Goal: Contribute content: Contribute content

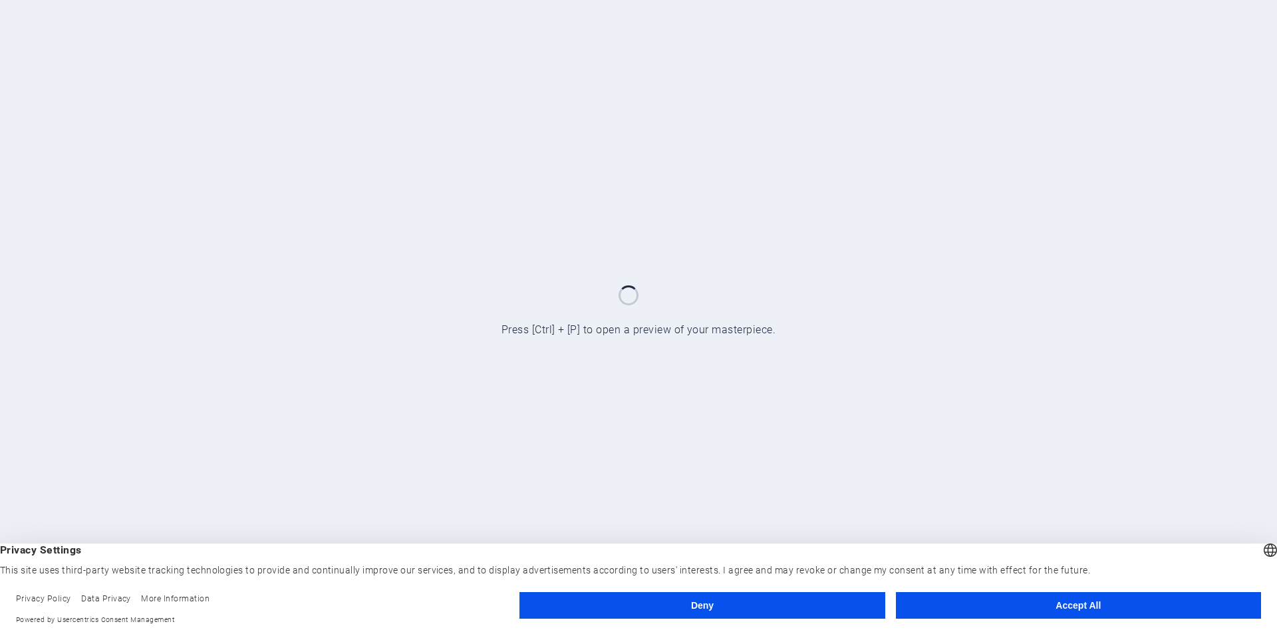
click at [1013, 597] on button "Accept All" at bounding box center [1078, 605] width 365 height 27
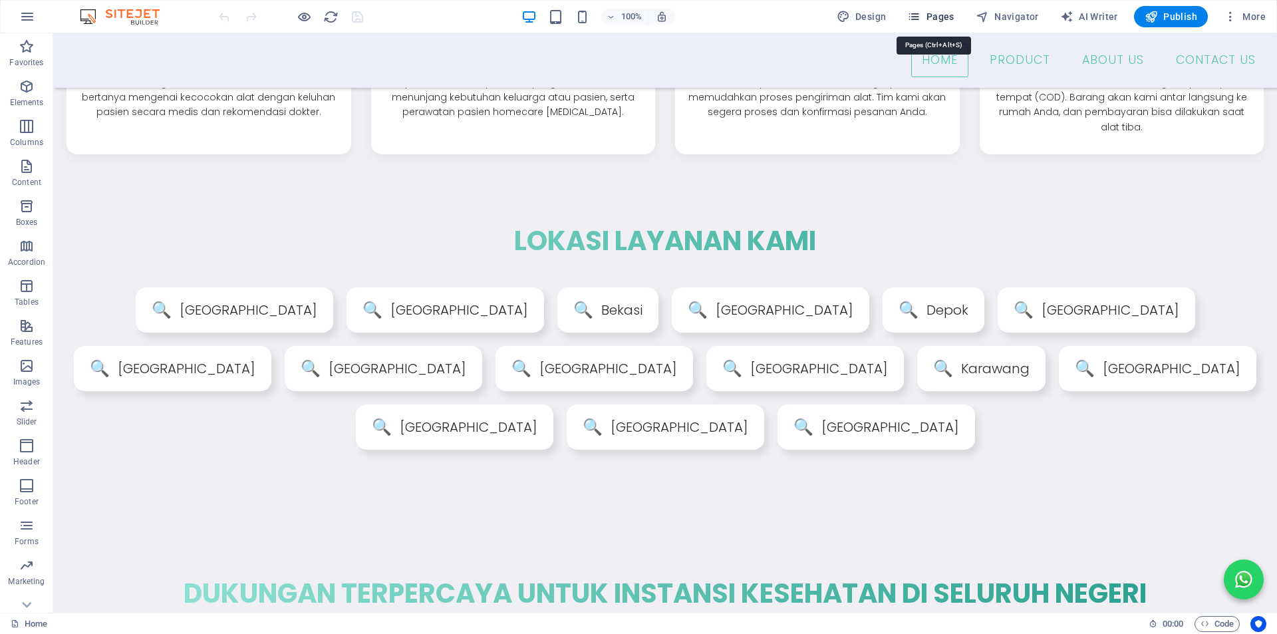
click at [926, 19] on span "Pages" at bounding box center [930, 16] width 47 height 13
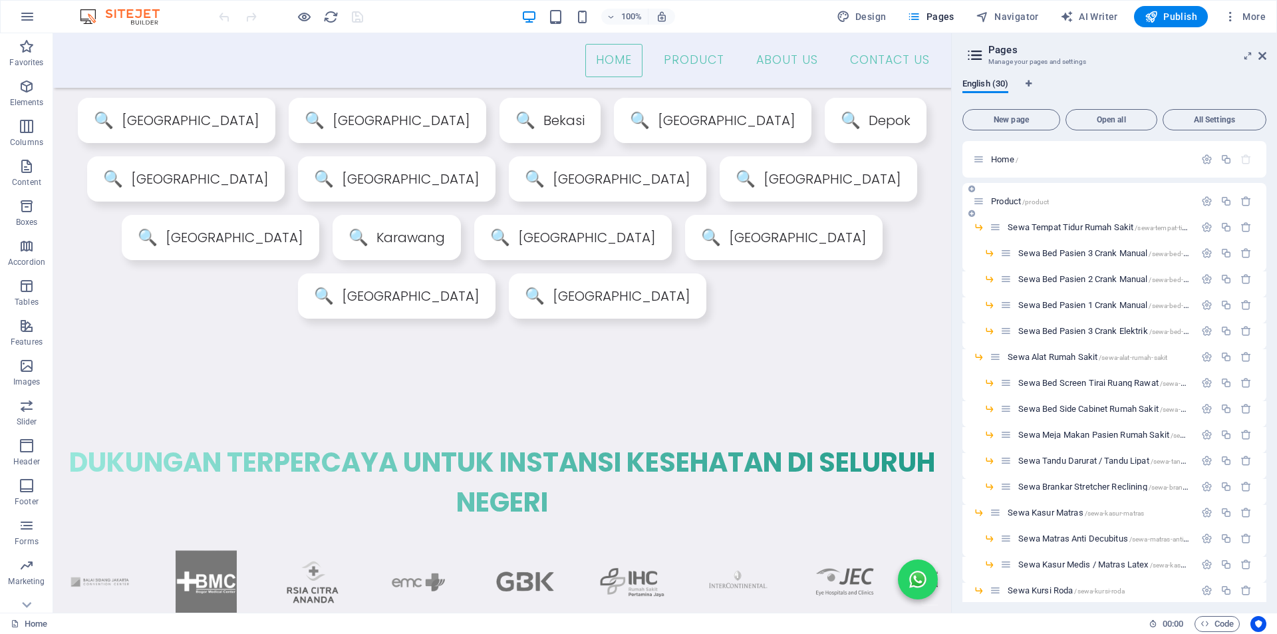
click at [1020, 200] on span "Product /product" at bounding box center [1020, 201] width 58 height 10
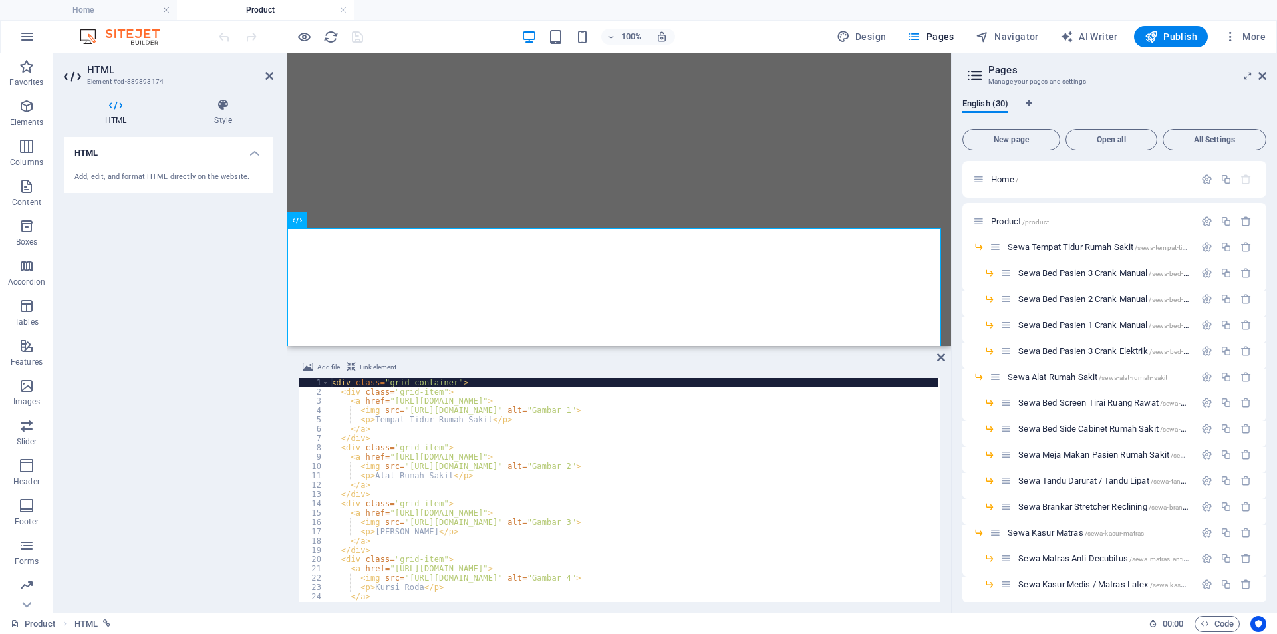
drag, startPoint x: 627, startPoint y: 480, endPoint x: 565, endPoint y: 344, distance: 149.7
click at [565, 344] on div "Drag here to replace the existing content. Press “Ctrl” if you want to create a…" at bounding box center [619, 332] width 664 height 559
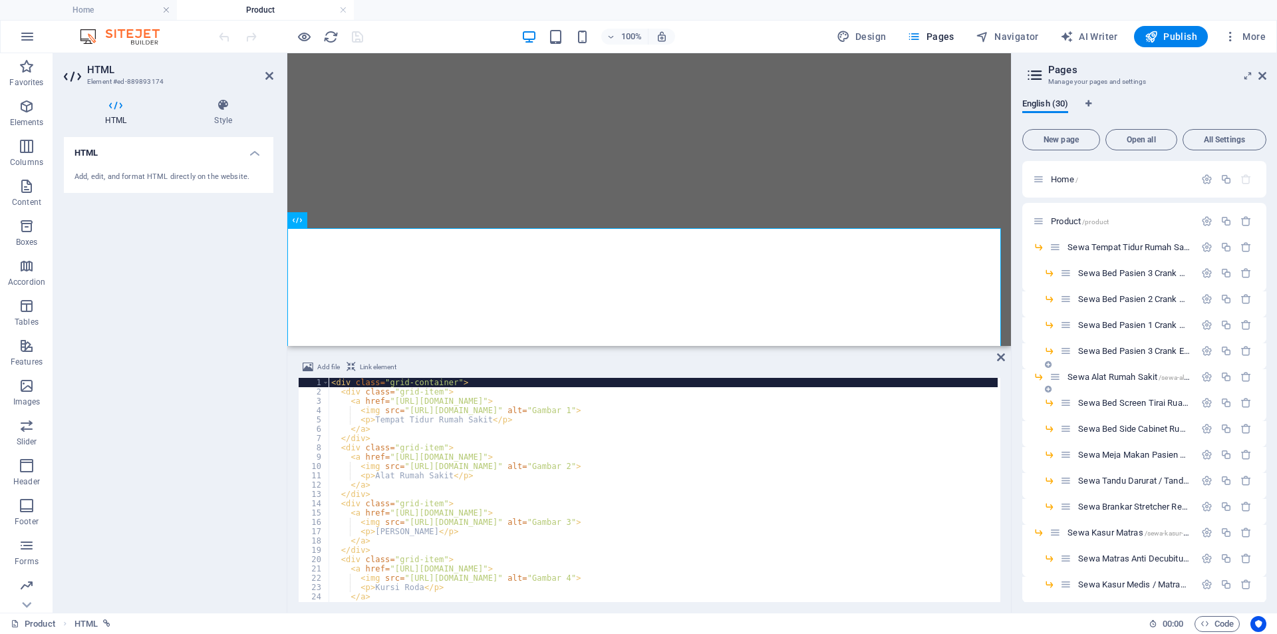
drag, startPoint x: 952, startPoint y: 382, endPoint x: 1100, endPoint y: 385, distance: 147.7
click at [1100, 385] on aside "Pages Manage your pages and settings English (30) New page Open all All Setting…" at bounding box center [1144, 332] width 266 height 559
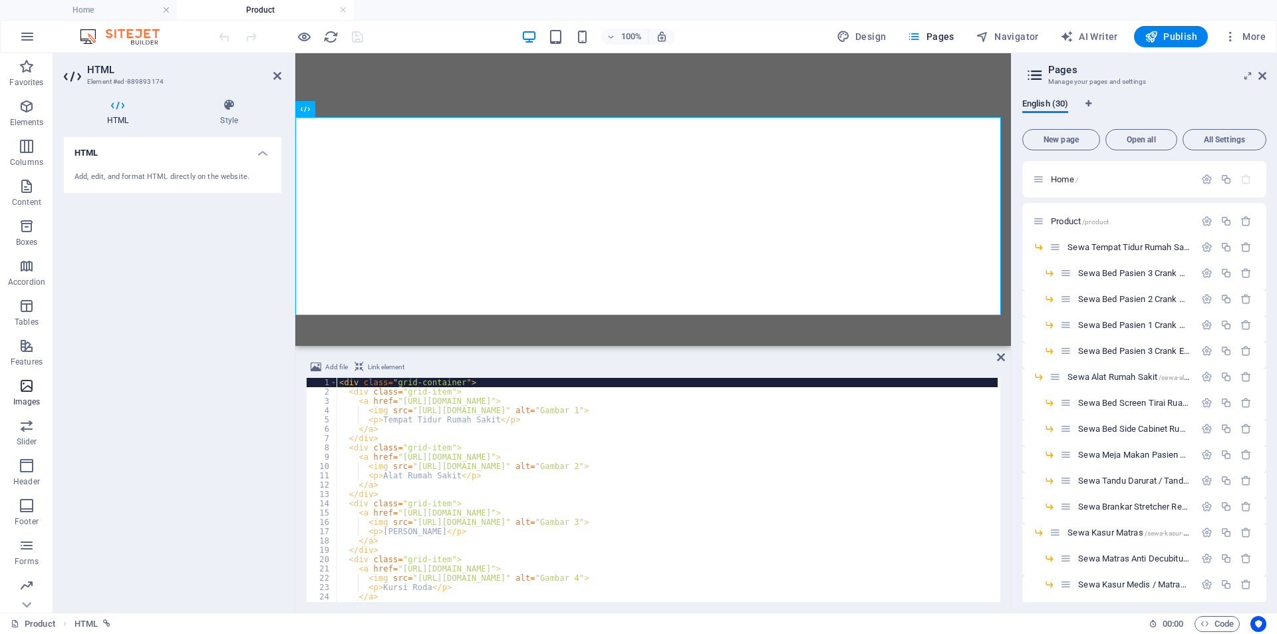
drag, startPoint x: 285, startPoint y: 339, endPoint x: 0, endPoint y: 401, distance: 291.3
click at [0, 401] on section "Favorites Elements Columns Content Boxes Accordion Tables Features Images Slide…" at bounding box center [505, 332] width 1011 height 559
click at [541, 440] on div "< div class = "grid-container" > < div class = "grid-item" > < a href = "[URL][…" at bounding box center [756, 498] width 839 height 240
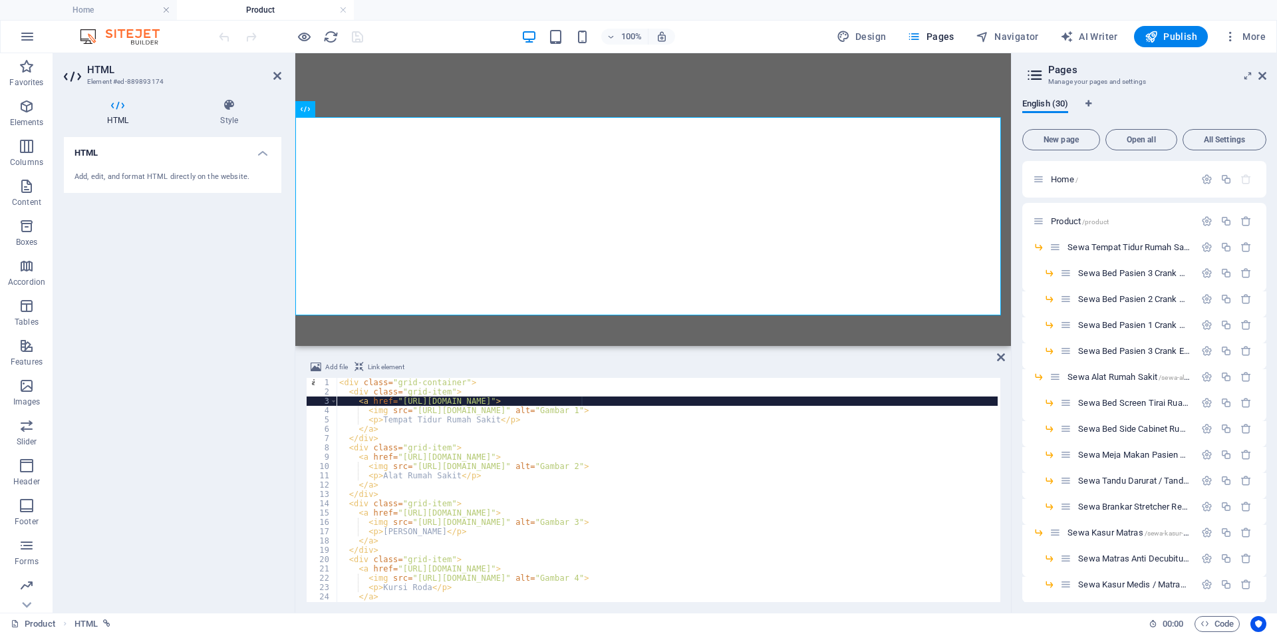
click at [583, 400] on div "< div class = "grid-container" > < div class = "grid-item" > < a href = "[URL][…" at bounding box center [756, 498] width 839 height 240
drag, startPoint x: 581, startPoint y: 399, endPoint x: 595, endPoint y: 398, distance: 14.0
click at [581, 398] on div "< div class = "grid-container" > < div class = "grid-item" > < a href = "[URL][…" at bounding box center [756, 498] width 839 height 240
drag, startPoint x: 577, startPoint y: 401, endPoint x: 399, endPoint y: 401, distance: 177.6
click at [399, 401] on div "< div class = "grid-container" > < div class = "grid-item" > < a href = "[URL][…" at bounding box center [756, 498] width 839 height 240
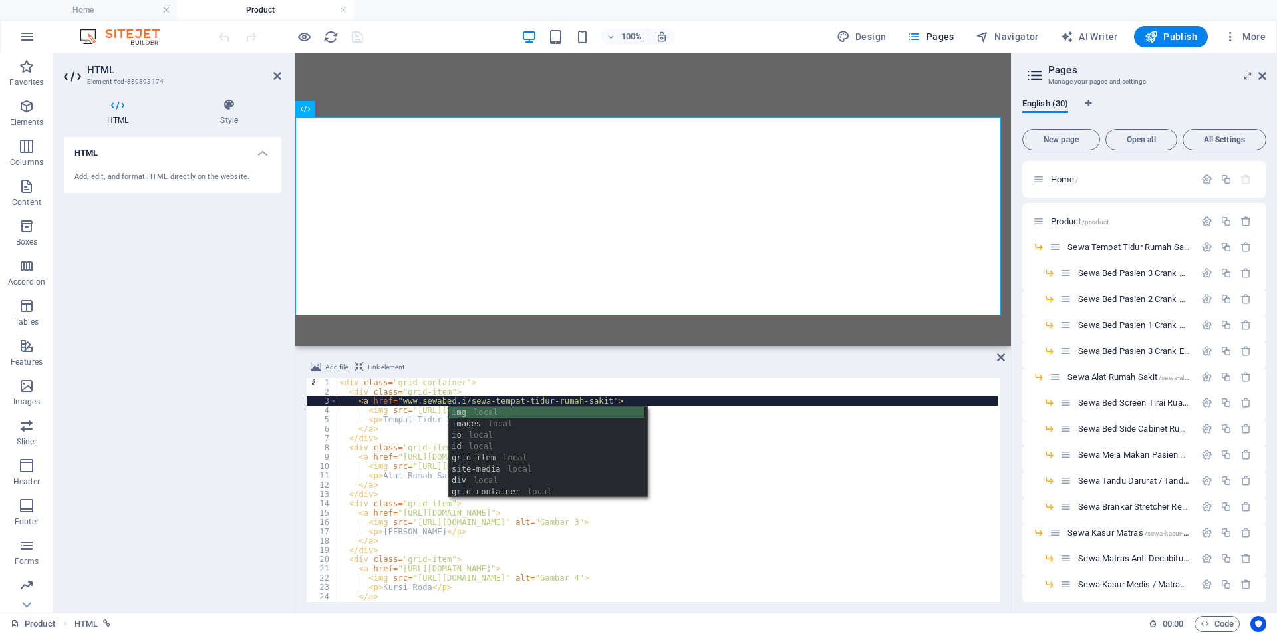
scroll to position [0, 9]
type textarea "<a href="[DOMAIN_NAME][URL]">"
click at [997, 357] on icon at bounding box center [1001, 357] width 8 height 11
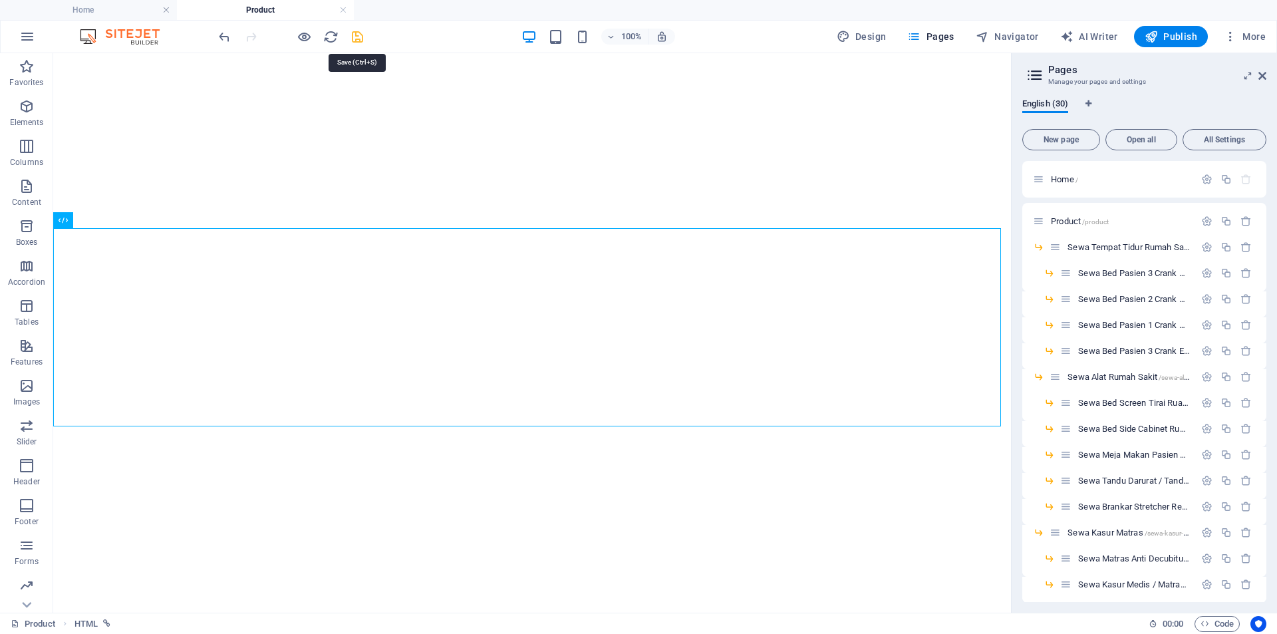
click at [361, 37] on icon "save" at bounding box center [357, 36] width 15 height 15
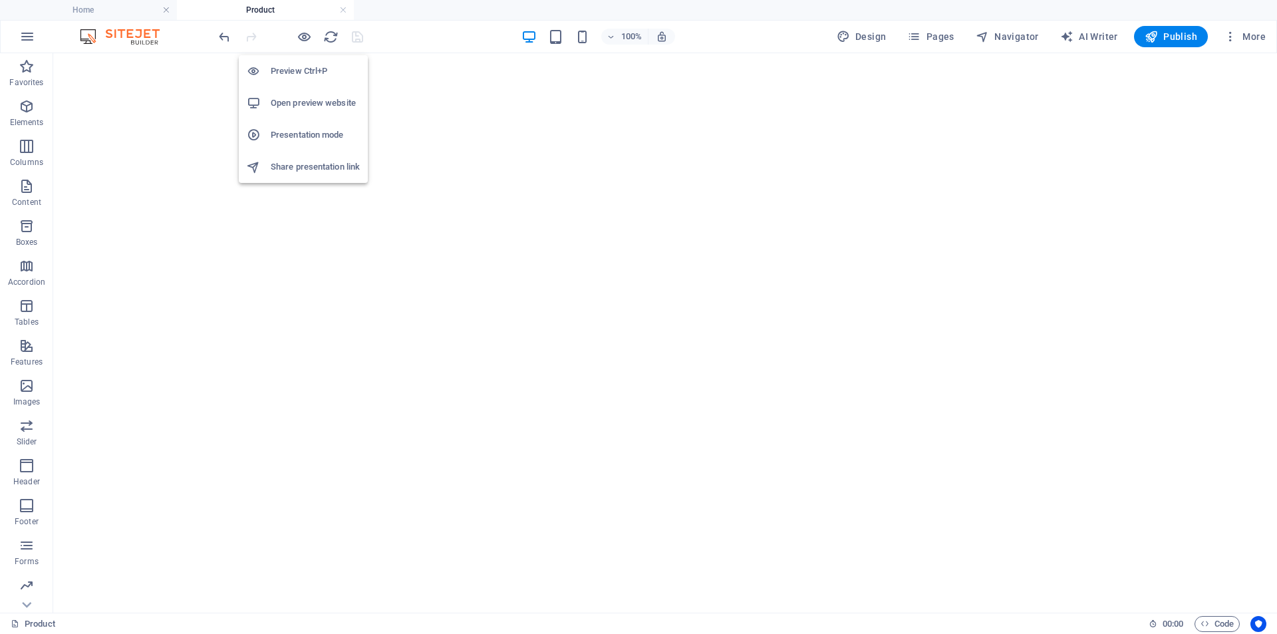
click at [311, 102] on h6 "Open preview website" at bounding box center [315, 103] width 89 height 16
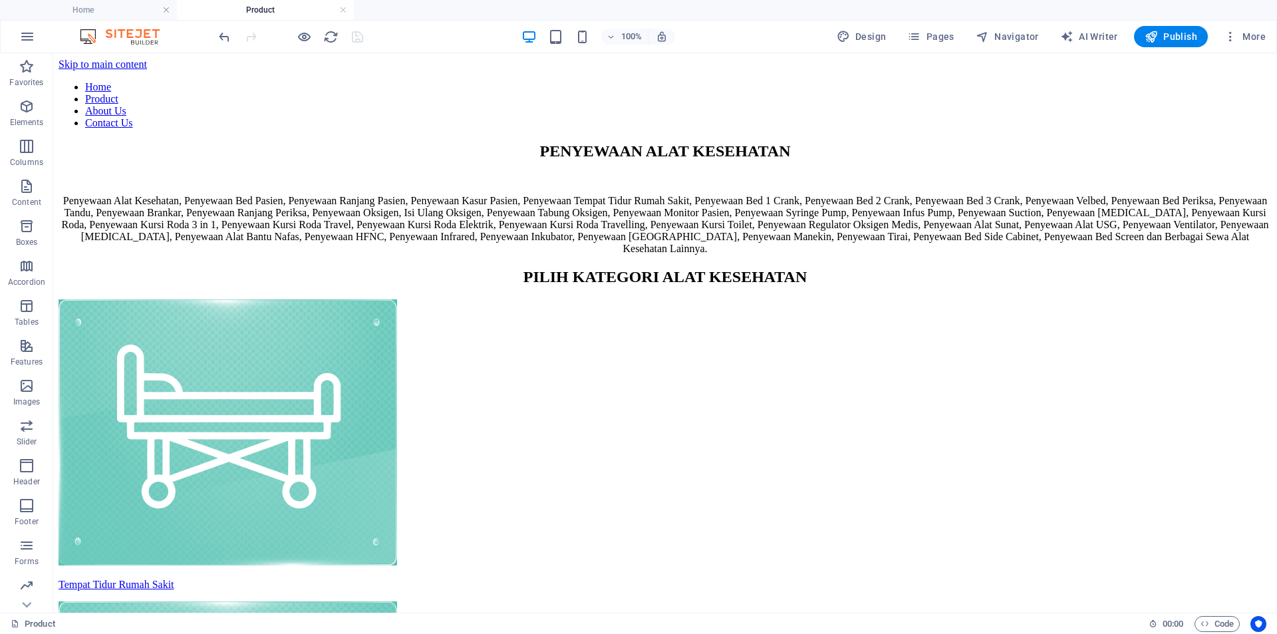
scroll to position [215, 0]
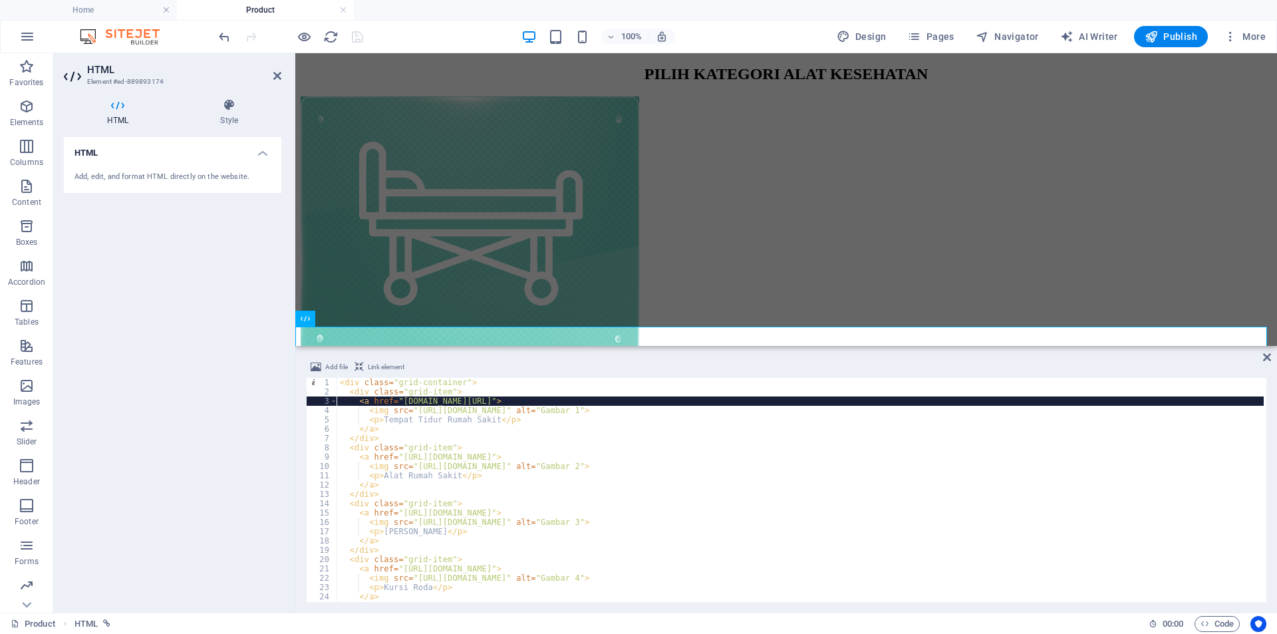
click at [531, 453] on div "< div class = "grid-container" > < div class = "grid-item" > < a href = "[DOMAI…" at bounding box center [800, 498] width 926 height 240
click at [576, 443] on div "< div class = "grid-container" > < div class = "grid-item" > < a href = "[URL][…" at bounding box center [800, 499] width 926 height 243
type textarea "<div class="grid-item">"
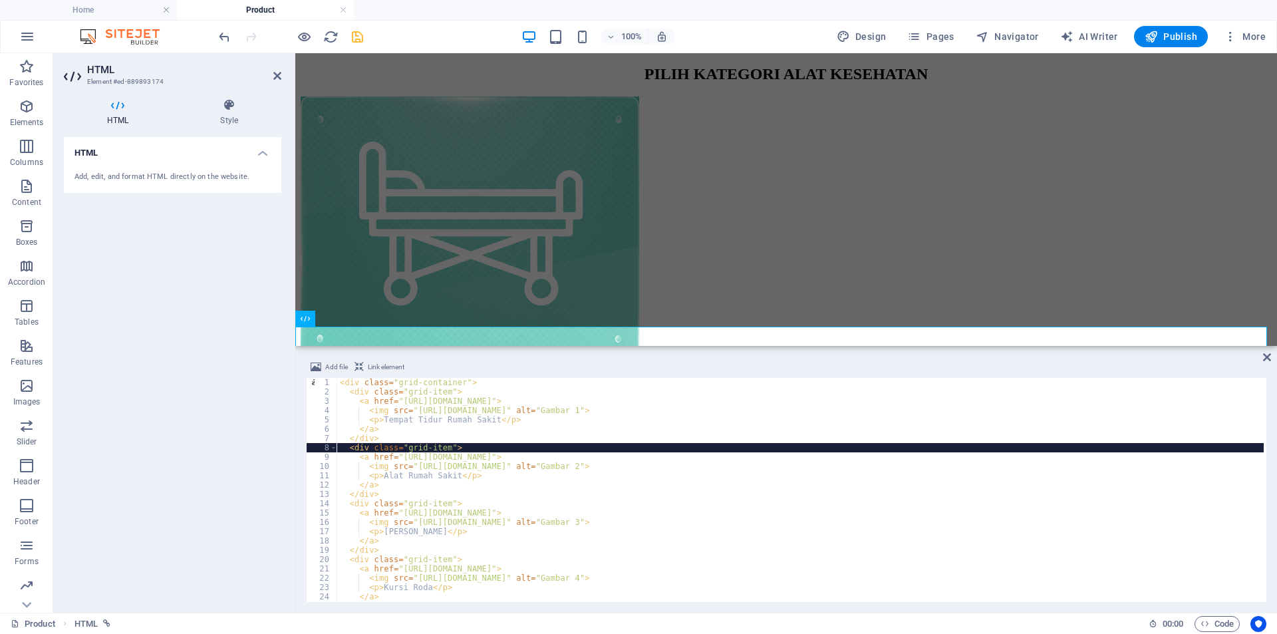
click at [1260, 353] on div "Add file Link element <div class="grid-item"> 1 2 3 4 5 6 7 8 9 10 11 12 13 14 …" at bounding box center [786, 481] width 982 height 264
click at [273, 72] on icon at bounding box center [277, 75] width 8 height 11
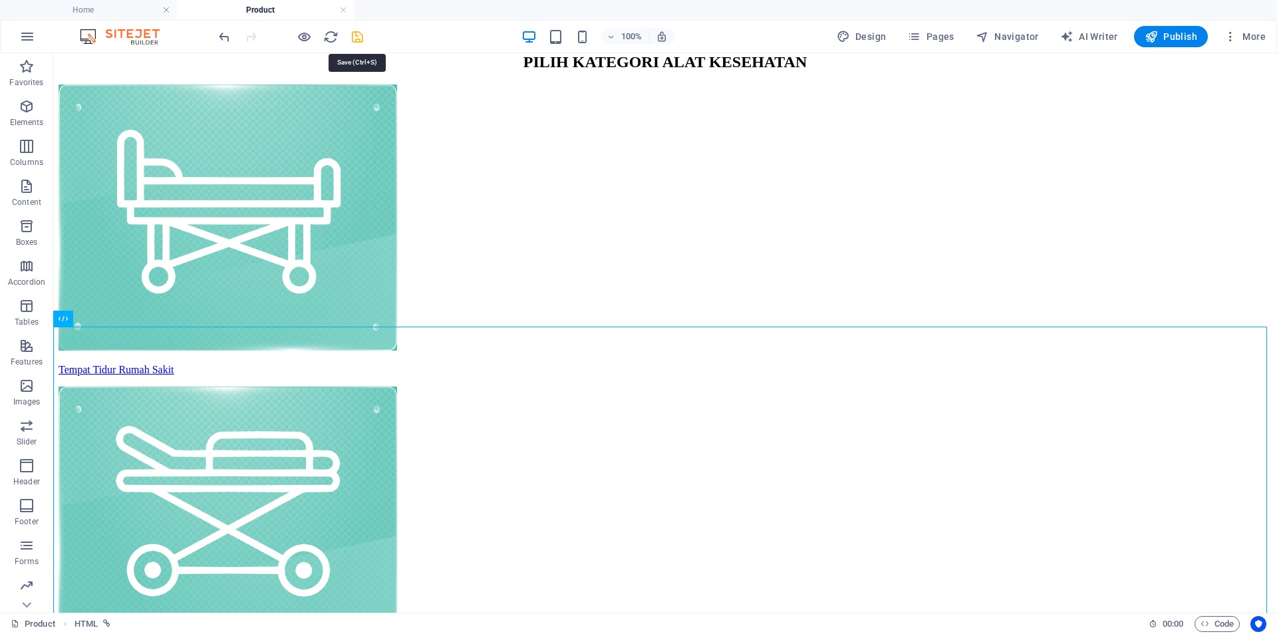
click at [353, 34] on icon "save" at bounding box center [357, 36] width 15 height 15
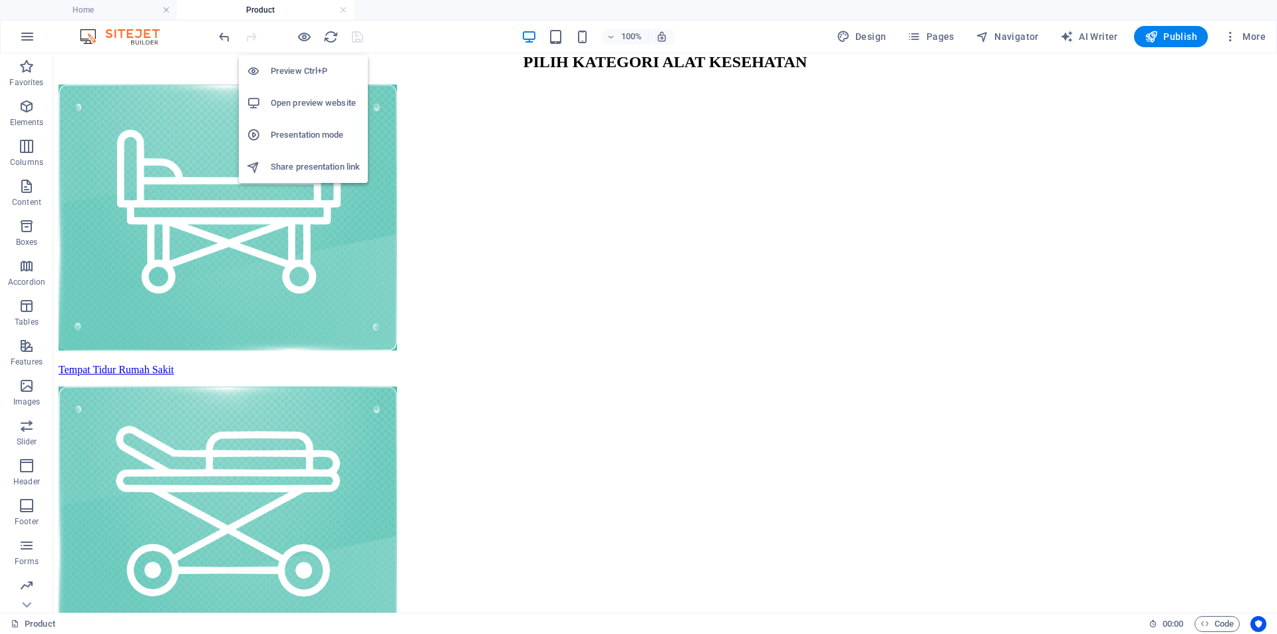
click at [325, 73] on h6 "Preview Ctrl+P" at bounding box center [315, 71] width 89 height 16
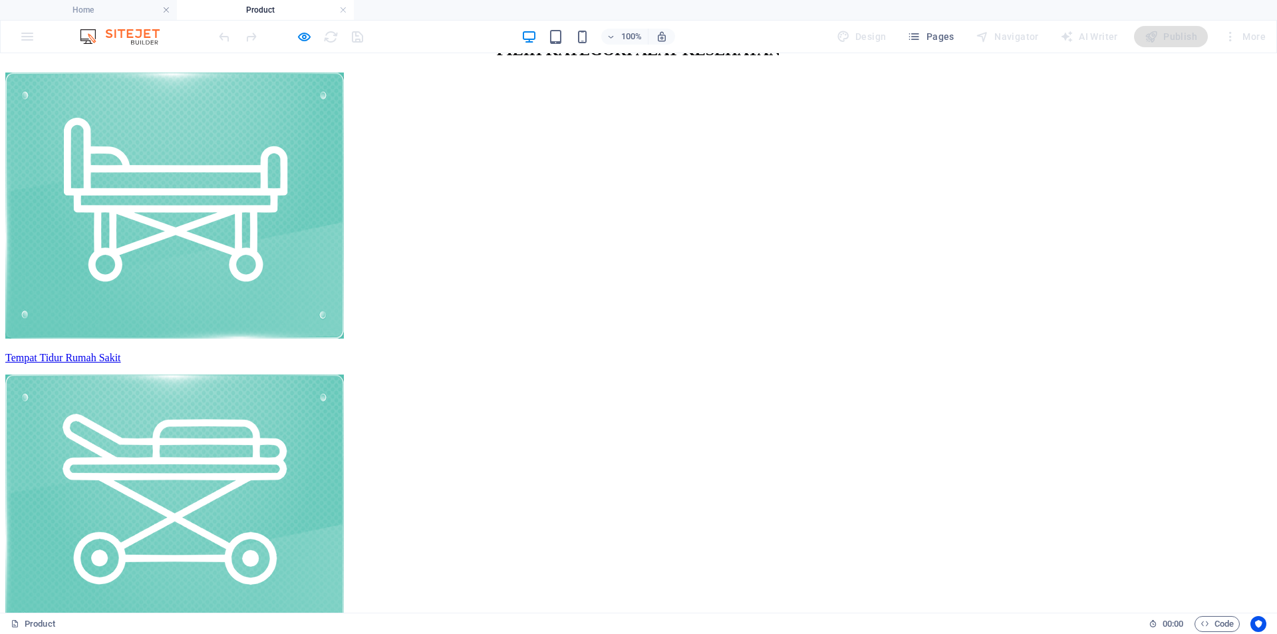
drag, startPoint x: 444, startPoint y: 411, endPoint x: 447, endPoint y: 404, distance: 7.2
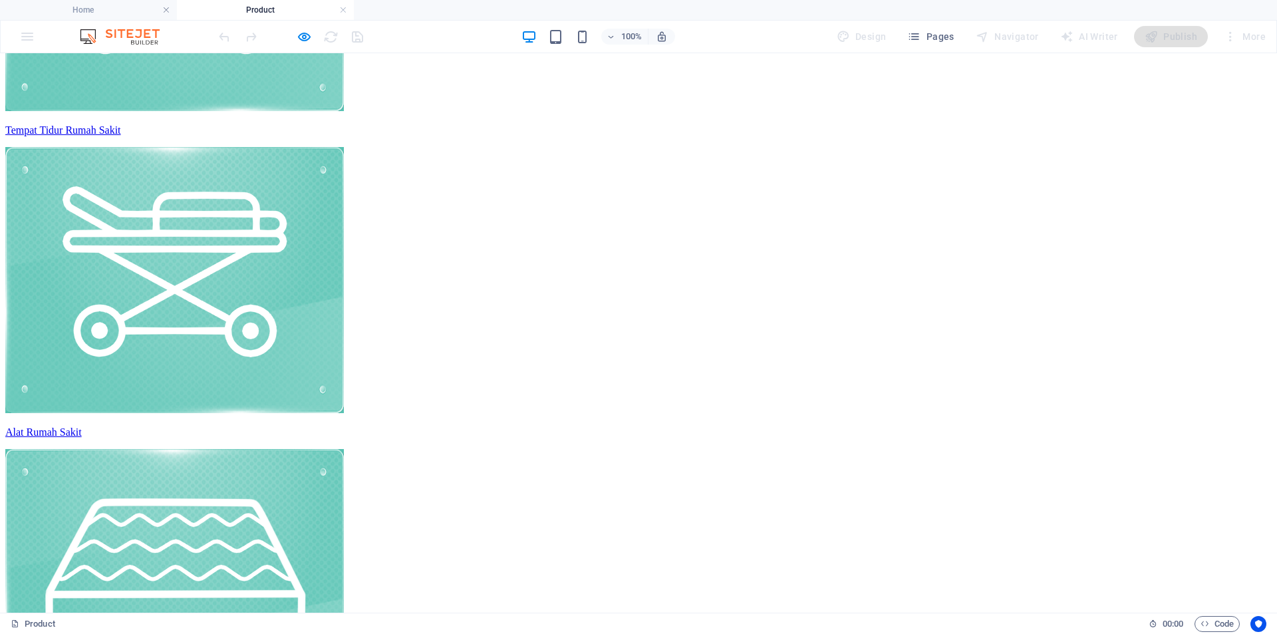
scroll to position [444, 0]
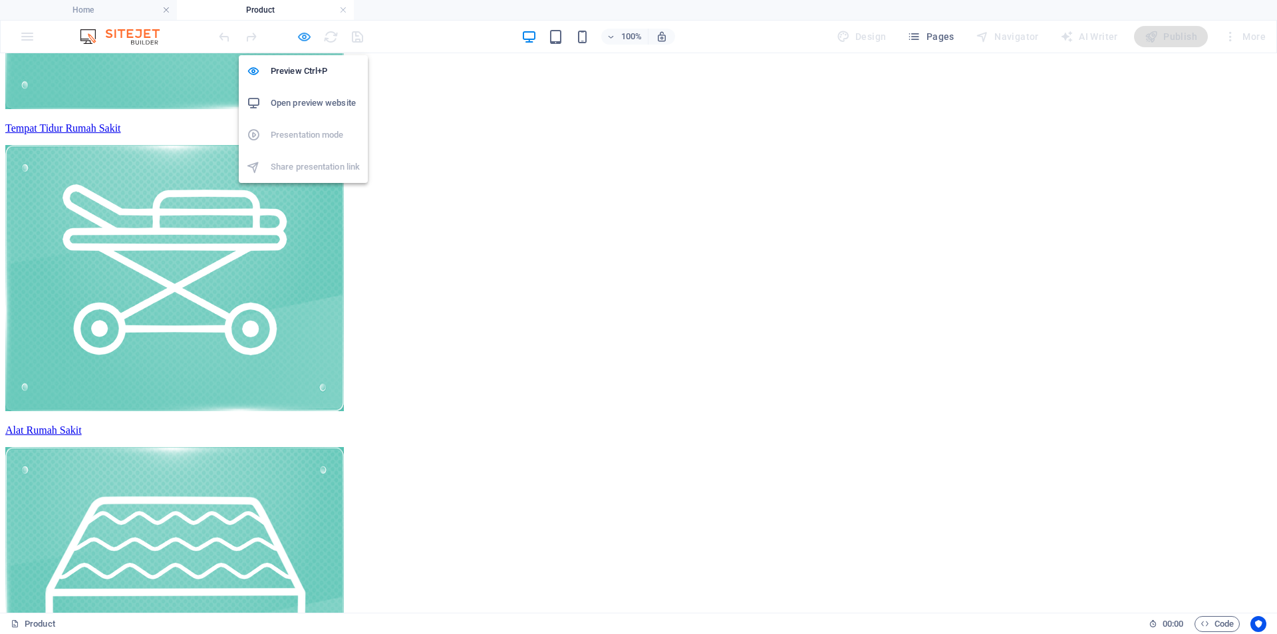
click at [301, 35] on icon "button" at bounding box center [304, 36] width 15 height 15
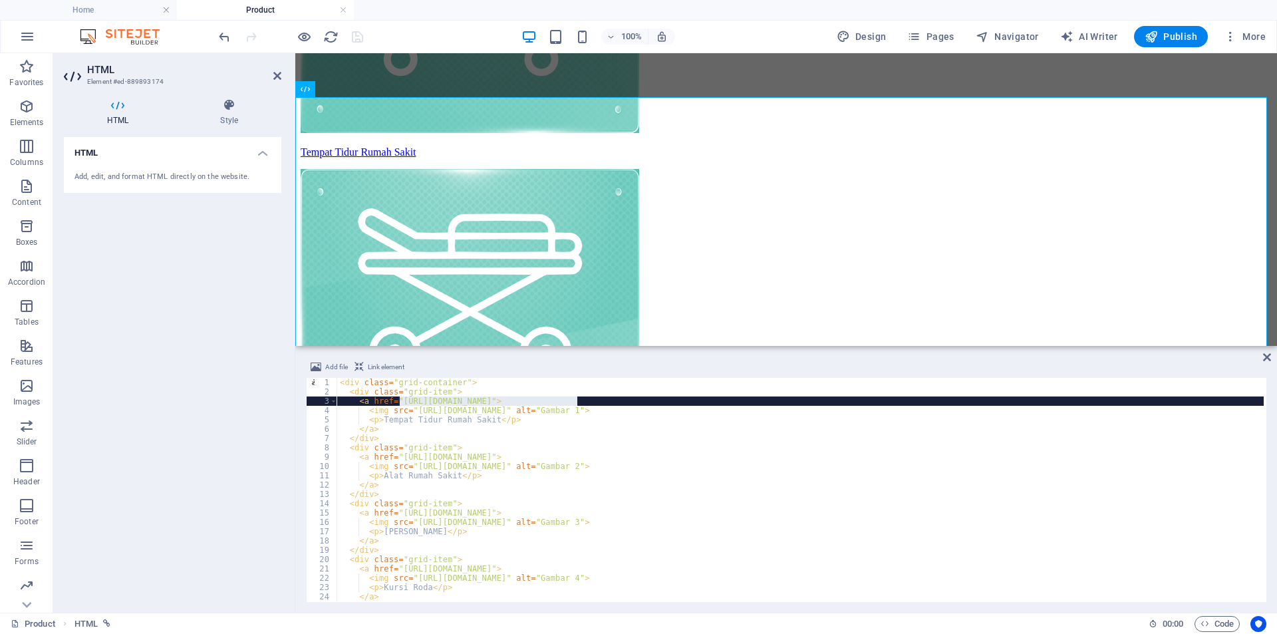
drag, startPoint x: 579, startPoint y: 400, endPoint x: 400, endPoint y: 403, distance: 178.9
click at [400, 403] on div "< div class = "grid-container" > < div class = "grid-item" > < a href = "[URL][…" at bounding box center [800, 499] width 926 height 243
click at [569, 454] on div "< div class = "grid-container" > < div class = "grid-item" > < a href = "[URL][…" at bounding box center [800, 499] width 926 height 243
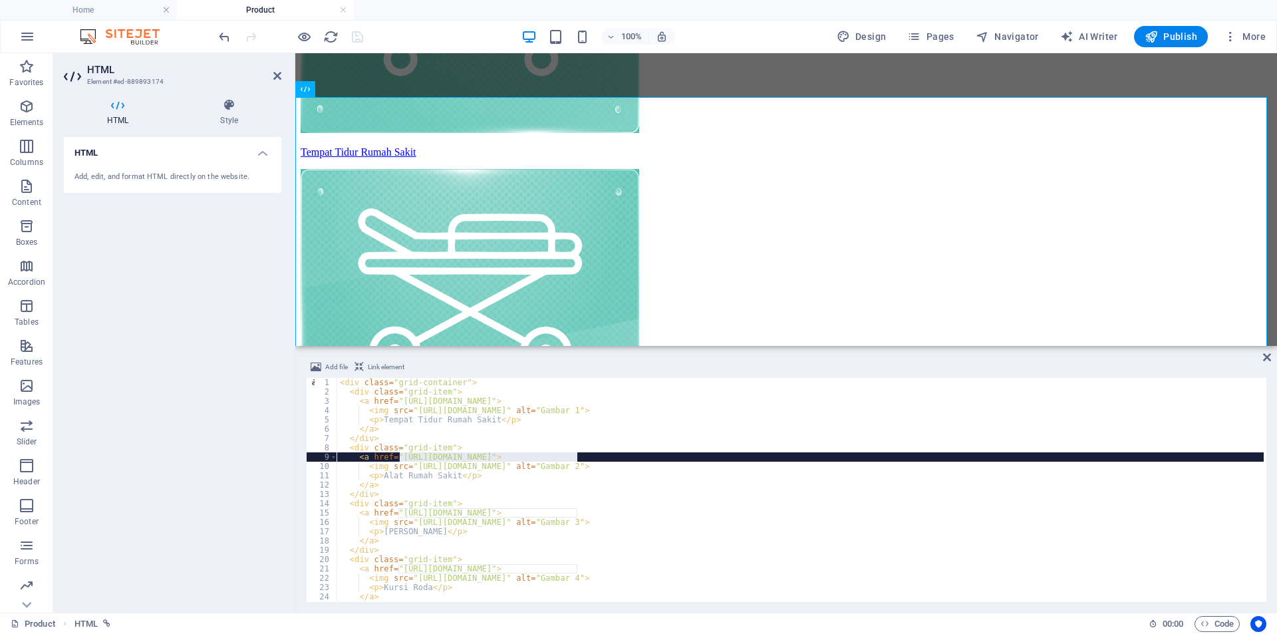
drag, startPoint x: 577, startPoint y: 455, endPoint x: 400, endPoint y: 459, distance: 177.0
click at [400, 459] on div "< div class = "grid-container" > < div class = "grid-item" > < a href = "[URL][…" at bounding box center [800, 499] width 926 height 243
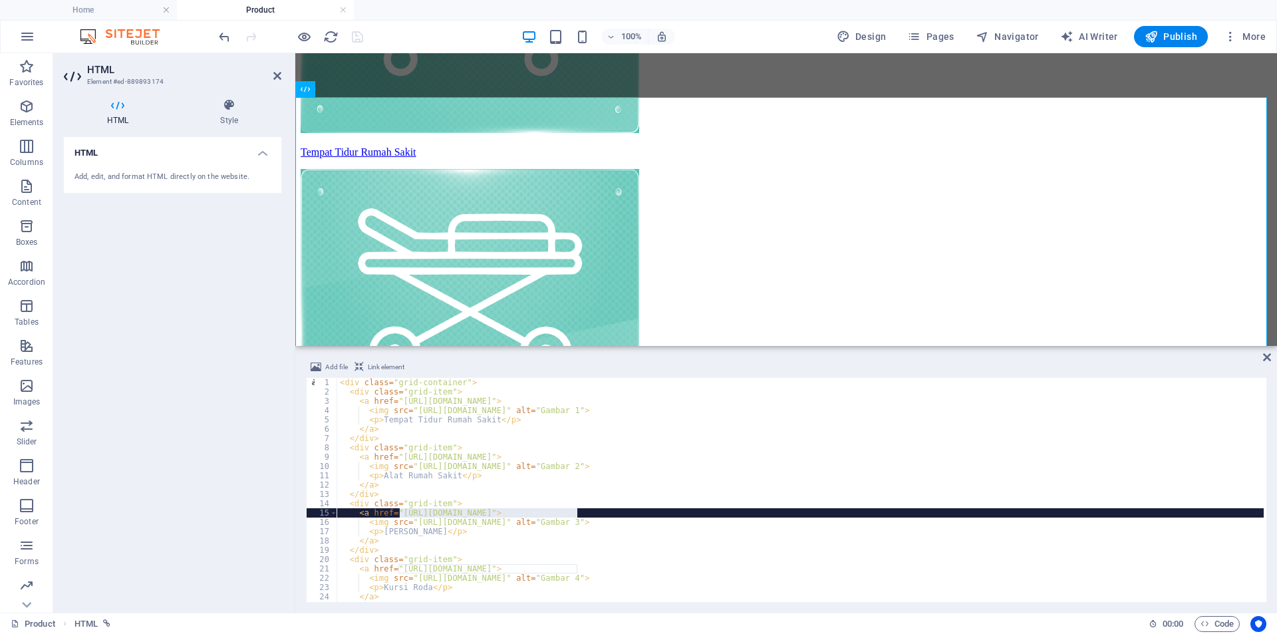
drag, startPoint x: 577, startPoint y: 511, endPoint x: 399, endPoint y: 514, distance: 178.3
click at [399, 514] on div "< div class = "grid-container" > < div class = "grid-item" > < a href = "[URL][…" at bounding box center [800, 499] width 926 height 243
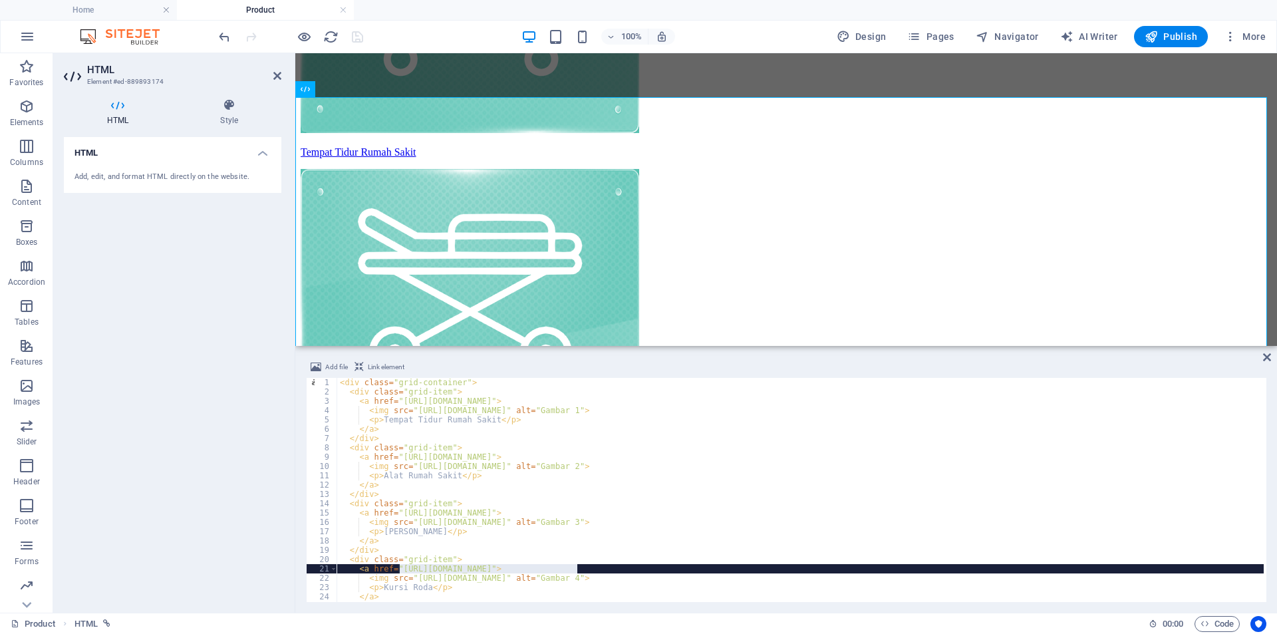
drag, startPoint x: 579, startPoint y: 569, endPoint x: 400, endPoint y: 569, distance: 178.9
click at [400, 569] on div "< div class = "grid-container" > < div class = "grid-item" > < a href = "[URL][…" at bounding box center [800, 499] width 926 height 243
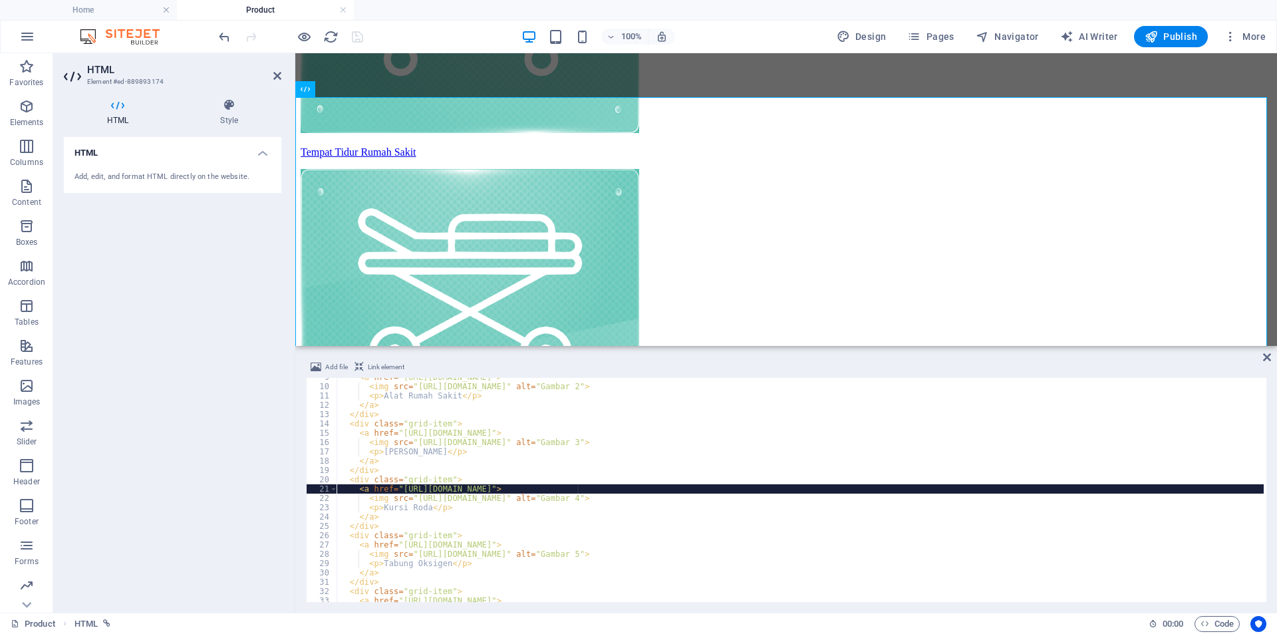
scroll to position [80, 0]
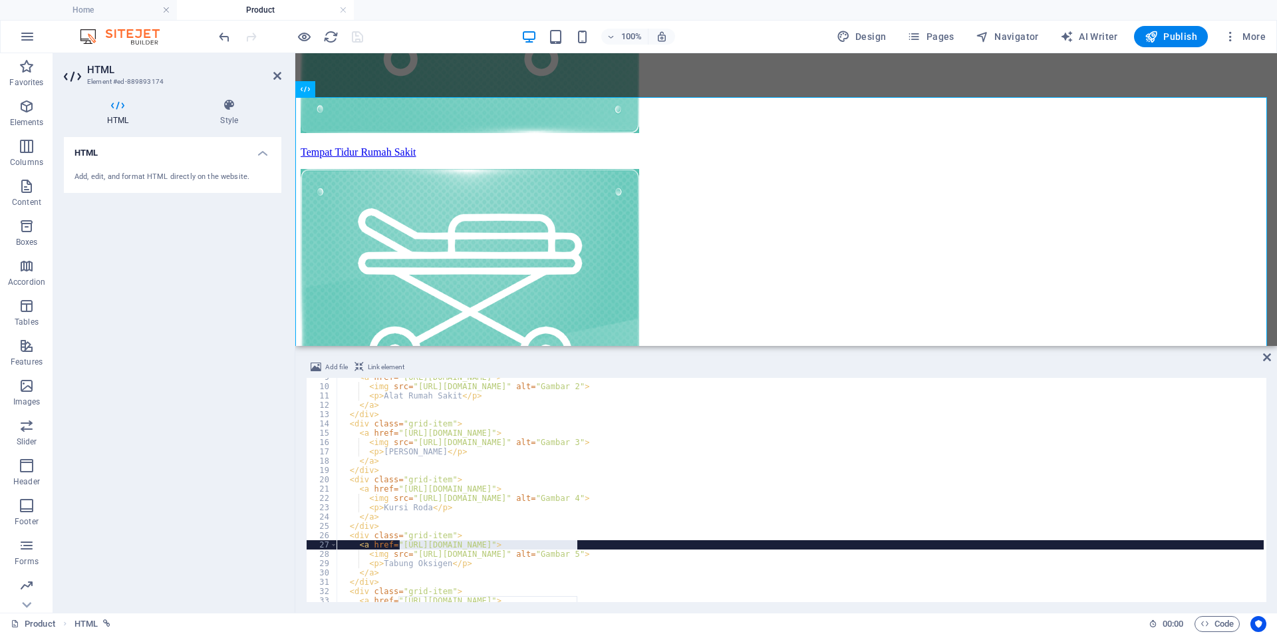
drag, startPoint x: 577, startPoint y: 545, endPoint x: 399, endPoint y: 545, distance: 177.6
click at [399, 545] on div "< a href = "[URL][DOMAIN_NAME]" > < img src = "[URL][DOMAIN_NAME]" alt = "Gamba…" at bounding box center [800, 493] width 926 height 243
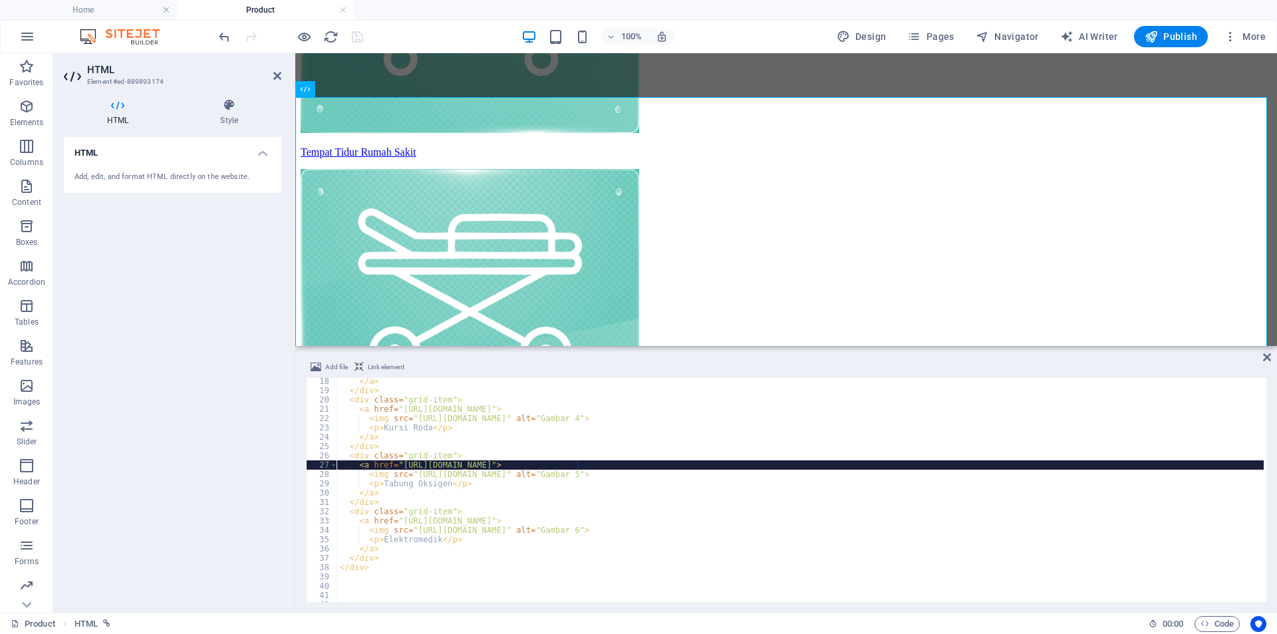
scroll to position [200, 0]
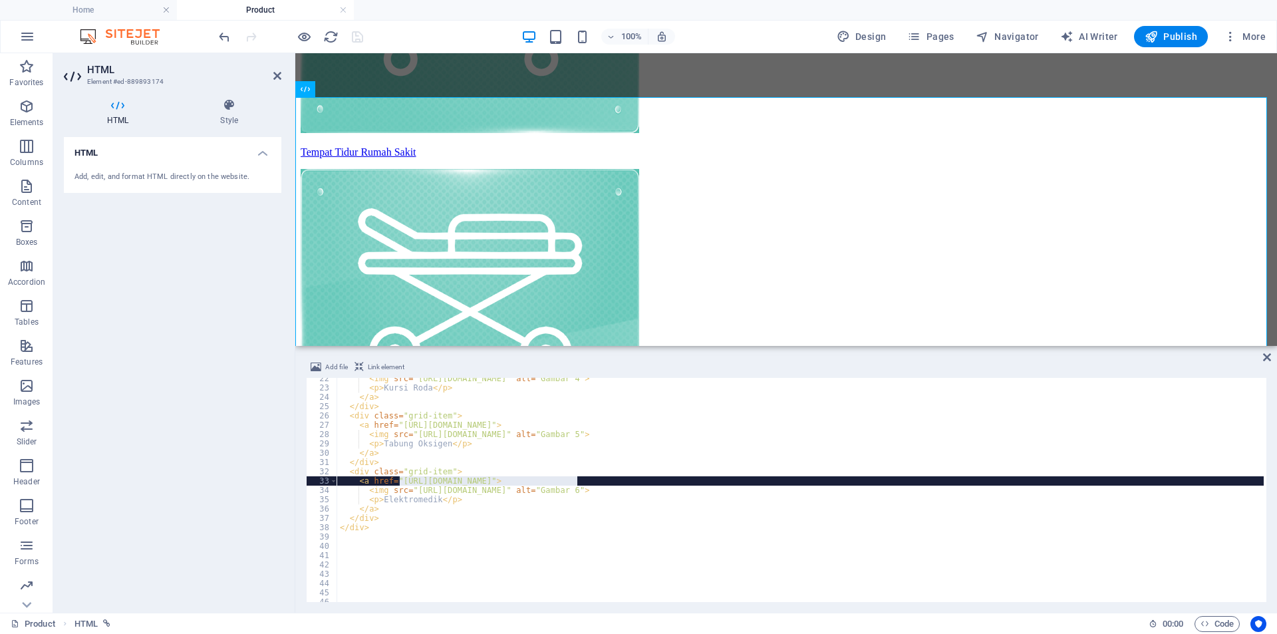
drag, startPoint x: 576, startPoint y: 481, endPoint x: 398, endPoint y: 482, distance: 178.2
click at [398, 482] on div "< img src = "[URL][DOMAIN_NAME]" alt = "Gambar 4" > < p > Kursi Roda </ p > </ …" at bounding box center [800, 495] width 926 height 243
type textarea "<a href="[URL][DOMAIN_NAME]">"
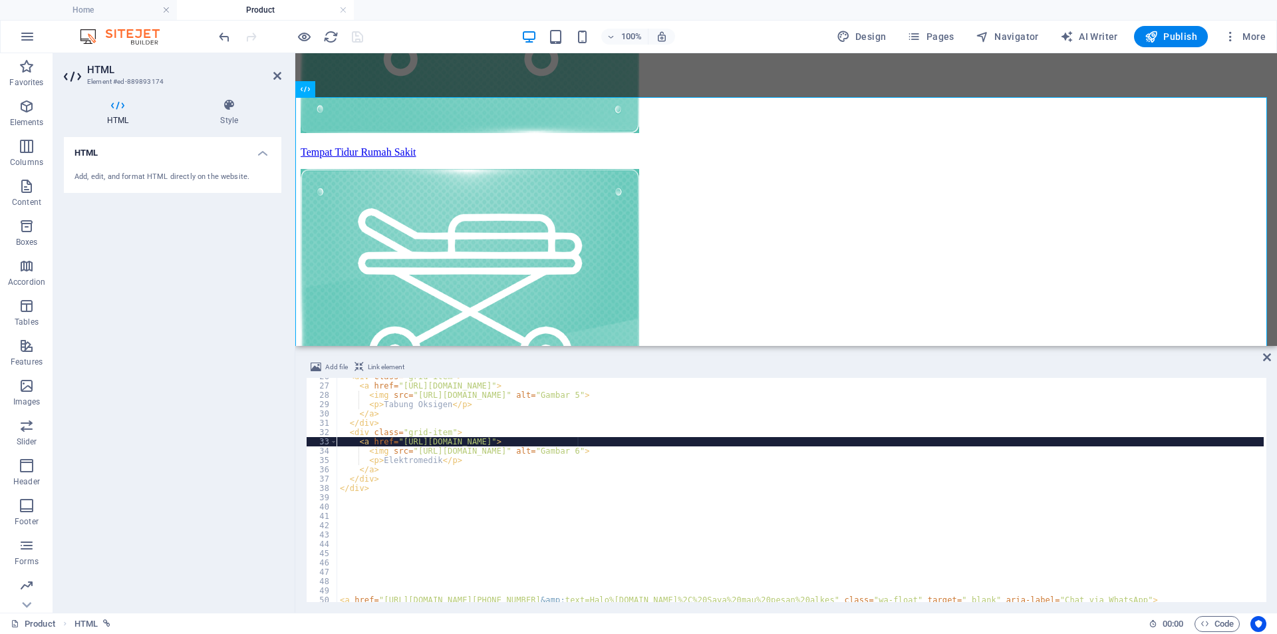
scroll to position [279, 0]
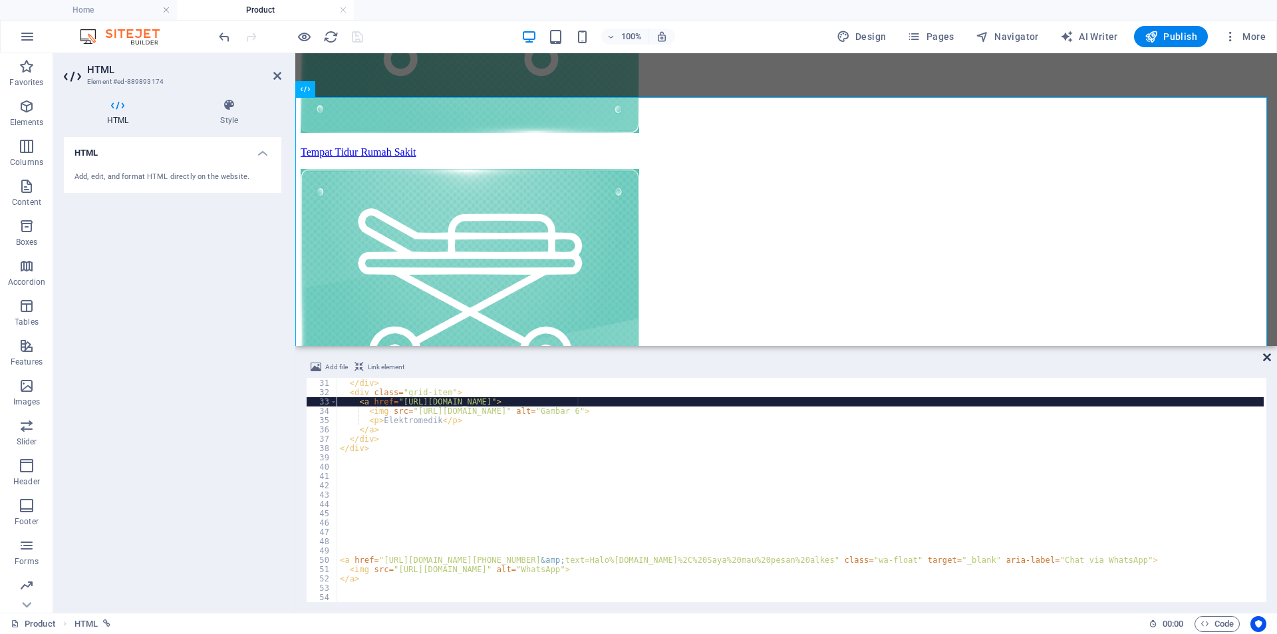
click at [1264, 358] on icon at bounding box center [1267, 357] width 8 height 11
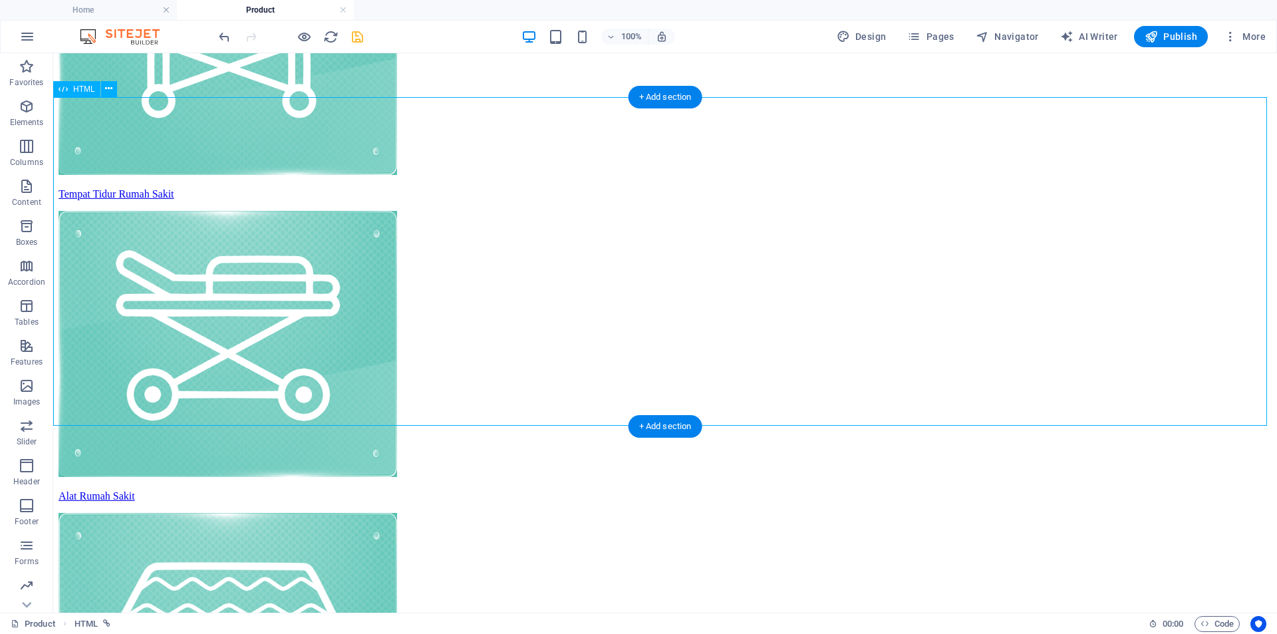
scroll to position [112, 0]
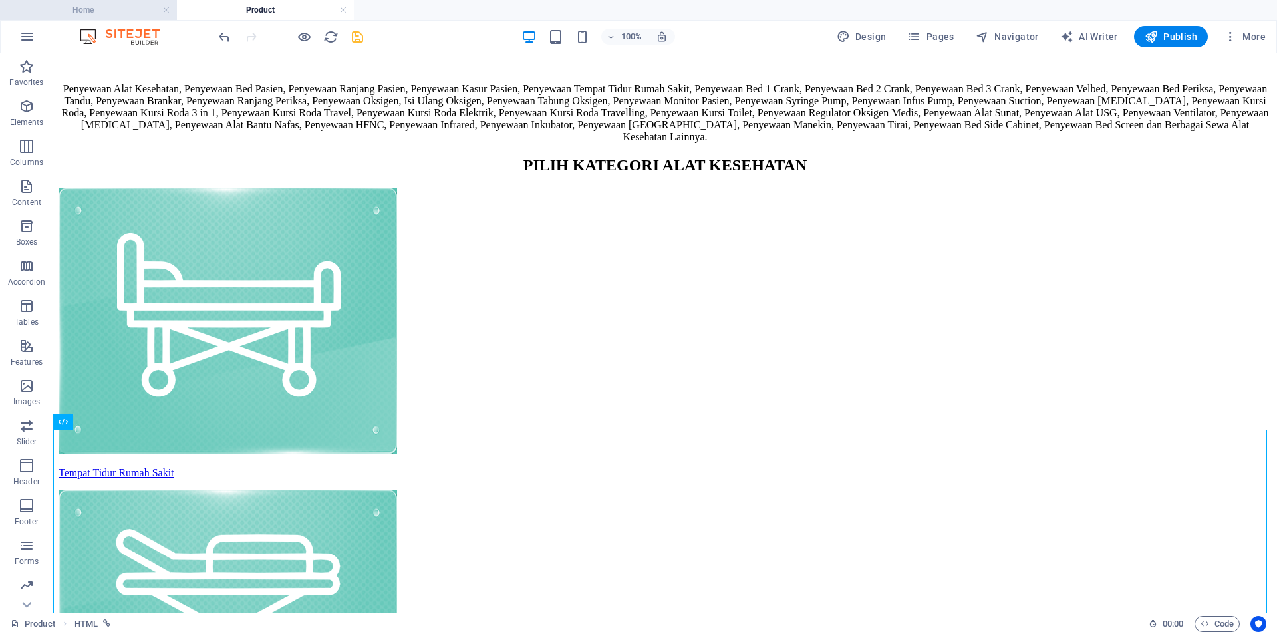
click at [89, 14] on h4 "Home" at bounding box center [88, 10] width 177 height 15
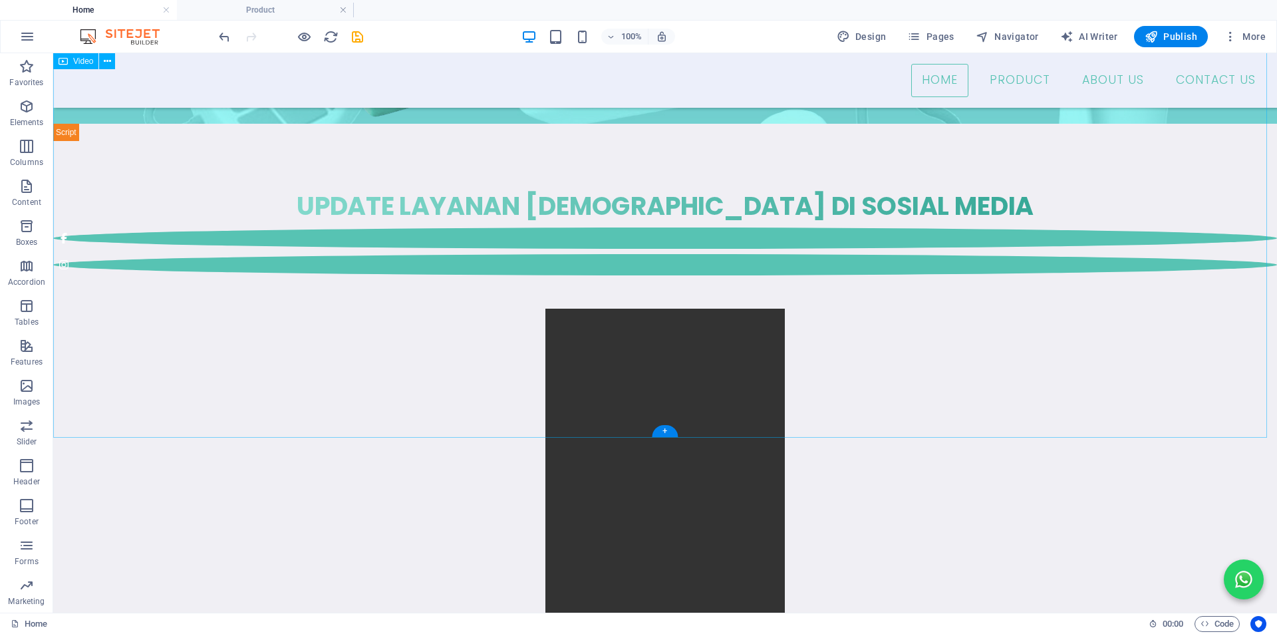
scroll to position [3172, 0]
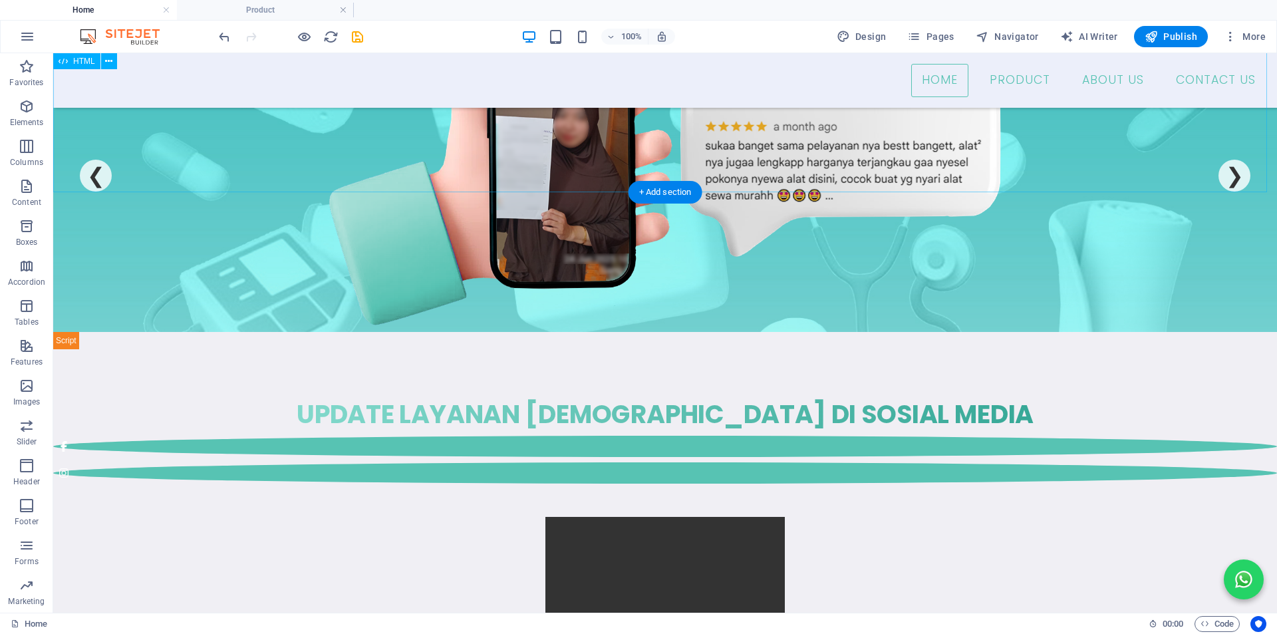
click at [887, 156] on div "MEREKA PUAS, KARENA BERKUALITAS! ❮ ❯" at bounding box center [665, 144] width 1224 height 410
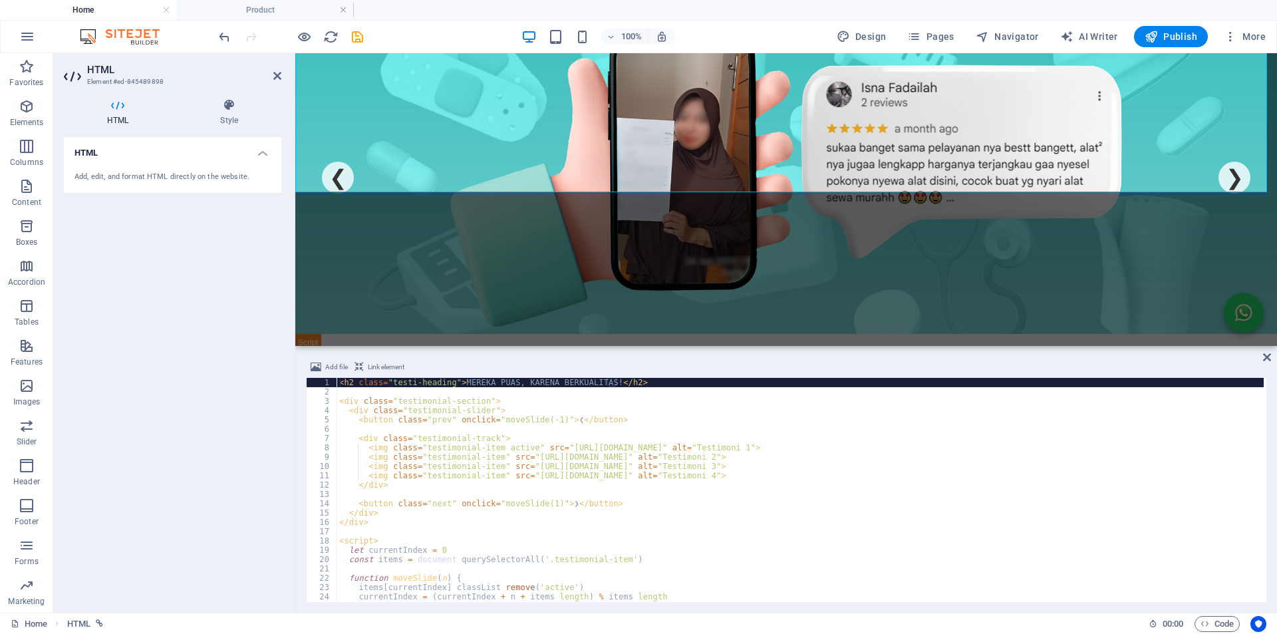
scroll to position [92, 0]
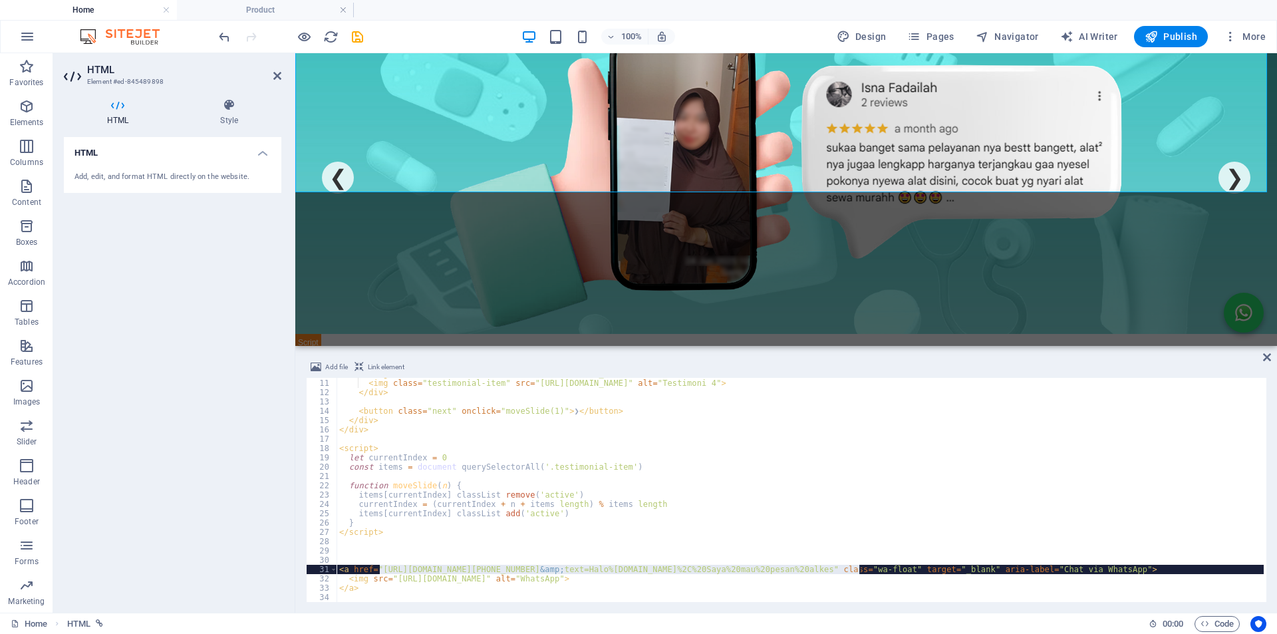
drag, startPoint x: 380, startPoint y: 567, endPoint x: 857, endPoint y: 570, distance: 477.5
click at [857, 570] on div "< img class = "testimonial-item" src = "[URL][DOMAIN_NAME]" alt = "Testimoni 3"…" at bounding box center [800, 490] width 927 height 243
type textarea "<a href="[URL][DOMAIN_NAME][PHONE_NUMBER][DOMAIN_NAME]" class="wa-float" target…"
click at [263, 9] on h4 "Product" at bounding box center [265, 10] width 177 height 15
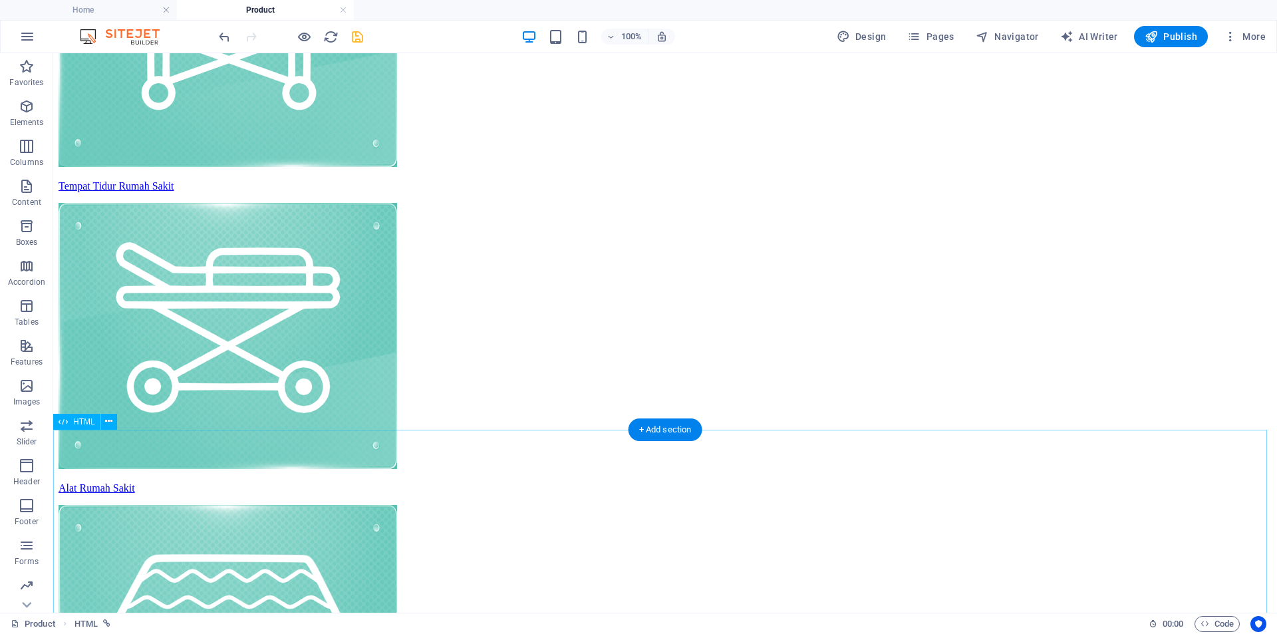
scroll to position [444, 0]
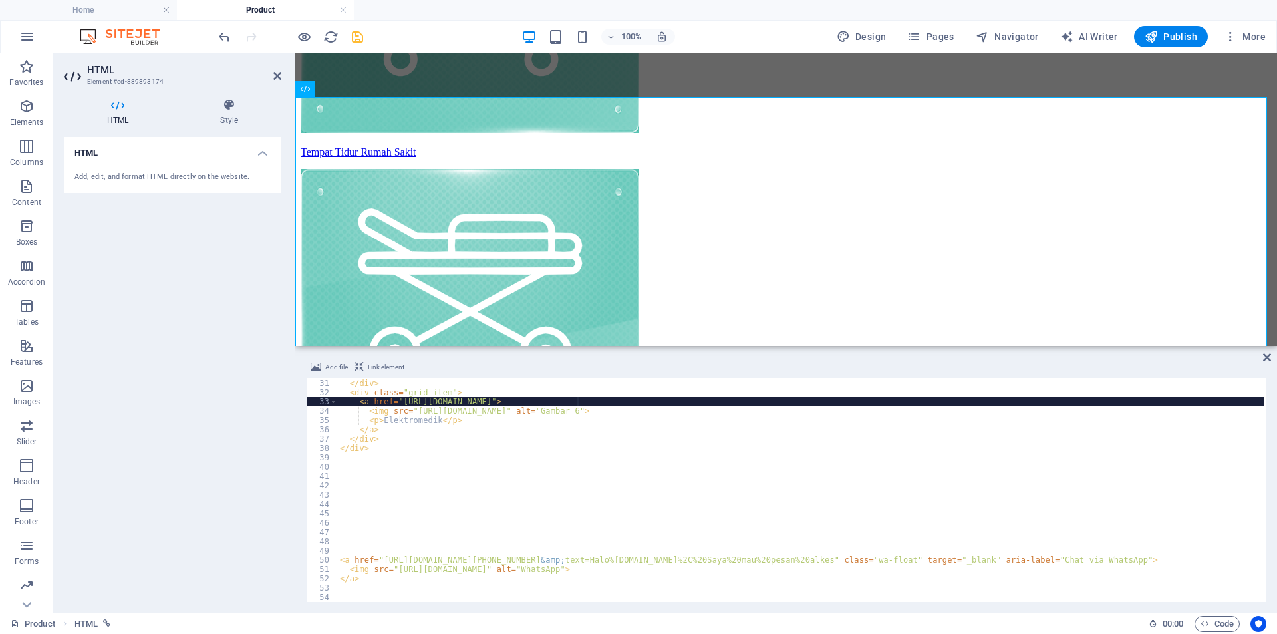
click at [474, 563] on div "</ a > </ div > < div class = "grid-item" > < a href = "[URL][DOMAIN_NAME]" > <…" at bounding box center [800, 490] width 926 height 243
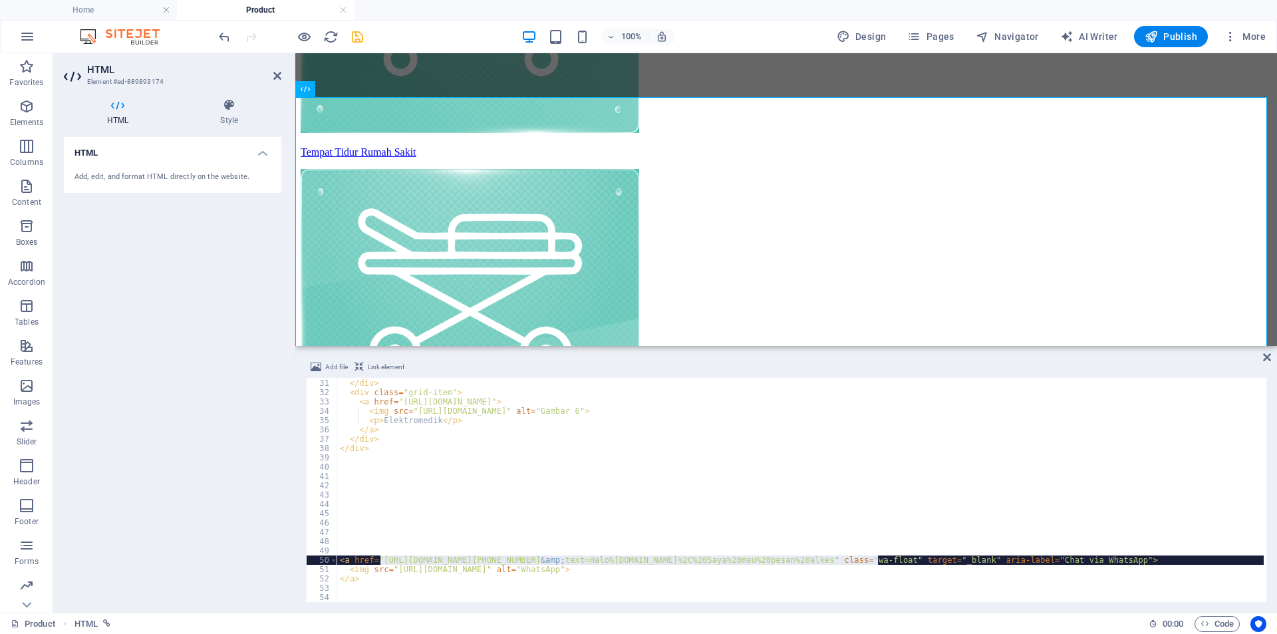
drag, startPoint x: 380, startPoint y: 561, endPoint x: 877, endPoint y: 557, distance: 496.2
click at [877, 557] on div "</ a > </ div > < div class = "grid-item" > < a href = "[URL][DOMAIN_NAME]" > <…" at bounding box center [800, 490] width 926 height 243
type textarea "<a href="[URL][DOMAIN_NAME][PHONE_NUMBER][DOMAIN_NAME]" class="wa-float" target…"
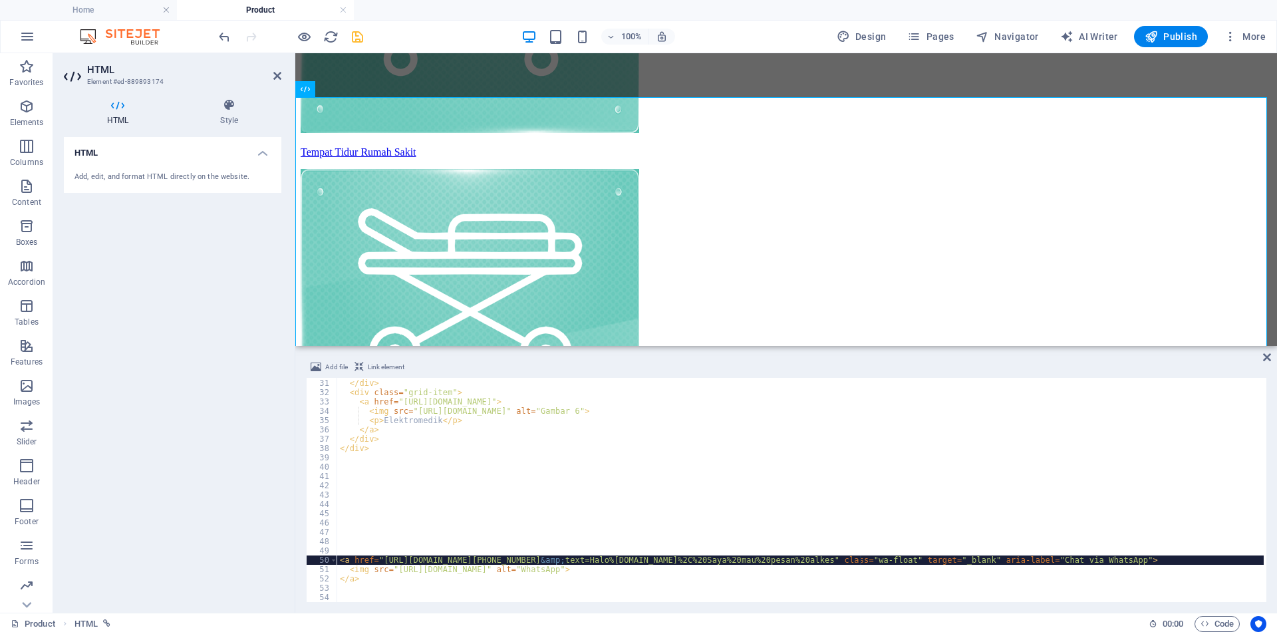
scroll to position [279, 0]
click at [1266, 358] on icon at bounding box center [1267, 357] width 8 height 11
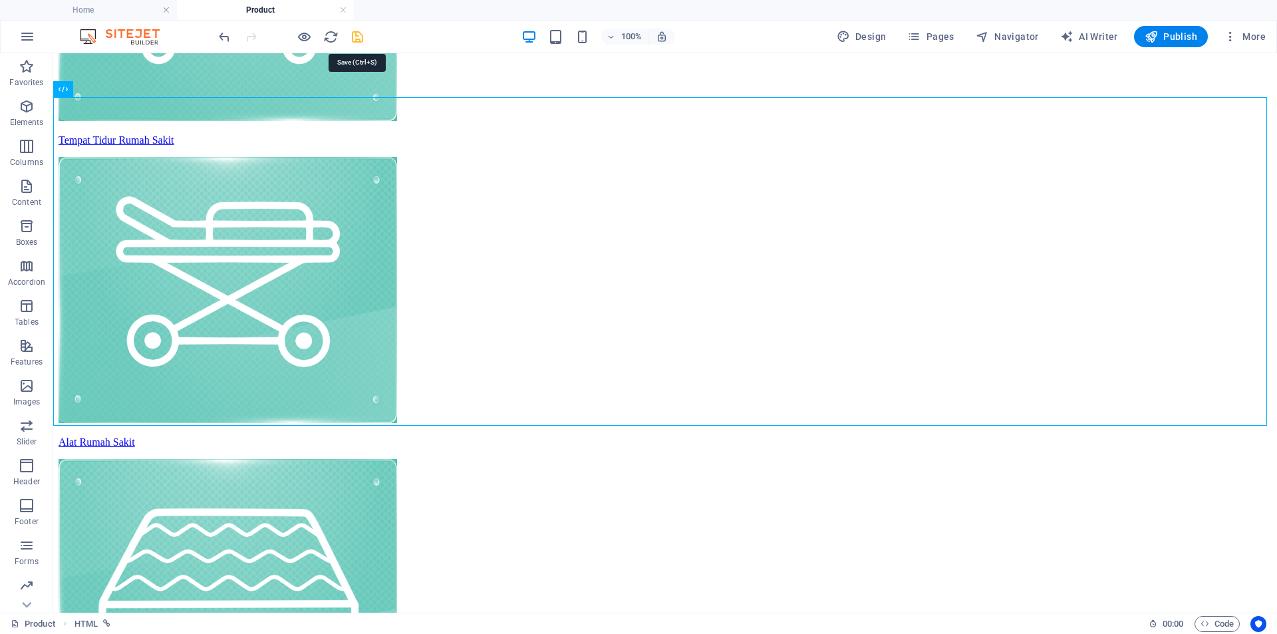
click at [355, 32] on icon "save" at bounding box center [357, 36] width 15 height 15
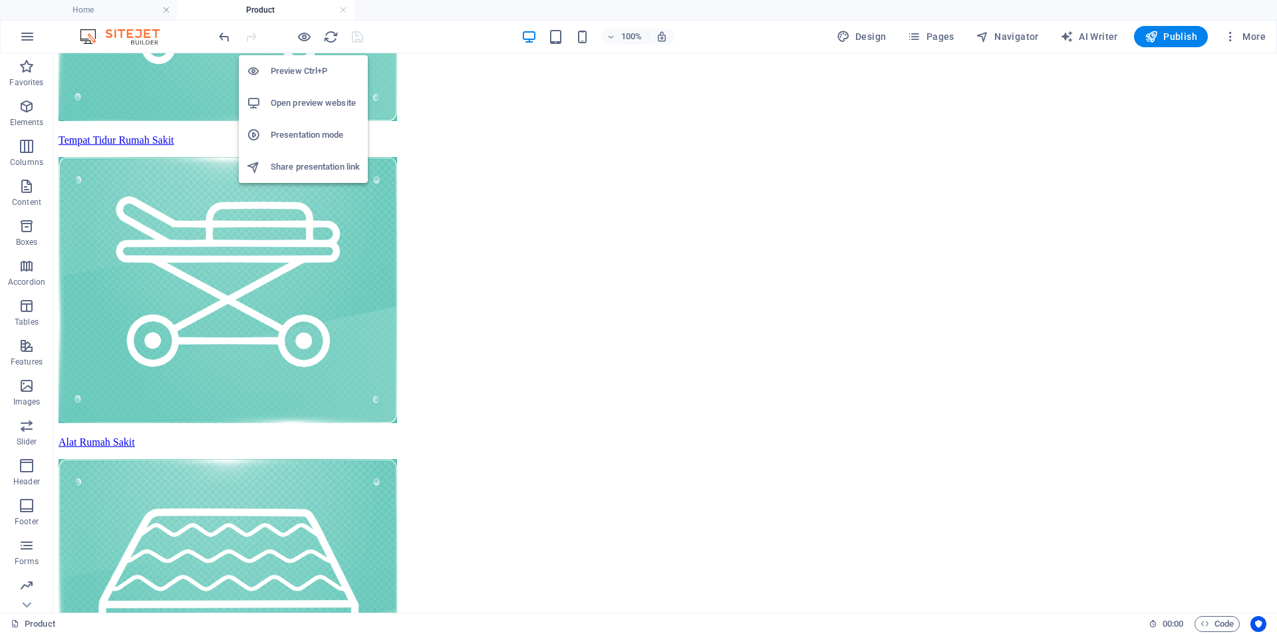
click at [303, 67] on h6 "Preview Ctrl+P" at bounding box center [315, 71] width 89 height 16
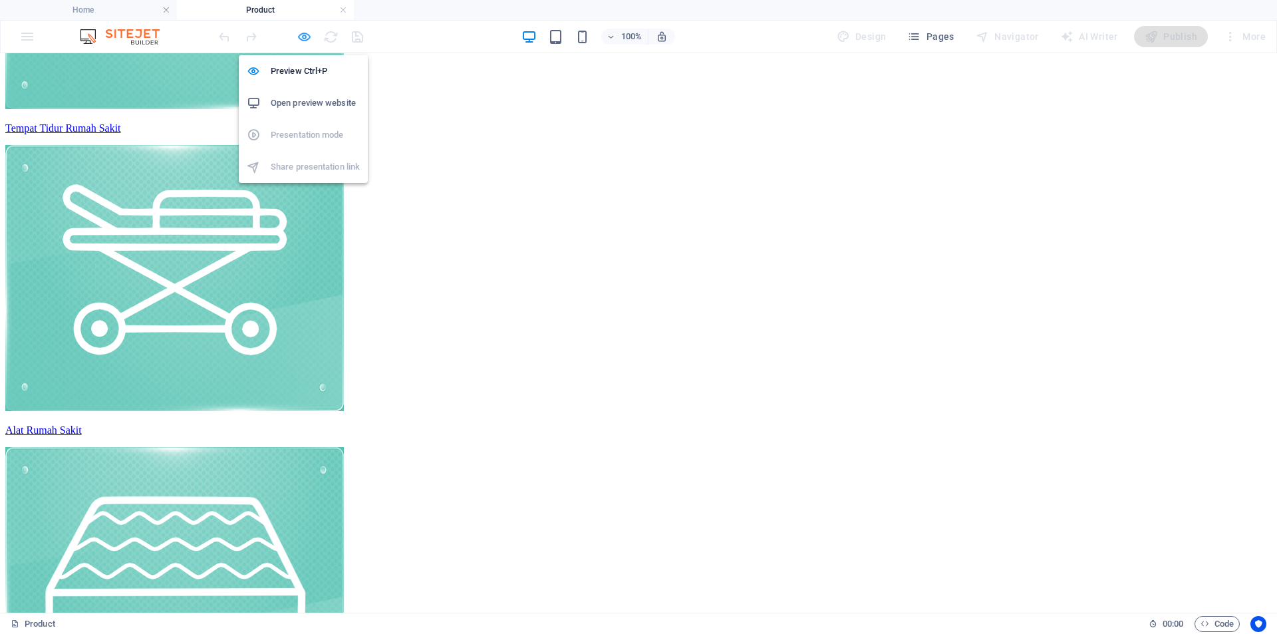
click at [300, 34] on icon "button" at bounding box center [304, 36] width 15 height 15
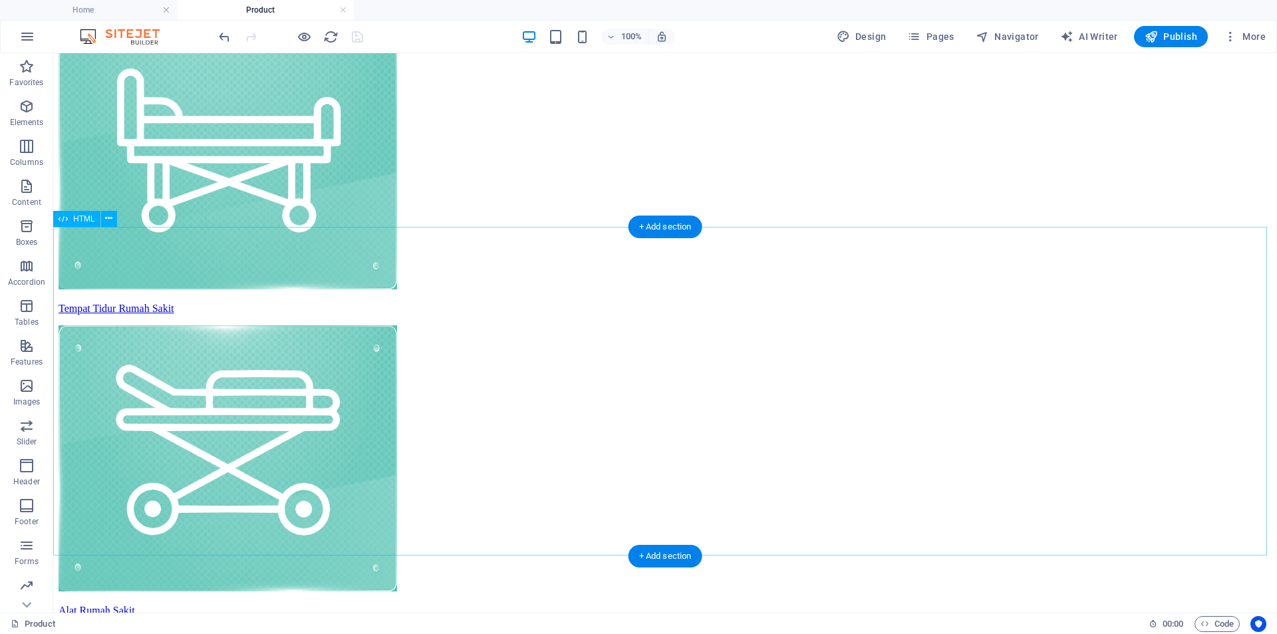
scroll to position [333, 0]
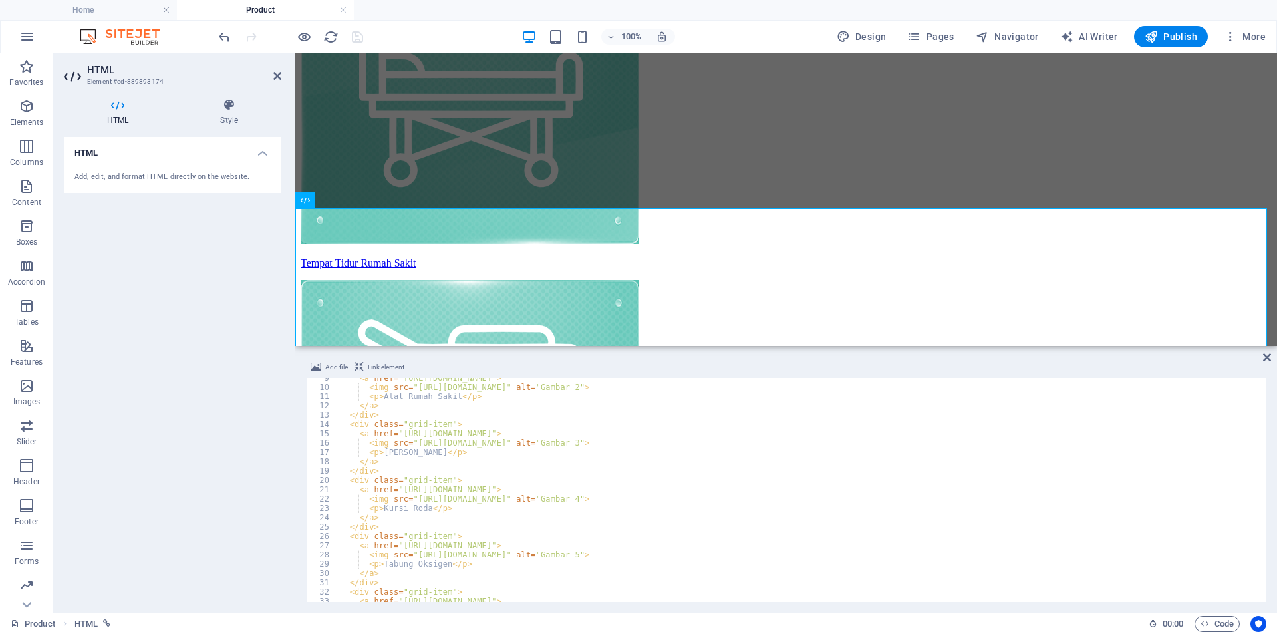
scroll to position [79, 0]
click at [1266, 357] on icon at bounding box center [1267, 357] width 8 height 11
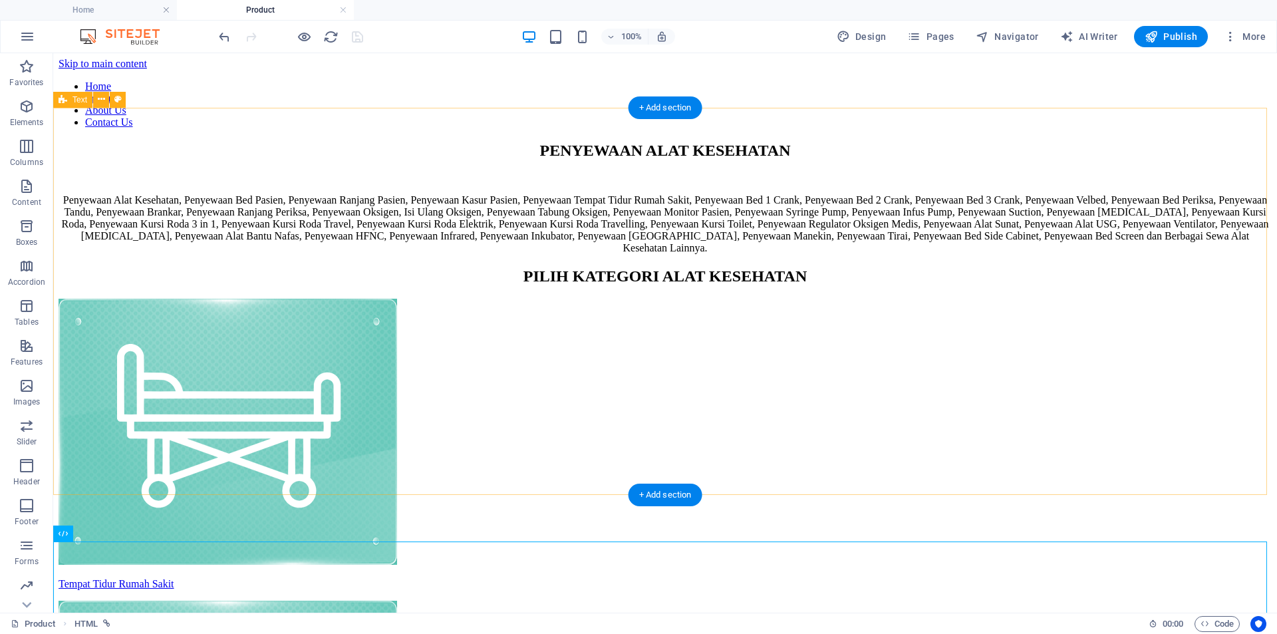
scroll to position [0, 0]
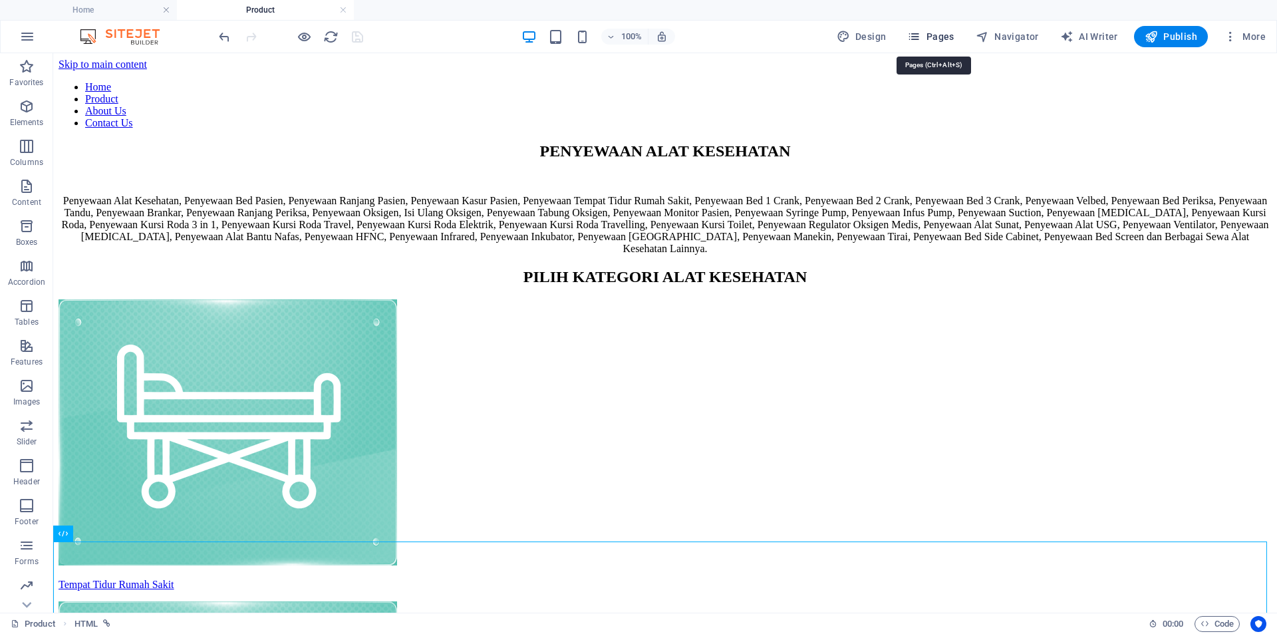
click at [938, 32] on span "Pages" at bounding box center [930, 36] width 47 height 13
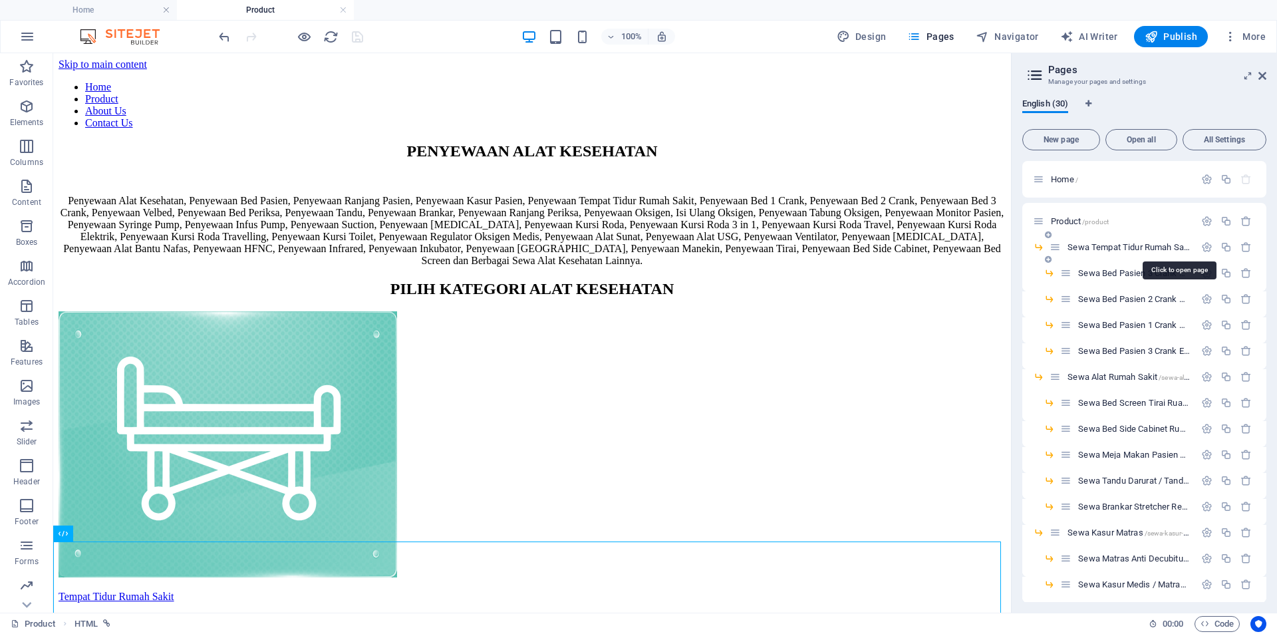
click at [1095, 243] on span "Sewa Tempat Tidur Rumah Sakit /sewa-tempat-tidur-rumah-sakit" at bounding box center [1178, 247] width 222 height 10
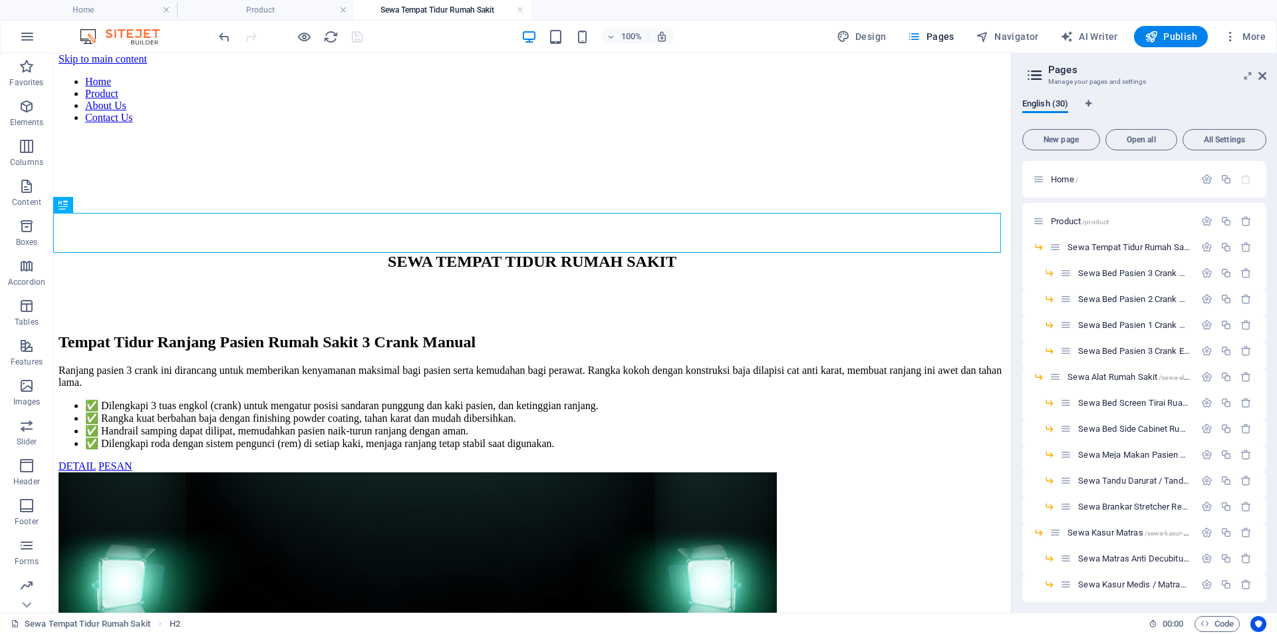
scroll to position [111, 0]
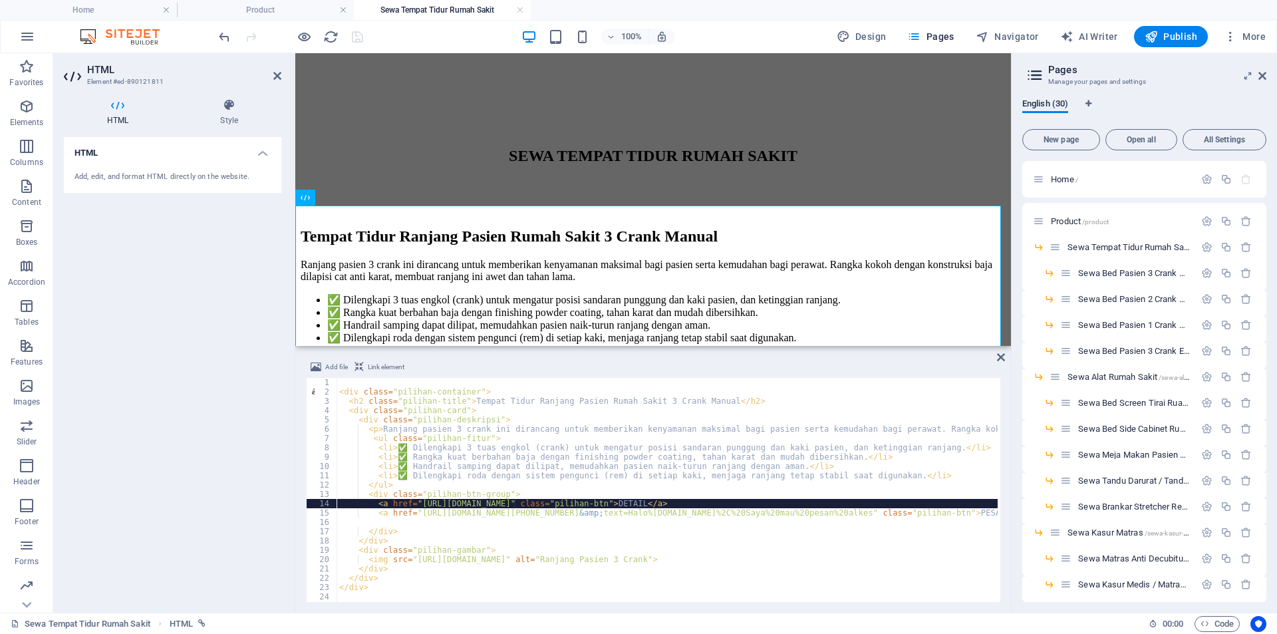
click at [516, 503] on div "< div class = "pilihan-container" > < h2 class = "pilihan-title" > Tempat Tidur…" at bounding box center [855, 498] width 1036 height 240
click at [513, 503] on div "< div class = "pilihan-container" > < h2 class = "pilihan-title" > Tempat Tidur…" at bounding box center [855, 498] width 1036 height 240
drag, startPoint x: 501, startPoint y: 503, endPoint x: 469, endPoint y: 504, distance: 32.6
click at [469, 504] on div "< div class = "pilihan-container" > < h2 class = "pilihan-title" > Tempat Tidur…" at bounding box center [855, 498] width 1036 height 240
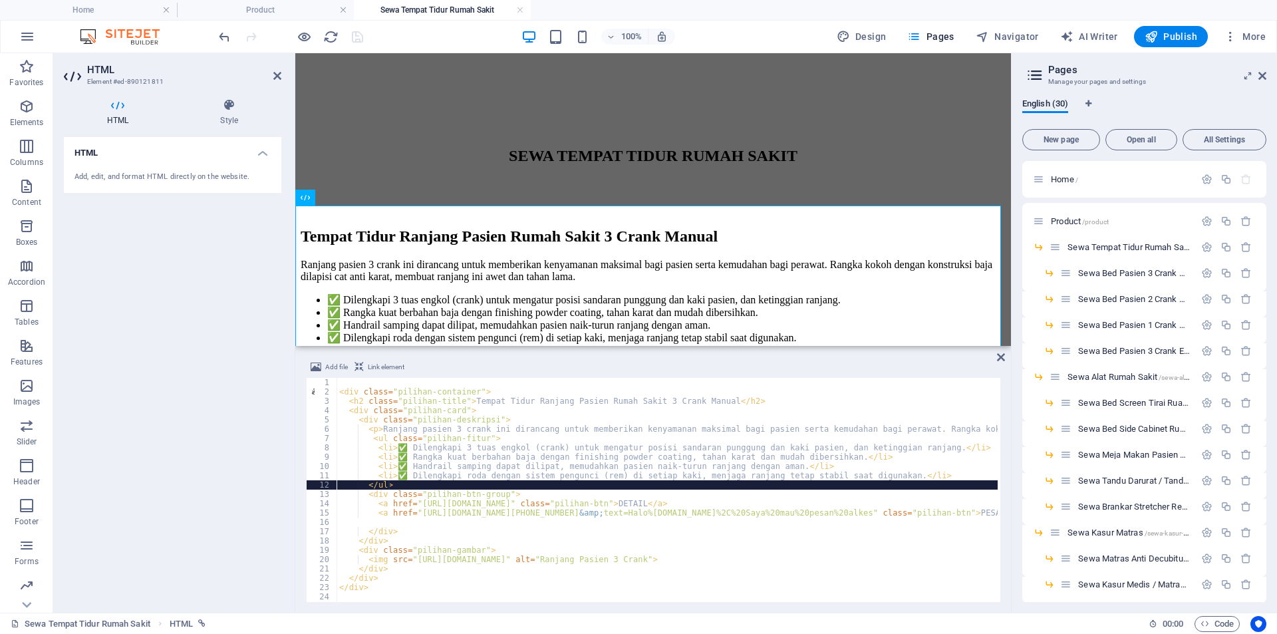
click at [534, 487] on div "< div class = "pilihan-container" > < h2 class = "pilihan-title" > Tempat Tidur…" at bounding box center [855, 498] width 1036 height 240
type textarea "</ul>"
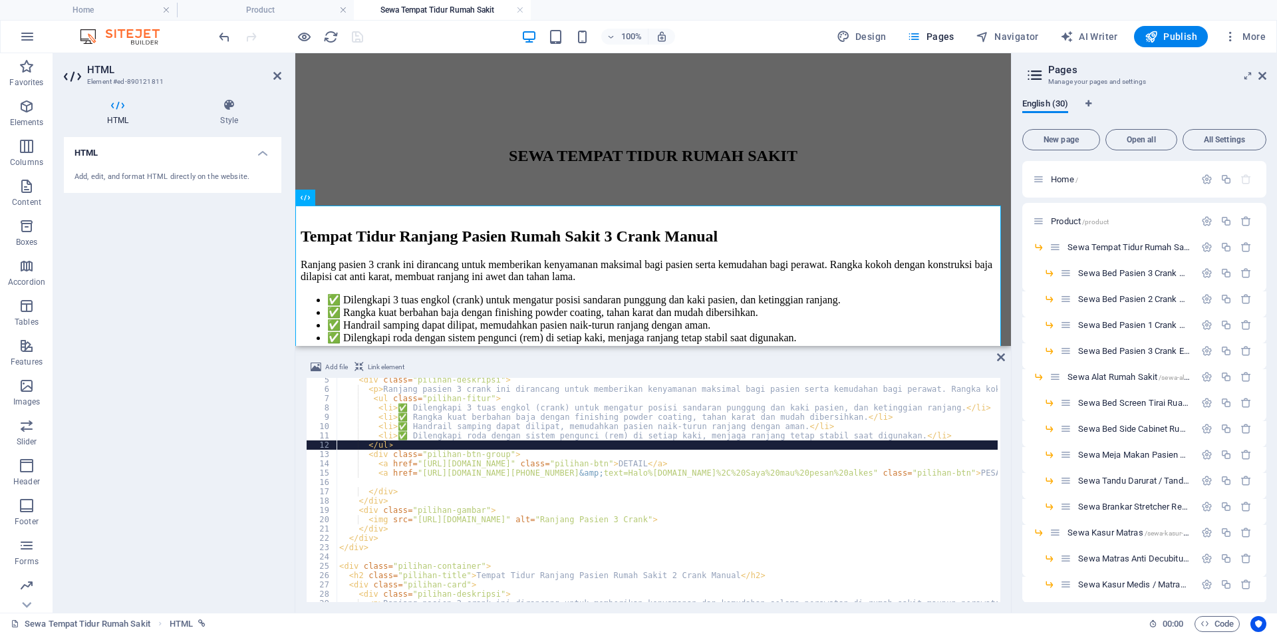
click at [524, 480] on div "< div class = "pilihan-deskripsi" > < p > Ranjang pasien 3 crank ini dirancang …" at bounding box center [855, 495] width 1036 height 240
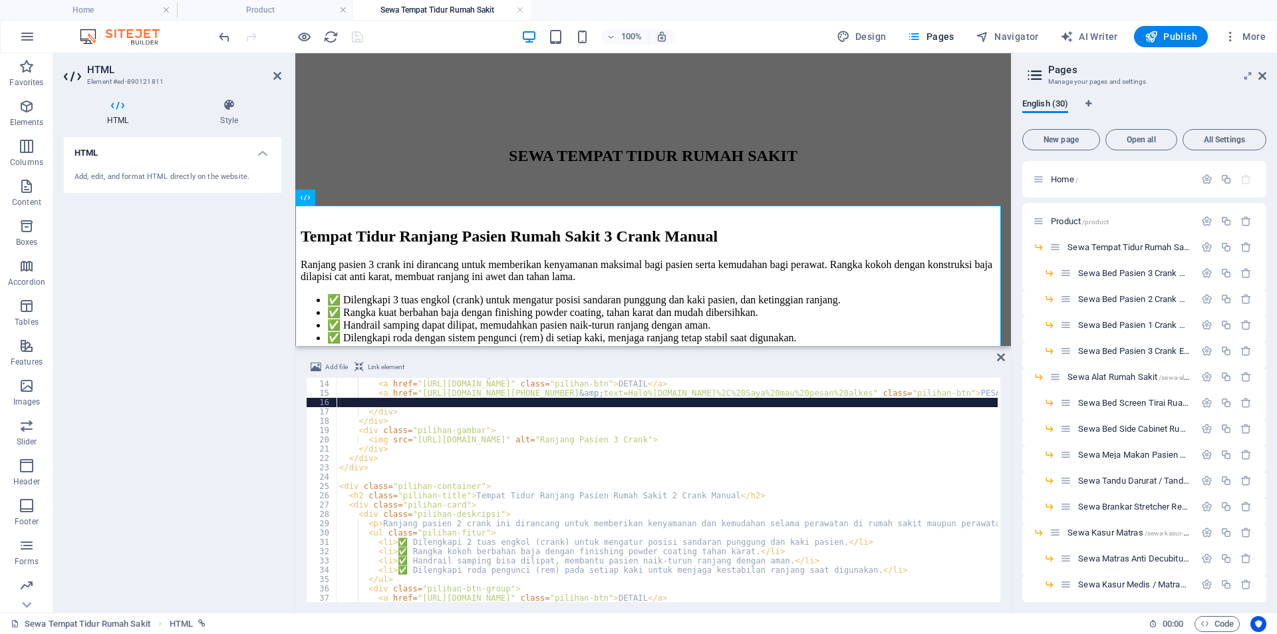
scroll to position [160, 0]
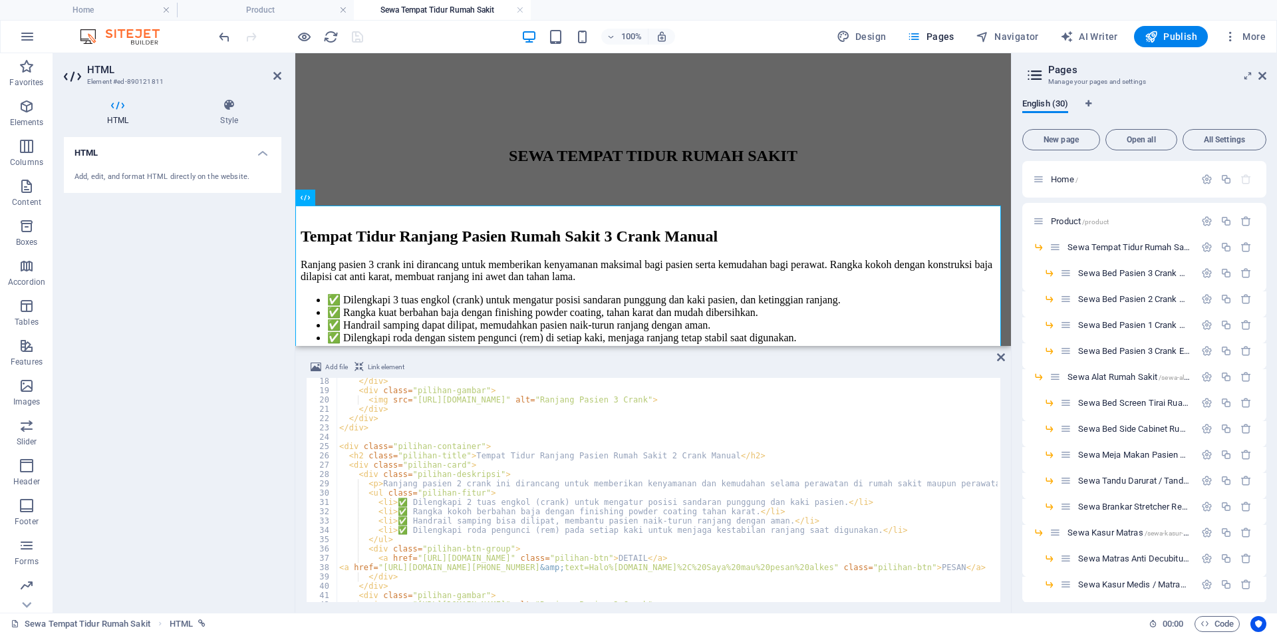
drag, startPoint x: 293, startPoint y: 443, endPoint x: 313, endPoint y: 448, distance: 21.3
click at [146, 448] on aside "HTML Element #ed-890121811 HTML Style HTML Add, edit, and format HTML directly …" at bounding box center [174, 332] width 242 height 559
drag, startPoint x: 1012, startPoint y: 443, endPoint x: 984, endPoint y: 454, distance: 29.9
click at [1273, 448] on aside "Pages Manage your pages and settings English (30) New page Open all All Setting…" at bounding box center [1144, 332] width 266 height 559
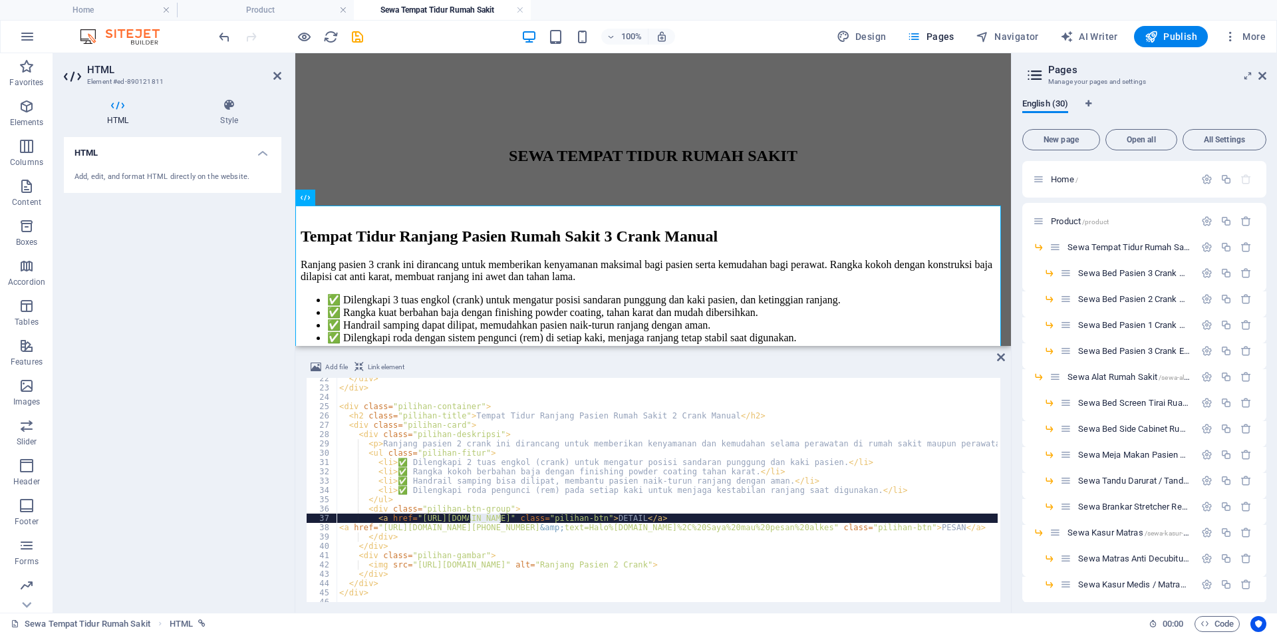
drag, startPoint x: 501, startPoint y: 518, endPoint x: 470, endPoint y: 517, distance: 31.9
click at [470, 517] on div "</ div > </ div > < div class = "pilihan-container" > < h2 class = "pilihan-tit…" at bounding box center [855, 494] width 1036 height 240
click at [493, 501] on div "</ div > </ div > < div class = "pilihan-container" > < h2 class = "pilihan-tit…" at bounding box center [855, 494] width 1036 height 240
click at [497, 514] on div "</ div > </ div > < div class = "pilihan-container" > < h2 class = "pilihan-tit…" at bounding box center [855, 494] width 1036 height 240
drag, startPoint x: 501, startPoint y: 519, endPoint x: 466, endPoint y: 517, distance: 34.6
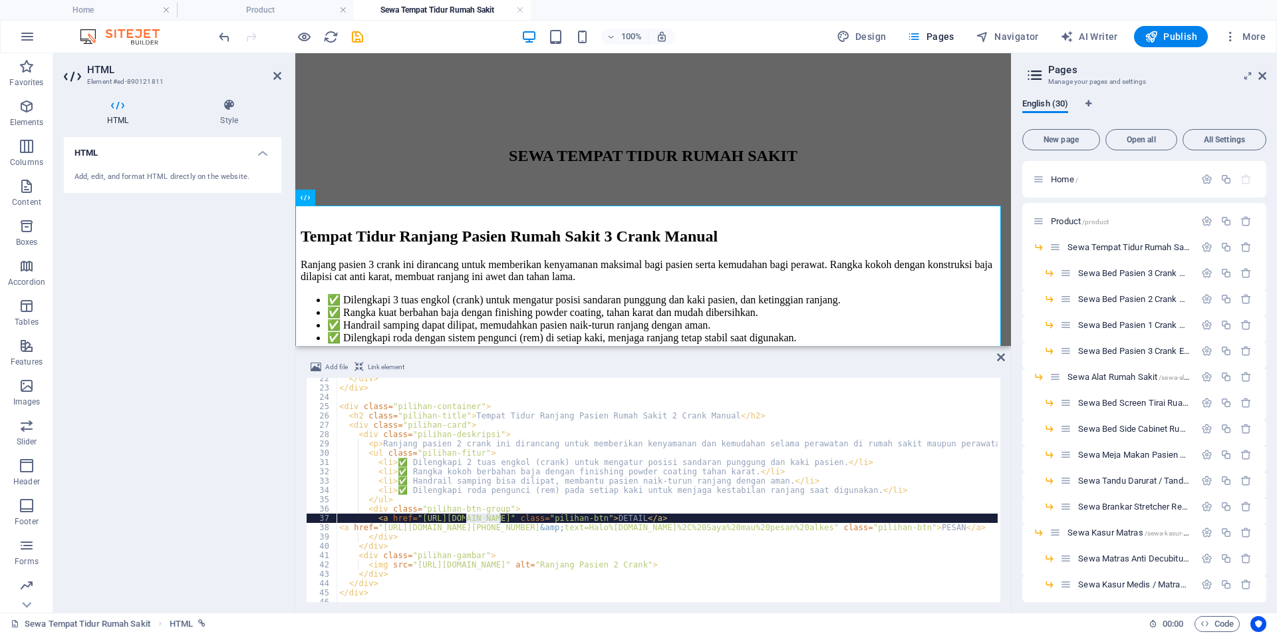
click at [466, 517] on div "</ div > </ div > < div class = "pilihan-container" > < h2 class = "pilihan-tit…" at bounding box center [855, 494] width 1036 height 240
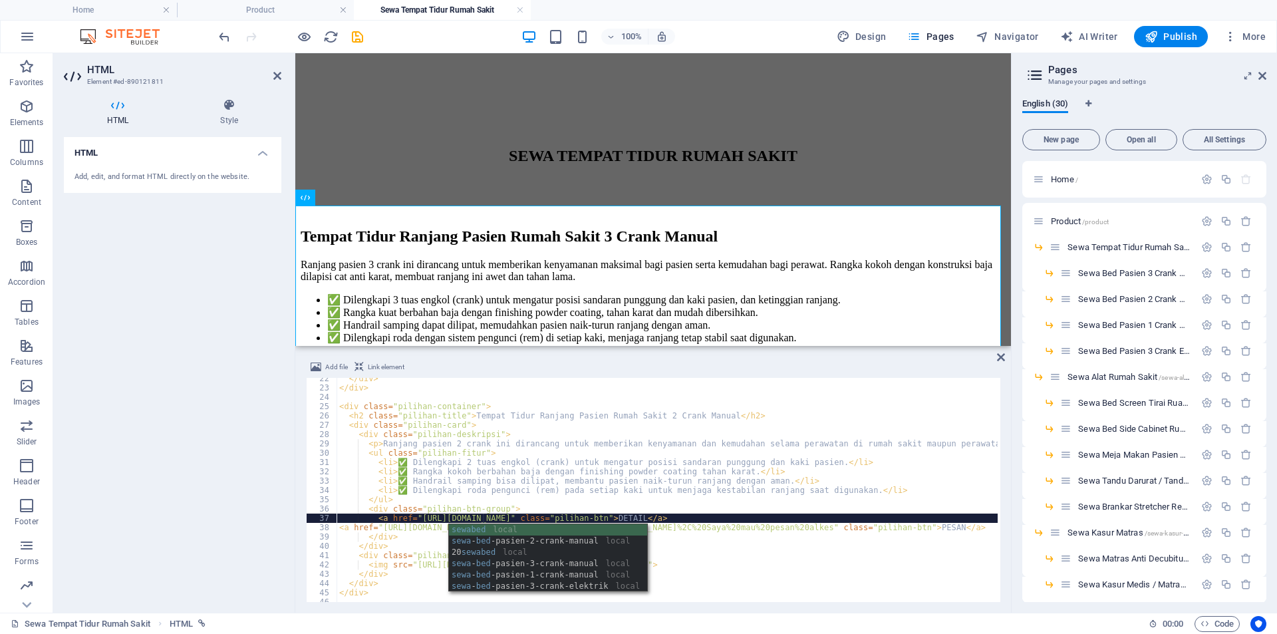
click at [555, 499] on div "</ div > </ div > < div class = "pilihan-container" > < h2 class = "pilihan-tit…" at bounding box center [855, 494] width 1036 height 240
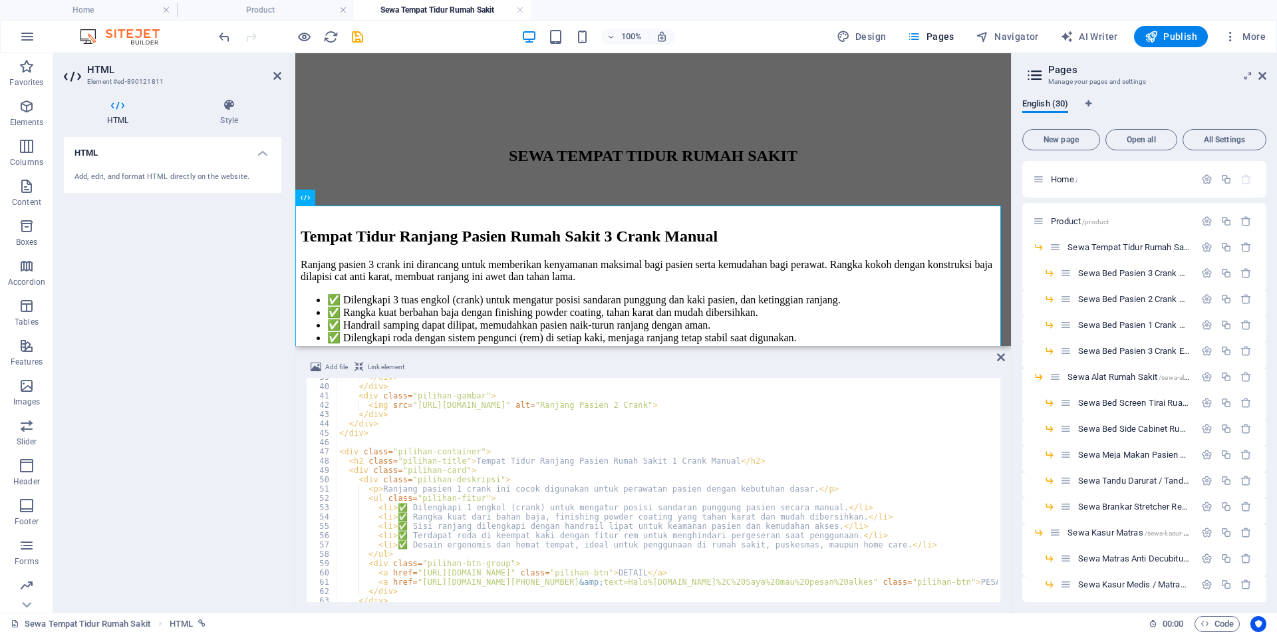
scroll to position [399, 0]
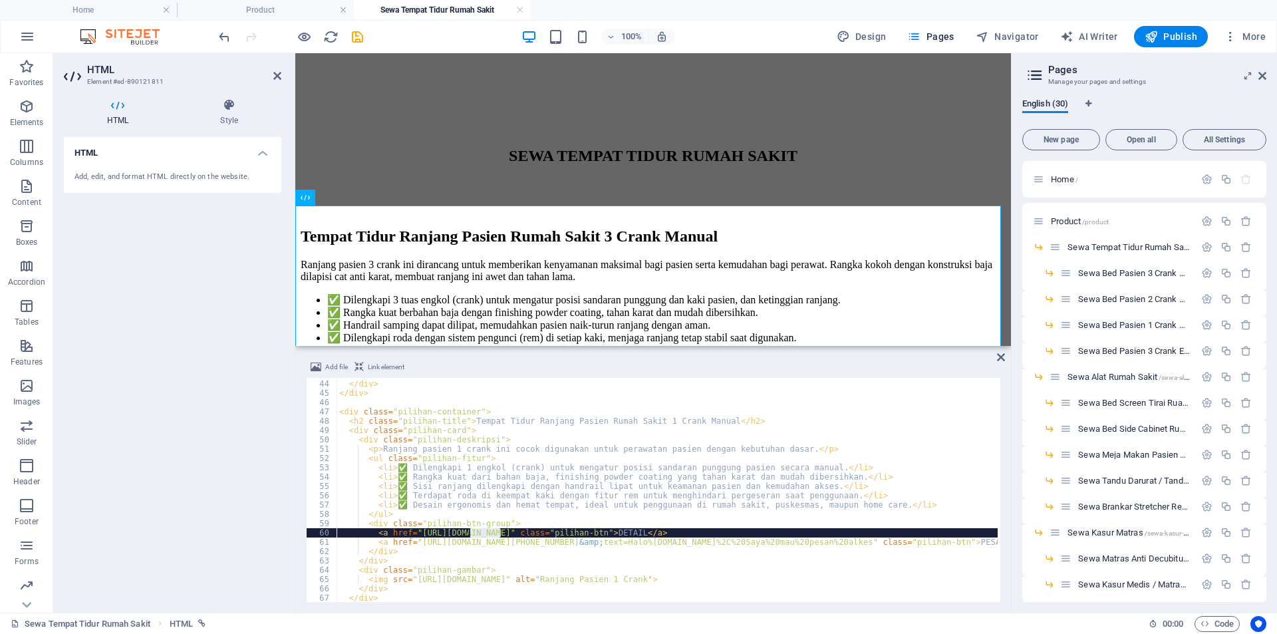
drag, startPoint x: 500, startPoint y: 535, endPoint x: 471, endPoint y: 531, distance: 29.6
click at [471, 531] on div "</ div > </ div > </ div > < div class = "pilihan-container" > < h2 class = "pi…" at bounding box center [855, 490] width 1036 height 240
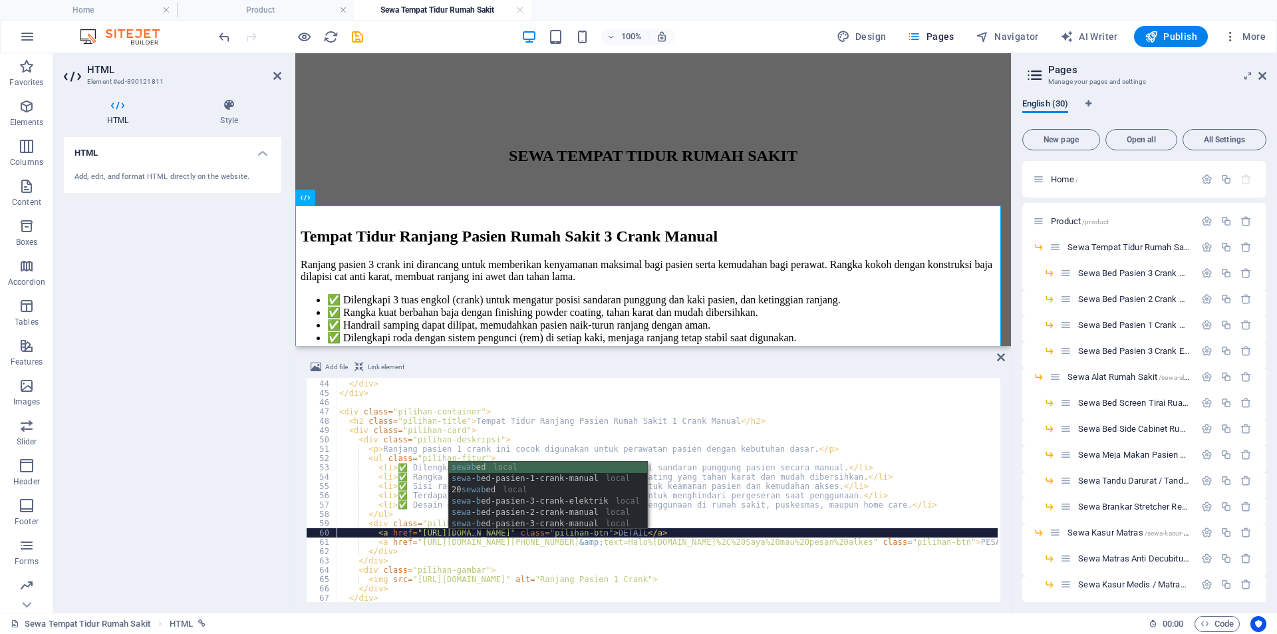
scroll to position [0, 11]
type textarea "<a href="[URL][DOMAIN_NAME]" class="pilihan-btn">DETAIL</a>"
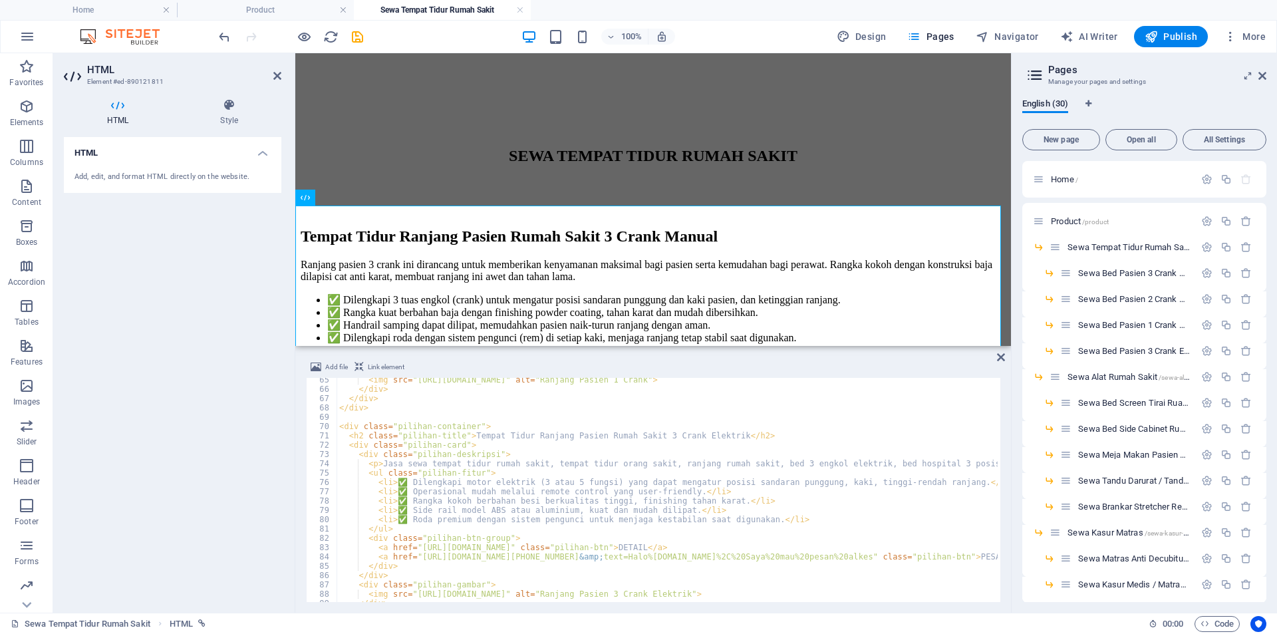
scroll to position [599, 0]
click at [360, 38] on icon "save" at bounding box center [357, 36] width 15 height 15
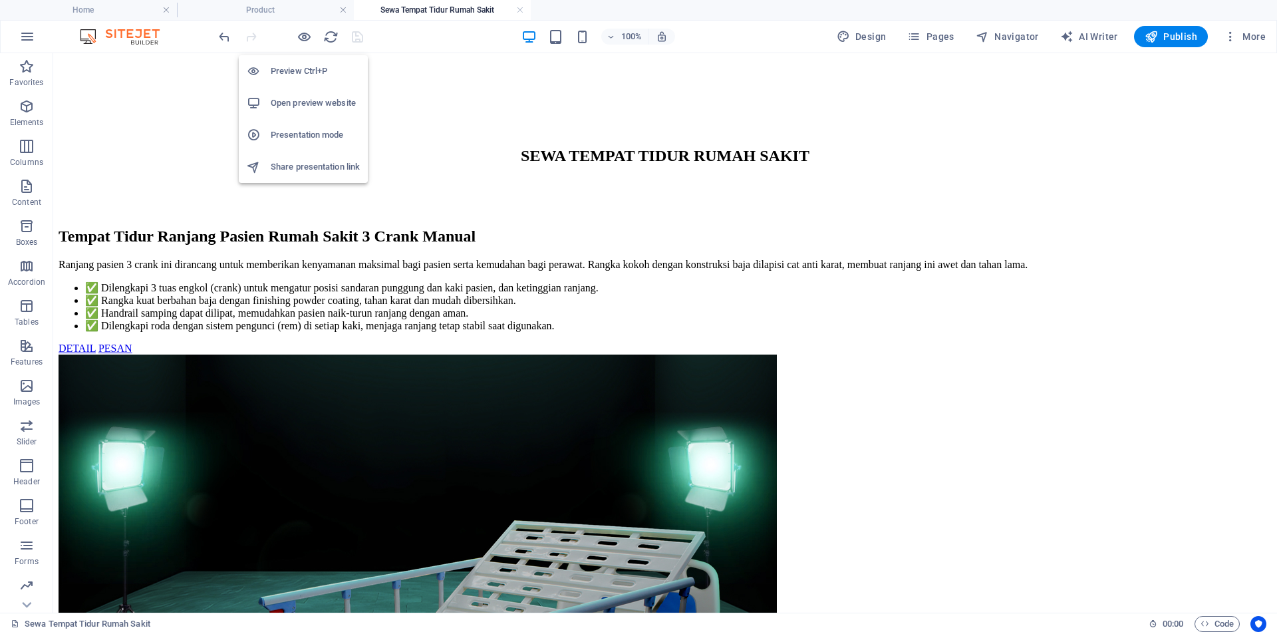
click at [295, 69] on h6 "Preview Ctrl+P" at bounding box center [315, 71] width 89 height 16
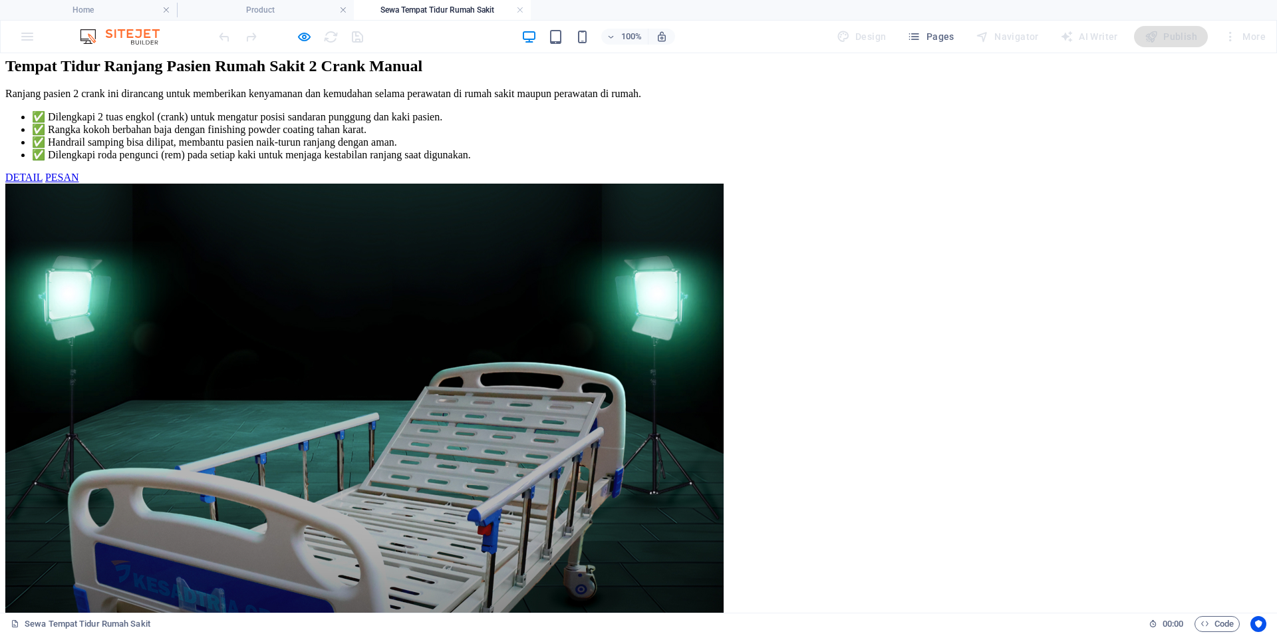
scroll to position [1109, 0]
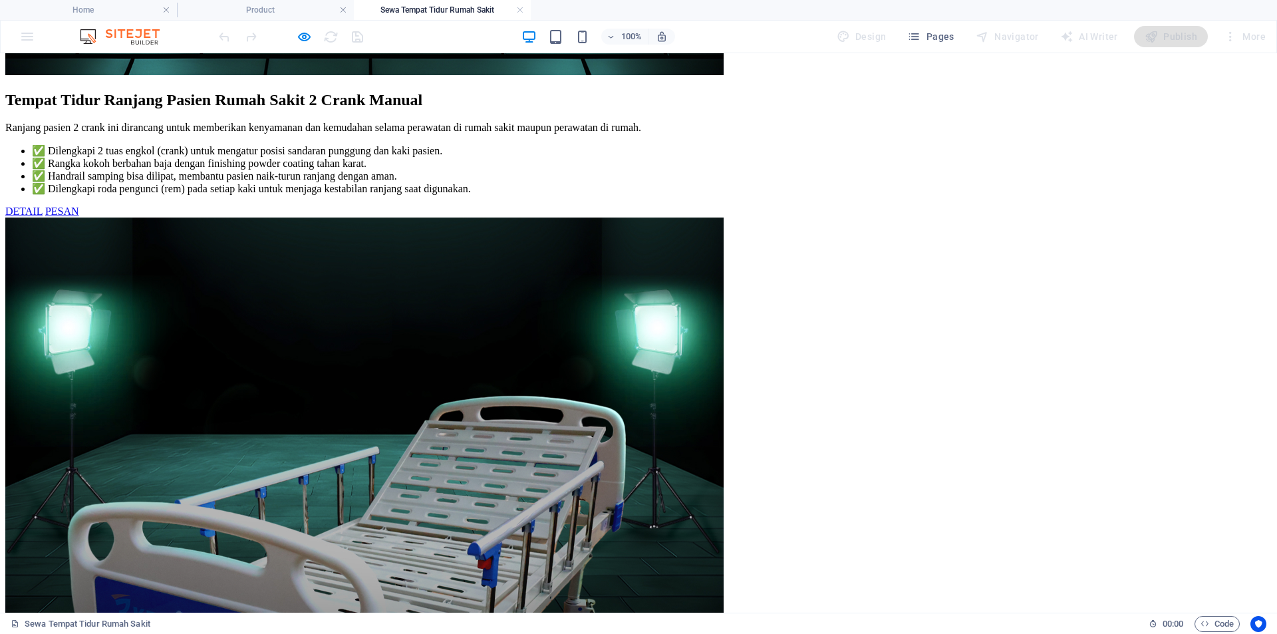
drag, startPoint x: 475, startPoint y: 366, endPoint x: 384, endPoint y: 281, distance: 124.2
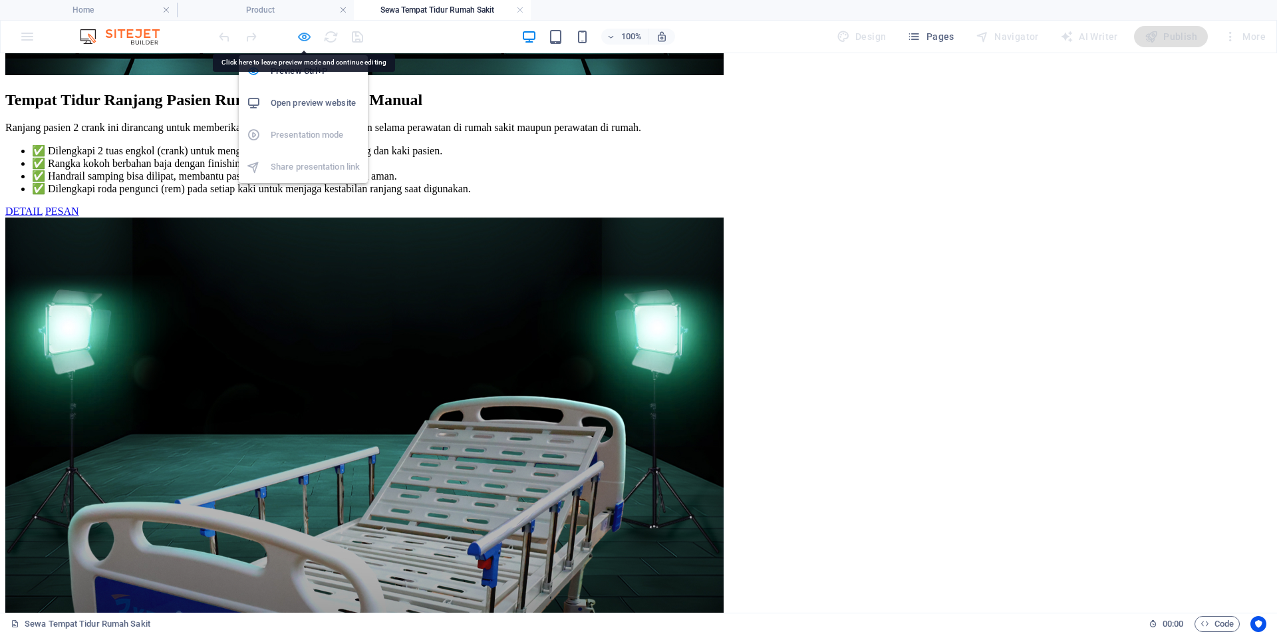
click at [307, 33] on icon "button" at bounding box center [304, 36] width 15 height 15
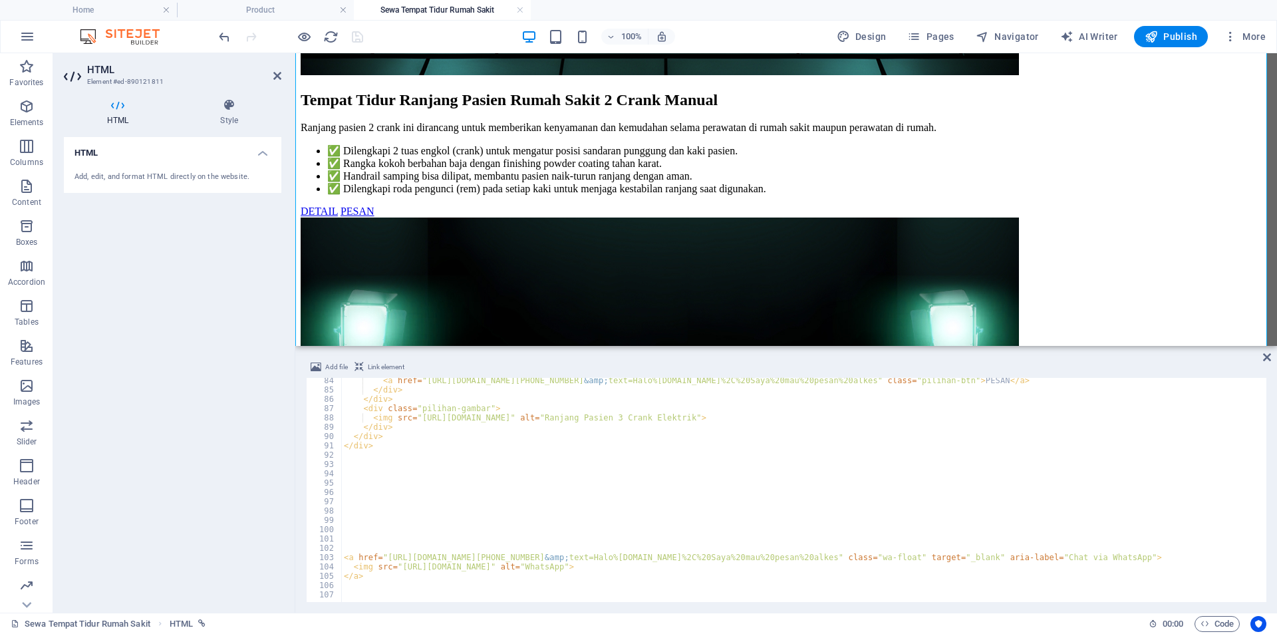
scroll to position [735, 0]
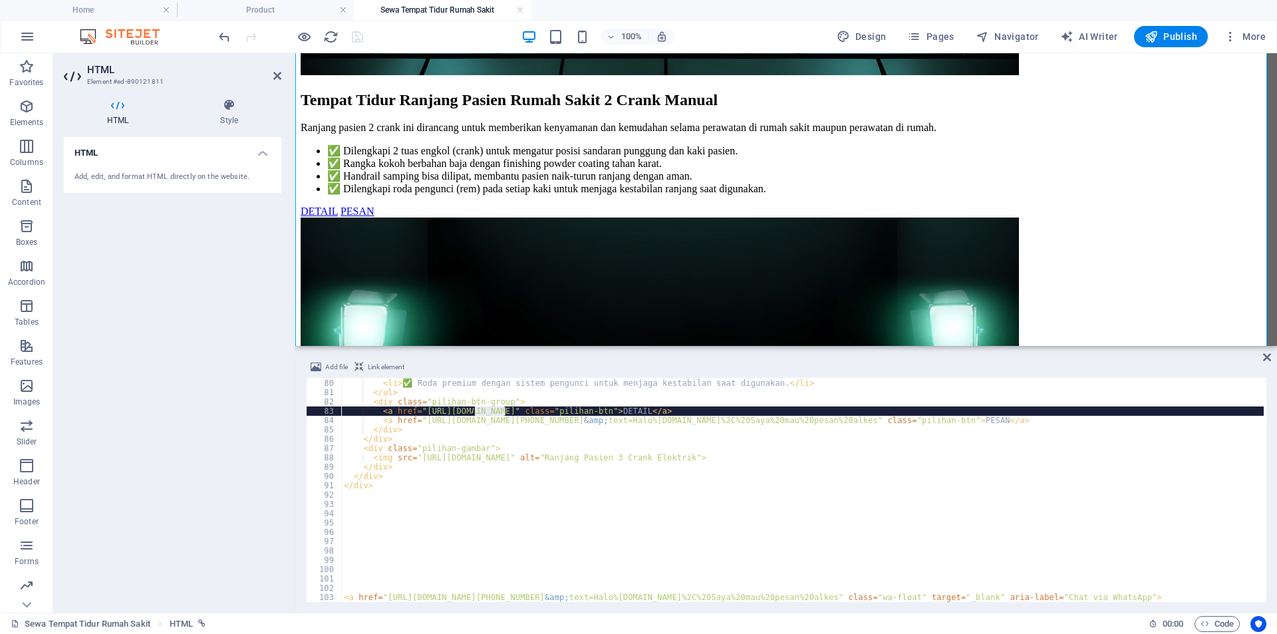
drag, startPoint x: 505, startPoint y: 409, endPoint x: 475, endPoint y: 409, distance: 30.6
click at [475, 409] on div "< li > ✅ Side rail model ABS atau aluminium, kuat dan mudah dilipat. </ li > < …" at bounding box center [859, 489] width 1036 height 240
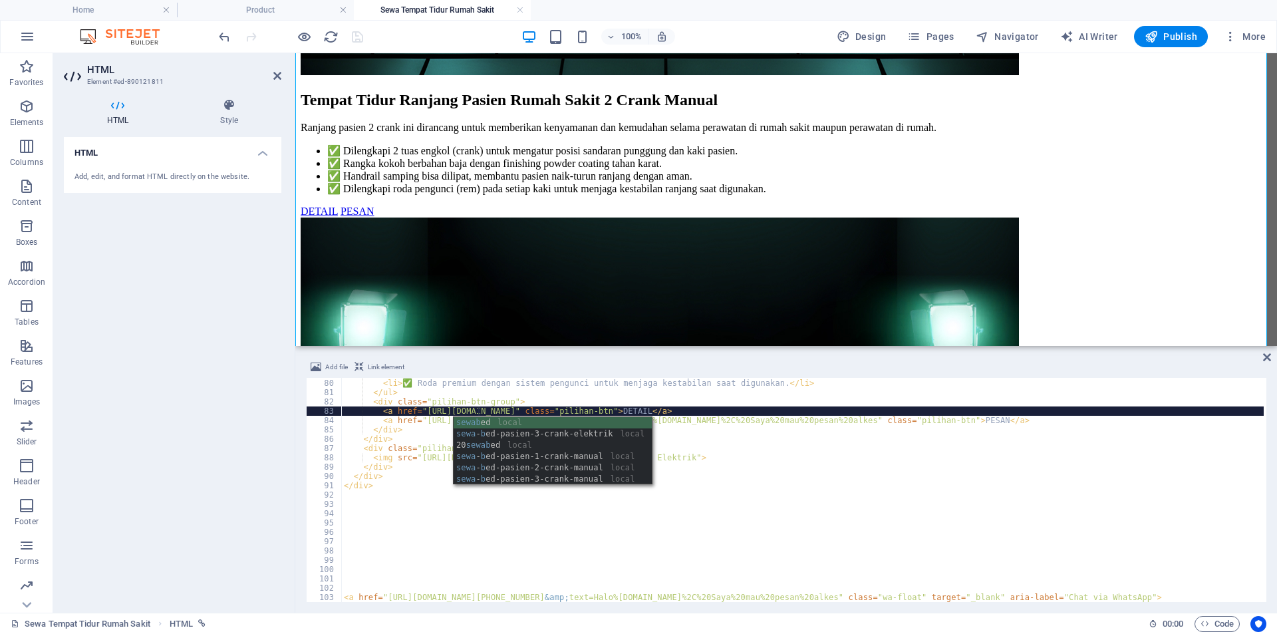
scroll to position [0, 11]
type textarea "<a href="[URL][DOMAIN_NAME]" class="pilihan-btn">DETAIL</a>"
click at [422, 517] on div "< li > ✅ Side rail model ABS atau aluminium, kuat dan mudah dilipat. </ li > < …" at bounding box center [859, 489] width 1036 height 240
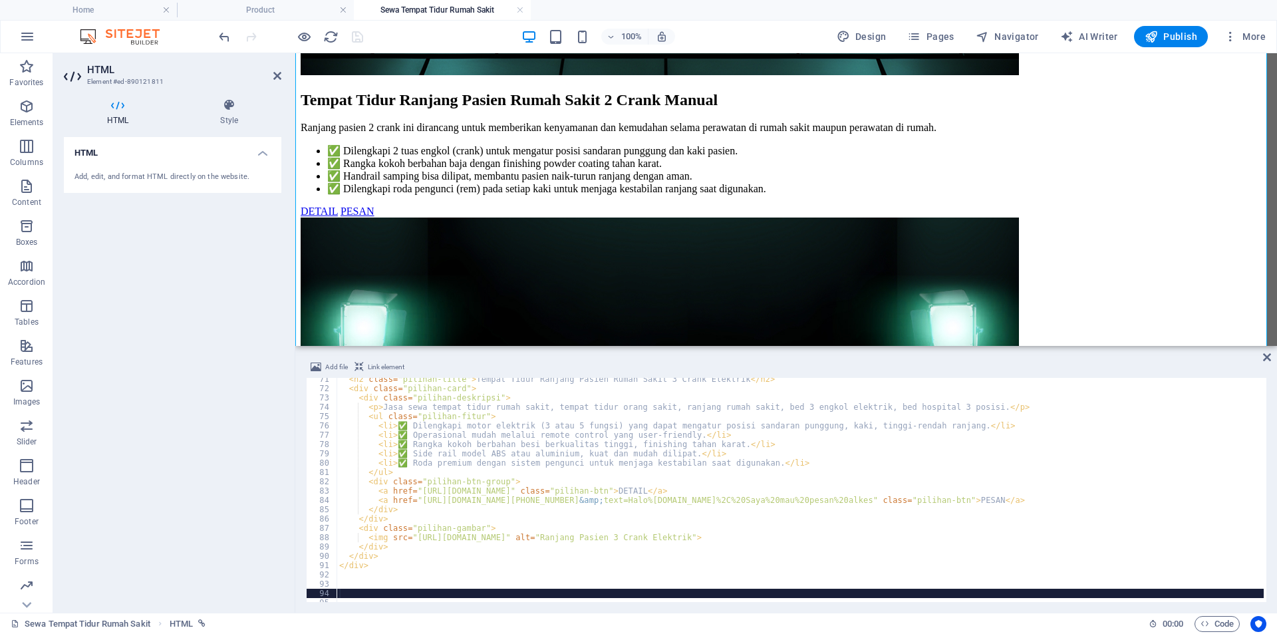
scroll to position [615, 0]
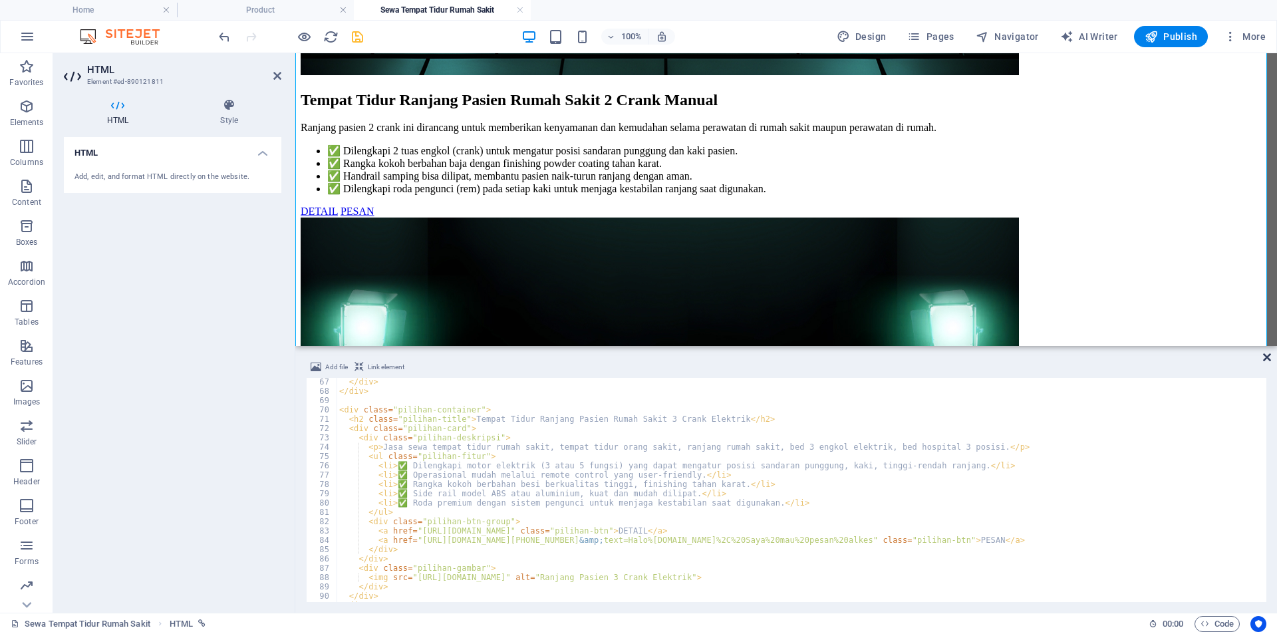
click at [1263, 358] on icon at bounding box center [1267, 357] width 8 height 11
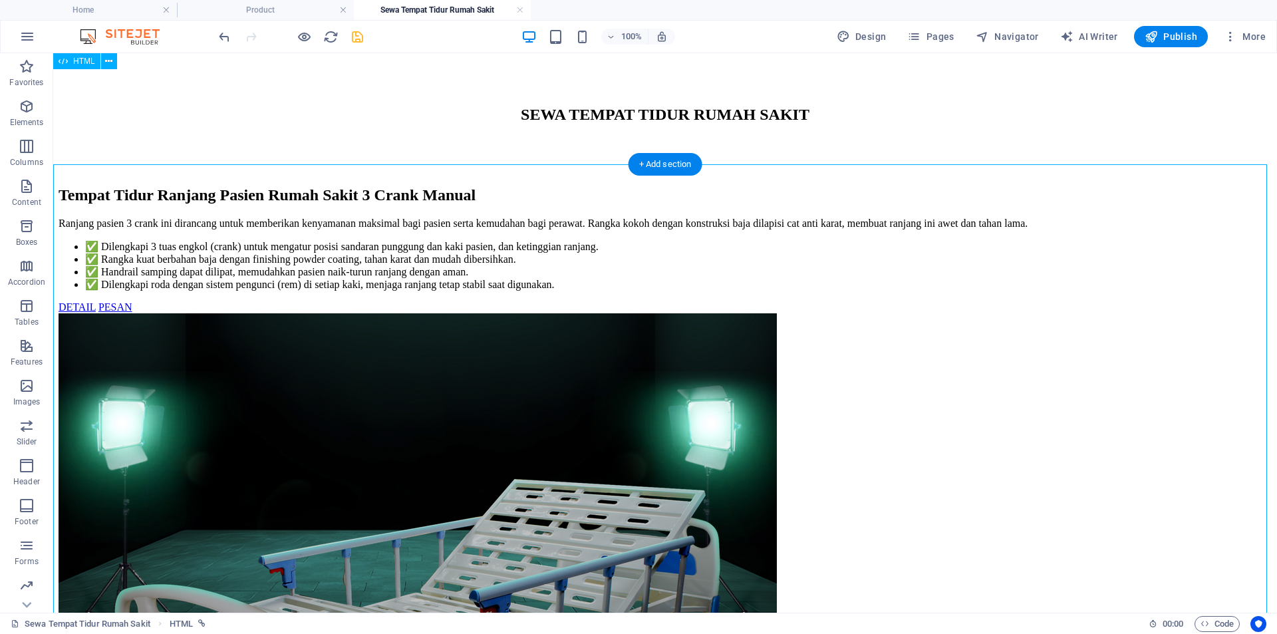
scroll to position [0, 0]
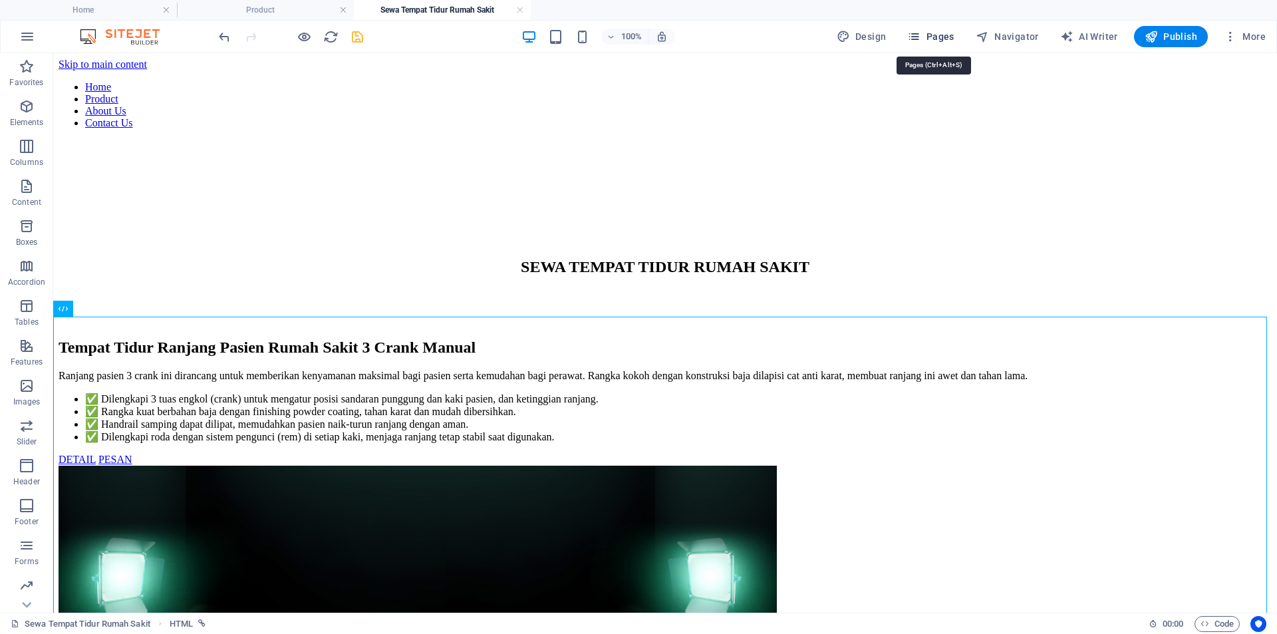
click at [952, 29] on button "Pages" at bounding box center [930, 36] width 57 height 21
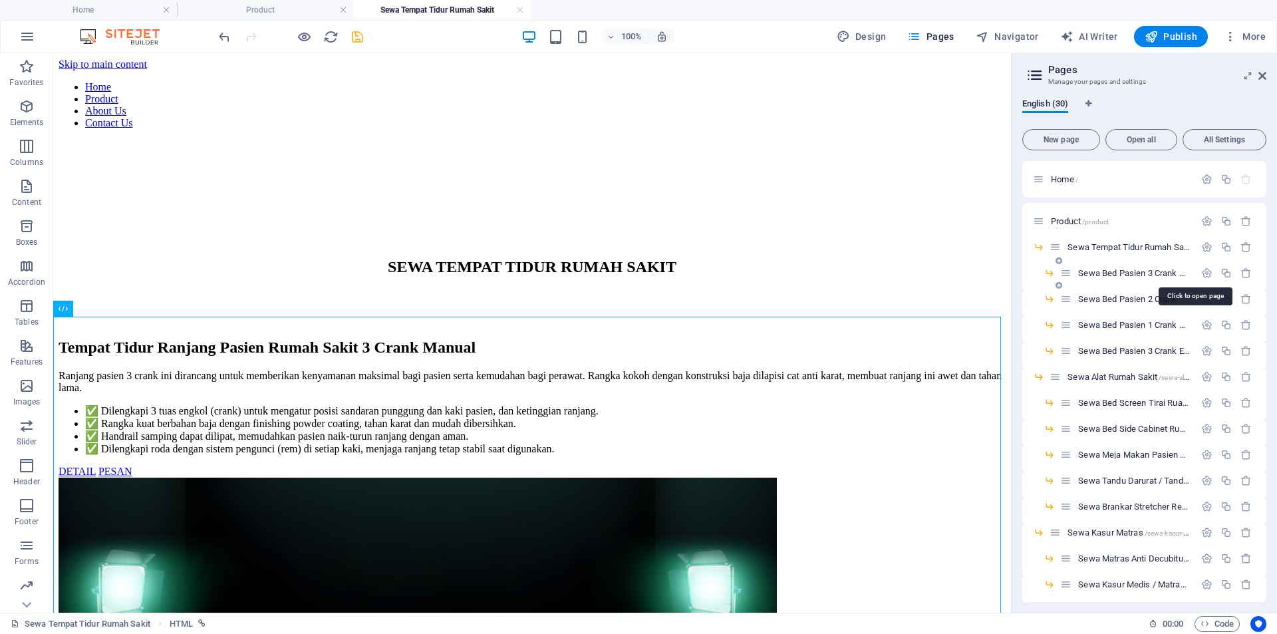
click at [1089, 273] on span "Sewa Bed Pasien 3 Crank Manual /sewa-bed-pasien-3-crank-manual" at bounding box center [1195, 273] width 234 height 10
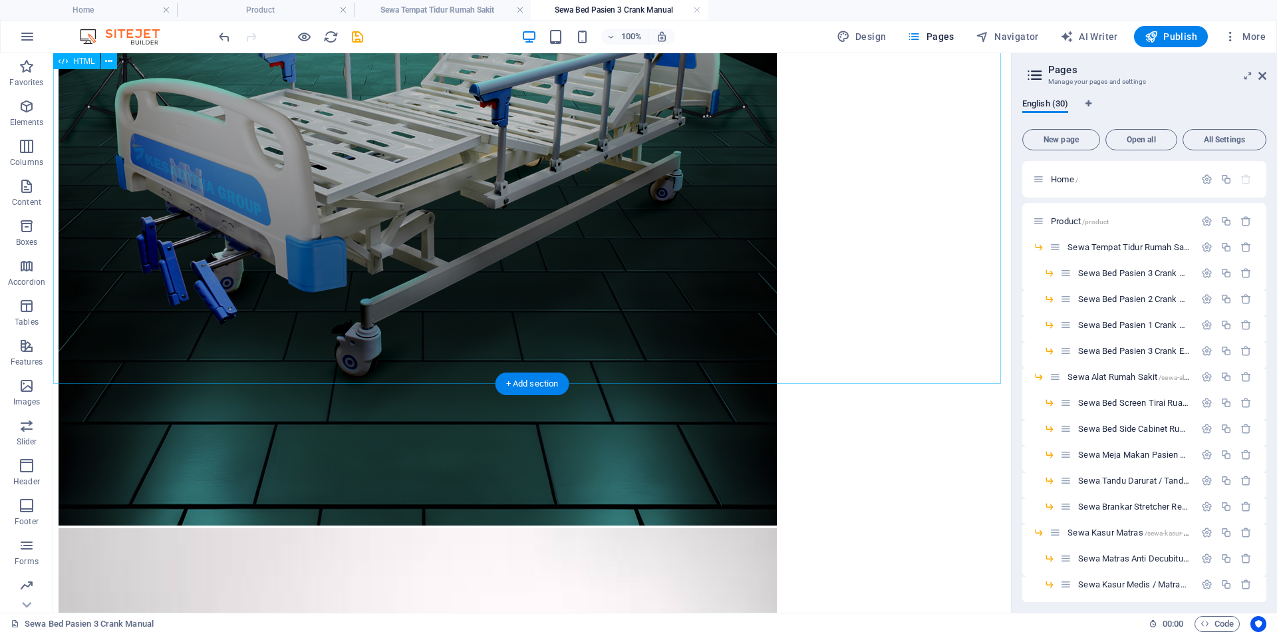
scroll to position [645, 0]
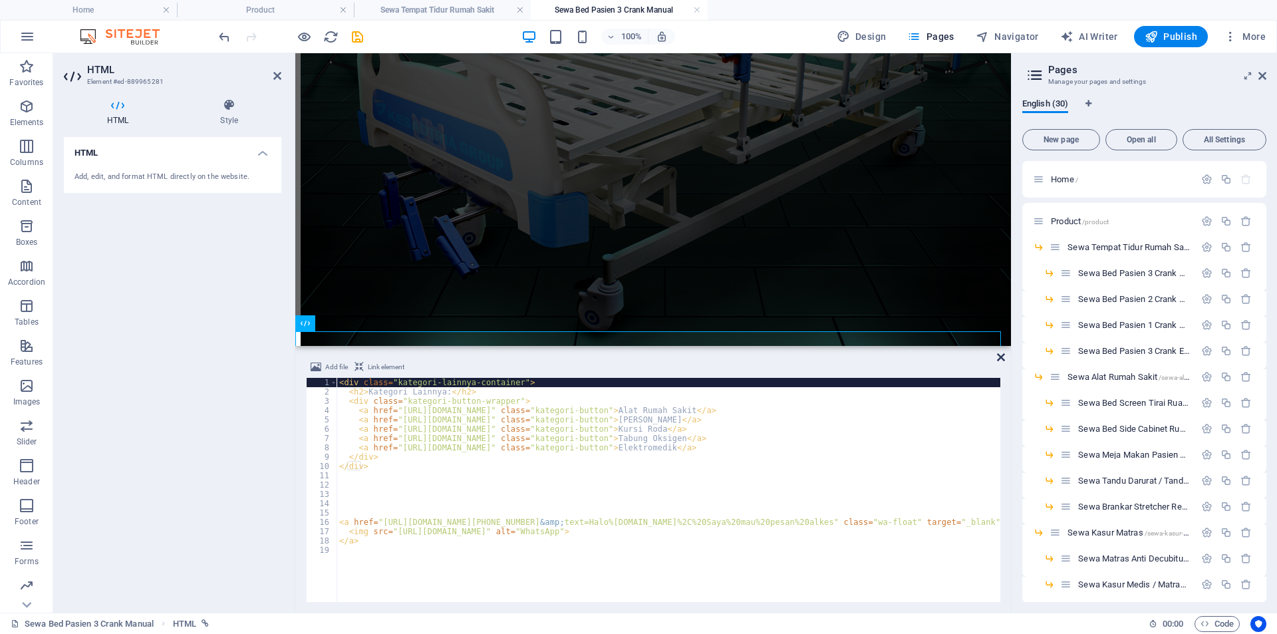
click at [998, 361] on icon at bounding box center [1001, 357] width 8 height 11
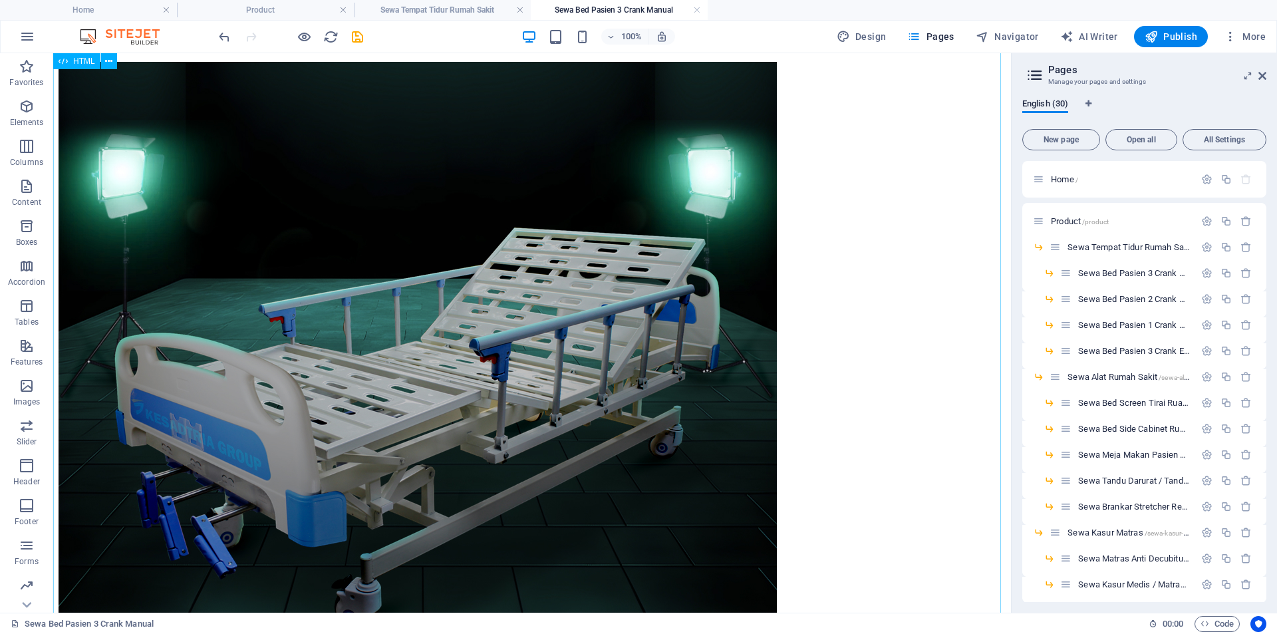
scroll to position [0, 0]
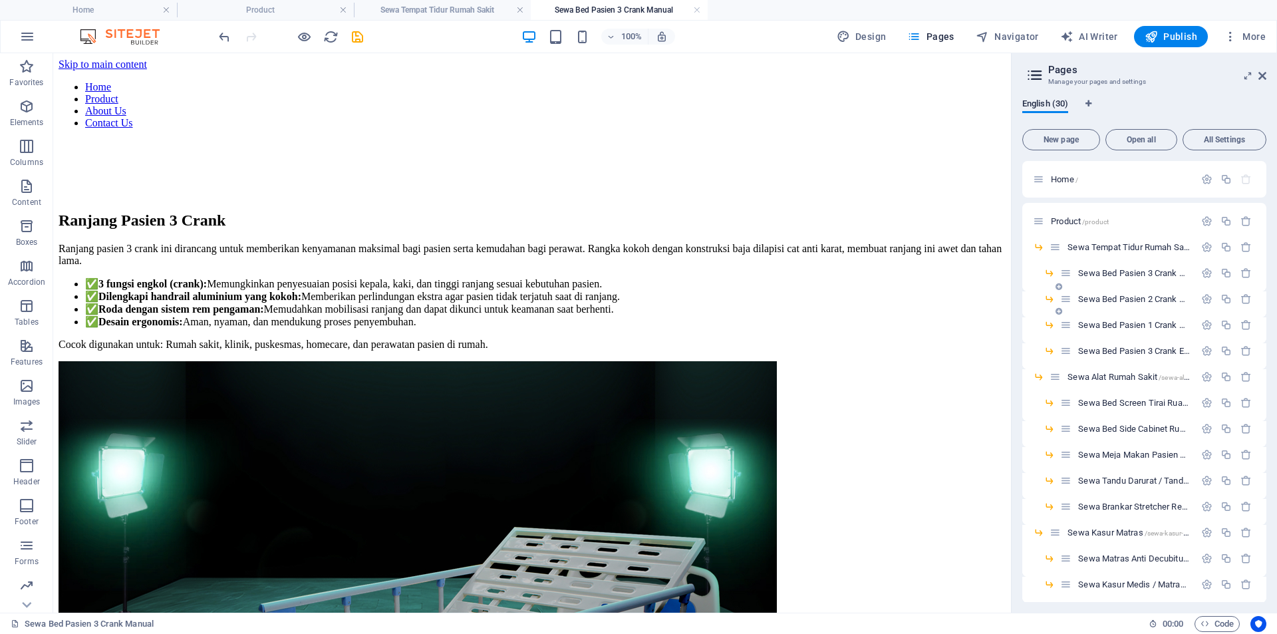
click at [1124, 298] on span "Sewa Bed Pasien 2 Crank Manual /sewa-bed-pasien-2-crank-manual" at bounding box center [1195, 299] width 234 height 10
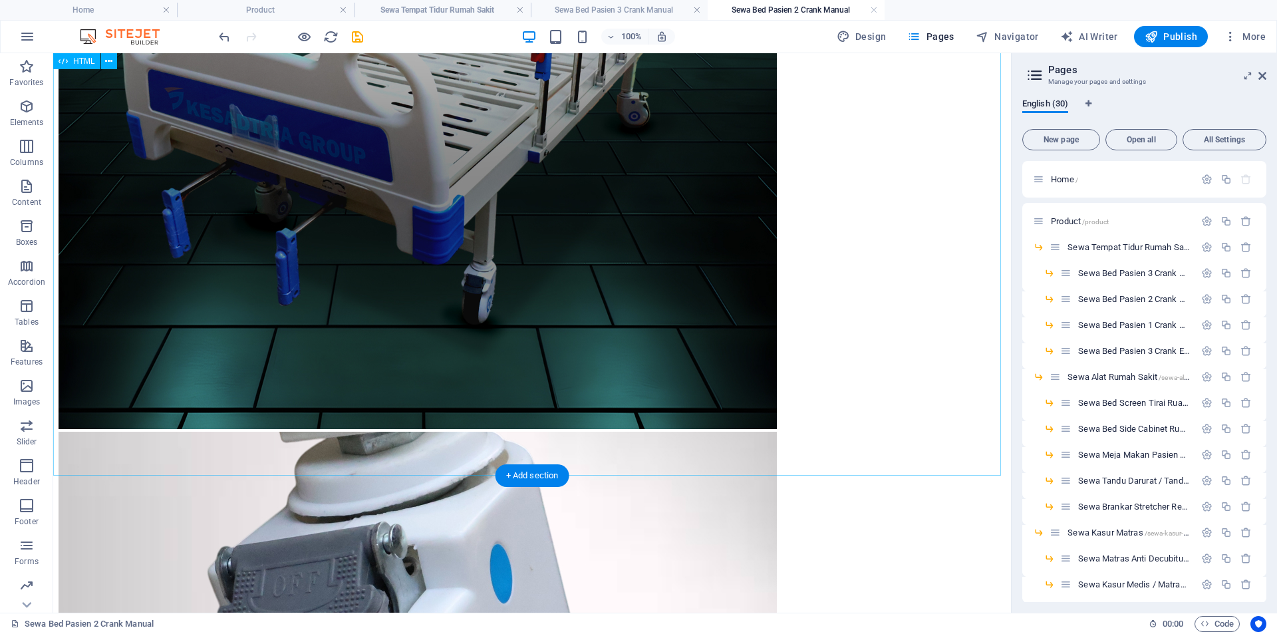
scroll to position [645, 0]
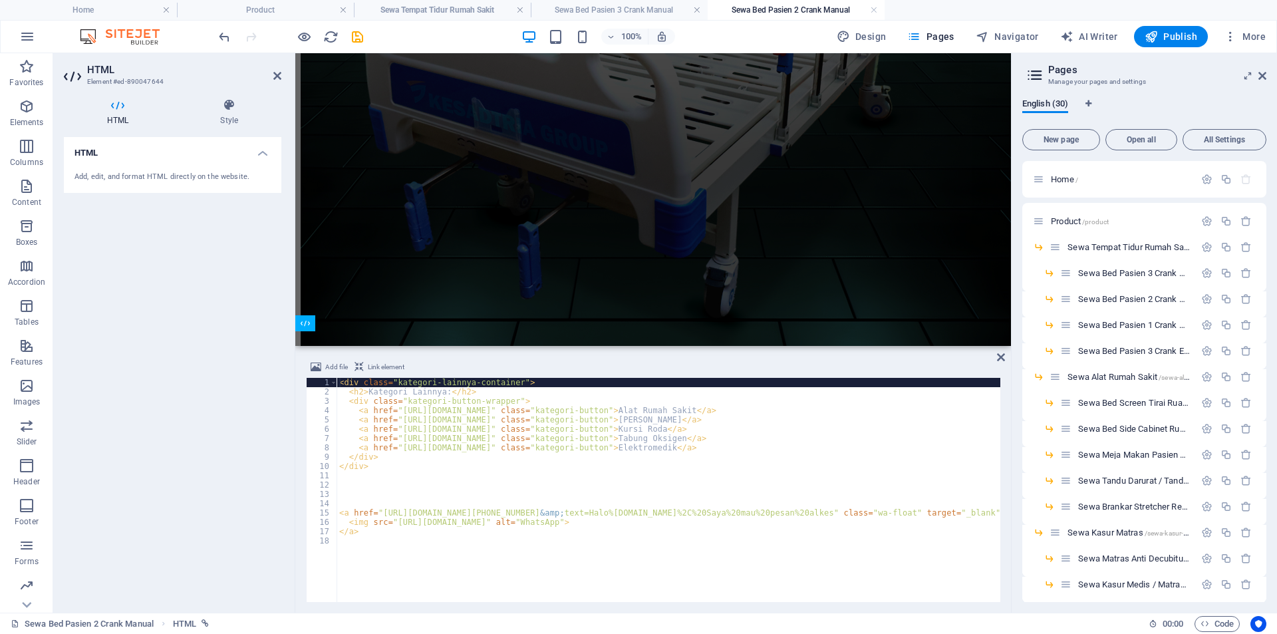
scroll to position [599, 0]
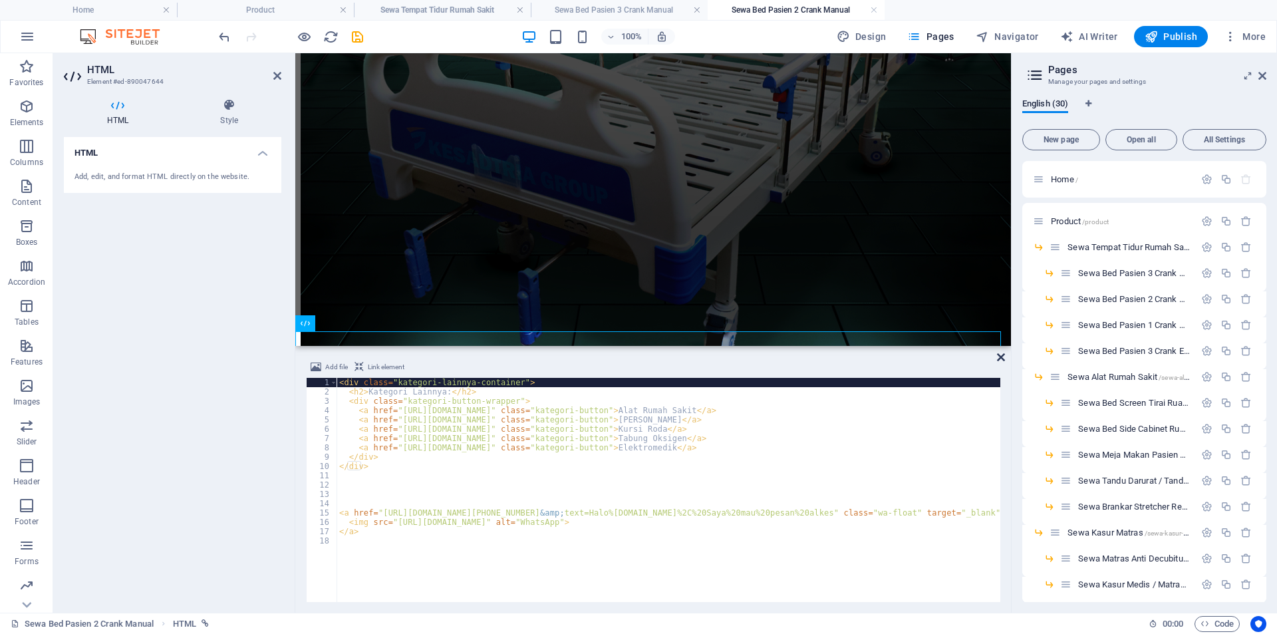
click at [999, 358] on icon at bounding box center [1001, 357] width 8 height 11
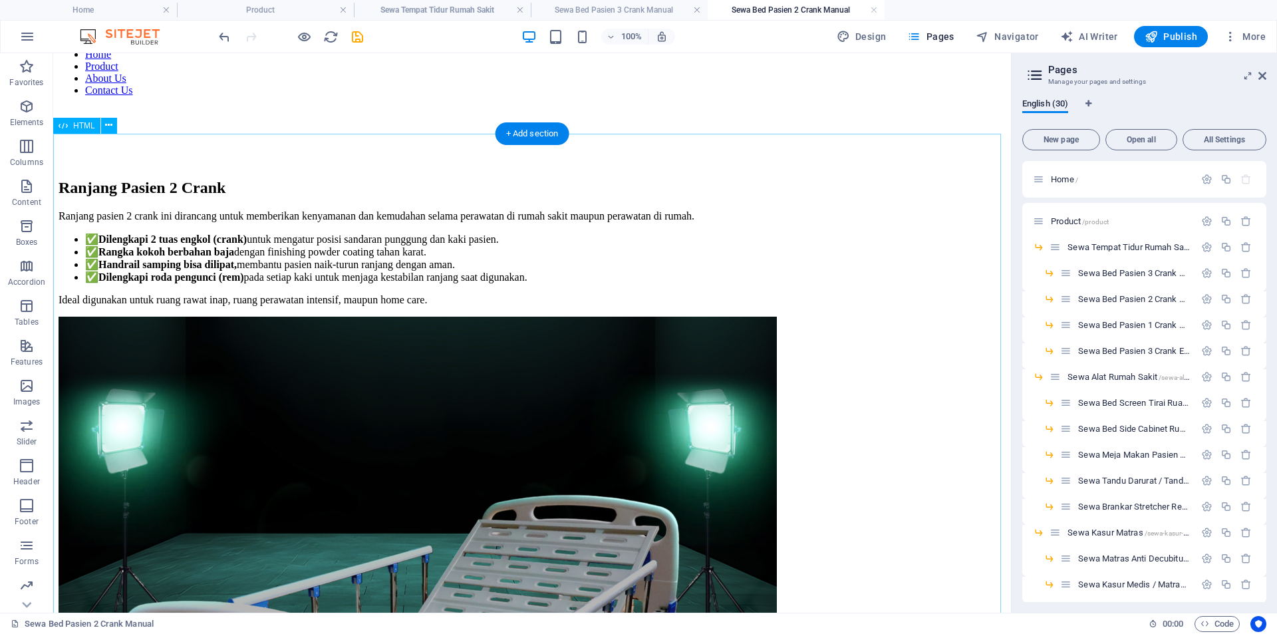
scroll to position [0, 0]
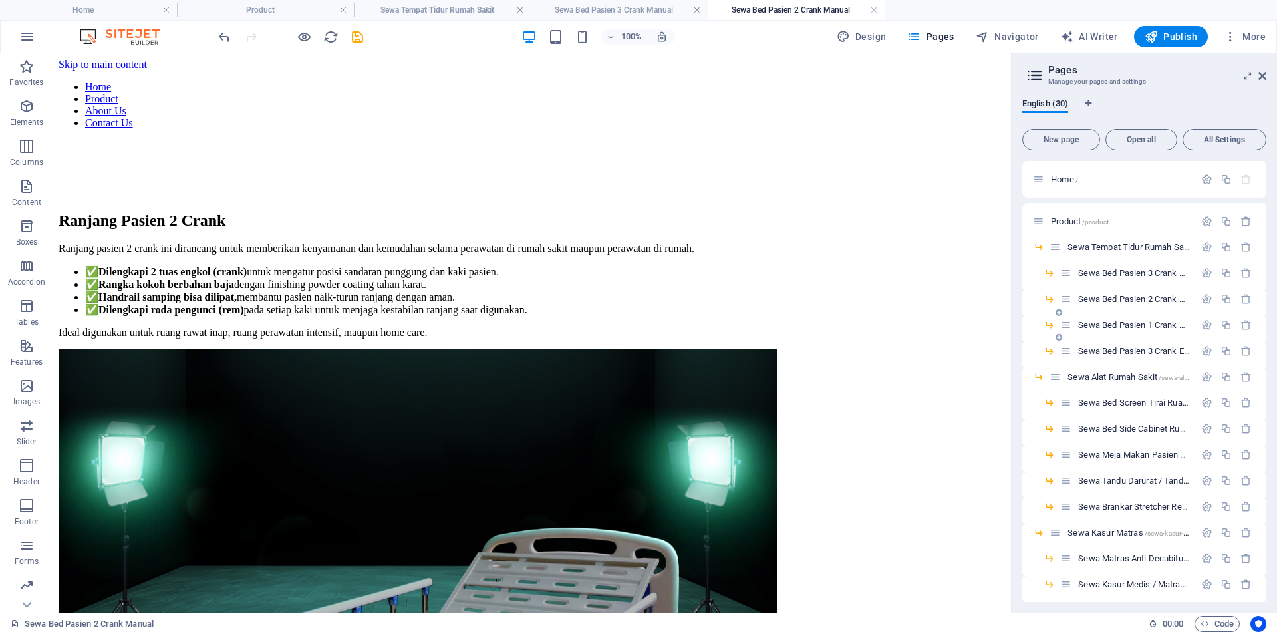
click at [1123, 324] on span "Sewa Bed Pasien 1 Crank Manual /sewa-bed-pasien-1-crank-manual" at bounding box center [1195, 325] width 234 height 10
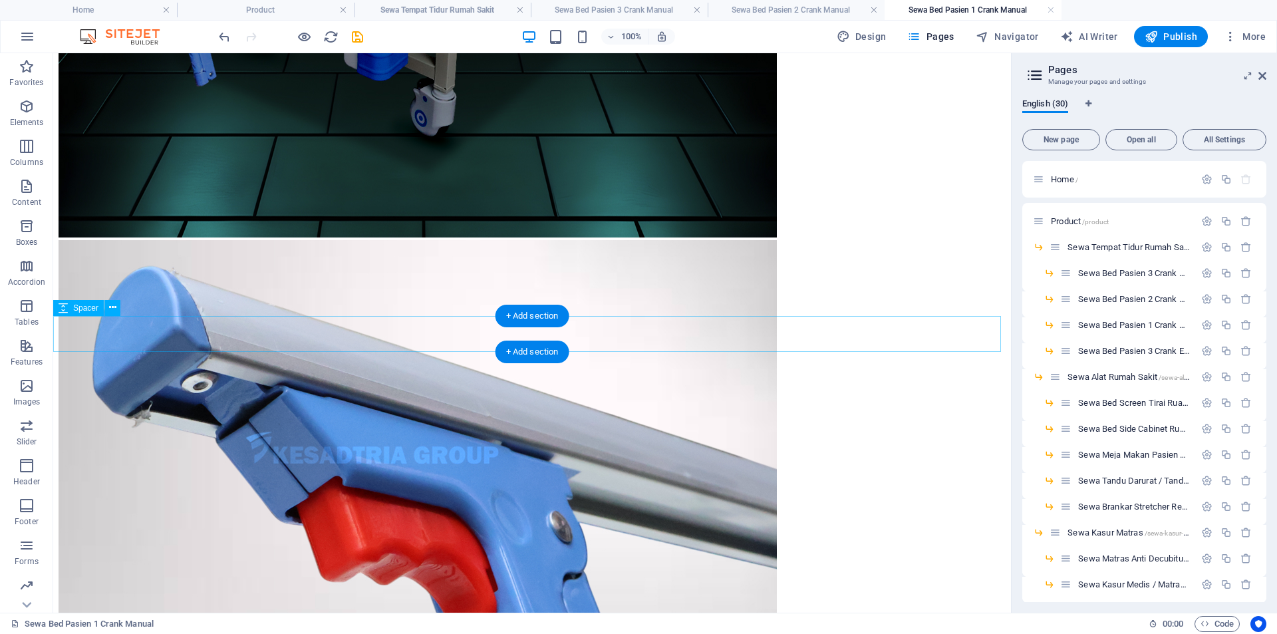
scroll to position [908, 0]
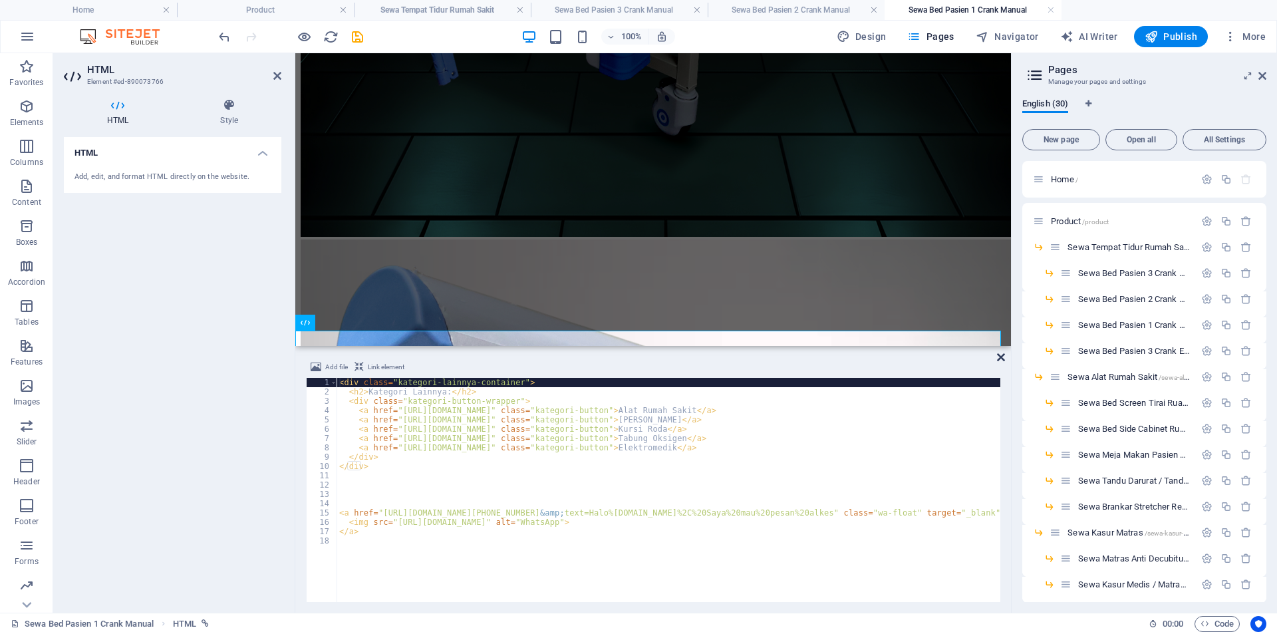
click at [1002, 360] on icon at bounding box center [1001, 357] width 8 height 11
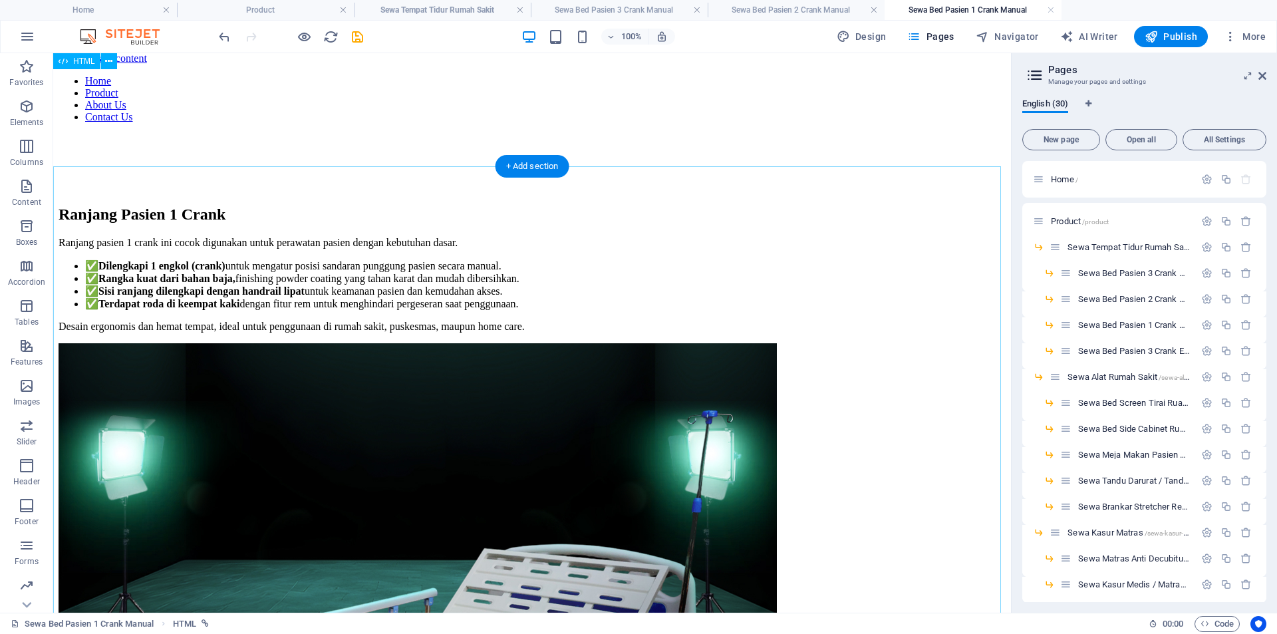
scroll to position [0, 0]
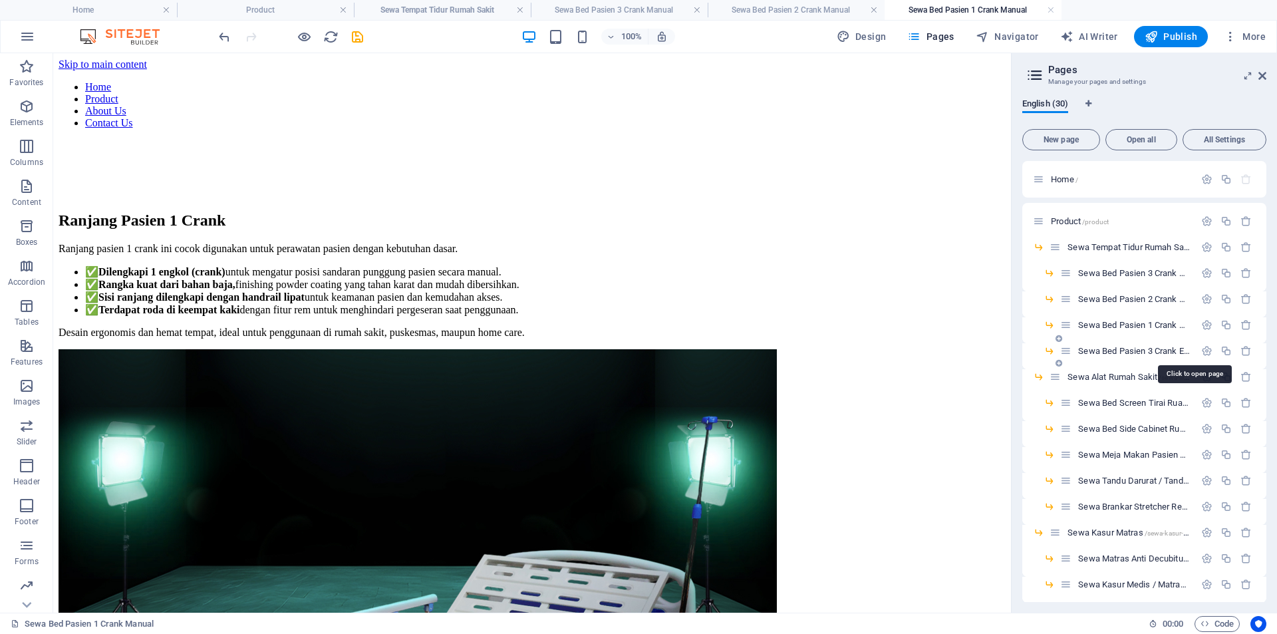
click at [1118, 349] on span "Sewa Bed Pasien 3 Crank Elektrik /sewa-bed-pasien-3-crank-elektrik" at bounding box center [1194, 351] width 232 height 10
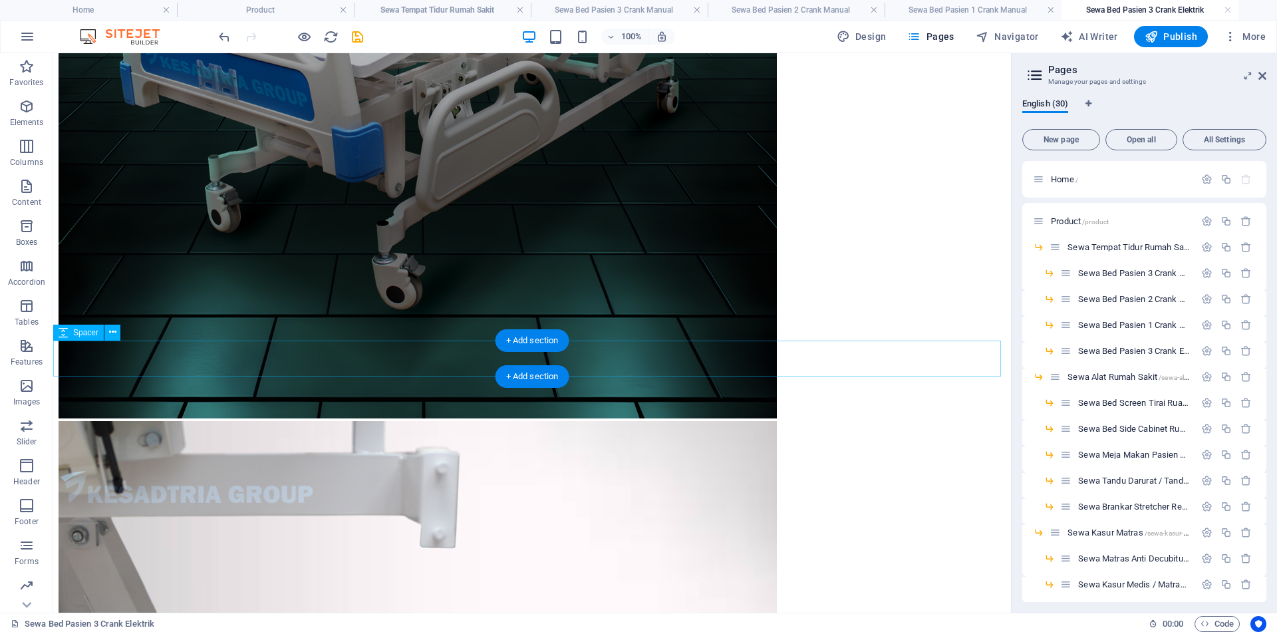
scroll to position [645, 0]
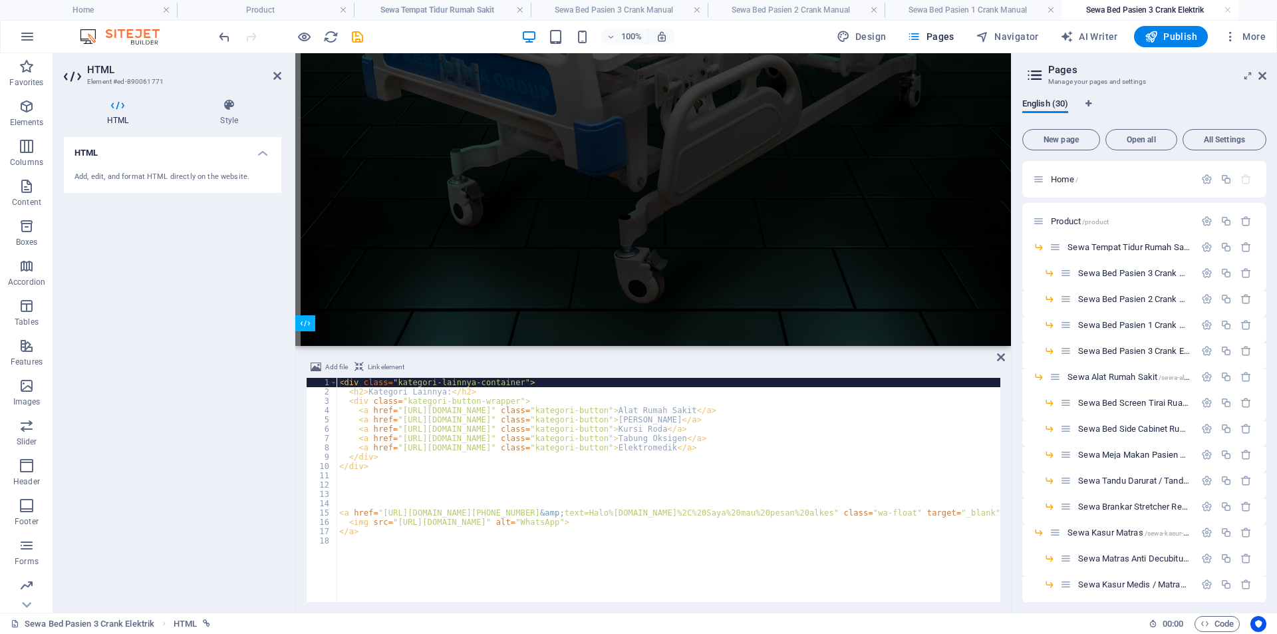
scroll to position [599, 0]
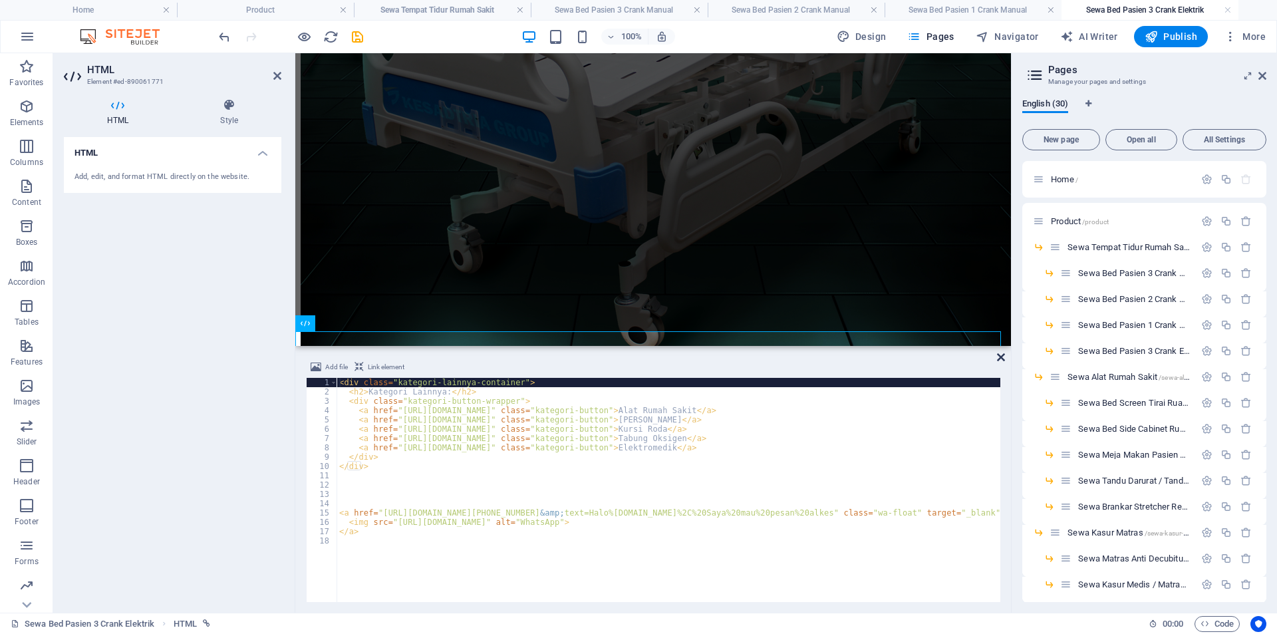
click at [1004, 357] on icon at bounding box center [1001, 357] width 8 height 11
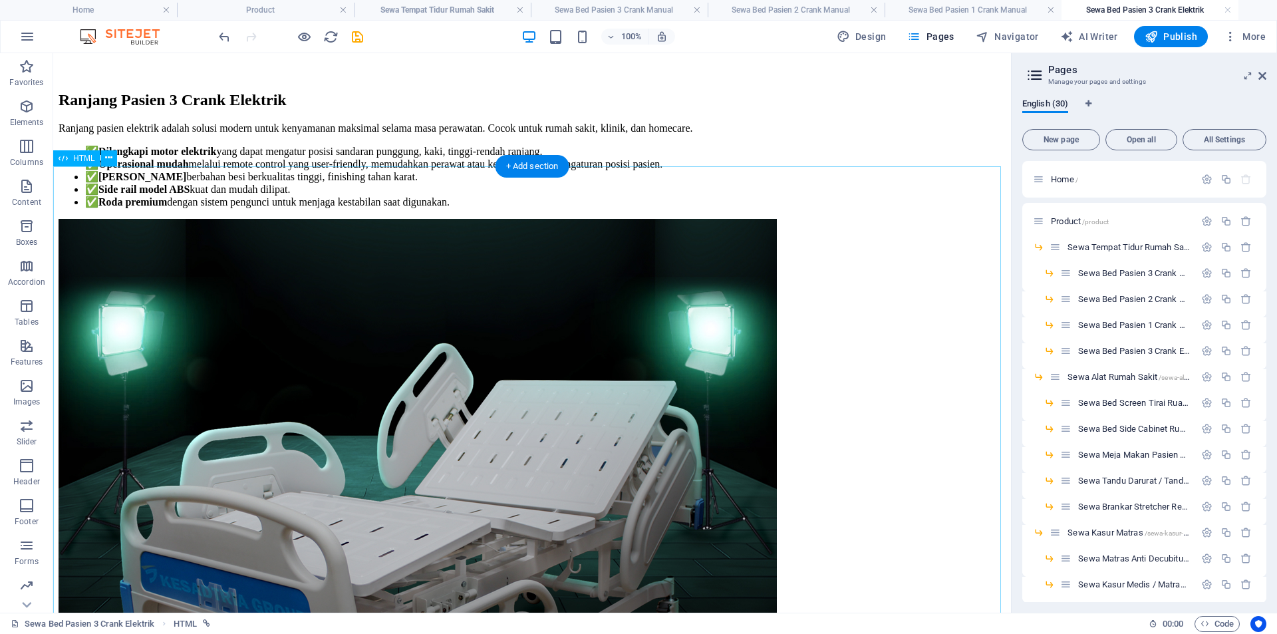
scroll to position [0, 0]
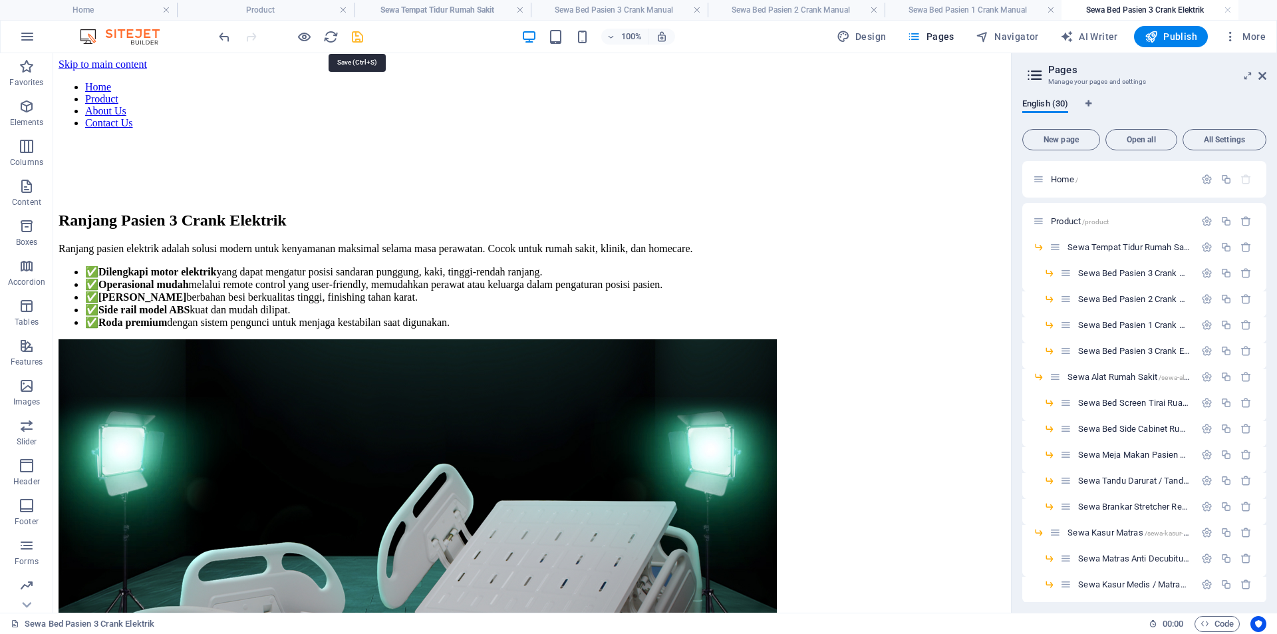
click at [353, 37] on icon "save" at bounding box center [357, 36] width 15 height 15
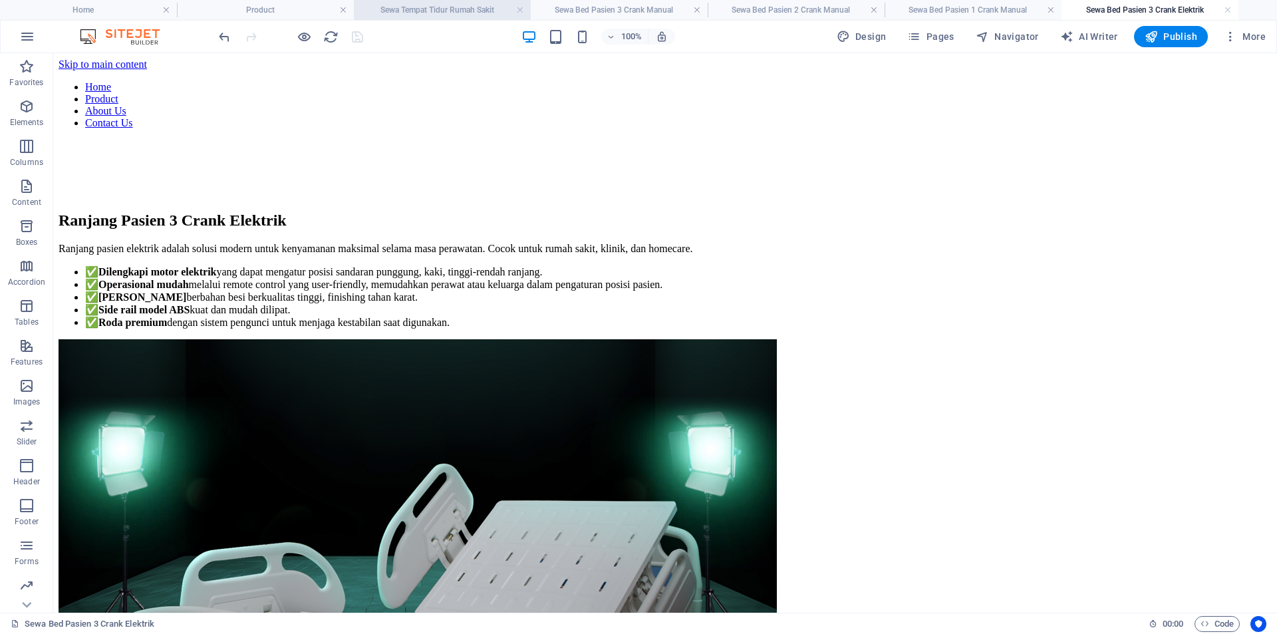
click at [392, 8] on h4 "Sewa Tempat Tidur Rumah Sakit" at bounding box center [442, 10] width 177 height 15
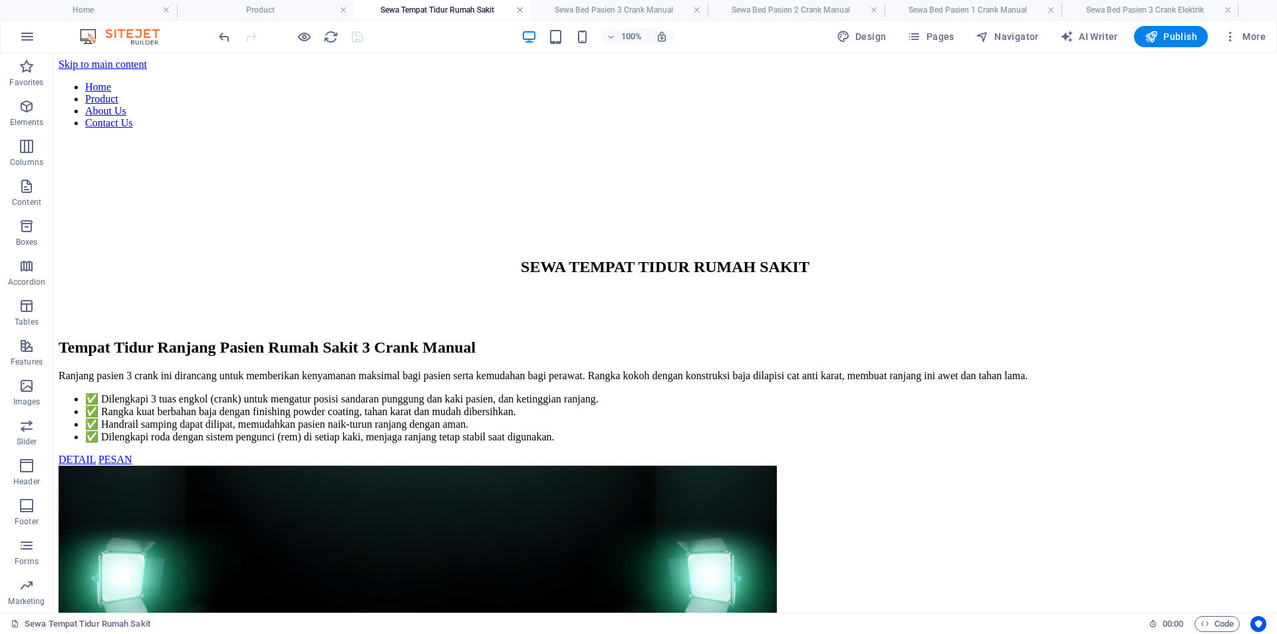
click at [520, 9] on link at bounding box center [520, 10] width 8 height 13
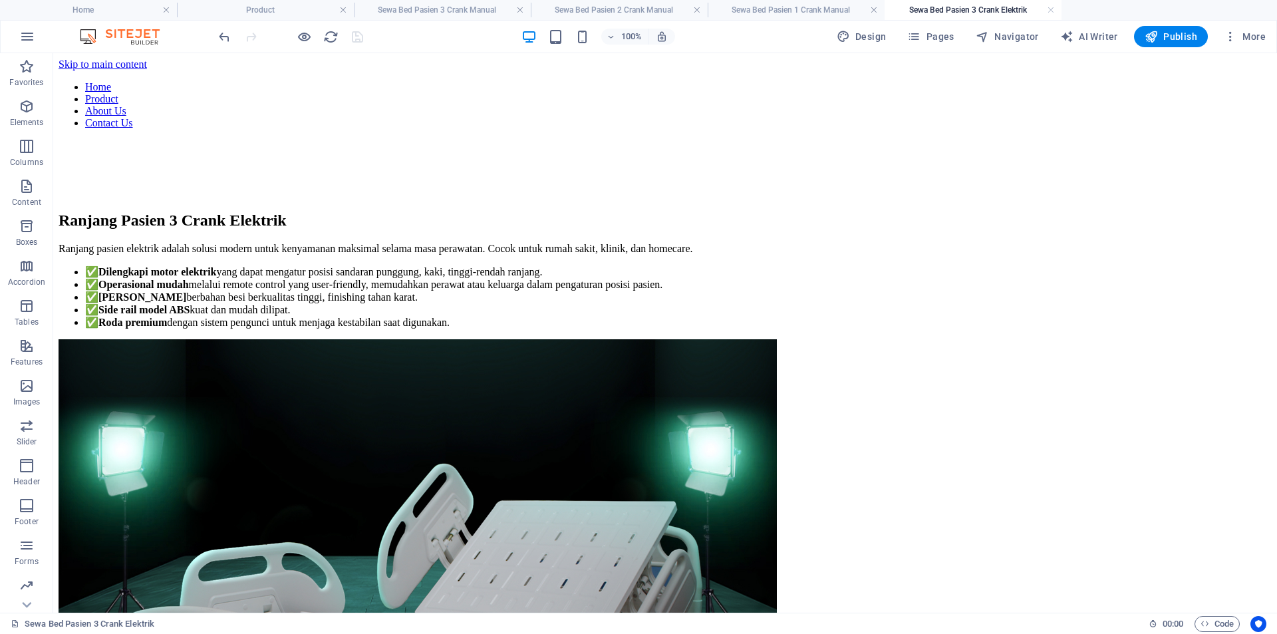
click at [520, 9] on link at bounding box center [520, 10] width 8 height 13
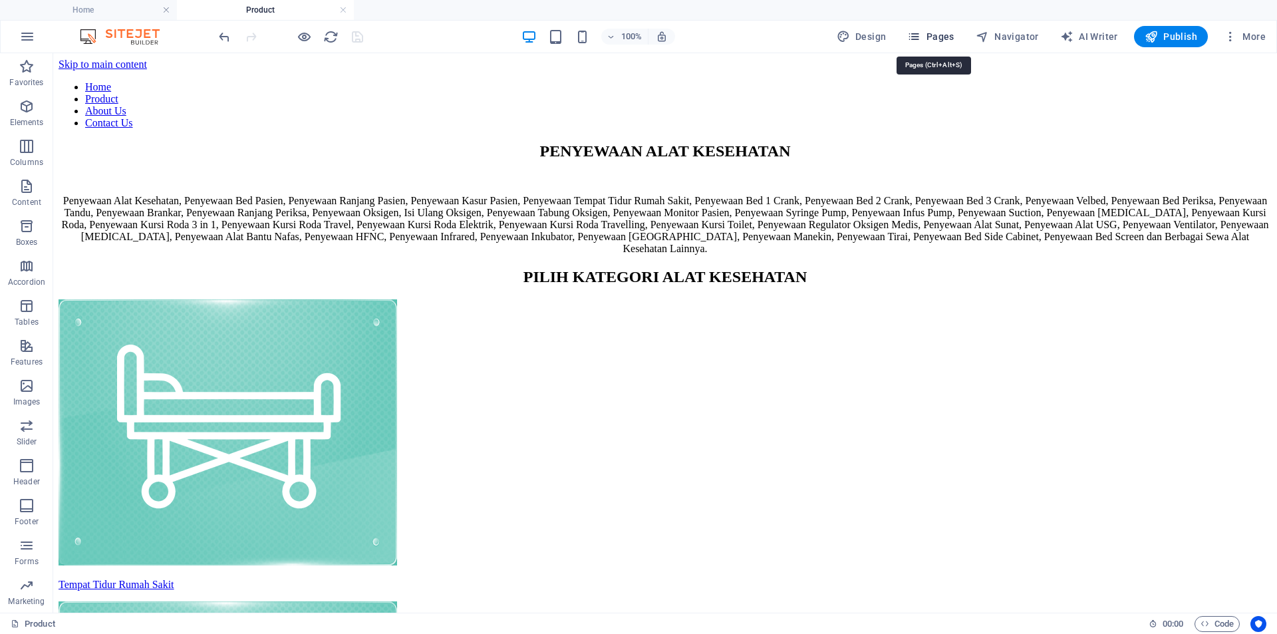
click at [937, 36] on span "Pages" at bounding box center [930, 36] width 47 height 13
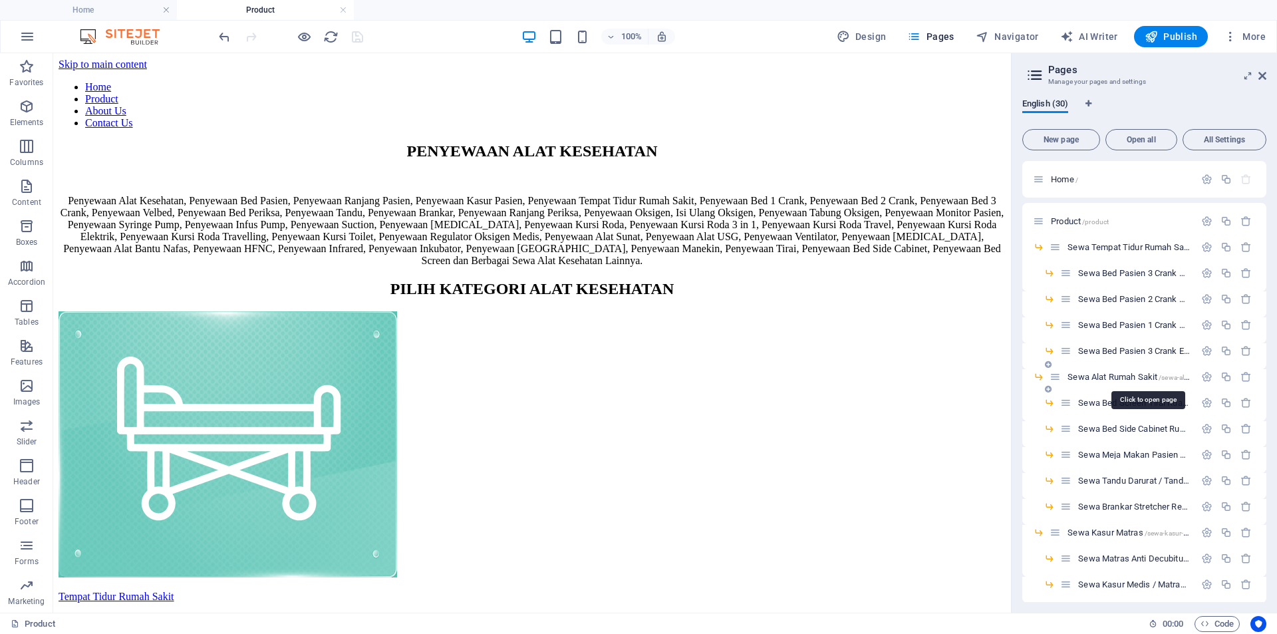
click at [1121, 378] on span "Sewa Alat Rumah Sakit /sewa-alat-rumah-sakit" at bounding box center [1147, 377] width 160 height 10
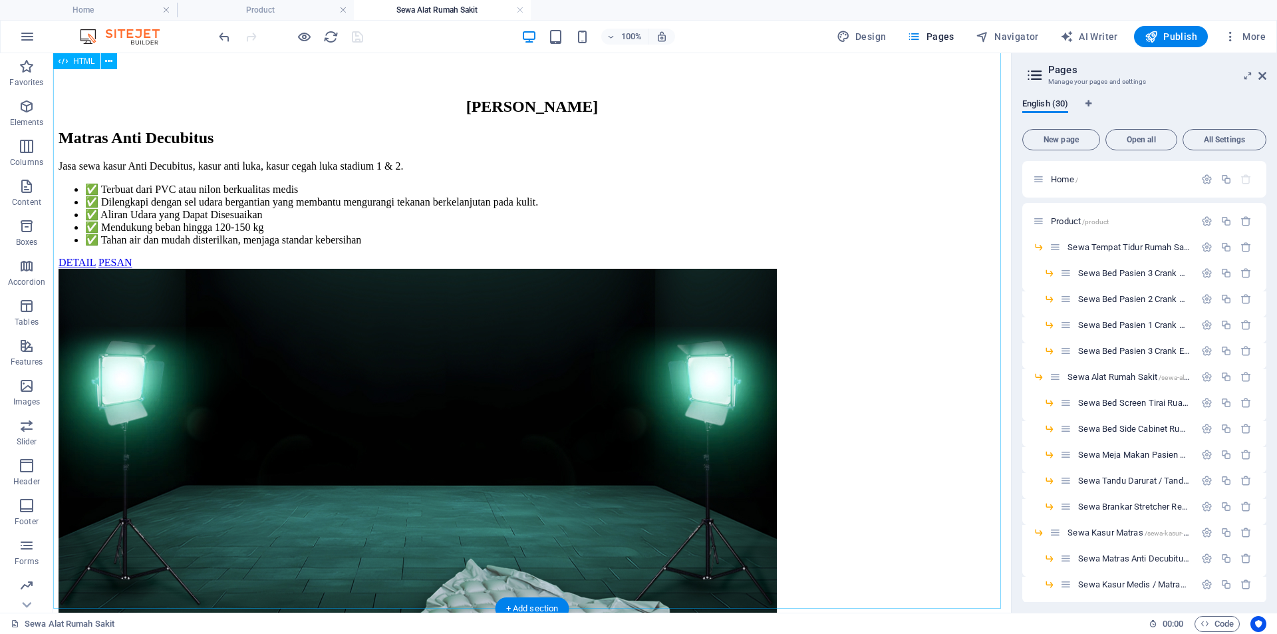
scroll to position [31, 0]
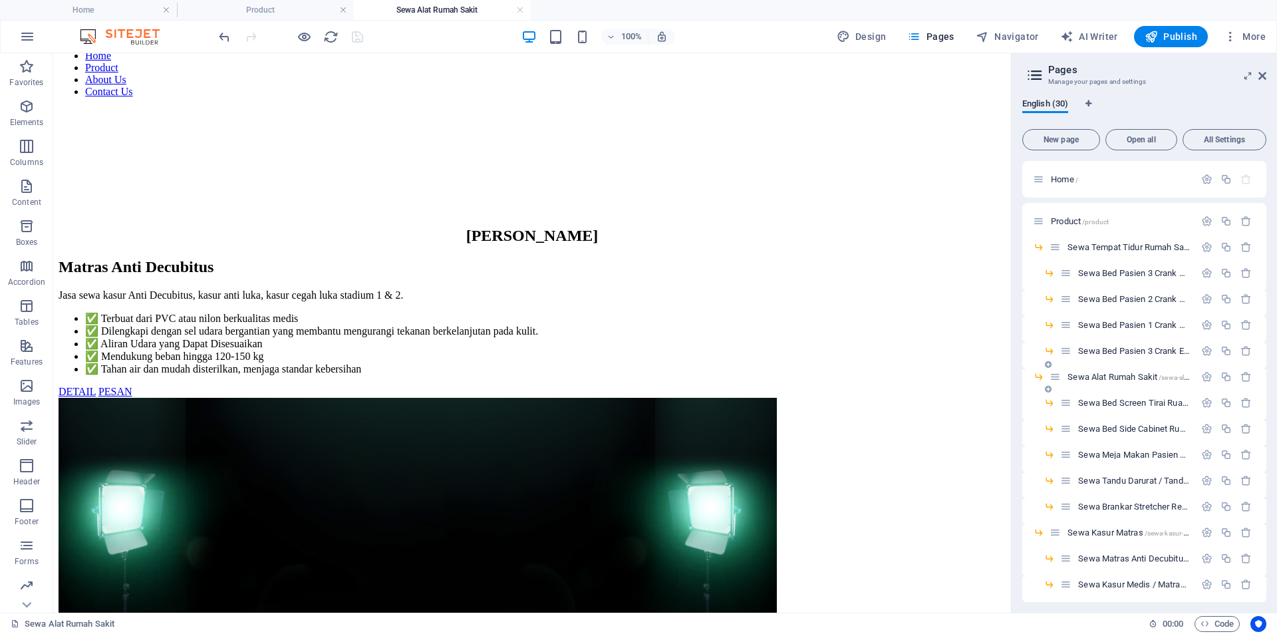
click at [1140, 376] on span "Sewa Alat Rumah Sakit /sewa-alat-rumah-sakit" at bounding box center [1147, 377] width 160 height 10
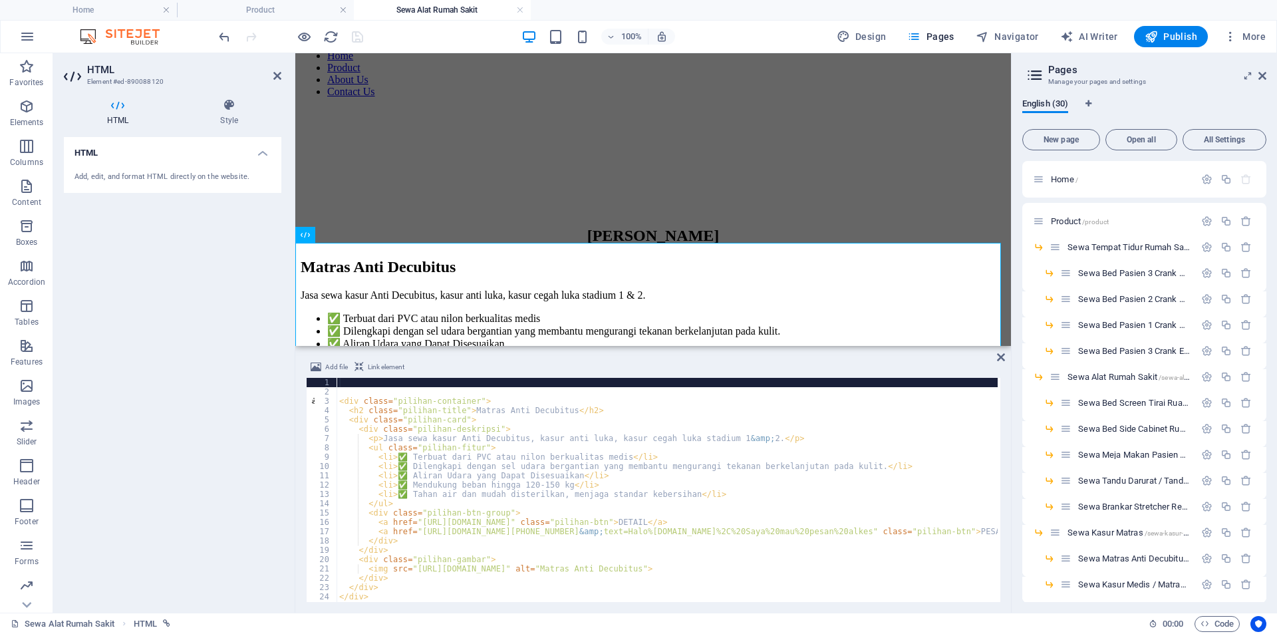
click at [642, 418] on div "< div class = "pilihan-container" > < h2 class = "pilihan-title" > Matras Anti …" at bounding box center [747, 498] width 821 height 240
type textarea "<div class="pilihan-card">"
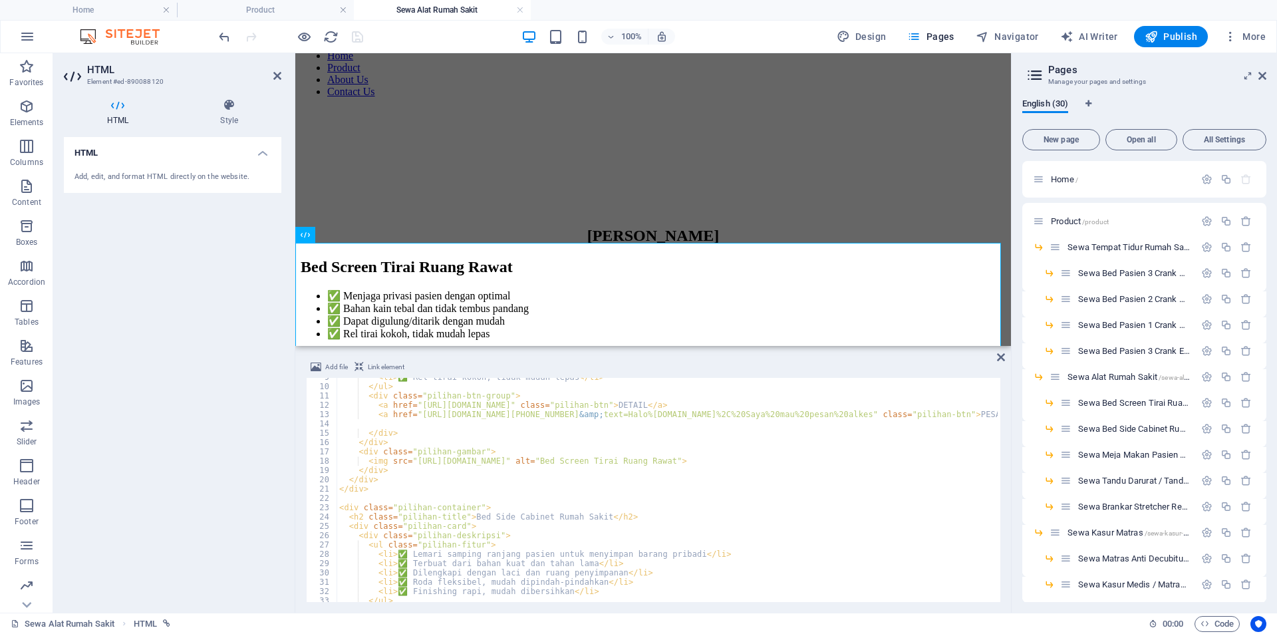
scroll to position [0, 0]
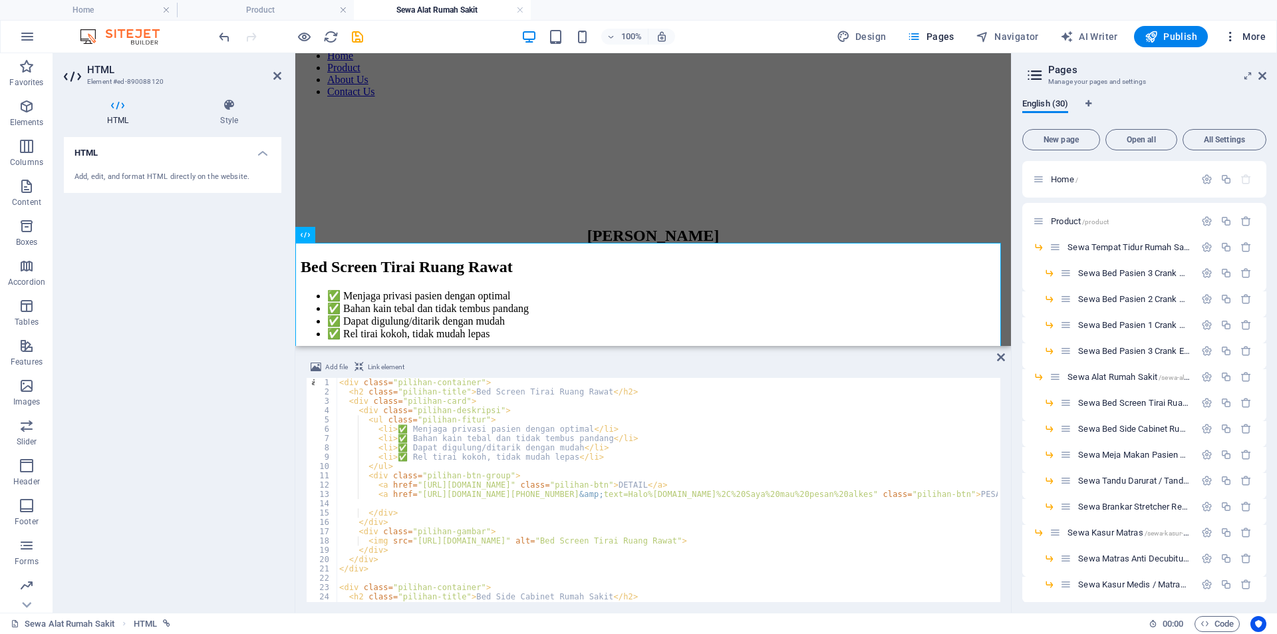
click at [1257, 36] on span "More" at bounding box center [1245, 36] width 42 height 13
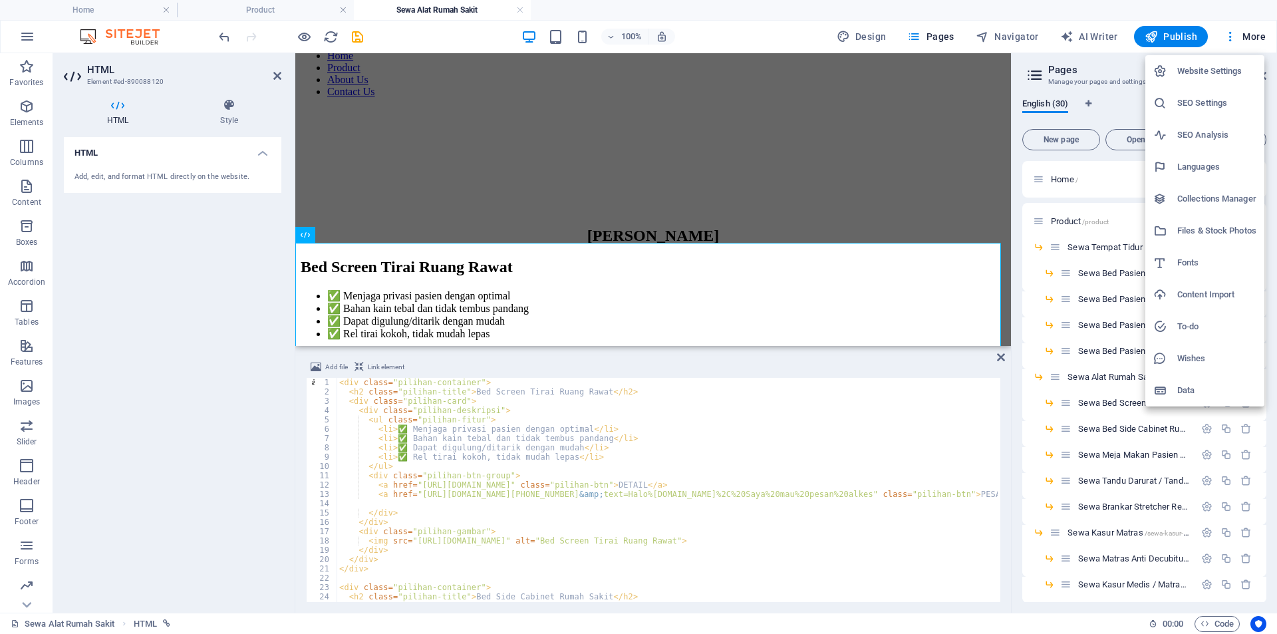
click at [1212, 227] on h6 "Files & Stock Photos" at bounding box center [1216, 231] width 79 height 16
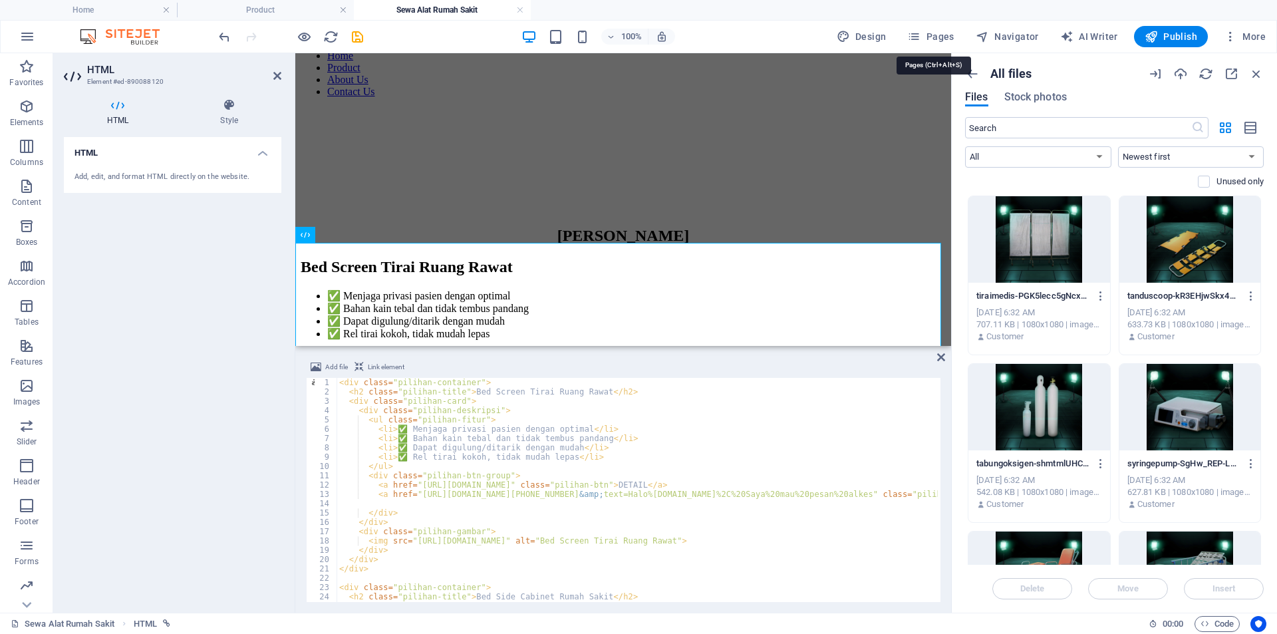
drag, startPoint x: 959, startPoint y: 39, endPoint x: 956, endPoint y: 47, distance: 8.6
click at [957, 38] on button "Pages" at bounding box center [930, 36] width 57 height 21
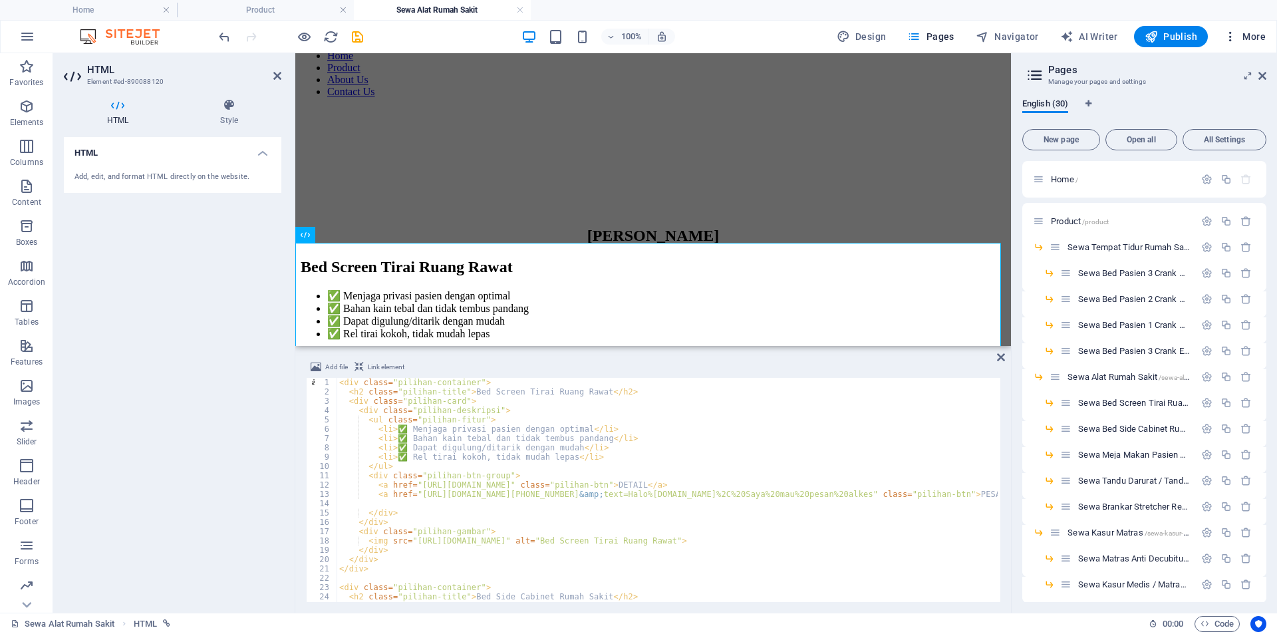
click at [1252, 40] on span "More" at bounding box center [1245, 36] width 42 height 13
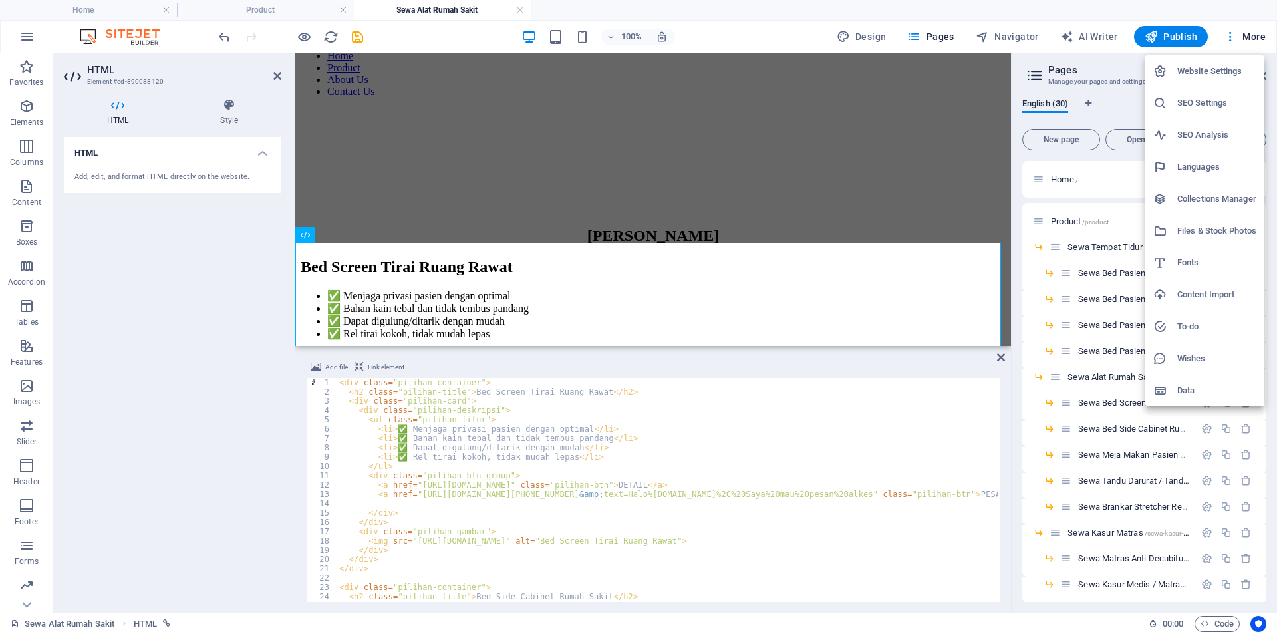
click at [1203, 232] on h6 "Files & Stock Photos" at bounding box center [1216, 231] width 79 height 16
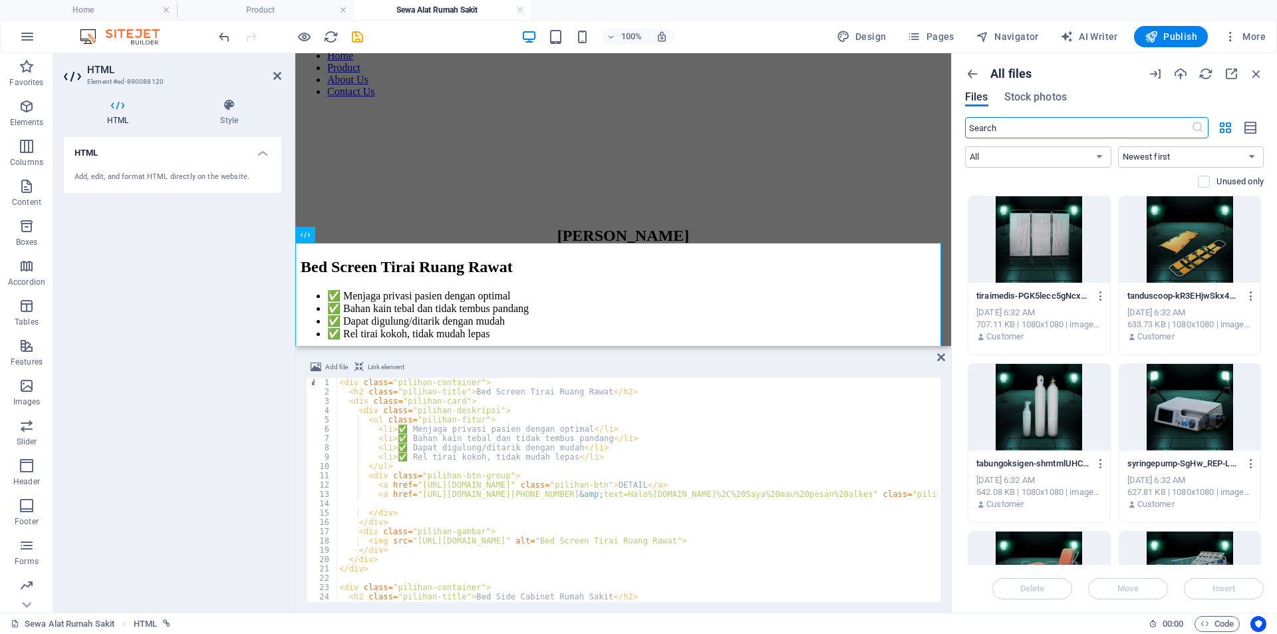
click at [1071, 130] on input "text" at bounding box center [1078, 127] width 226 height 21
click at [1020, 265] on div at bounding box center [1039, 239] width 142 height 86
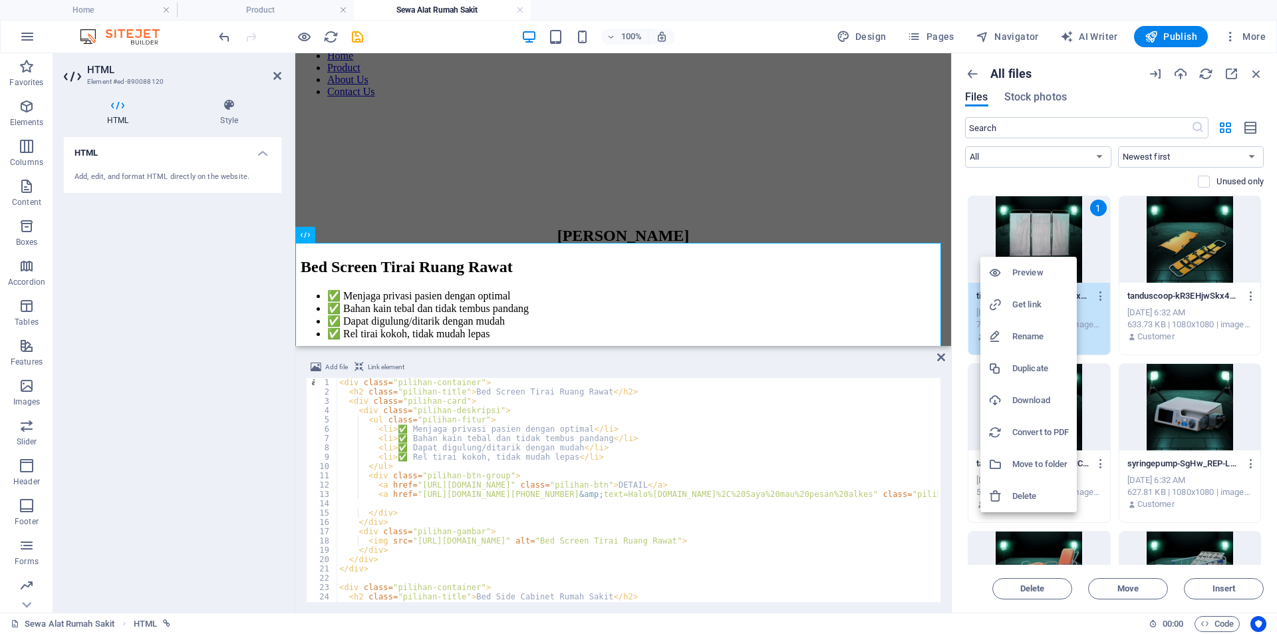
click at [1040, 299] on h6 "Get link" at bounding box center [1040, 305] width 57 height 16
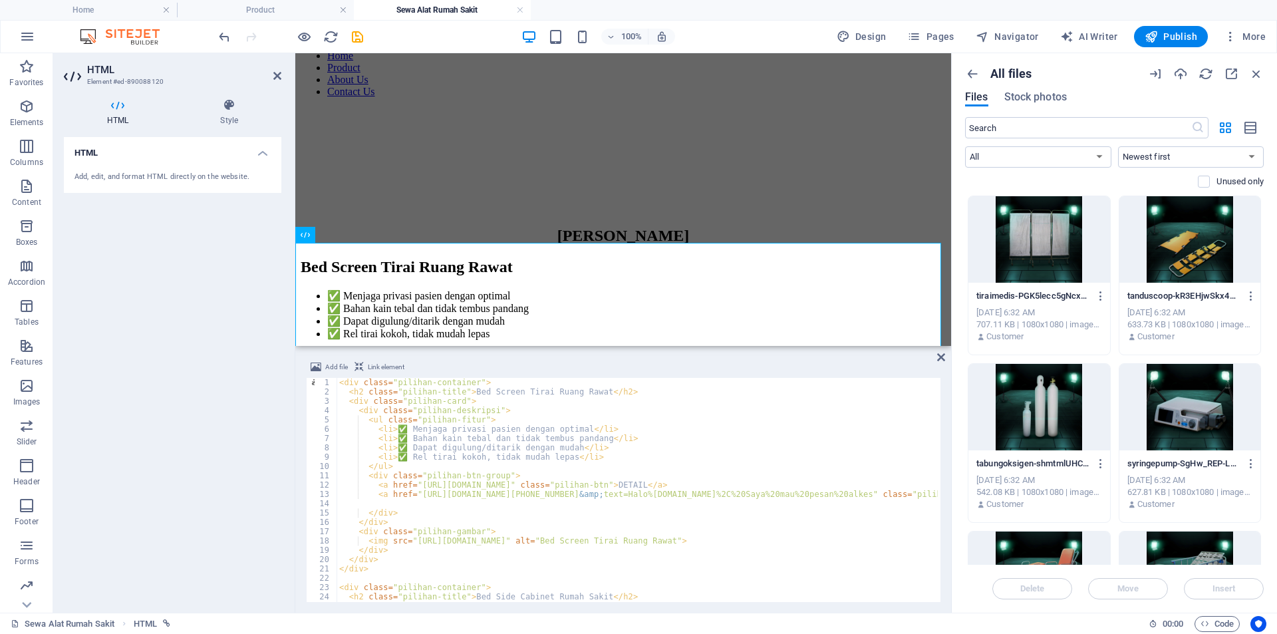
click at [443, 409] on div "< div class = "pilihan-container" > < h2 class = "pilihan-title" > Bed Screen T…" at bounding box center [797, 498] width 920 height 240
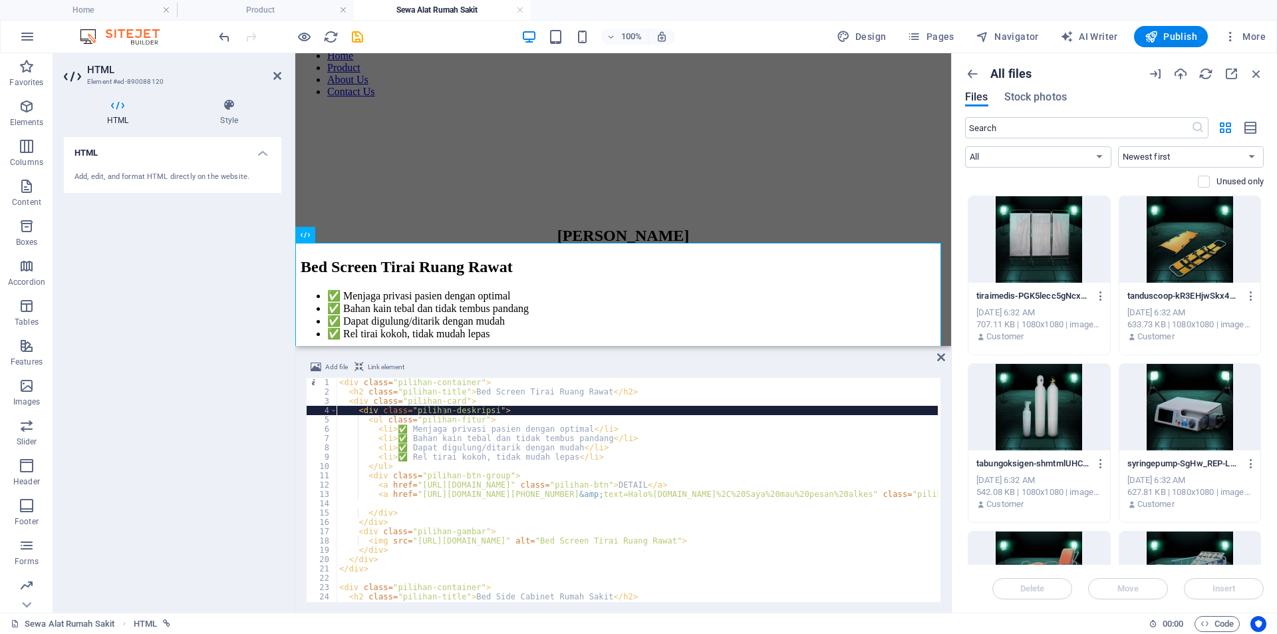
click at [503, 483] on div "< div class = "pilihan-container" > < h2 class = "pilihan-title" > Bed Screen T…" at bounding box center [797, 498] width 920 height 240
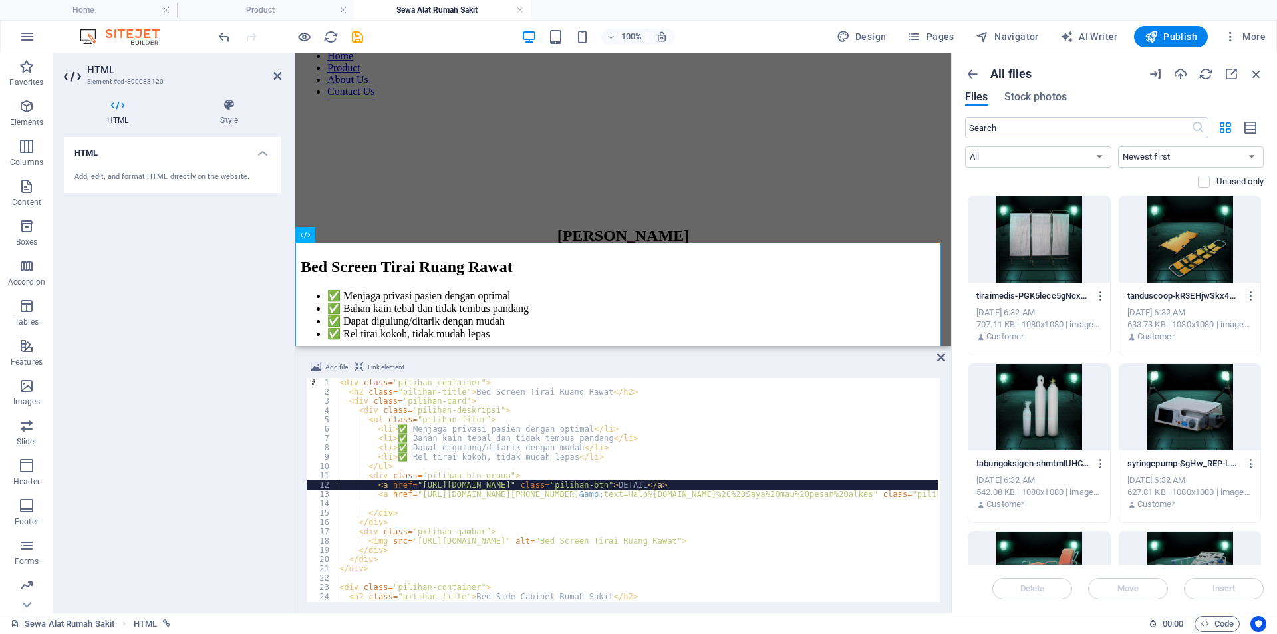
click at [497, 483] on div "< div class = "pilihan-container" > < h2 class = "pilihan-title" > Bed Screen T…" at bounding box center [797, 498] width 920 height 240
drag, startPoint x: 501, startPoint y: 483, endPoint x: 470, endPoint y: 482, distance: 31.3
click at [470, 482] on div "< div class = "pilihan-container" > < h2 class = "pilihan-title" > Bed Screen T…" at bounding box center [797, 498] width 920 height 240
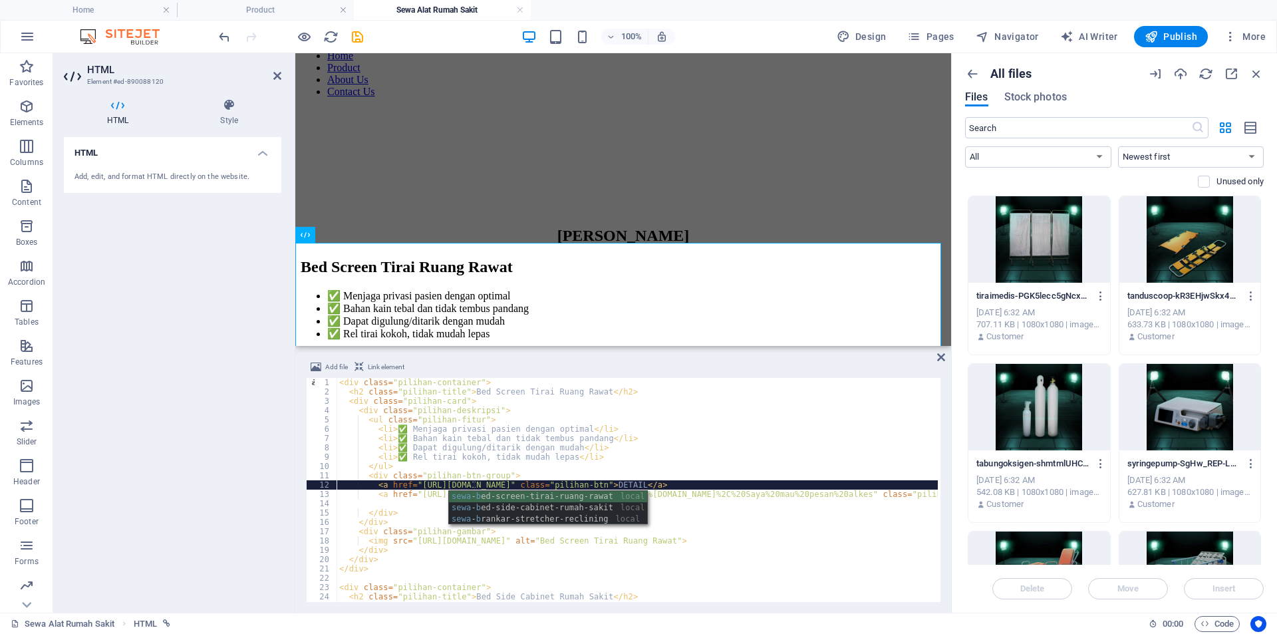
scroll to position [0, 11]
click at [541, 463] on div "< div class = "pilihan-container" > < h2 class = "pilihan-title" > Bed Screen T…" at bounding box center [797, 498] width 920 height 240
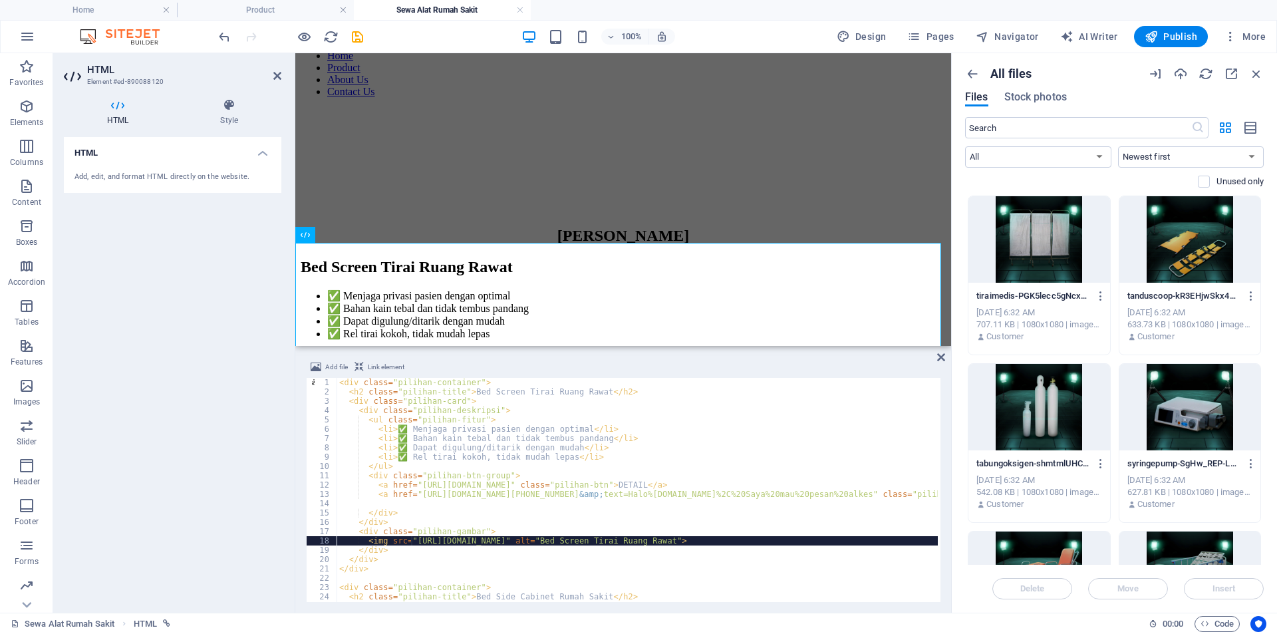
click at [419, 541] on div "< div class = "pilihan-container" > < h2 class = "pilihan-title" > Bed Screen T…" at bounding box center [797, 498] width 920 height 240
click at [426, 541] on div "< div class = "pilihan-container" > < h2 class = "pilihan-title" > Bed Screen T…" at bounding box center [797, 498] width 920 height 240
drag, startPoint x: 413, startPoint y: 541, endPoint x: 755, endPoint y: 541, distance: 341.9
click at [755, 541] on div "< div class = "pilihan-container" > < h2 class = "pilihan-title" > Bed Screen T…" at bounding box center [797, 498] width 920 height 240
paste textarea "8810324/[DOMAIN_NAME]"
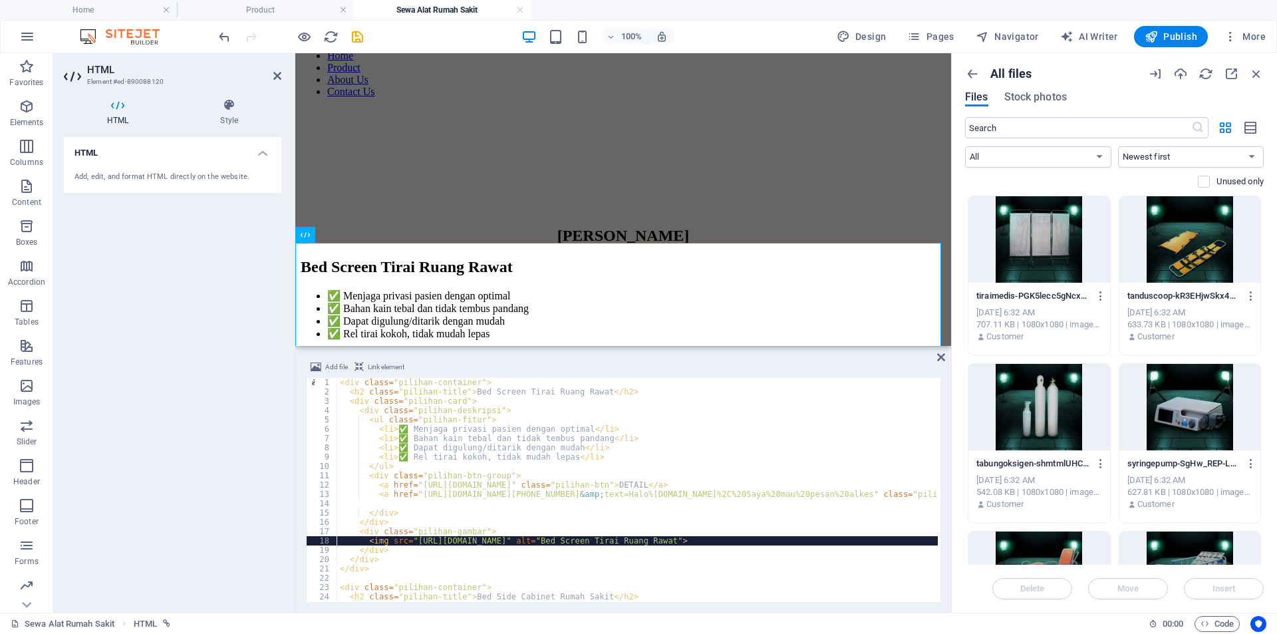
drag, startPoint x: 446, startPoint y: 520, endPoint x: 428, endPoint y: 537, distance: 24.9
click at [446, 520] on div "< div class = "pilihan-container" > < h2 class = "pilihan-title" > Bed Screen T…" at bounding box center [797, 498] width 920 height 240
click at [418, 543] on div "< div class = "pilihan-container" > < h2 class = "pilihan-title" > Bed Screen T…" at bounding box center [797, 498] width 920 height 240
drag, startPoint x: 411, startPoint y: 543, endPoint x: 779, endPoint y: 538, distance: 368.5
click at [779, 538] on div "< div class = "pilihan-container" > < h2 class = "pilihan-title" > Bed Screen T…" at bounding box center [797, 498] width 920 height 240
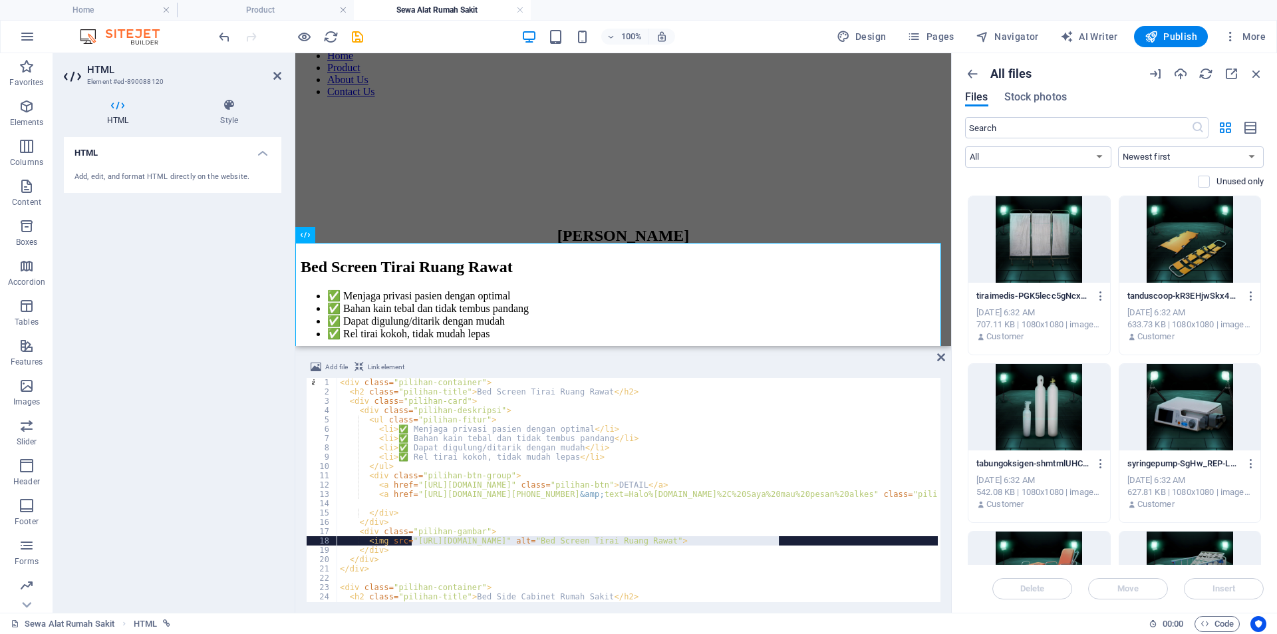
paste textarea "[DOMAIN_NAME][URL][PHONE_NUMBER][DOMAIN_NAME]"
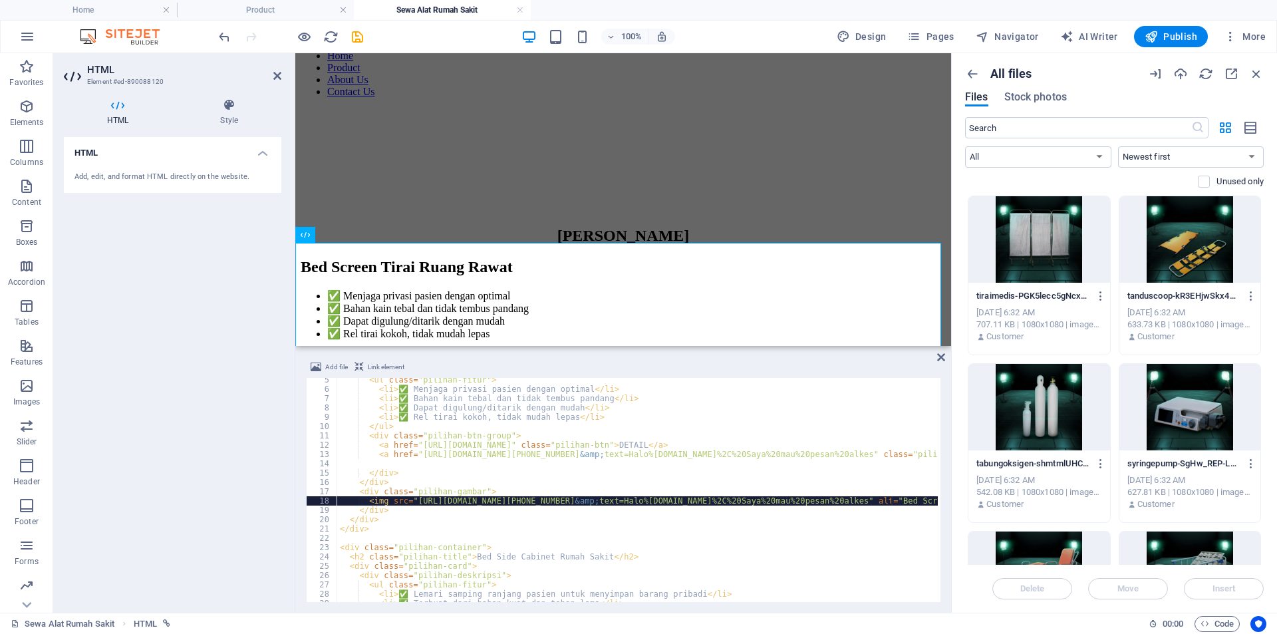
scroll to position [40, 0]
click at [618, 468] on div "< ul class = "pilihan-fitur" > < li > ✅ Menjaga privasi pasien dengan optimal <…" at bounding box center [797, 495] width 920 height 240
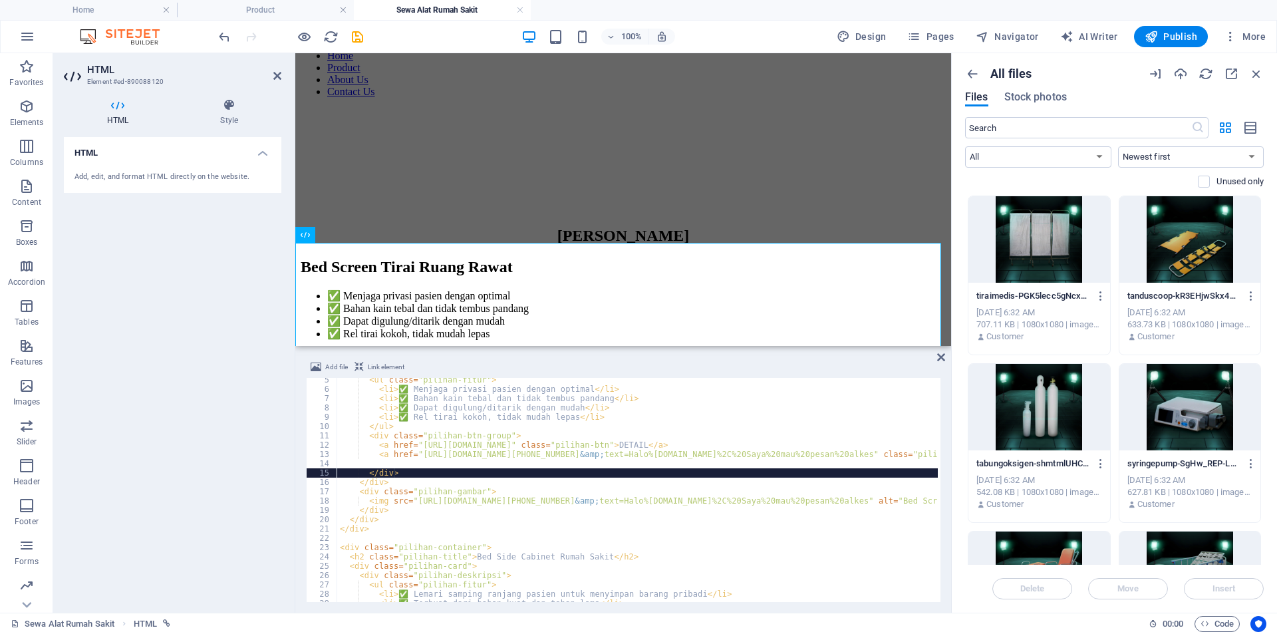
click at [1009, 243] on div at bounding box center [1039, 239] width 142 height 86
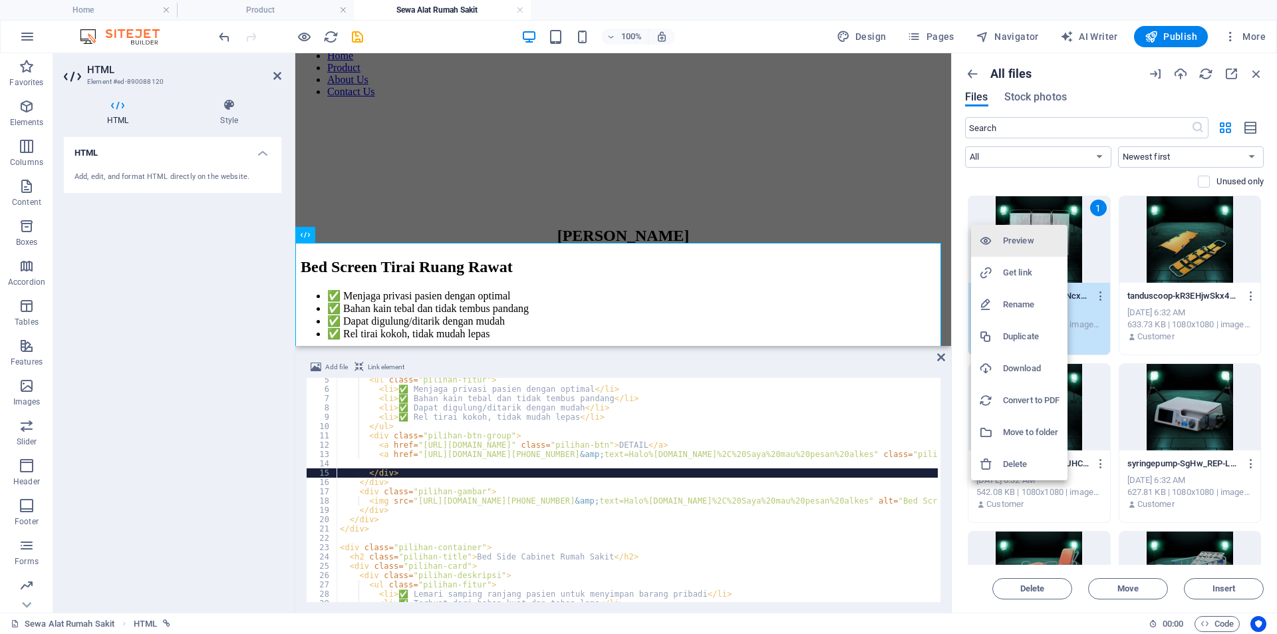
click at [1022, 271] on h6 "Get link" at bounding box center [1031, 273] width 57 height 16
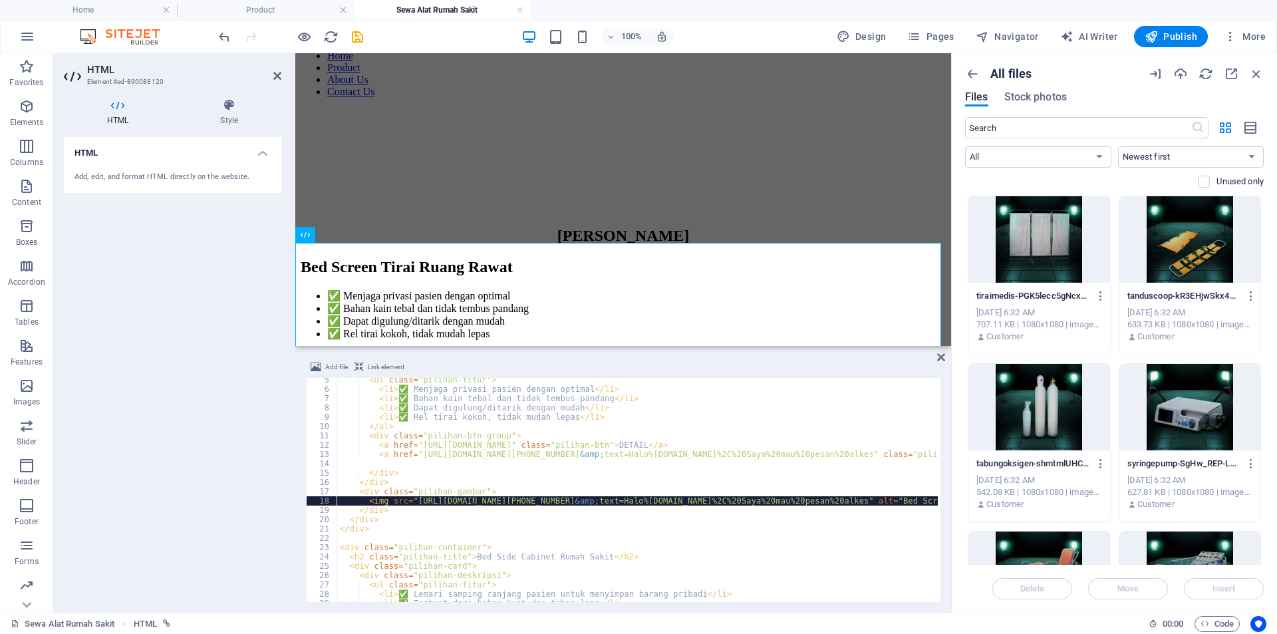
click at [474, 501] on div "< ul class = "pilihan-fitur" > < li > ✅ Menjaga privasi pasien dengan optimal <…" at bounding box center [797, 495] width 920 height 240
click at [477, 508] on div "< ul class = "pilihan-fitur" > < li > ✅ Menjaga privasi pasien dengan optimal <…" at bounding box center [797, 495] width 920 height 240
type textarea "<img src="[URL][DOMAIN_NAME]" alt="Bed Screen Tirai Ruang Rawat">"
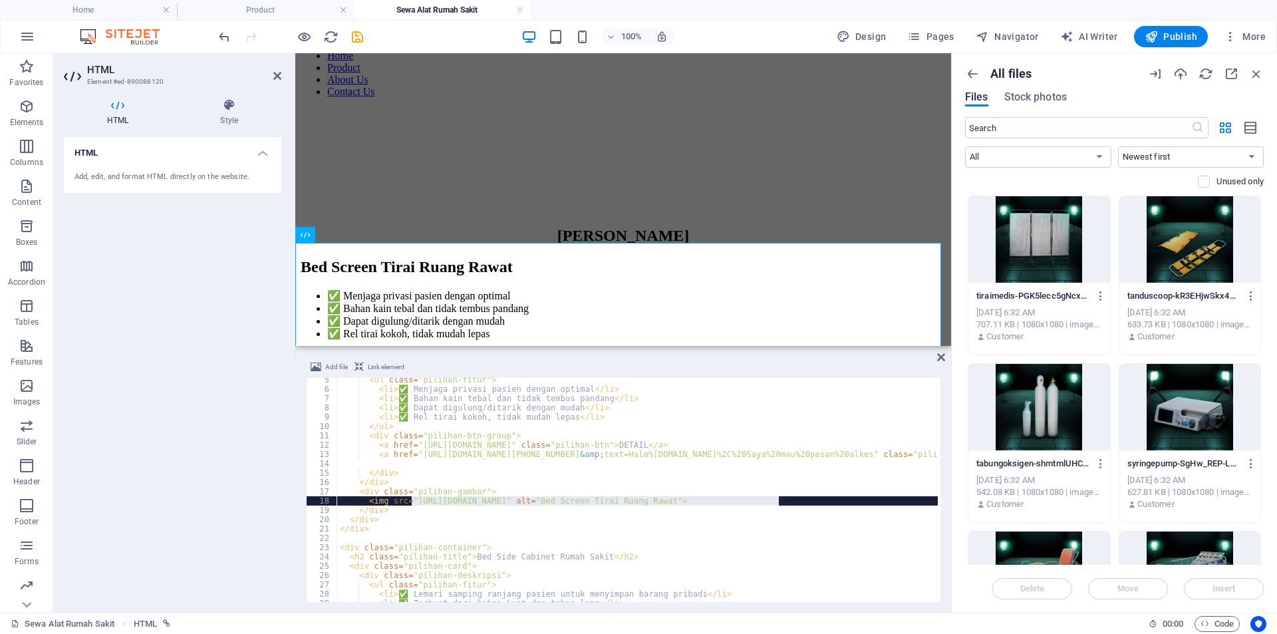
drag, startPoint x: 450, startPoint y: 466, endPoint x: 438, endPoint y: 459, distance: 13.7
click at [450, 465] on div "< ul class = "pilihan-fitur" > < li > ✅ Menjaga privasi pasien dengan optimal <…" at bounding box center [797, 495] width 920 height 240
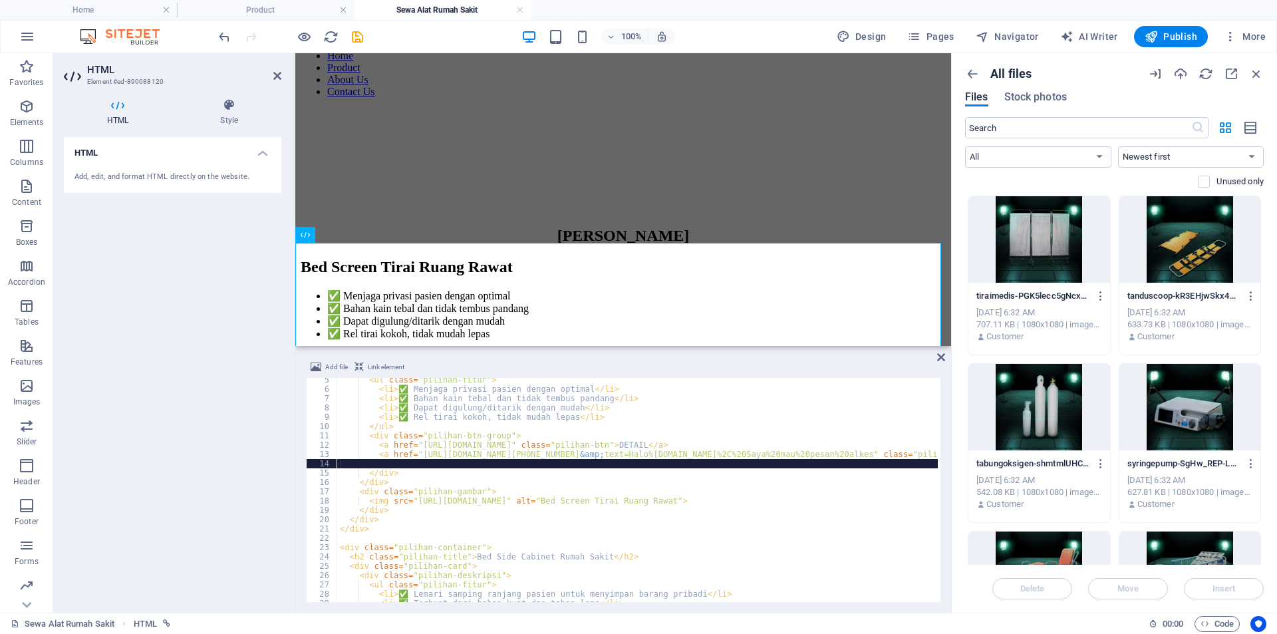
scroll to position [0, 0]
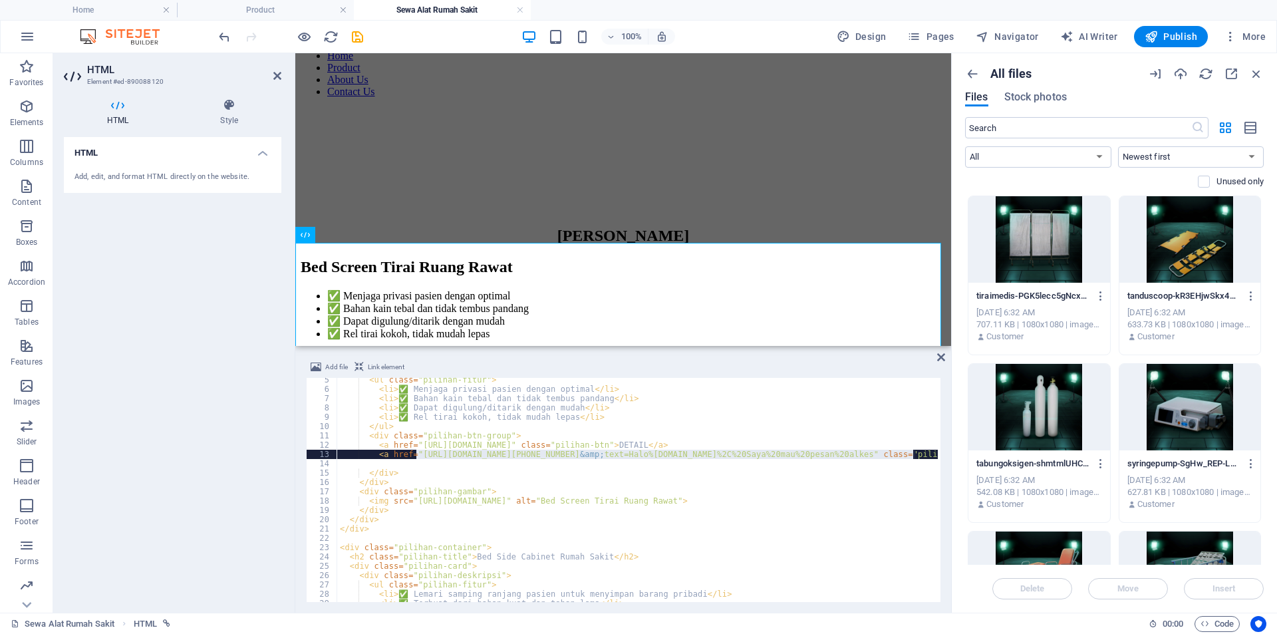
drag, startPoint x: 414, startPoint y: 455, endPoint x: 914, endPoint y: 458, distance: 499.5
click at [914, 458] on div "< ul class = "pilihan-fitur" > < li > ✅ Menjaga privasi pasien dengan optimal <…" at bounding box center [797, 495] width 920 height 240
paste textarea "11338008&amp;text=Halo%20sewabed"
type textarea "<a href="[URL][DOMAIN_NAME][PHONE_NUMBER][DOMAIN_NAME]" class="pilihan-btn">PES…"
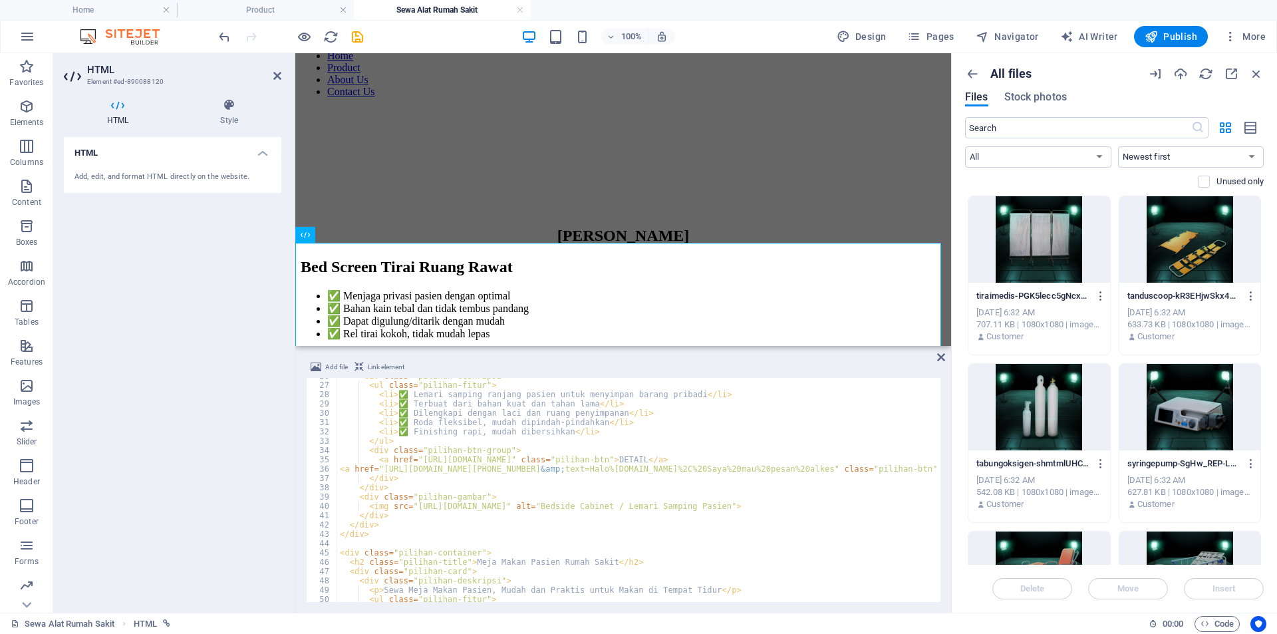
scroll to position [200, 0]
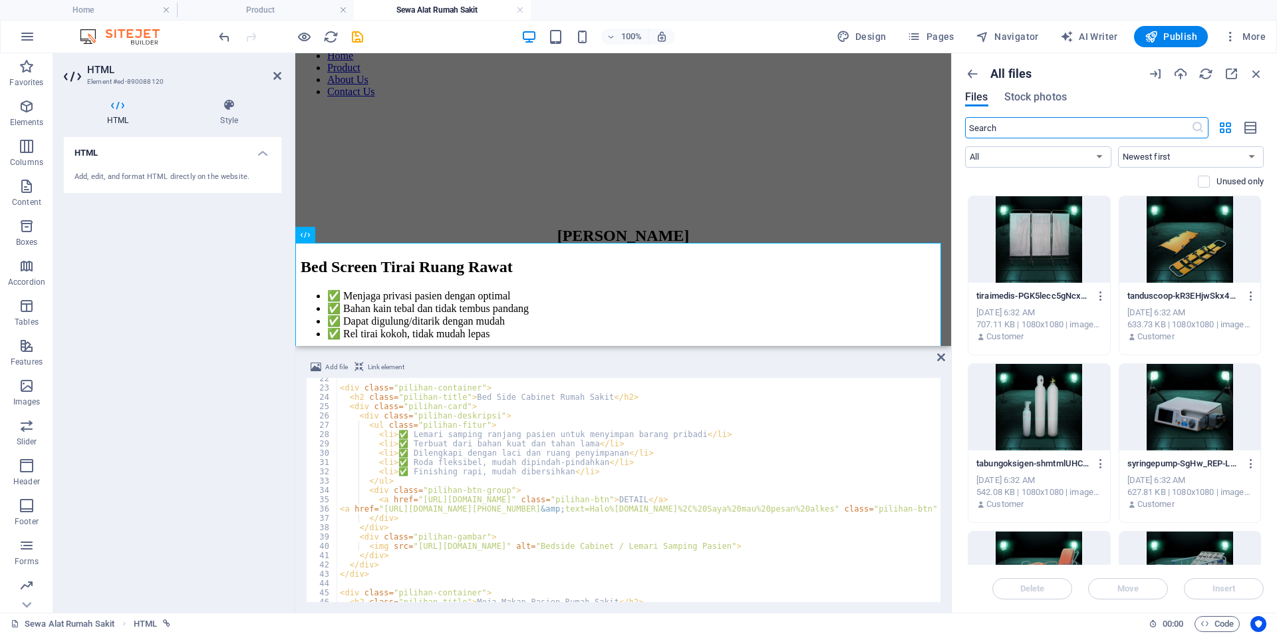
click at [1067, 130] on input "text" at bounding box center [1078, 127] width 226 height 21
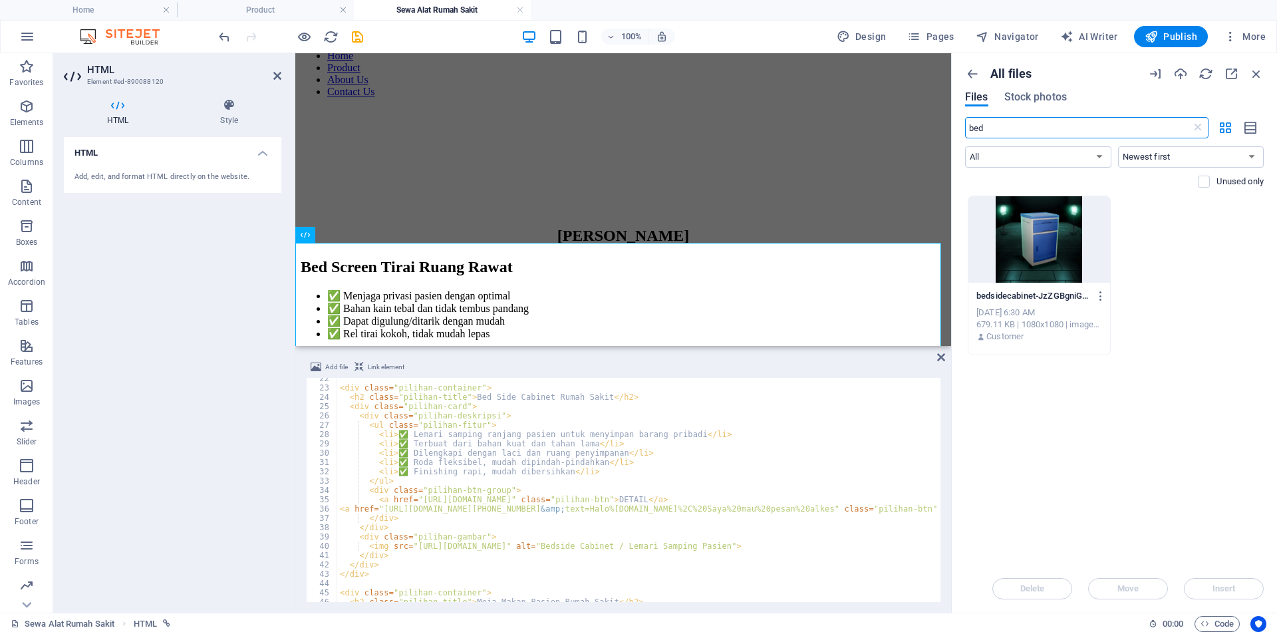
type input "bed"
click at [1045, 221] on div at bounding box center [1039, 239] width 142 height 86
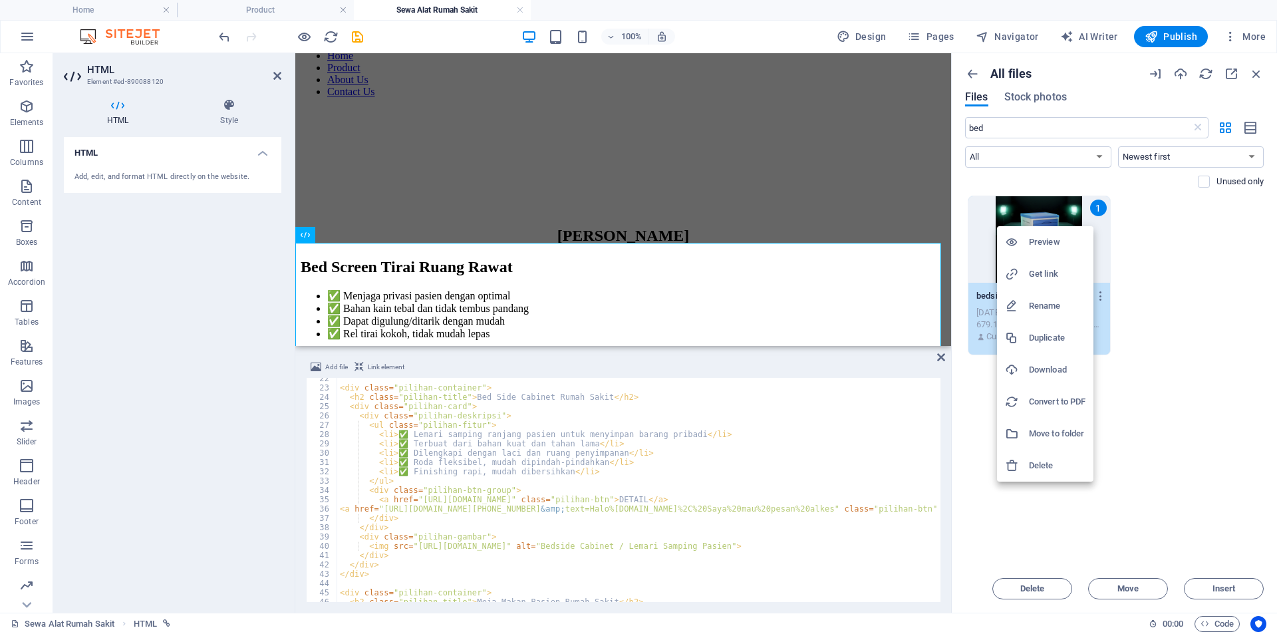
click at [1055, 274] on h6 "Get link" at bounding box center [1057, 274] width 57 height 16
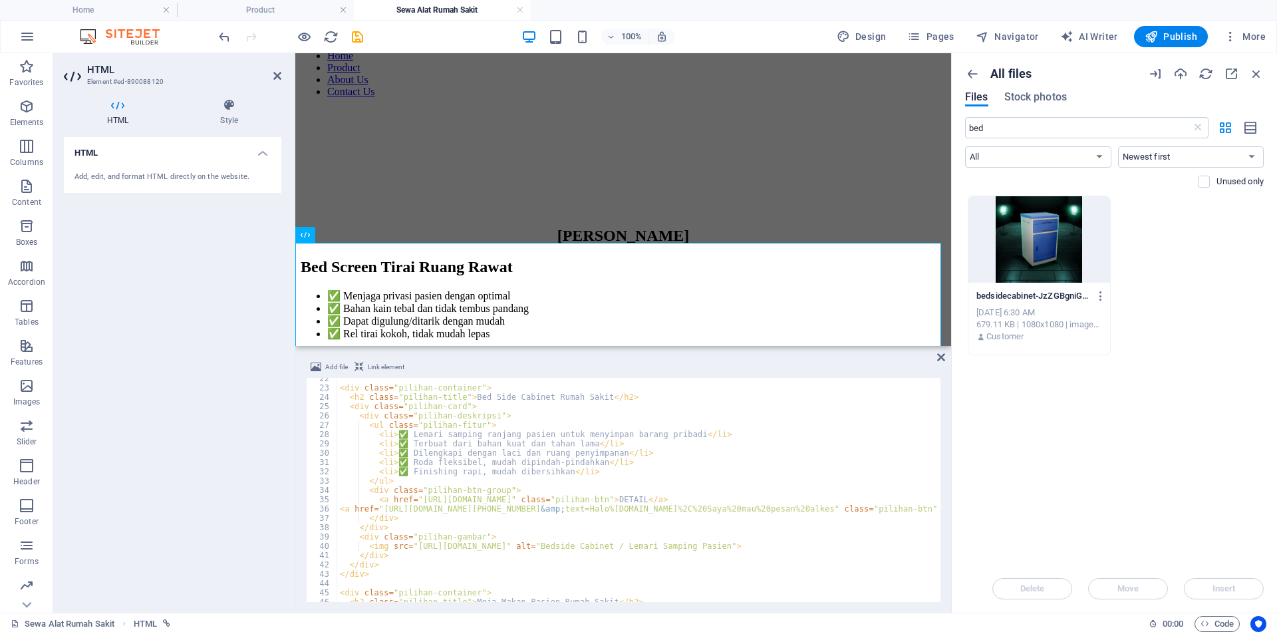
click at [470, 537] on div "< div class = "pilihan-container" > < h2 class = "pilihan-title" > Bed Side Cab…" at bounding box center [797, 494] width 920 height 240
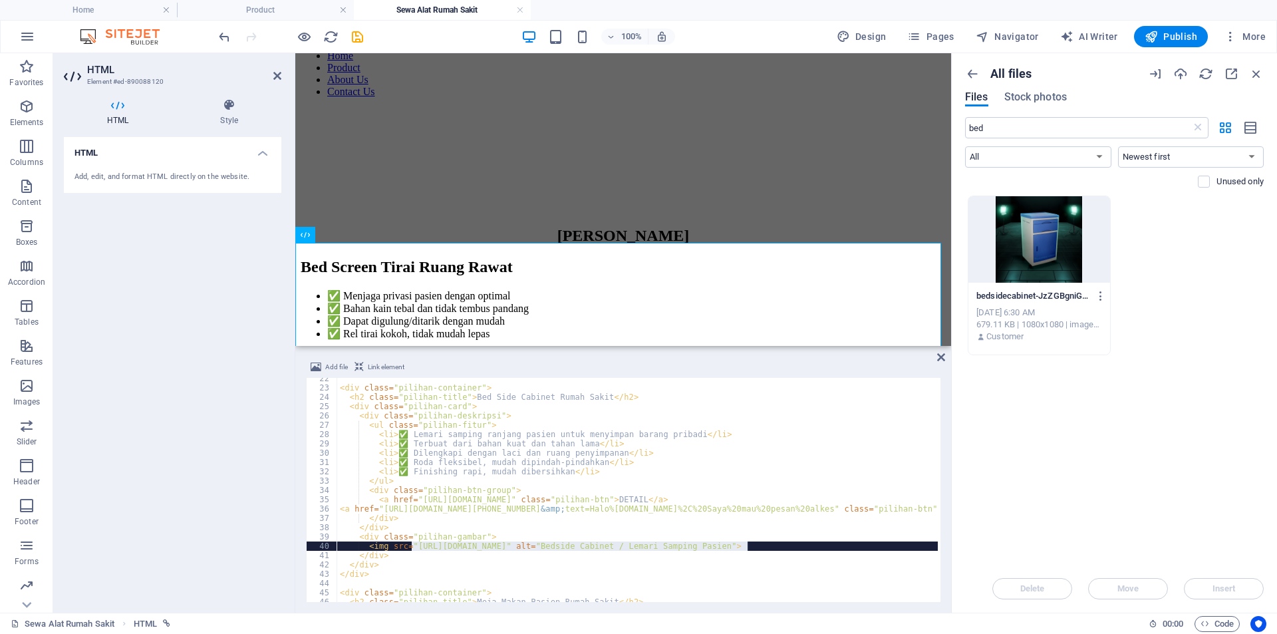
drag, startPoint x: 411, startPoint y: 545, endPoint x: 746, endPoint y: 547, distance: 335.2
click at [746, 547] on div "< div class = "pilihan-container" > < h2 class = "pilihan-title" > Bed Side Cab…" at bounding box center [797, 494] width 920 height 240
paste textarea "8810246/[DOMAIN_NAME]"
drag, startPoint x: 481, startPoint y: 495, endPoint x: 462, endPoint y: 498, distance: 19.5
click at [481, 495] on div "< div class = "pilihan-container" > < h2 class = "pilihan-title" > Bed Side Cab…" at bounding box center [797, 494] width 920 height 240
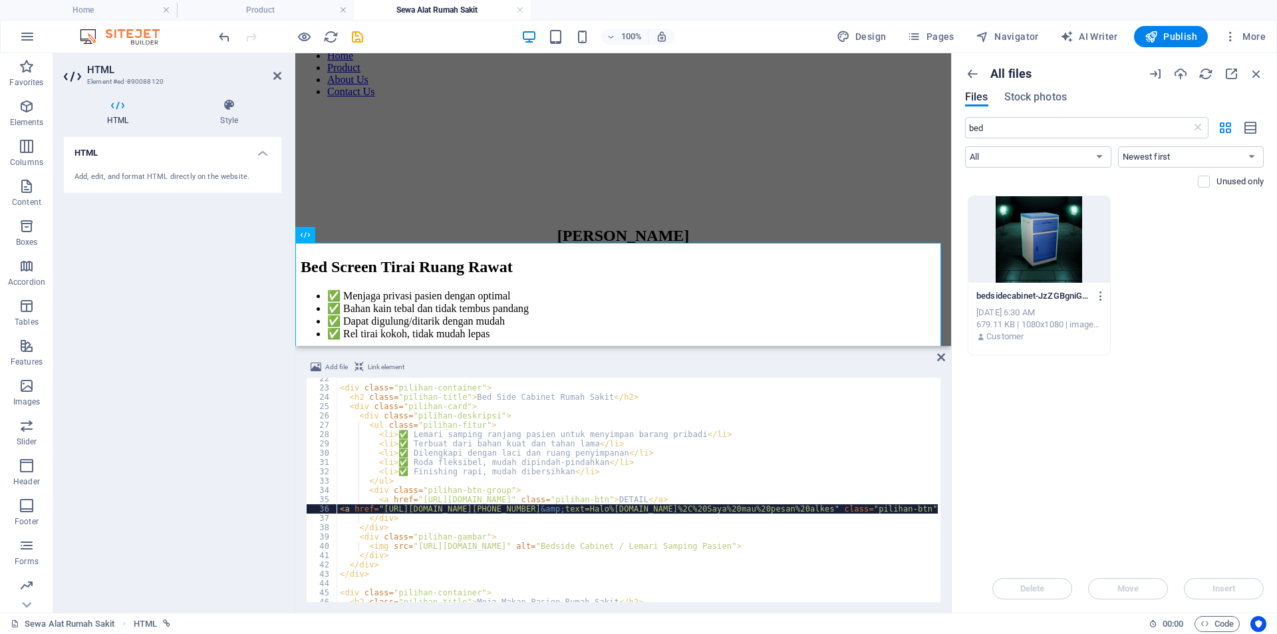
click at [384, 512] on div "< div class = "pilihan-container" > < h2 class = "pilihan-title" > Bed Side Cab…" at bounding box center [797, 494] width 920 height 240
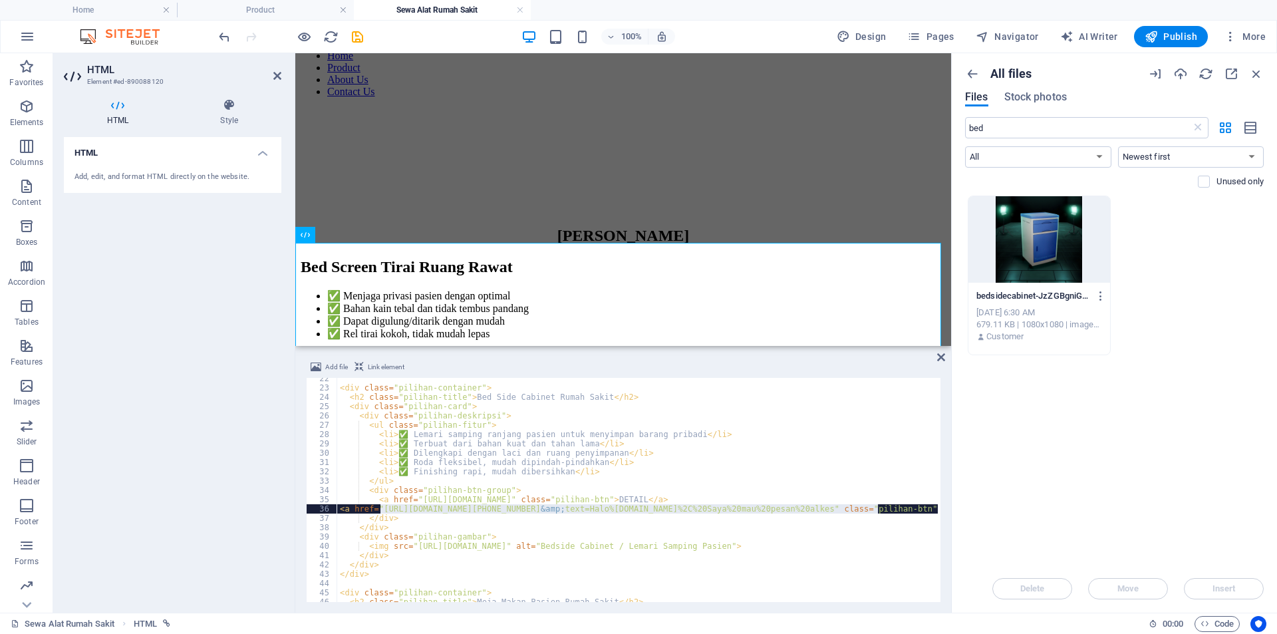
drag, startPoint x: 382, startPoint y: 512, endPoint x: 876, endPoint y: 508, distance: 494.2
click at [876, 508] on div "< div class = "pilihan-container" > < h2 class = "pilihan-title" > Bed Side Cab…" at bounding box center [797, 494] width 920 height 240
paste textarea "11338008&amp;text=Halo%20sewabed"
type textarea "<a href="[URL][DOMAIN_NAME][PHONE_NUMBER][DOMAIN_NAME]" class="pilihan-btn">PES…"
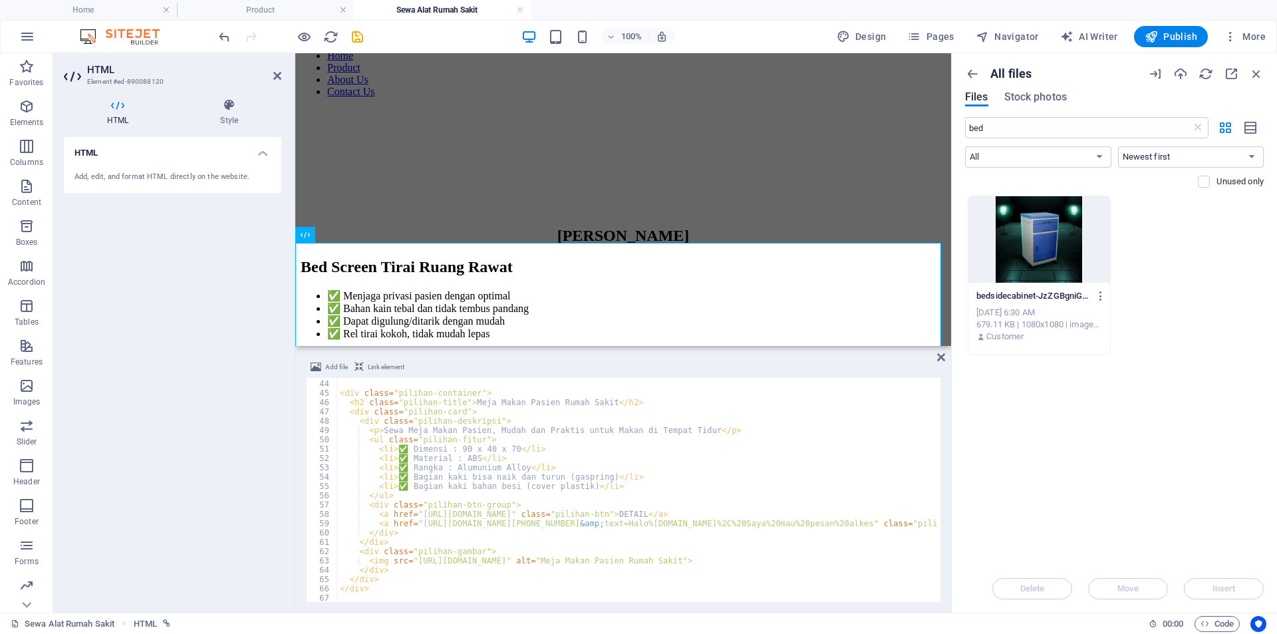
scroll to position [399, 0]
click at [1053, 138] on input "bed" at bounding box center [1078, 127] width 226 height 21
type input "mej"
click at [1047, 251] on div at bounding box center [1039, 239] width 142 height 86
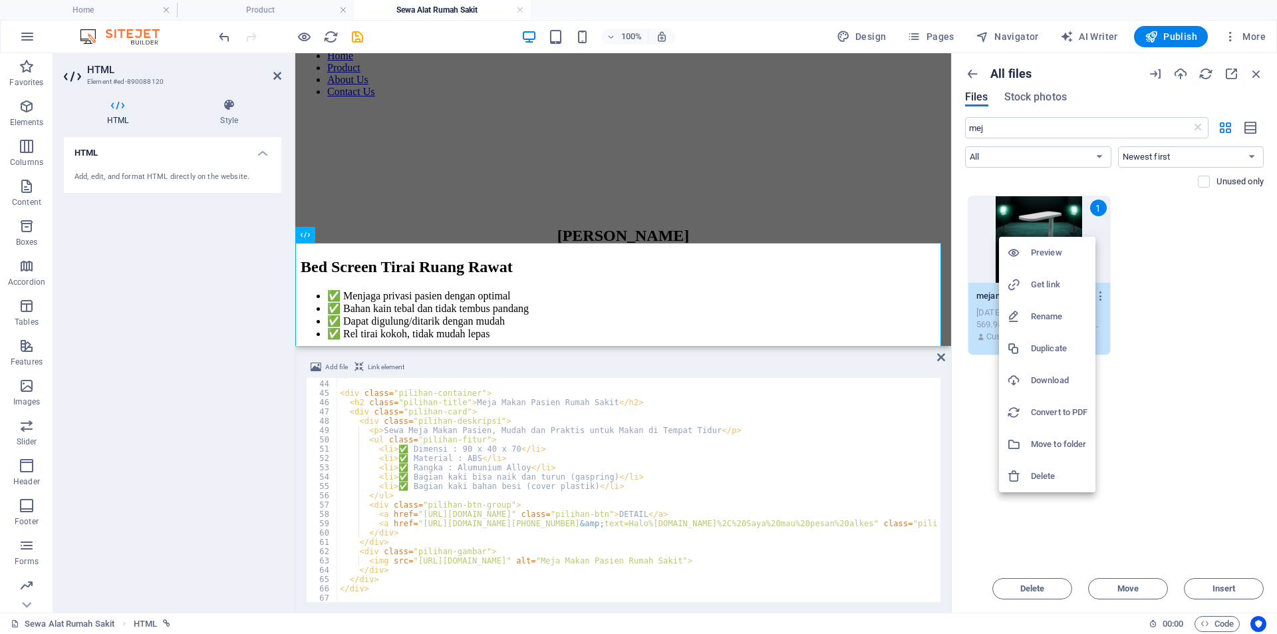
click at [1052, 286] on h6 "Get link" at bounding box center [1059, 285] width 57 height 16
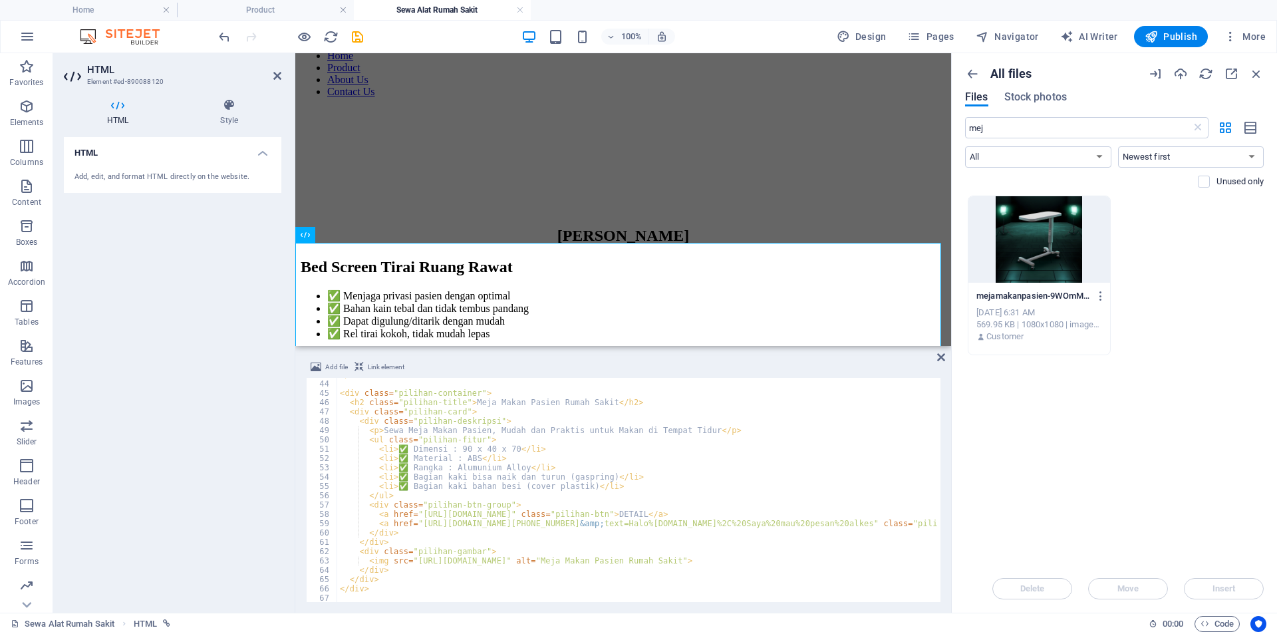
click at [715, 555] on div "</ div > < div class = "pilihan-container" > < h2 class = "pilihan-title" > Mej…" at bounding box center [797, 490] width 920 height 240
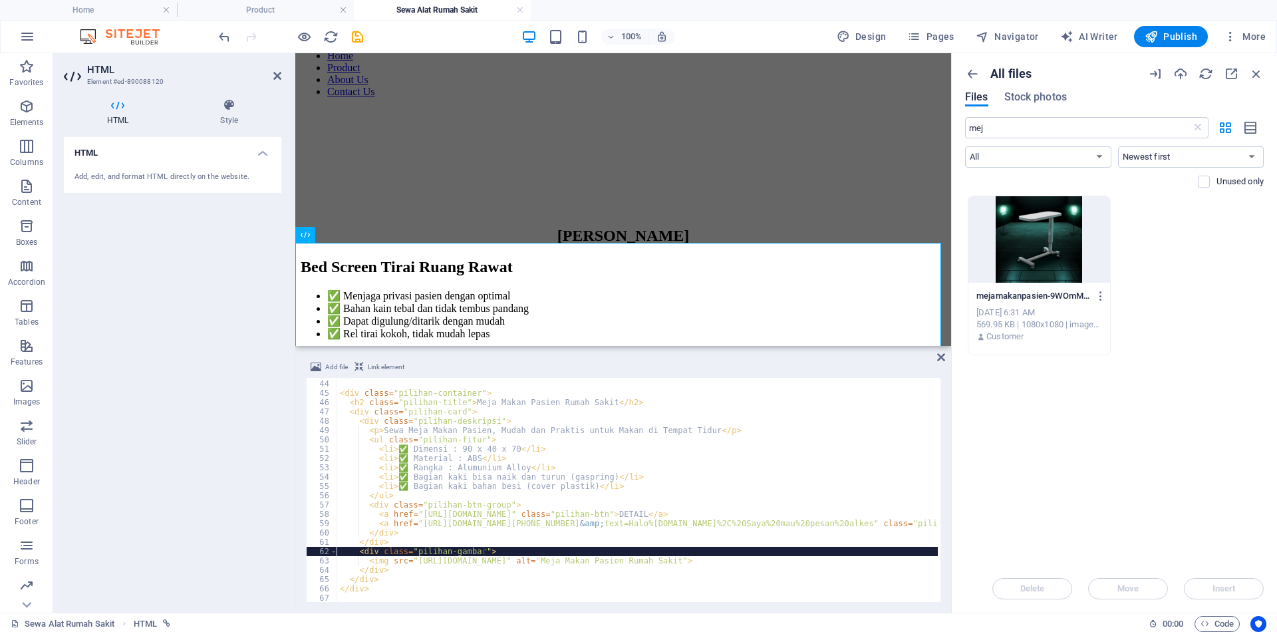
click at [740, 557] on div "</ div > < div class = "pilihan-container" > < h2 class = "pilihan-title" > Mej…" at bounding box center [797, 490] width 920 height 240
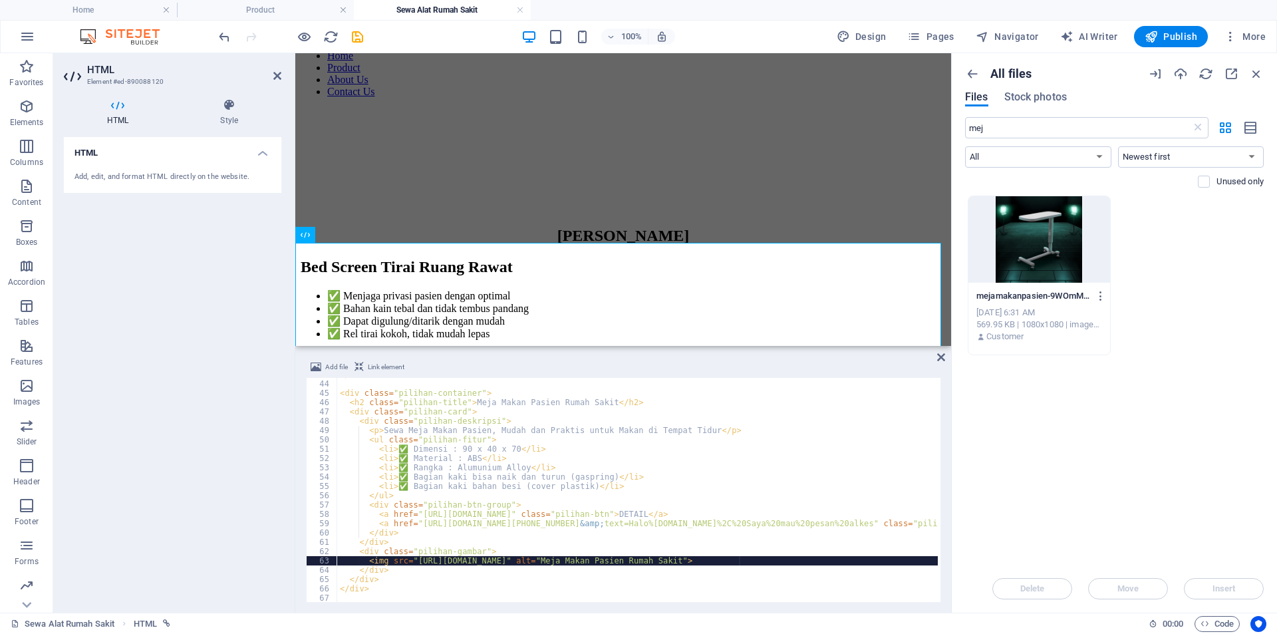
click at [730, 561] on div "</ div > < div class = "pilihan-container" > < h2 class = "pilihan-title" > Mej…" at bounding box center [797, 490] width 920 height 240
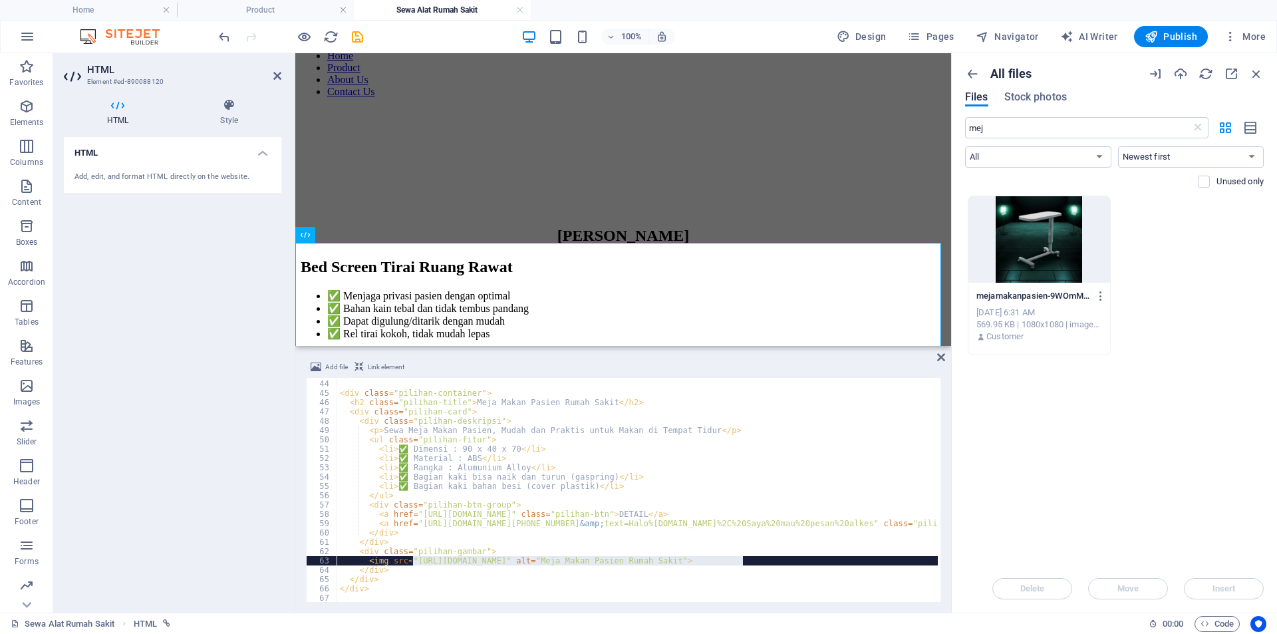
drag, startPoint x: 744, startPoint y: 562, endPoint x: 412, endPoint y: 560, distance: 331.2
click at [412, 560] on div "</ div > < div class = "pilihan-container" > < h2 class = "pilihan-title" > Mej…" at bounding box center [797, 490] width 920 height 240
paste textarea "8810278/[DOMAIN_NAME]"
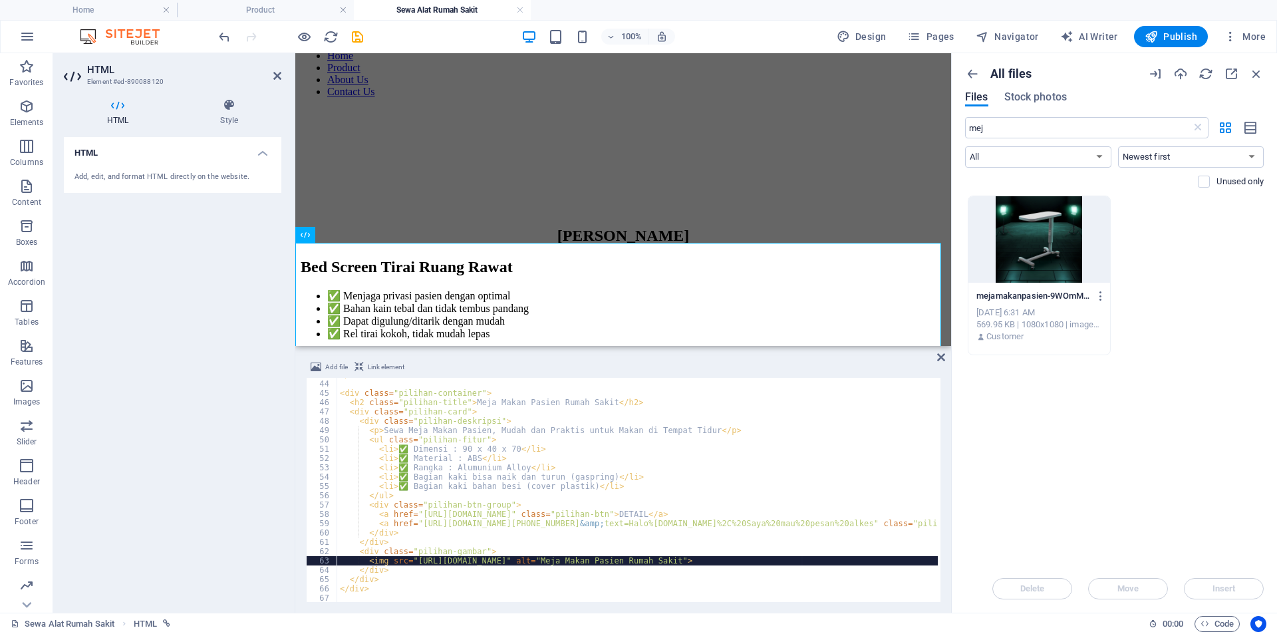
click at [428, 521] on div "</ div > < div class = "pilihan-container" > < h2 class = "pilihan-title" > Mej…" at bounding box center [797, 490] width 920 height 240
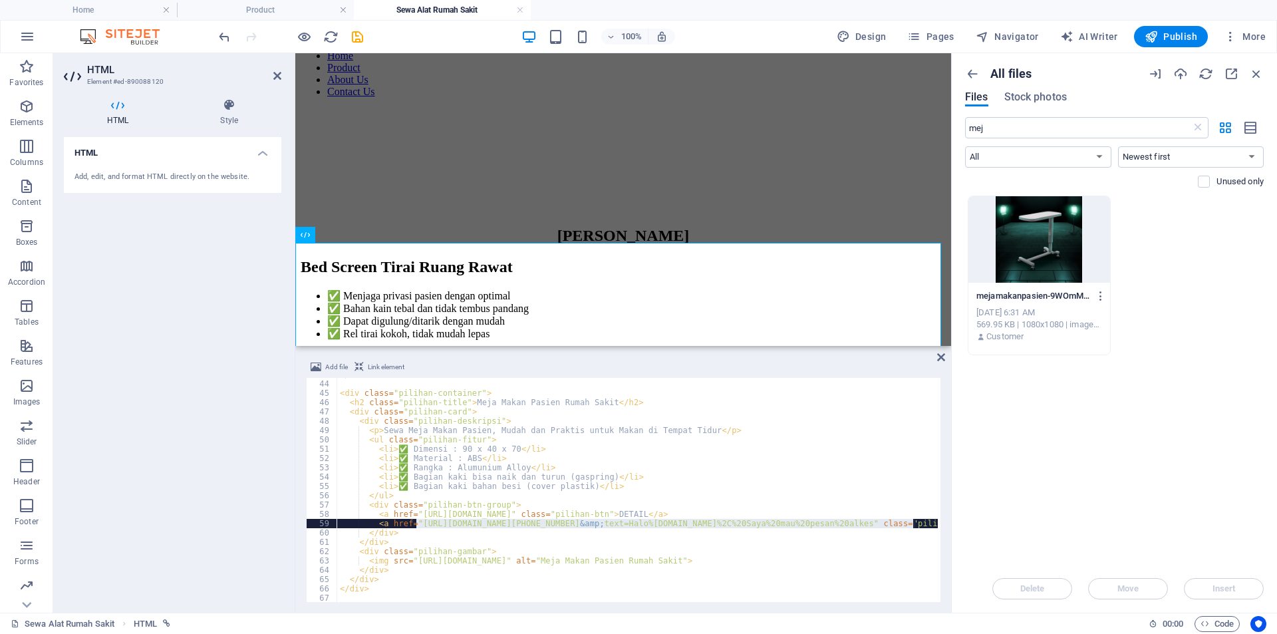
drag, startPoint x: 418, startPoint y: 523, endPoint x: 914, endPoint y: 521, distance: 496.2
click at [914, 521] on div "</ div > < div class = "pilihan-container" > < h2 class = "pilihan-title" > Mej…" at bounding box center [797, 490] width 920 height 240
paste textarea "11338008&amp;text=Halo%20sewabed"
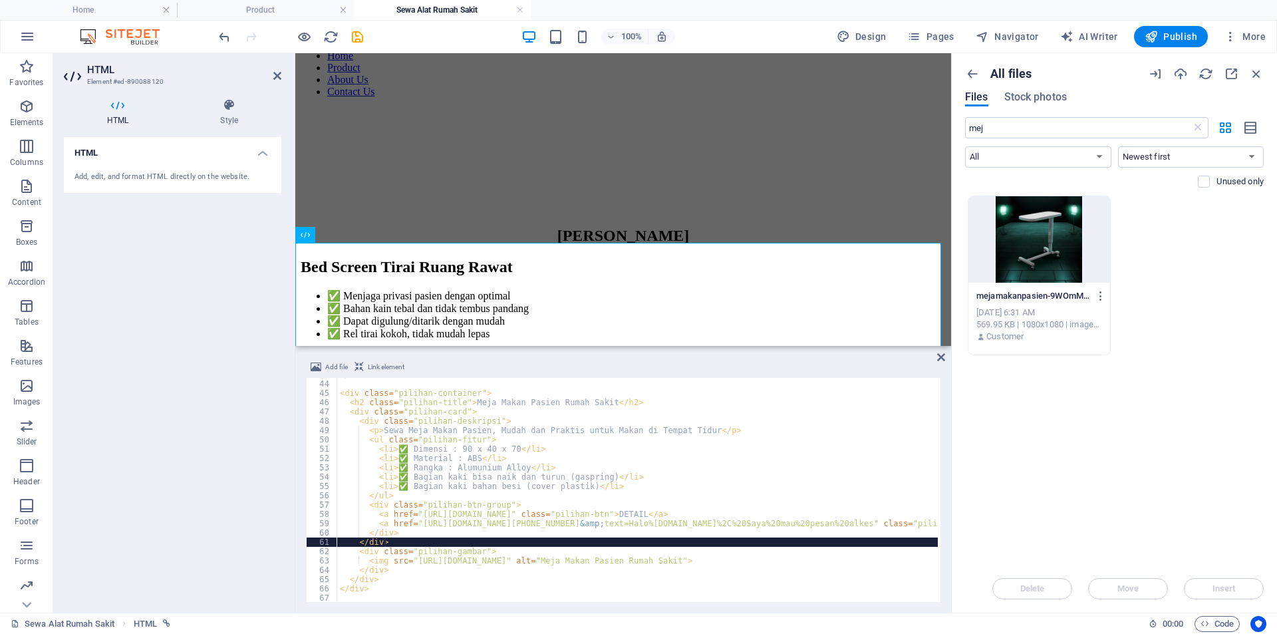
click at [581, 541] on div "</ div > < div class = "pilihan-container" > < h2 class = "pilihan-title" > Mej…" at bounding box center [797, 490] width 920 height 240
type textarea "</div>"
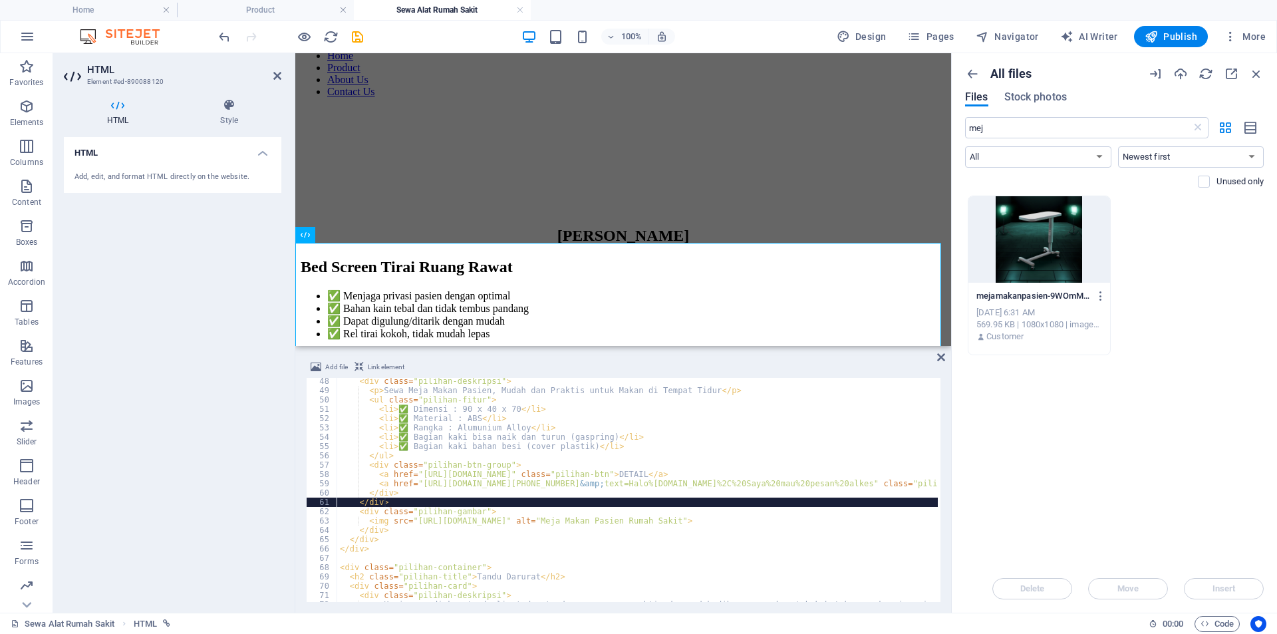
scroll to position [479, 0]
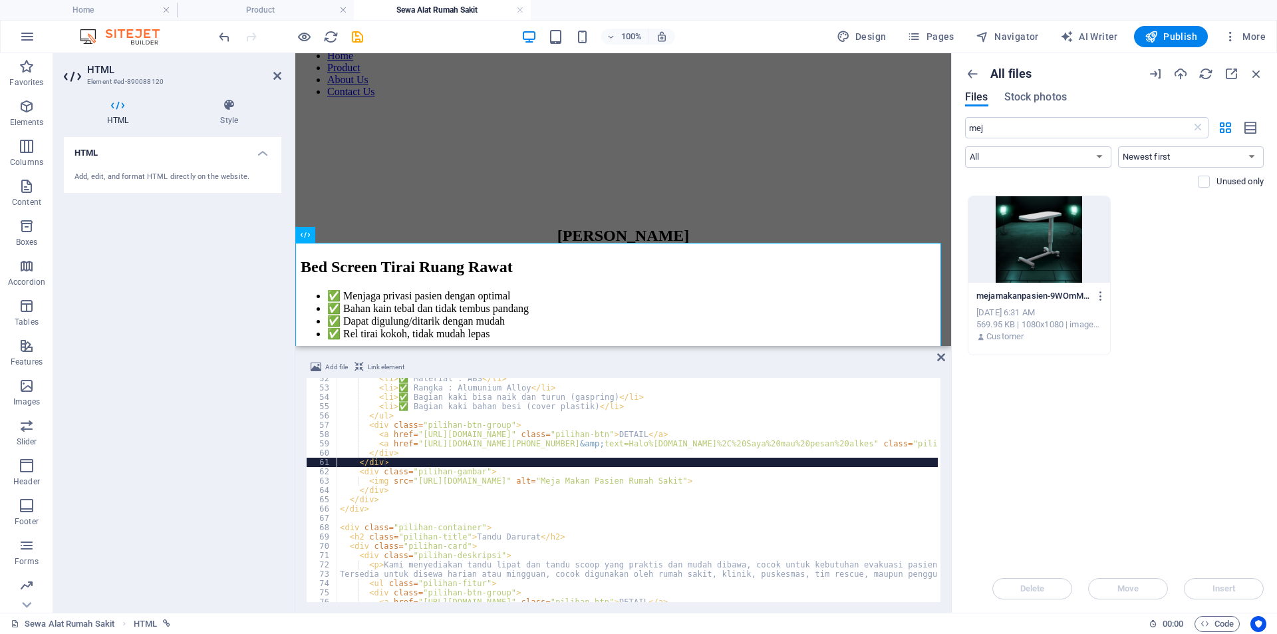
click at [640, 515] on div "< li > ✅ Material : ABS </ li > < li > ✅ Rangka : Alumunium Alloy </ li > < li …" at bounding box center [797, 494] width 920 height 240
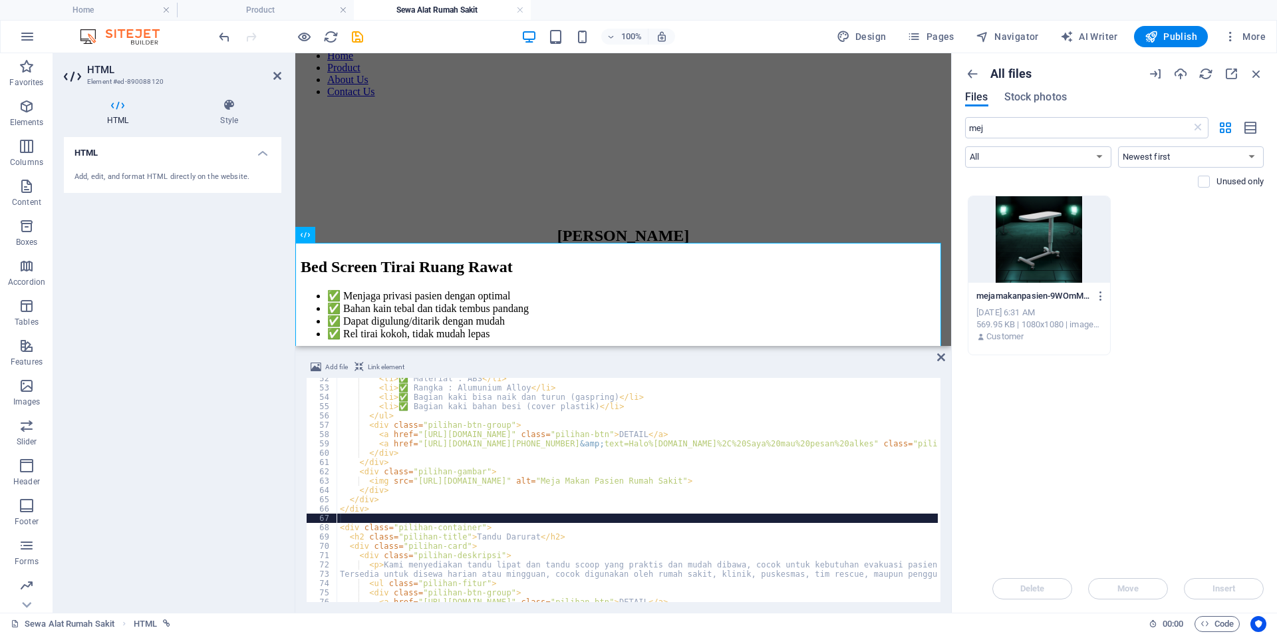
scroll to position [559, 0]
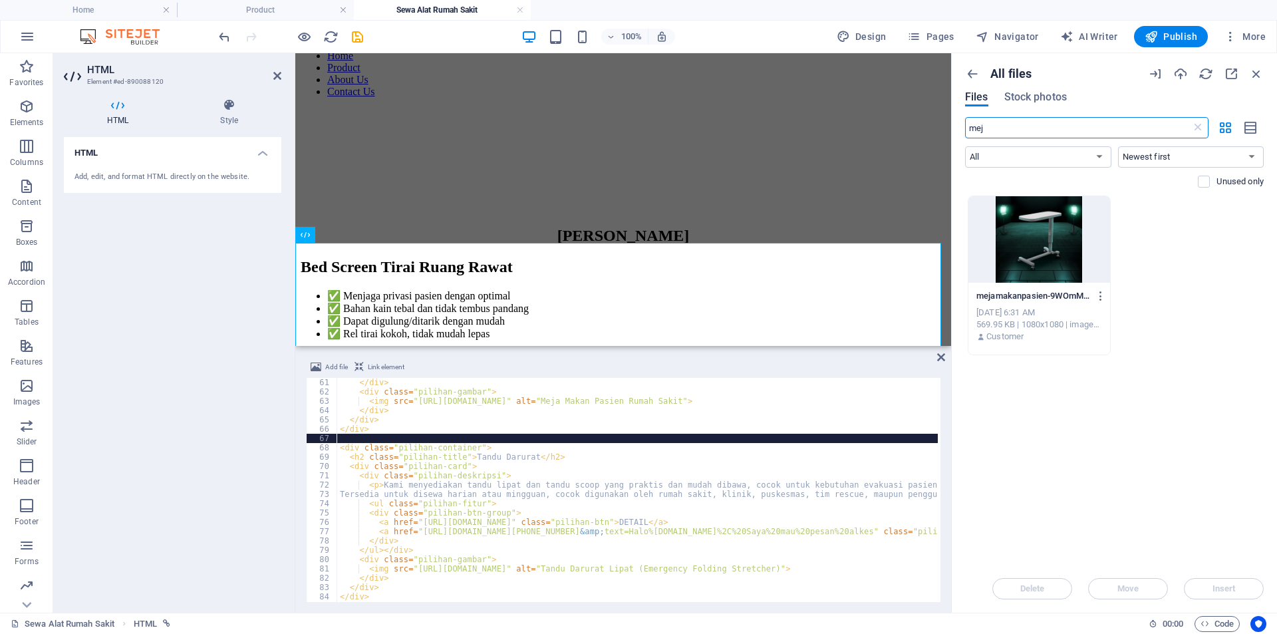
click at [1020, 123] on input "mej" at bounding box center [1078, 127] width 226 height 21
type input "tandu"
click at [1020, 257] on div at bounding box center [1039, 239] width 142 height 86
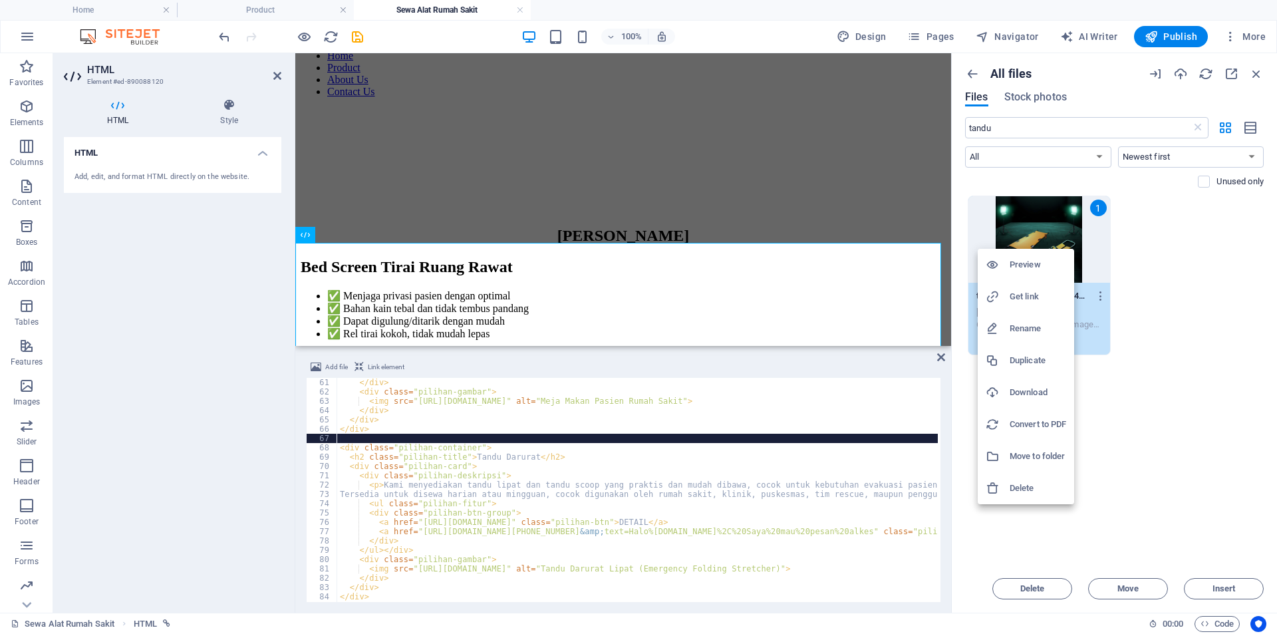
click at [1026, 297] on h6 "Get link" at bounding box center [1038, 297] width 57 height 16
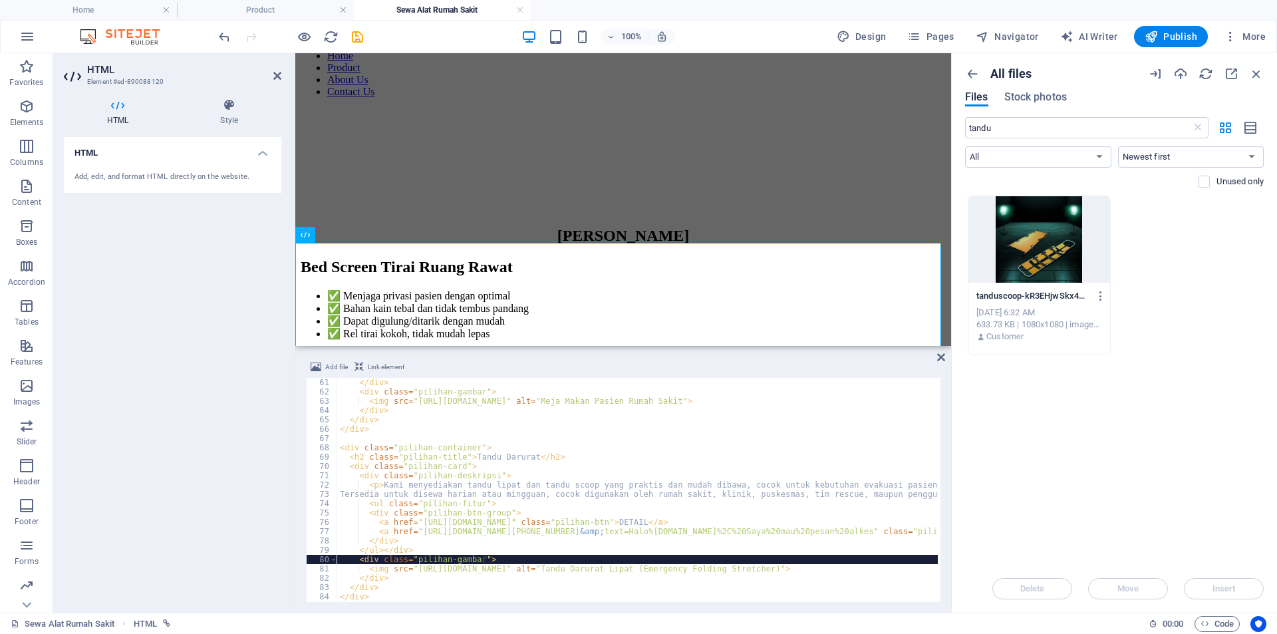
click at [757, 555] on div "</ div > < div class = "pilihan-gambar" > < img src = "[URL][DOMAIN_NAME]" alt …" at bounding box center [797, 498] width 920 height 240
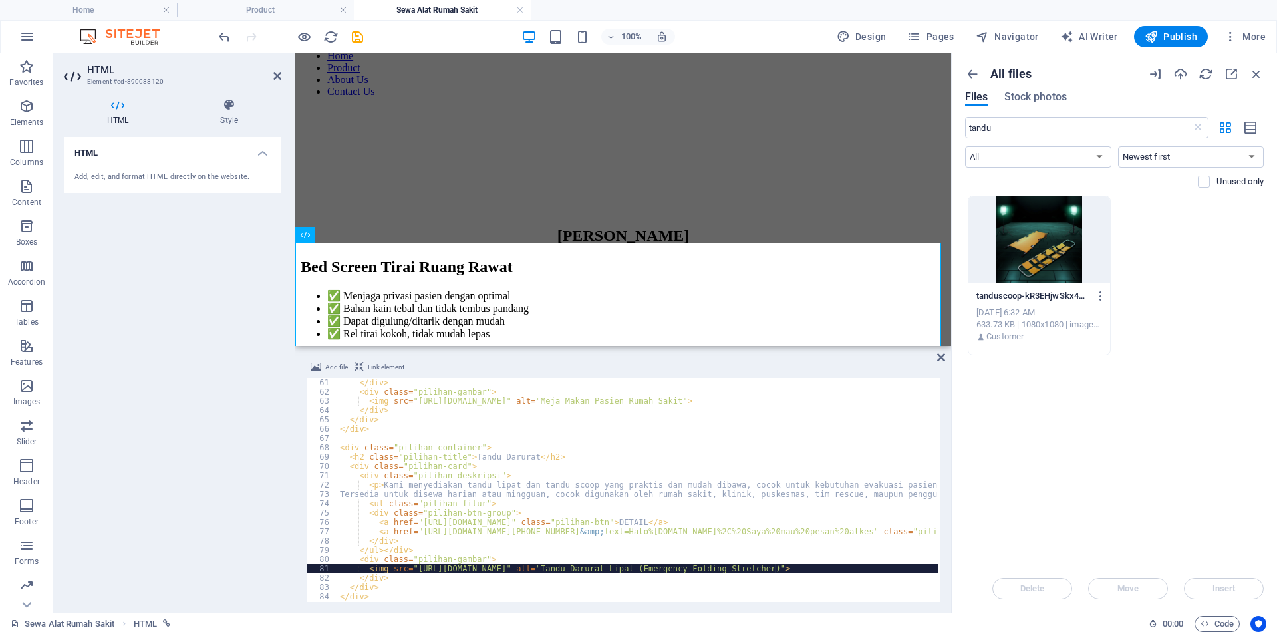
click at [775, 569] on div "</ div > < div class = "pilihan-gambar" > < img src = "[URL][DOMAIN_NAME]" alt …" at bounding box center [797, 498] width 920 height 240
drag, startPoint x: 779, startPoint y: 567, endPoint x: 412, endPoint y: 567, distance: 367.1
click at [412, 567] on div "</ div > < div class = "pilihan-gambar" > < img src = "[URL][DOMAIN_NAME]" alt …" at bounding box center [797, 498] width 920 height 240
paste textarea "8810315/[DOMAIN_NAME]"
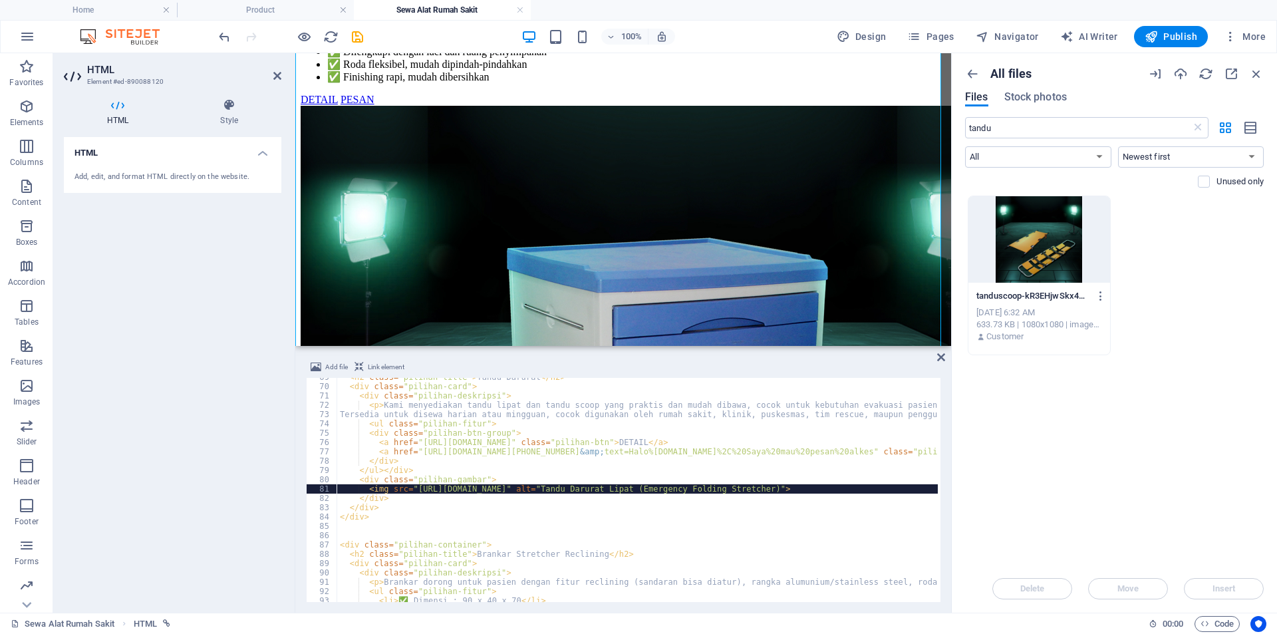
scroll to position [599, 0]
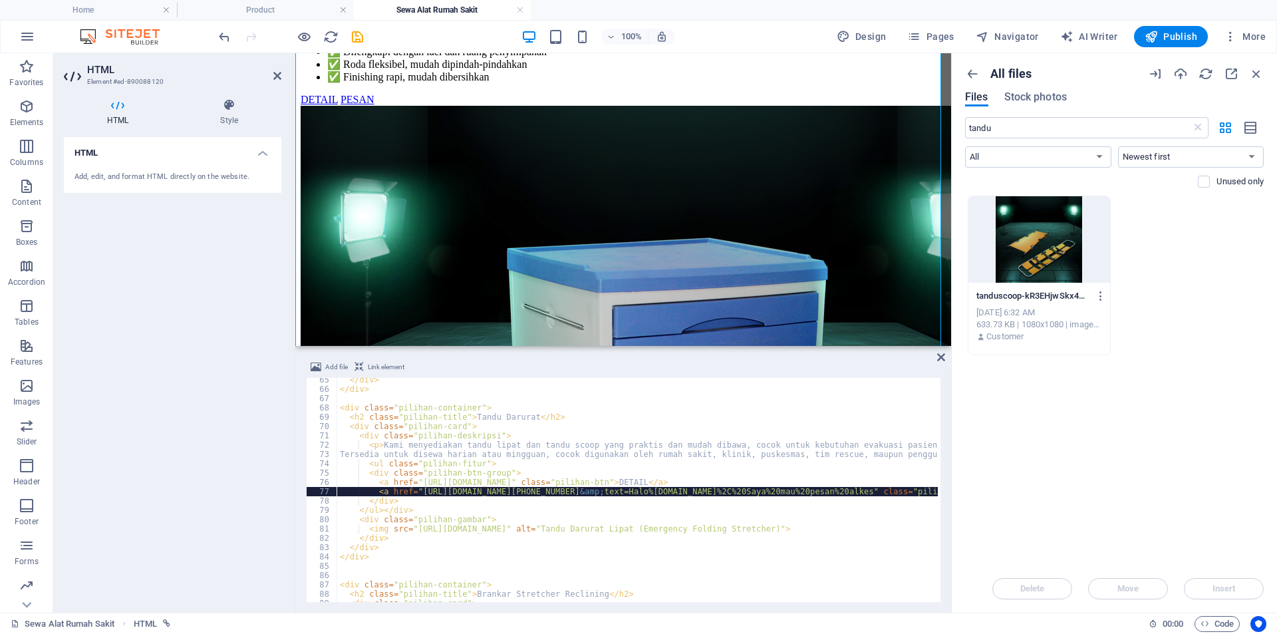
click at [444, 488] on div "</ div > </ div > < div class = "pilihan-container" > < h2 class = "pilihan-tit…" at bounding box center [797, 495] width 920 height 240
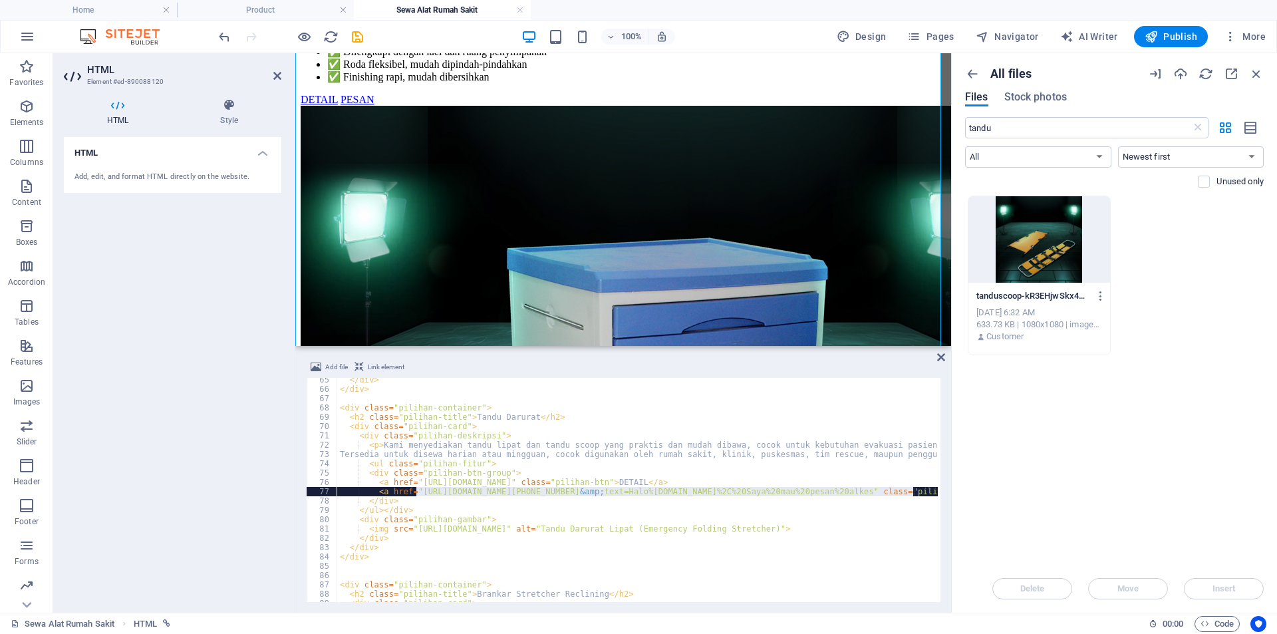
drag, startPoint x: 416, startPoint y: 491, endPoint x: 913, endPoint y: 493, distance: 497.5
click at [913, 493] on div "</ div > </ div > < div class = "pilihan-container" > < h2 class = "pilihan-tit…" at bounding box center [797, 495] width 920 height 240
paste textarea "11338008&amp;text=Halo%20sewabed"
type textarea "<a href="[URL][DOMAIN_NAME][PHONE_NUMBER][DOMAIN_NAME]" class="pilihan-btn">PES…"
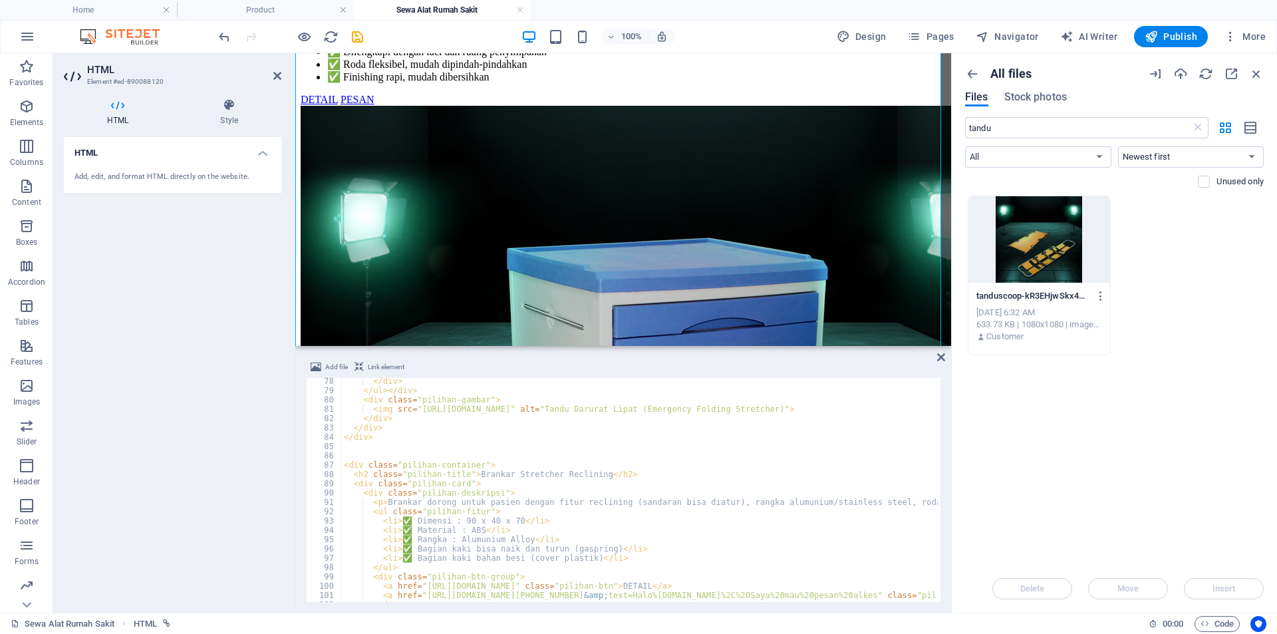
scroll to position [718, 0]
click at [1011, 124] on input "tandu" at bounding box center [1078, 127] width 226 height 21
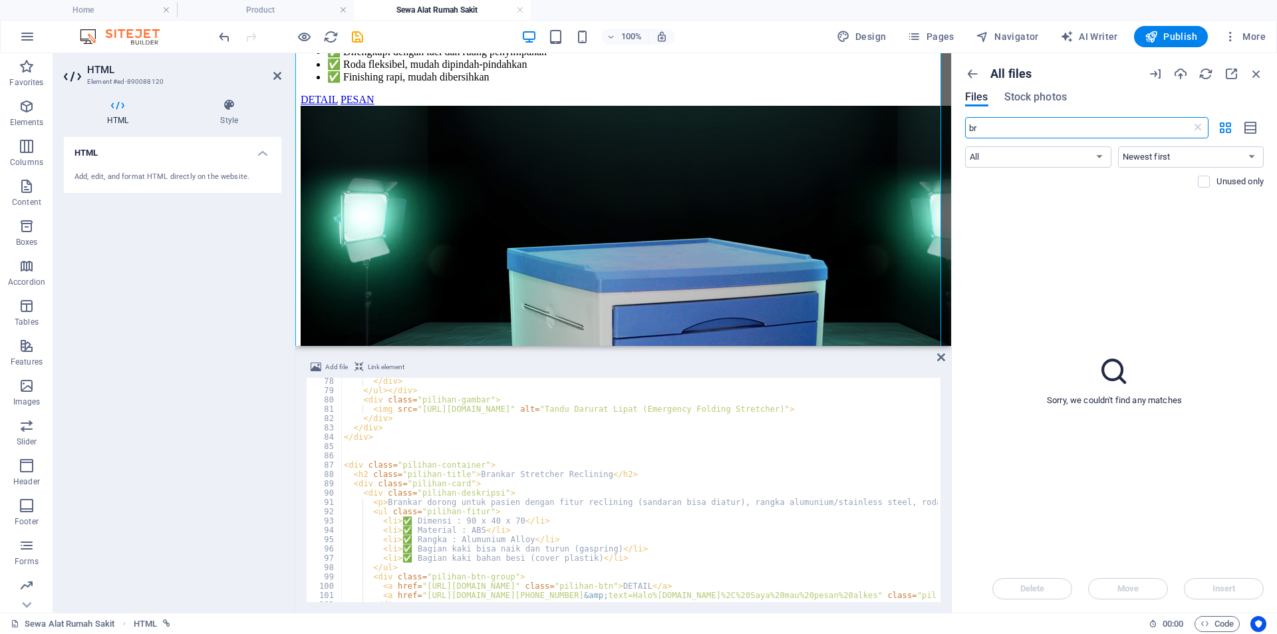
type input "b"
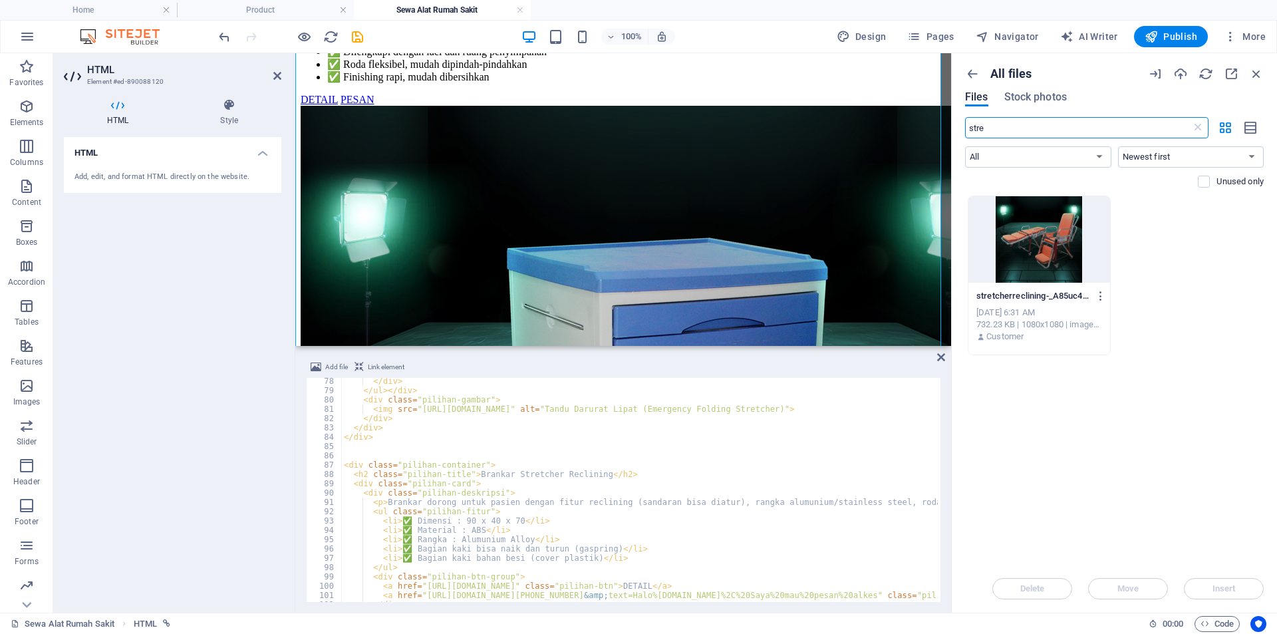
type input "stre"
click at [1068, 217] on div at bounding box center [1039, 239] width 142 height 86
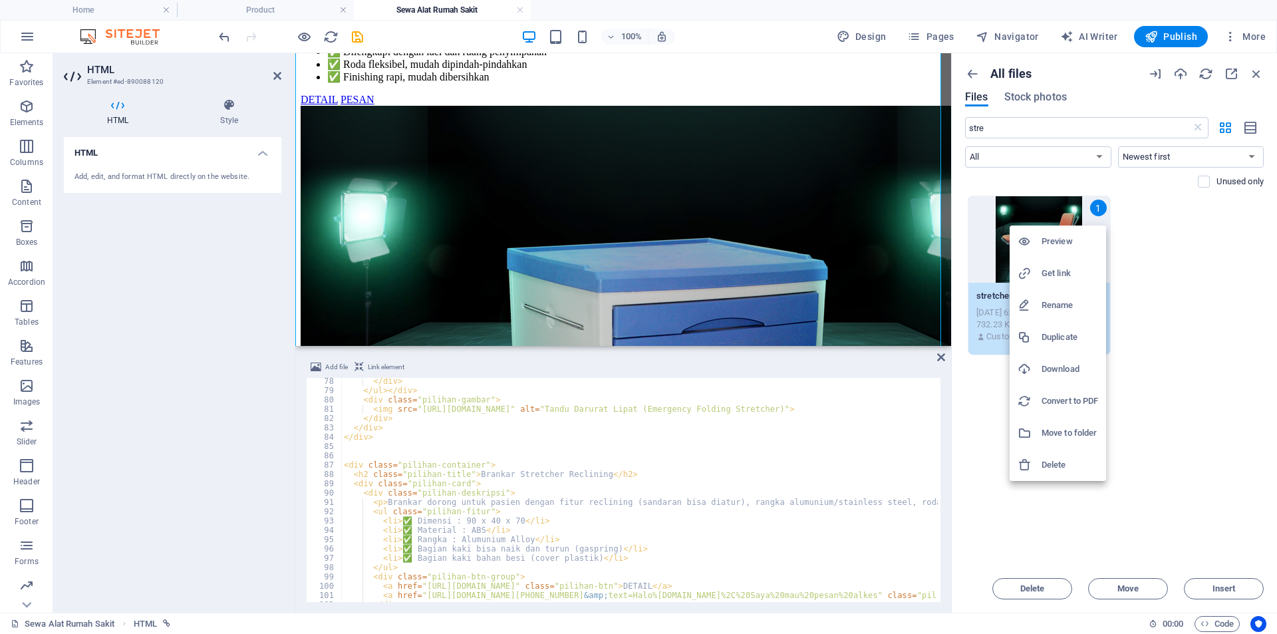
drag, startPoint x: 1060, startPoint y: 268, endPoint x: 984, endPoint y: 307, distance: 86.0
click at [1059, 268] on h6 "Get link" at bounding box center [1070, 273] width 57 height 16
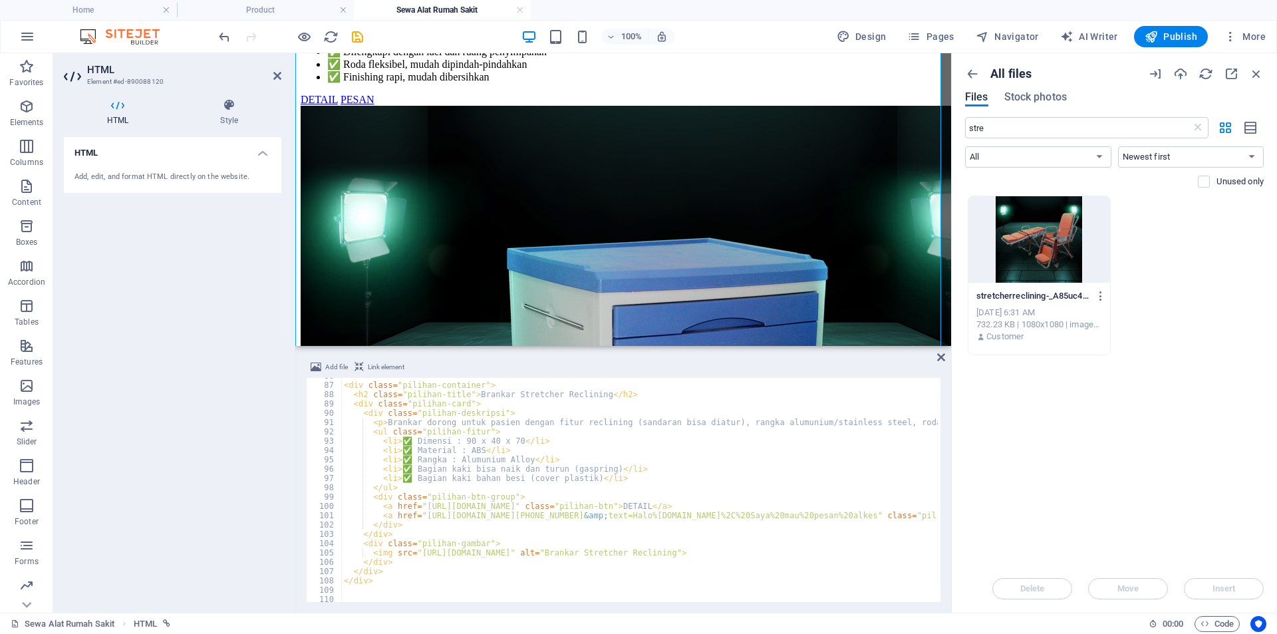
scroll to position [798, 0]
click at [449, 547] on div "< div class = "pilihan-container" > < h2 class = "pilihan-title" > Brankar Stre…" at bounding box center [801, 491] width 920 height 240
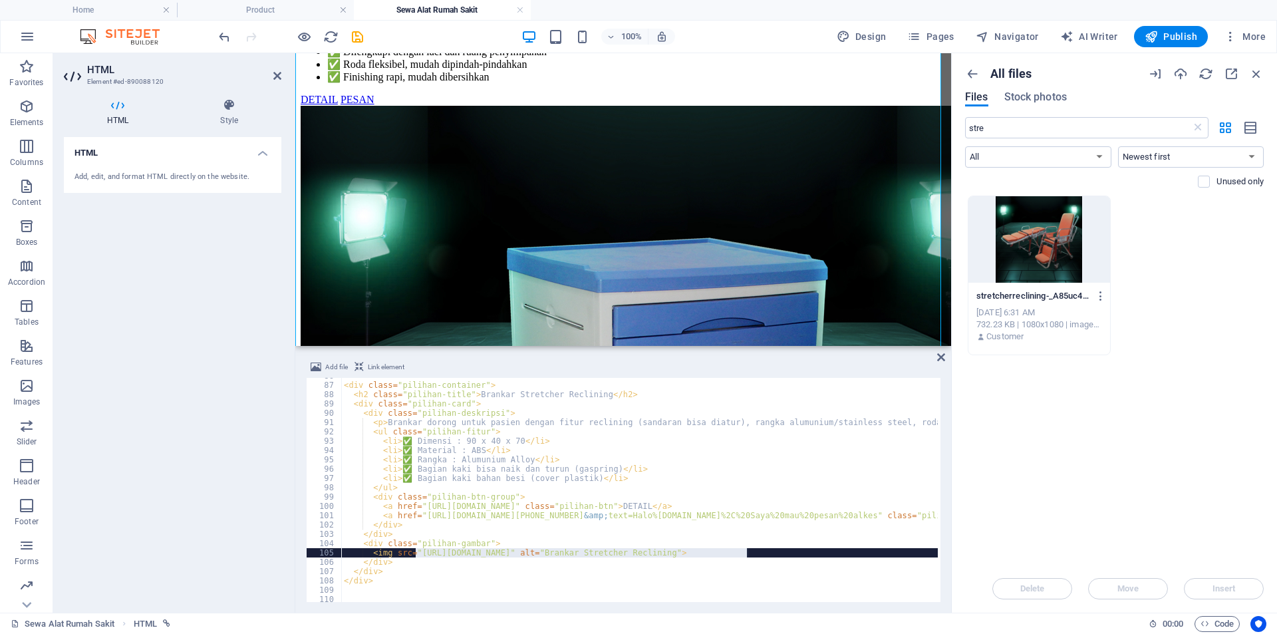
drag, startPoint x: 418, startPoint y: 549, endPoint x: 748, endPoint y: 554, distance: 329.9
click at [748, 554] on div "< div class = "pilihan-container" > < h2 class = "pilihan-title" > Brankar Stre…" at bounding box center [801, 491] width 920 height 240
paste textarea "8810301/[URL][DOMAIN_NAME]"
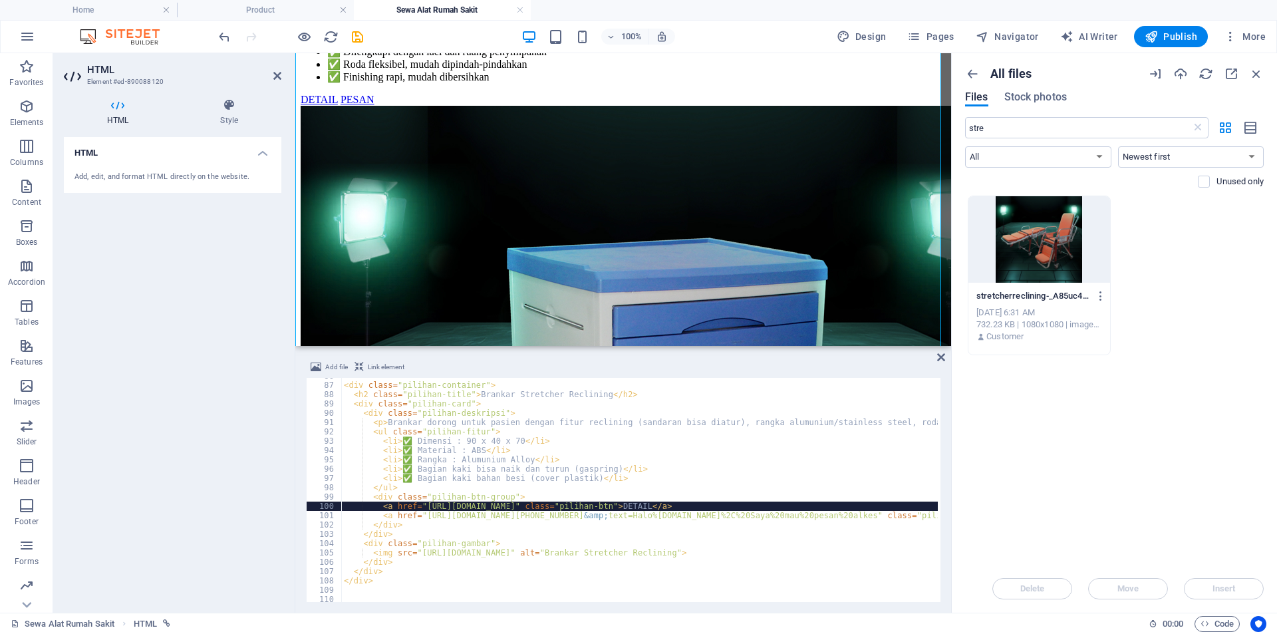
click at [507, 509] on div "< div class = "pilihan-container" > < h2 class = "pilihan-title" > Brankar Stre…" at bounding box center [801, 491] width 920 height 240
click at [448, 519] on div "< div class = "pilihan-container" > < h2 class = "pilihan-title" > Brankar Stre…" at bounding box center [801, 491] width 920 height 240
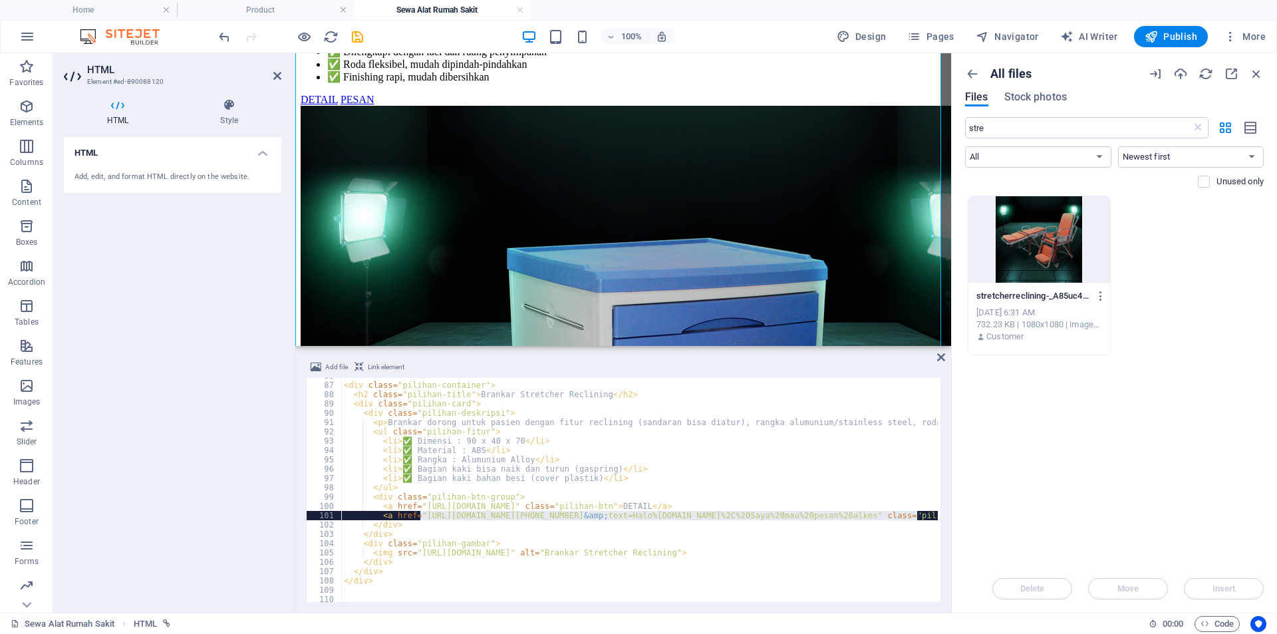
drag, startPoint x: 420, startPoint y: 514, endPoint x: 916, endPoint y: 517, distance: 496.2
click at [916, 517] on div "< div class = "pilihan-container" > < h2 class = "pilihan-title" > Brankar Stre…" at bounding box center [801, 491] width 920 height 240
paste textarea "11338008&amp;text=Halo%20sewabed"
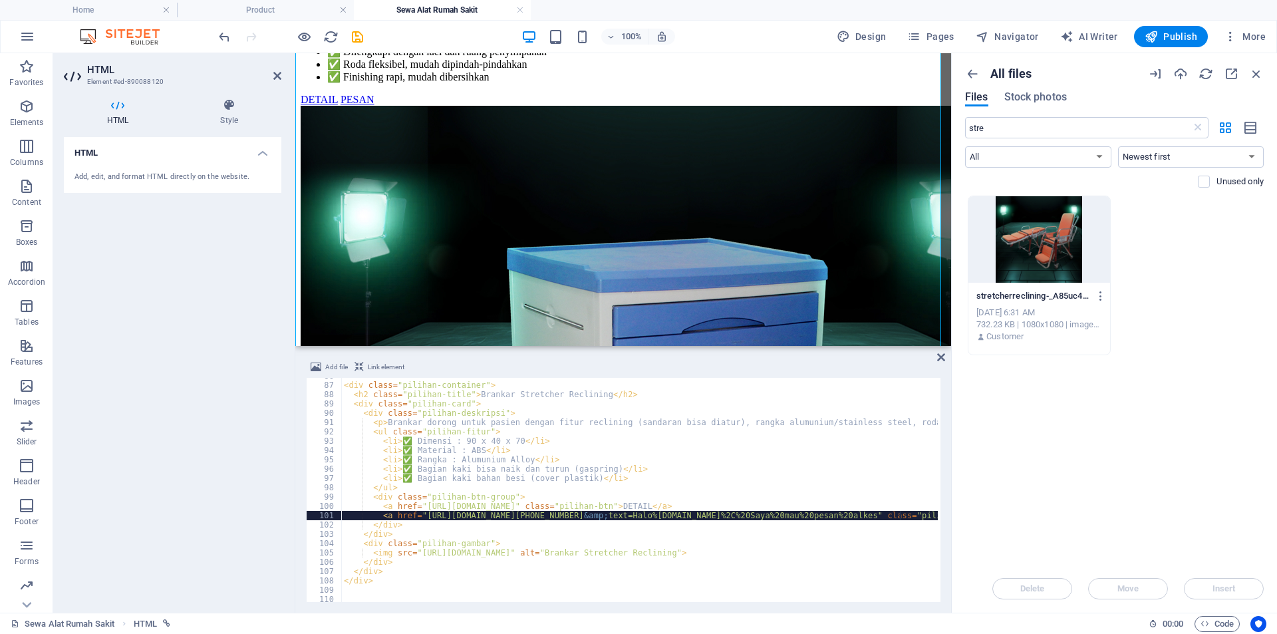
scroll to position [877, 0]
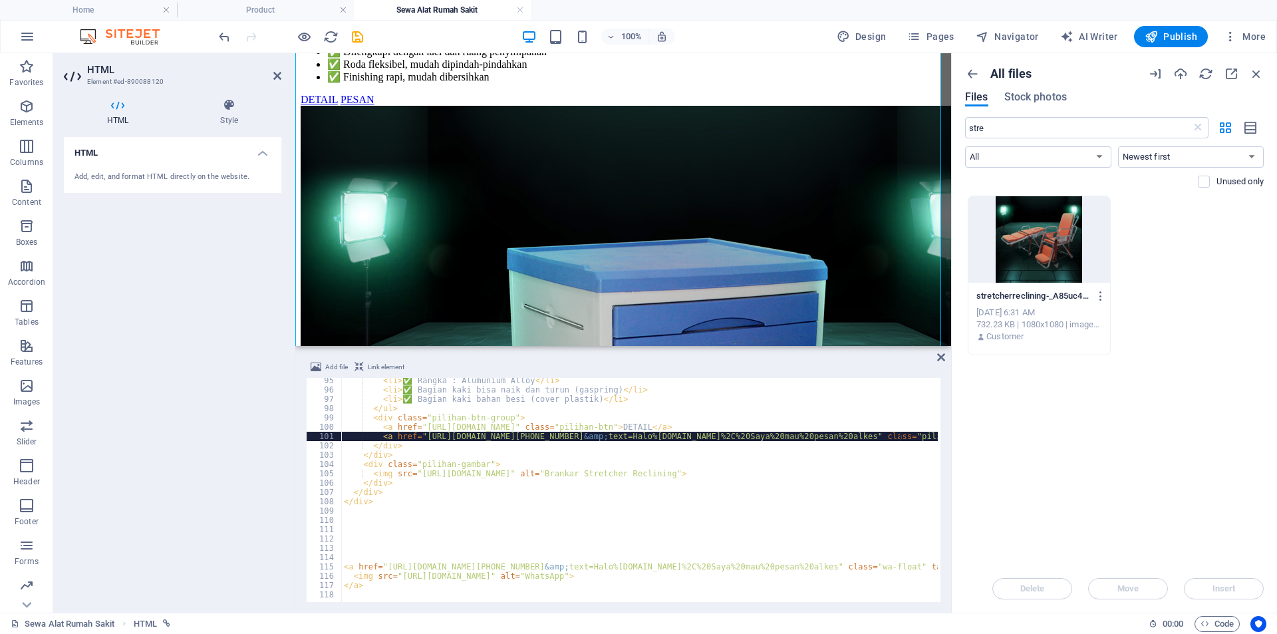
click at [443, 562] on div "< li > ✅ Rangka : Alumunium Alloy </ li > < li > ✅ Bagian kaki bisa naik dan tu…" at bounding box center [801, 496] width 920 height 240
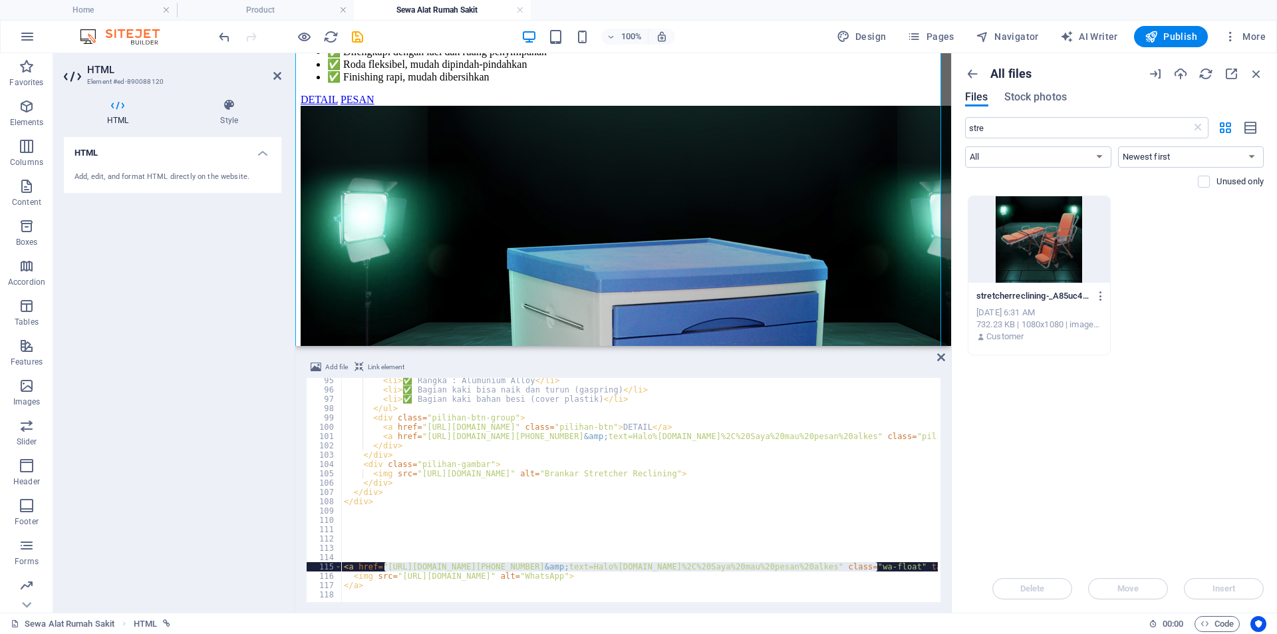
drag, startPoint x: 385, startPoint y: 567, endPoint x: 879, endPoint y: 564, distance: 494.2
click at [879, 564] on div "< li > ✅ Rangka : Alumunium Alloy </ li > < li > ✅ Bagian kaki bisa naik dan tu…" at bounding box center [801, 496] width 920 height 240
paste textarea "11338008&amp;text=Halo%[DOMAIN_NAME]%2C%20Saya%20mau%20pesan%20alkes"
type textarea "<a href="[URL][DOMAIN_NAME][PHONE_NUMBER][DOMAIN_NAME]" class="wa-float" target…"
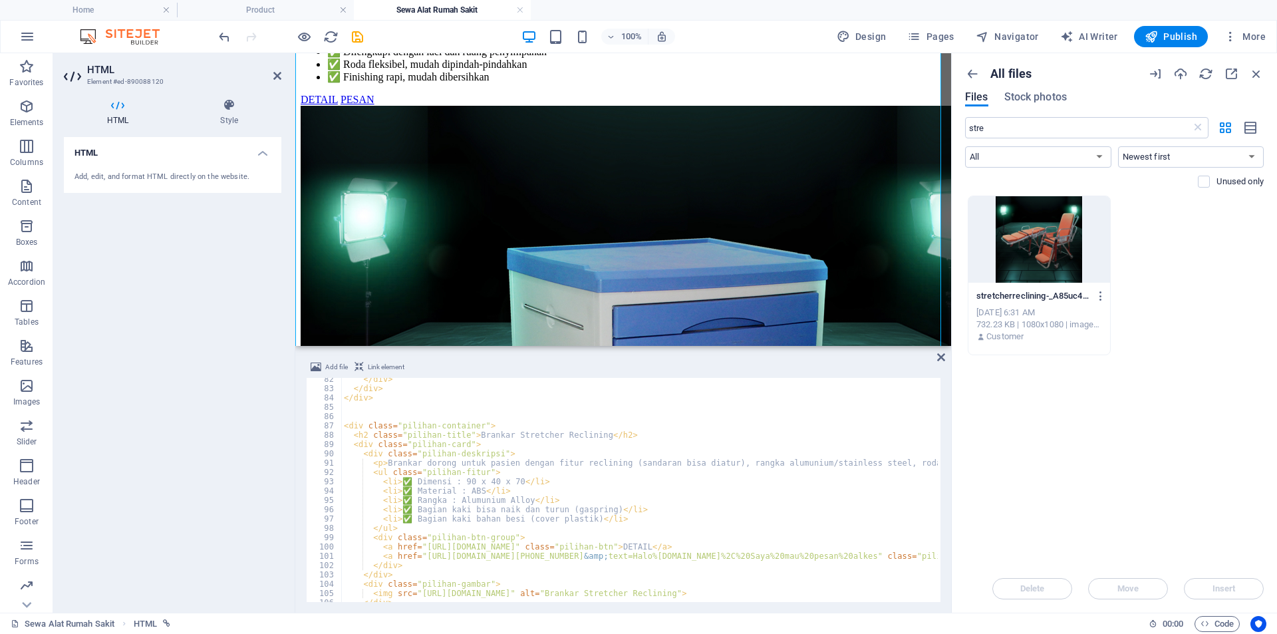
scroll to position [718, 0]
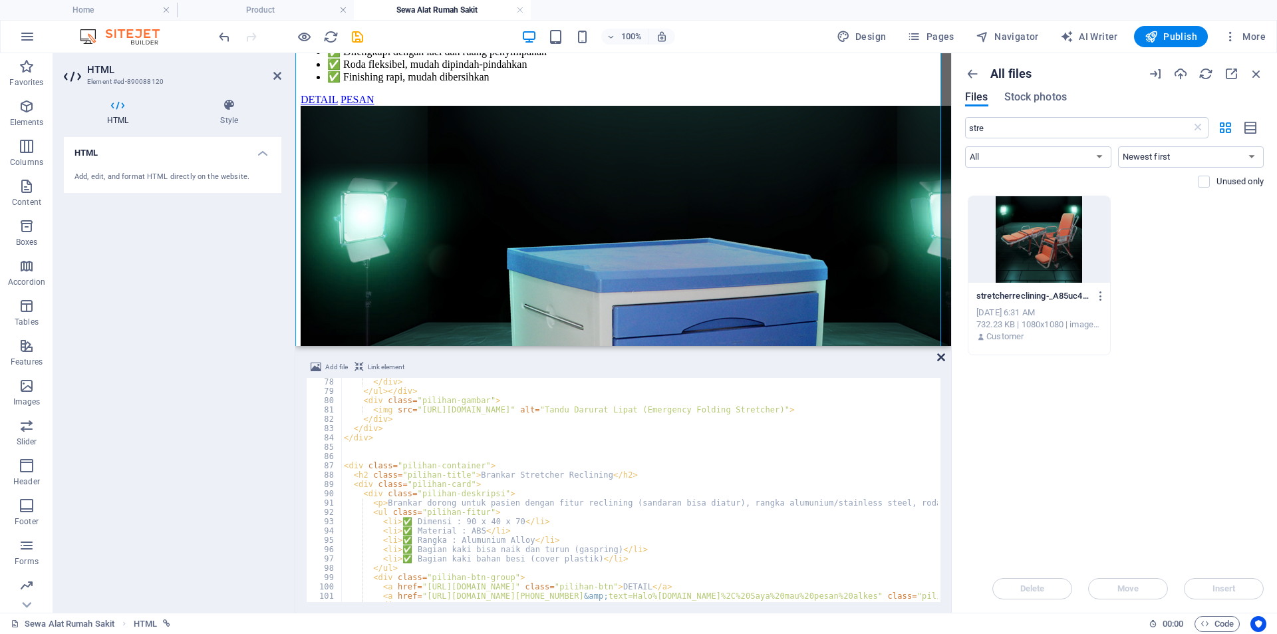
drag, startPoint x: 942, startPoint y: 358, endPoint x: 704, endPoint y: 263, distance: 256.4
click at [942, 358] on icon at bounding box center [941, 357] width 8 height 11
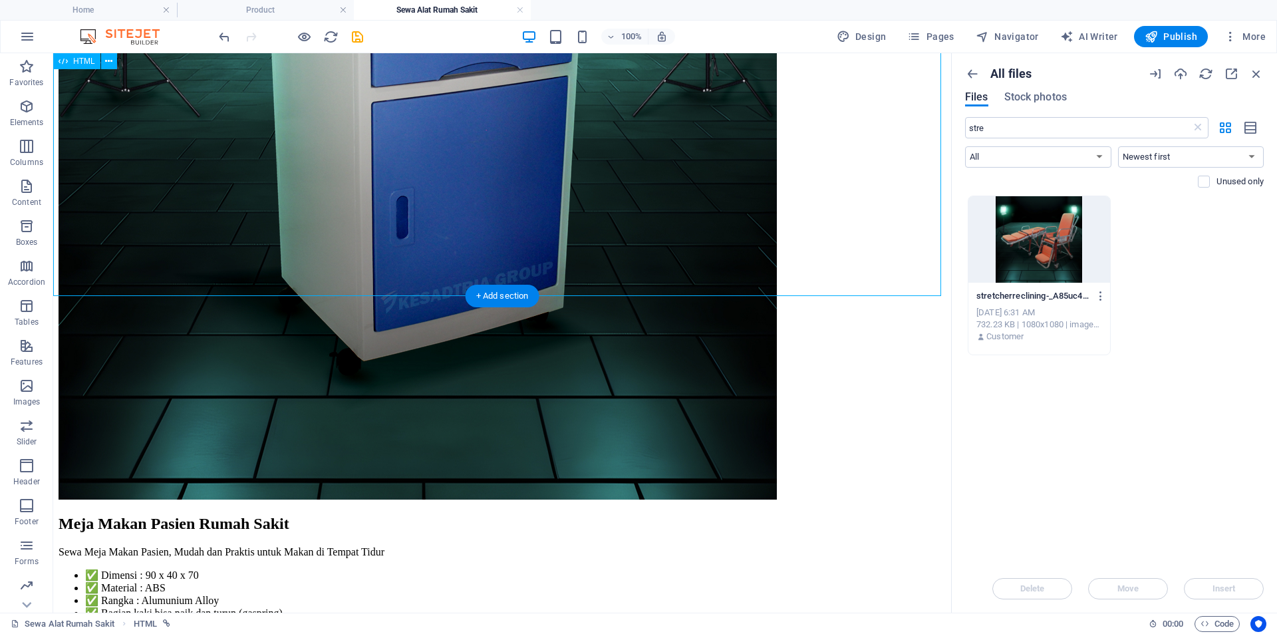
scroll to position [1479, 0]
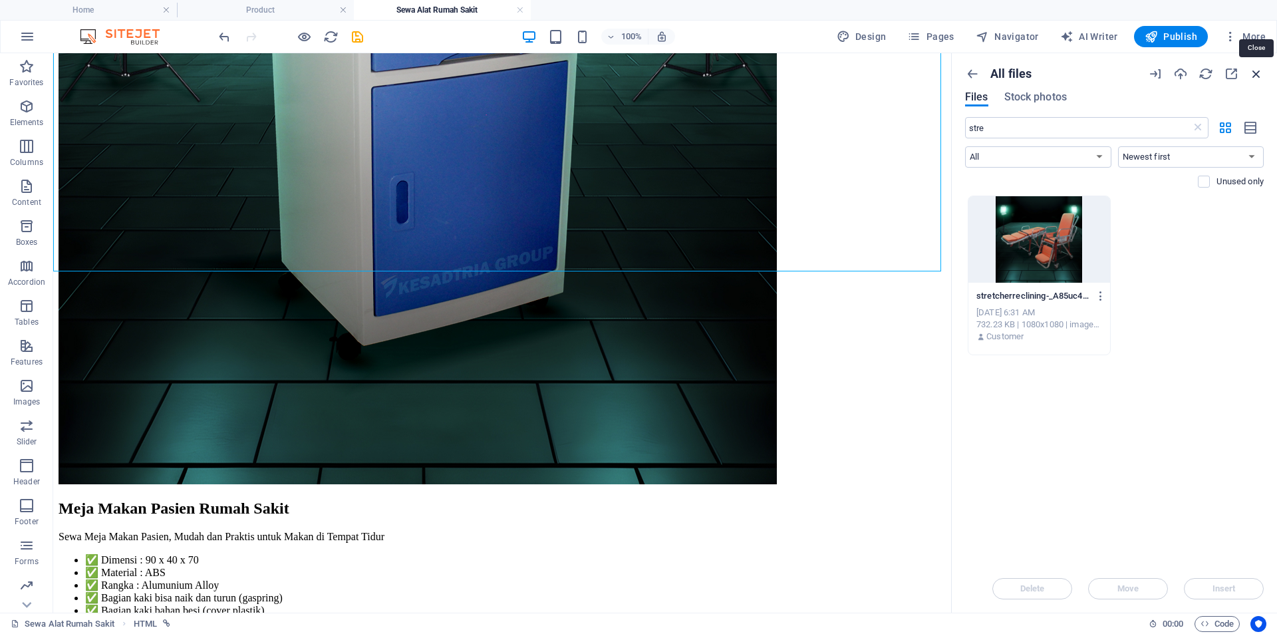
click at [1260, 74] on icon "button" at bounding box center [1256, 74] width 15 height 15
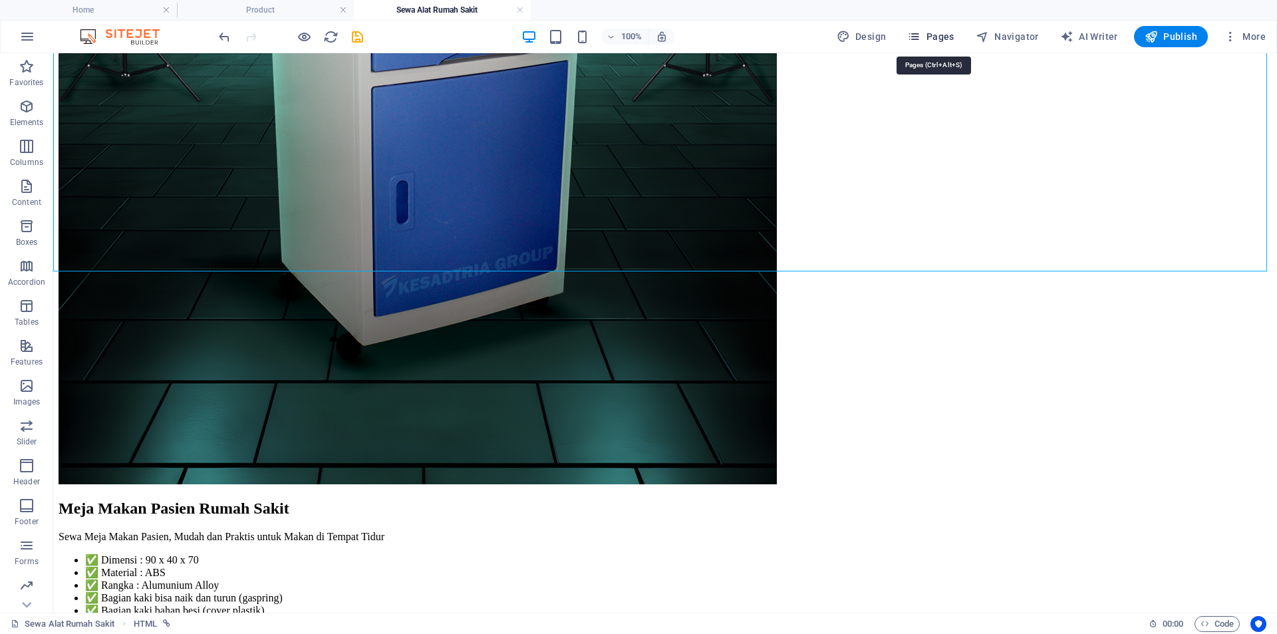
click at [931, 33] on span "Pages" at bounding box center [930, 36] width 47 height 13
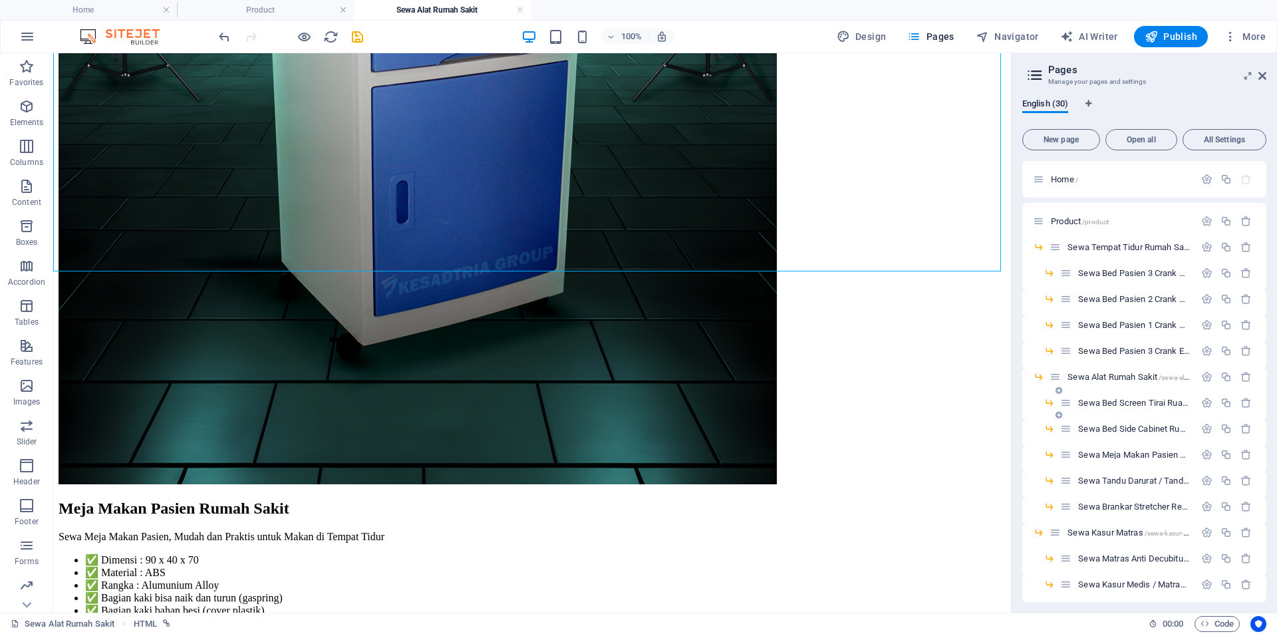
click at [1113, 404] on span "Sewa Bed Screen Tirai Ruang Rawat /sewa-bed-screen-tirai-ruang-rawat" at bounding box center [1201, 403] width 246 height 10
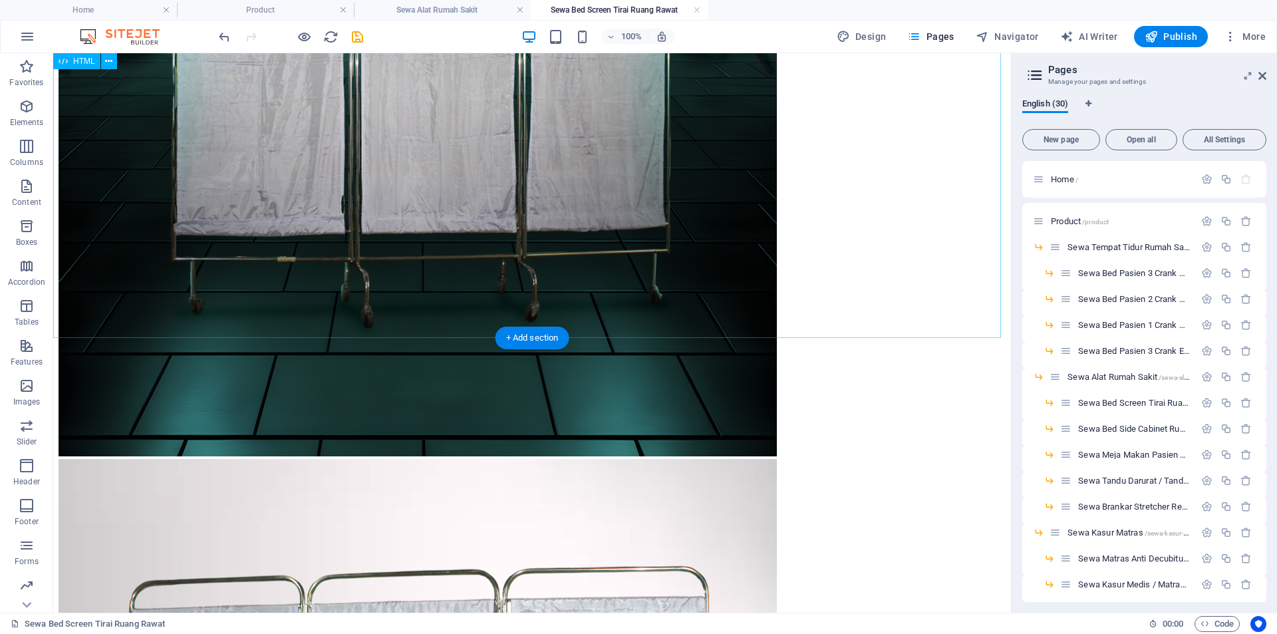
scroll to position [645, 0]
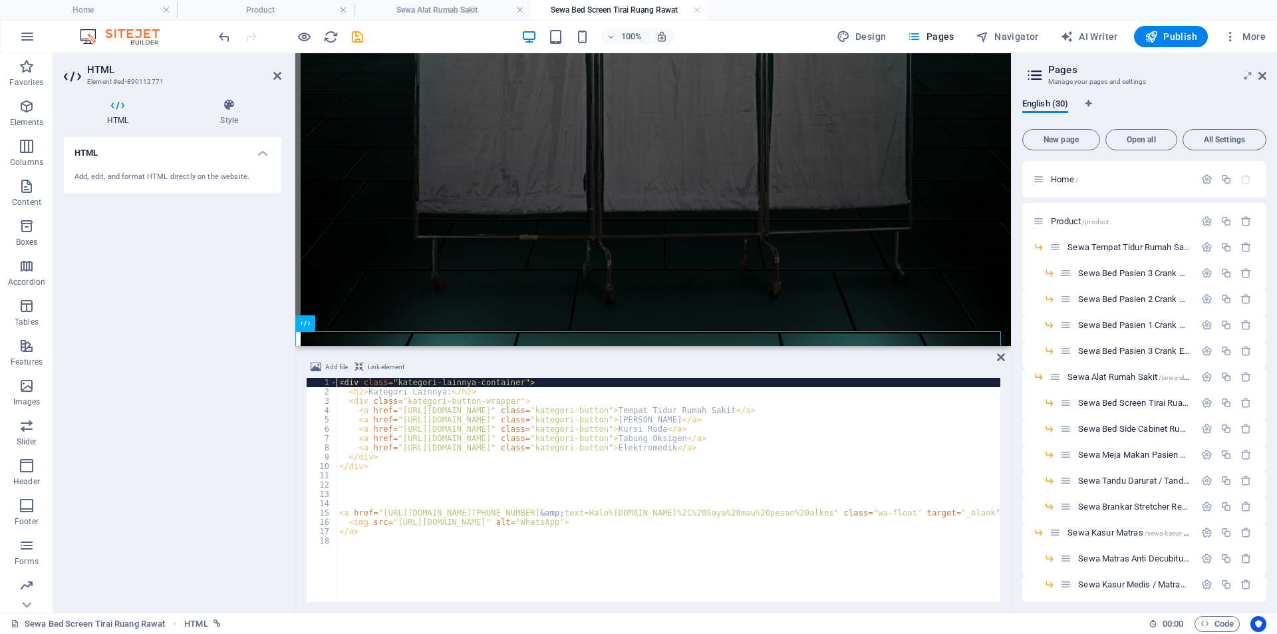
scroll to position [599, 0]
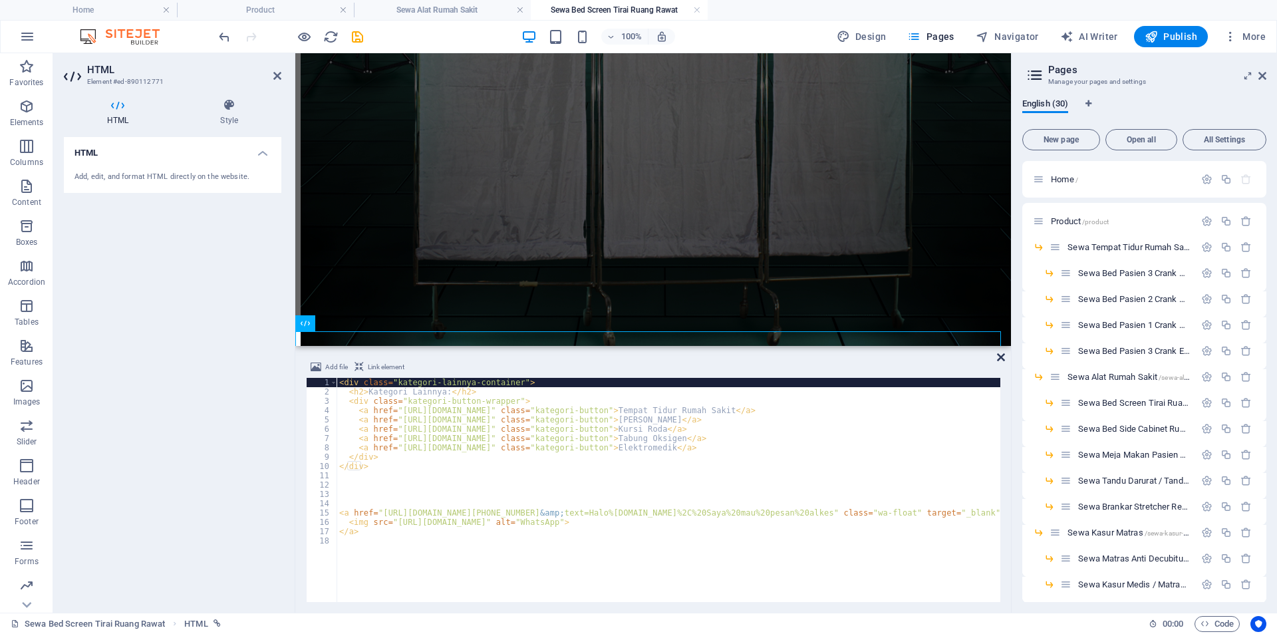
click at [1000, 356] on icon at bounding box center [1001, 357] width 8 height 11
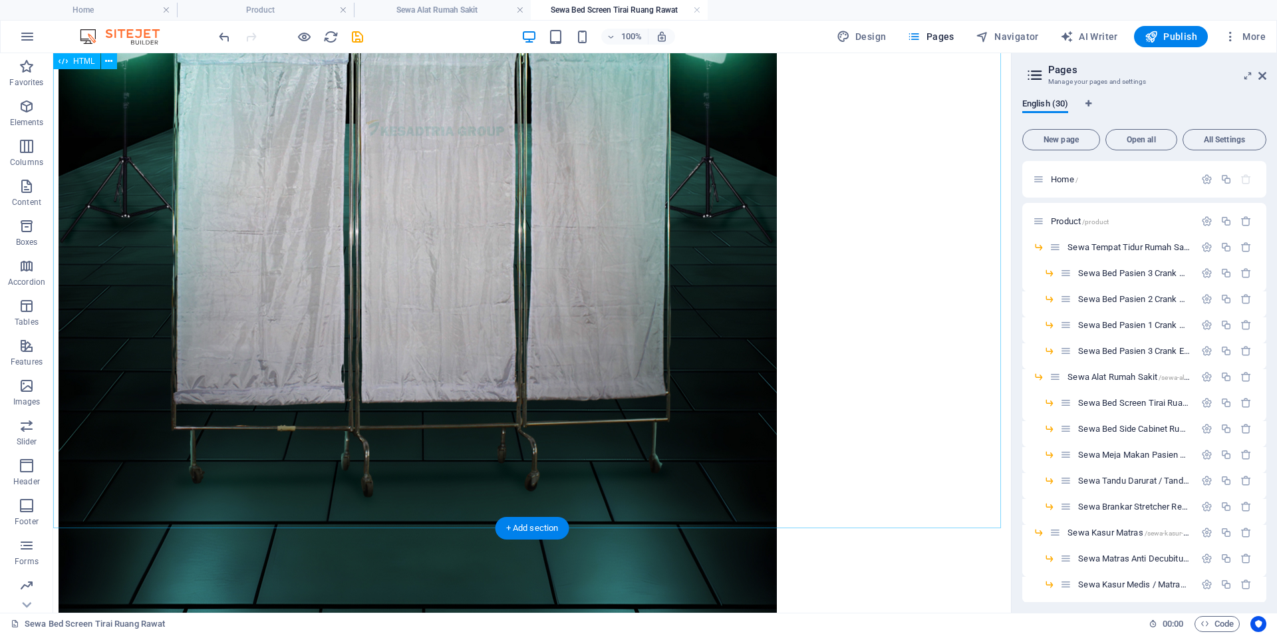
scroll to position [554, 0]
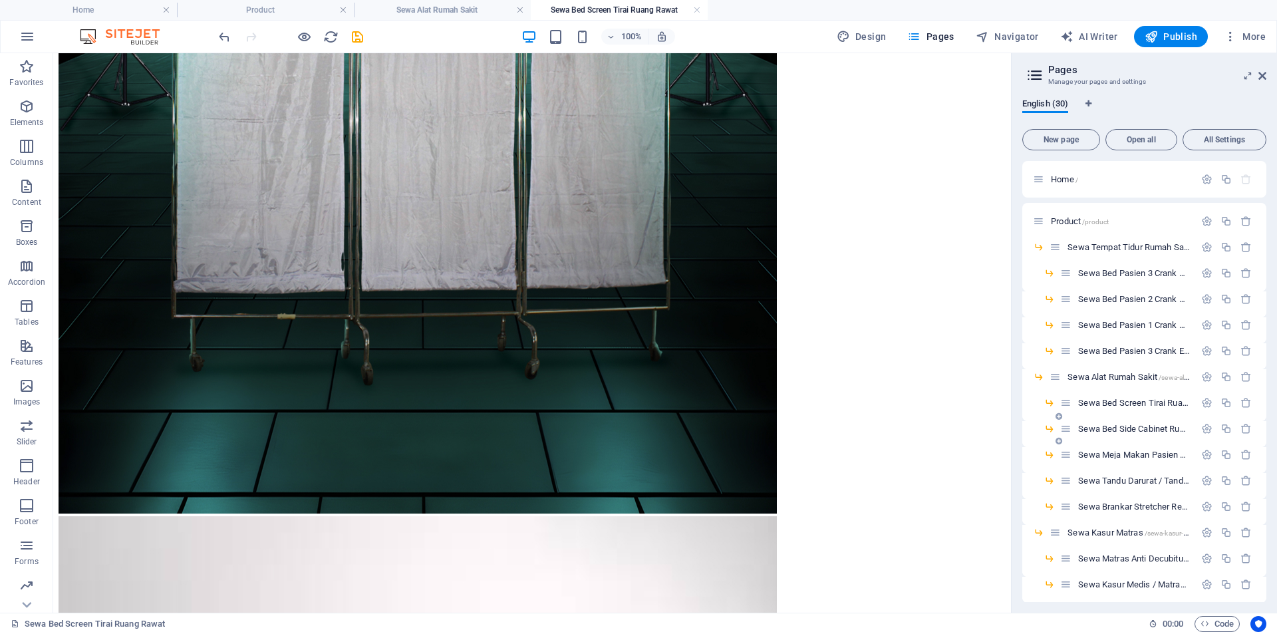
click at [1111, 433] on div "Sewa Bed Side Cabinet Rumah Sakit /sewa-bed-side-cabinet-rumah-sakit" at bounding box center [1127, 428] width 134 height 15
click at [1113, 426] on span "Sewa Bed Side Cabinet Rumah Sakit /sewa-bed-side-cabinet-rumah-sakit" at bounding box center [1202, 429] width 249 height 10
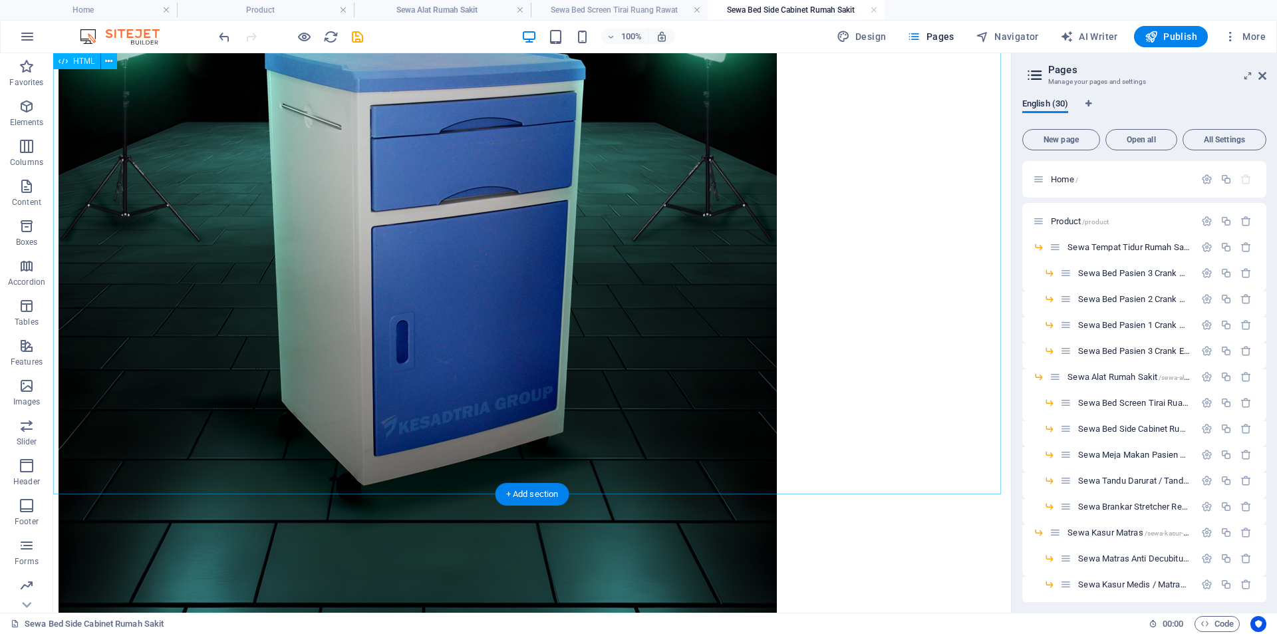
scroll to position [645, 0]
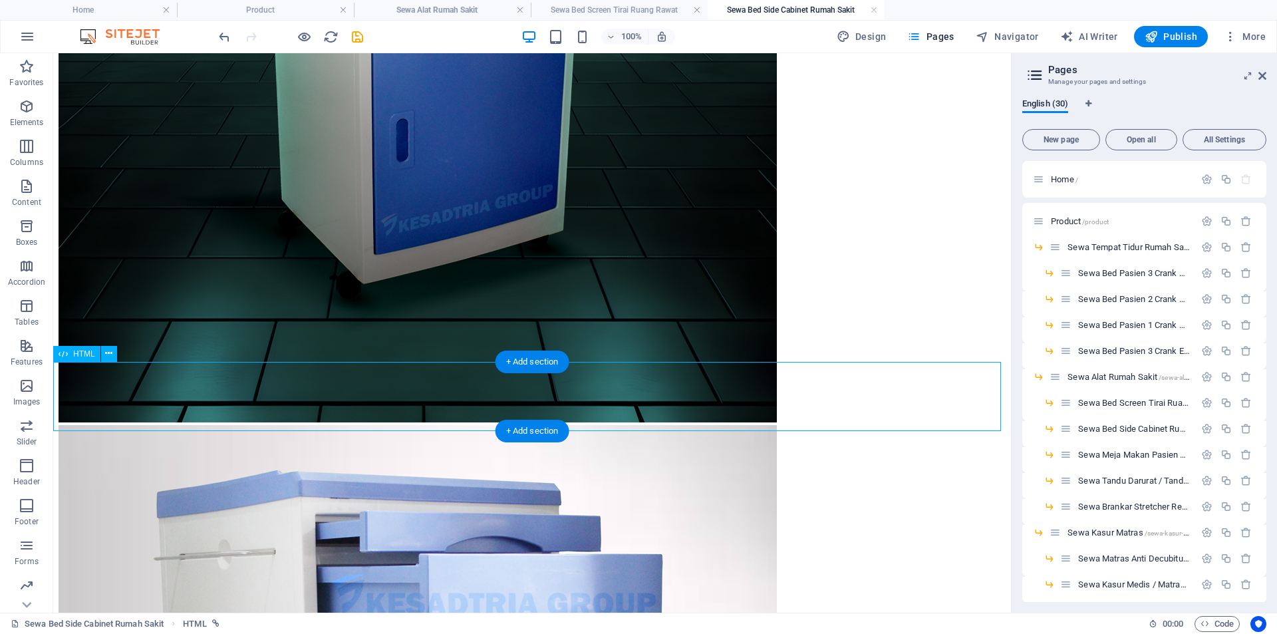
scroll to position [599, 0]
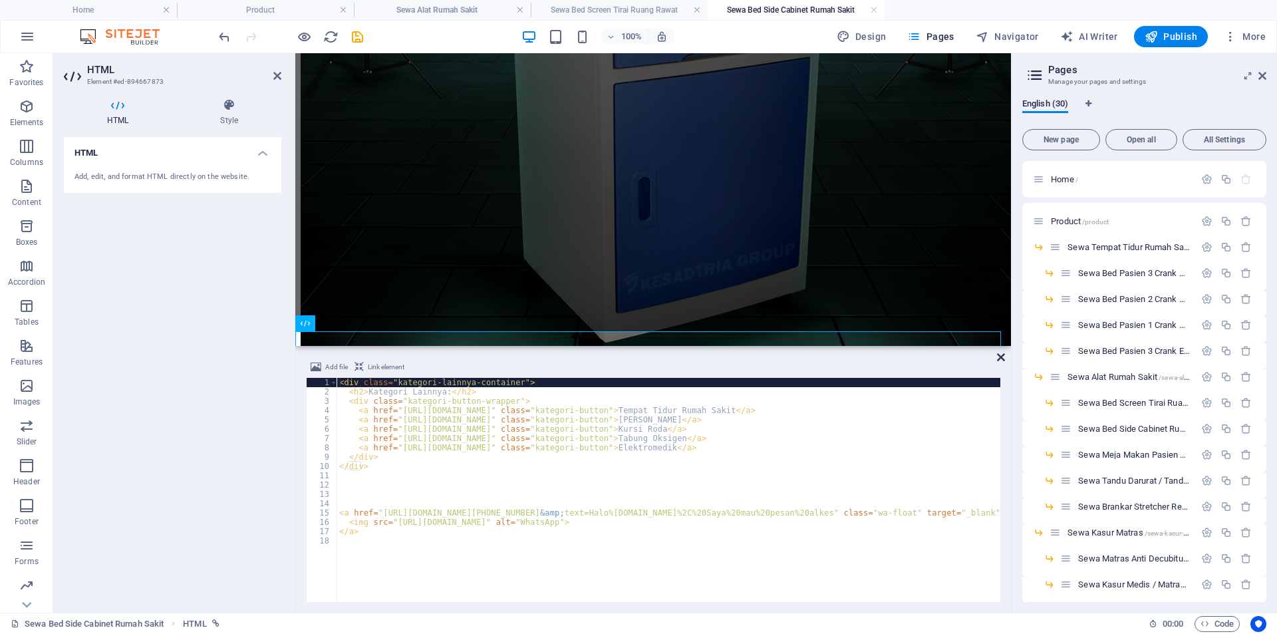
click at [1000, 357] on icon at bounding box center [1001, 357] width 8 height 11
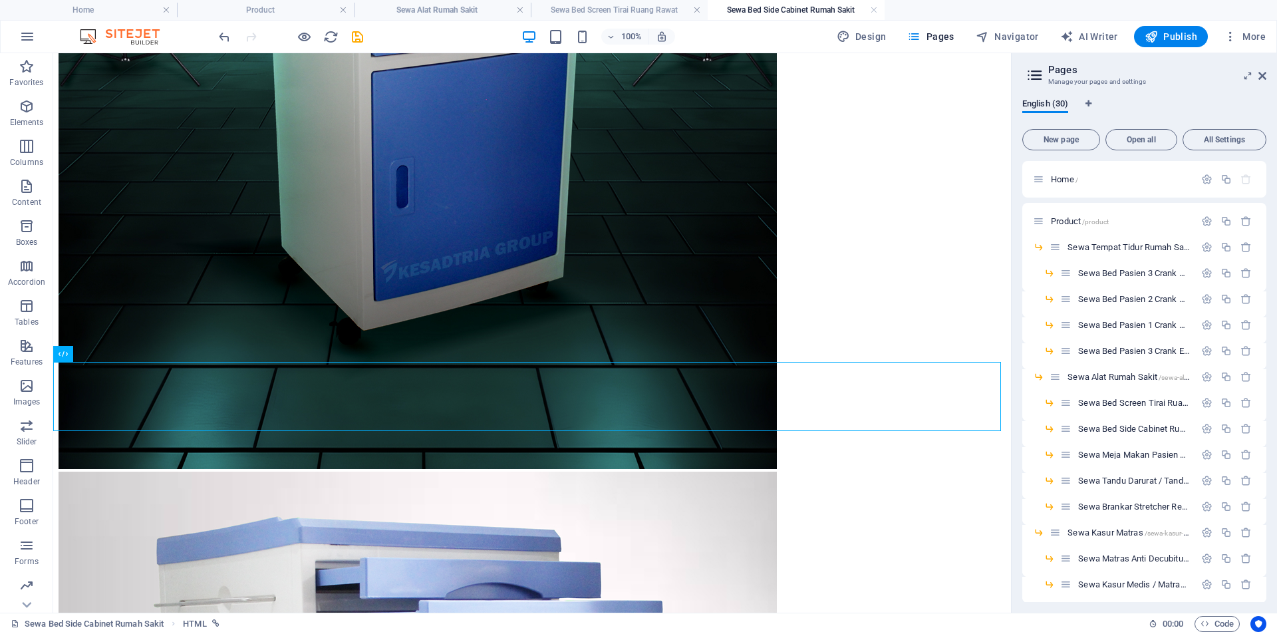
scroll to position [645, 0]
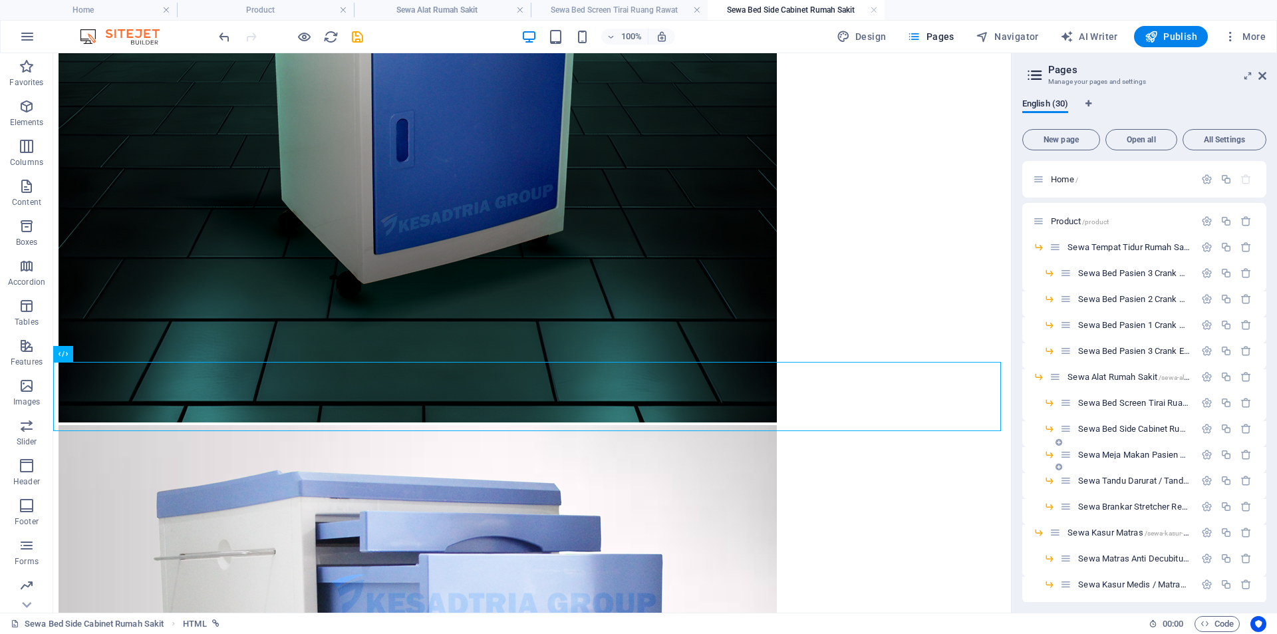
click at [1113, 451] on span "Sewa Meja Makan Pasien Rumah Sakit /sewa-meja-makan-pasien-rumah-sakit" at bounding box center [1212, 455] width 269 height 10
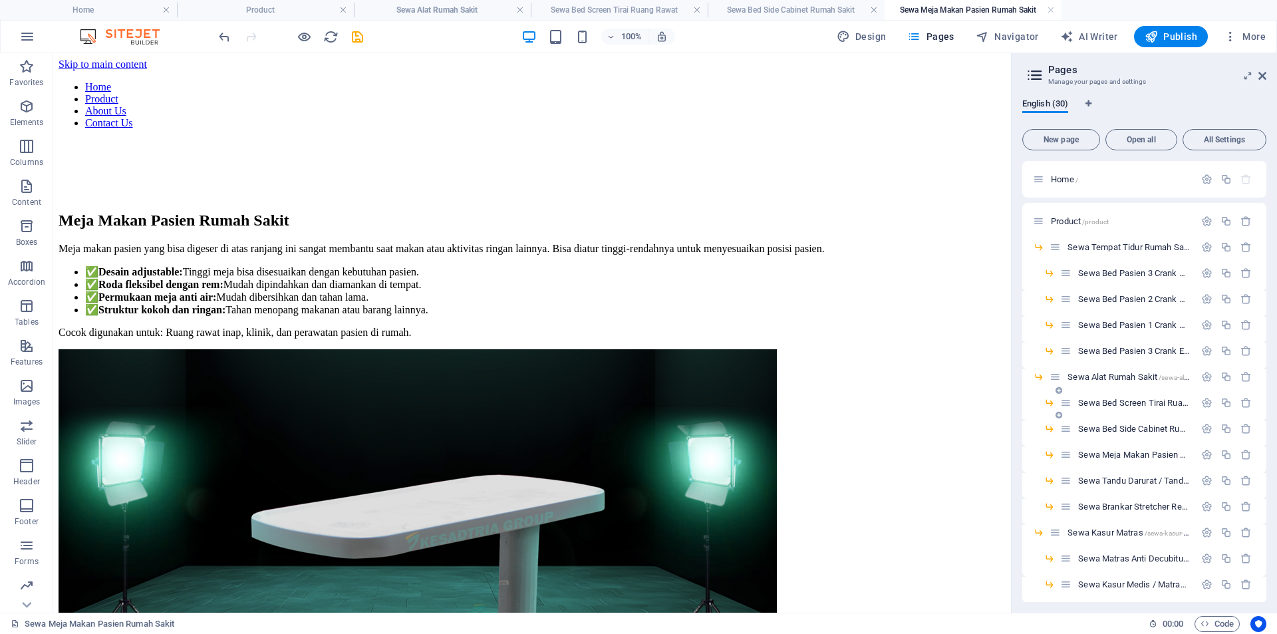
scroll to position [0, 0]
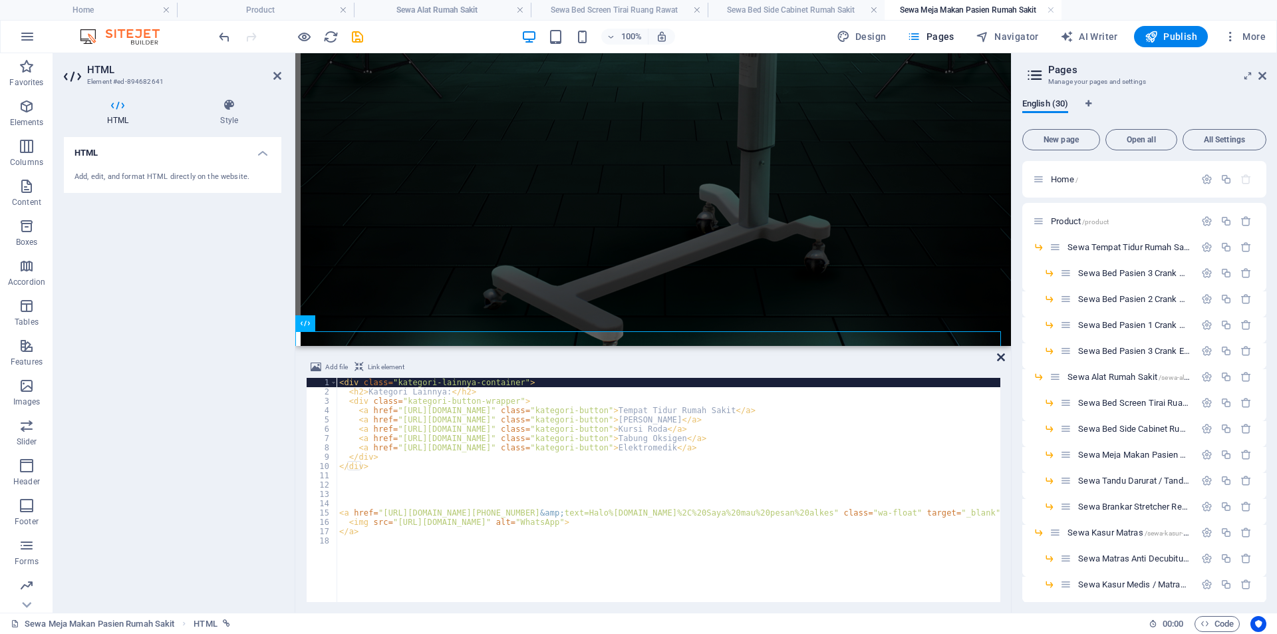
drag, startPoint x: 1004, startPoint y: 358, endPoint x: 896, endPoint y: 289, distance: 128.0
click at [1004, 358] on icon at bounding box center [1001, 357] width 8 height 11
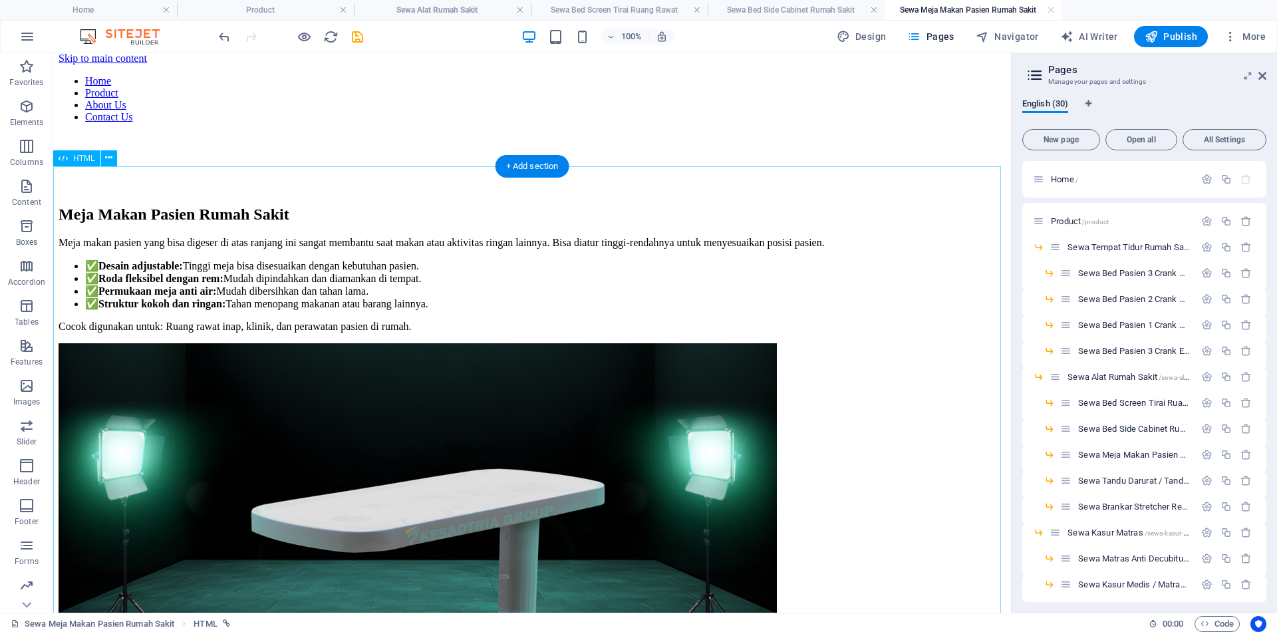
scroll to position [0, 0]
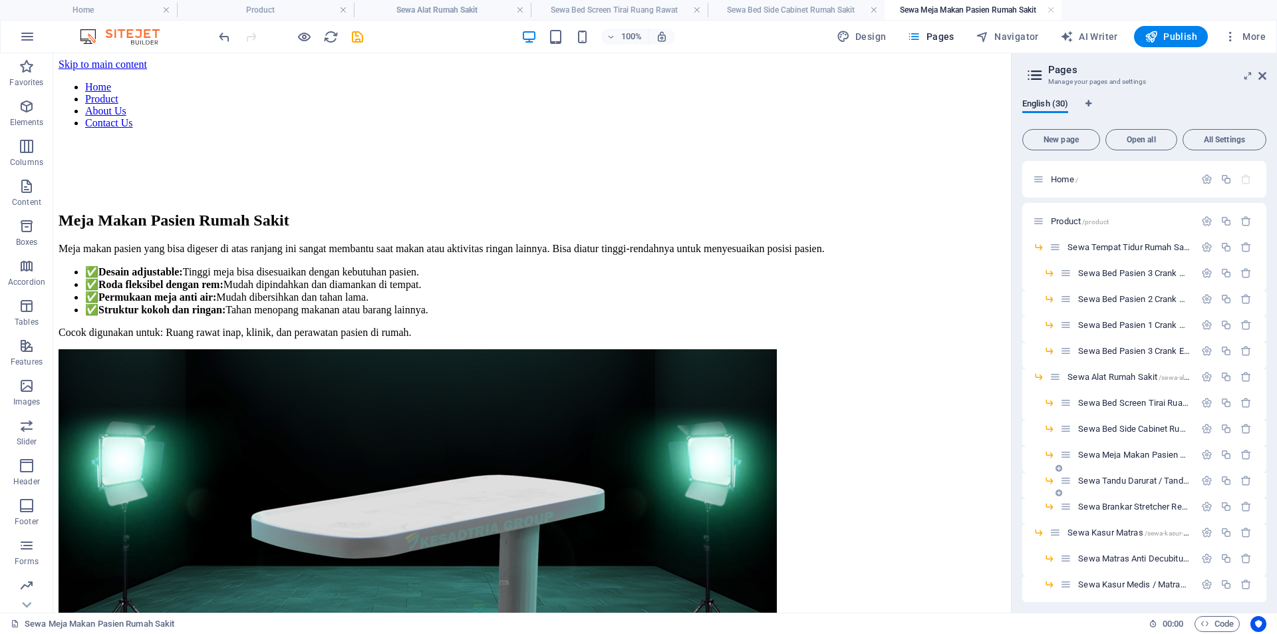
click at [1119, 480] on span "Sewa Tandu Darurat / Tandu Lipat /sewa-tandu-darurat-tandu-lipat" at bounding box center [1192, 481] width 228 height 10
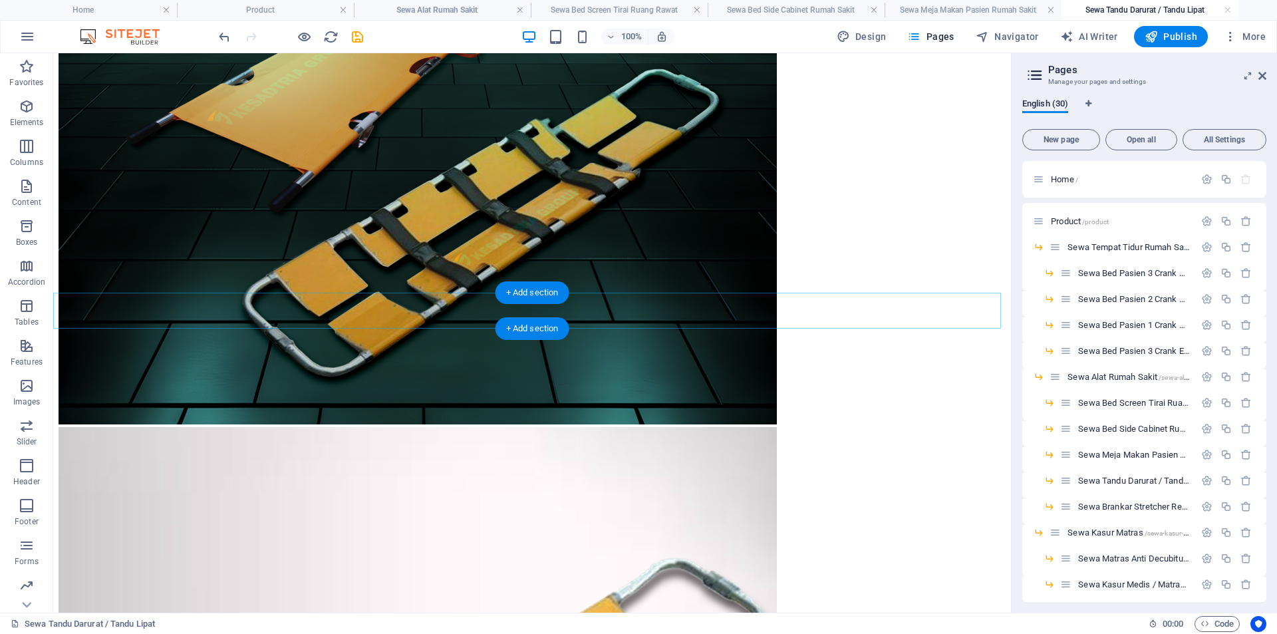
scroll to position [645, 0]
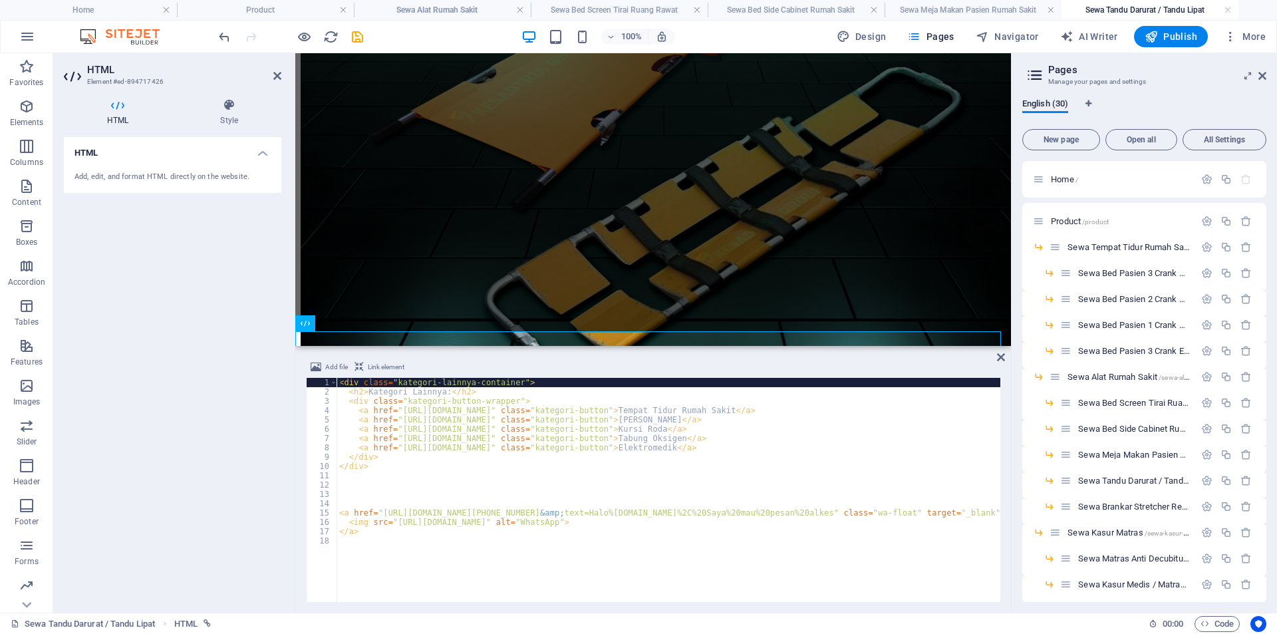
scroll to position [638, 0]
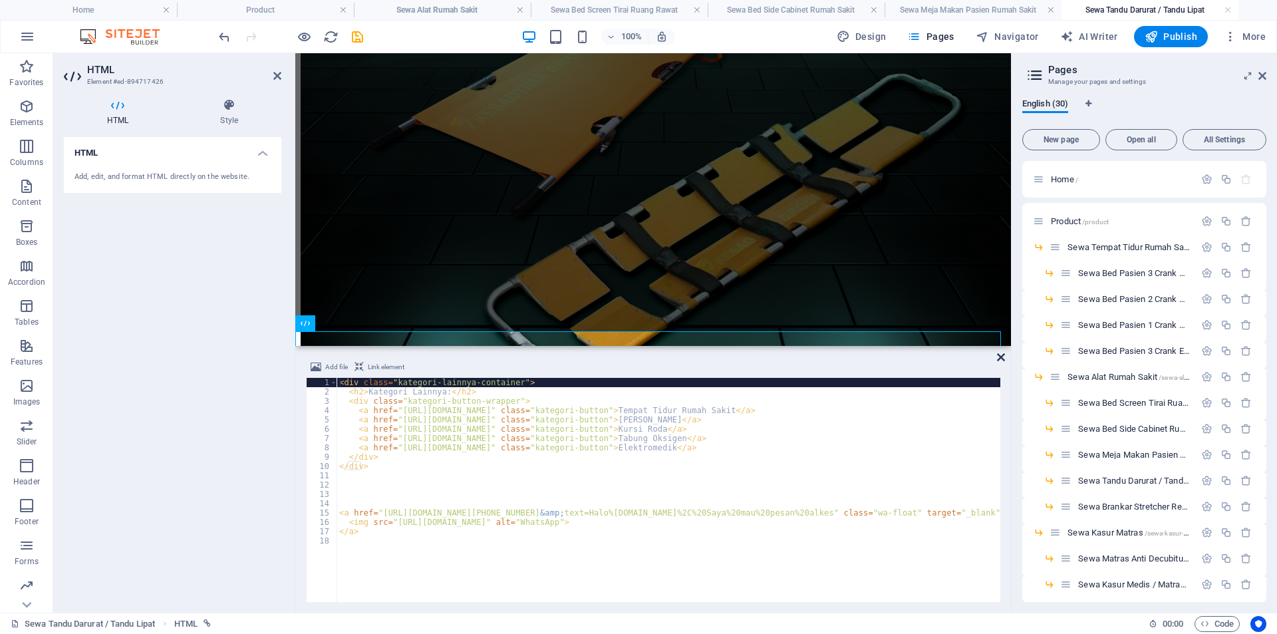
click at [1000, 358] on icon at bounding box center [1001, 357] width 8 height 11
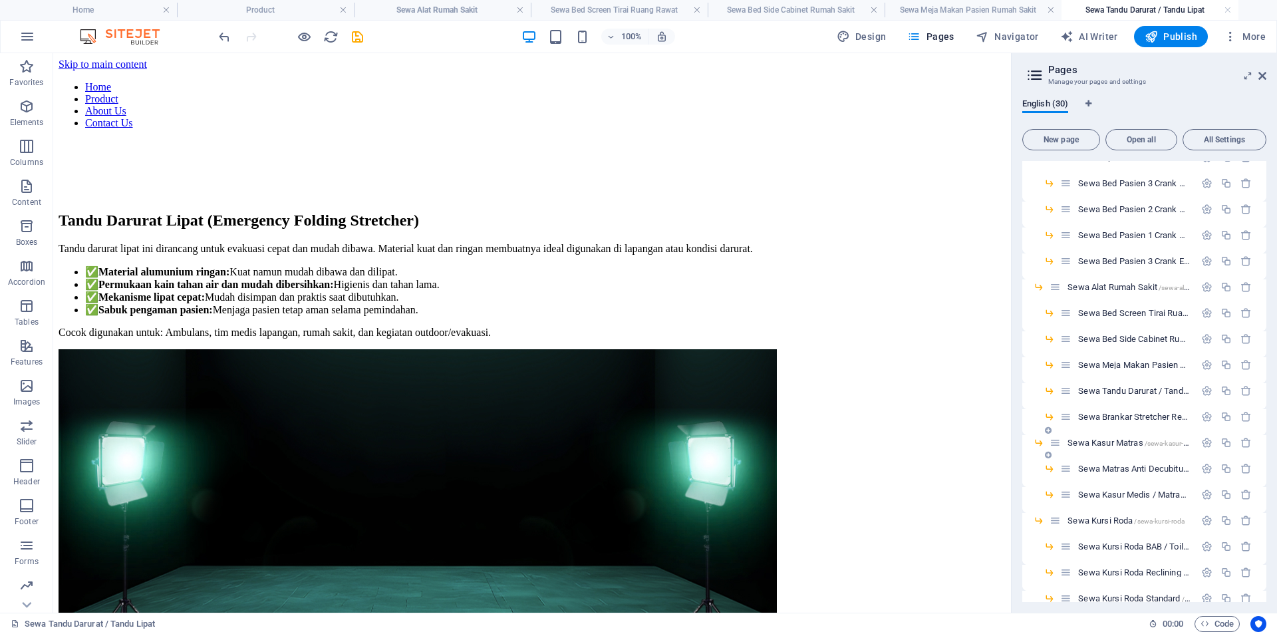
scroll to position [111, 0]
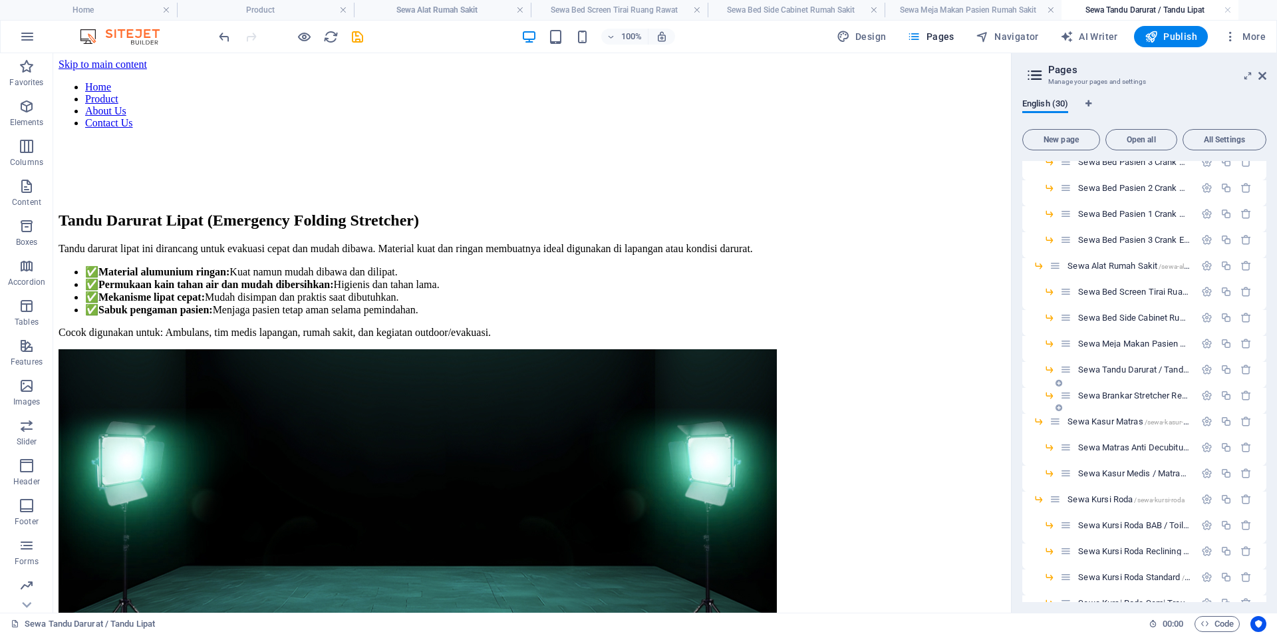
click at [1127, 397] on span "Sewa Brankar Stretcher Reclining /sewa-brankar-stretcher-reclining" at bounding box center [1192, 395] width 229 height 10
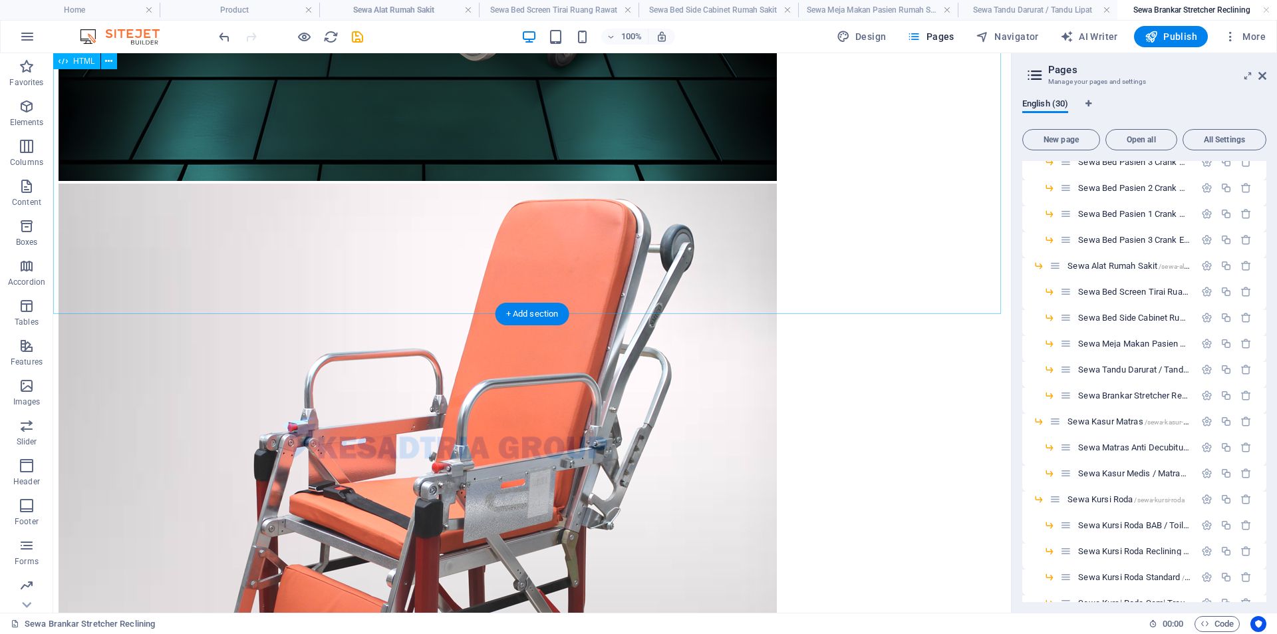
scroll to position [908, 0]
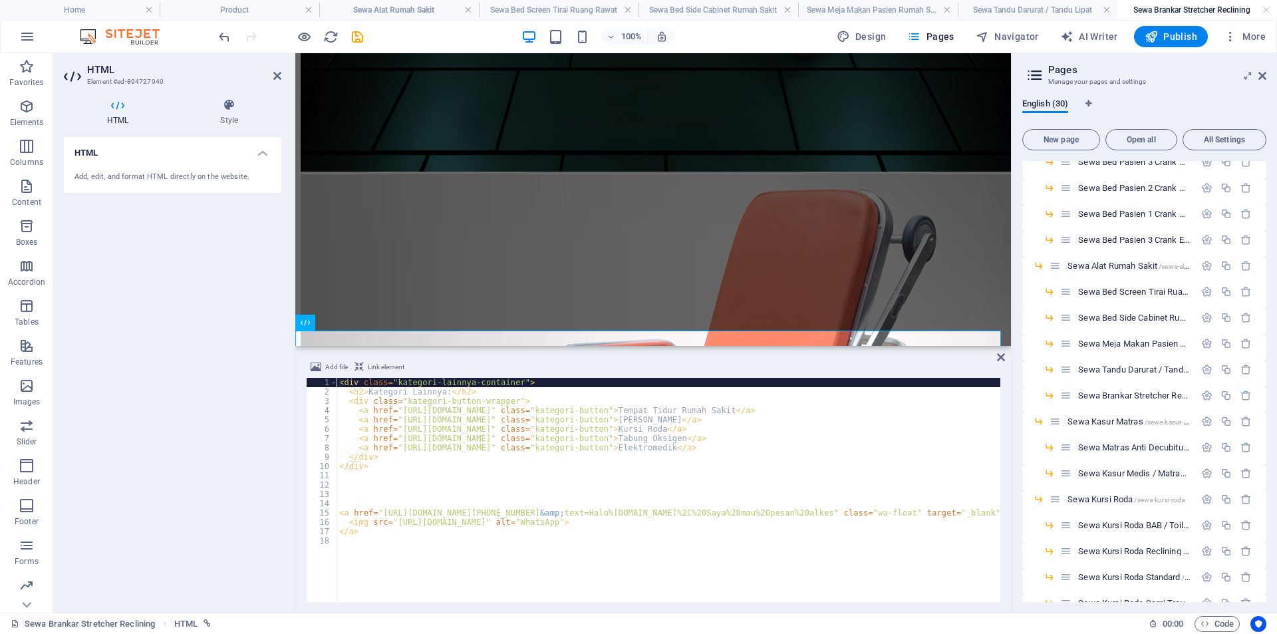
scroll to position [831, 0]
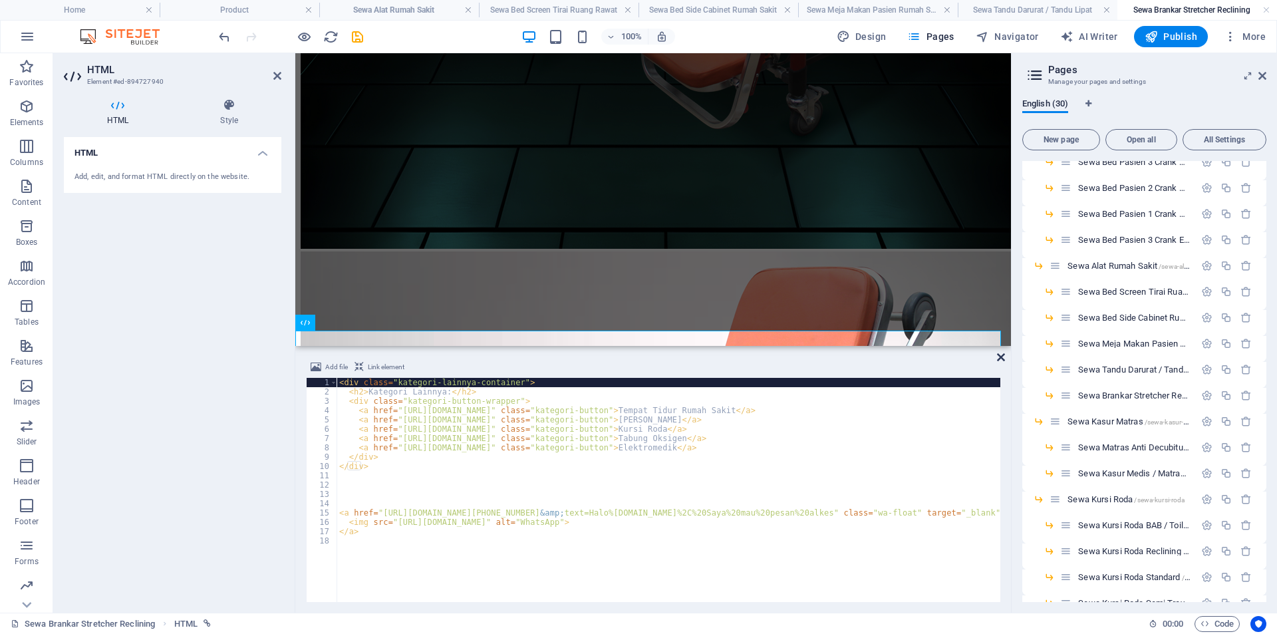
drag, startPoint x: 1000, startPoint y: 354, endPoint x: 825, endPoint y: 346, distance: 175.1
click at [1000, 354] on icon at bounding box center [1001, 357] width 8 height 11
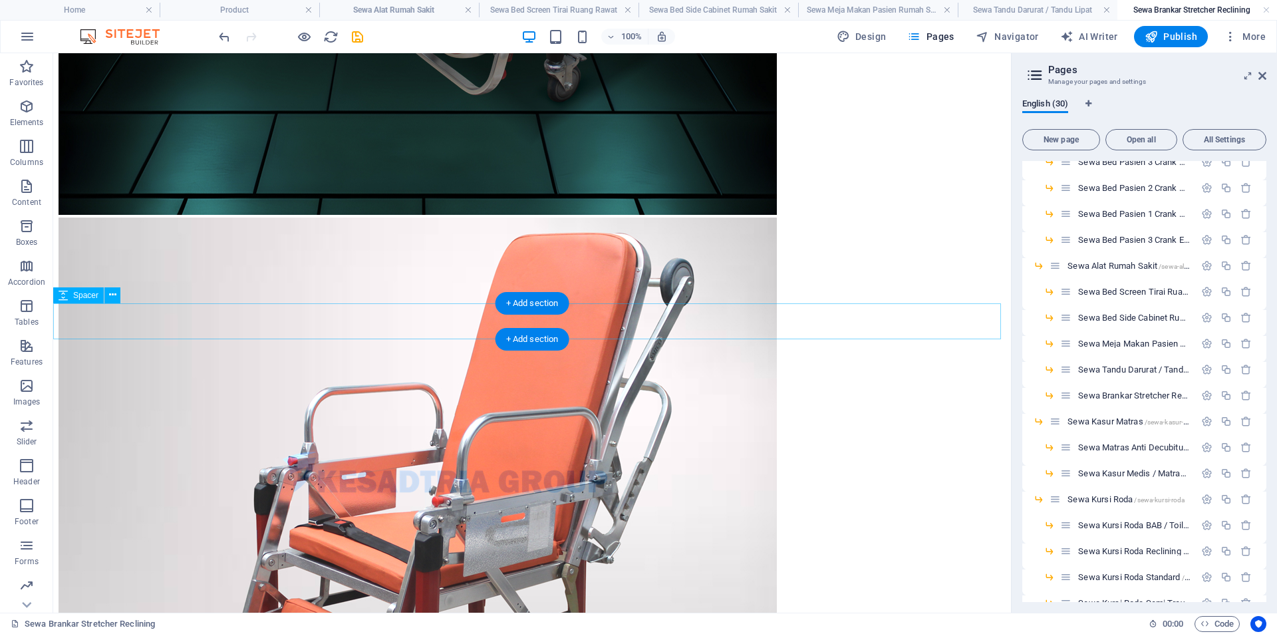
scroll to position [908, 0]
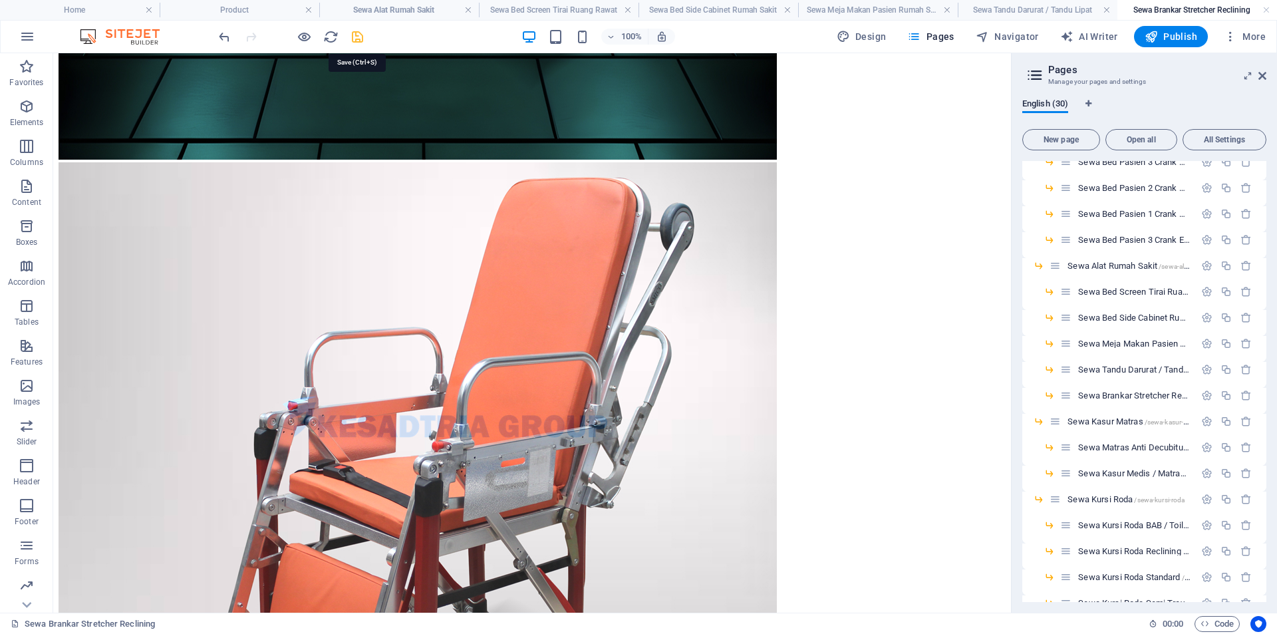
click at [352, 39] on icon "save" at bounding box center [357, 36] width 15 height 15
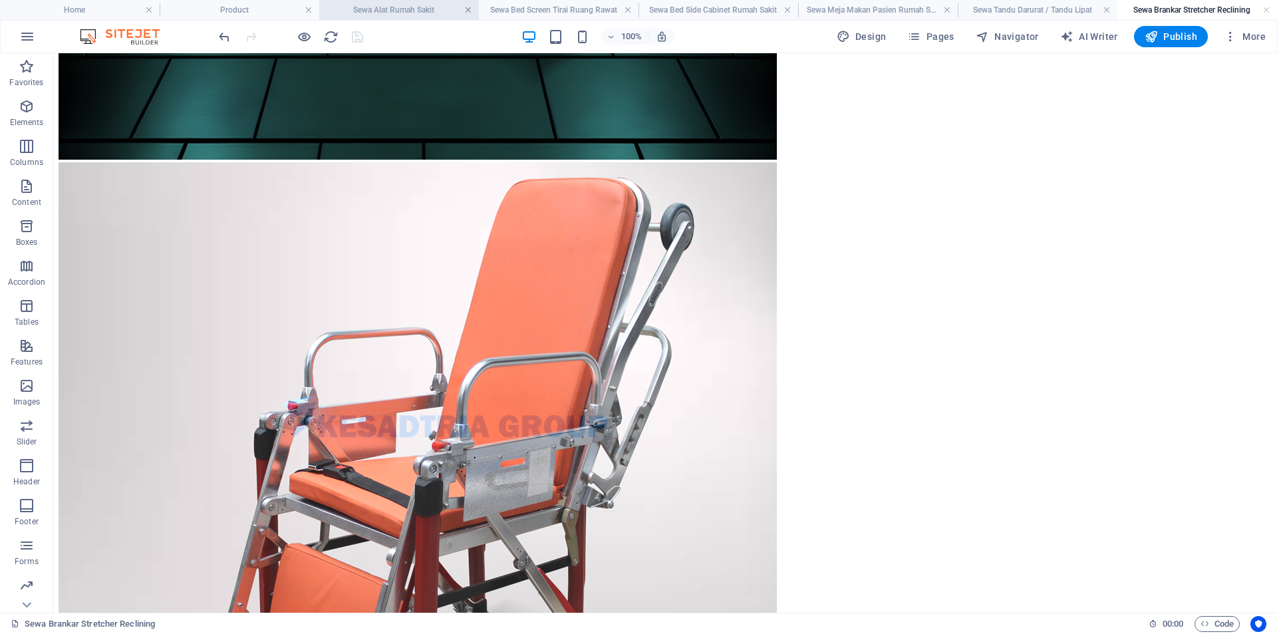
click at [470, 10] on link at bounding box center [468, 10] width 8 height 13
click at [520, 9] on link at bounding box center [520, 10] width 8 height 13
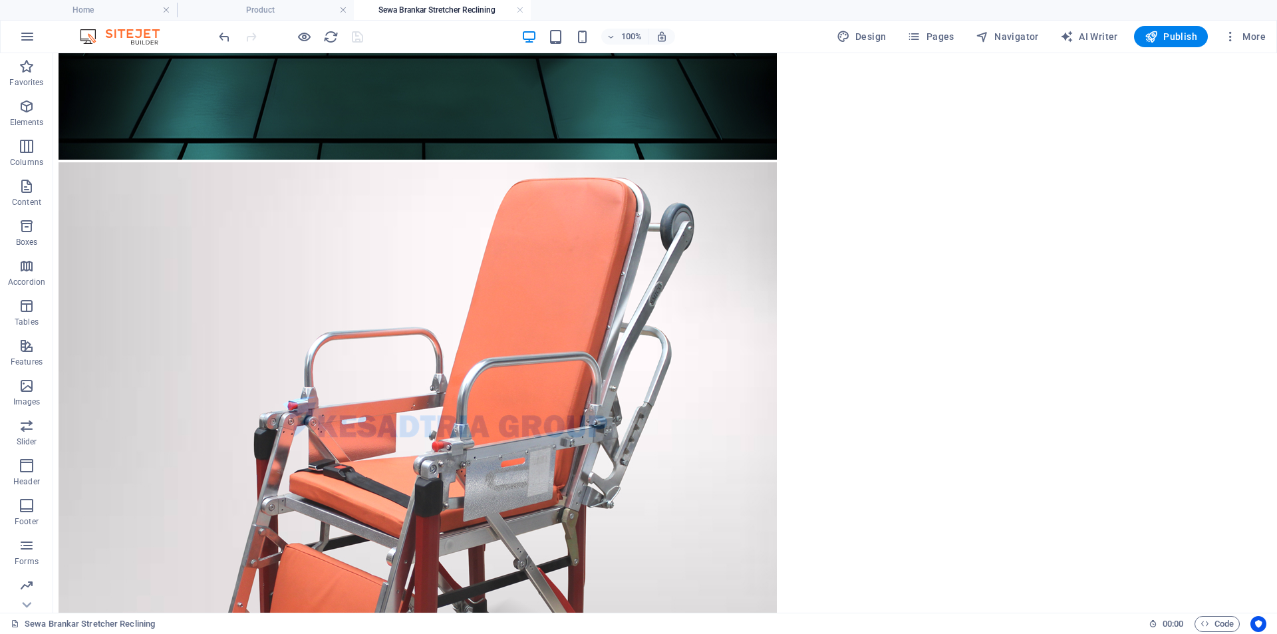
click at [520, 9] on link at bounding box center [520, 10] width 8 height 13
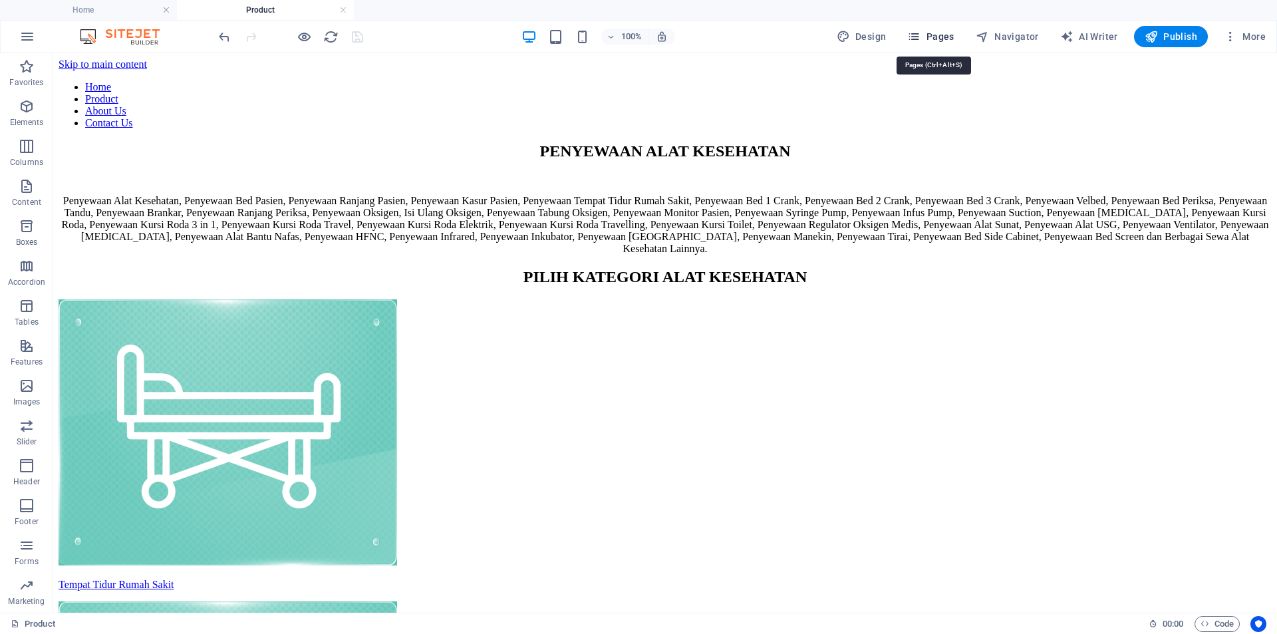
click at [920, 39] on icon "button" at bounding box center [913, 36] width 13 height 13
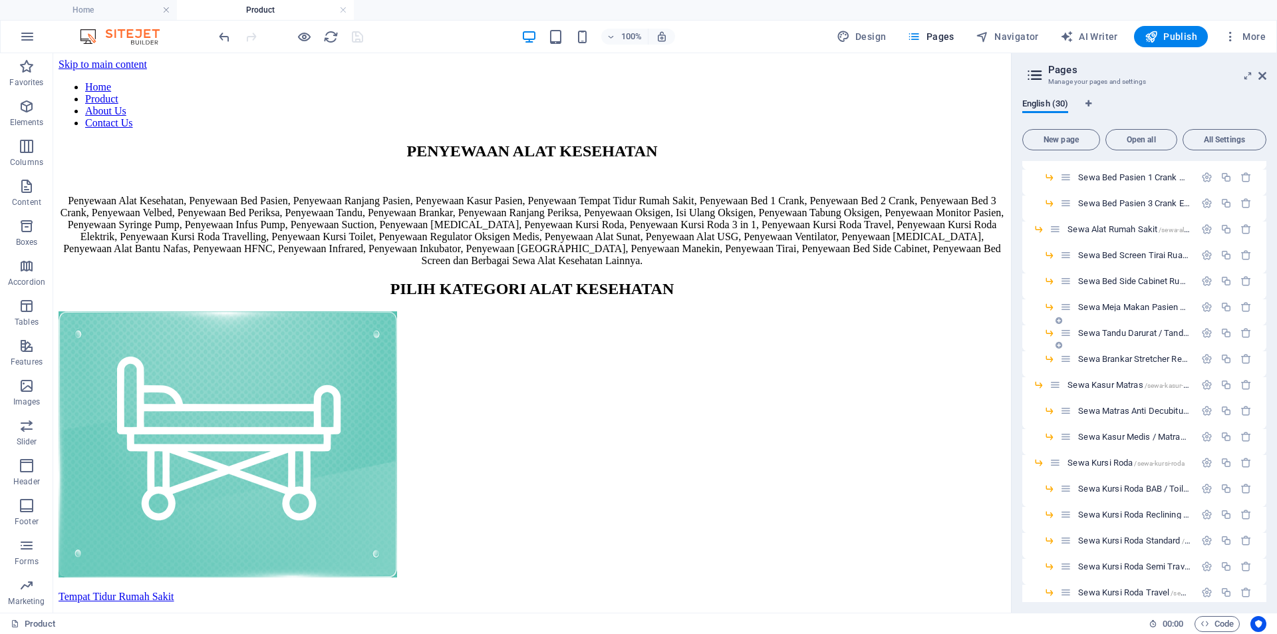
scroll to position [111, 0]
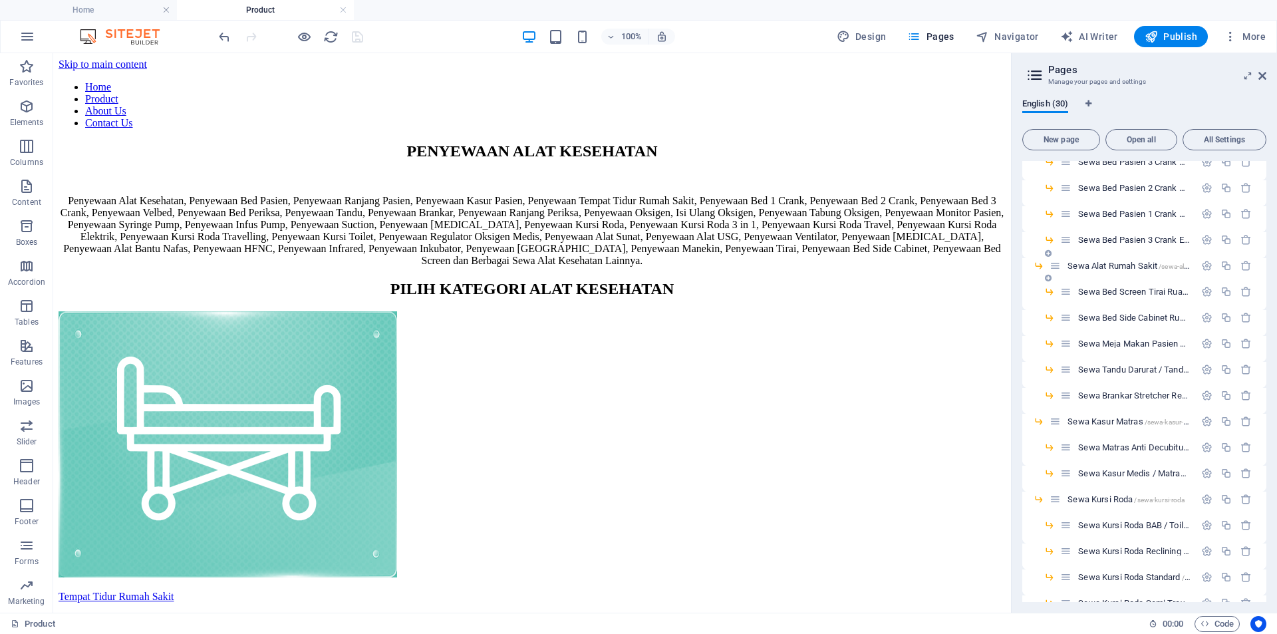
click at [1039, 266] on icon at bounding box center [1038, 265] width 11 height 11
click at [1040, 265] on icon at bounding box center [1038, 265] width 11 height 11
click at [1088, 420] on span "[PERSON_NAME] /sewa-kasur-matras" at bounding box center [1135, 421] width 136 height 10
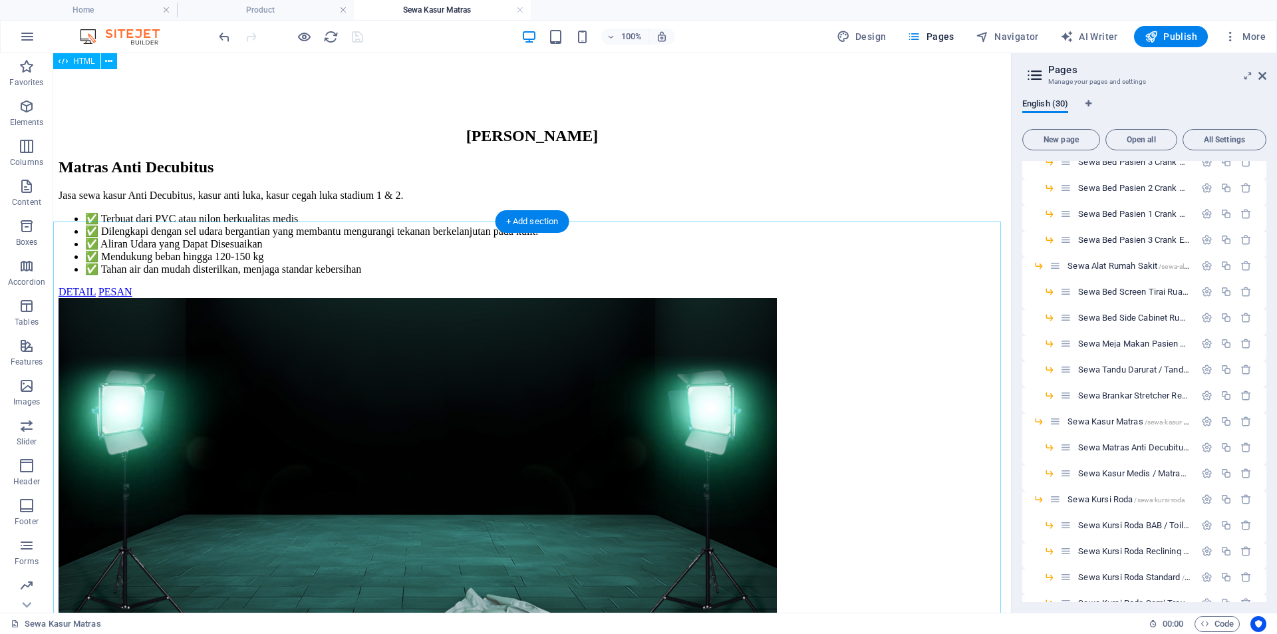
scroll to position [31, 0]
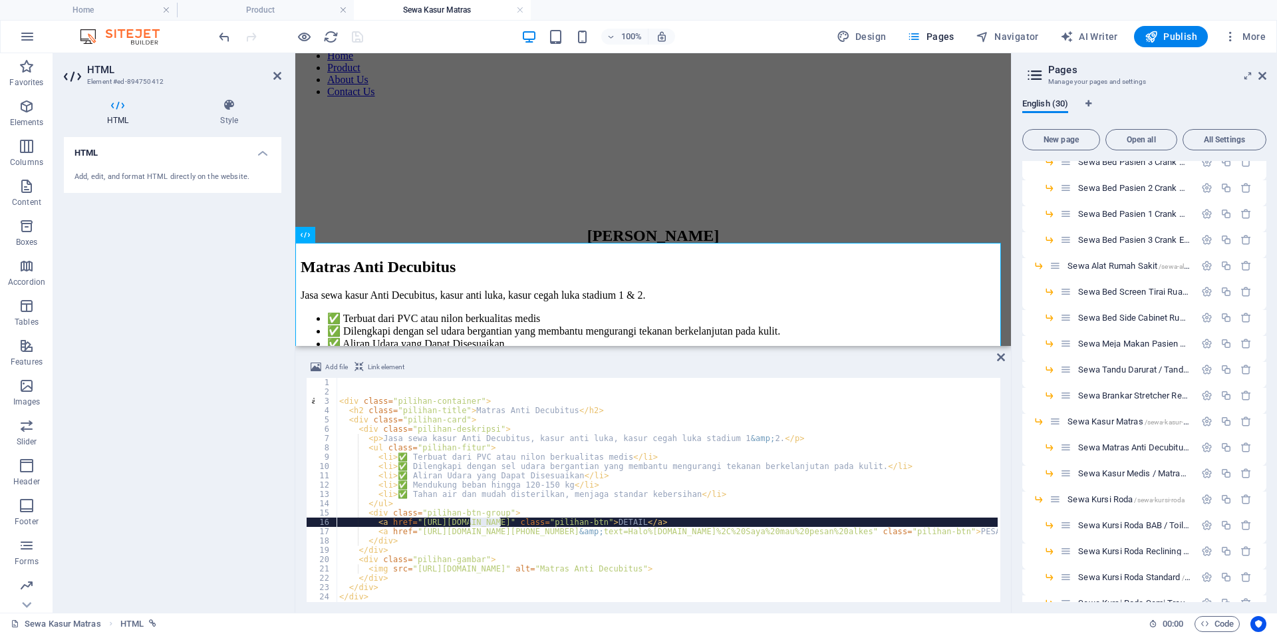
drag, startPoint x: 499, startPoint y: 521, endPoint x: 507, endPoint y: 521, distance: 7.3
click at [470, 525] on div "< div class = "pilihan-container" > < h2 class = "pilihan-title" > Matras Anti …" at bounding box center [747, 498] width 821 height 240
click at [700, 507] on div "< div class = "pilihan-container" > < h2 class = "pilihan-title" > Matras Anti …" at bounding box center [747, 498] width 821 height 240
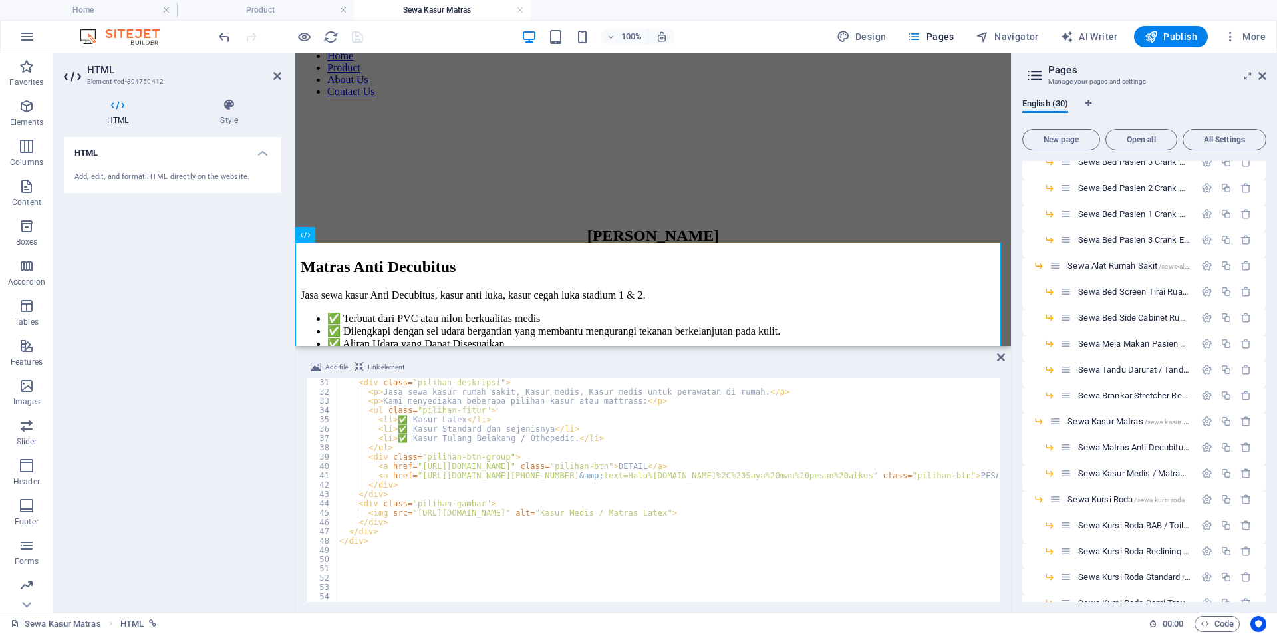
scroll to position [239, 0]
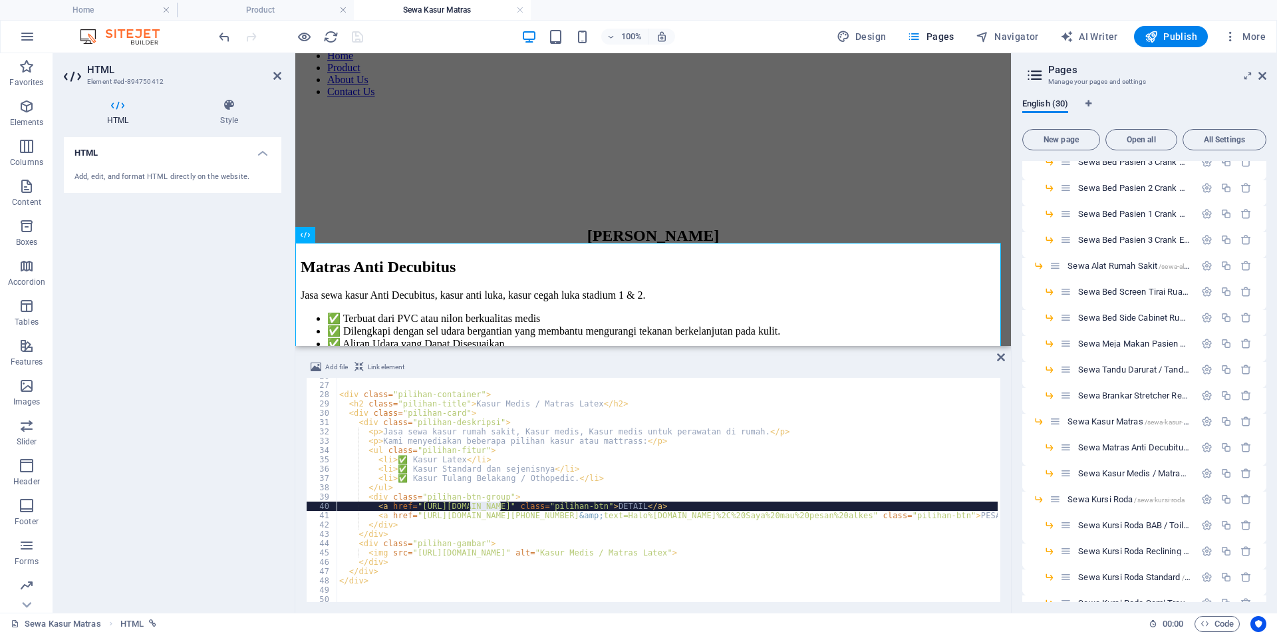
drag, startPoint x: 500, startPoint y: 508, endPoint x: 472, endPoint y: 508, distance: 28.6
click at [472, 508] on div "< div class = "pilihan-container" > < h2 class = "pilihan-title" > Kasur Medis …" at bounding box center [747, 491] width 821 height 240
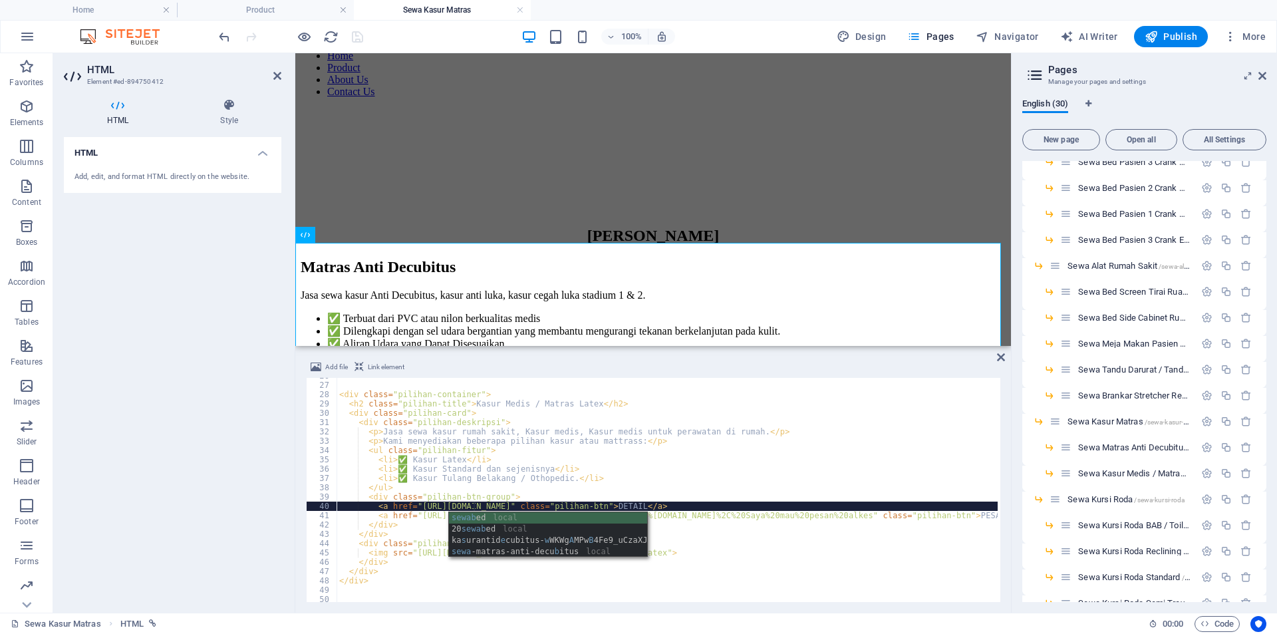
scroll to position [0, 11]
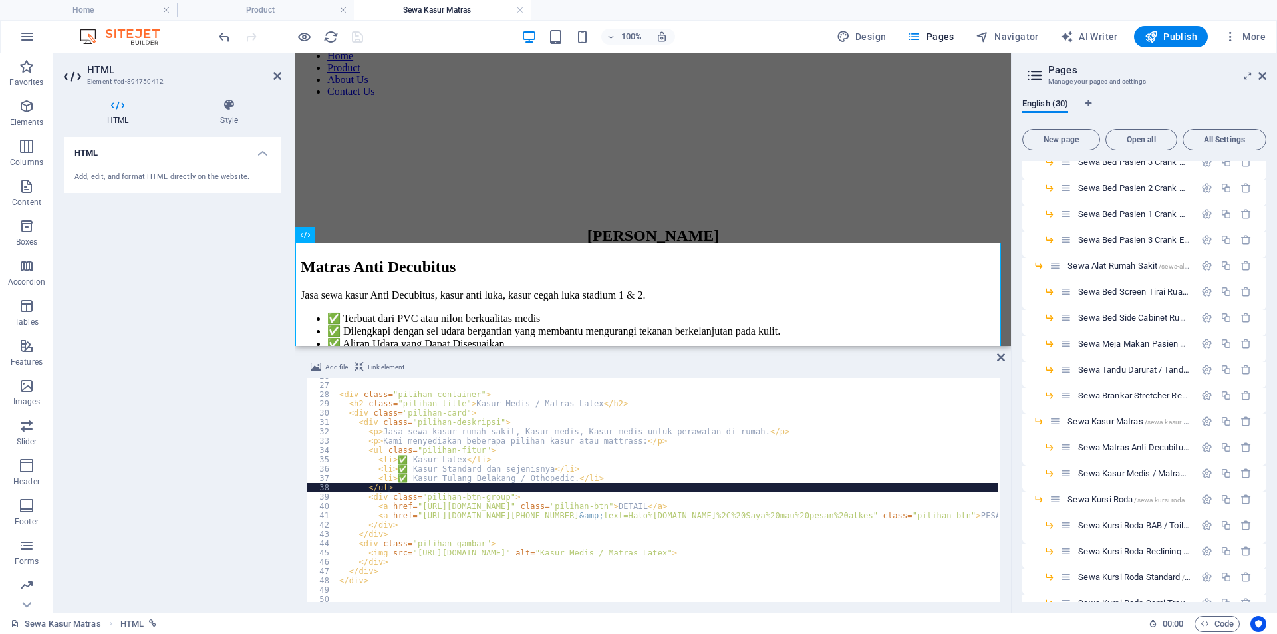
click at [553, 488] on div "< div class = "pilihan-container" > < h2 class = "pilihan-title" > Kasur Medis …" at bounding box center [747, 491] width 821 height 240
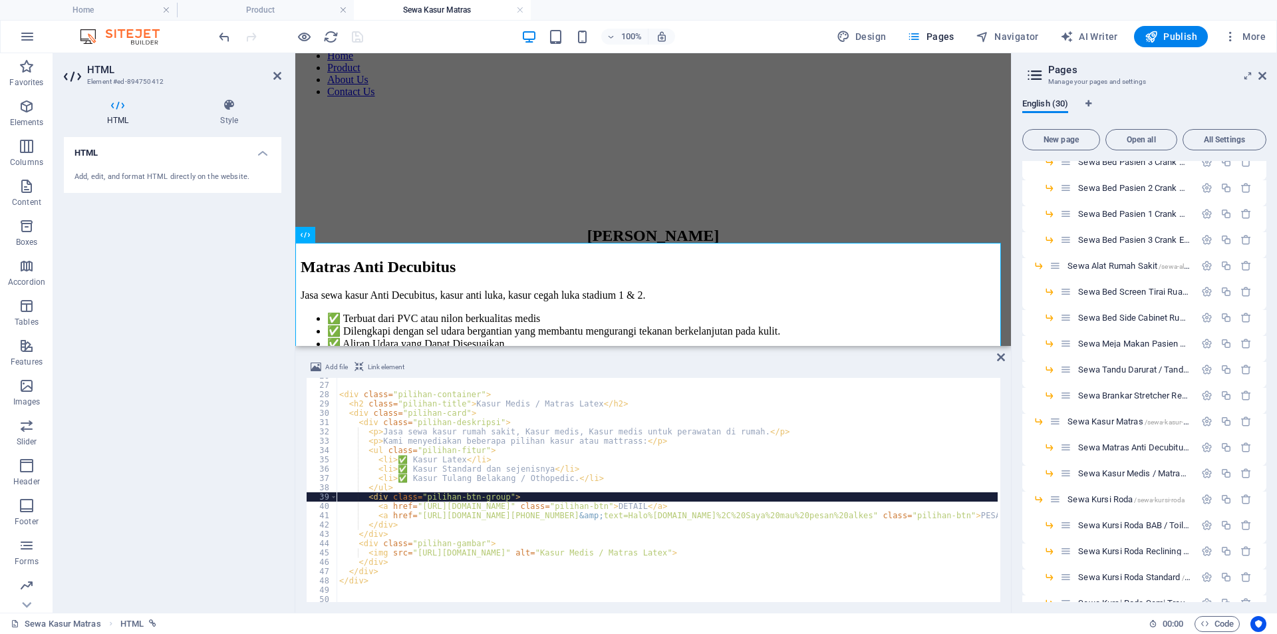
click at [543, 495] on div "< div class = "pilihan-container" > < h2 class = "pilihan-title" > Kasur Medis …" at bounding box center [747, 491] width 821 height 240
click at [537, 495] on div "< div class = "pilihan-container" > < h2 class = "pilihan-title" > Kasur Medis …" at bounding box center [747, 491] width 821 height 240
click at [539, 498] on div "< div class = "pilihan-container" > < h2 class = "pilihan-title" > Kasur Medis …" at bounding box center [747, 491] width 821 height 240
click at [533, 496] on div "< div class = "pilihan-container" > < h2 class = "pilihan-title" > Kasur Medis …" at bounding box center [747, 491] width 821 height 240
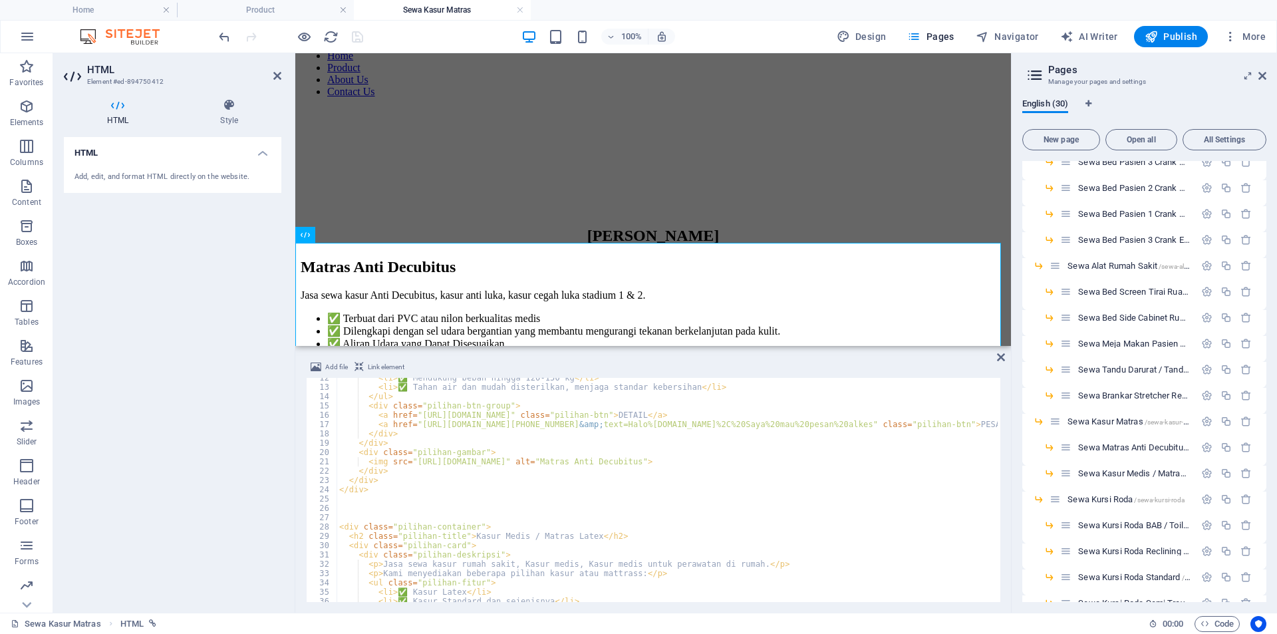
scroll to position [107, 0]
type textarea "<div class="pilihan-btn-group">"
click at [1001, 359] on icon at bounding box center [1001, 357] width 8 height 11
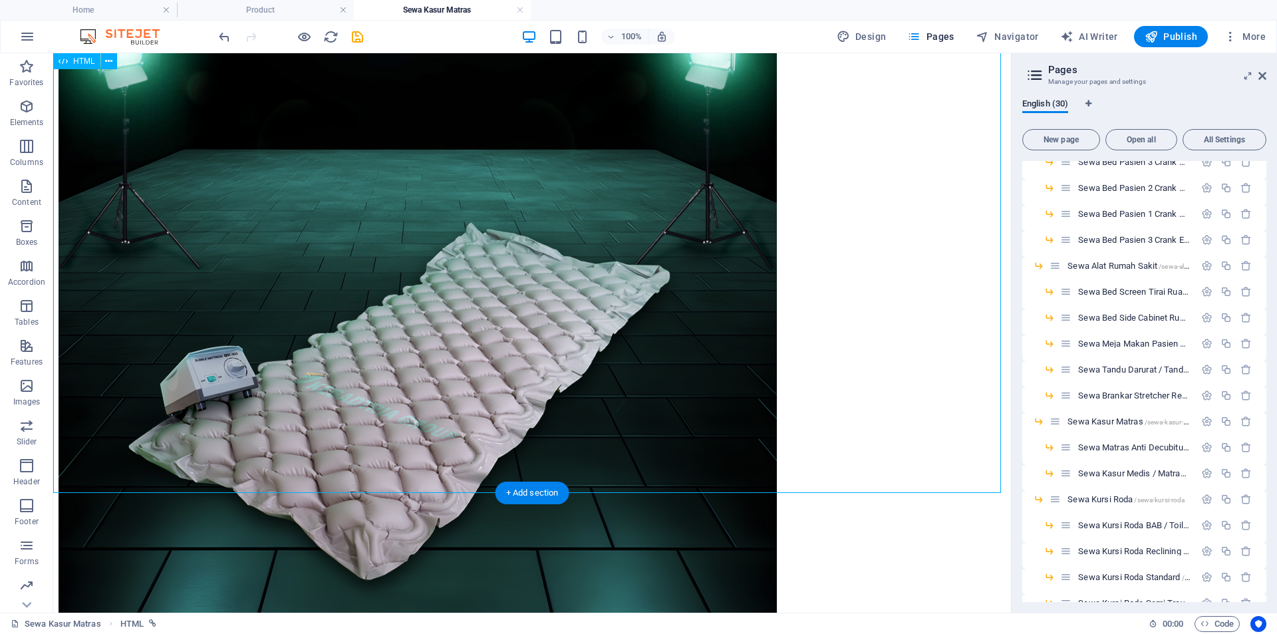
scroll to position [585, 0]
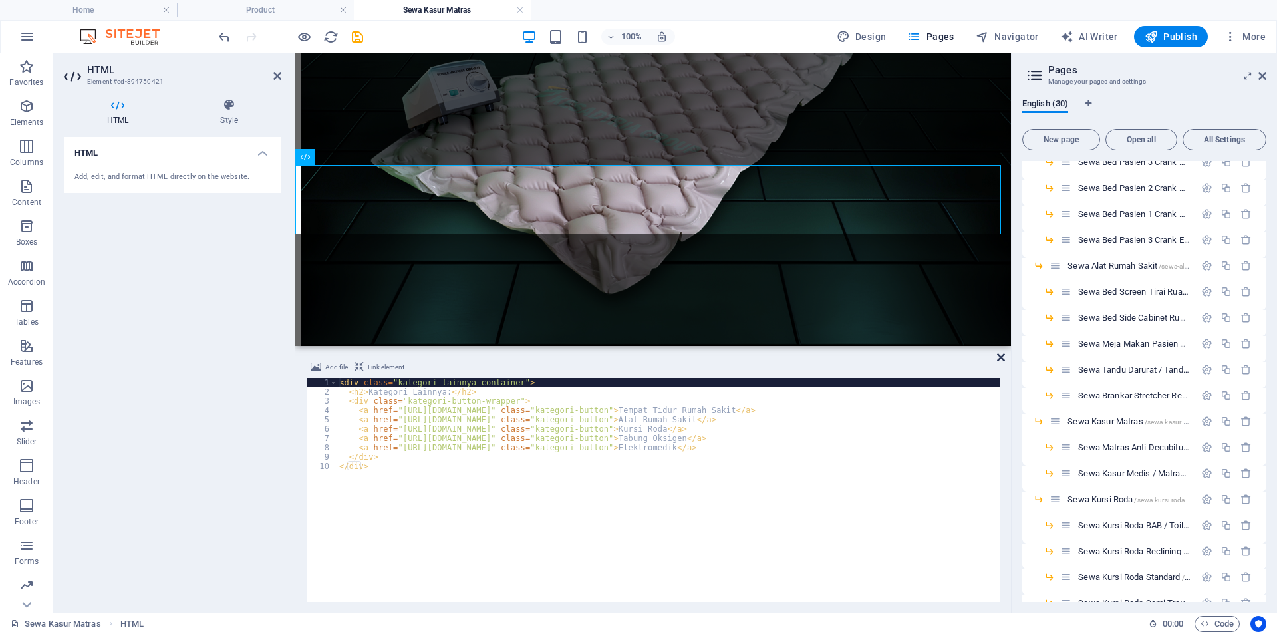
click at [998, 355] on icon at bounding box center [1001, 357] width 8 height 11
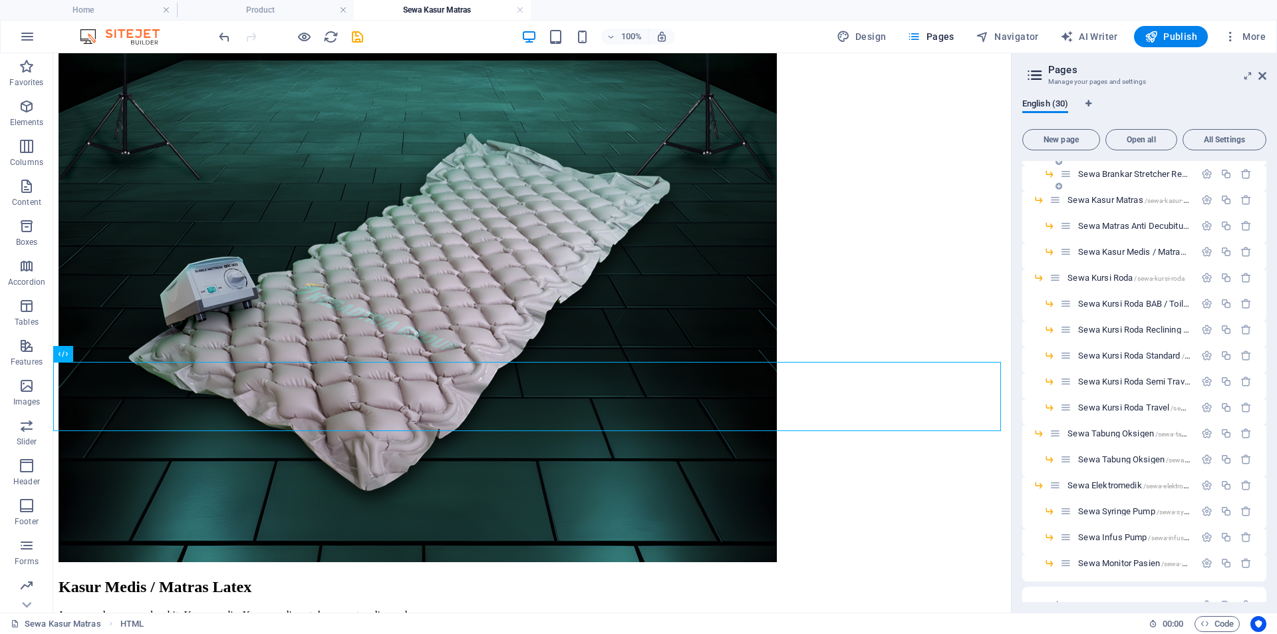
scroll to position [221, 0]
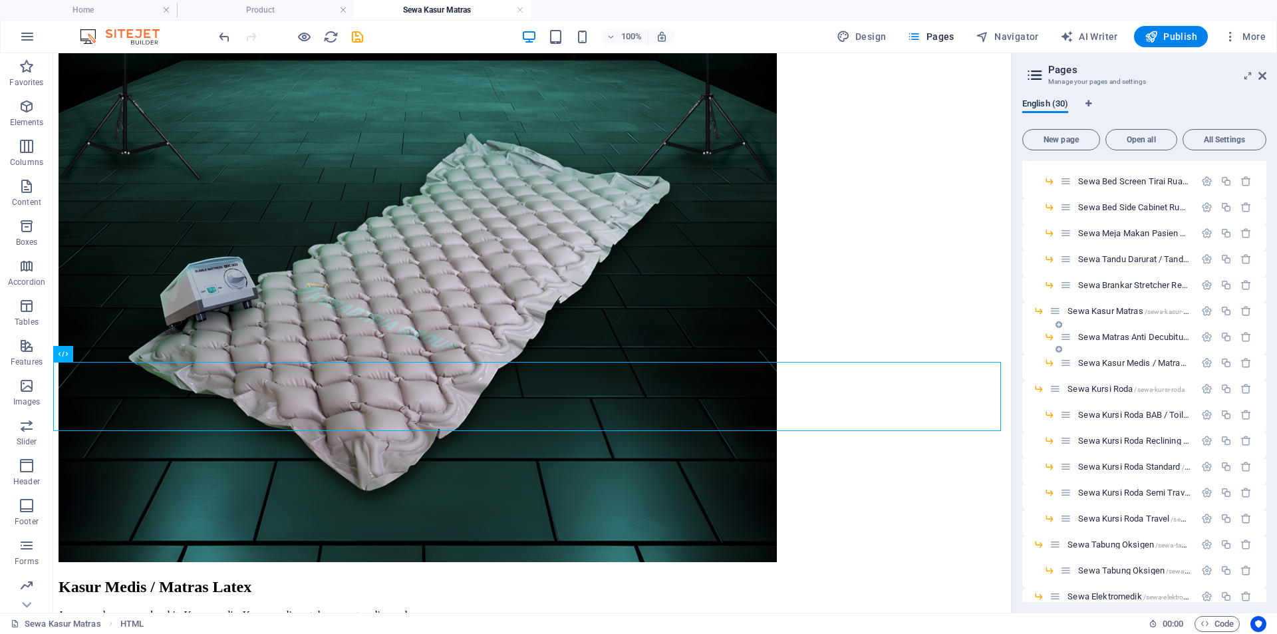
click at [1100, 338] on span "Sewa Matras Anti Decubitus /sewa-matras-anti-decubitus" at bounding box center [1176, 337] width 197 height 10
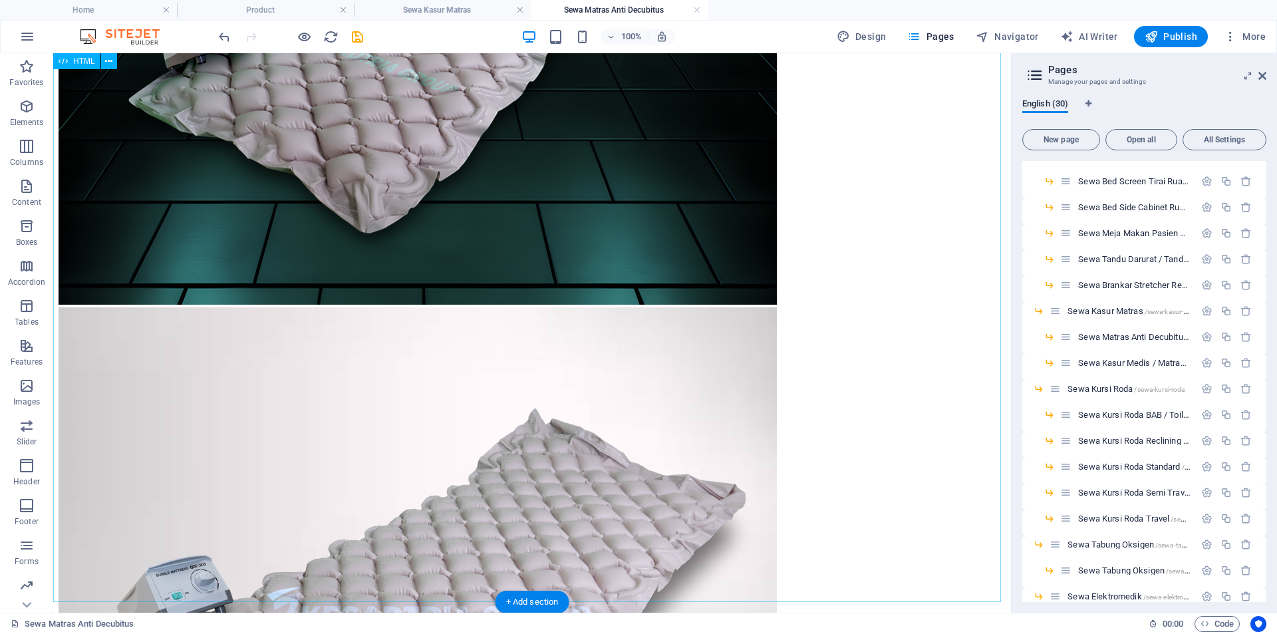
scroll to position [776, 0]
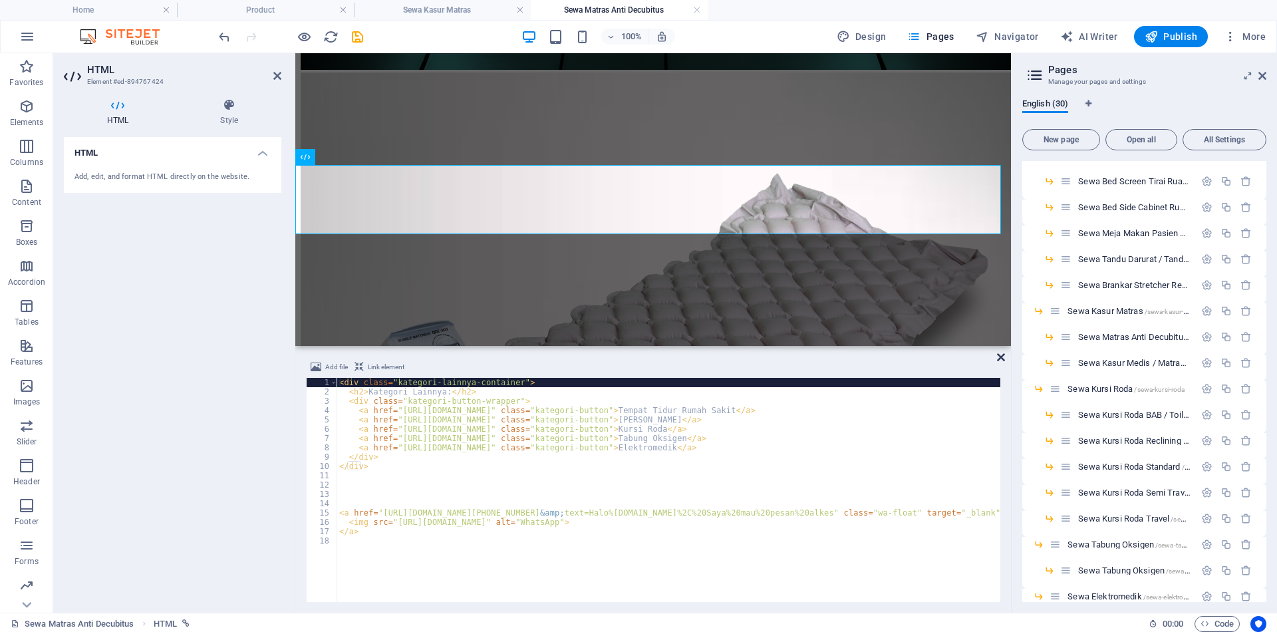
click at [1002, 359] on icon at bounding box center [1001, 357] width 8 height 11
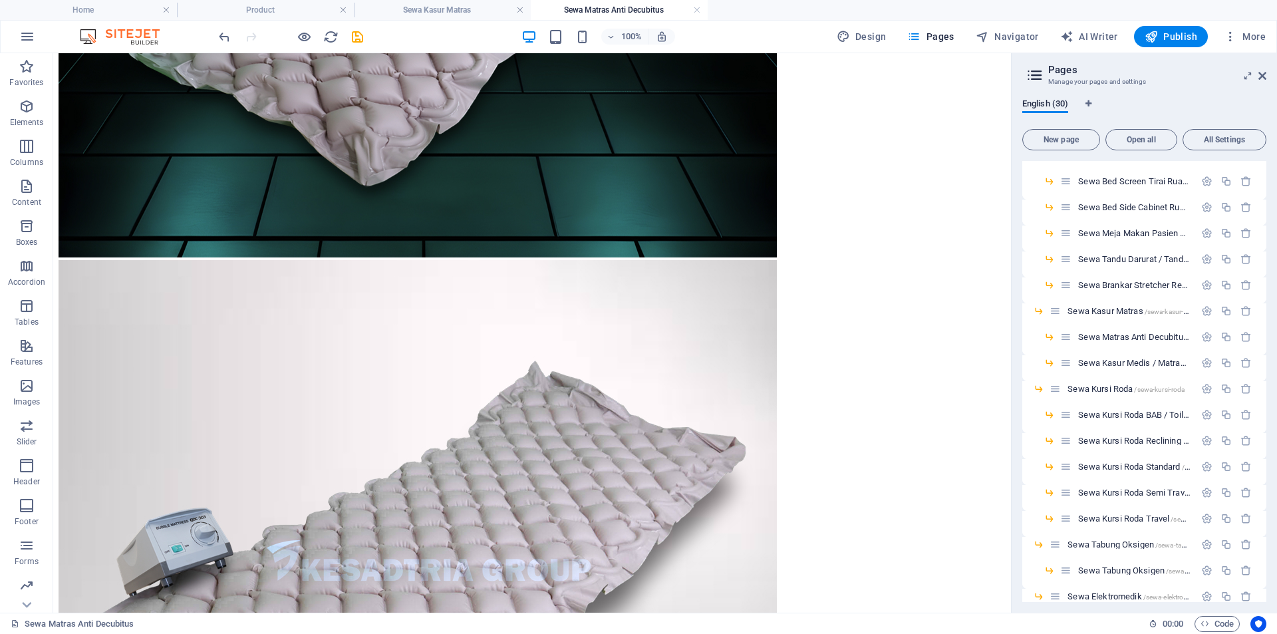
scroll to position [908, 0]
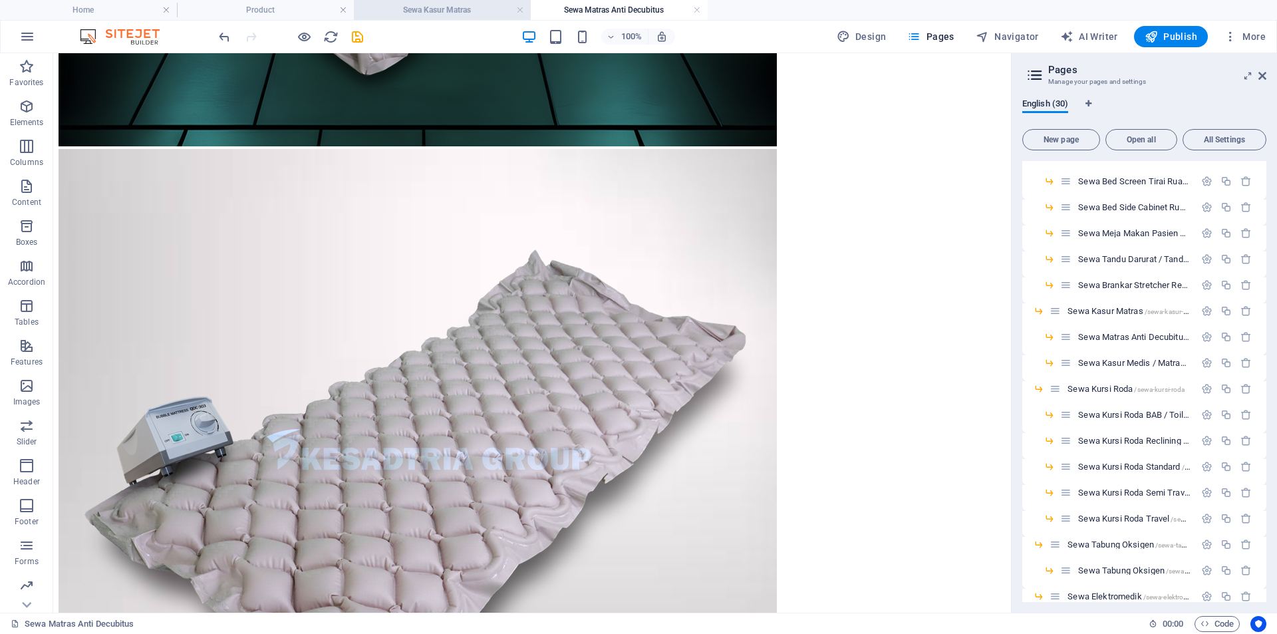
click at [456, 15] on h4 "Sewa Kasur Matras" at bounding box center [442, 10] width 177 height 15
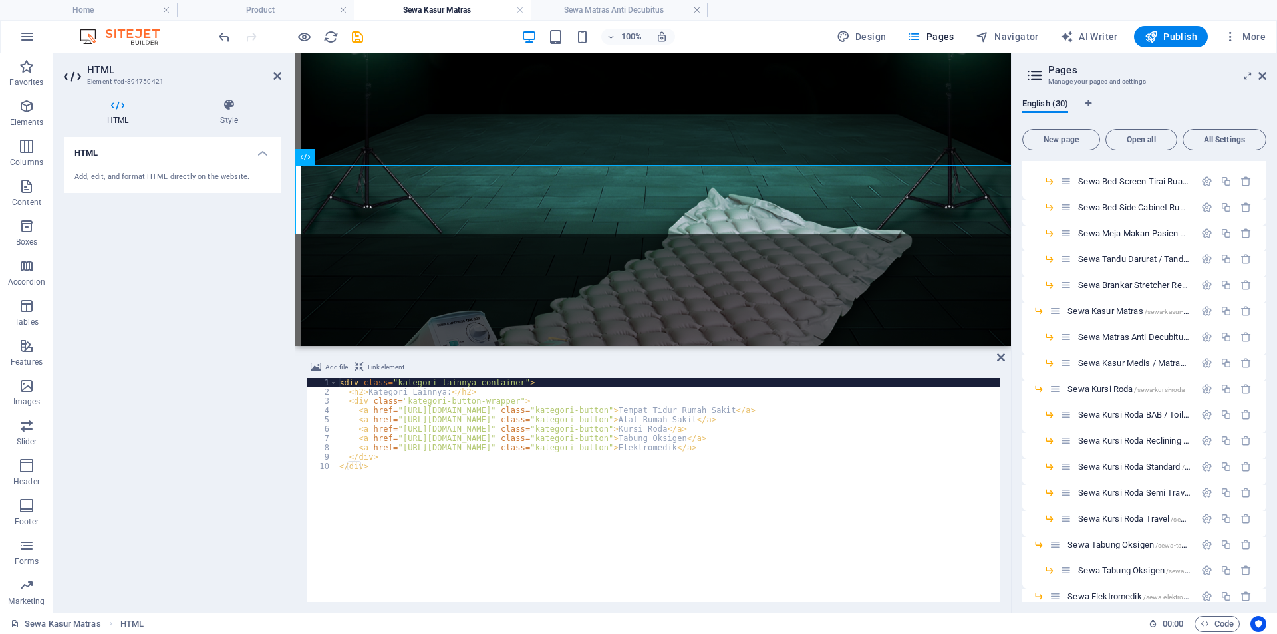
scroll to position [782, 0]
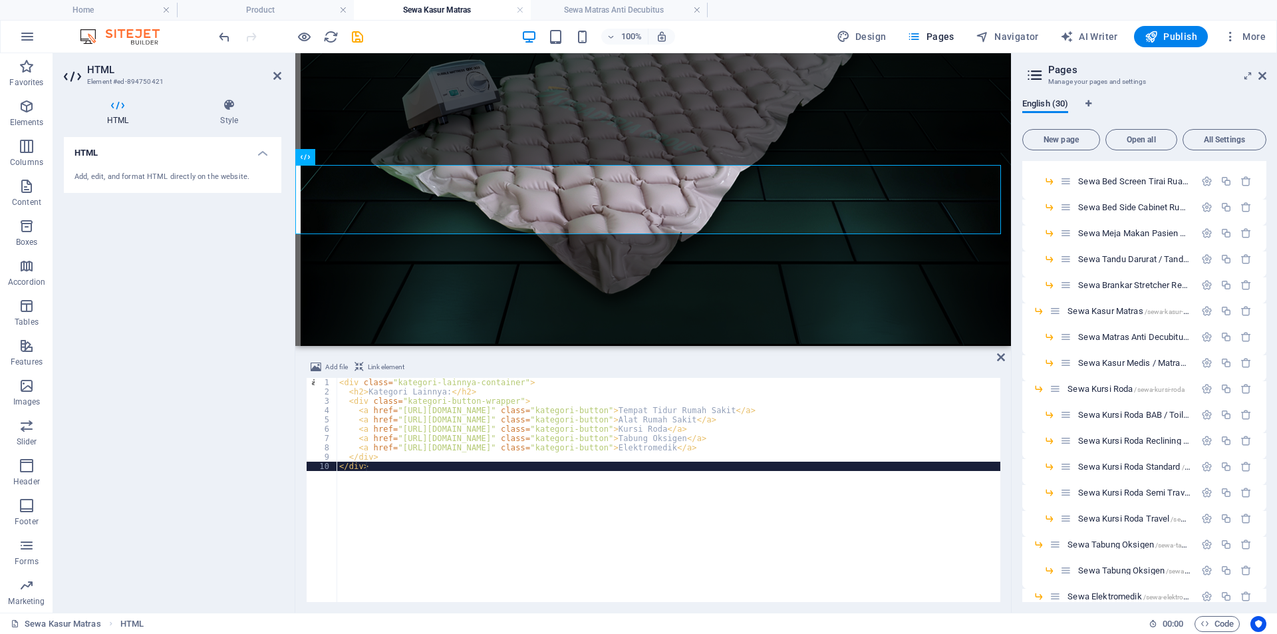
click at [468, 465] on div "< div class = "kategori-lainnya-container" > < h2 > Kategori Lainnya: </ h2 > <…" at bounding box center [669, 499] width 664 height 243
type textarea "</div> </div>"
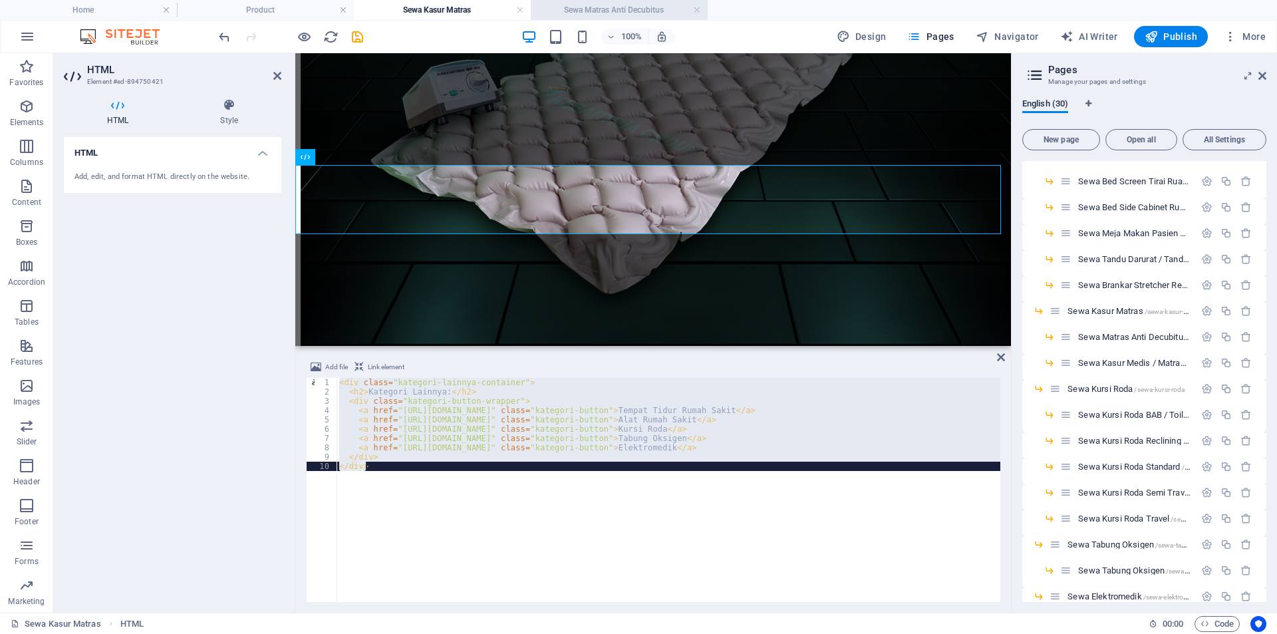
drag, startPoint x: 583, startPoint y: 12, endPoint x: 488, endPoint y: 140, distance: 159.2
click at [583, 12] on h4 "Sewa Matras Anti Decubitus" at bounding box center [619, 10] width 177 height 15
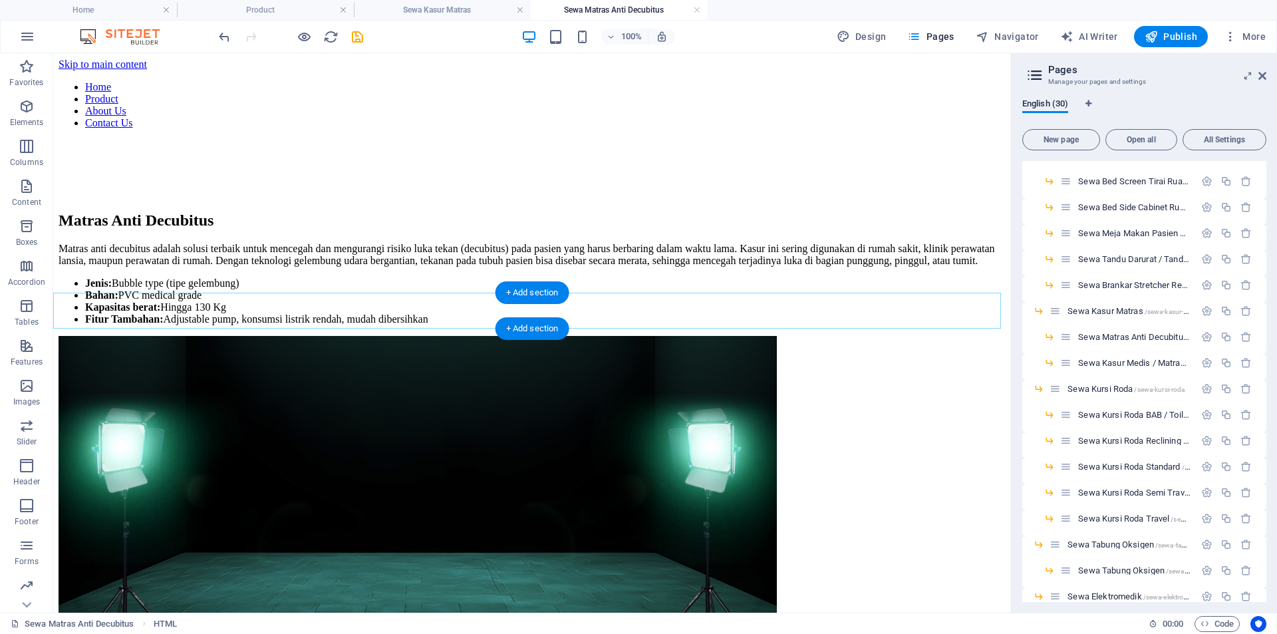
scroll to position [0, 0]
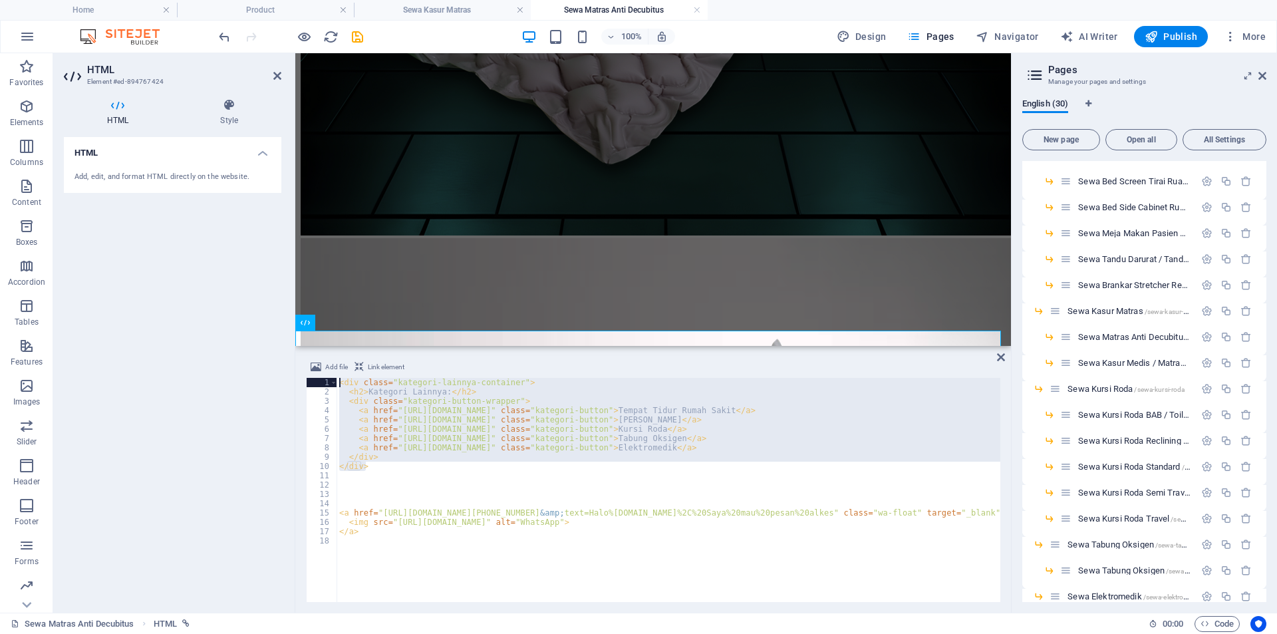
drag, startPoint x: 396, startPoint y: 470, endPoint x: 323, endPoint y: 372, distance: 122.2
click at [323, 372] on div "Add file Link element <div class="kategori-lainnya-container"> 1 2 3 4 5 6 7 8 …" at bounding box center [653, 480] width 694 height 243
type textarea "</div>"
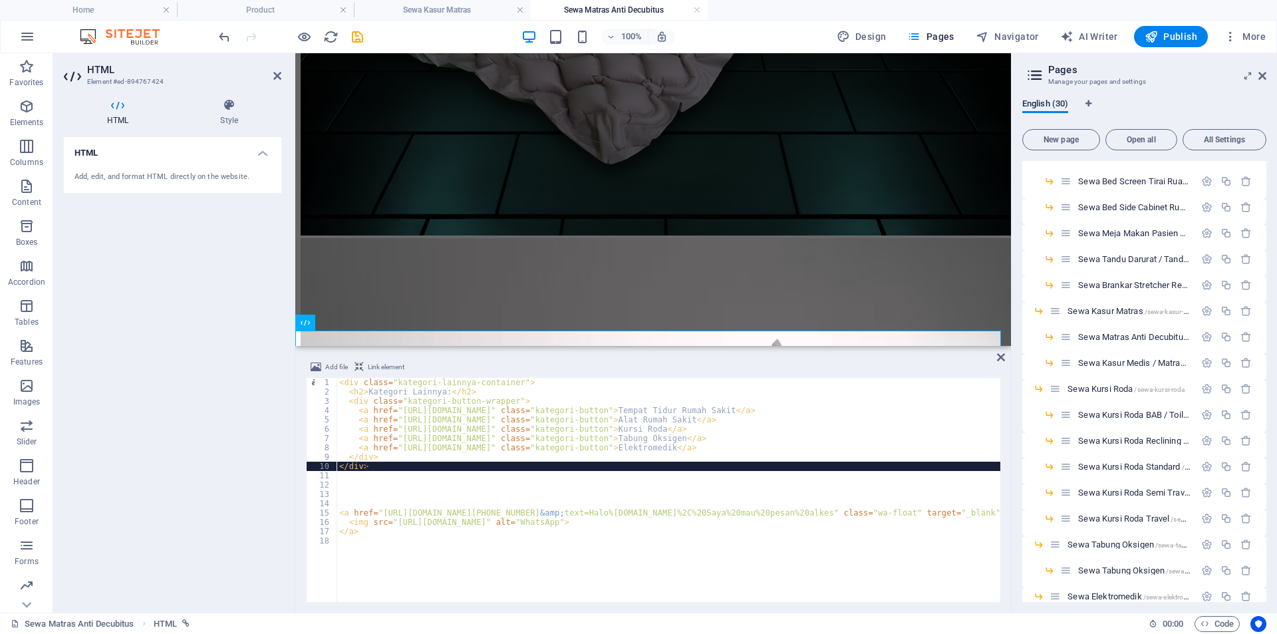
click at [462, 490] on div "< div class = "kategori-lainnya-container" > < h2 > Kategori Lainnya: </ h2 > <…" at bounding box center [747, 498] width 821 height 240
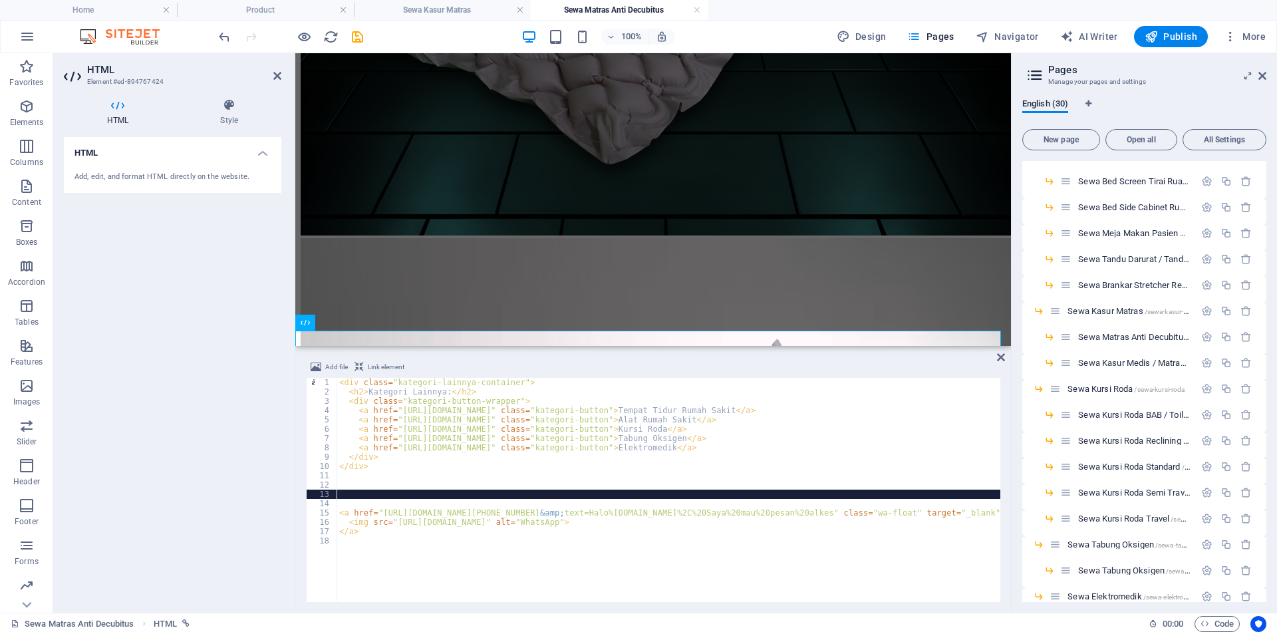
click at [996, 358] on div "Add file Link element 1 2 3 4 5 6 7 8 9 10 11 12 13 14 15 16 17 18 < div class …" at bounding box center [653, 481] width 716 height 264
click at [1002, 358] on icon at bounding box center [1001, 357] width 8 height 11
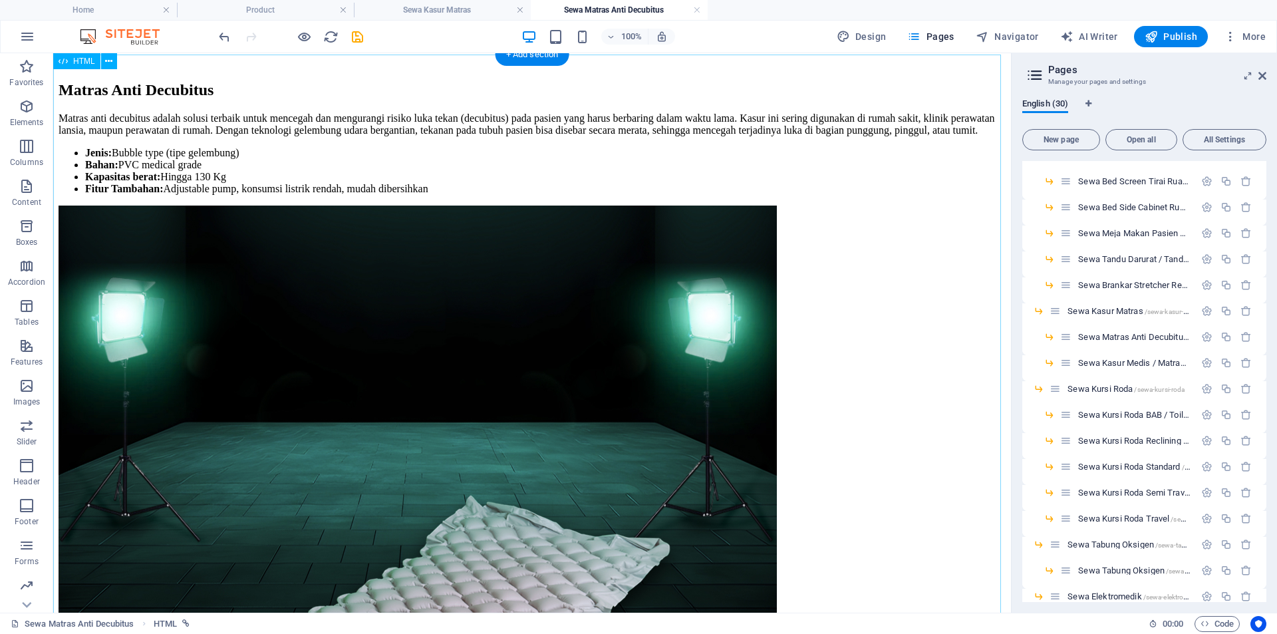
scroll to position [0, 0]
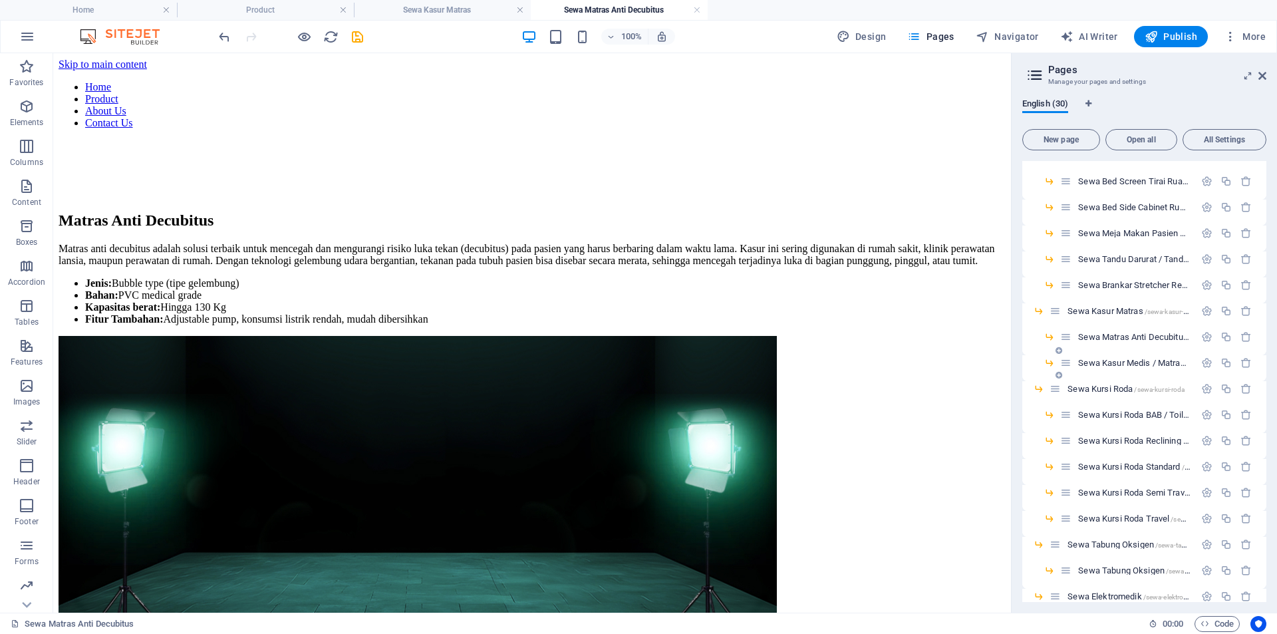
click at [1127, 361] on span "Sewa Kasur Medis / Matras Latex /sewa-kasur-medis-matras-latex" at bounding box center [1191, 363] width 227 height 10
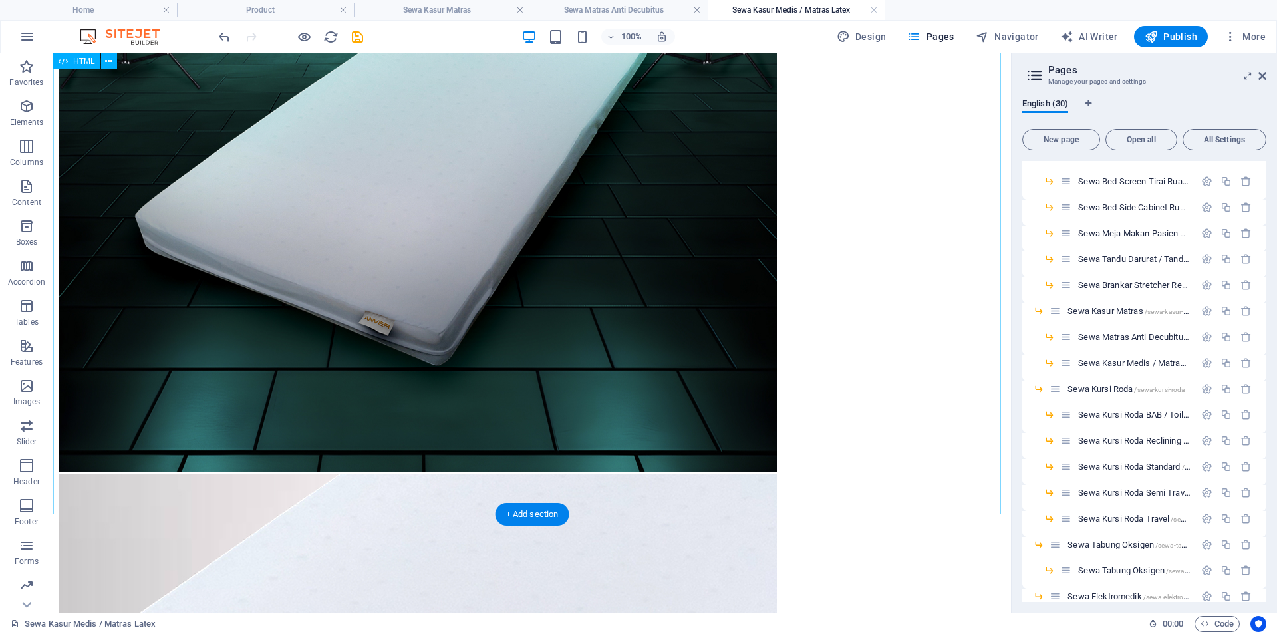
scroll to position [645, 0]
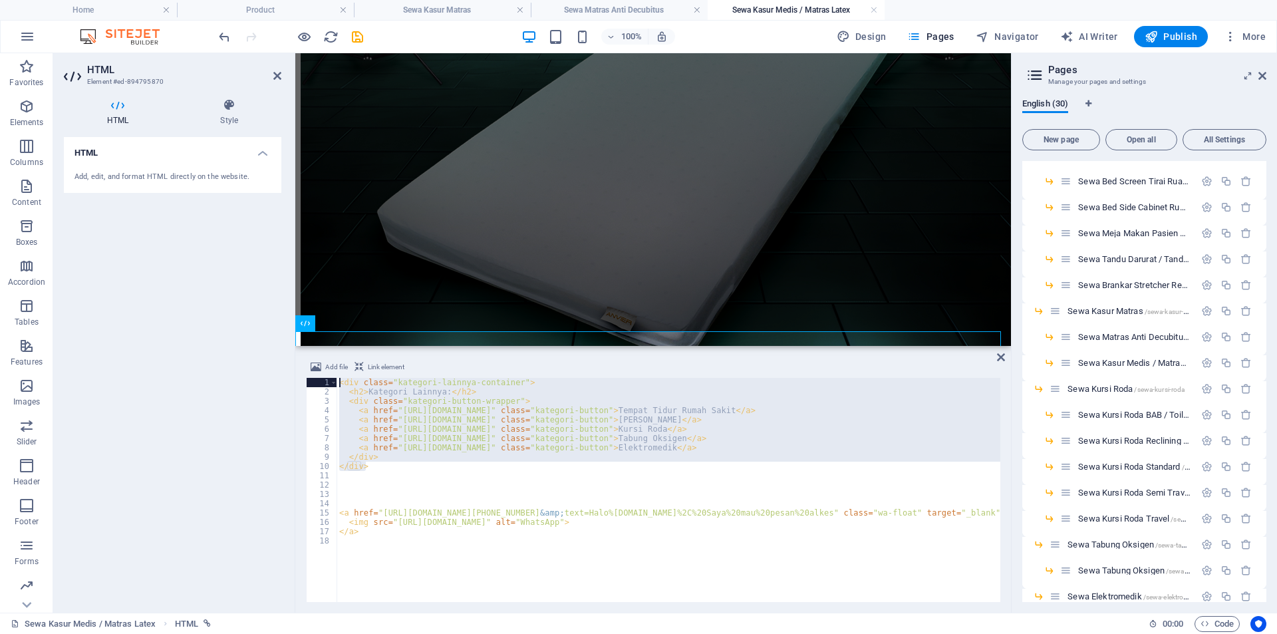
drag, startPoint x: 398, startPoint y: 466, endPoint x: 297, endPoint y: 361, distance: 145.3
click at [297, 361] on div "Add file Link element <div class="kategori-lainnya-container"> 1 2 3 4 5 6 7 8 …" at bounding box center [653, 481] width 716 height 264
type textarea "</div>"
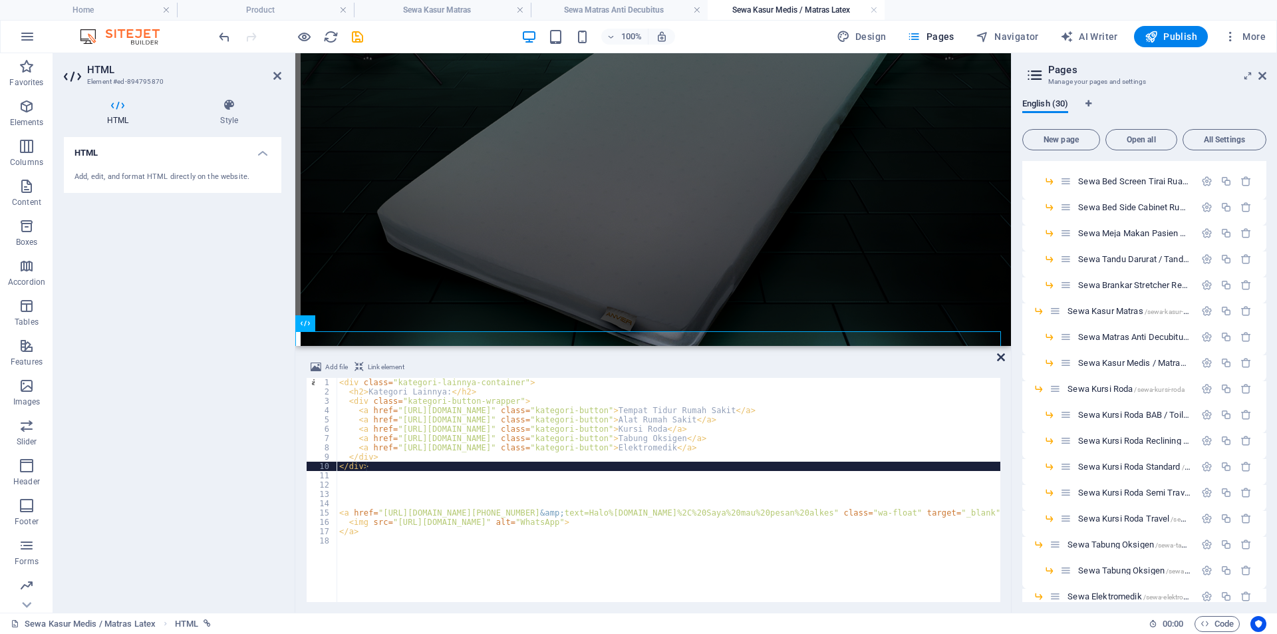
click at [1002, 357] on icon at bounding box center [1001, 357] width 8 height 11
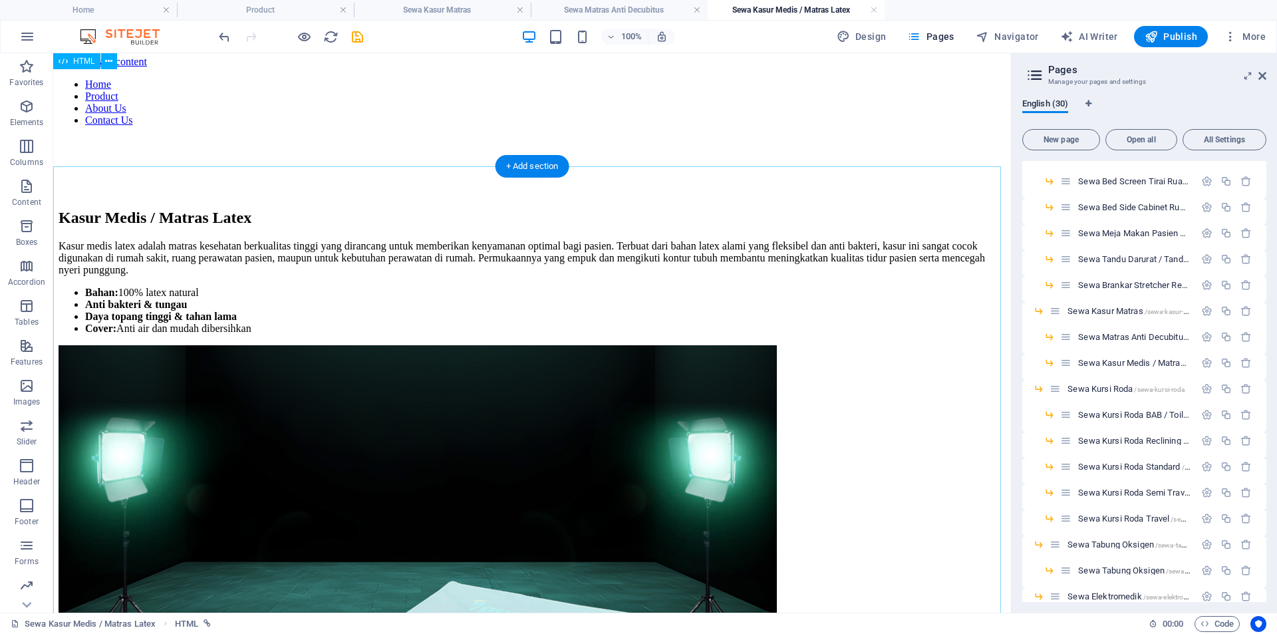
scroll to position [0, 0]
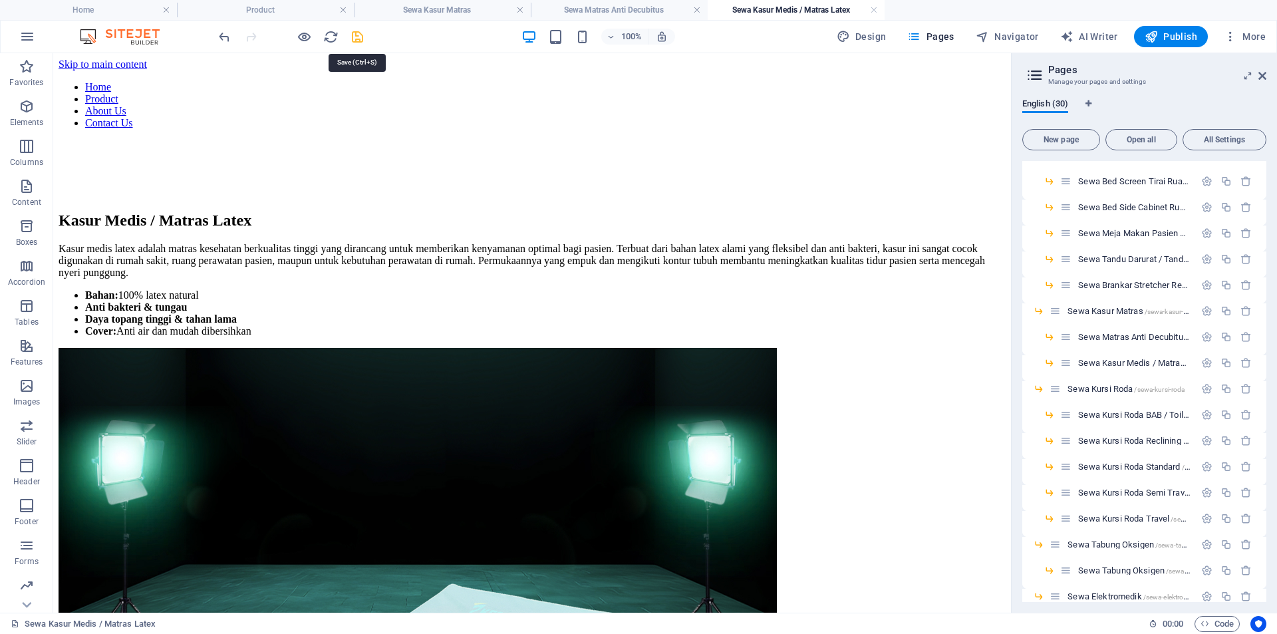
click at [354, 36] on icon "save" at bounding box center [357, 36] width 15 height 15
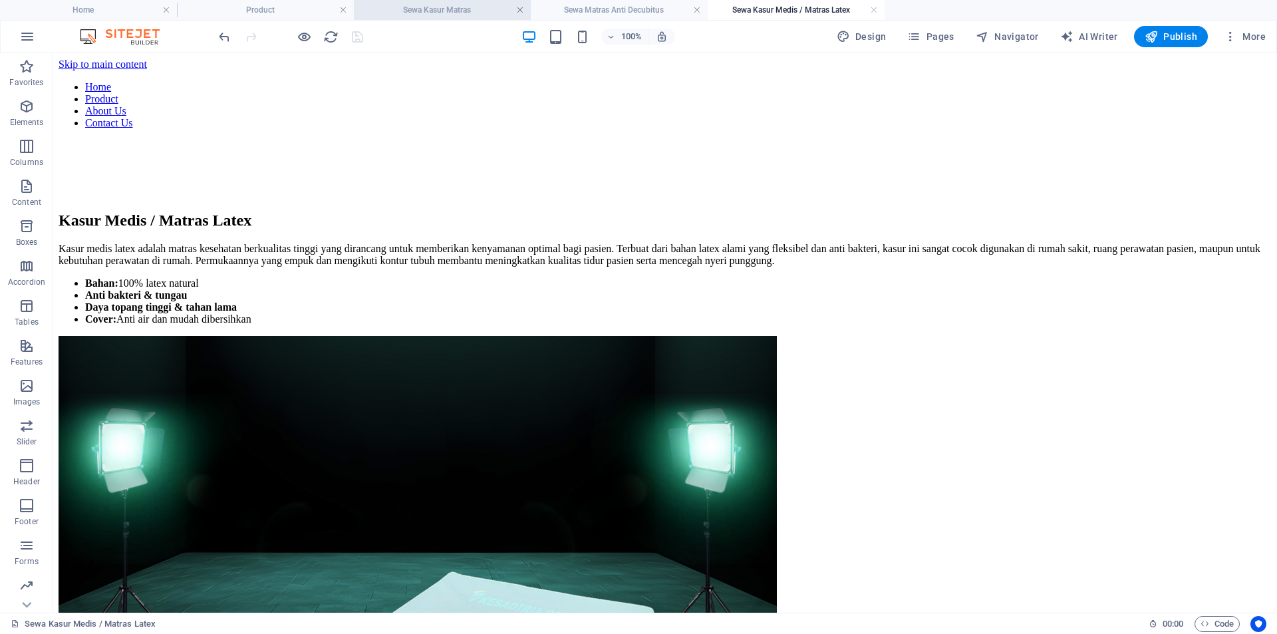
click at [521, 6] on link at bounding box center [520, 10] width 8 height 13
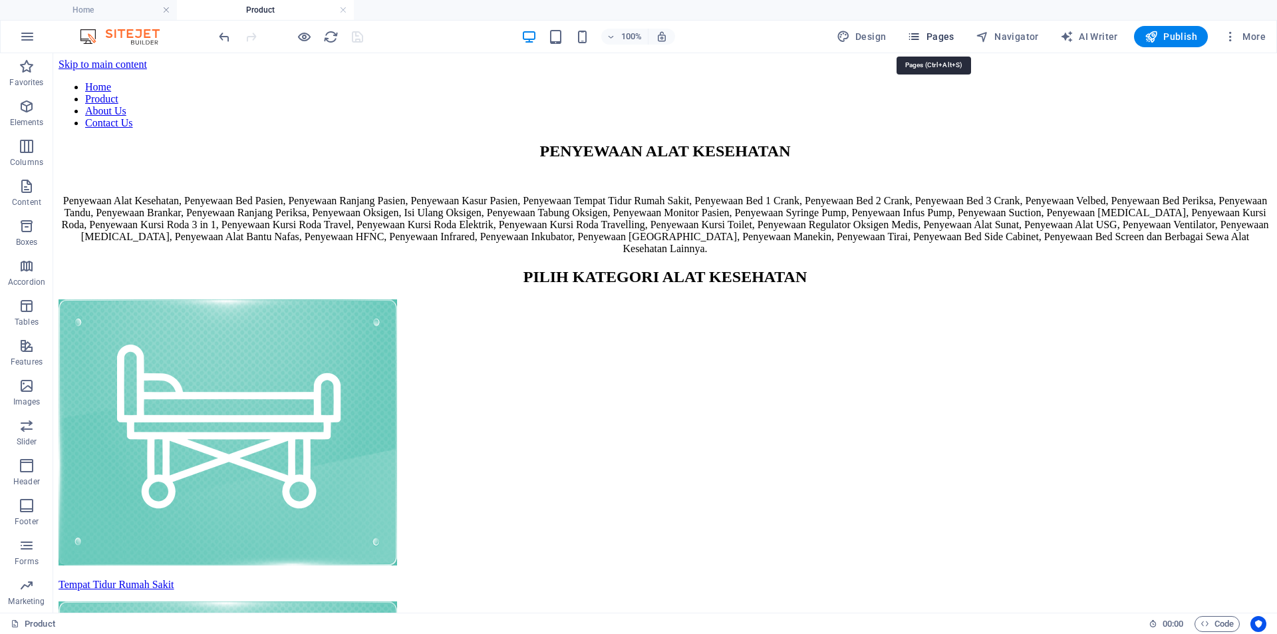
drag, startPoint x: 944, startPoint y: 34, endPoint x: 966, endPoint y: 53, distance: 28.8
click at [944, 35] on span "Pages" at bounding box center [930, 36] width 47 height 13
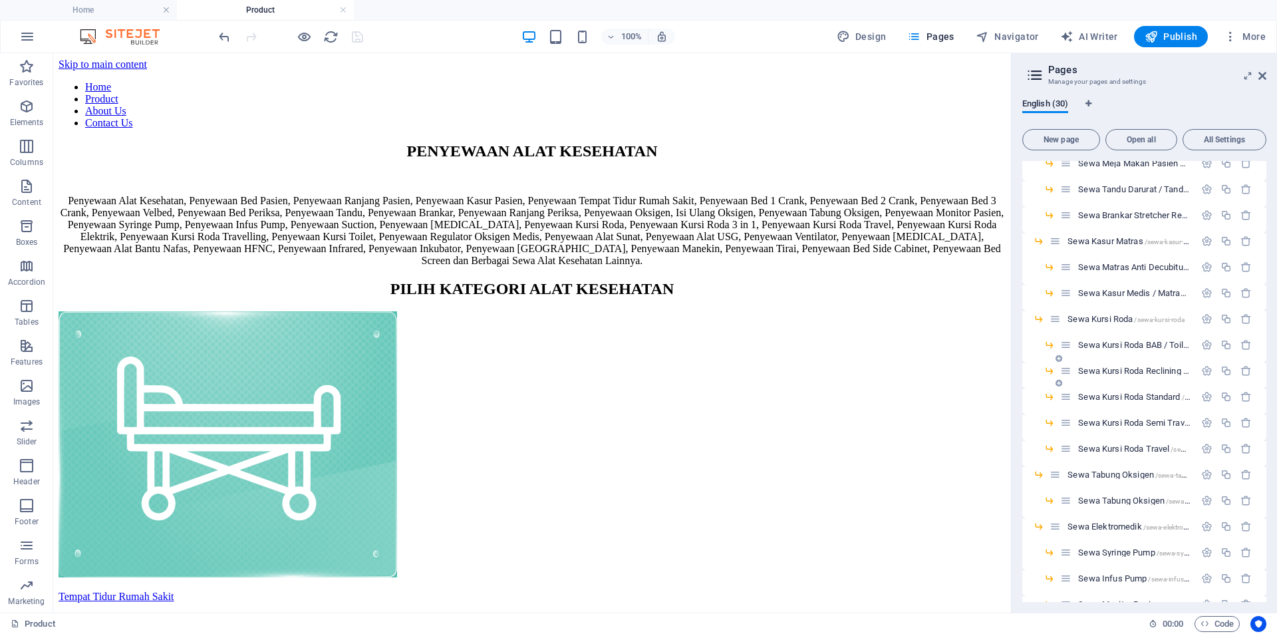
scroll to position [401, 0]
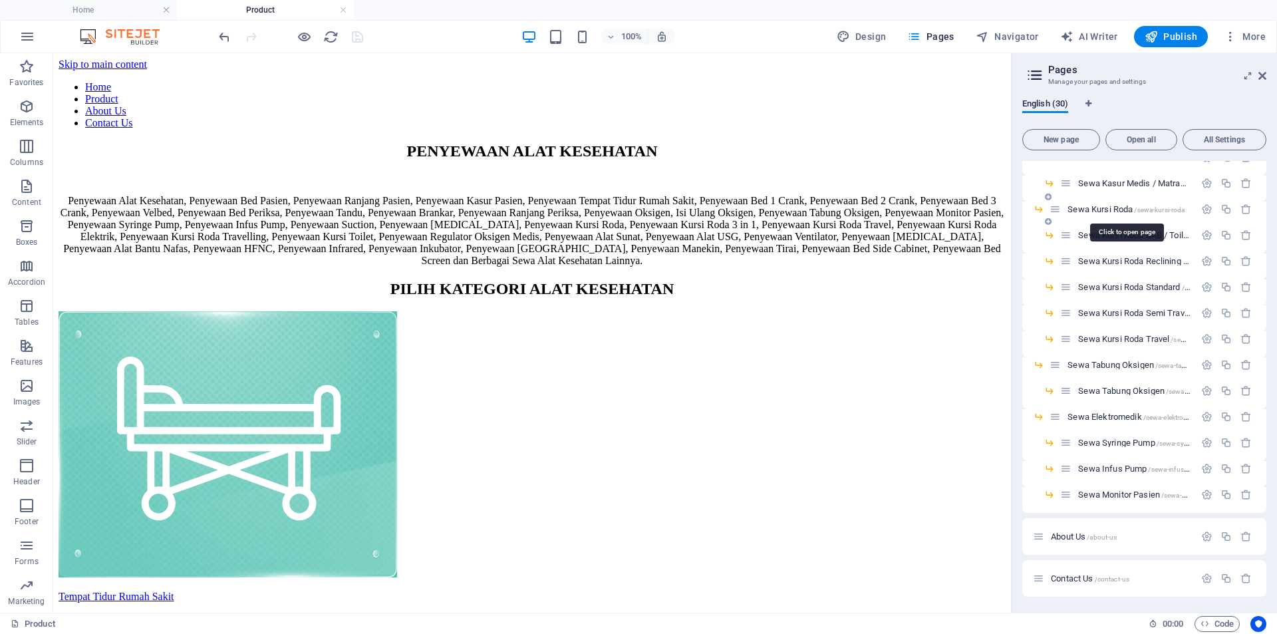
click at [1122, 212] on span "Sewa Kursi Roda /sewa-kursi-roda" at bounding box center [1125, 209] width 117 height 10
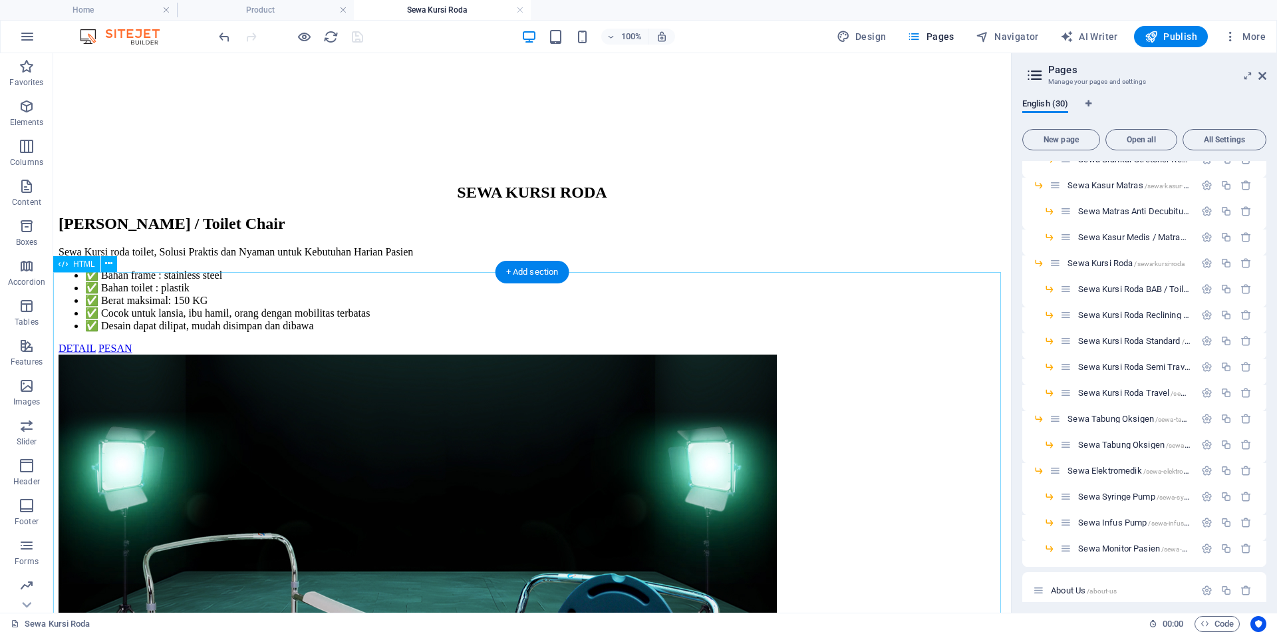
scroll to position [0, 0]
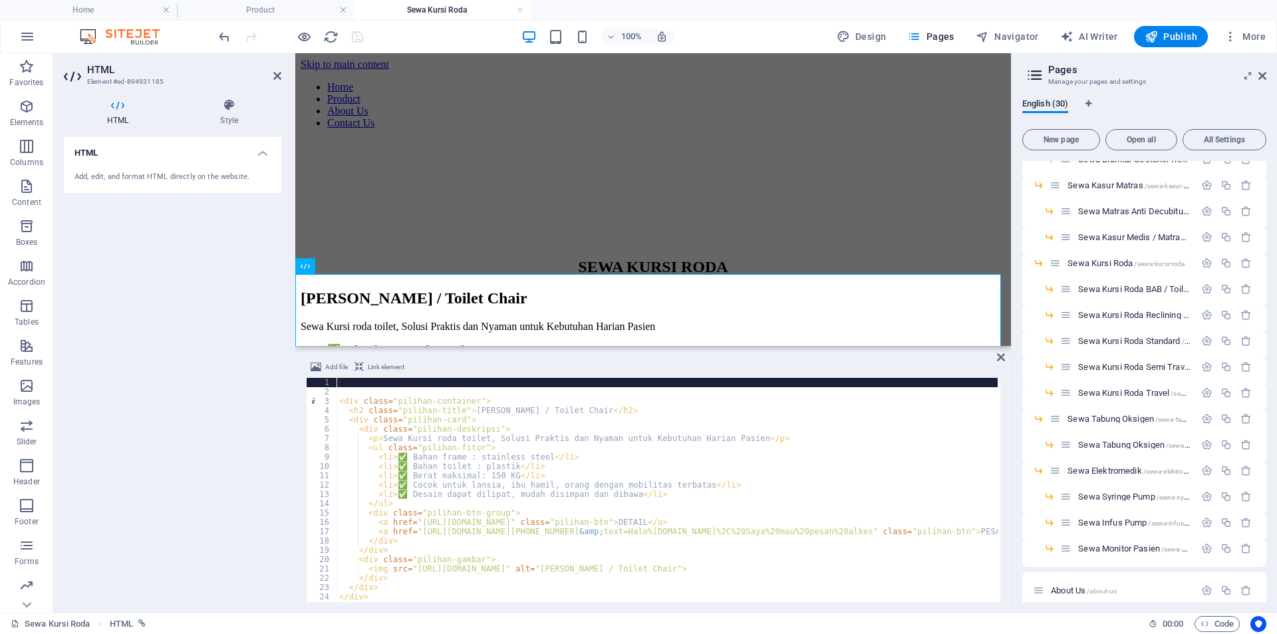
click at [594, 420] on div "< div class = "pilihan-container" > < h2 class = "pilihan-title" > Kursi Roda B…" at bounding box center [747, 498] width 821 height 240
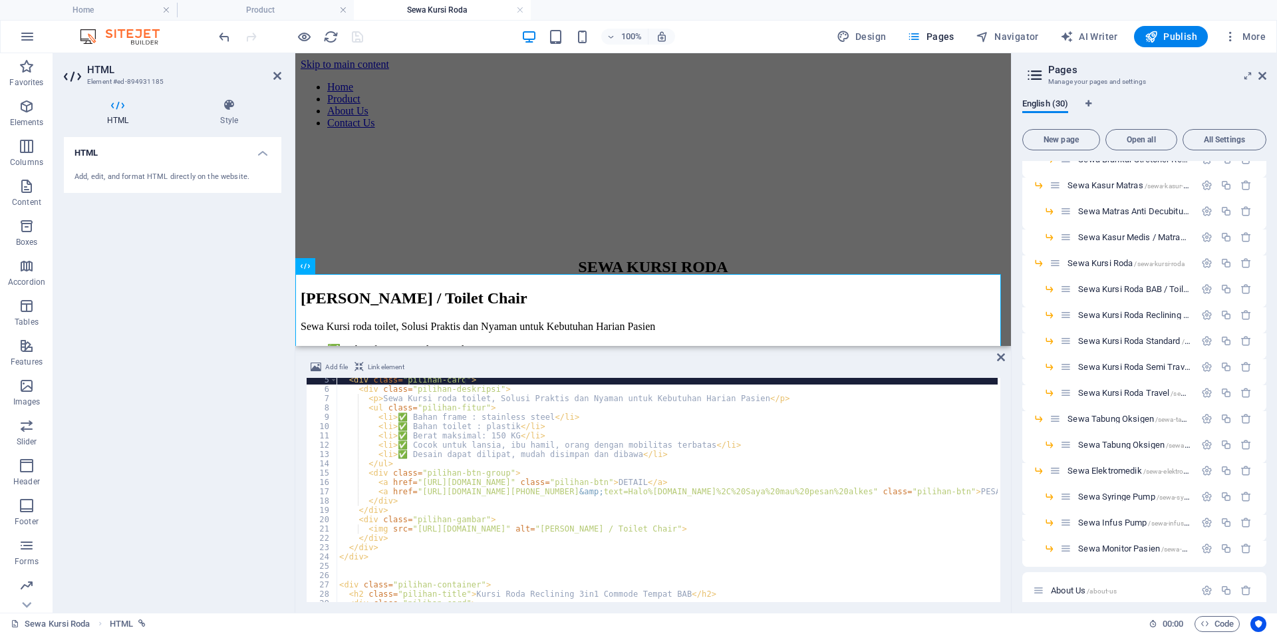
scroll to position [80, 0]
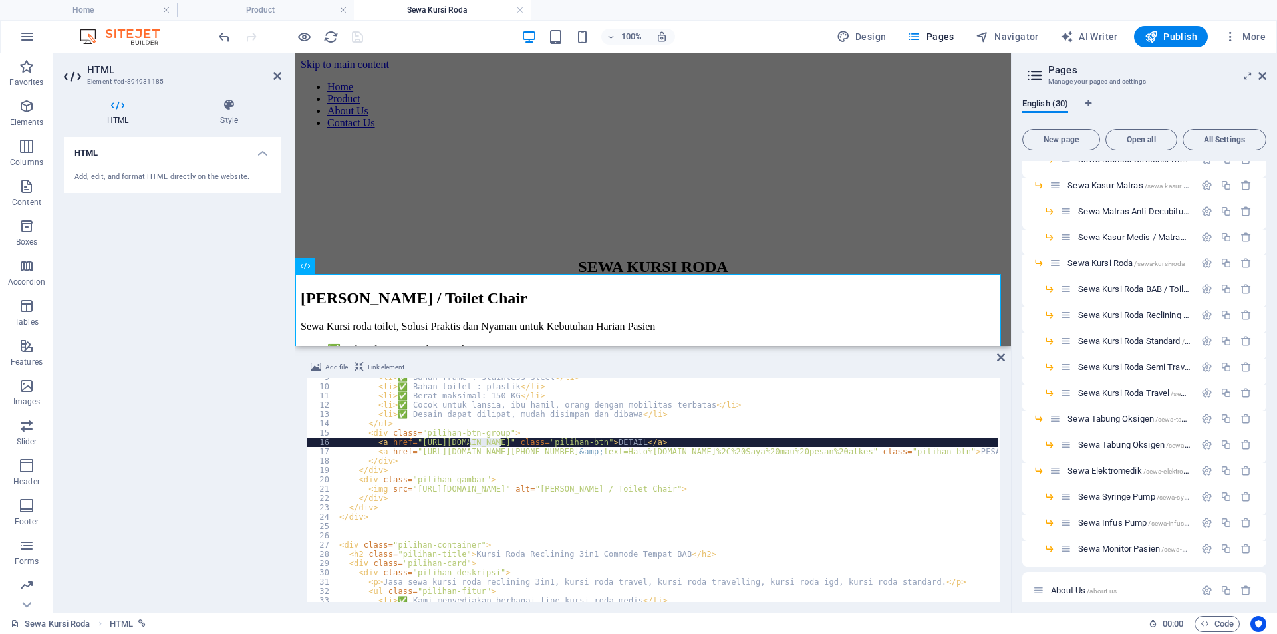
drag, startPoint x: 501, startPoint y: 442, endPoint x: 470, endPoint y: 444, distance: 31.3
click at [470, 444] on div "< li > ✅ Bahan frame : stainless steel </ li > < li > ✅ Bahan toilet : plastik …" at bounding box center [747, 492] width 821 height 240
click at [573, 432] on div "< li > ✅ Bahan frame : stainless steel </ li > < li > ✅ Bahan toilet : plastik …" at bounding box center [747, 492] width 821 height 240
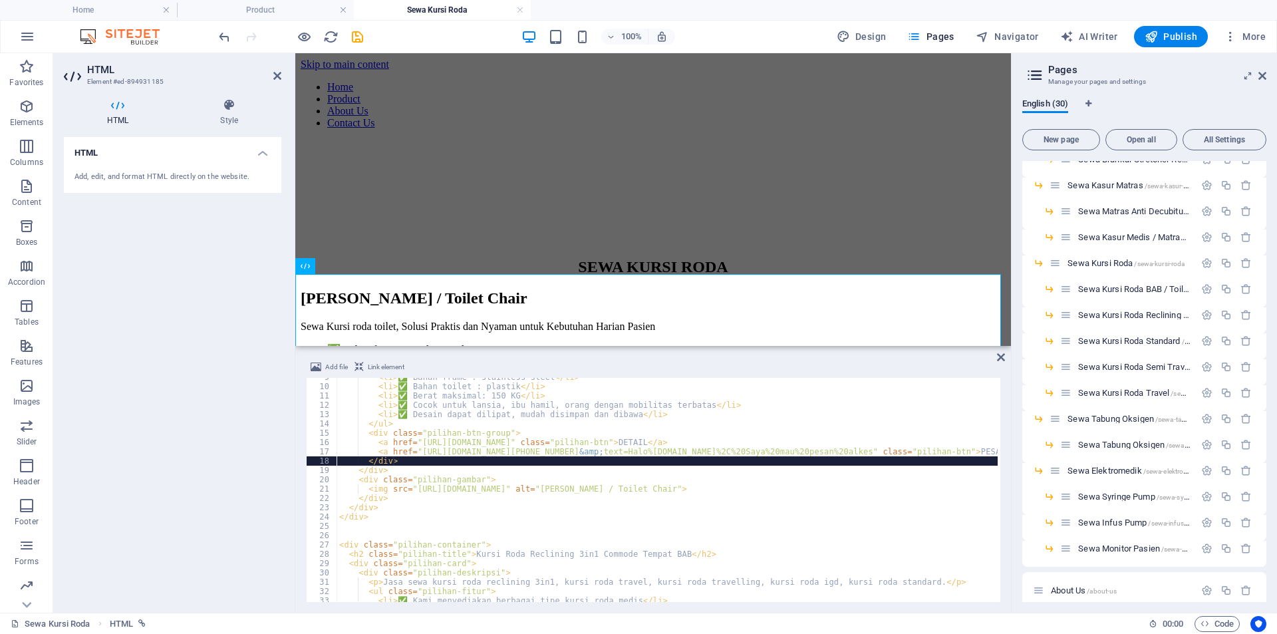
click at [450, 460] on div "< li > ✅ Bahan frame : stainless steel </ li > < li > ✅ Bahan toilet : plastik …" at bounding box center [747, 492] width 821 height 240
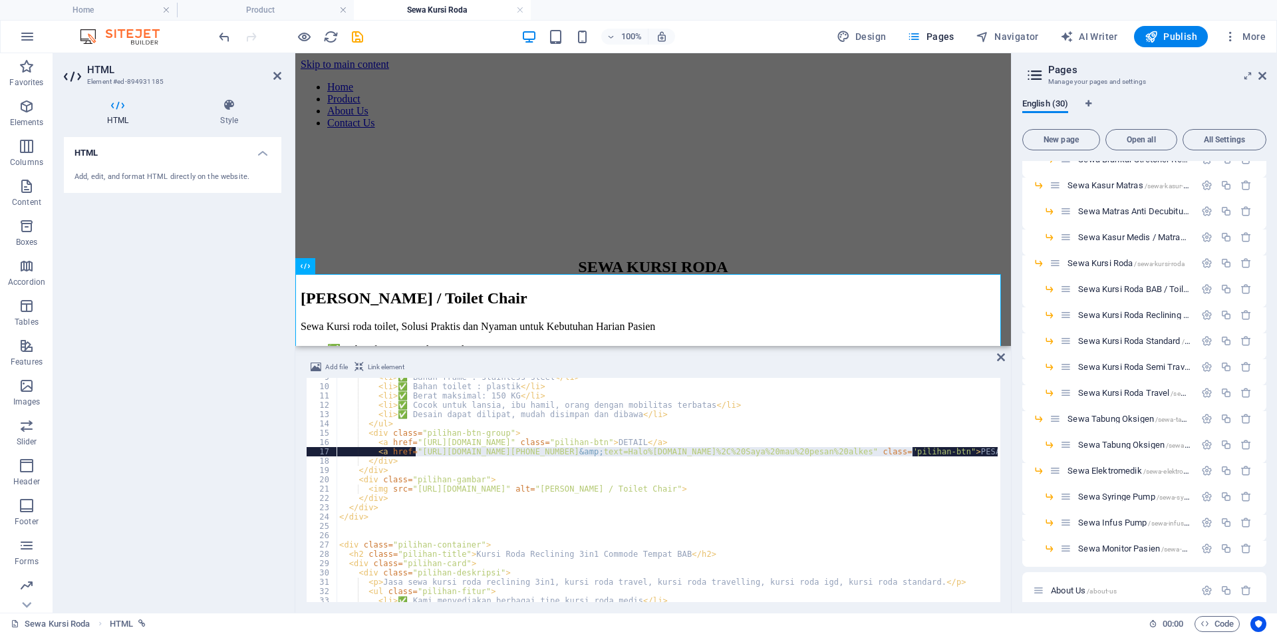
drag, startPoint x: 416, startPoint y: 450, endPoint x: 913, endPoint y: 450, distance: 497.5
click at [913, 450] on div "< li > ✅ Bahan frame : stainless steel </ li > < li > ✅ Bahan toilet : plastik …" at bounding box center [747, 492] width 821 height 240
paste textarea "11338008&amp;text=Halo%20sewabed"
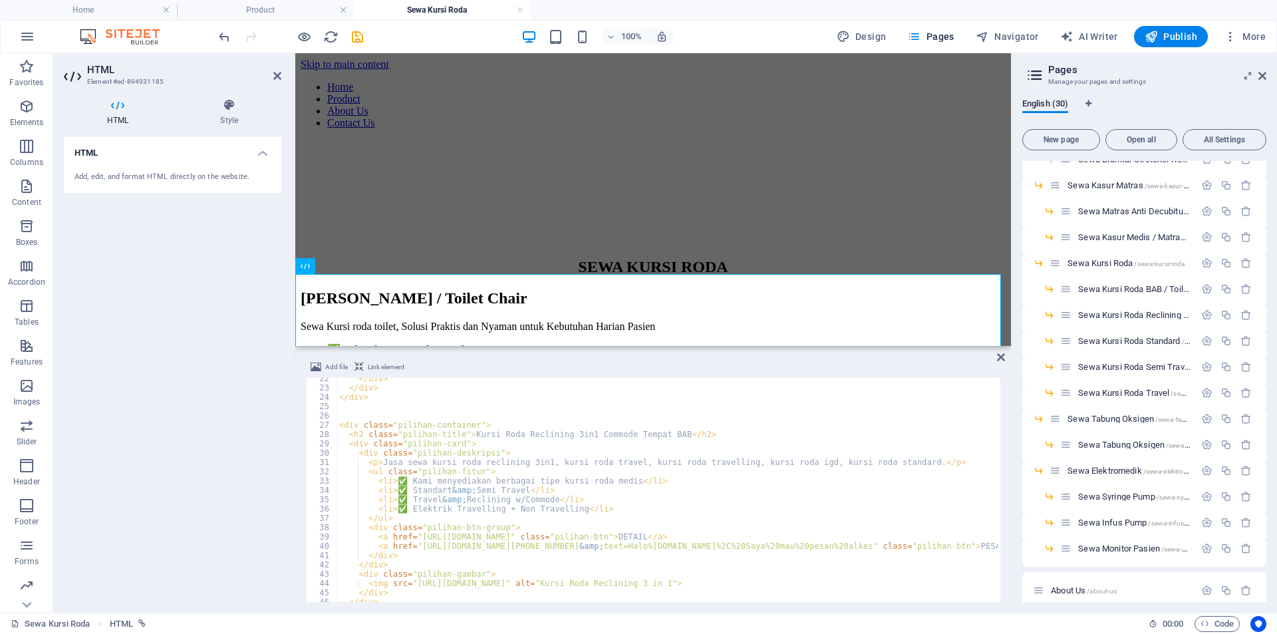
scroll to position [239, 0]
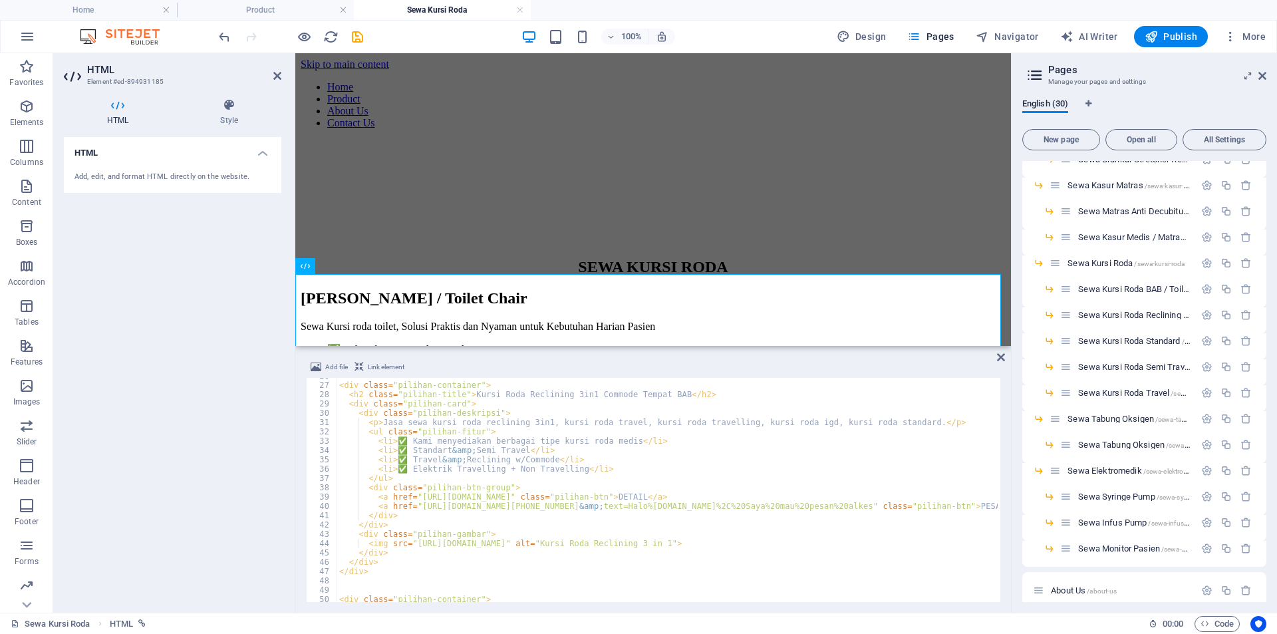
click at [471, 497] on div "< div class = "pilihan-container" > < h2 class = "pilihan-title" > Kursi Roda R…" at bounding box center [747, 491] width 821 height 240
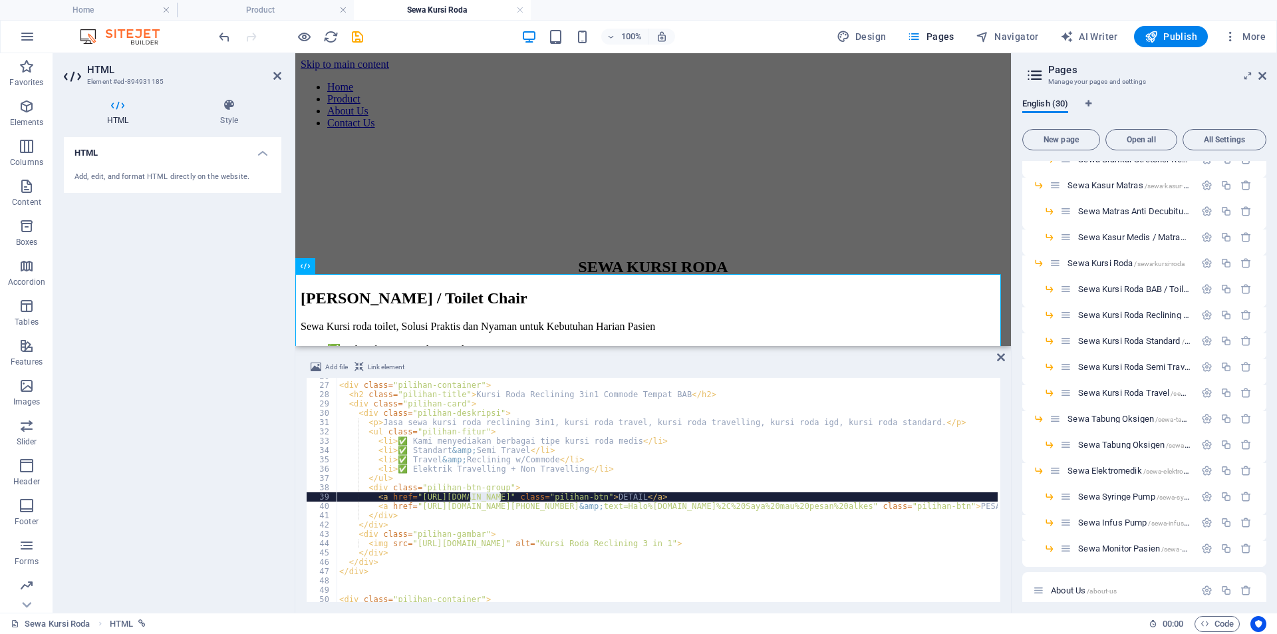
drag, startPoint x: 500, startPoint y: 497, endPoint x: 470, endPoint y: 499, distance: 30.7
click at [470, 499] on div "< div class = "pilihan-container" > < h2 class = "pilihan-title" > Kursi Roda R…" at bounding box center [747, 491] width 821 height 240
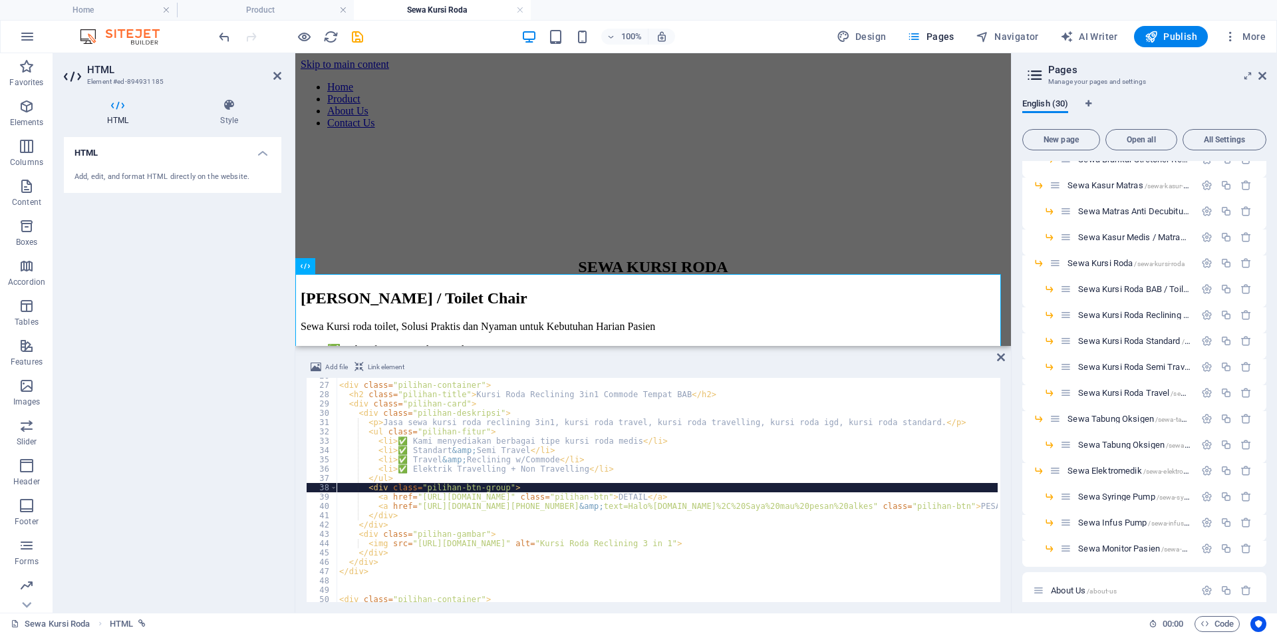
click at [531, 485] on div "< div class = "pilihan-container" > < h2 class = "pilihan-title" > Kursi Roda R…" at bounding box center [747, 491] width 821 height 240
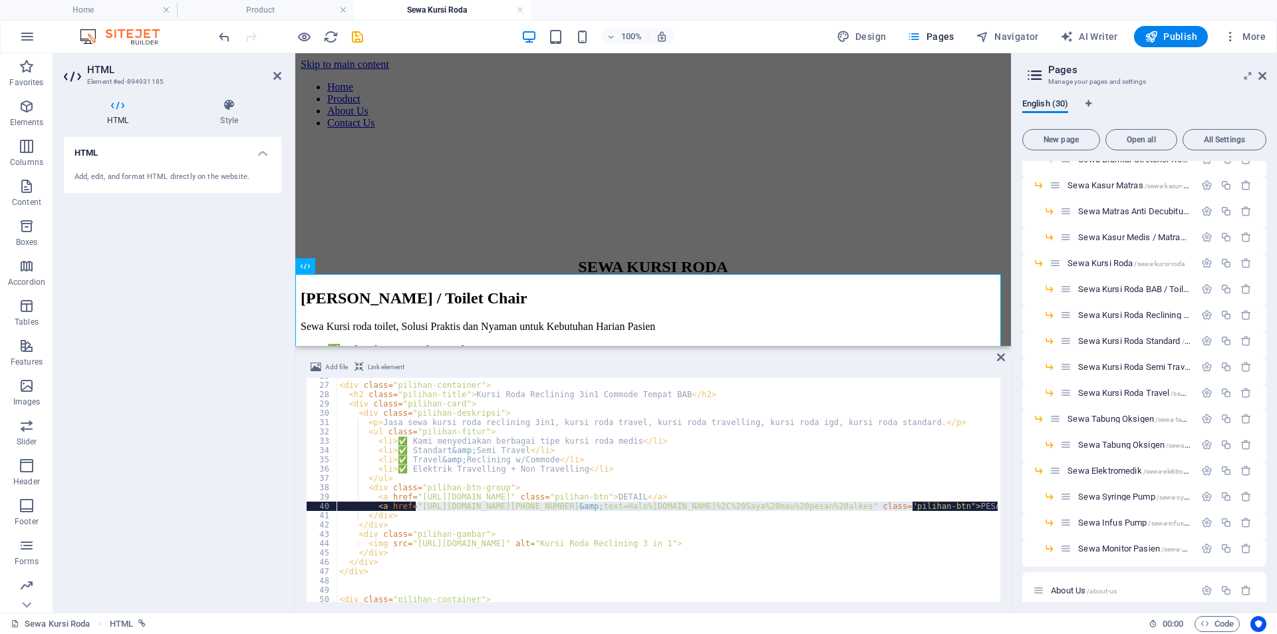
drag, startPoint x: 416, startPoint y: 506, endPoint x: 913, endPoint y: 503, distance: 496.8
click at [913, 503] on div "< div class = "pilihan-container" > < h2 class = "pilihan-title" > Kursi Roda R…" at bounding box center [747, 491] width 821 height 240
paste textarea "11338008&amp;text=Halo%20sewabed"
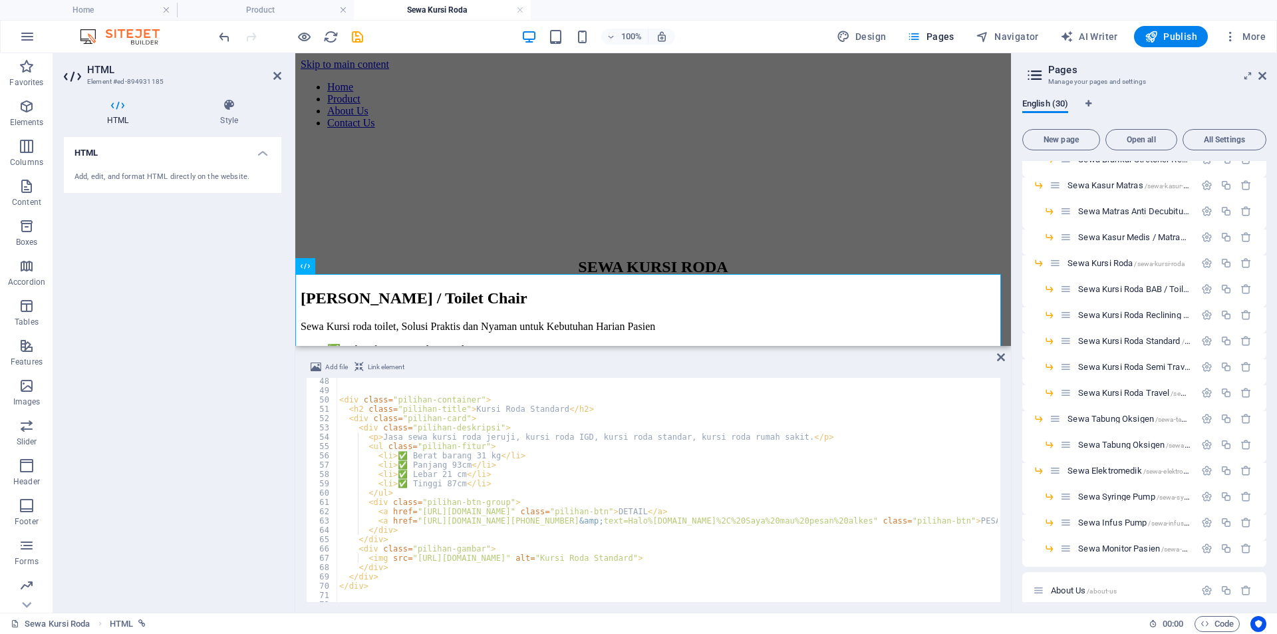
scroll to position [479, 0]
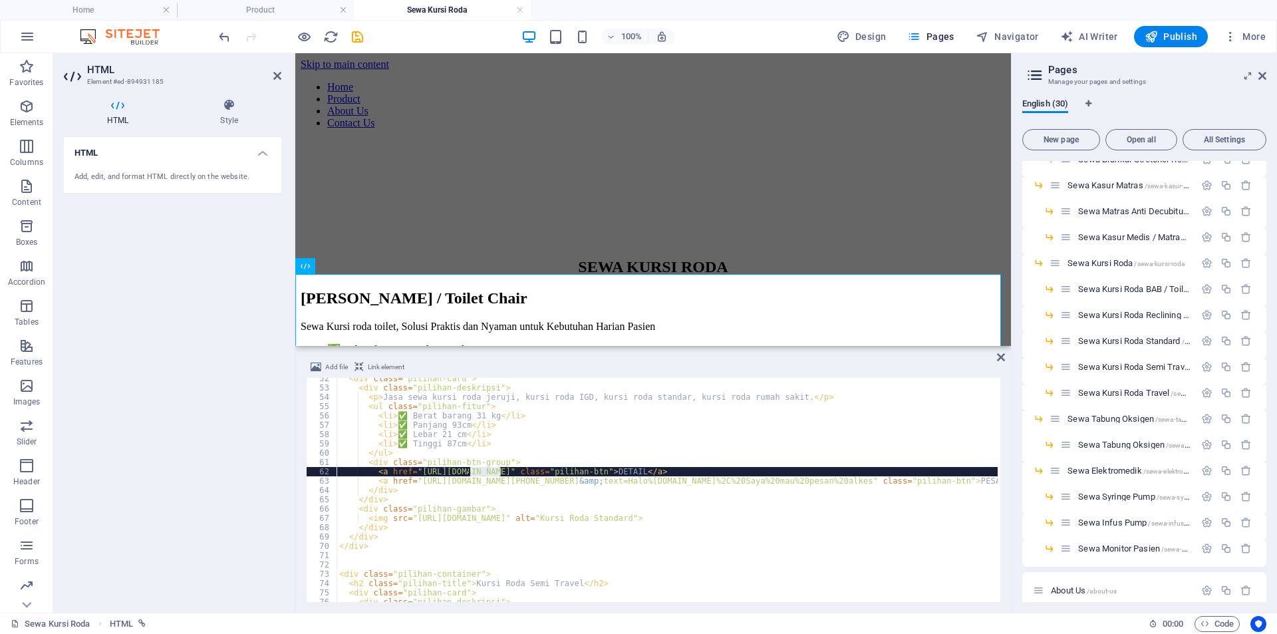
drag, startPoint x: 499, startPoint y: 471, endPoint x: 471, endPoint y: 474, distance: 28.1
click at [471, 474] on div "< div class = "pilihan-card" > < div class = "pilihan-deskripsi" > < p > Jasa s…" at bounding box center [747, 494] width 821 height 240
click at [527, 462] on div "< div class = "pilihan-card" > < div class = "pilihan-deskripsi" > < p > Jasa s…" at bounding box center [747, 494] width 821 height 240
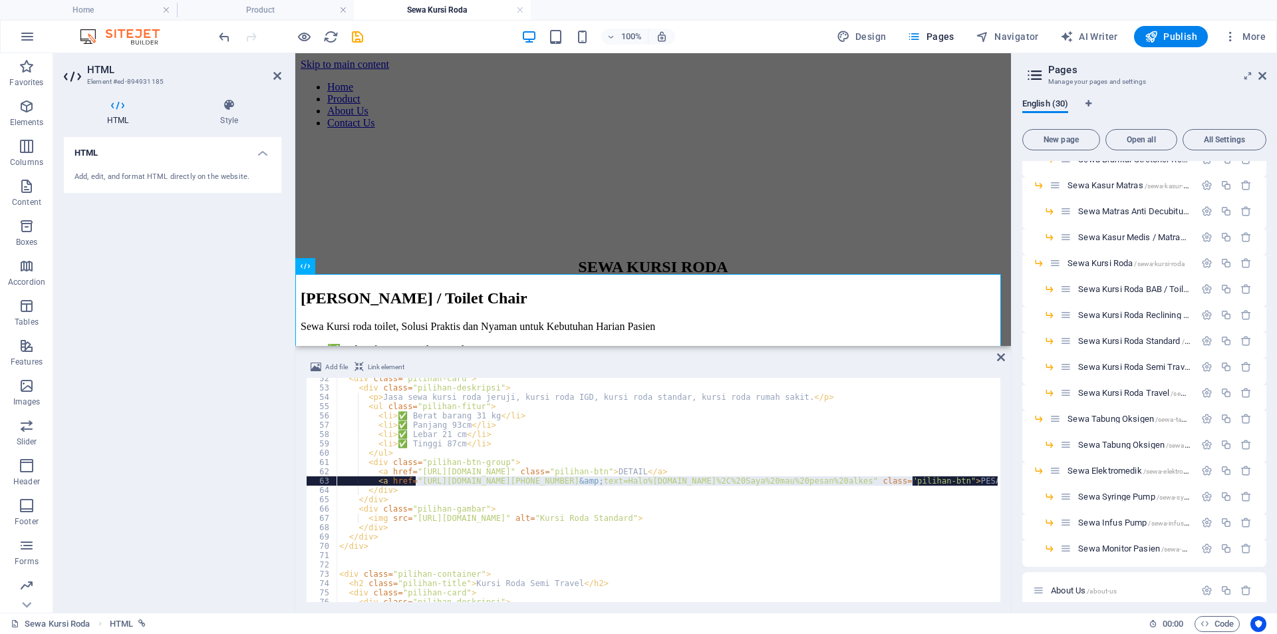
drag, startPoint x: 416, startPoint y: 480, endPoint x: 912, endPoint y: 484, distance: 495.5
click at [912, 484] on div "< div class = "pilihan-card" > < div class = "pilihan-deskripsi" > < p > Jasa s…" at bounding box center [747, 494] width 821 height 240
paste textarea "11338008&amp;text=Halo%20sewabed"
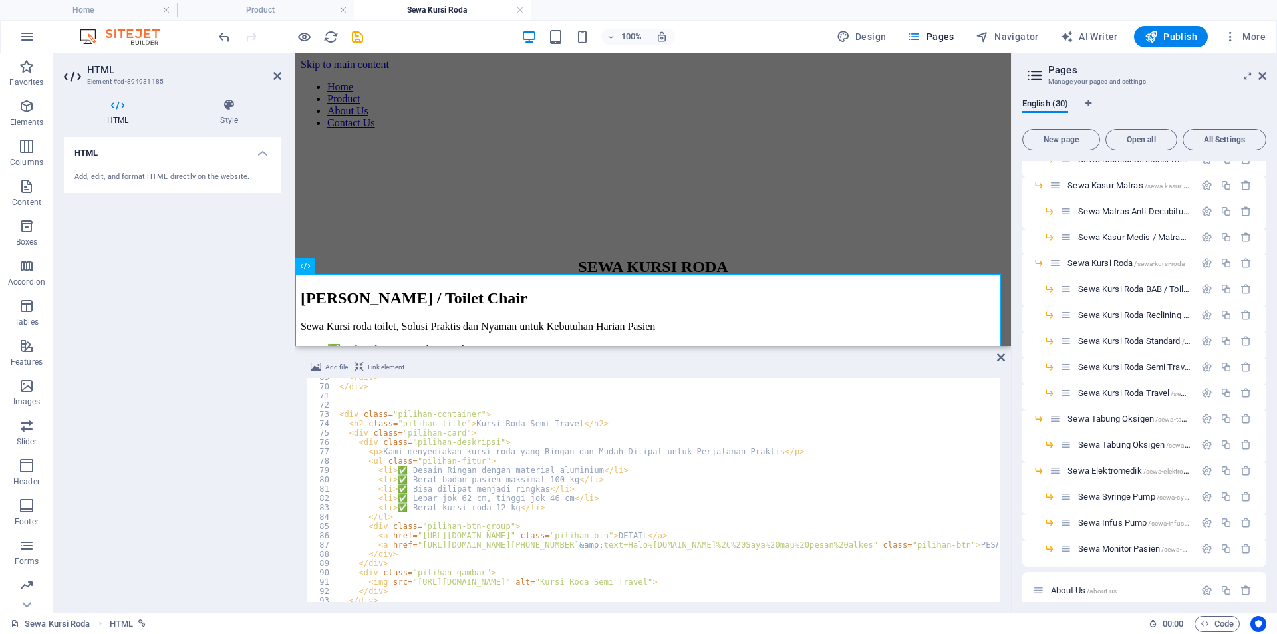
scroll to position [638, 0]
click at [464, 528] on div "</ div > </ div > < div class = "pilihan-container" > < h2 class = "pilihan-tit…" at bounding box center [747, 492] width 821 height 240
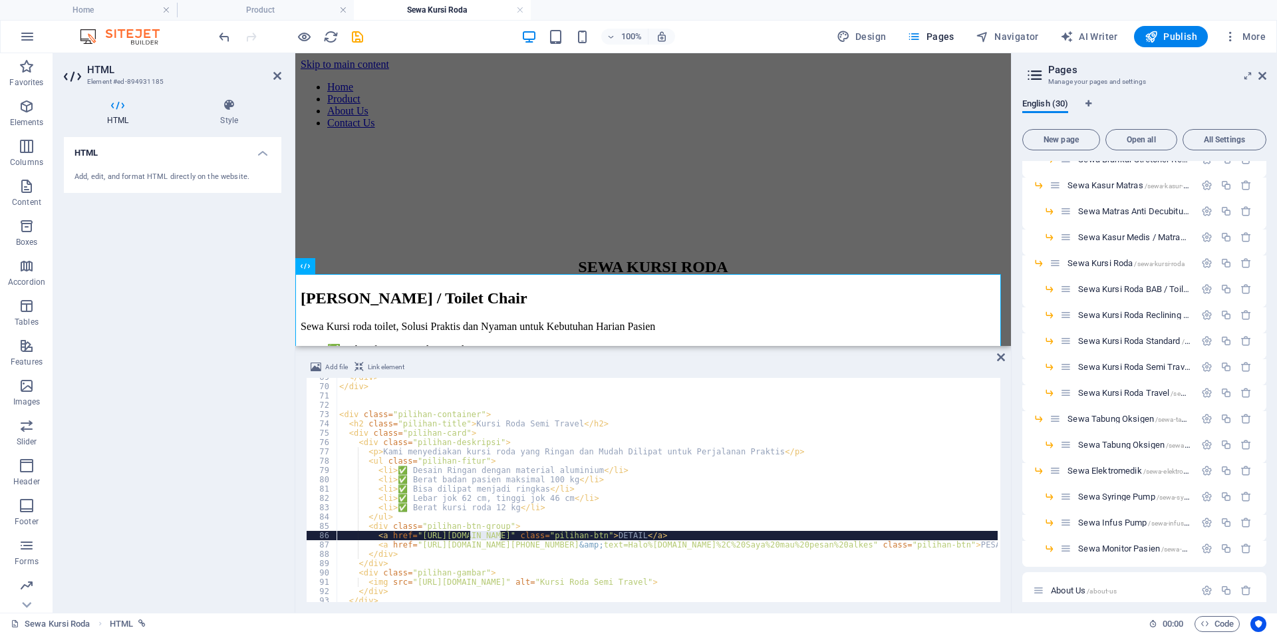
drag, startPoint x: 501, startPoint y: 537, endPoint x: 471, endPoint y: 537, distance: 29.9
click at [471, 537] on div "</ div > </ div > < div class = "pilihan-container" > < h2 class = "pilihan-tit…" at bounding box center [747, 492] width 821 height 240
click at [481, 545] on div "</ div > </ div > < div class = "pilihan-container" > < h2 class = "pilihan-tit…" at bounding box center [747, 492] width 821 height 240
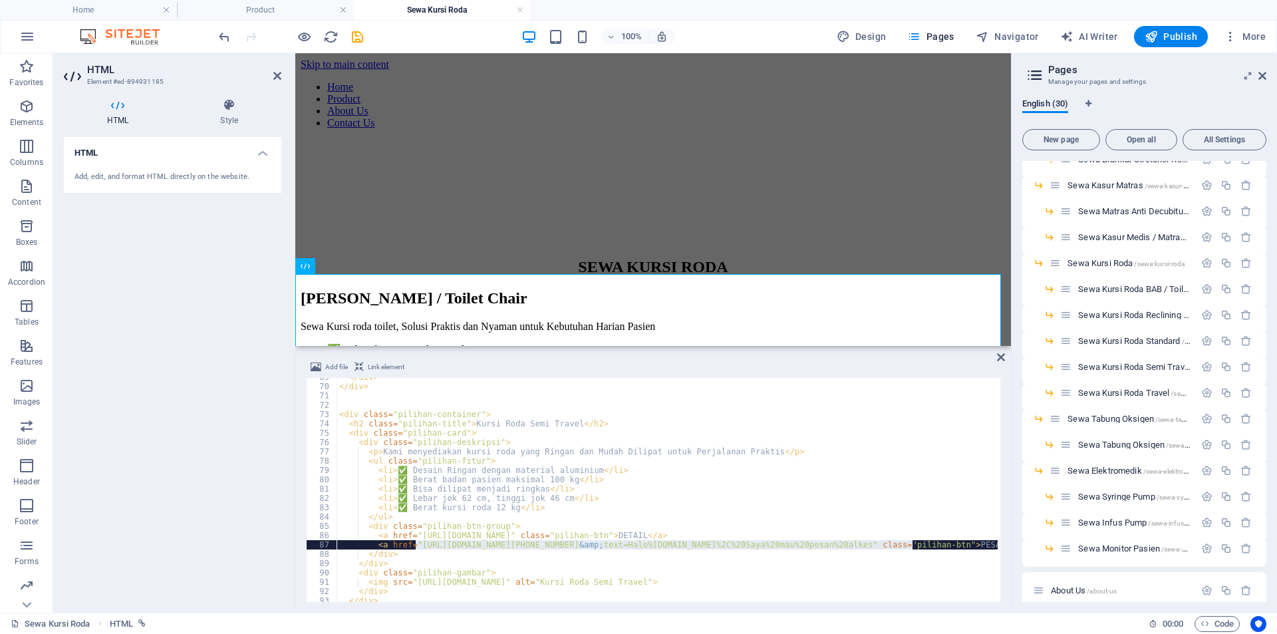
drag, startPoint x: 416, startPoint y: 544, endPoint x: 911, endPoint y: 542, distance: 495.5
click at [911, 542] on div "</ div > </ div > < div class = "pilihan-container" > < h2 class = "pilihan-tit…" at bounding box center [747, 492] width 821 height 240
paste textarea "11338008&amp;text=Halo%20sewabed"
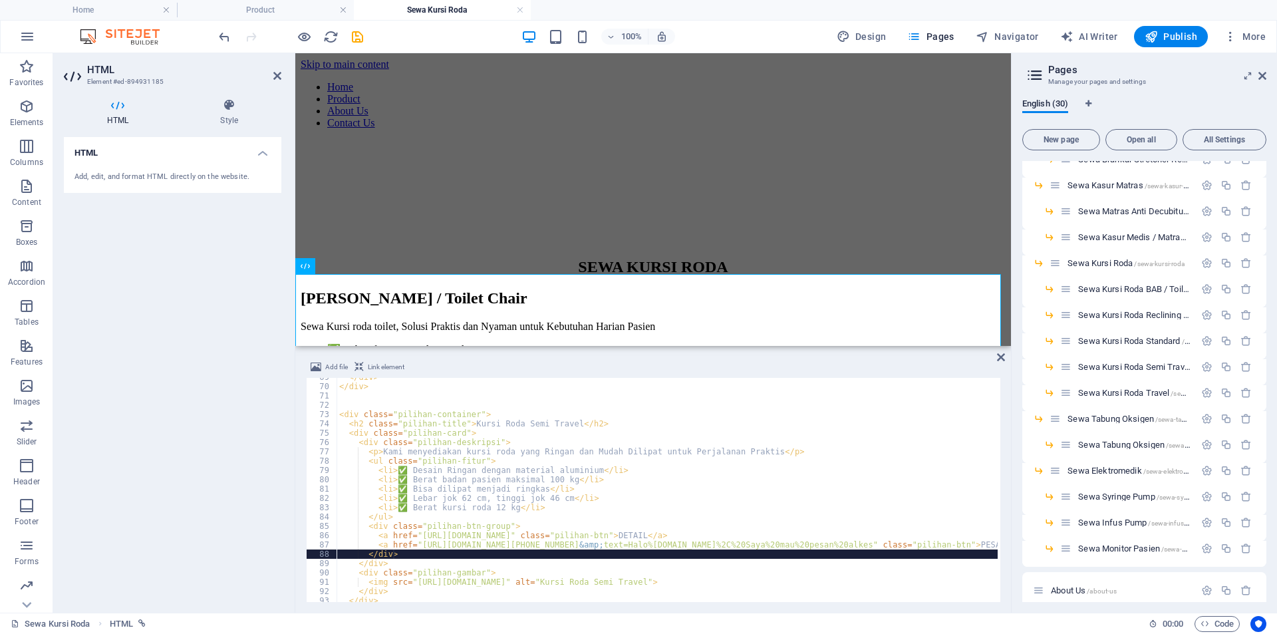
click at [635, 555] on div "</ div > </ div > < div class = "pilihan-container" > < h2 class = "pilihan-tit…" at bounding box center [747, 492] width 821 height 240
click at [466, 554] on div "</ div > </ div > < div class = "pilihan-container" > < h2 class = "pilihan-tit…" at bounding box center [747, 492] width 821 height 240
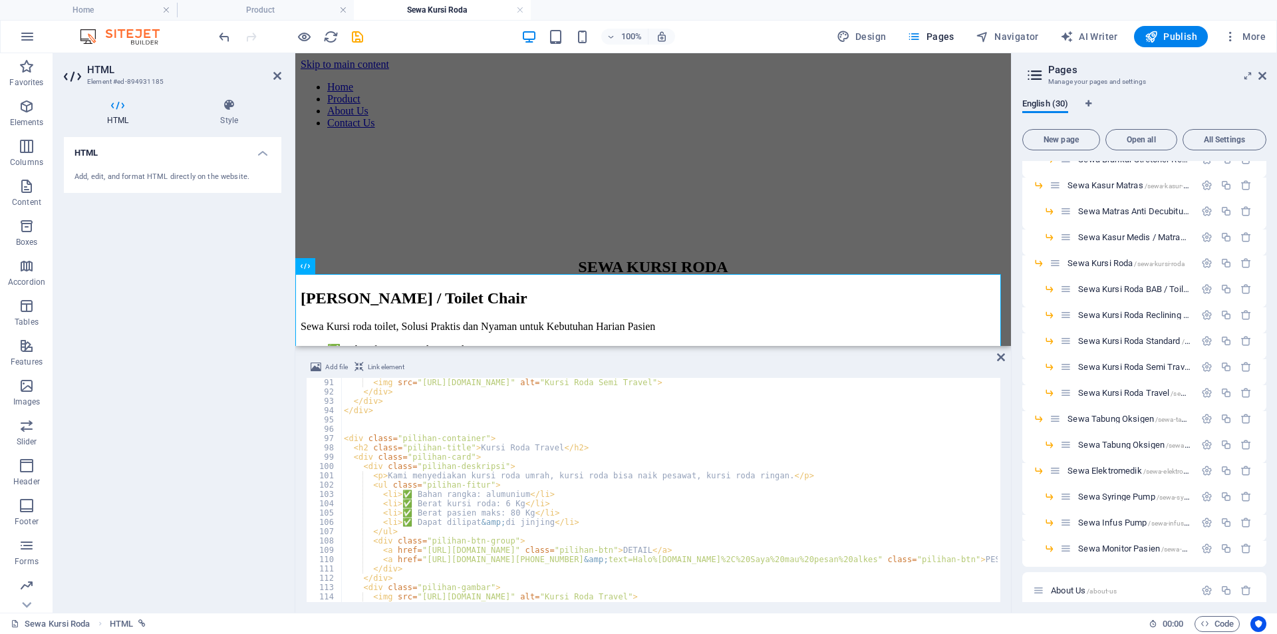
scroll to position [838, 0]
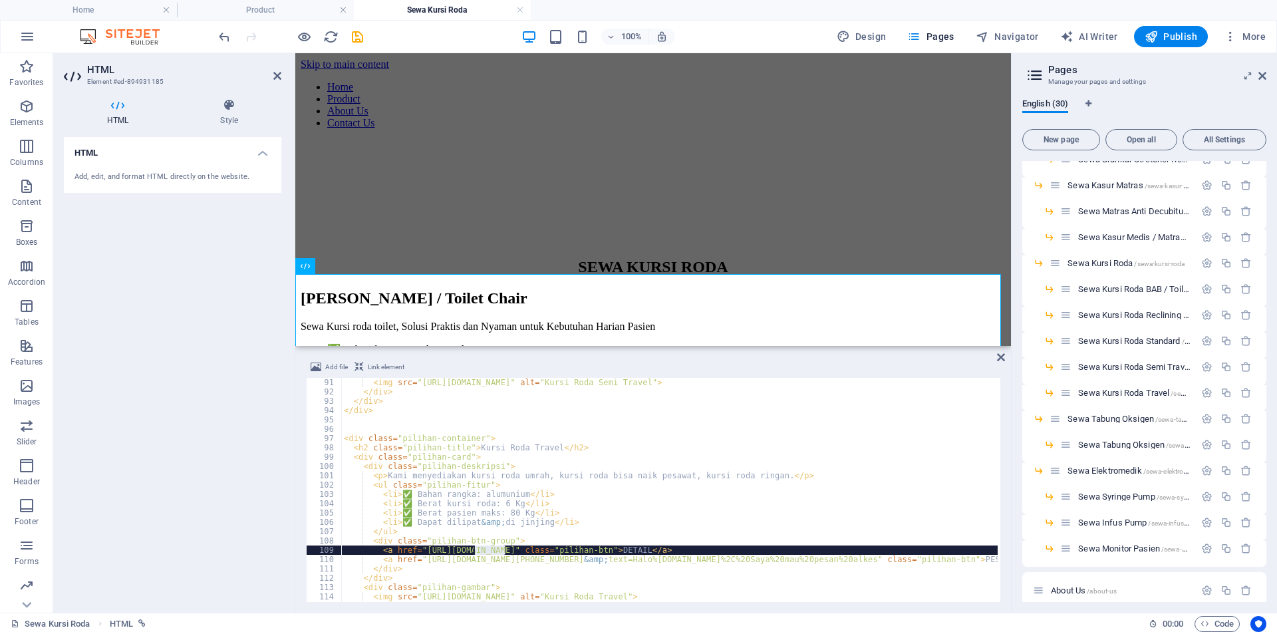
drag, startPoint x: 506, startPoint y: 551, endPoint x: 475, endPoint y: 552, distance: 31.3
click at [475, 552] on div "< img src = "[URL][DOMAIN_NAME]" alt = "Kursi Roda Semi Travel" > </ div > </ d…" at bounding box center [751, 498] width 821 height 240
click at [556, 510] on div "< img src = "[URL][DOMAIN_NAME]" alt = "Kursi Roda Semi Travel" > </ div > </ d…" at bounding box center [751, 498] width 821 height 240
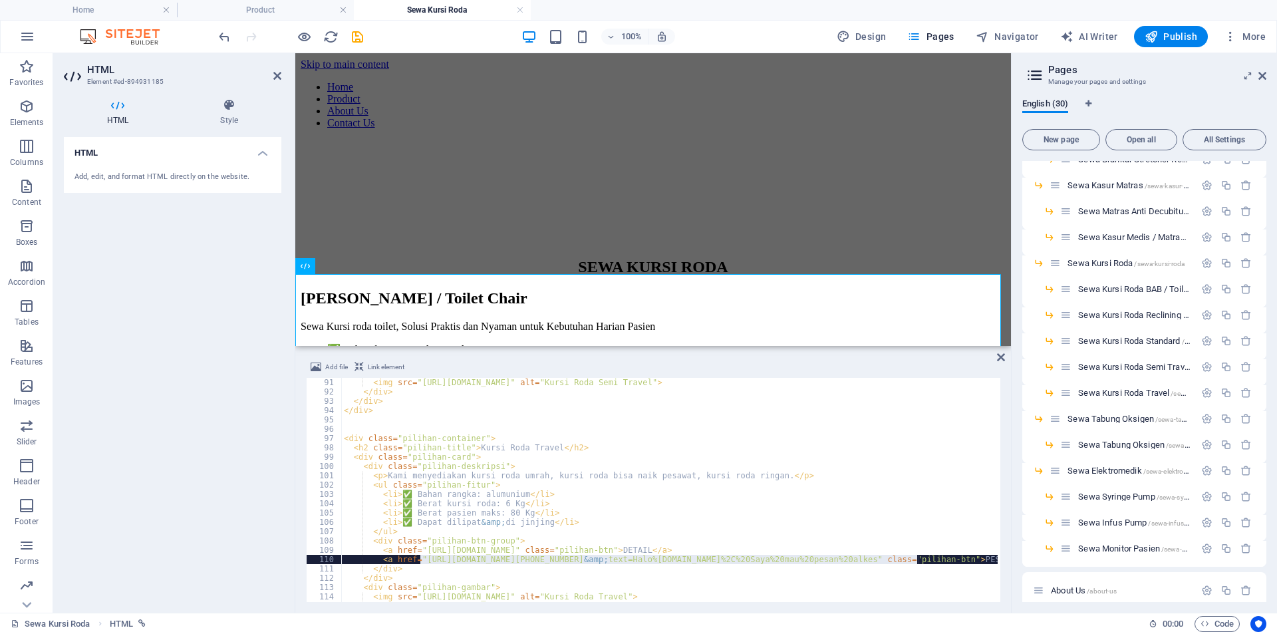
drag, startPoint x: 420, startPoint y: 560, endPoint x: 918, endPoint y: 560, distance: 497.5
click at [918, 560] on div "< img src = "[URL][DOMAIN_NAME]" alt = "Kursi Roda Semi Travel" > </ div > </ d…" at bounding box center [751, 498] width 821 height 240
paste textarea "11338008&amp;text=Halo%20sewabed"
type textarea "<a href="[URL][DOMAIN_NAME][PHONE_NUMBER][DOMAIN_NAME]" class="pilihan-btn">PES…"
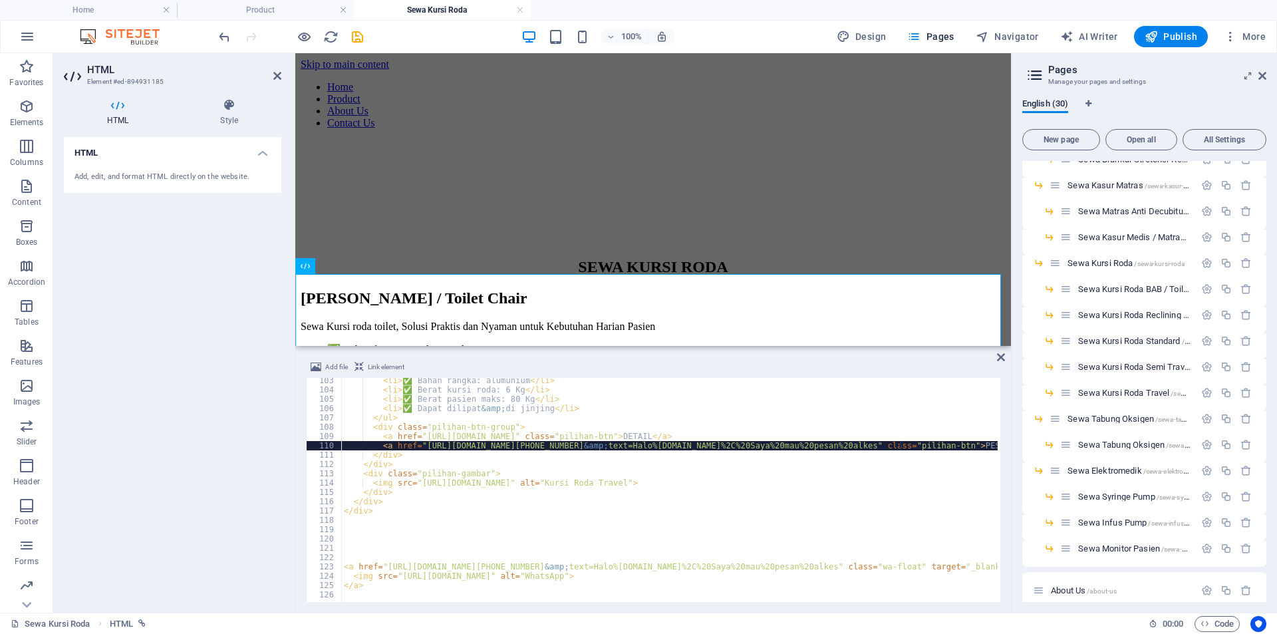
scroll to position [952, 0]
click at [1003, 358] on icon at bounding box center [1001, 357] width 8 height 11
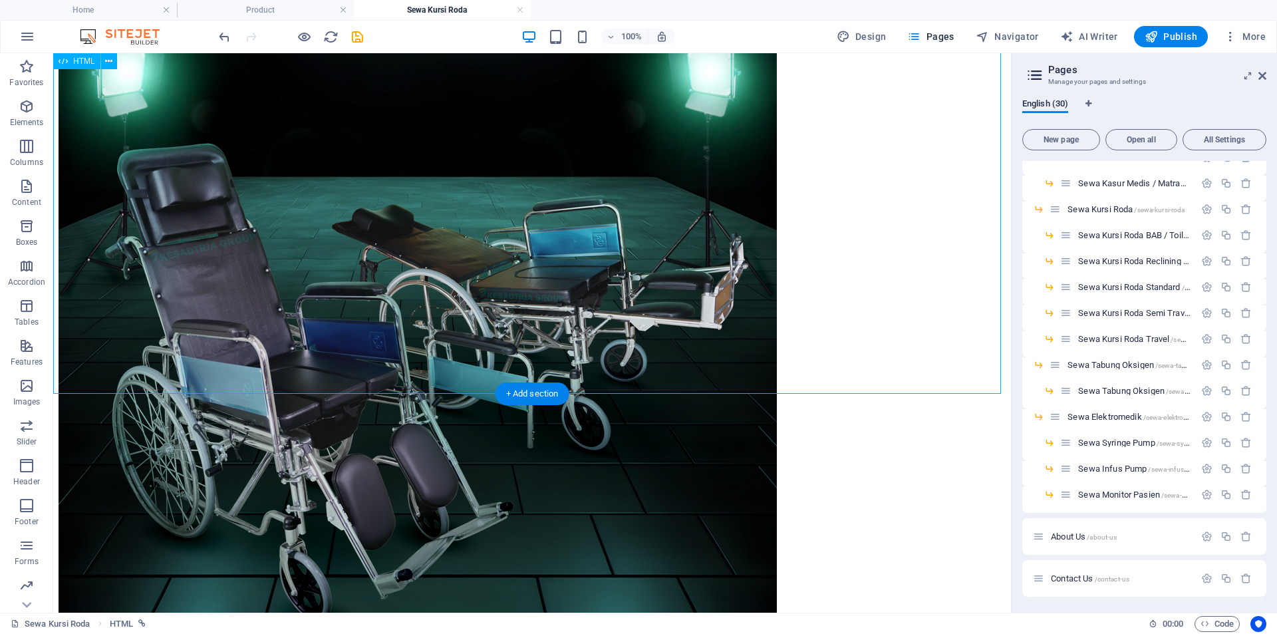
scroll to position [1471, 0]
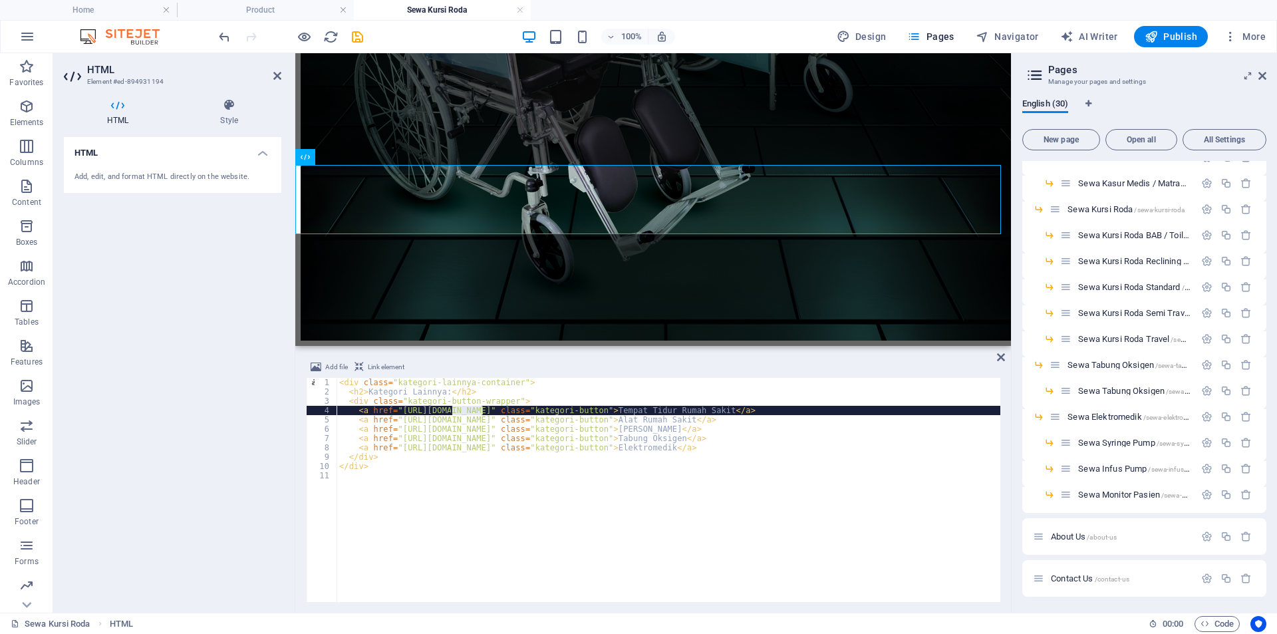
drag, startPoint x: 482, startPoint y: 410, endPoint x: 453, endPoint y: 412, distance: 29.4
click at [453, 412] on div "< div class = "kategori-lainnya-container" > < h2 > Kategori Lainnya: </ h2 > <…" at bounding box center [669, 499] width 664 height 243
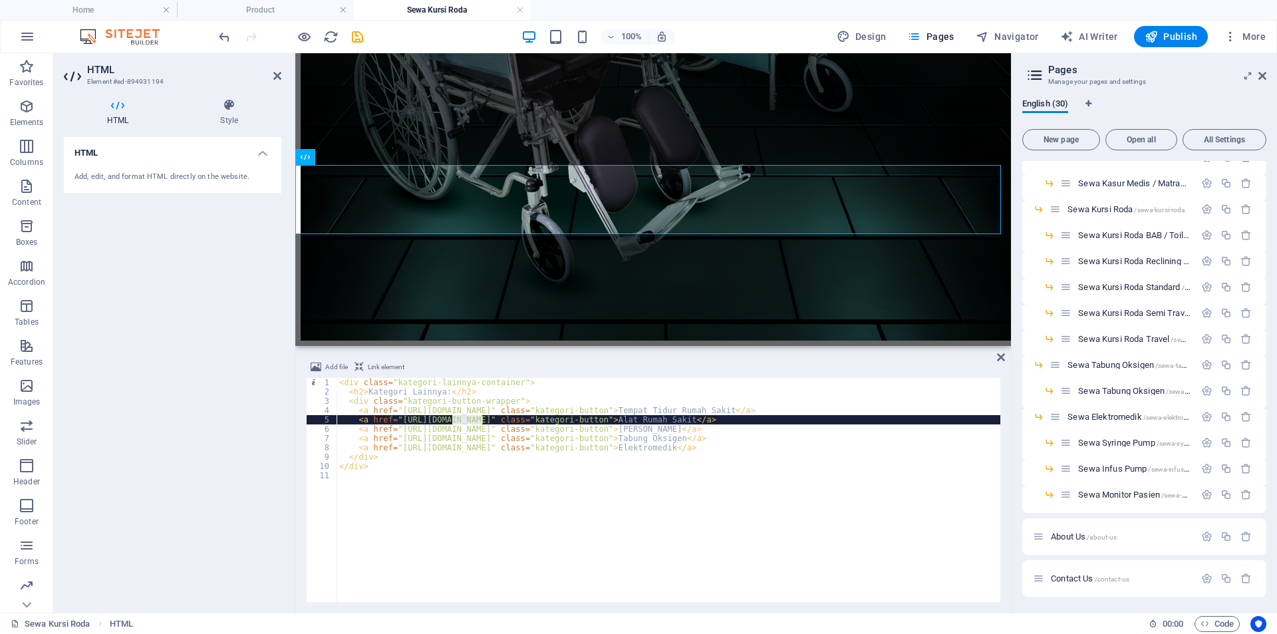
drag, startPoint x: 482, startPoint y: 419, endPoint x: 453, endPoint y: 418, distance: 28.6
click at [453, 418] on div "< div class = "kategori-lainnya-container" > < h2 > Kategori Lainnya: </ h2 > <…" at bounding box center [669, 499] width 664 height 243
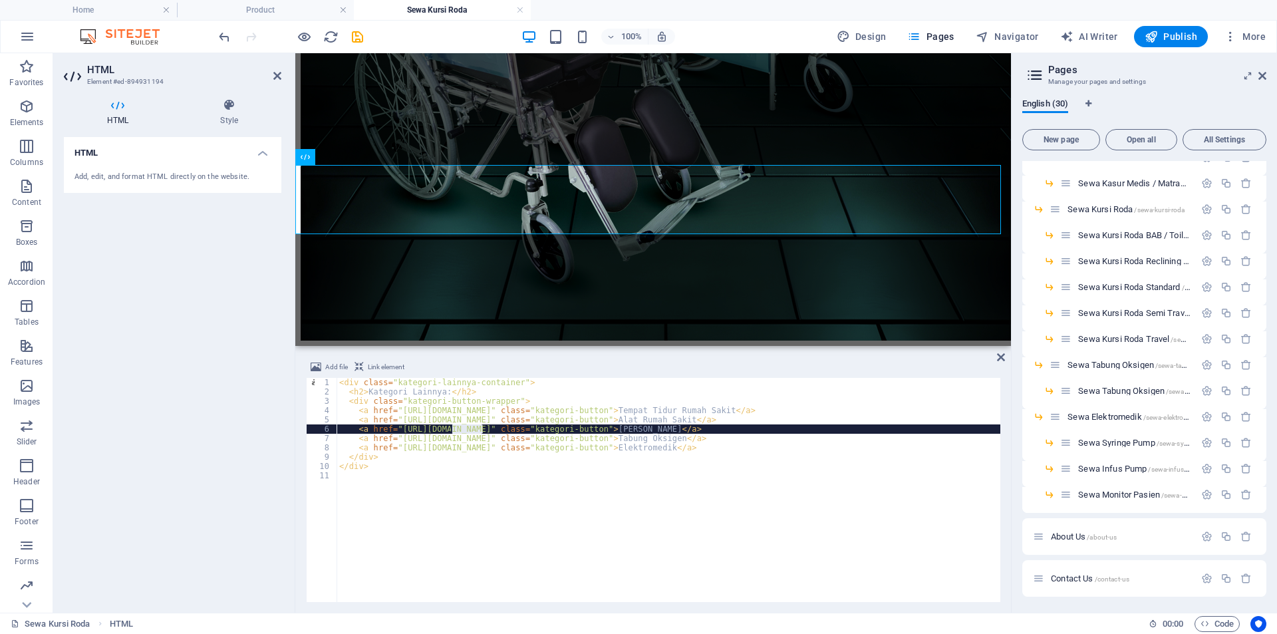
drag, startPoint x: 483, startPoint y: 431, endPoint x: 454, endPoint y: 430, distance: 29.3
click at [454, 430] on div "< div class = "kategori-lainnya-container" > < h2 > Kategori Lainnya: </ h2 > <…" at bounding box center [669, 499] width 664 height 243
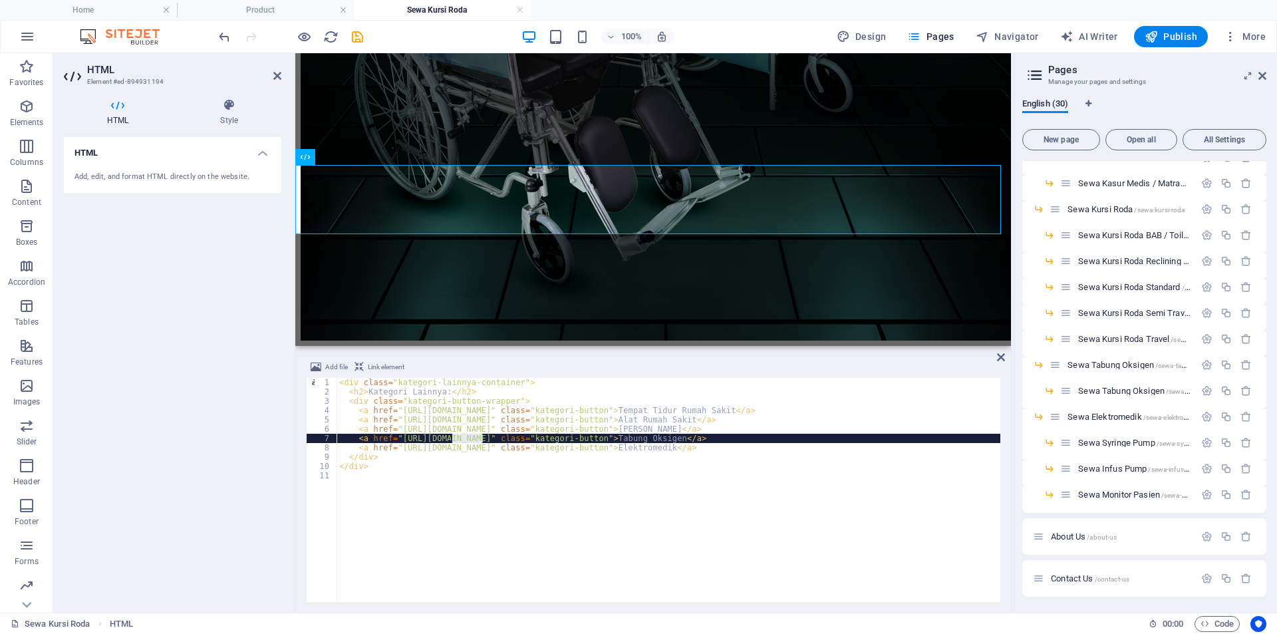
drag, startPoint x: 484, startPoint y: 434, endPoint x: 452, endPoint y: 438, distance: 31.5
click at [452, 438] on div "< div class = "kategori-lainnya-container" > < h2 > Kategori Lainnya: </ h2 > <…" at bounding box center [669, 499] width 664 height 243
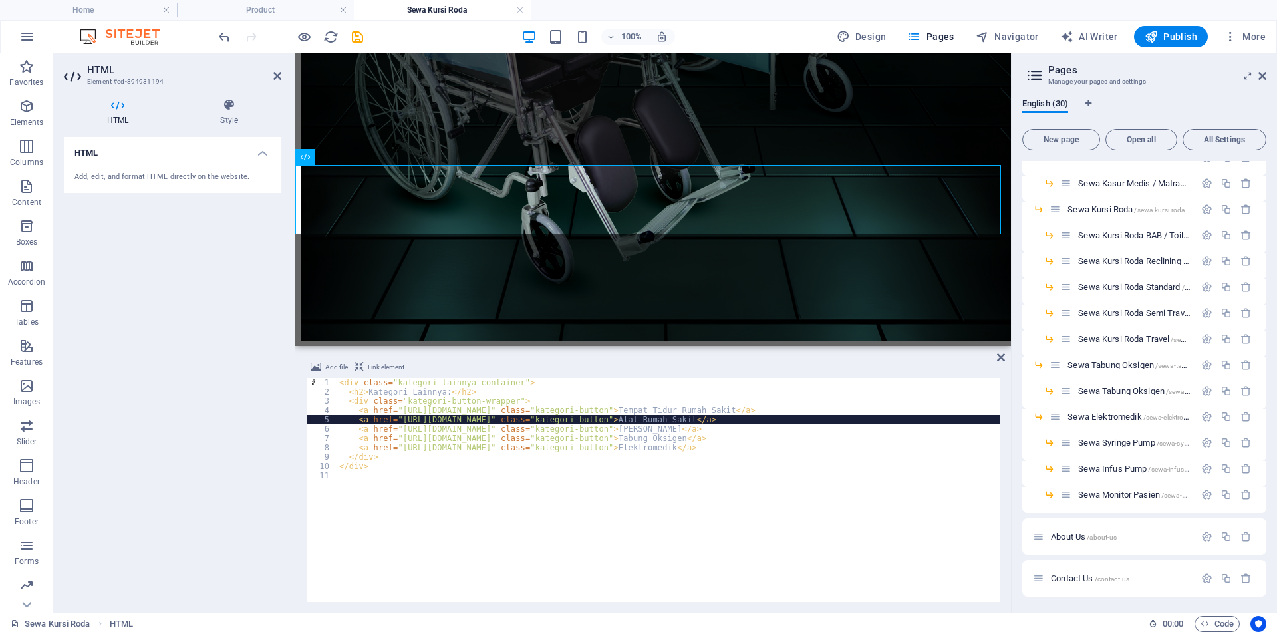
click at [486, 419] on div "< div class = "kategori-lainnya-container" > < h2 > Kategori Lainnya: </ h2 > <…" at bounding box center [669, 499] width 664 height 243
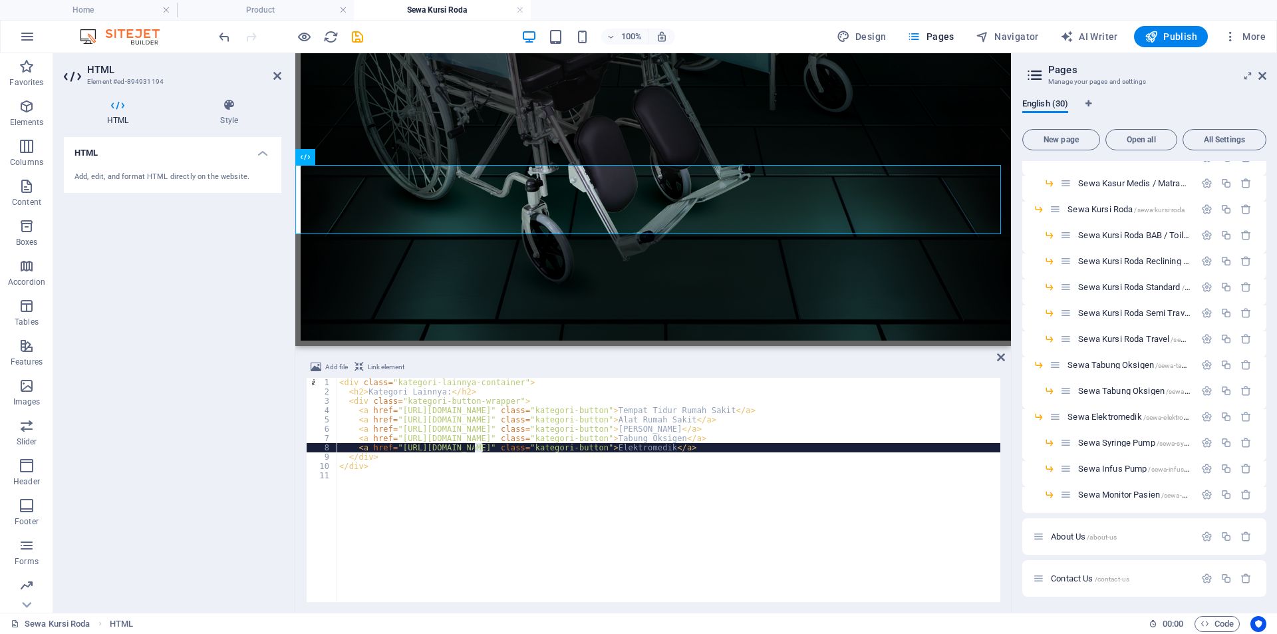
drag, startPoint x: 485, startPoint y: 444, endPoint x: 471, endPoint y: 446, distance: 14.0
click at [474, 447] on div "< div class = "kategori-lainnya-container" > < h2 > Kategori Lainnya: </ h2 > <…" at bounding box center [669, 499] width 664 height 243
click at [461, 415] on div "< div class = "kategori-lainnya-container" > < h2 > Kategori Lainnya: </ h2 > <…" at bounding box center [669, 499] width 664 height 243
drag, startPoint x: 483, startPoint y: 446, endPoint x: 452, endPoint y: 450, distance: 31.6
click at [452, 450] on div "< div class = "kategori-lainnya-container" > < h2 > Kategori Lainnya: </ h2 > <…" at bounding box center [669, 499] width 664 height 243
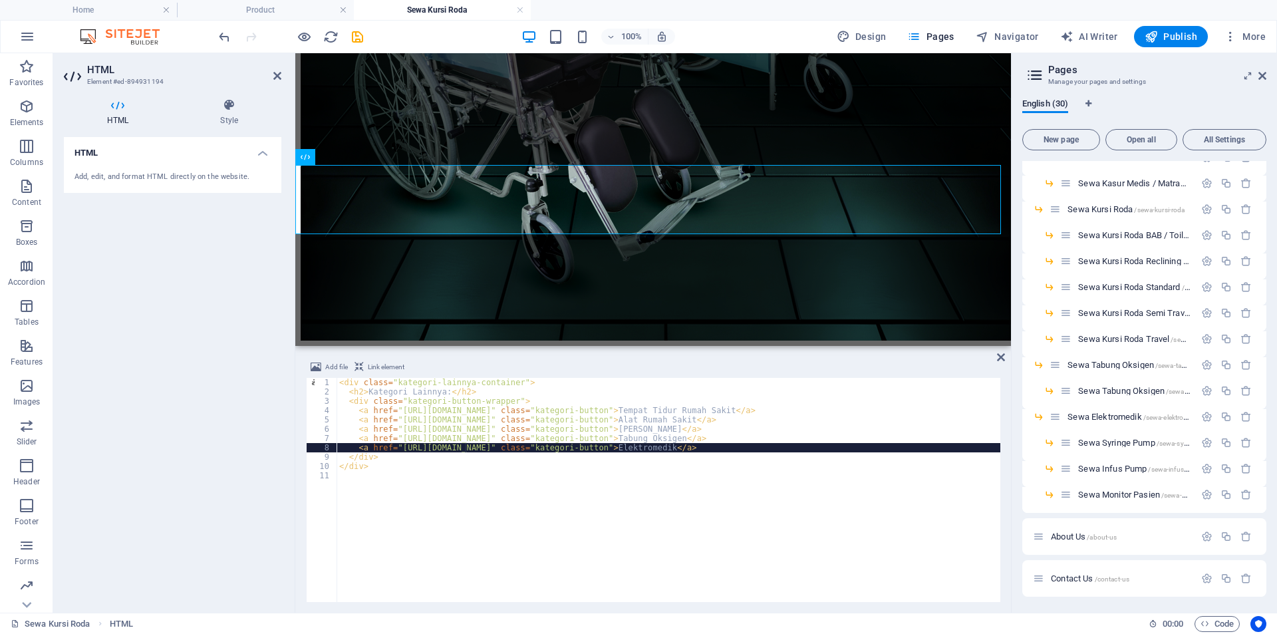
click at [483, 462] on div "< div class = "kategori-lainnya-container" > < h2 > Kategori Lainnya: </ h2 > <…" at bounding box center [669, 499] width 664 height 243
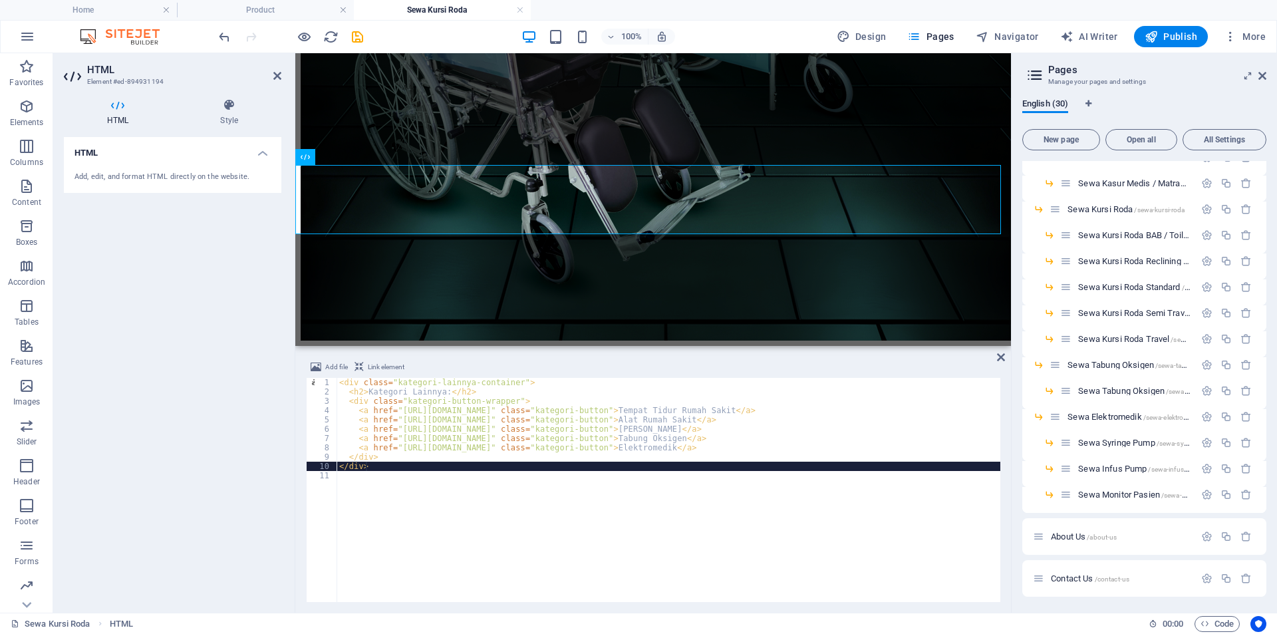
scroll to position [0, 1]
type textarea "</div>"
click at [998, 357] on icon at bounding box center [1001, 357] width 8 height 11
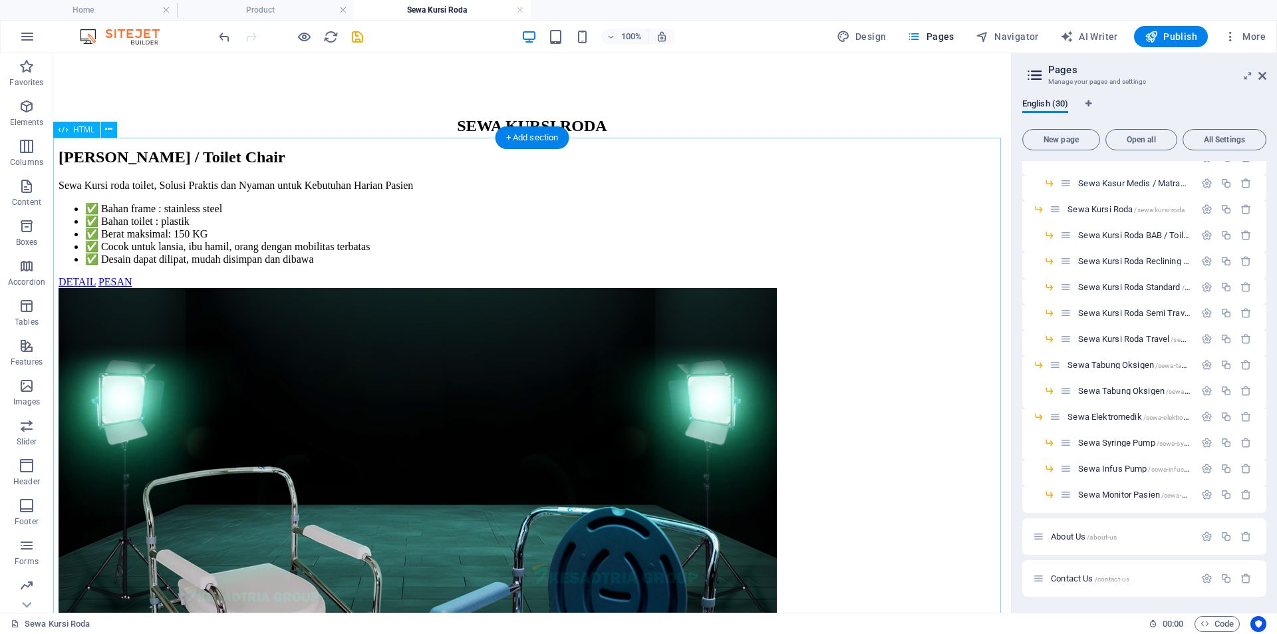
scroll to position [0, 0]
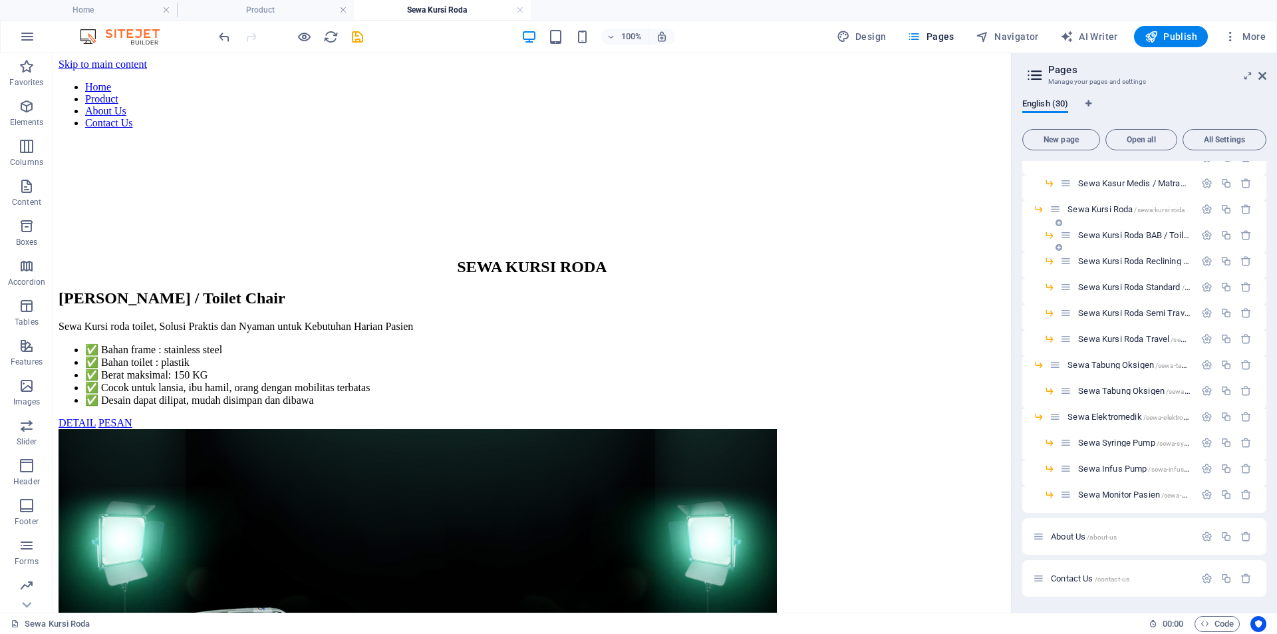
click at [1131, 236] on span "Sewa Kursi Roda BAB / Toilet Chair /sewa-kursi-roda-bab-toilet-chair" at bounding box center [1194, 235] width 233 height 10
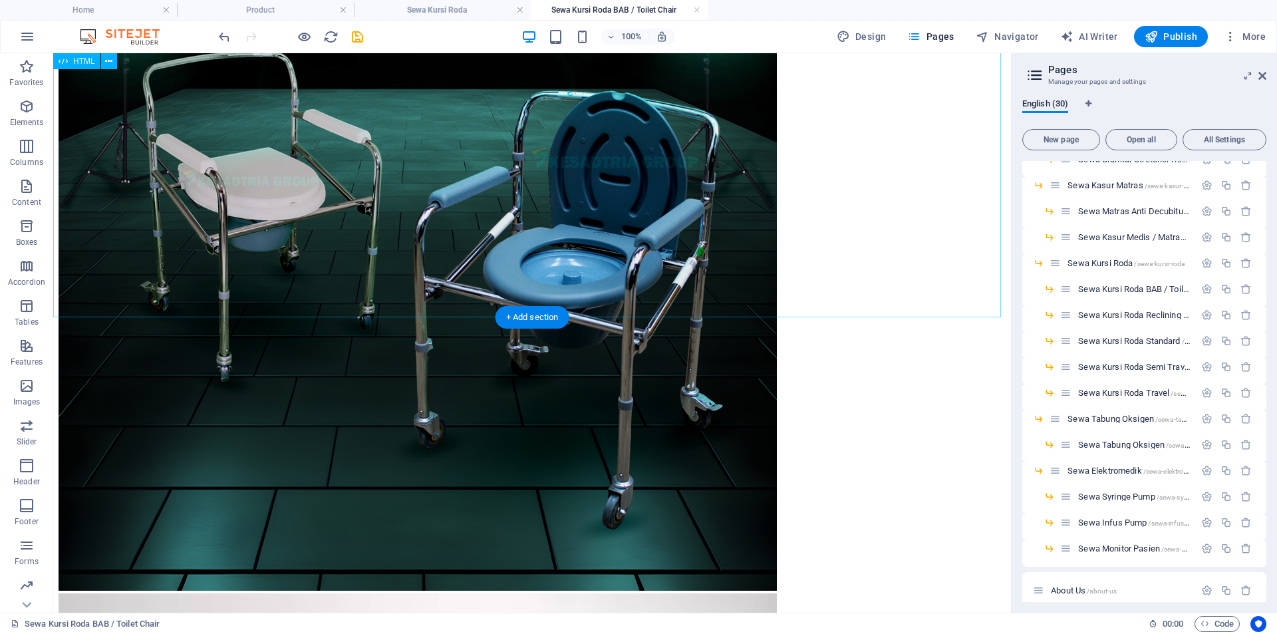
scroll to position [645, 0]
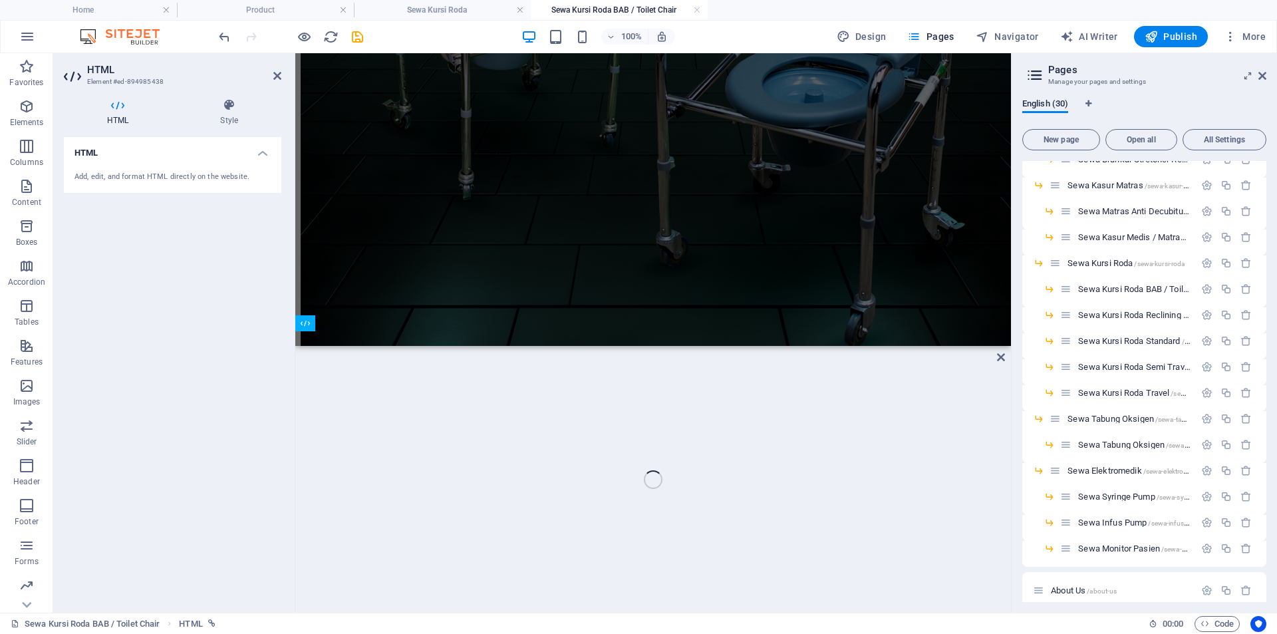
scroll to position [599, 0]
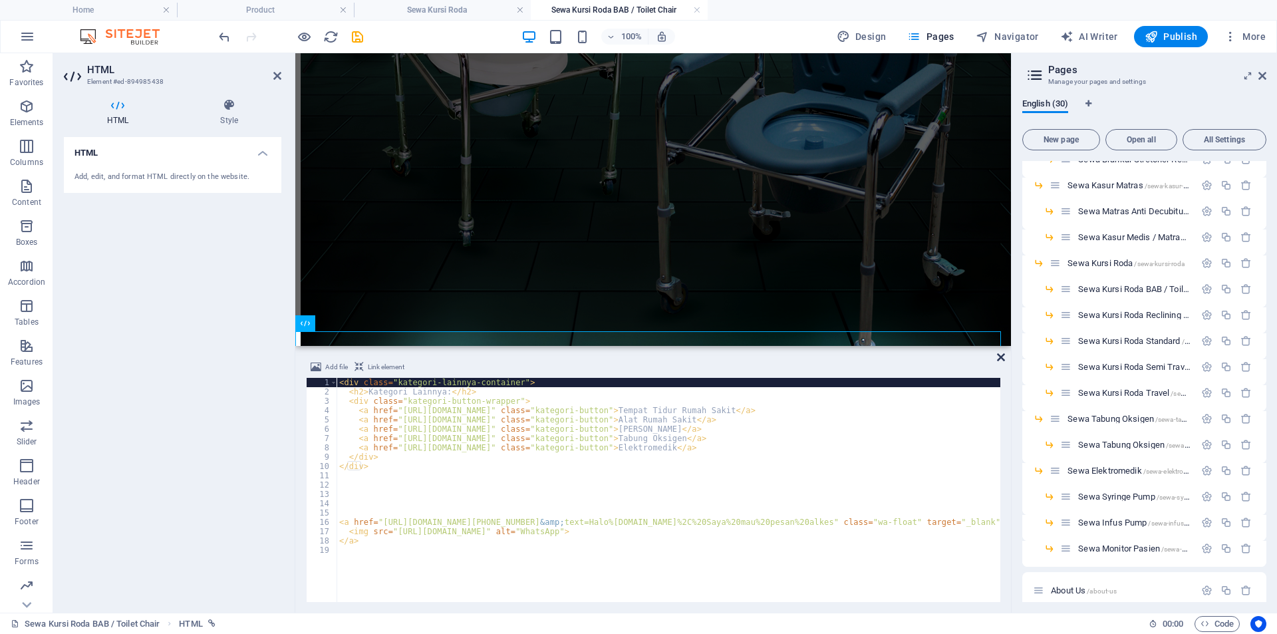
drag, startPoint x: 1001, startPoint y: 356, endPoint x: 952, endPoint y: 299, distance: 75.0
click at [1001, 356] on icon at bounding box center [1001, 357] width 8 height 11
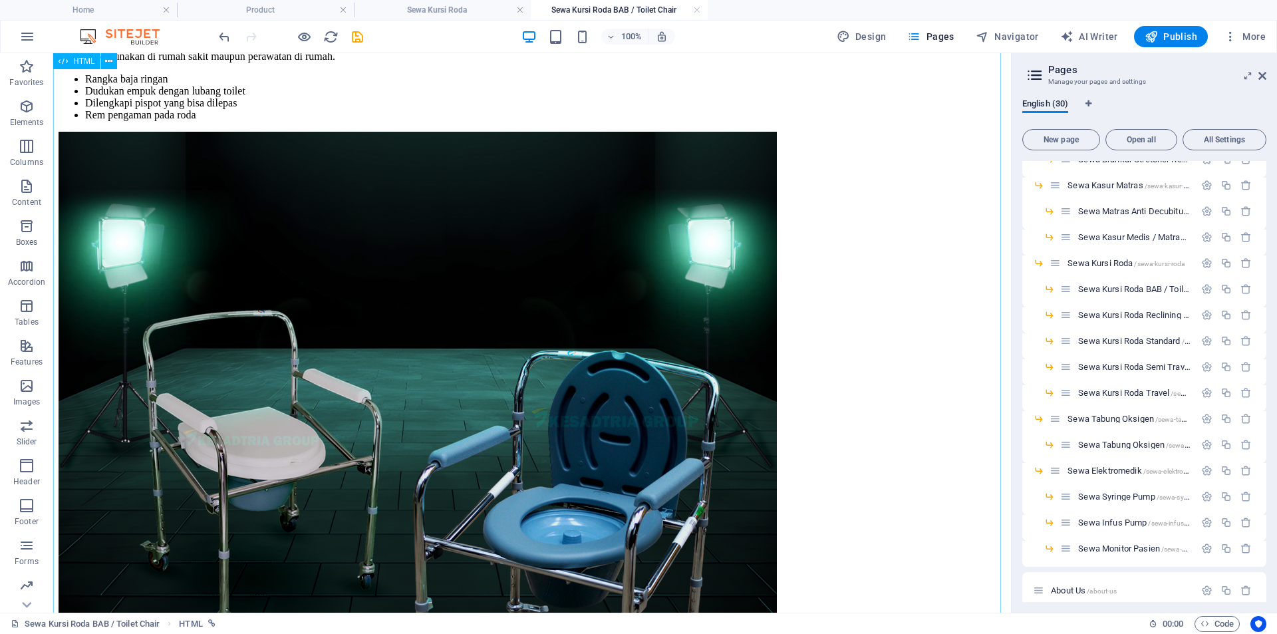
scroll to position [202, 0]
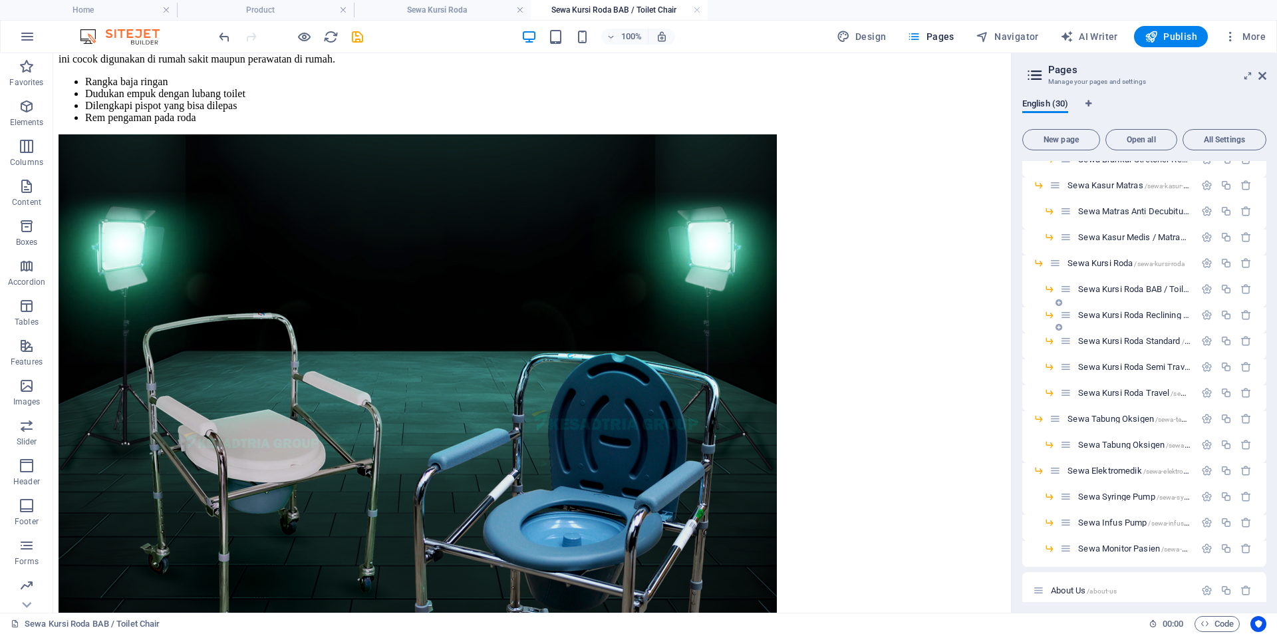
click at [1137, 312] on span "Sewa Kursi Roda Reclining 3 in 1 /sewa-kursi-roda-reclining-3-in-1" at bounding box center [1190, 315] width 225 height 10
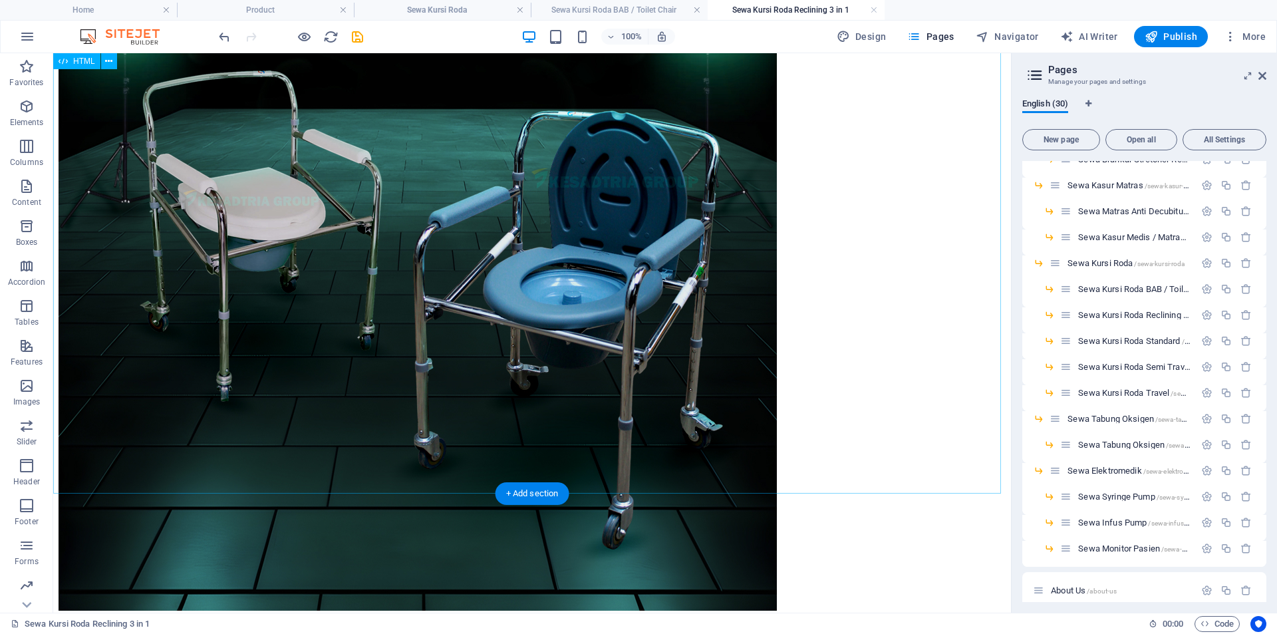
scroll to position [645, 0]
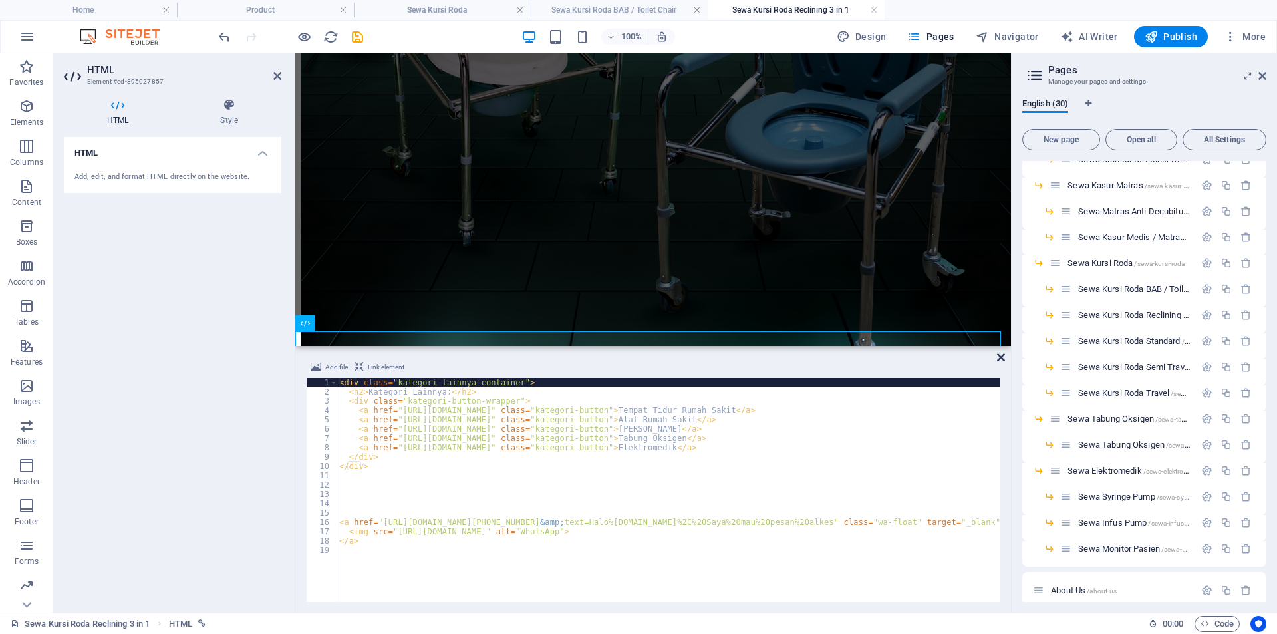
click at [1004, 358] on icon at bounding box center [1001, 357] width 8 height 11
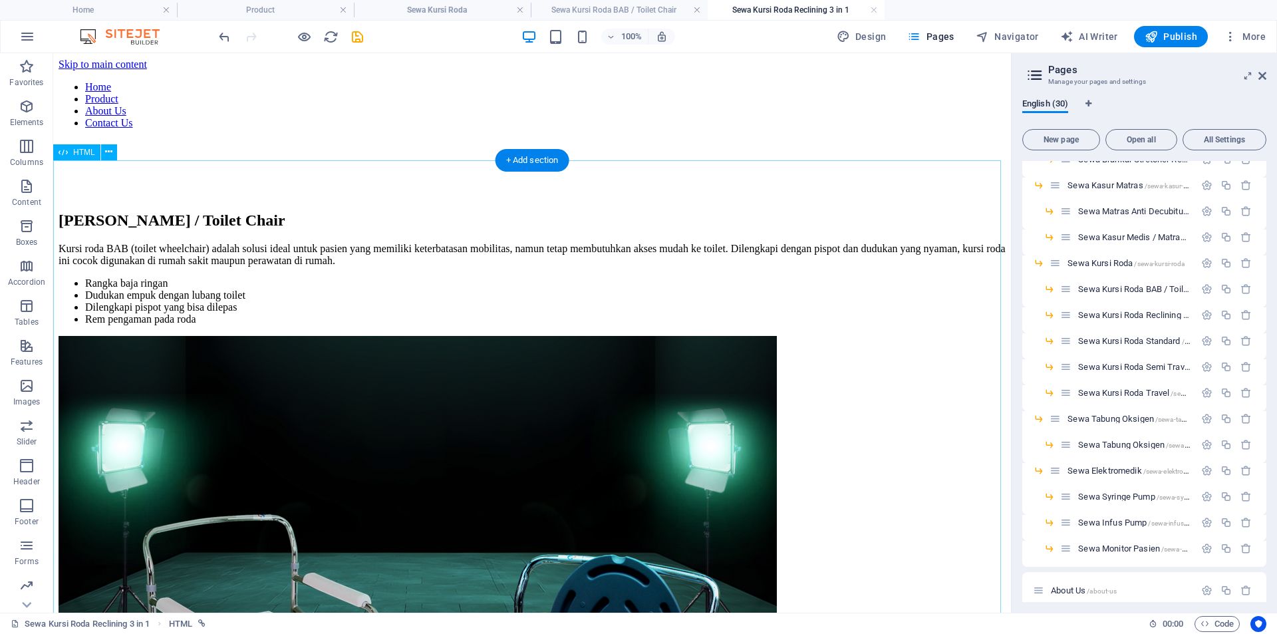
scroll to position [333, 0]
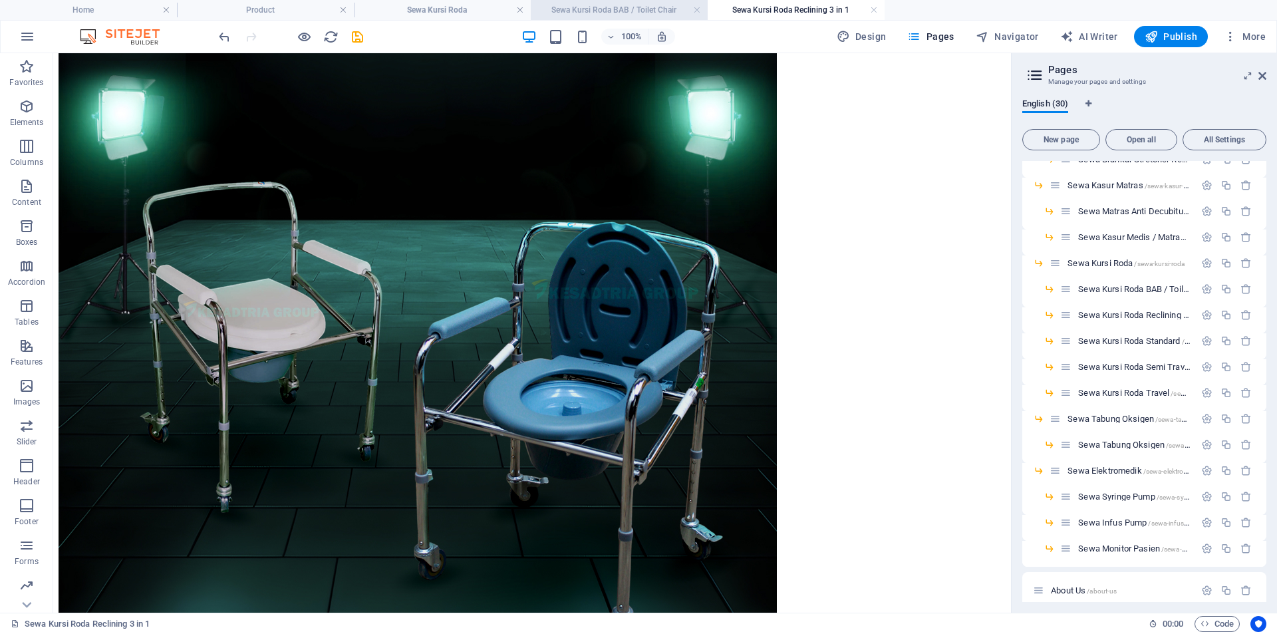
click at [620, 5] on h4 "Sewa Kursi Roda BAB / Toilet Chair" at bounding box center [619, 10] width 177 height 15
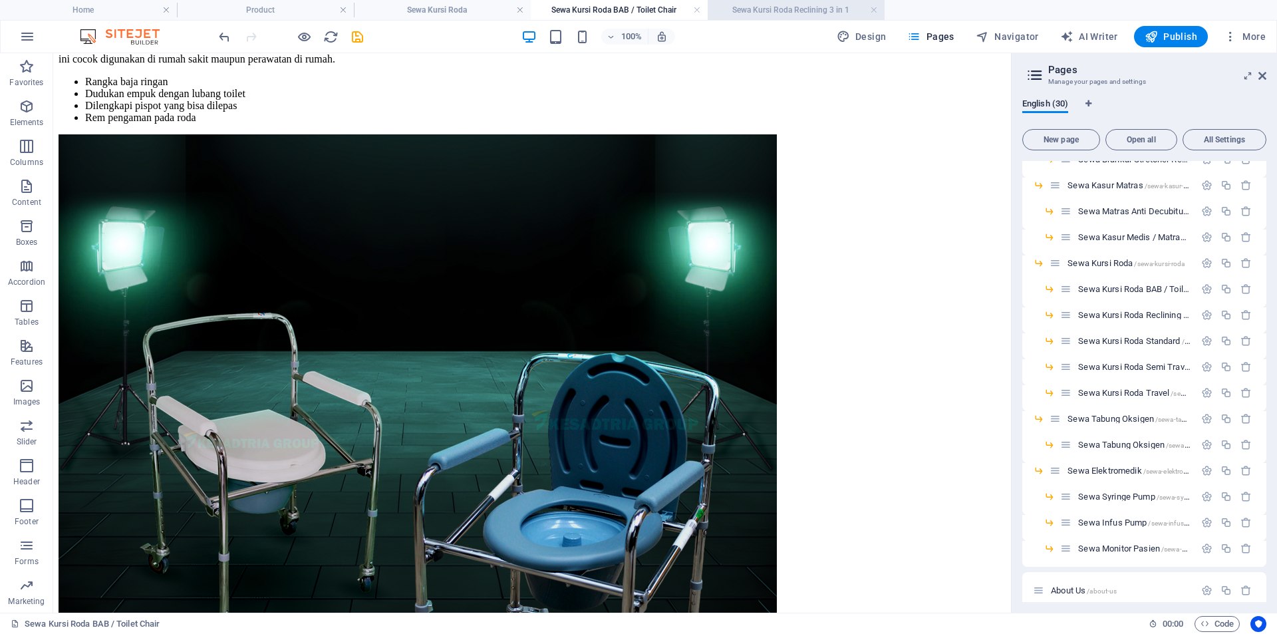
click at [773, 8] on h4 "Sewa Kursi Roda Reclining 3 in 1" at bounding box center [796, 10] width 177 height 15
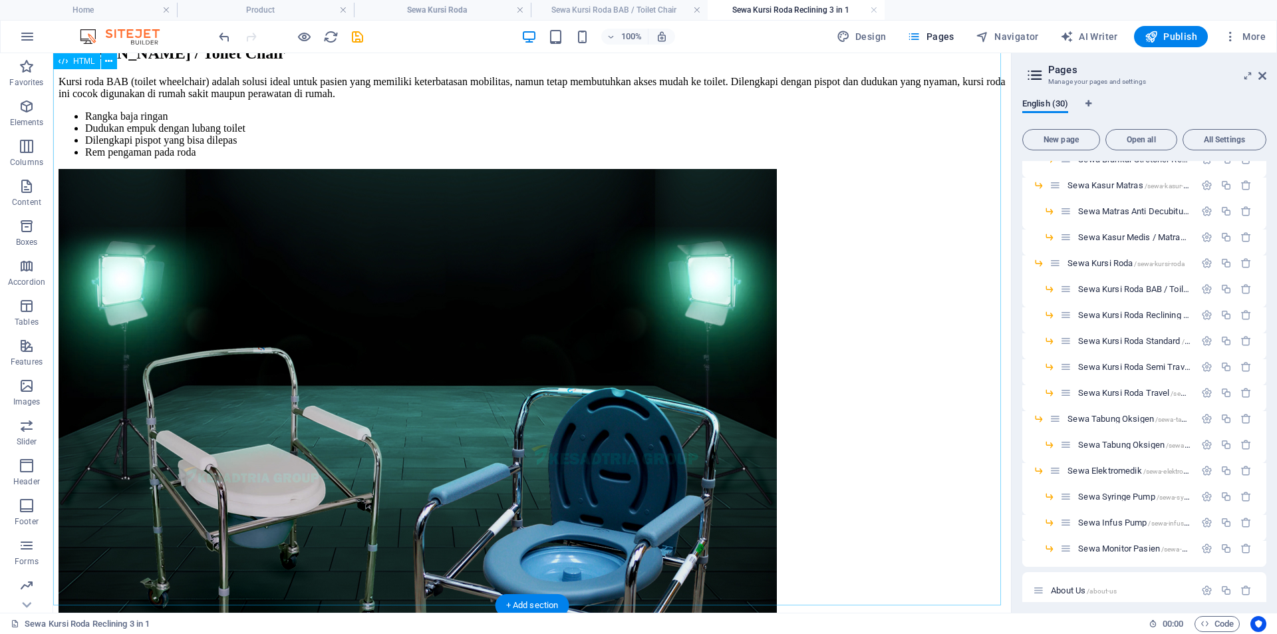
scroll to position [111, 0]
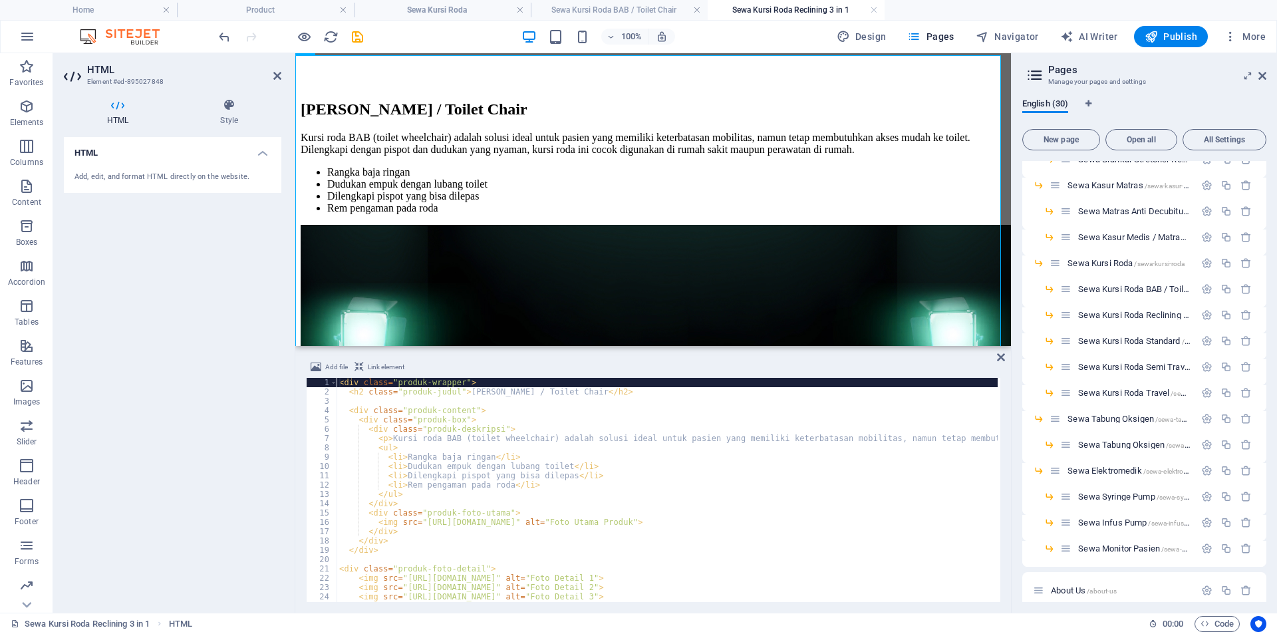
type textarea "</div>"
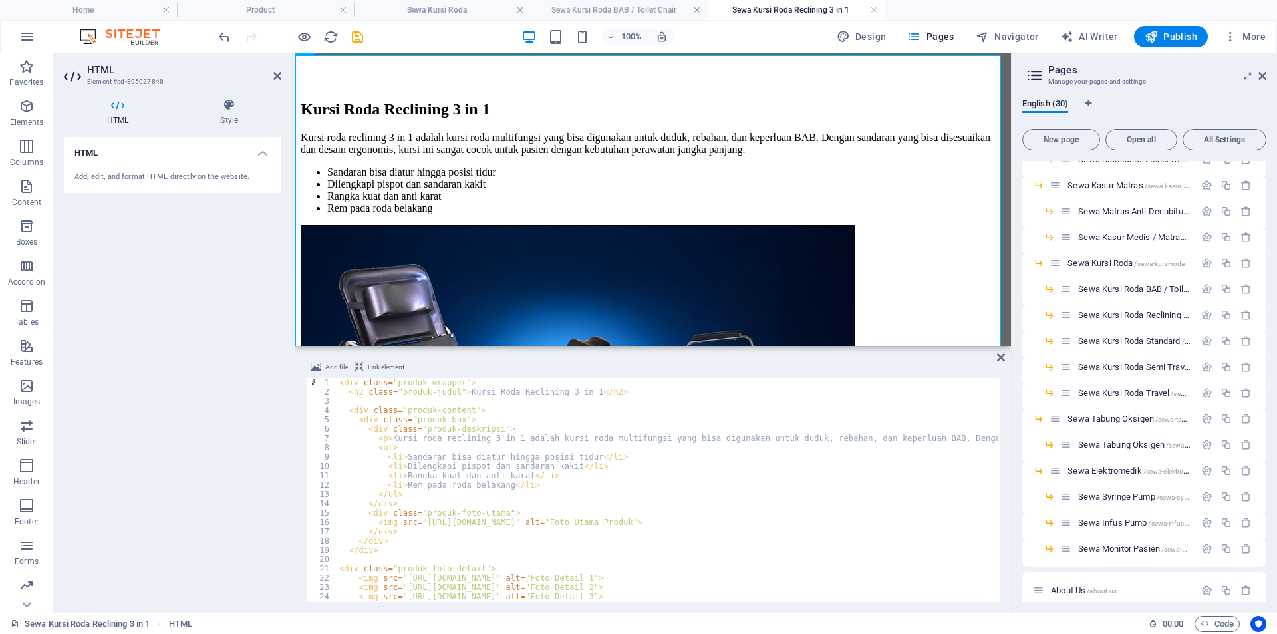
scroll to position [0, 0]
click at [1250, 37] on span "More" at bounding box center [1245, 36] width 42 height 13
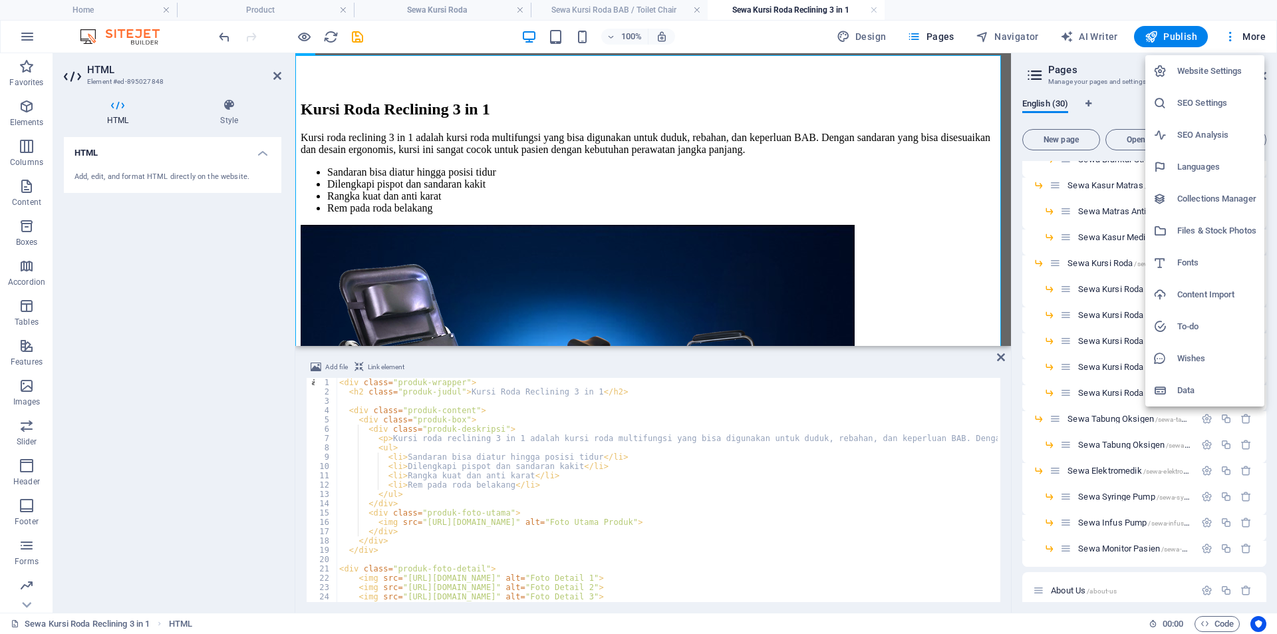
click at [1188, 228] on h6 "Files & Stock Photos" at bounding box center [1216, 231] width 79 height 16
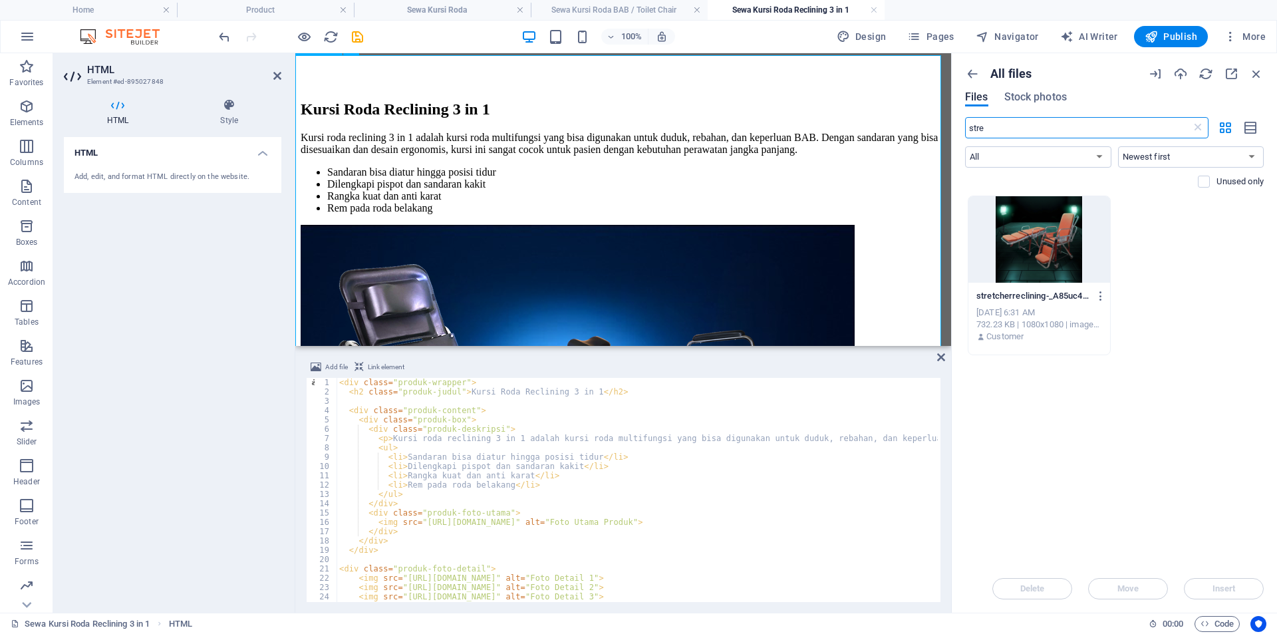
drag, startPoint x: 1259, startPoint y: 176, endPoint x: 863, endPoint y: 117, distance: 400.8
click at [1010, 122] on input "stre" at bounding box center [1078, 127] width 226 height 21
drag, startPoint x: 1307, startPoint y: 180, endPoint x: 938, endPoint y: 130, distance: 371.8
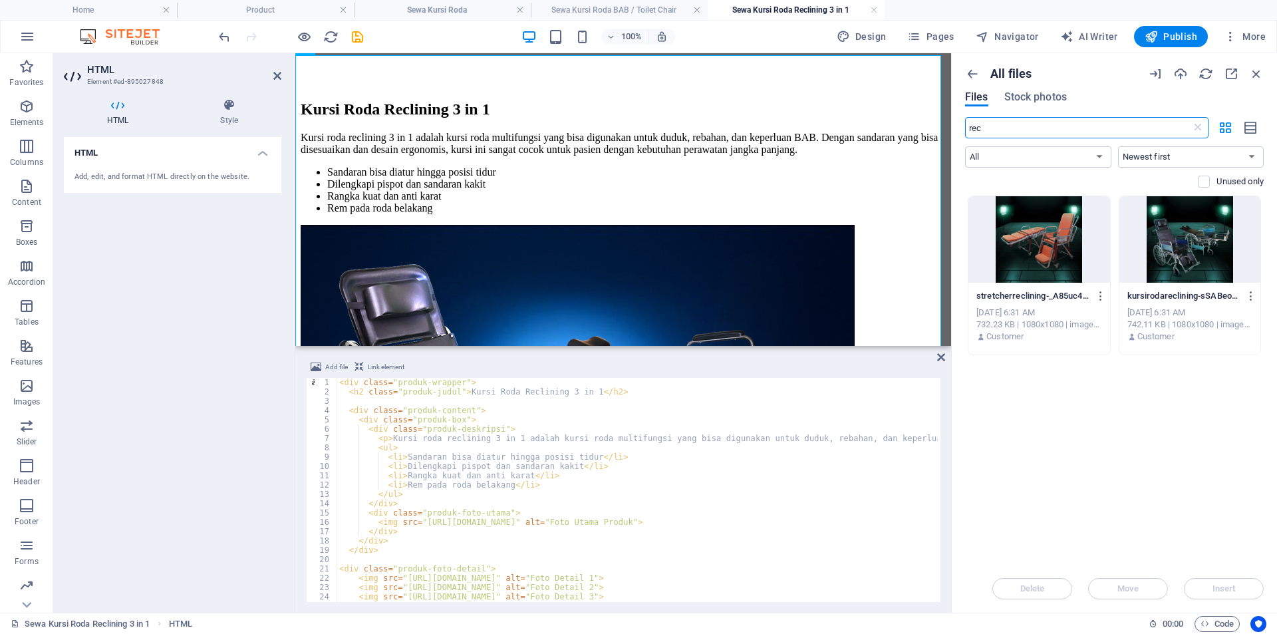
type input "rec"
click at [1153, 234] on div at bounding box center [1190, 239] width 142 height 86
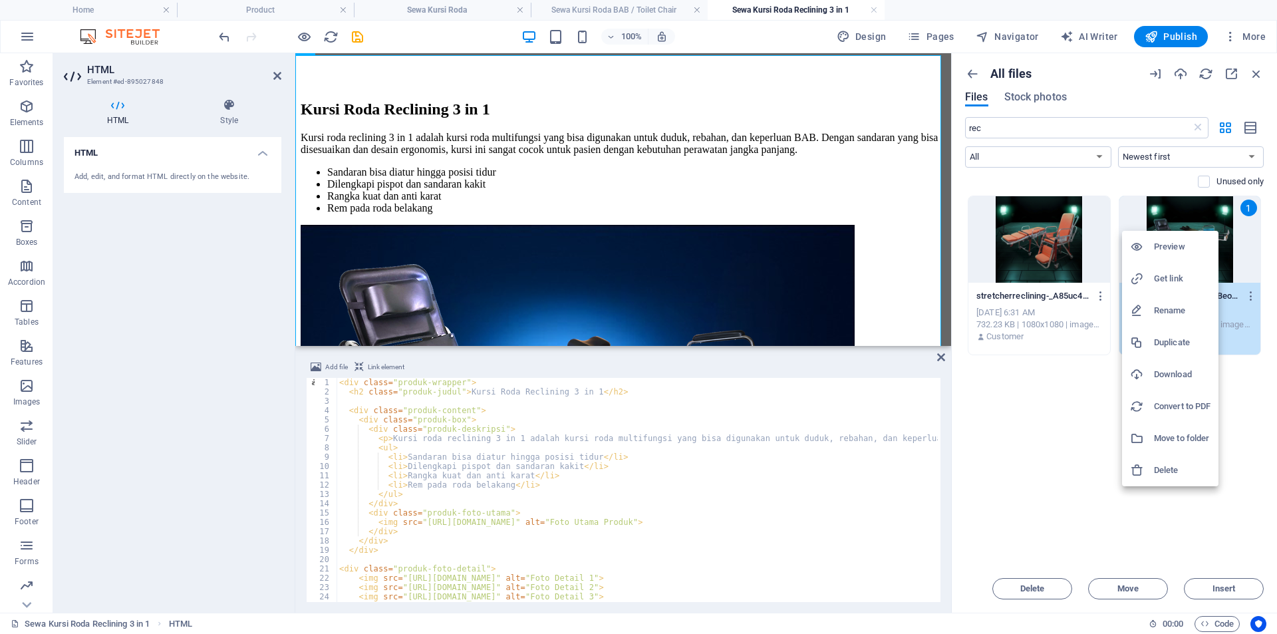
click at [1187, 286] on h6 "Get link" at bounding box center [1182, 279] width 57 height 16
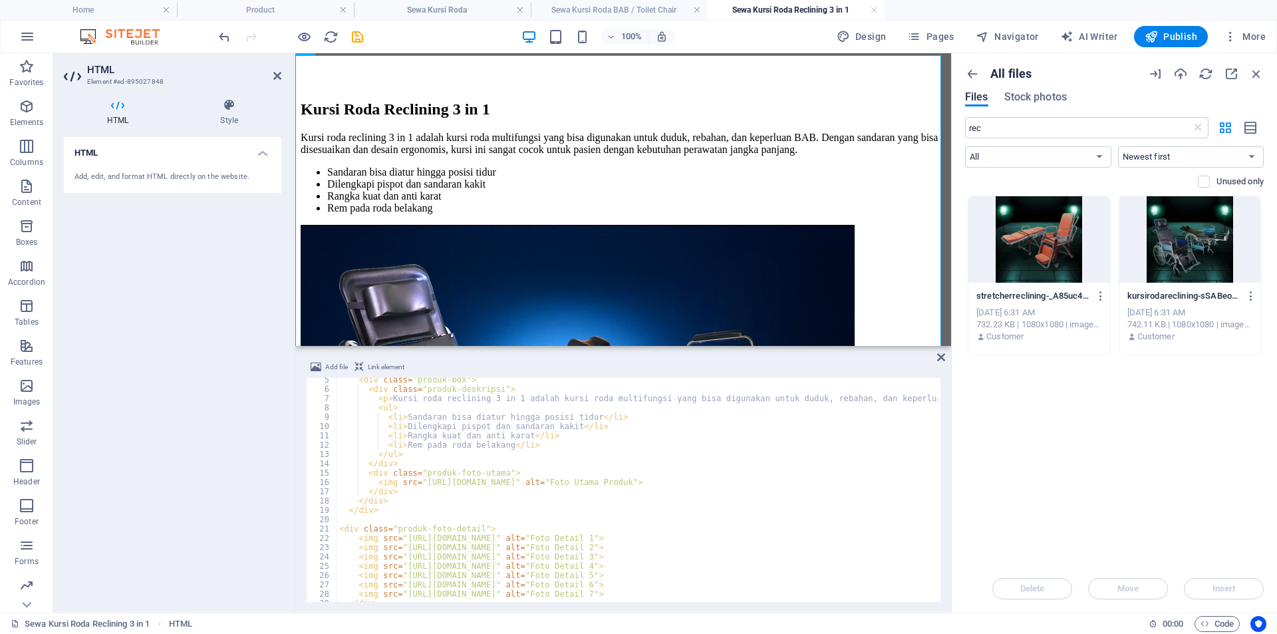
scroll to position [40, 0]
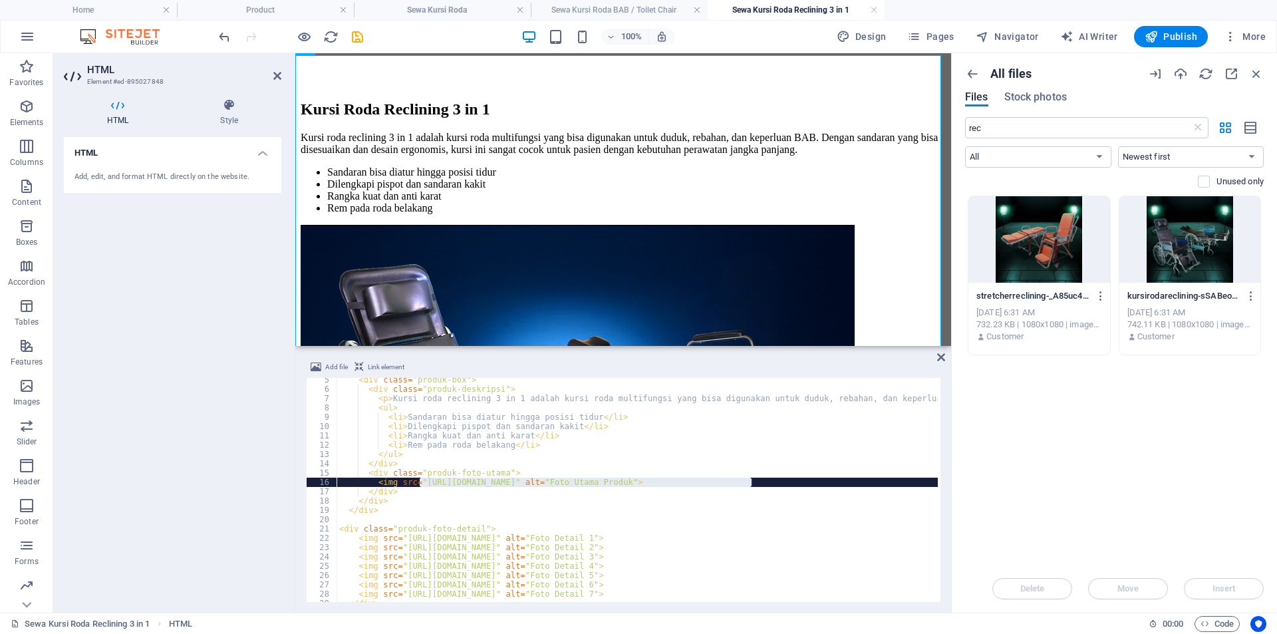
drag, startPoint x: 420, startPoint y: 482, endPoint x: 752, endPoint y: 482, distance: 332.5
click at [752, 482] on div "< div class = "produk-box" > < div class = "produk-deskripsi" > < p > Kursi rod…" at bounding box center [949, 495] width 1224 height 240
click at [738, 482] on div "< div class = "produk-box" > < div class = "produk-deskripsi" > < p > Kursi rod…" at bounding box center [637, 490] width 601 height 224
drag, startPoint x: 756, startPoint y: 482, endPoint x: 419, endPoint y: 482, distance: 336.5
click at [419, 482] on div "< div class = "produk-box" > < div class = "produk-deskripsi" > < p > Kursi rod…" at bounding box center [949, 495] width 1224 height 240
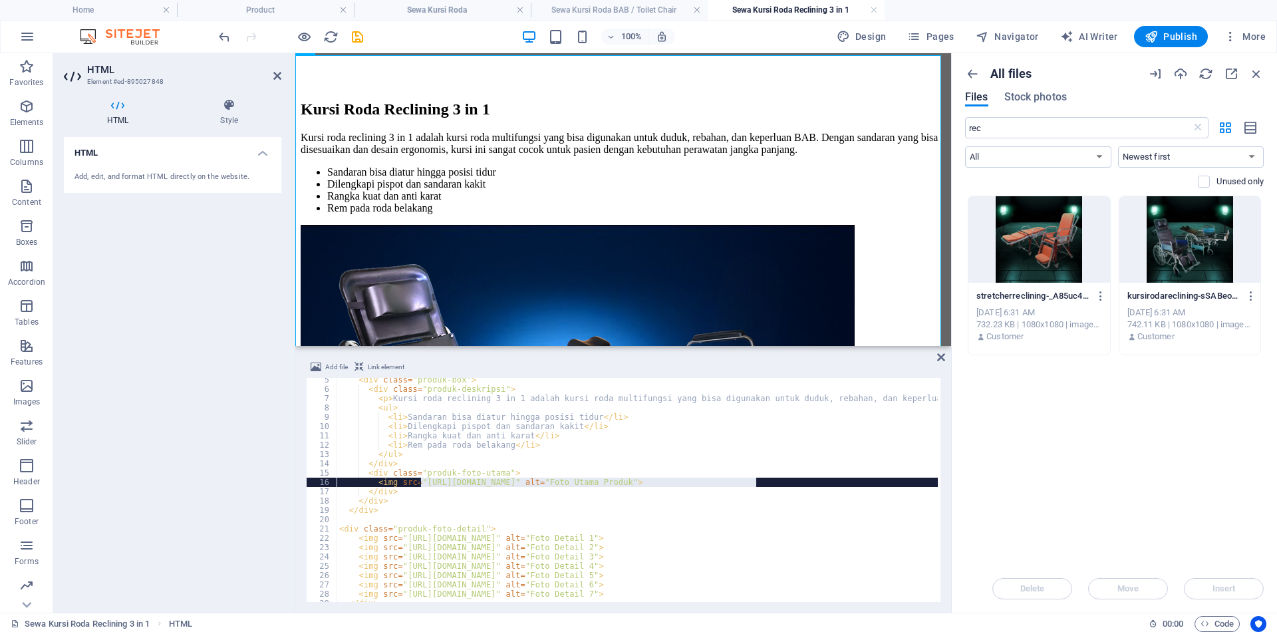
paste textarea "8810261/[DOMAIN_NAME]"
type textarea "<img src="[URL][DOMAIN_NAME]" alt="Foto Utama Produk">"
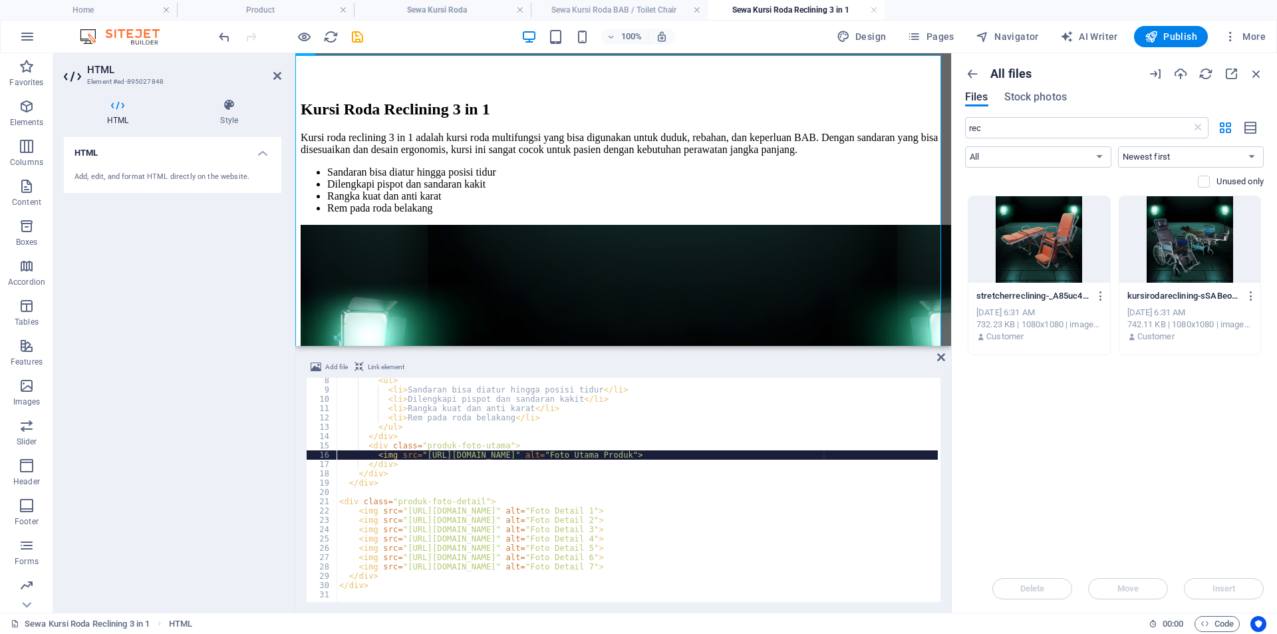
scroll to position [0, 0]
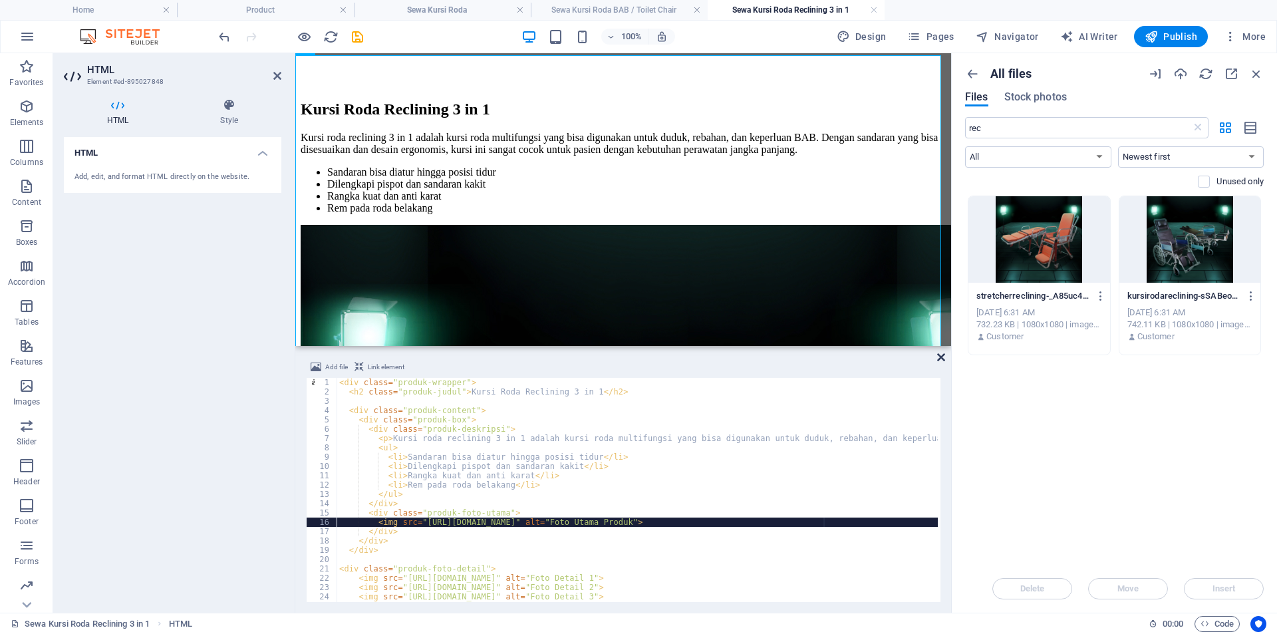
click at [940, 359] on icon at bounding box center [941, 357] width 8 height 11
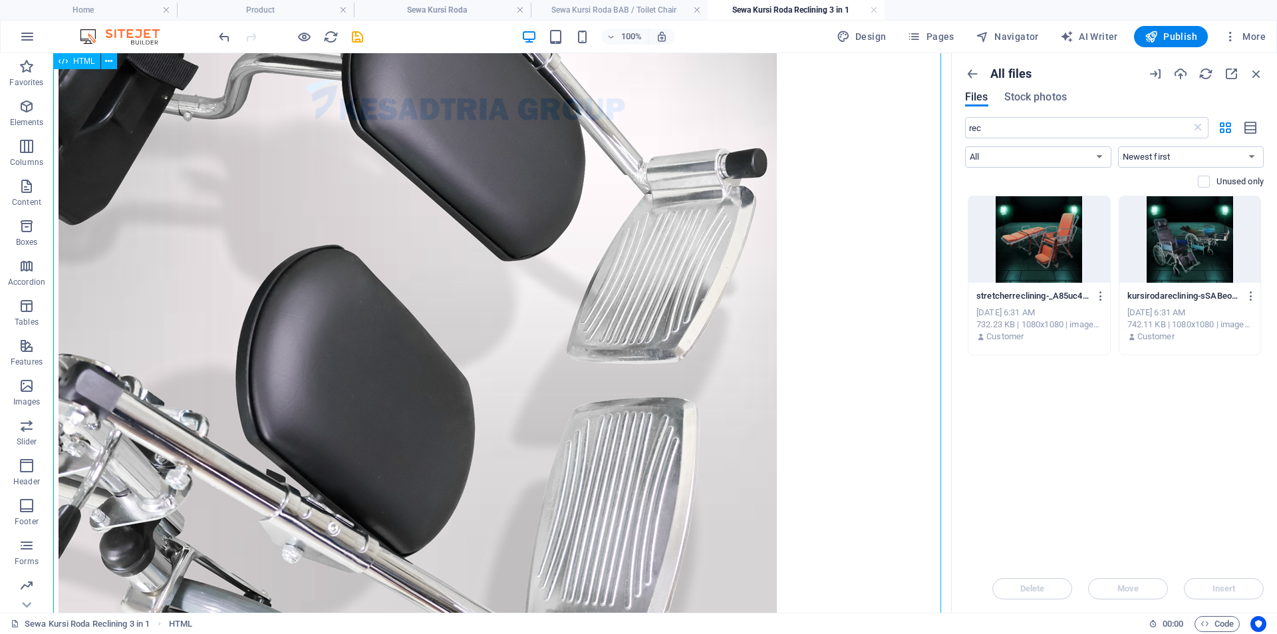
scroll to position [1171, 0]
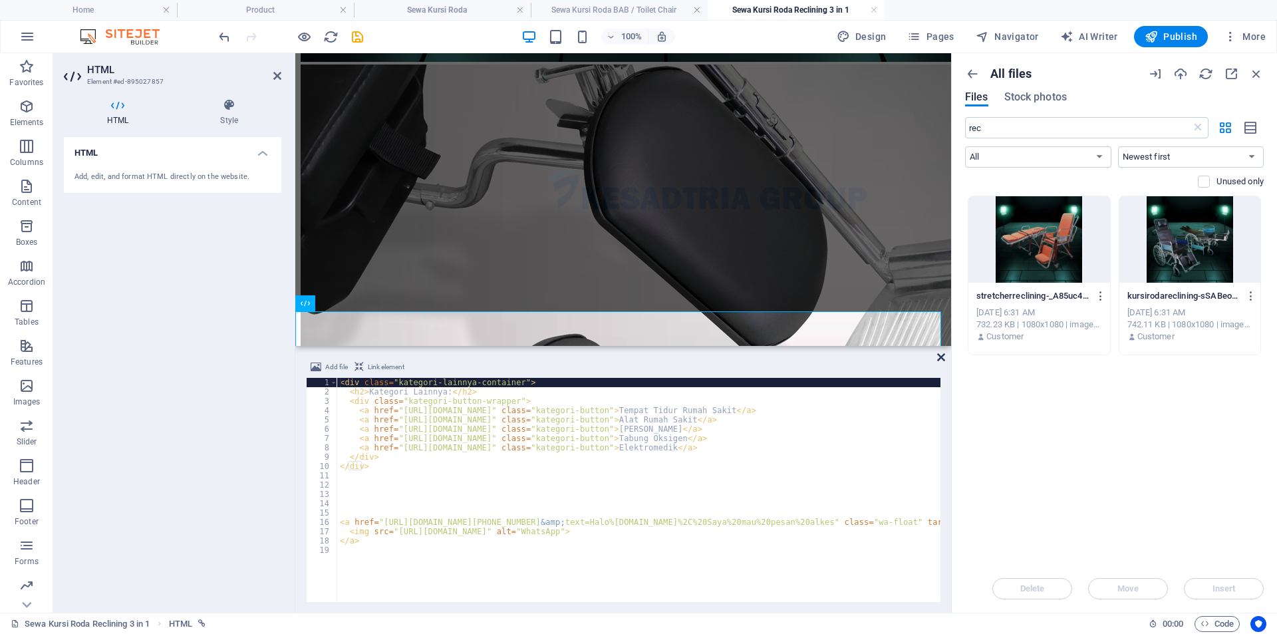
click at [942, 358] on icon at bounding box center [941, 357] width 8 height 11
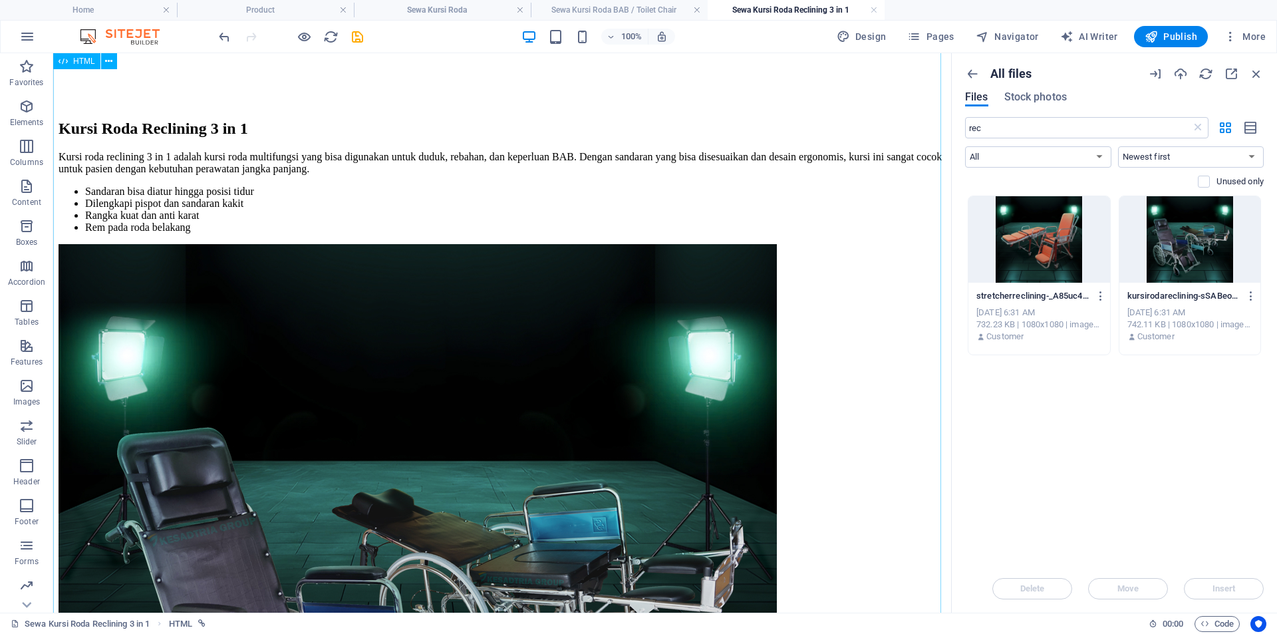
scroll to position [0, 0]
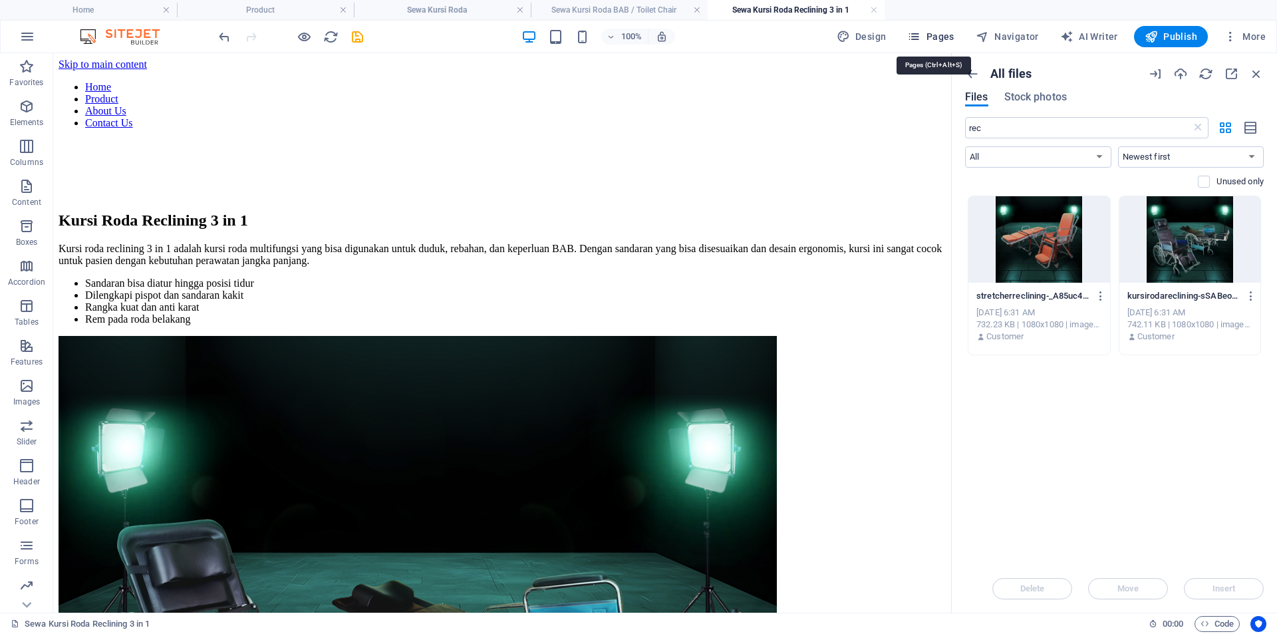
click at [930, 36] on span "Pages" at bounding box center [930, 36] width 47 height 13
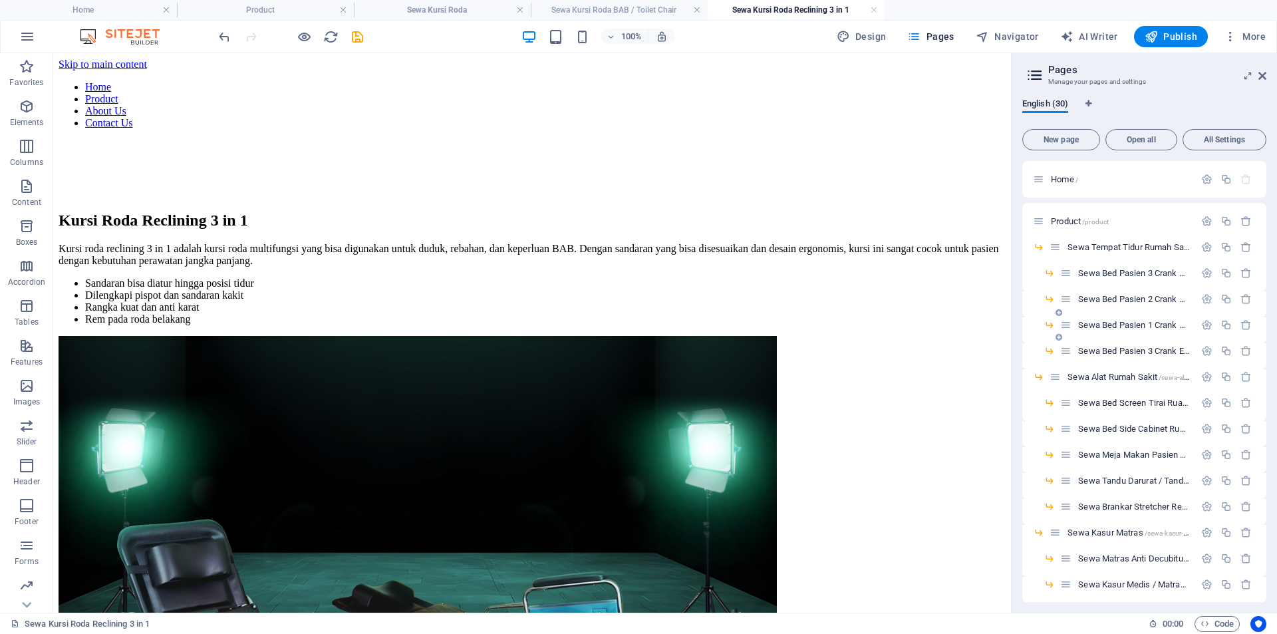
scroll to position [221, 0]
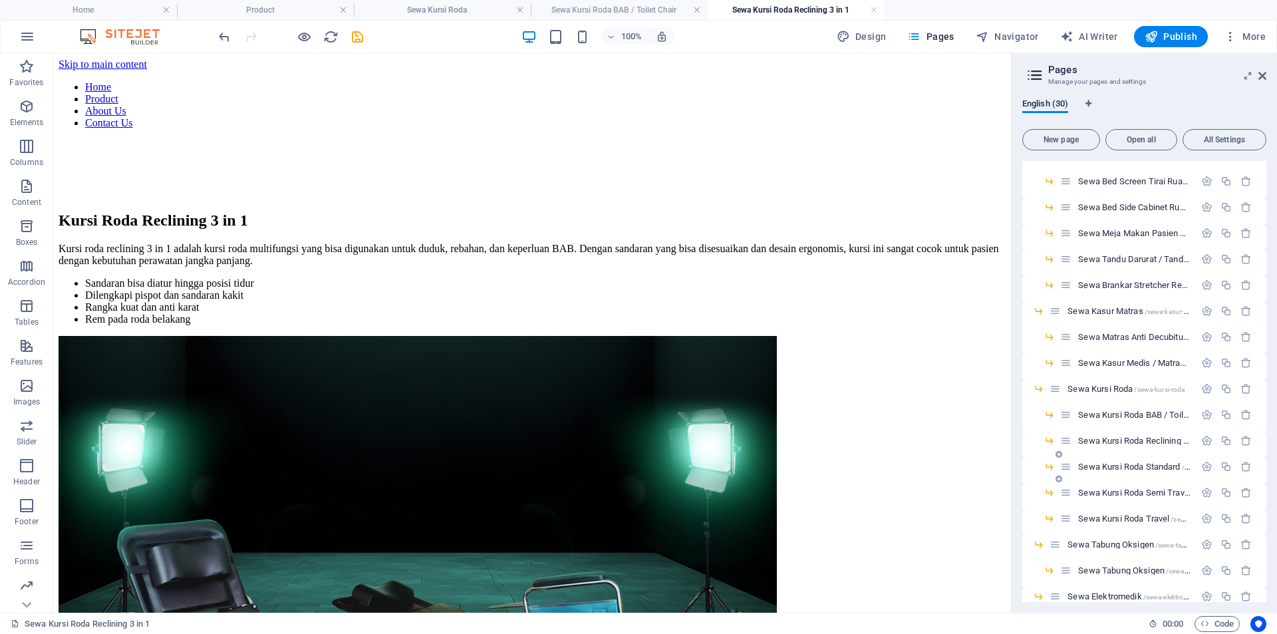
click at [1131, 468] on span "Sewa Kursi Roda Standard /sewa-kursi-roda-standard" at bounding box center [1169, 467] width 183 height 10
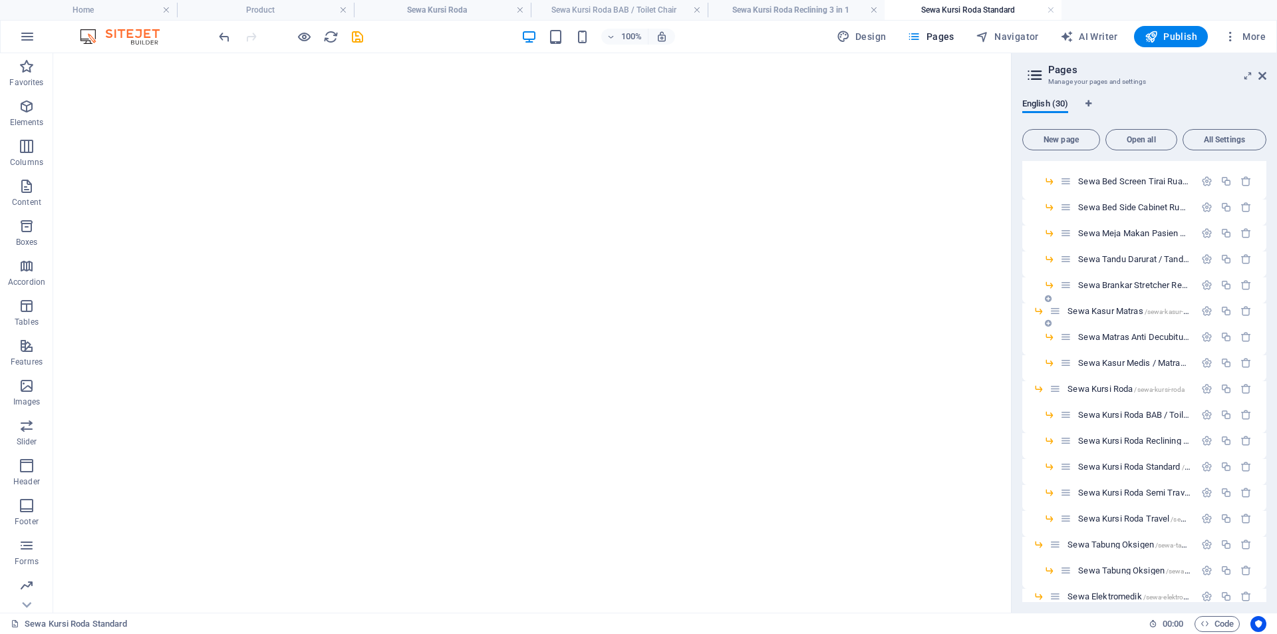
scroll to position [401, 0]
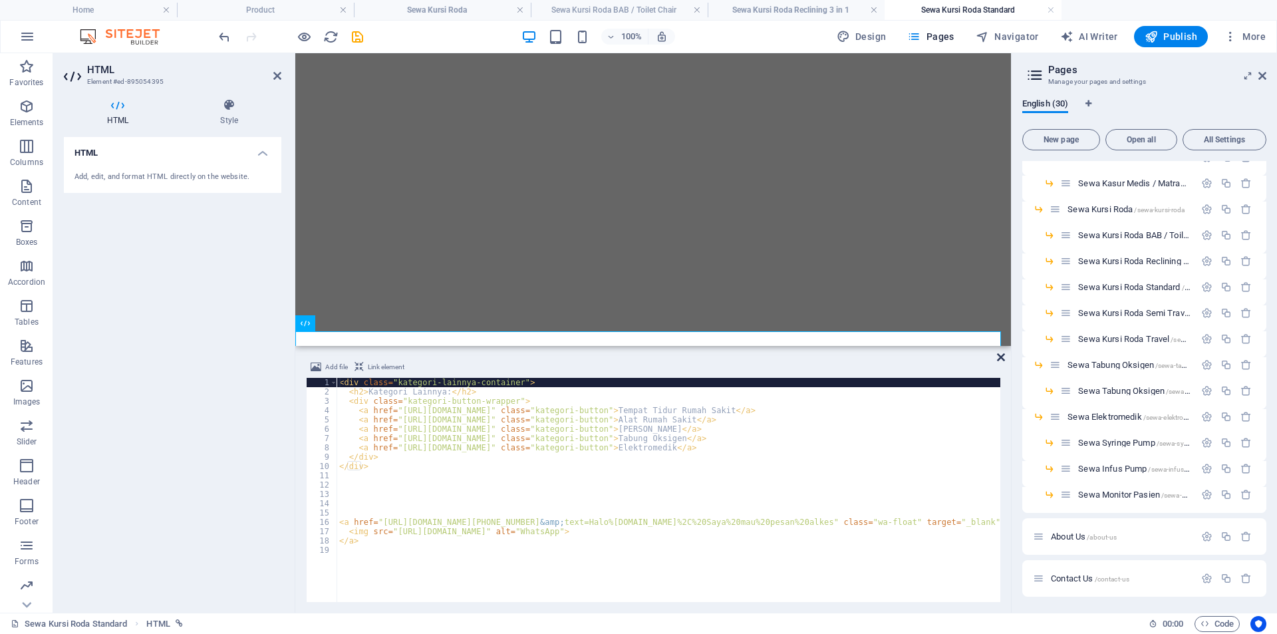
click at [1000, 356] on icon at bounding box center [1001, 357] width 8 height 11
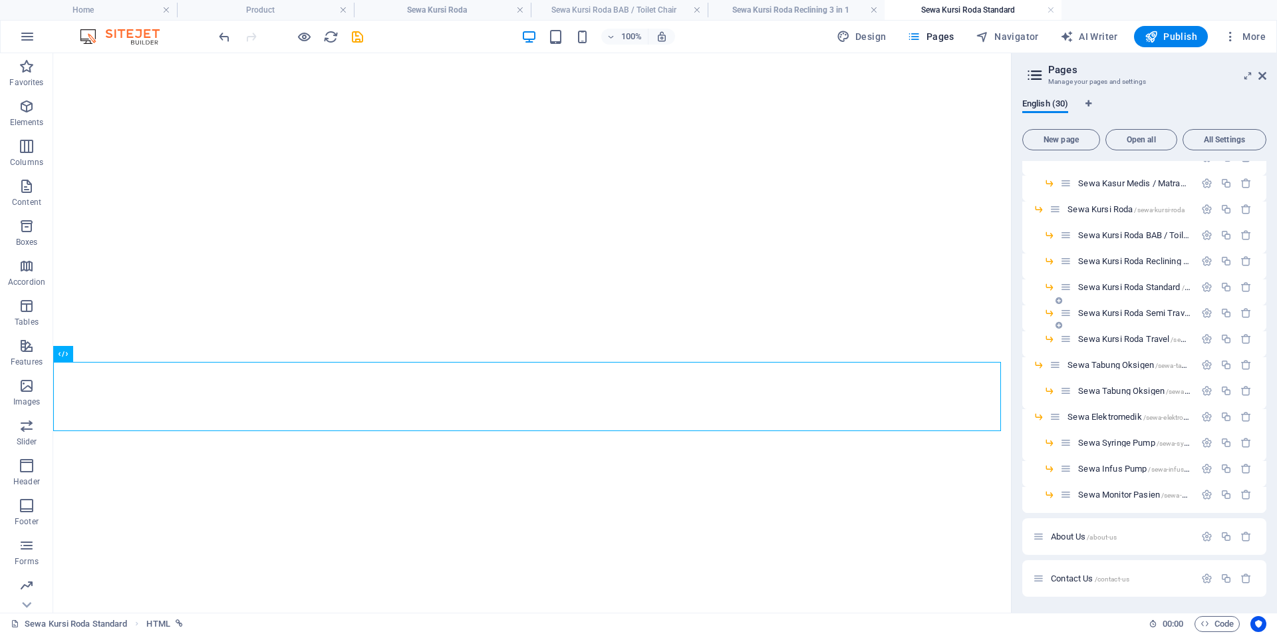
click at [1115, 313] on span "Sewa Kursi Roda Semi Travel /sewa-kursi-roda-semi-travel" at bounding box center [1178, 313] width 200 height 10
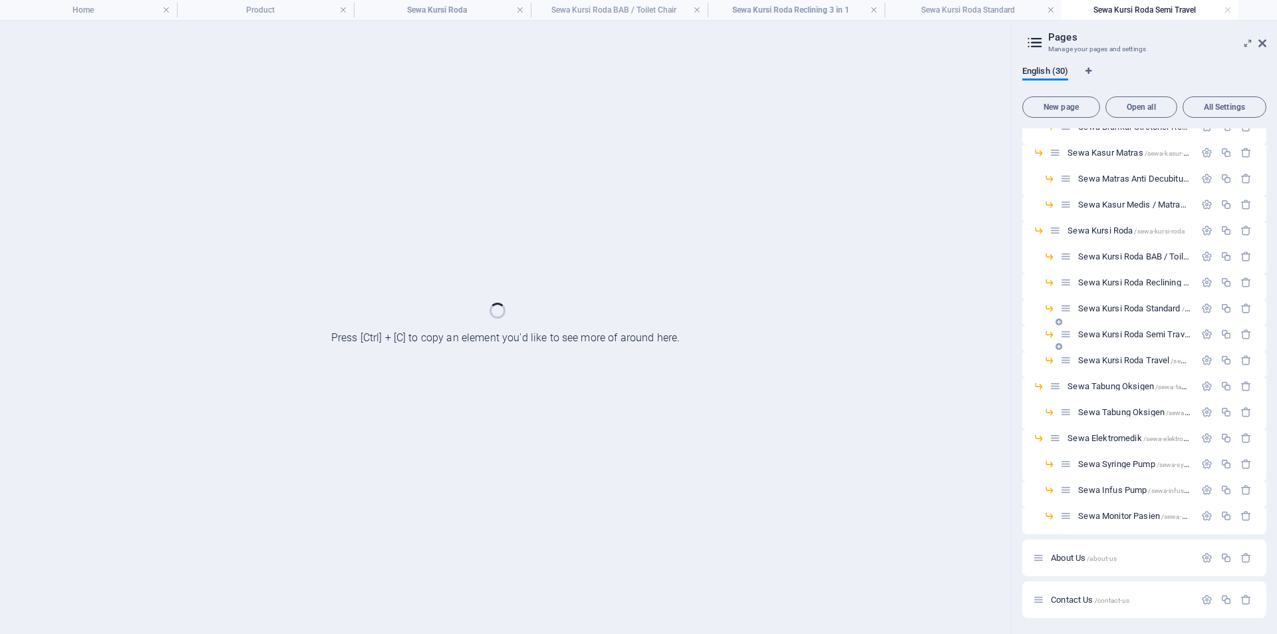
scroll to position [347, 0]
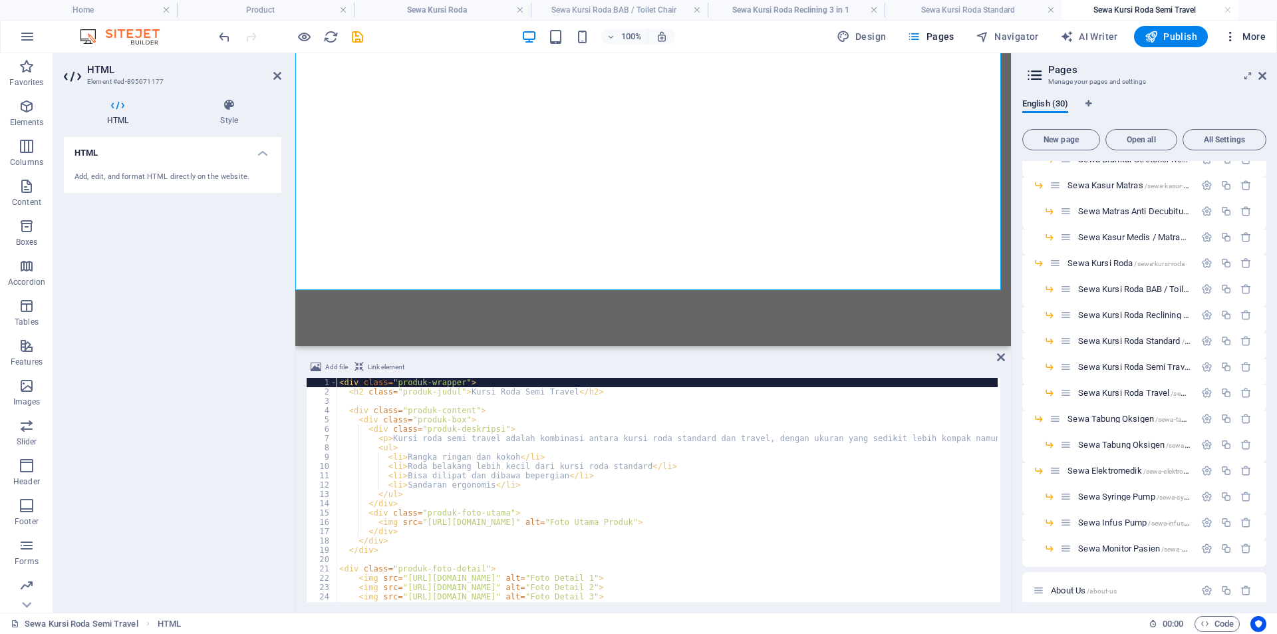
click at [1259, 35] on span "More" at bounding box center [1245, 36] width 42 height 13
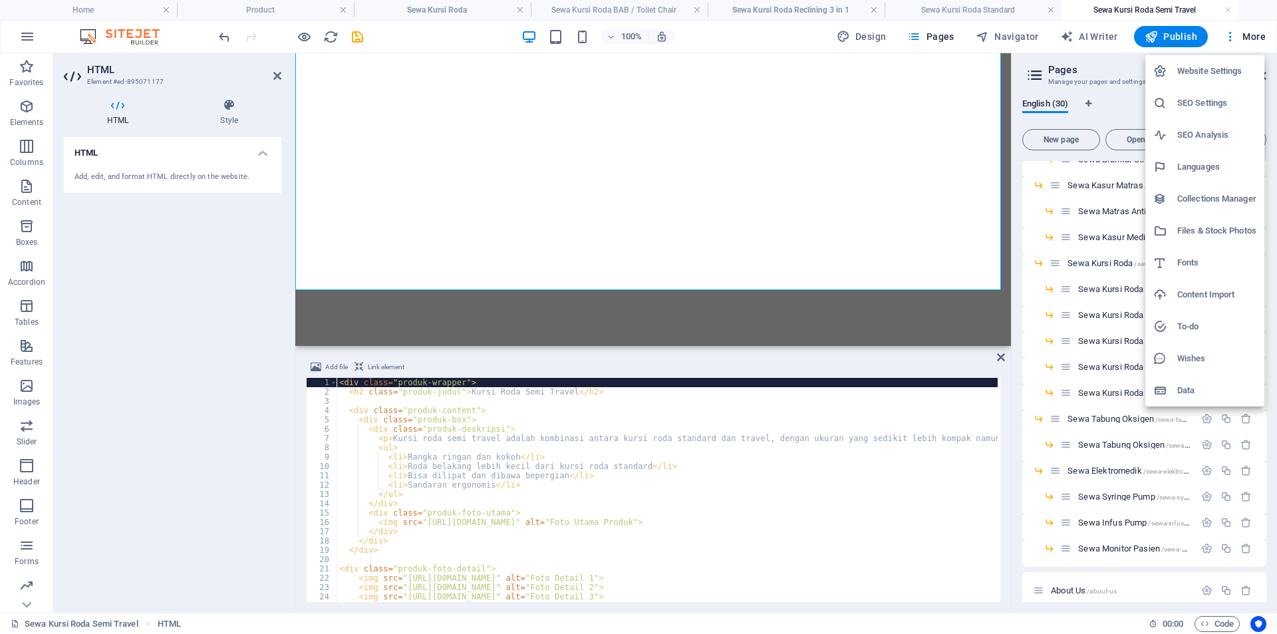
click at [1189, 229] on h6 "Files & Stock Photos" at bounding box center [1216, 231] width 79 height 16
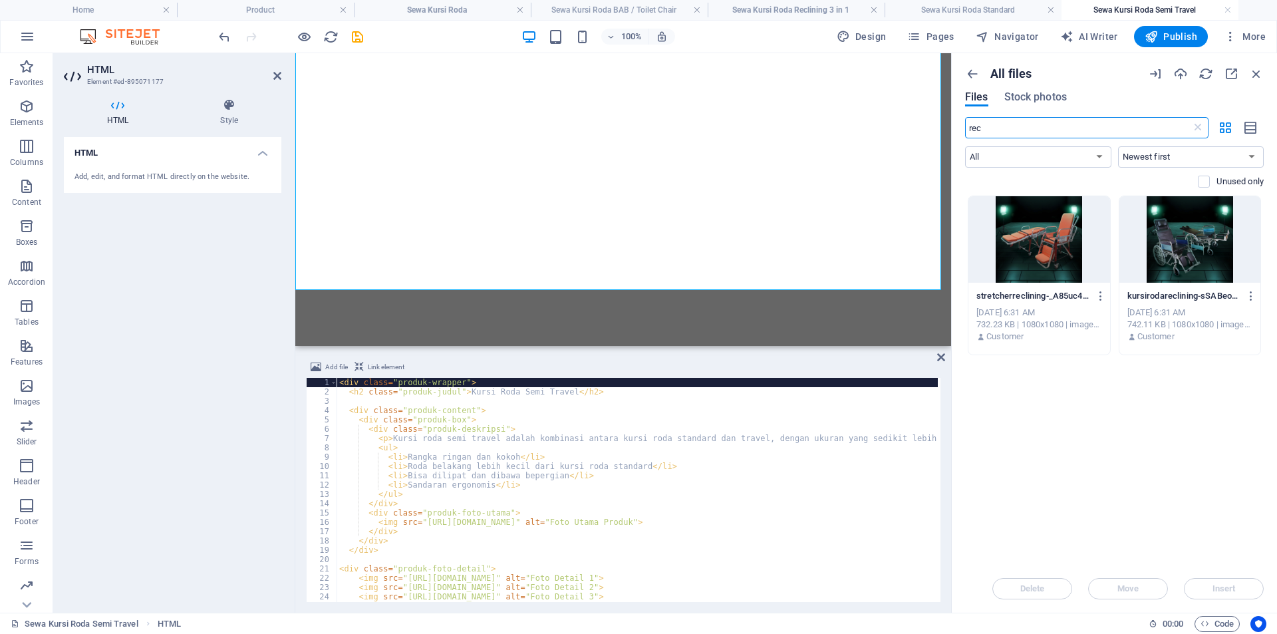
click at [1044, 131] on input "rec" at bounding box center [1078, 127] width 226 height 21
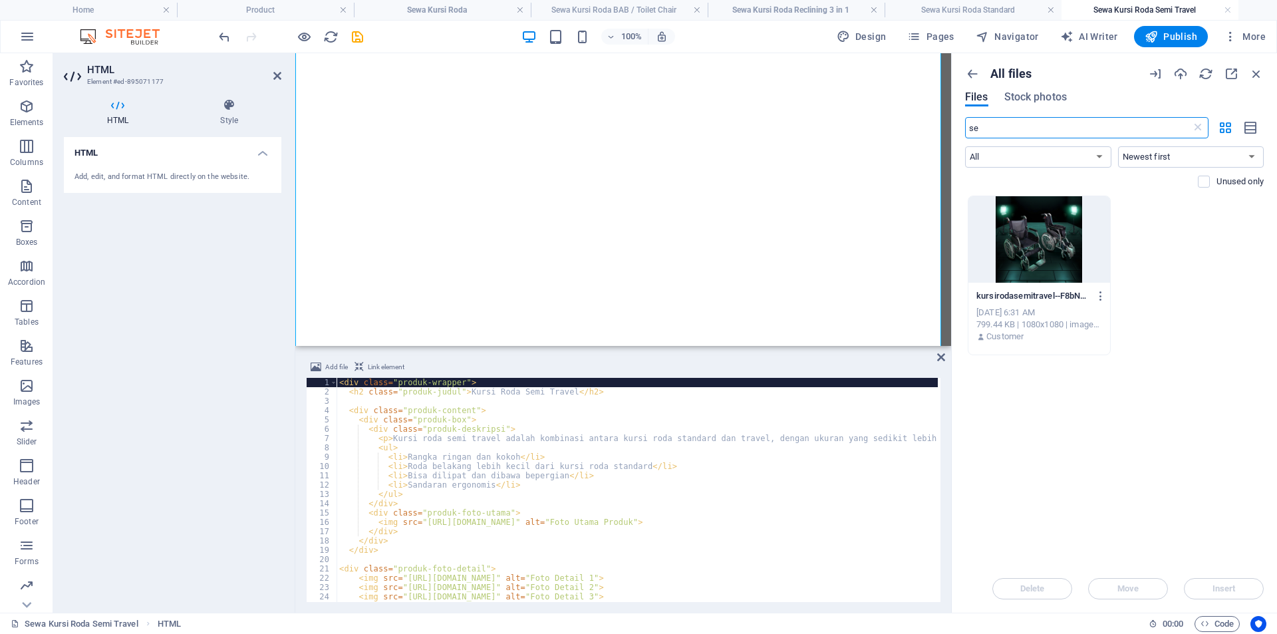
type input "se"
click at [1001, 235] on div at bounding box center [1039, 239] width 142 height 86
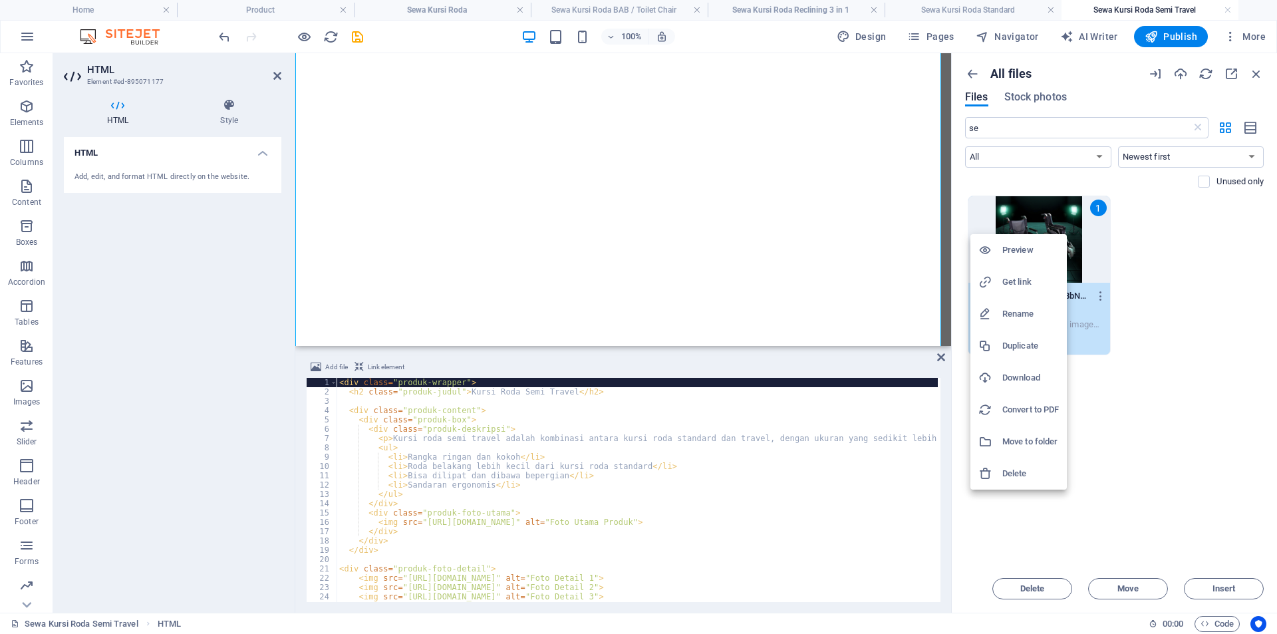
drag, startPoint x: 1022, startPoint y: 282, endPoint x: 849, endPoint y: 372, distance: 195.2
click at [1020, 282] on h6 "Get link" at bounding box center [1030, 282] width 57 height 16
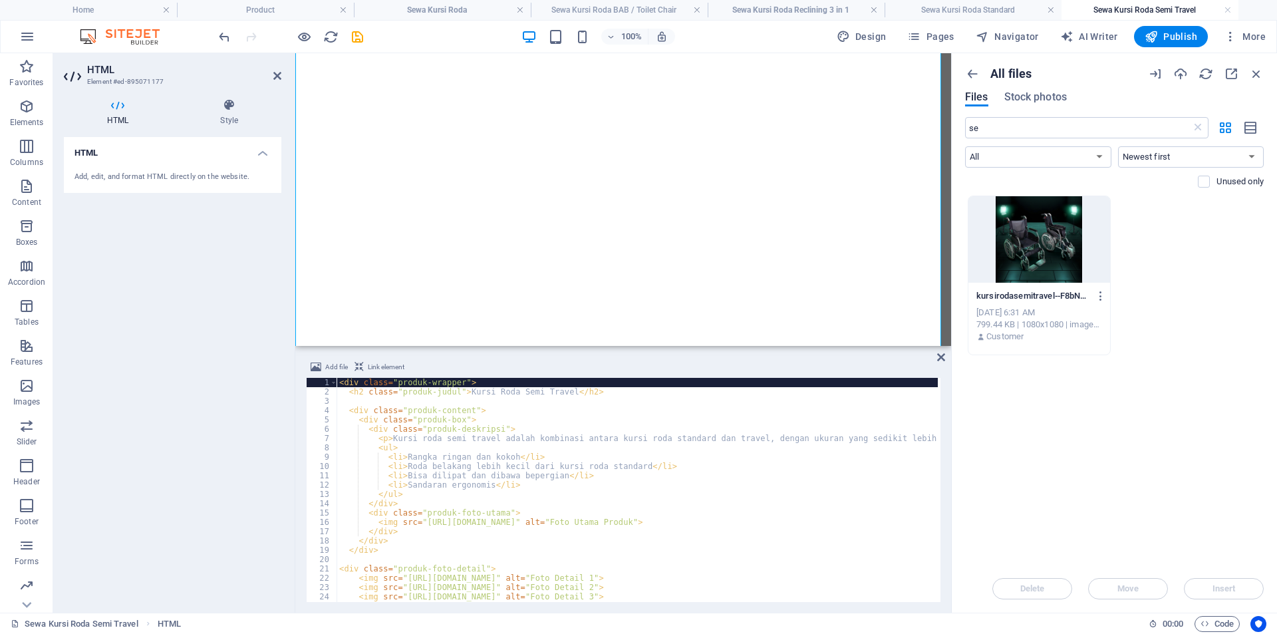
click at [457, 525] on div "< div class = "produk-wrapper" > < h2 class = "produk-judul" > Kursi Roda Semi …" at bounding box center [877, 498] width 1081 height 240
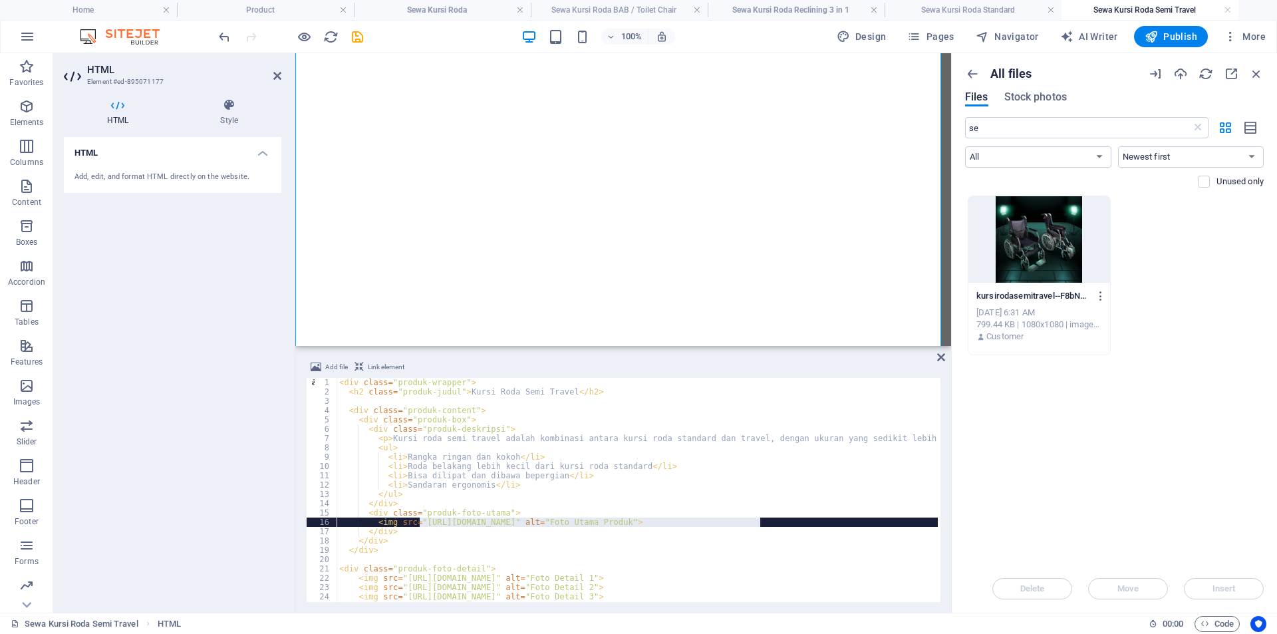
drag, startPoint x: 421, startPoint y: 523, endPoint x: 760, endPoint y: 522, distance: 339.2
click at [760, 522] on div "< div class = "produk-wrapper" > < h2 class = "produk-judul" > Kursi Roda Semi …" at bounding box center [877, 498] width 1081 height 240
paste textarea "8810264/[DOMAIN_NAME]"
type textarea "<img src="[URL][DOMAIN_NAME]" alt="Foto Utama Produk">"
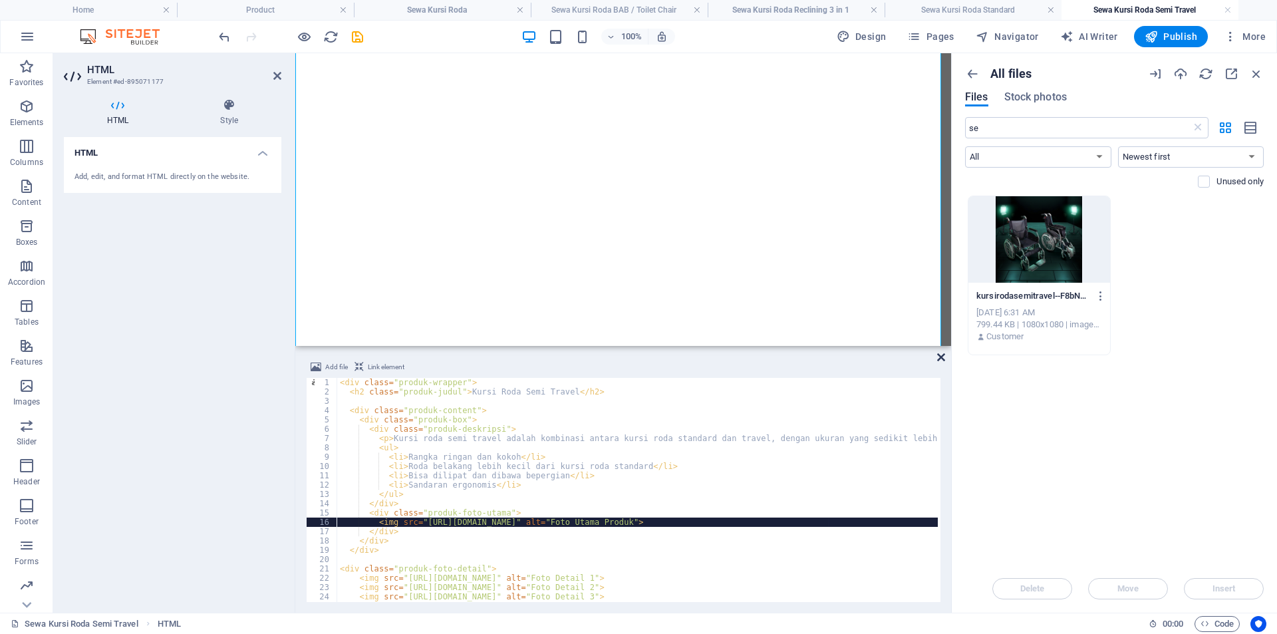
click at [944, 358] on icon at bounding box center [941, 357] width 8 height 11
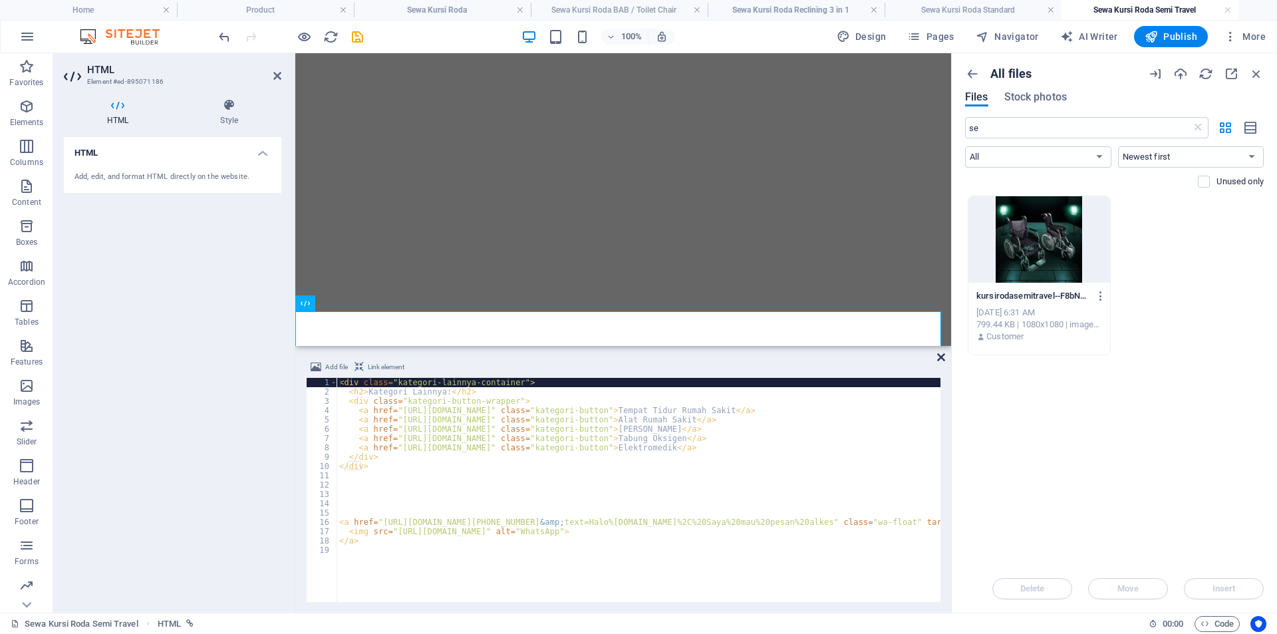
click at [939, 358] on icon at bounding box center [941, 357] width 8 height 11
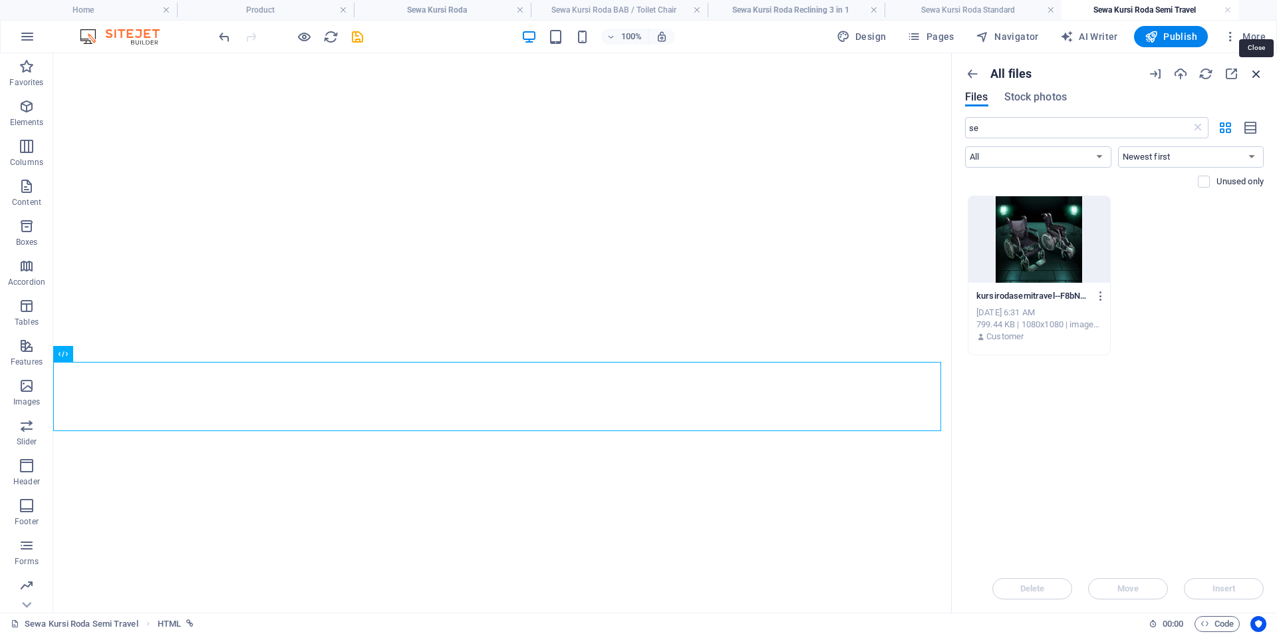
click at [1256, 73] on icon "button" at bounding box center [1256, 74] width 15 height 15
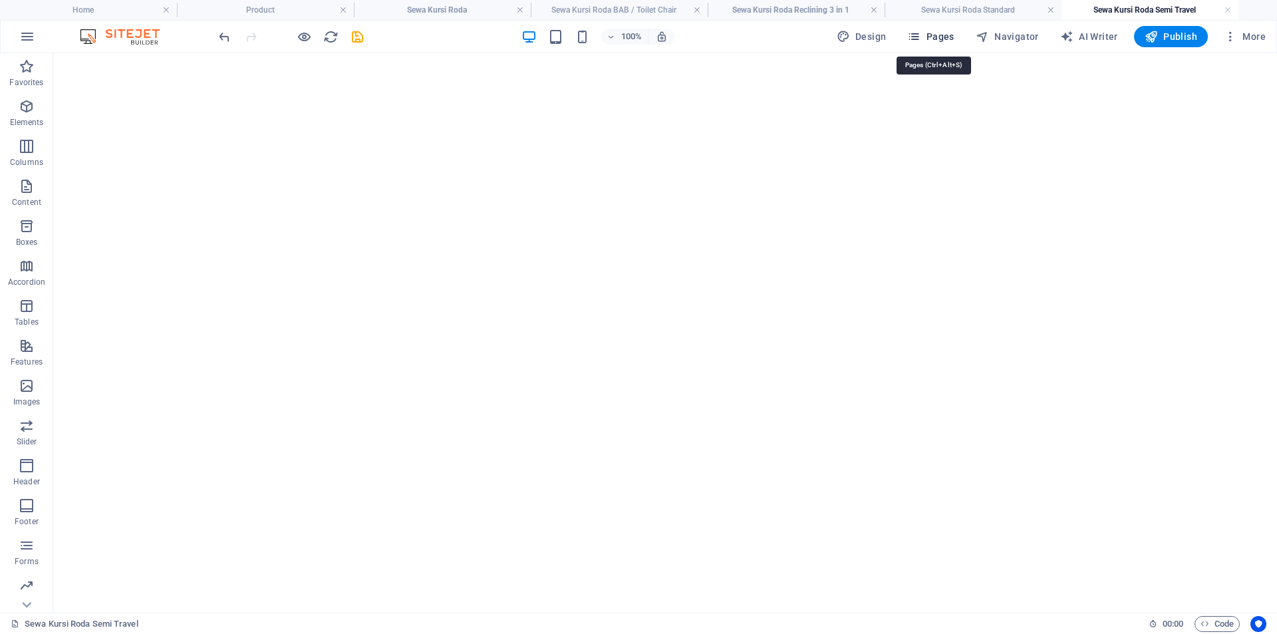
click at [928, 38] on span "Pages" at bounding box center [930, 36] width 47 height 13
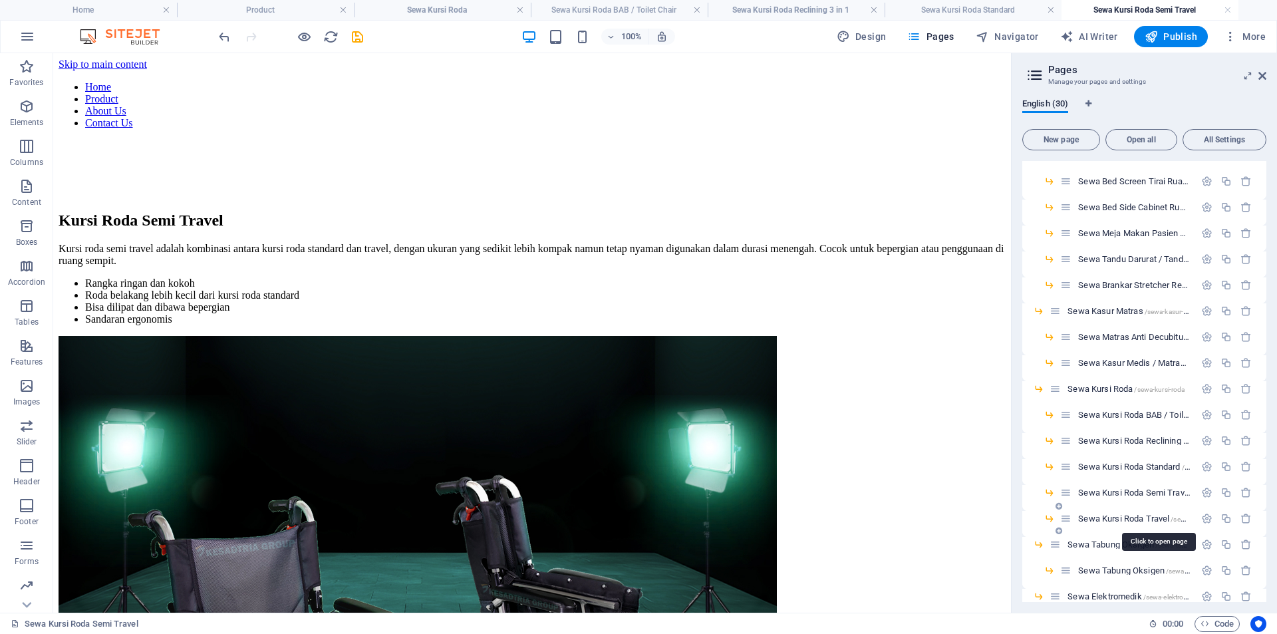
click at [1135, 520] on span "Sewa Kursi Roda Travel /sewa-kursi-roda-travel" at bounding box center [1158, 518] width 161 height 10
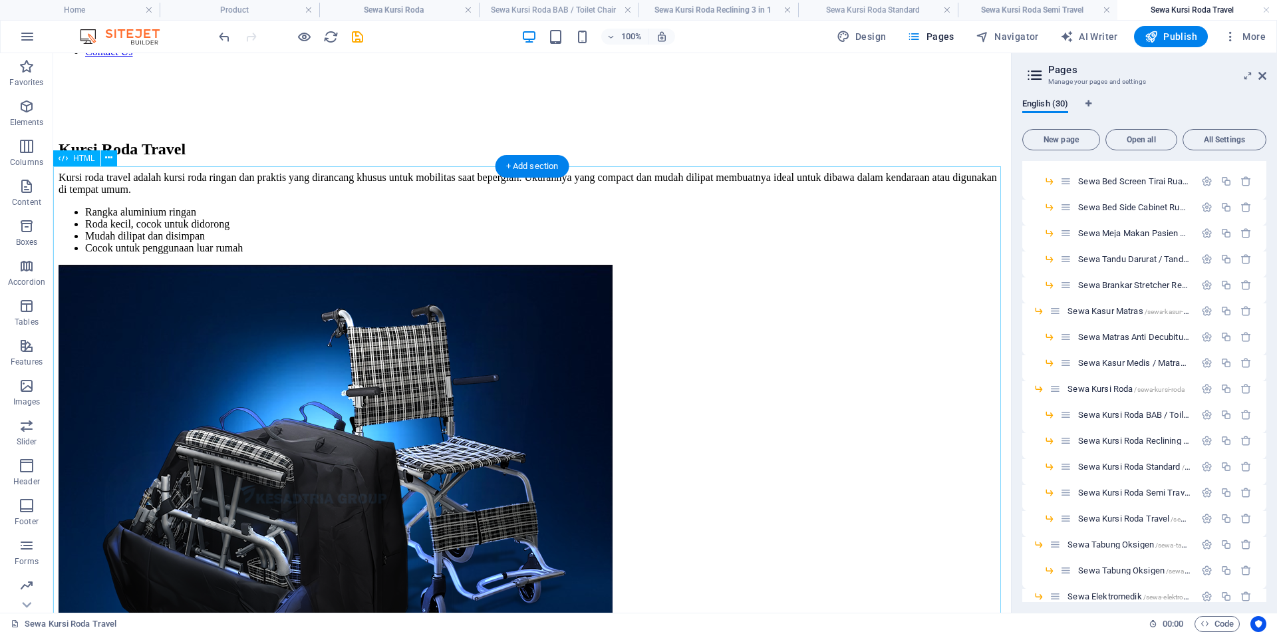
scroll to position [111, 0]
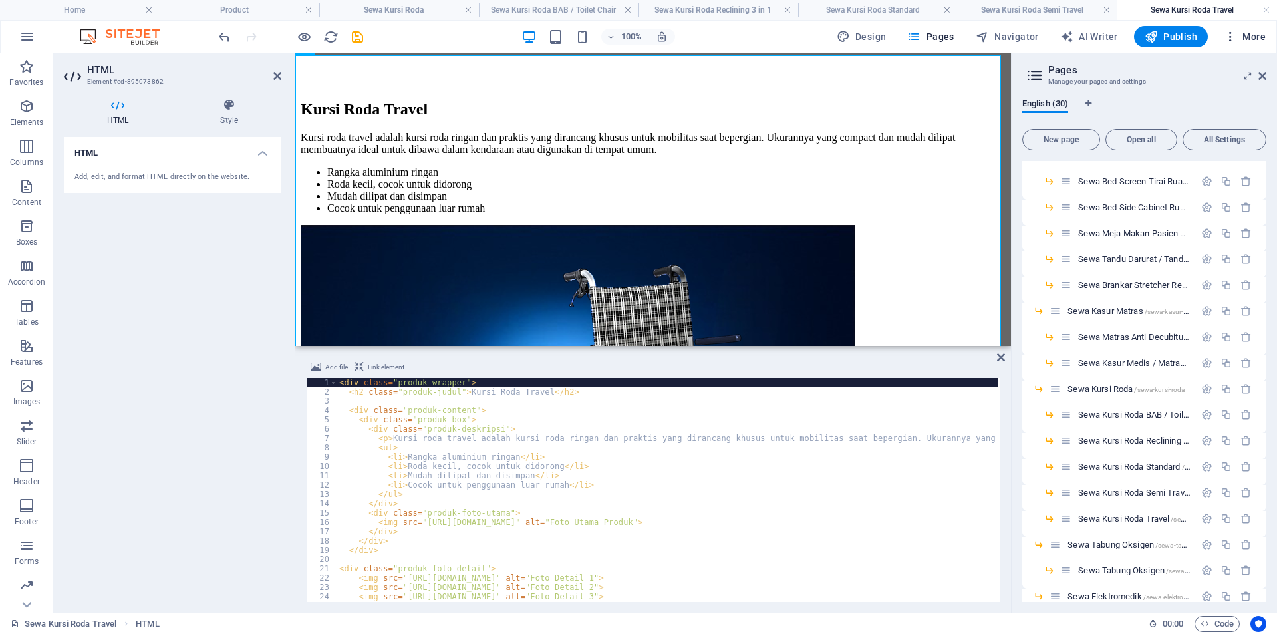
click at [1232, 39] on icon "button" at bounding box center [1230, 36] width 13 height 13
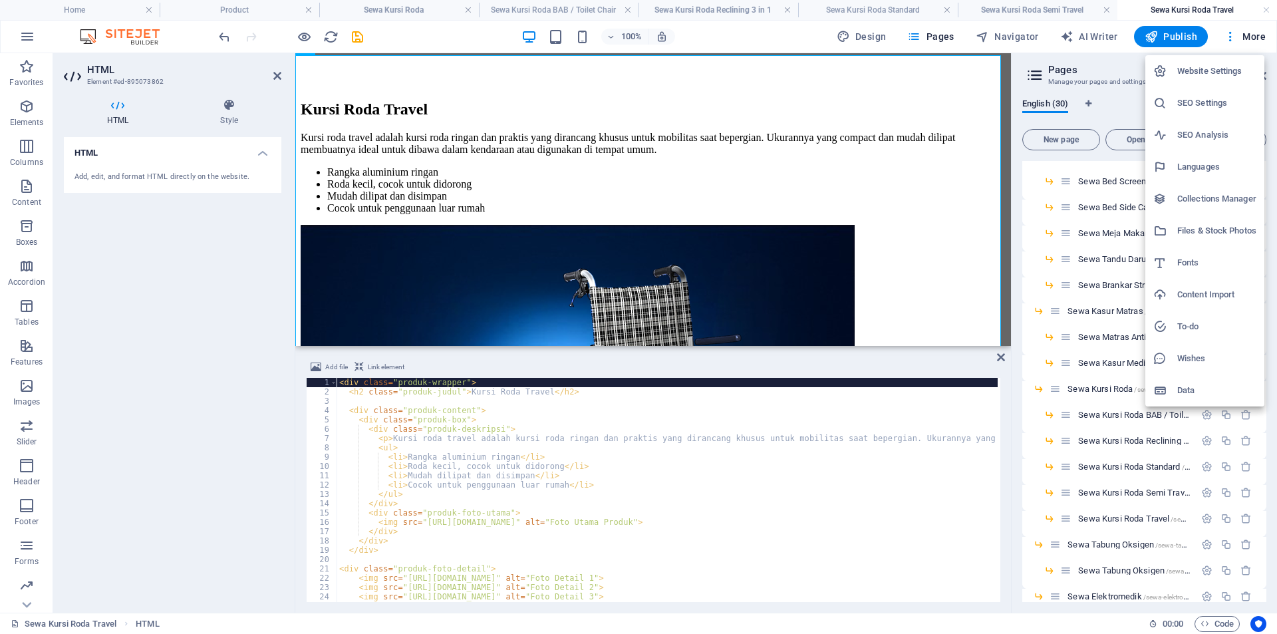
click at [1196, 231] on h6 "Files & Stock Photos" at bounding box center [1216, 231] width 79 height 16
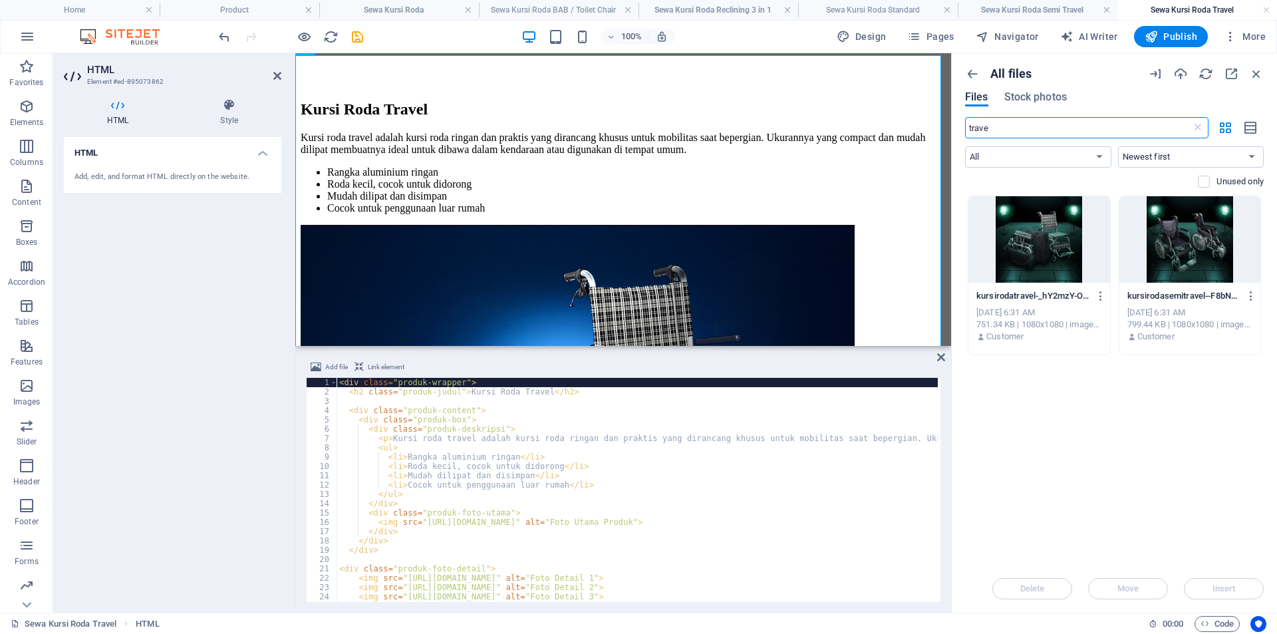
type input "trave"
click at [1194, 233] on div at bounding box center [1190, 239] width 142 height 86
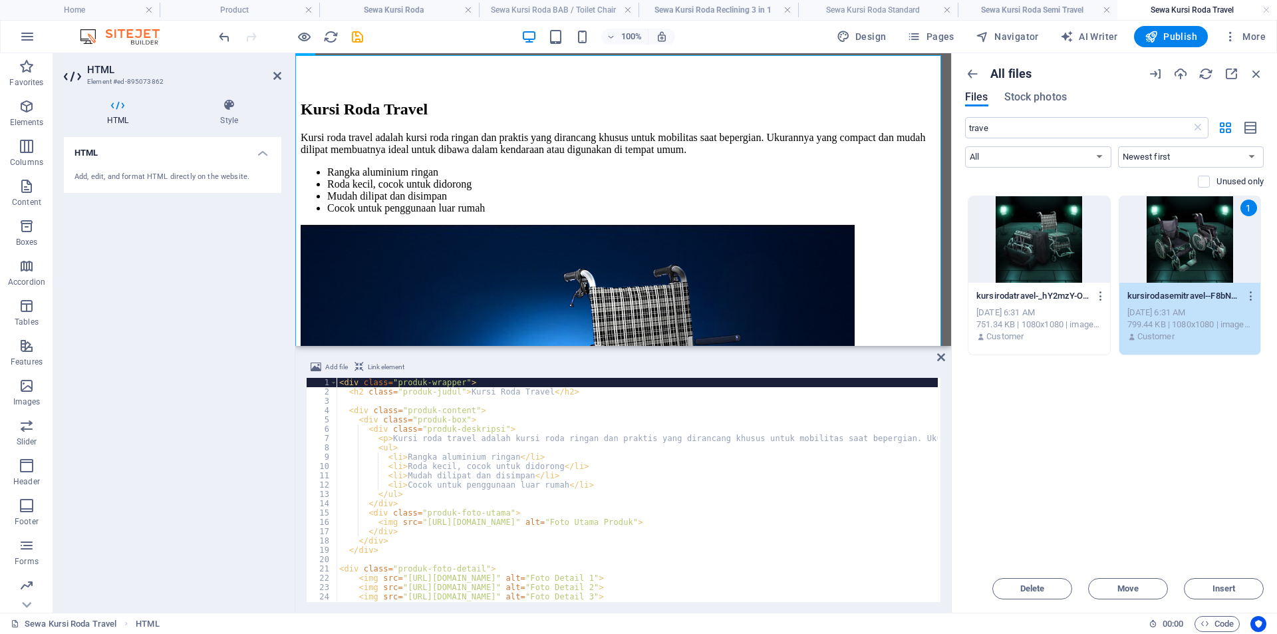
click at [1067, 231] on div at bounding box center [1039, 239] width 142 height 86
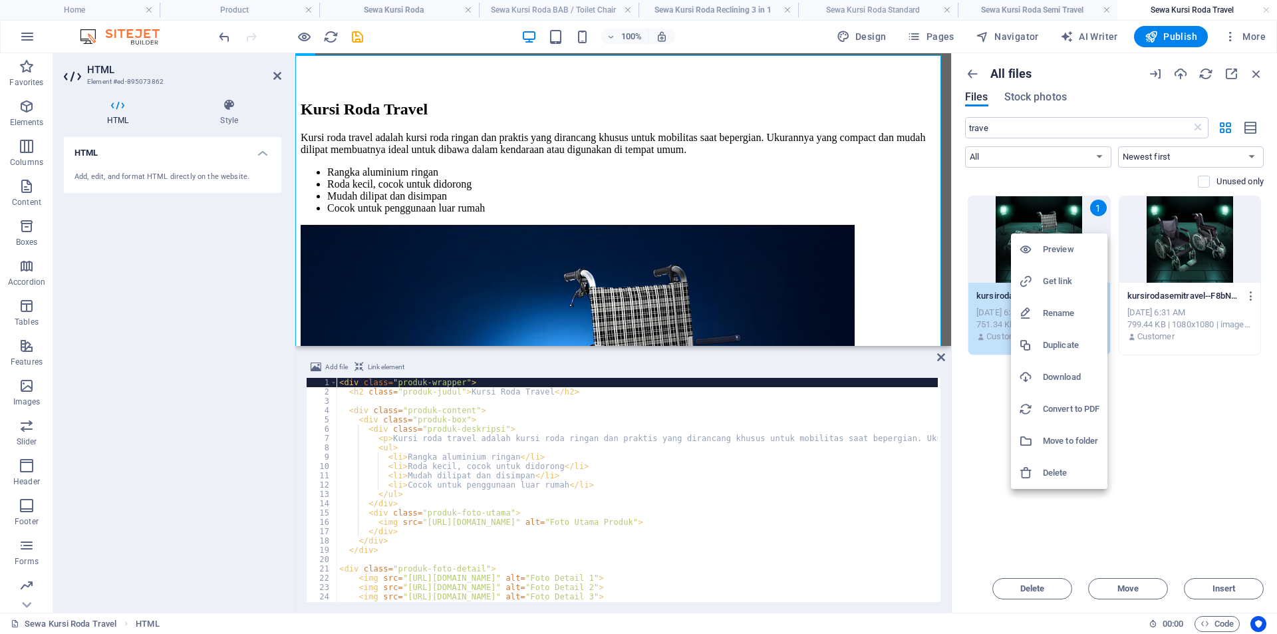
click at [1059, 278] on h6 "Get link" at bounding box center [1071, 281] width 57 height 16
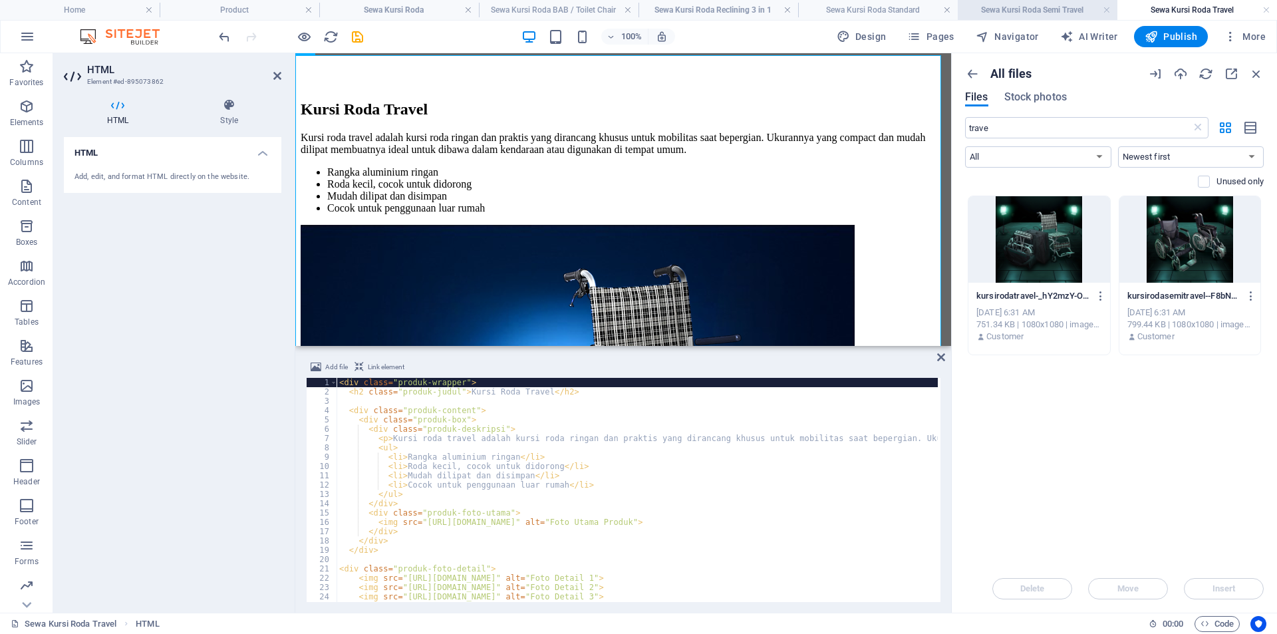
click at [1036, 9] on h4 "Sewa Kursi Roda Semi Travel" at bounding box center [1038, 10] width 160 height 15
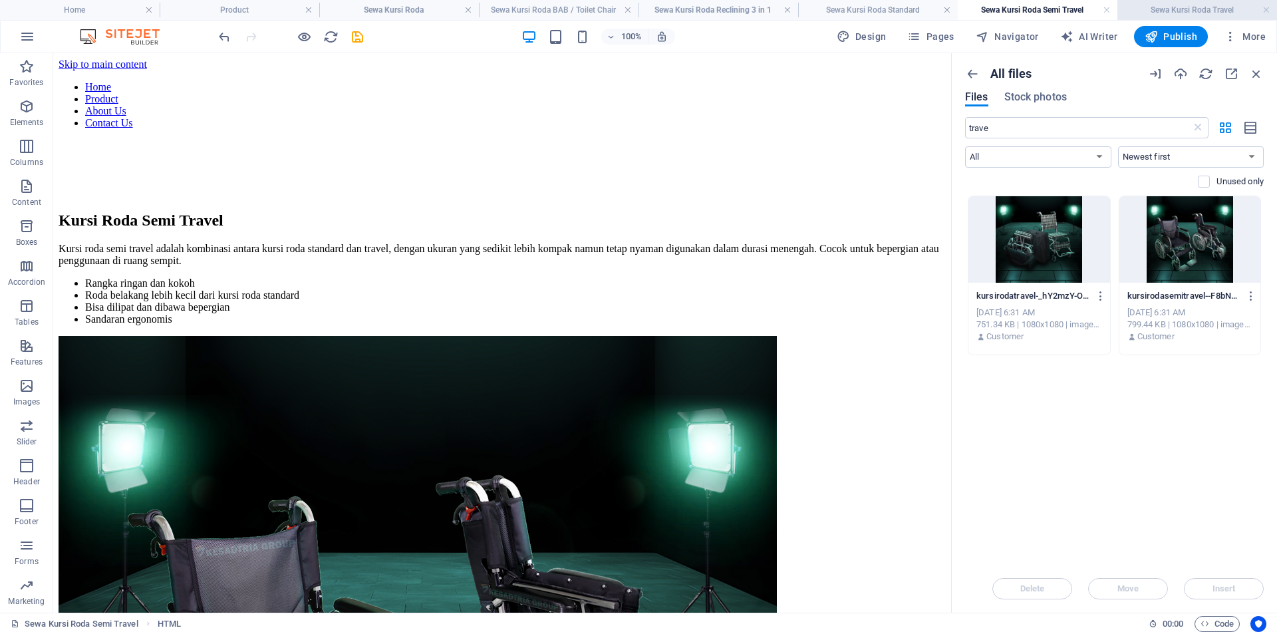
click at [1176, 7] on h4 "Sewa Kursi Roda Travel" at bounding box center [1197, 10] width 160 height 15
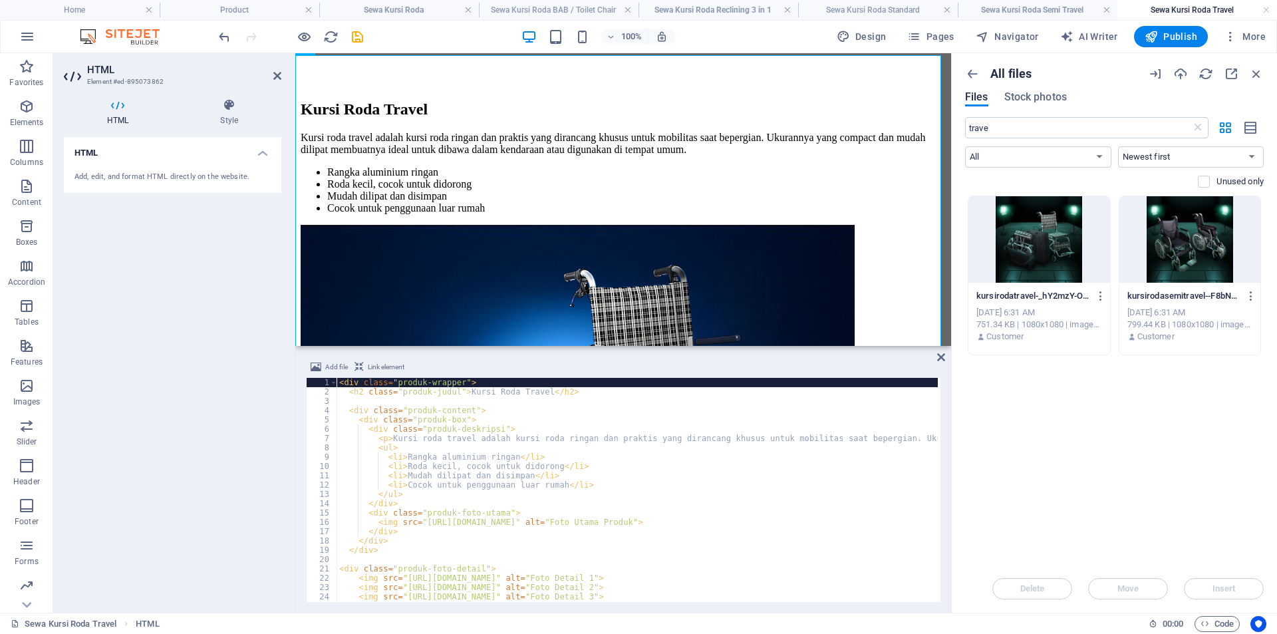
click at [495, 494] on div "< div class = "produk-wrapper" > < h2 class = "produk-judul" > Kursi Roda Trave…" at bounding box center [879, 498] width 1085 height 240
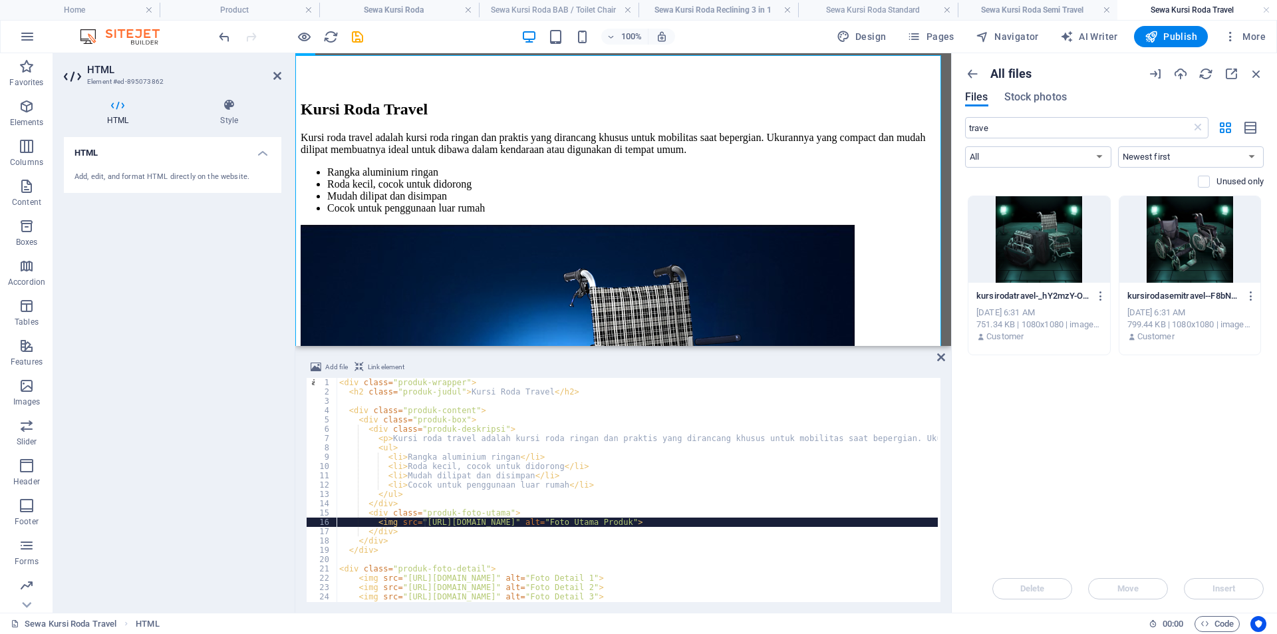
click at [423, 523] on div "< div class = "produk-wrapper" > < h2 class = "produk-judul" > Kursi Roda Trave…" at bounding box center [879, 498] width 1085 height 240
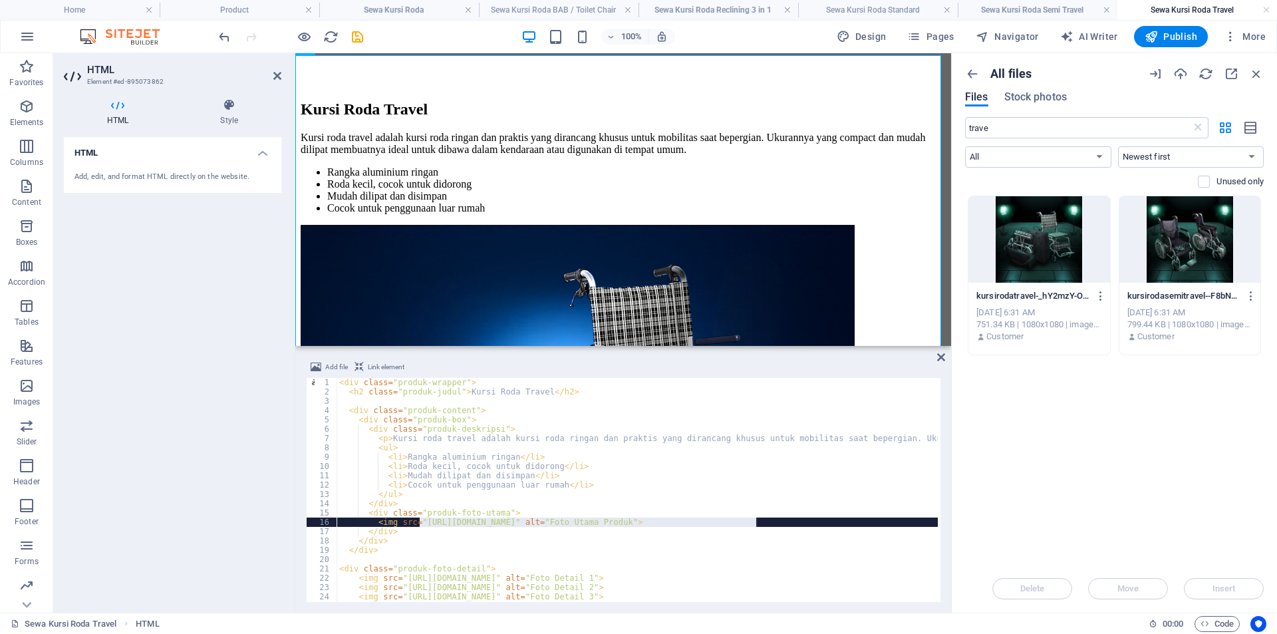
drag, startPoint x: 420, startPoint y: 524, endPoint x: 755, endPoint y: 521, distance: 335.2
click at [755, 521] on div "< div class = "produk-wrapper" > < h2 class = "produk-judul" > Kursi Roda Trave…" at bounding box center [879, 498] width 1085 height 240
paste textarea "8810272/[URL][DOMAIN_NAME]"
type textarea "<img src="[URL][DOMAIN_NAME]" alt="Foto Utama Produk">"
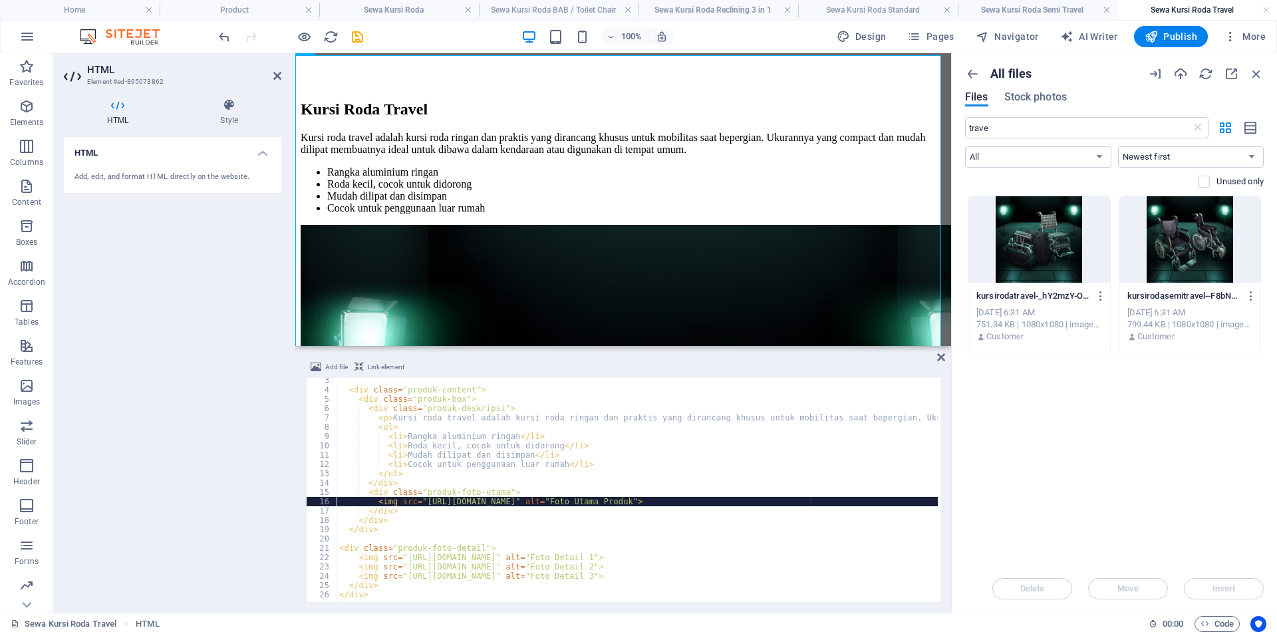
scroll to position [21, 0]
click at [941, 356] on icon at bounding box center [941, 357] width 8 height 11
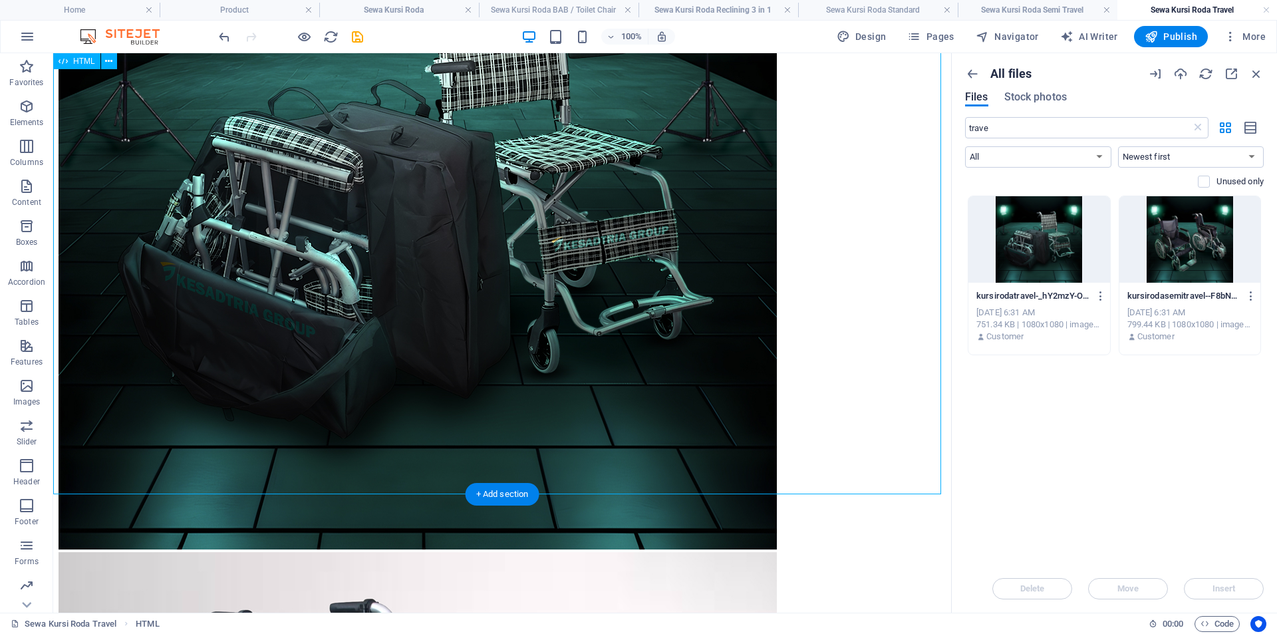
scroll to position [554, 0]
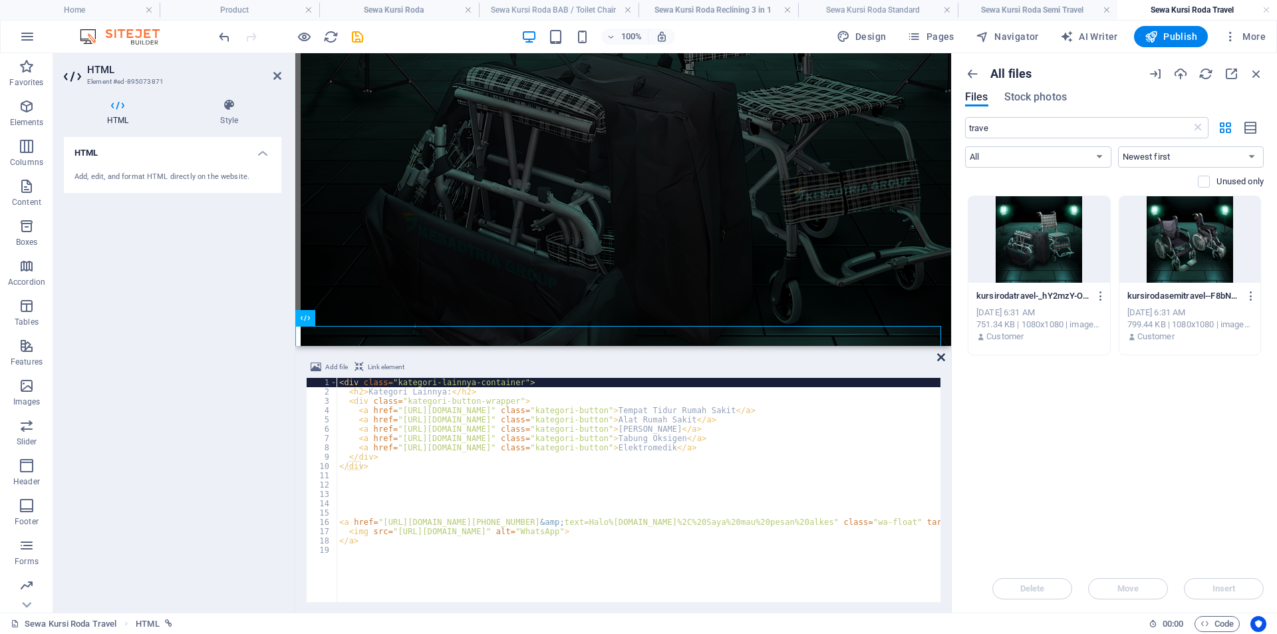
click at [938, 358] on icon at bounding box center [941, 357] width 8 height 11
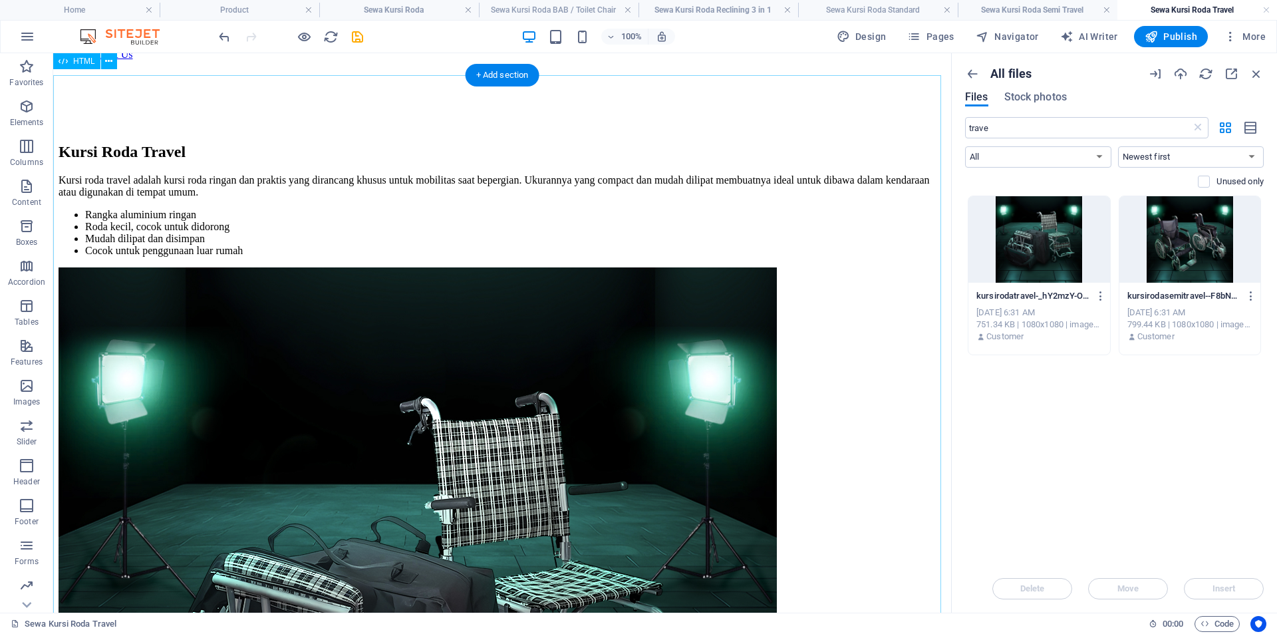
scroll to position [0, 0]
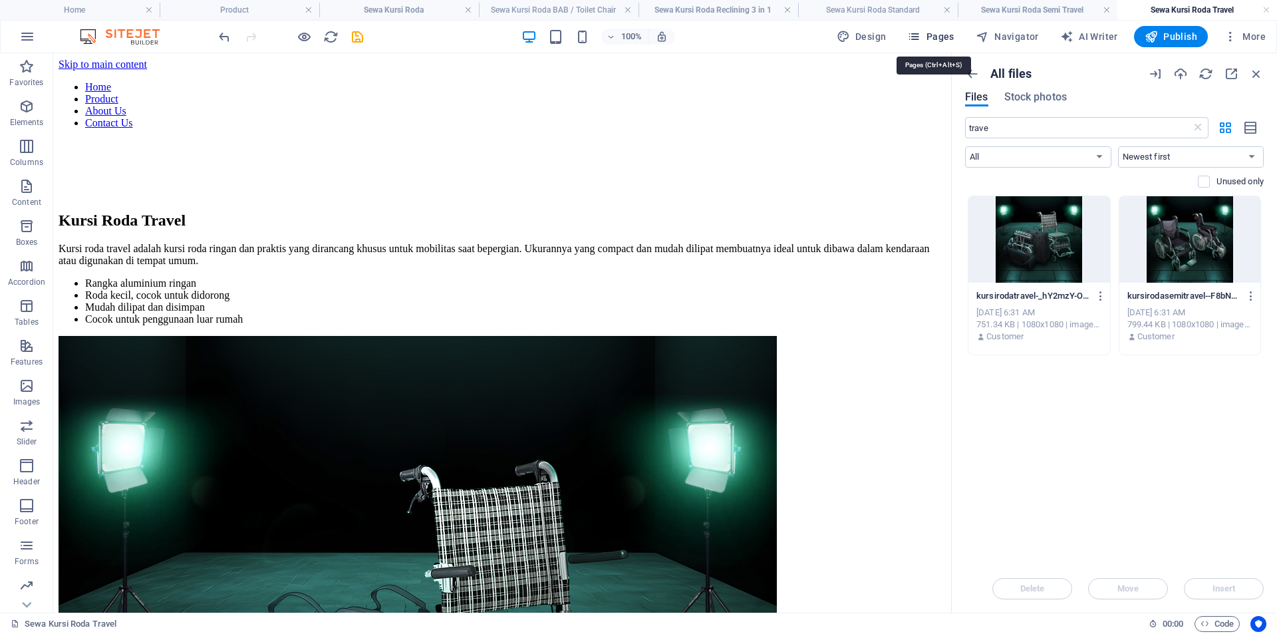
click at [930, 36] on span "Pages" at bounding box center [930, 36] width 47 height 13
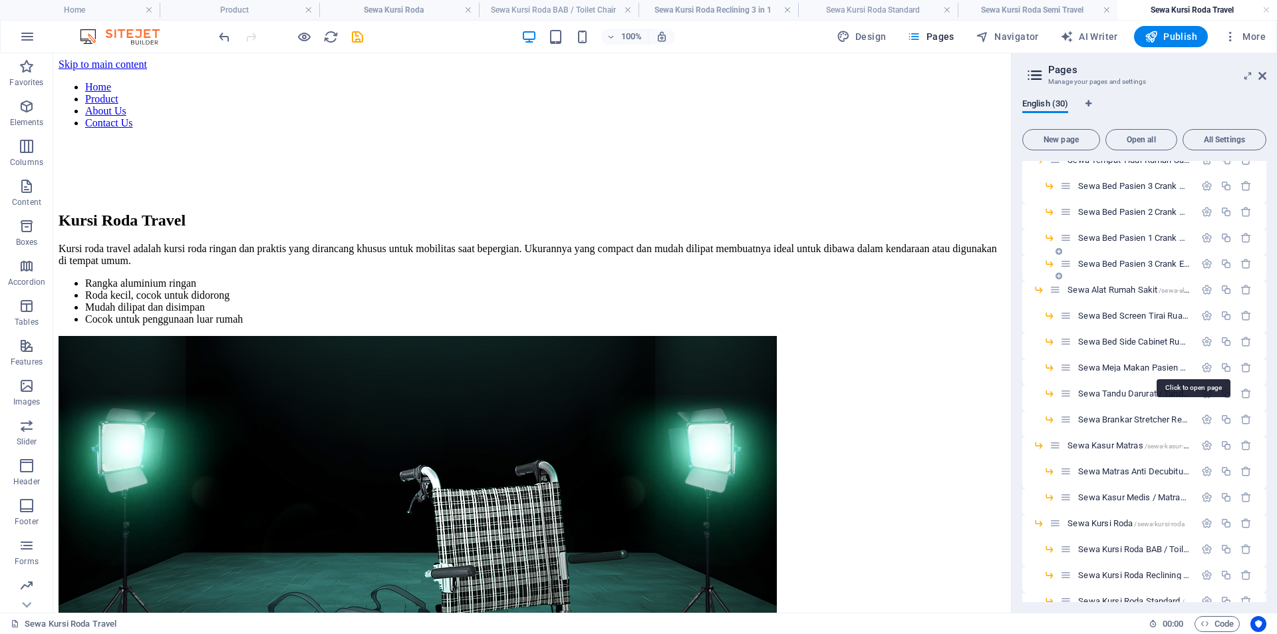
scroll to position [221, 0]
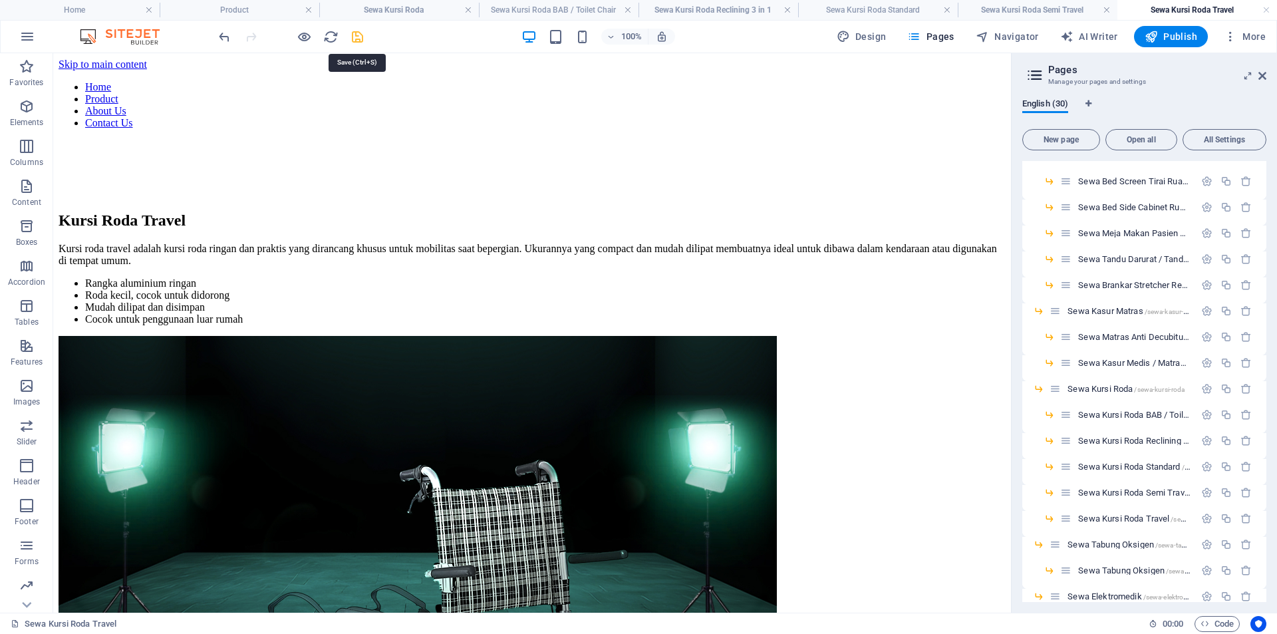
click at [352, 34] on icon "save" at bounding box center [357, 36] width 15 height 15
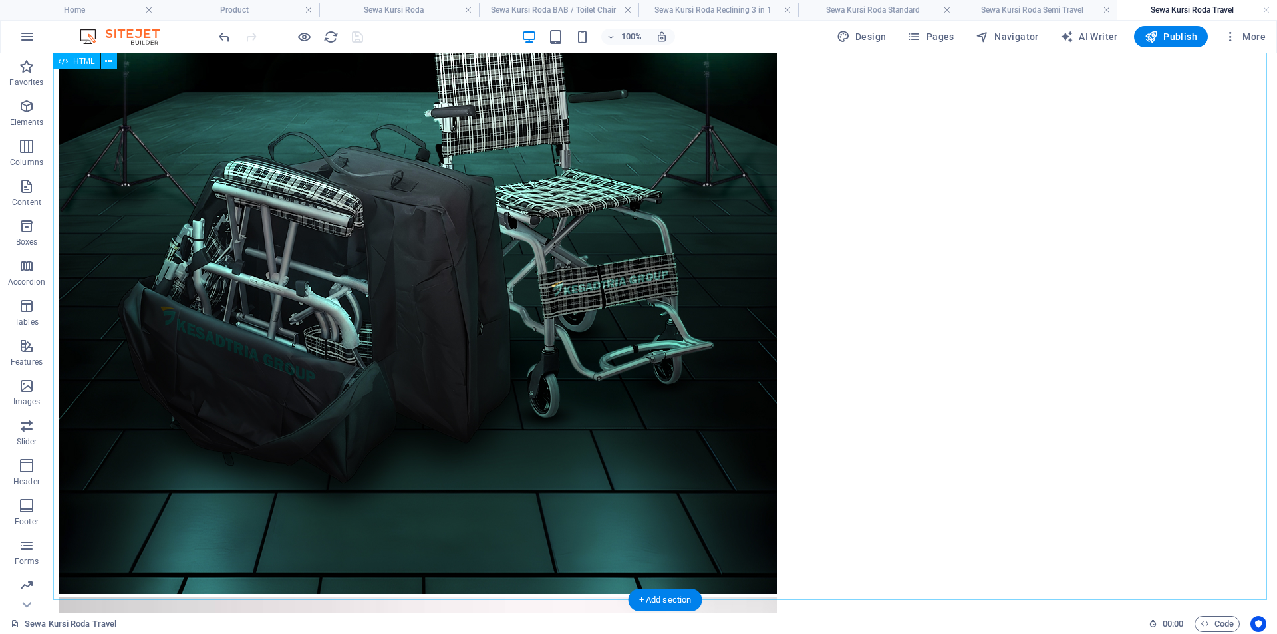
scroll to position [645, 0]
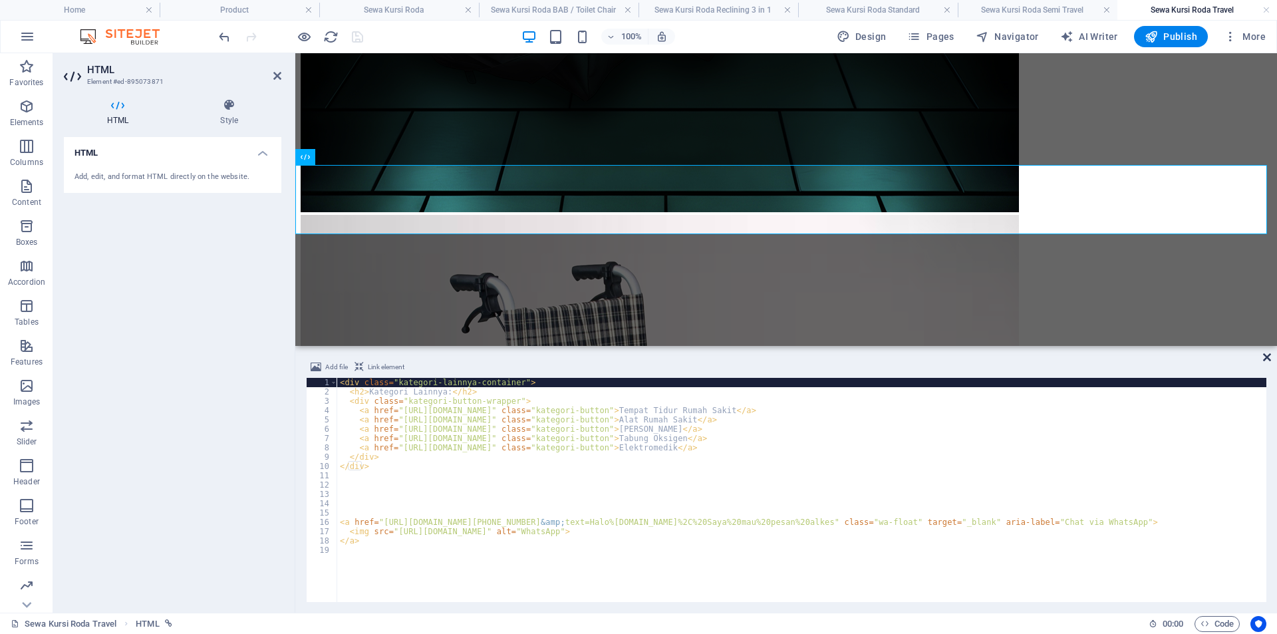
click at [1264, 354] on icon at bounding box center [1267, 357] width 8 height 11
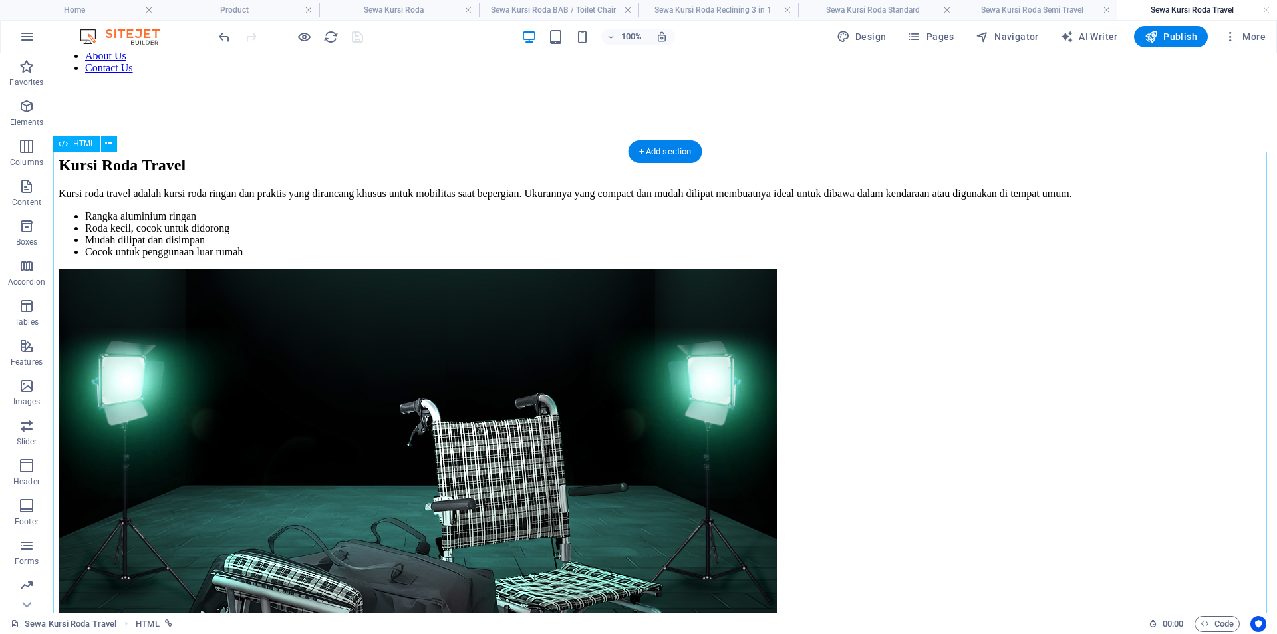
scroll to position [0, 0]
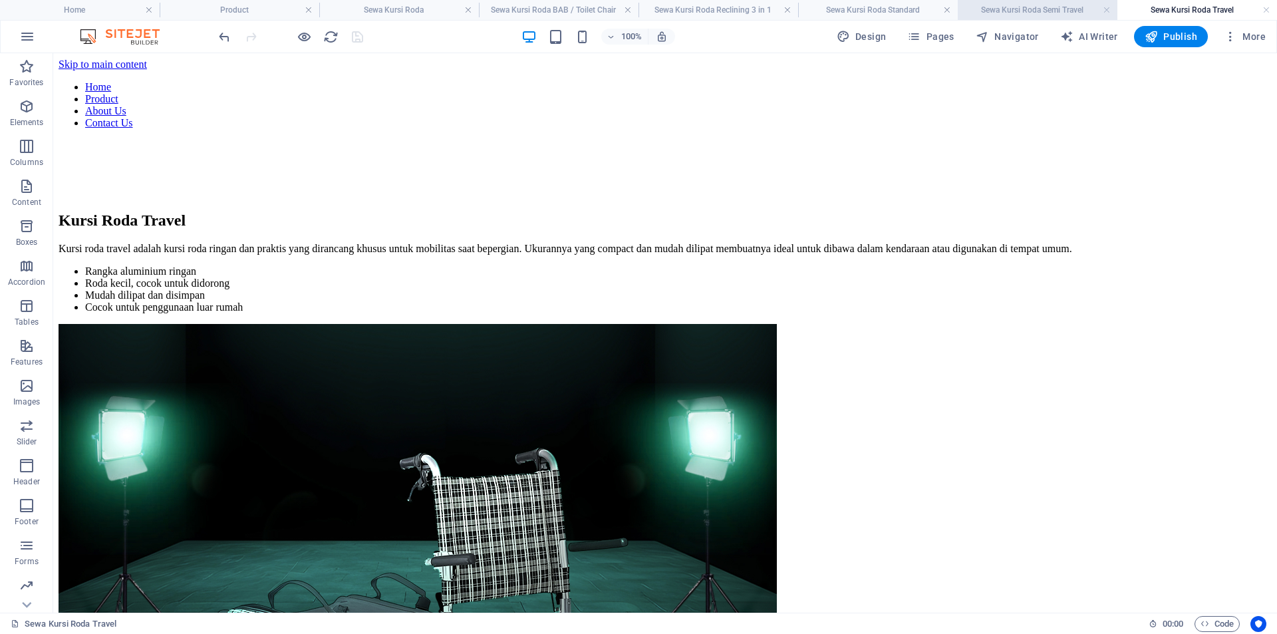
drag, startPoint x: 1016, startPoint y: 11, endPoint x: 894, endPoint y: 81, distance: 140.3
click at [1016, 11] on h4 "Sewa Kursi Roda Semi Travel" at bounding box center [1038, 10] width 160 height 15
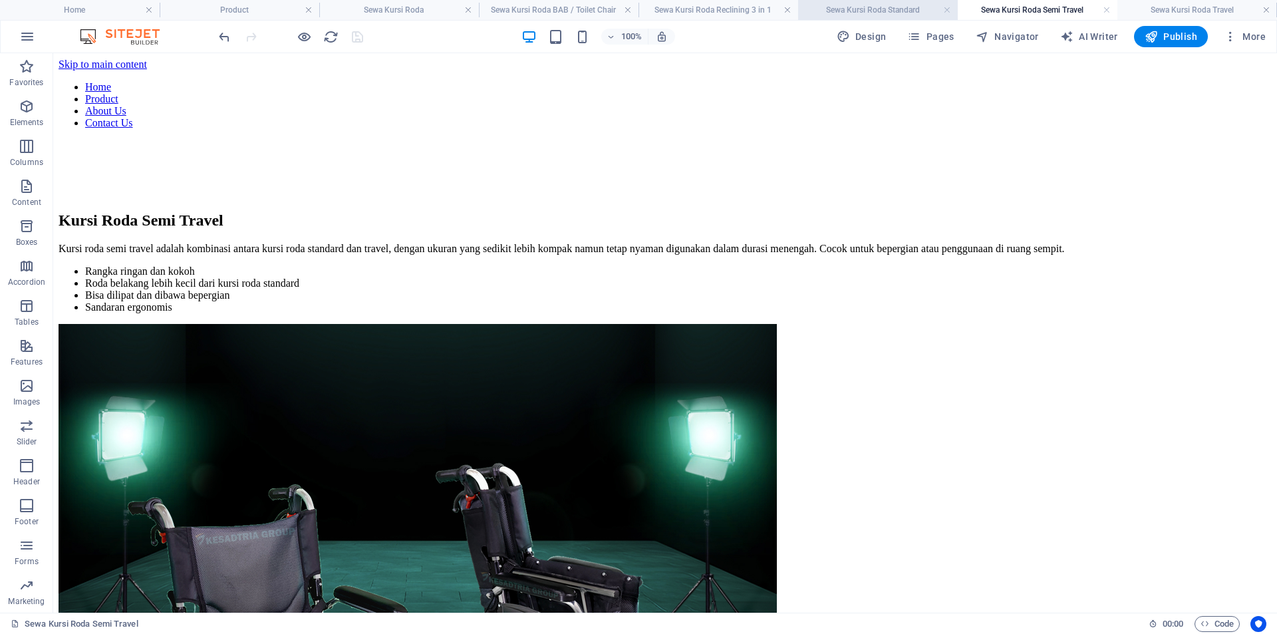
click at [871, 9] on h4 "Sewa Kursi Roda Standard" at bounding box center [878, 10] width 160 height 15
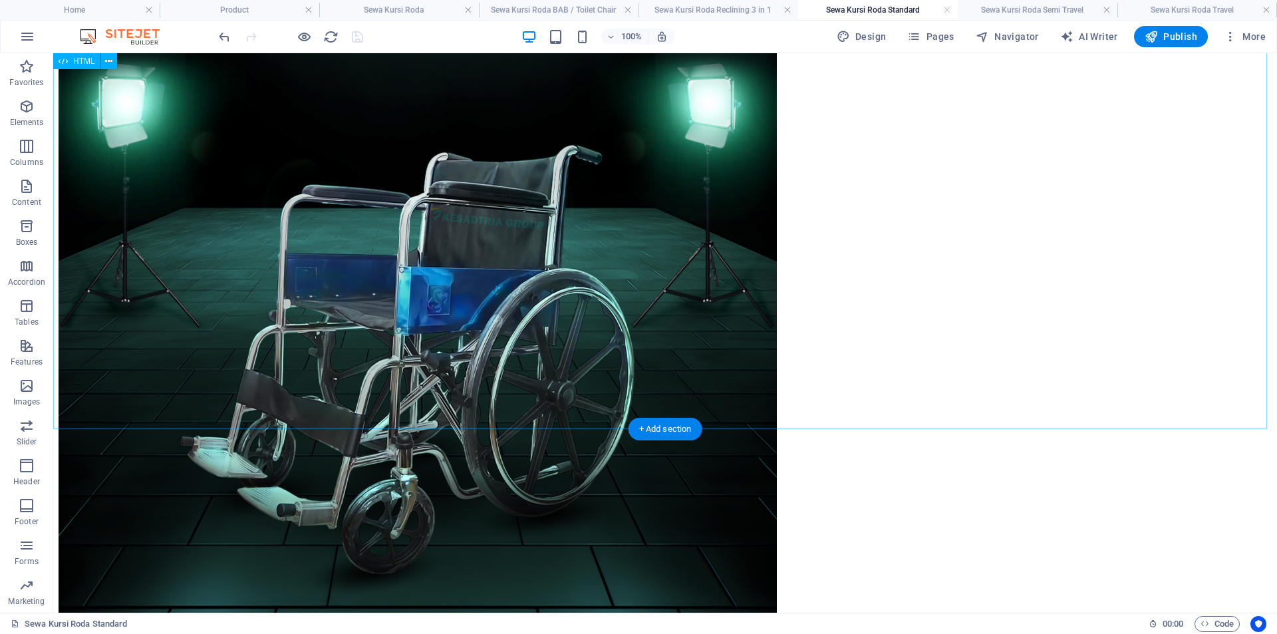
scroll to position [645, 0]
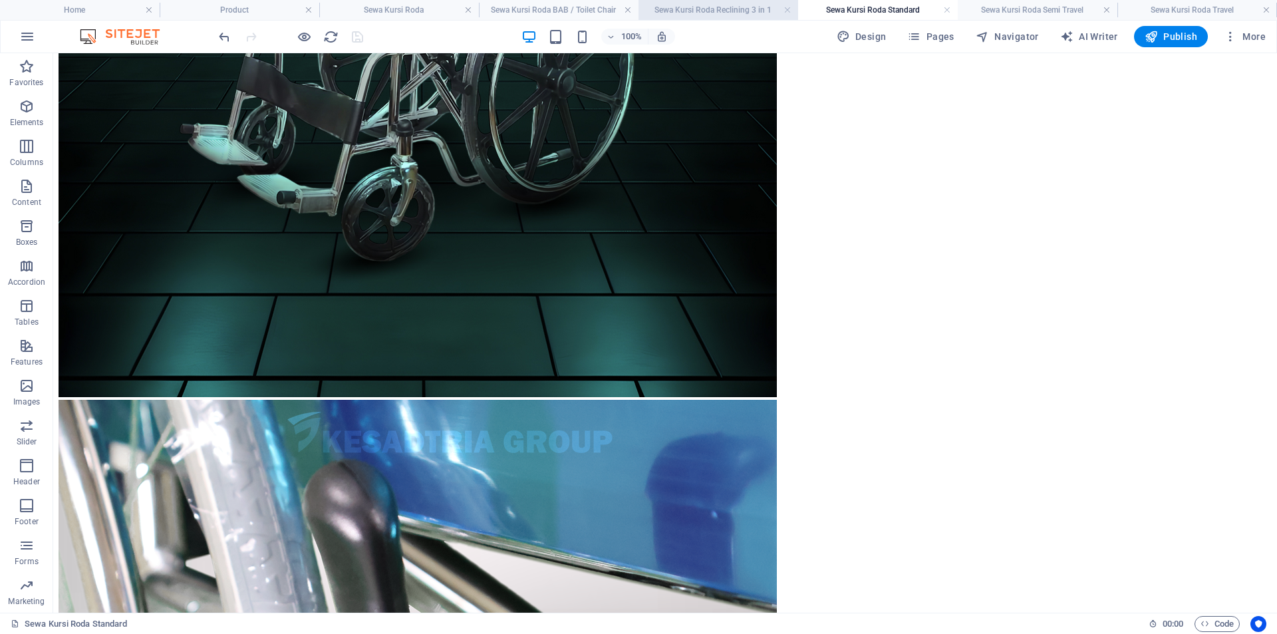
click at [722, 13] on h4 "Sewa Kursi Roda Reclining 3 in 1" at bounding box center [718, 10] width 160 height 15
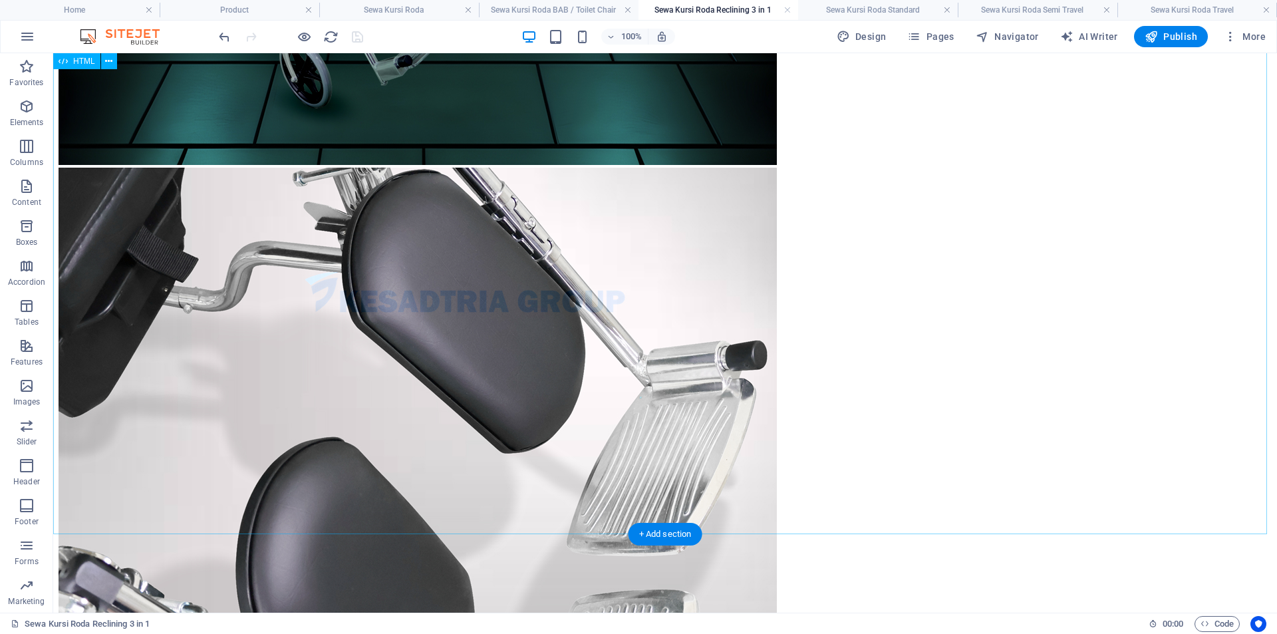
scroll to position [838, 0]
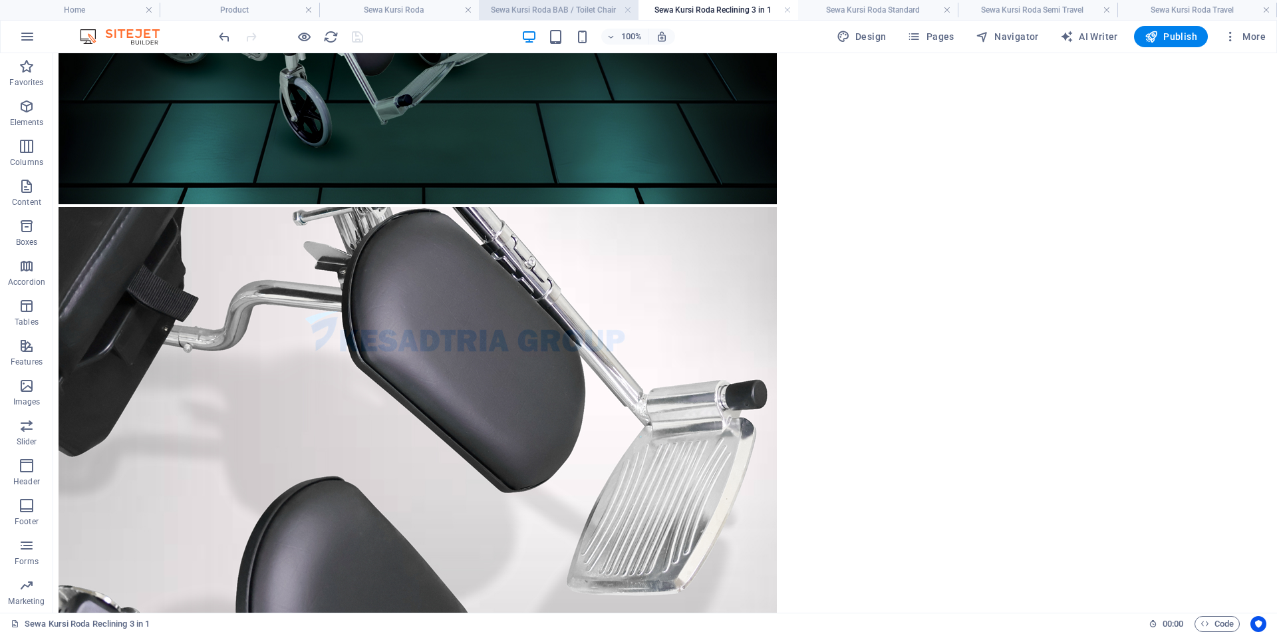
click at [563, 15] on h4 "Sewa Kursi Roda BAB / Toilet Chair" at bounding box center [559, 10] width 160 height 15
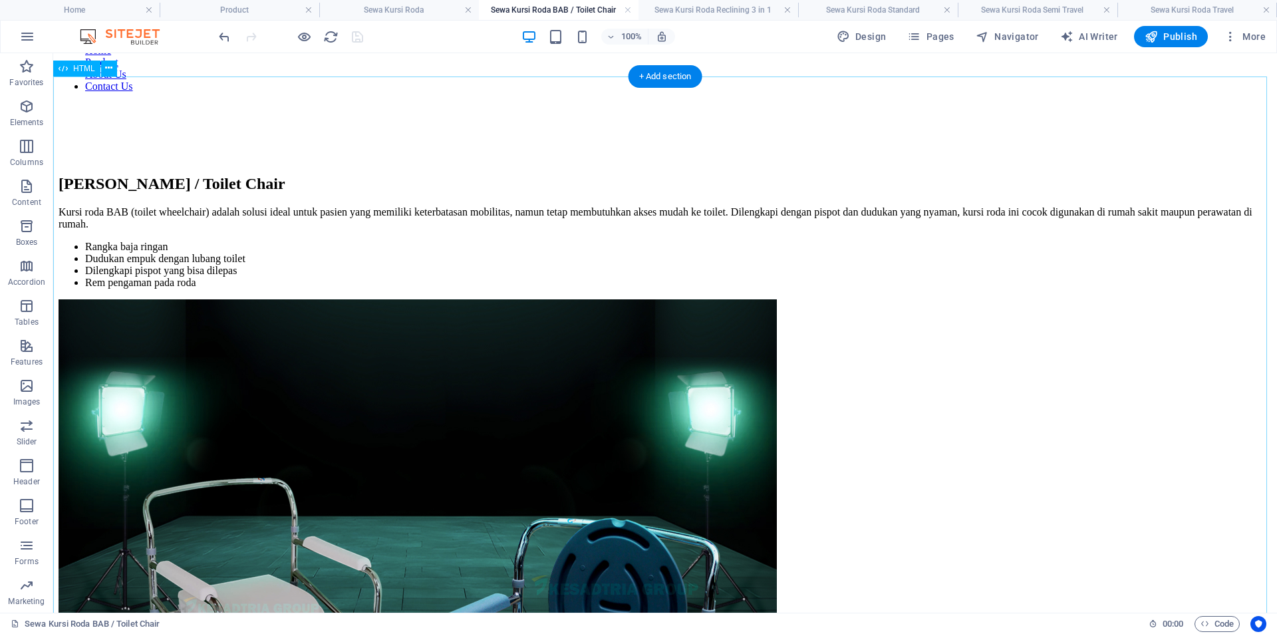
scroll to position [0, 0]
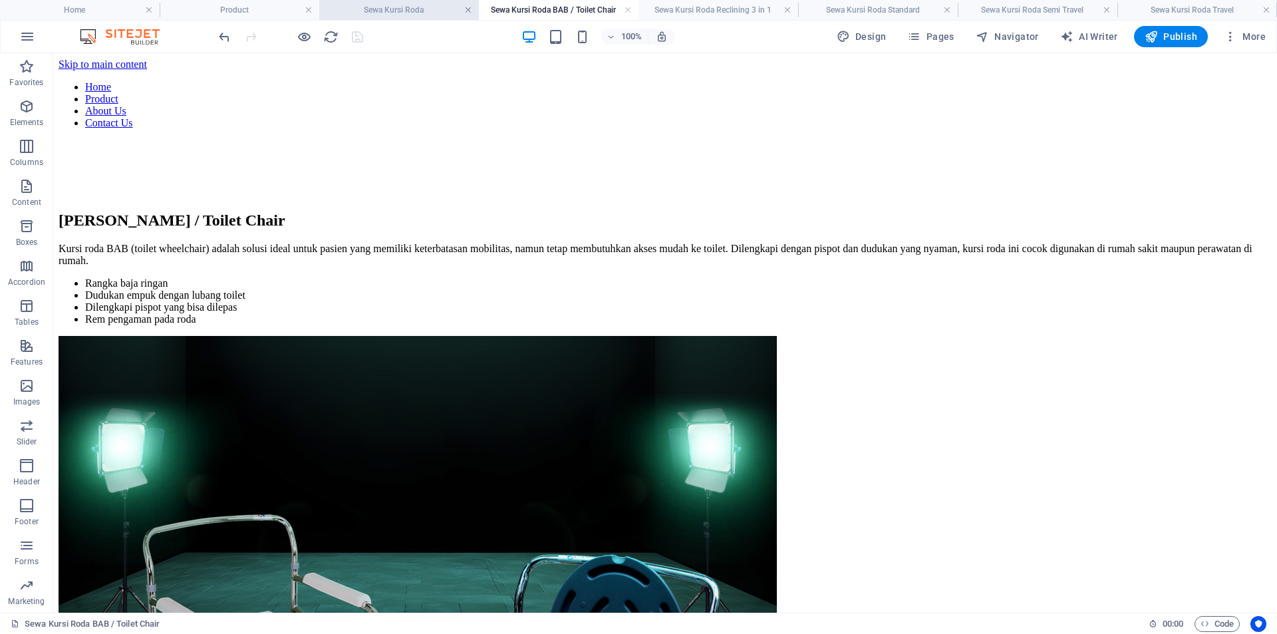
click at [468, 11] on link at bounding box center [468, 10] width 8 height 13
click at [468, 11] on h4 "Sewa Kursi Roda BAB / Toilet Chair" at bounding box center [442, 10] width 177 height 15
click at [521, 9] on link at bounding box center [520, 10] width 8 height 13
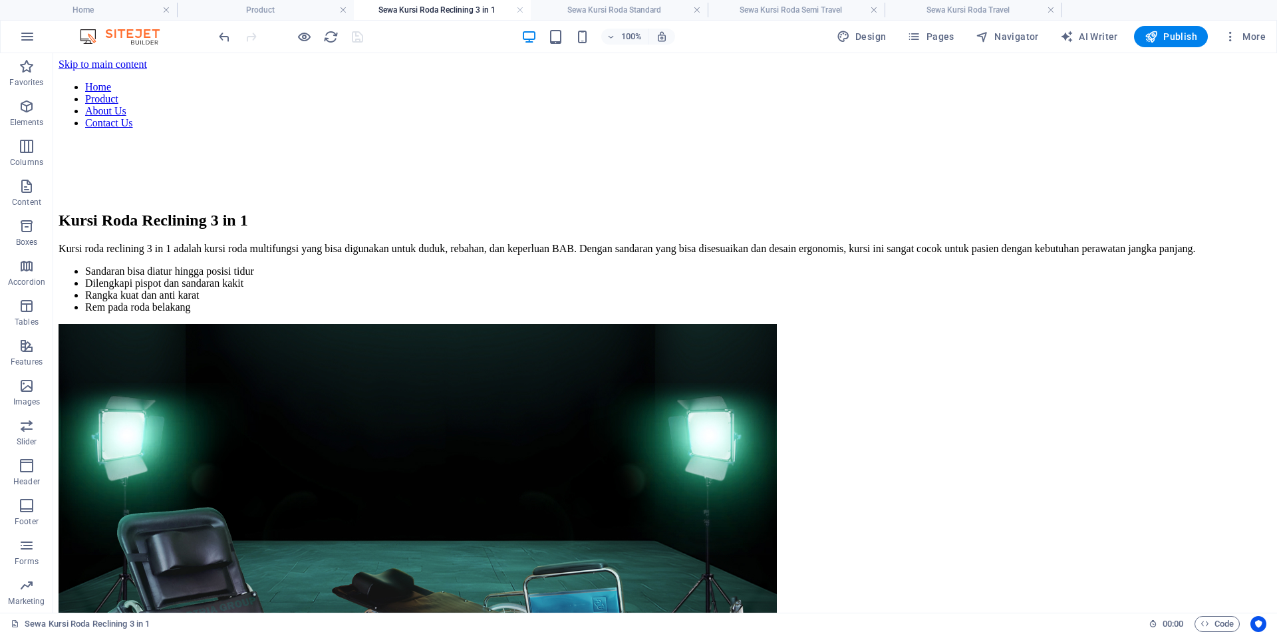
scroll to position [838, 0]
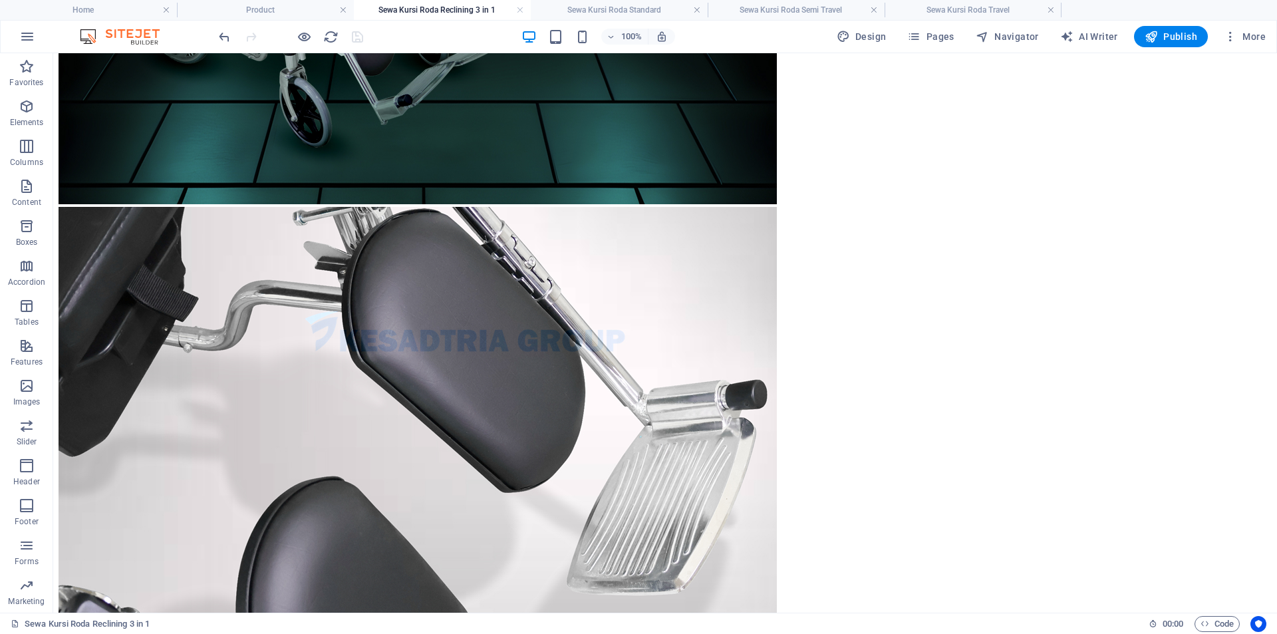
click at [521, 9] on link at bounding box center [520, 10] width 8 height 13
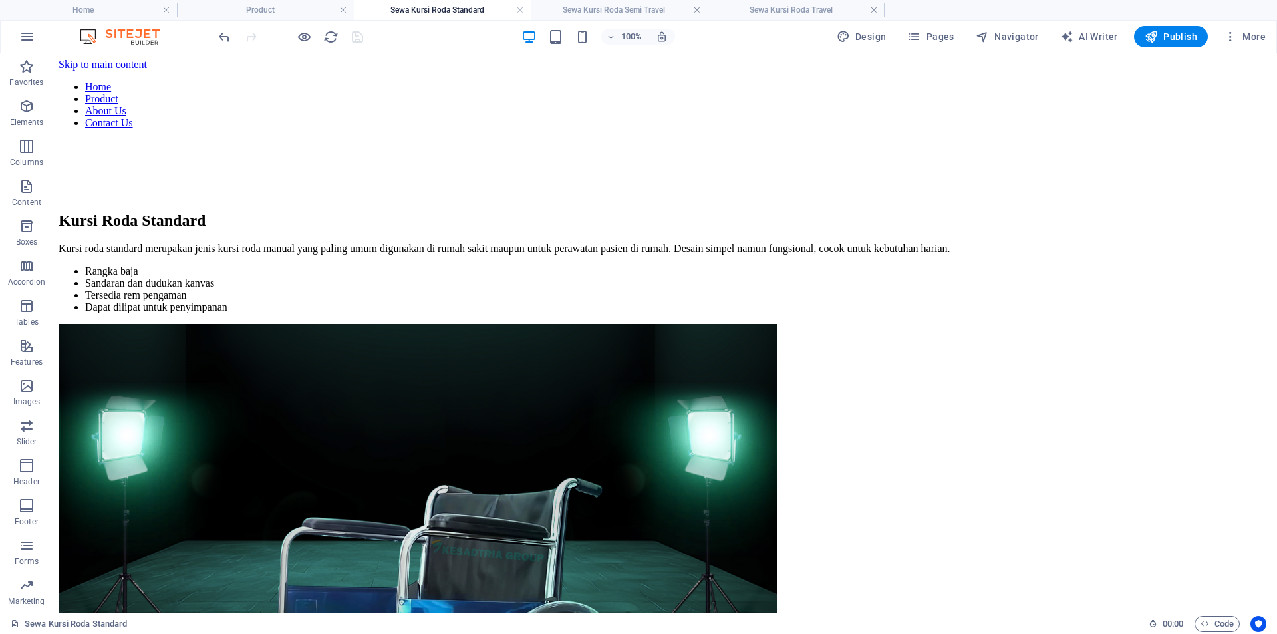
scroll to position [645, 0]
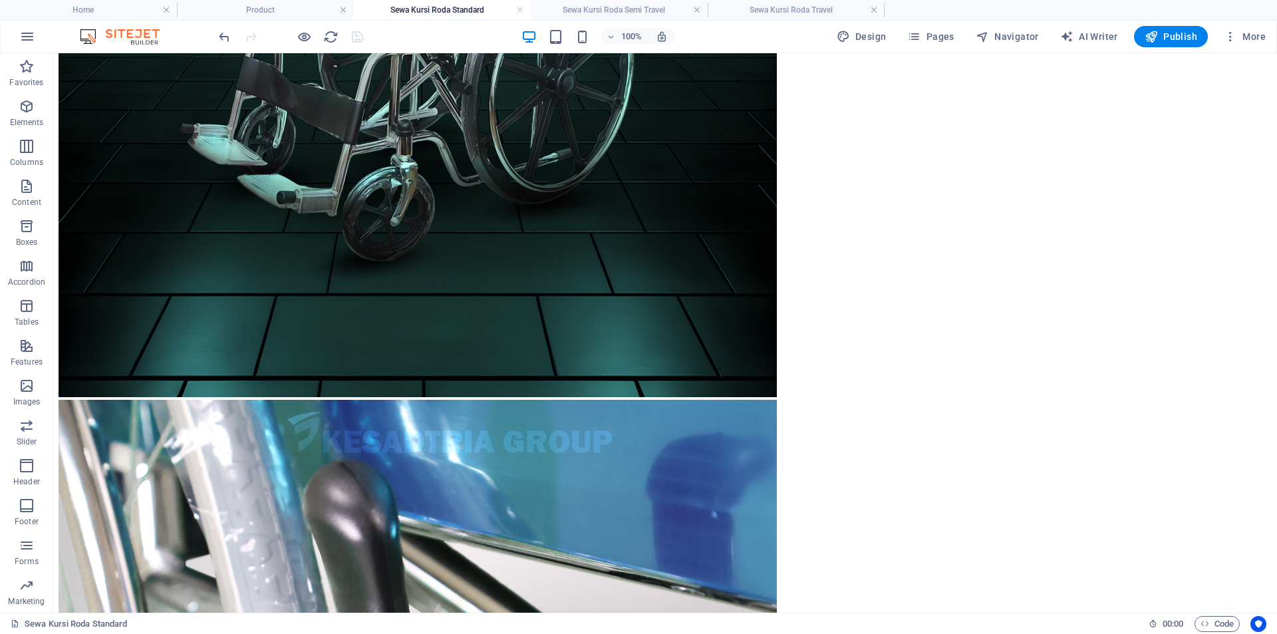
click at [521, 9] on link at bounding box center [520, 10] width 8 height 13
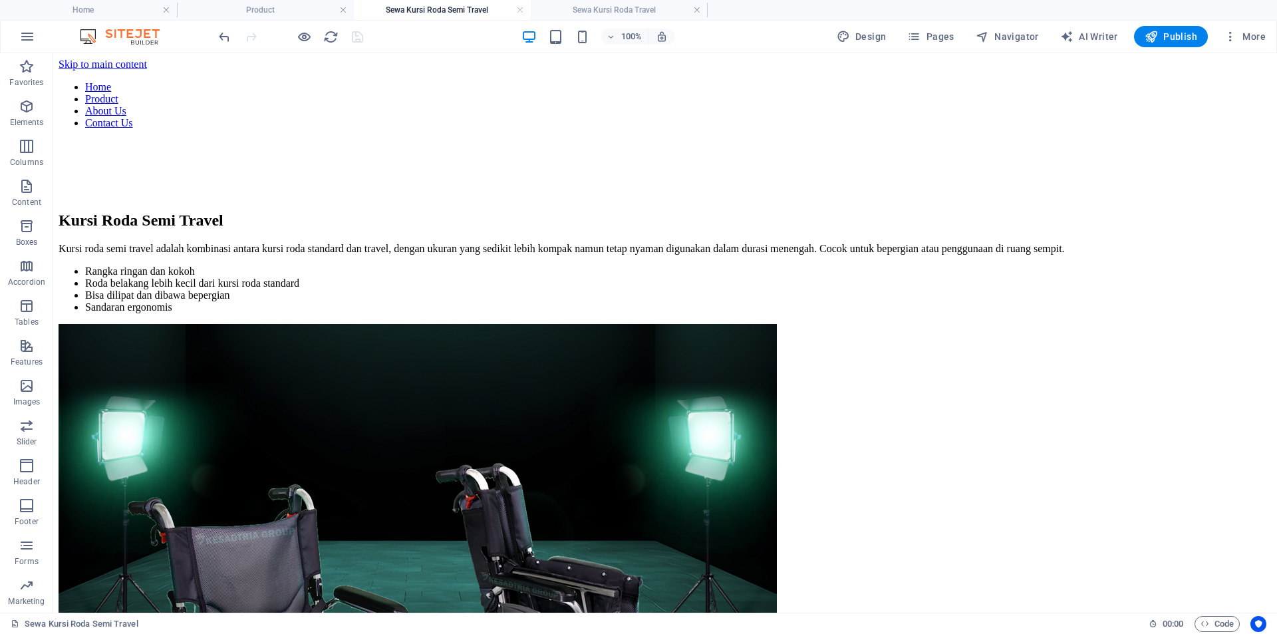
click at [521, 9] on link at bounding box center [520, 10] width 8 height 13
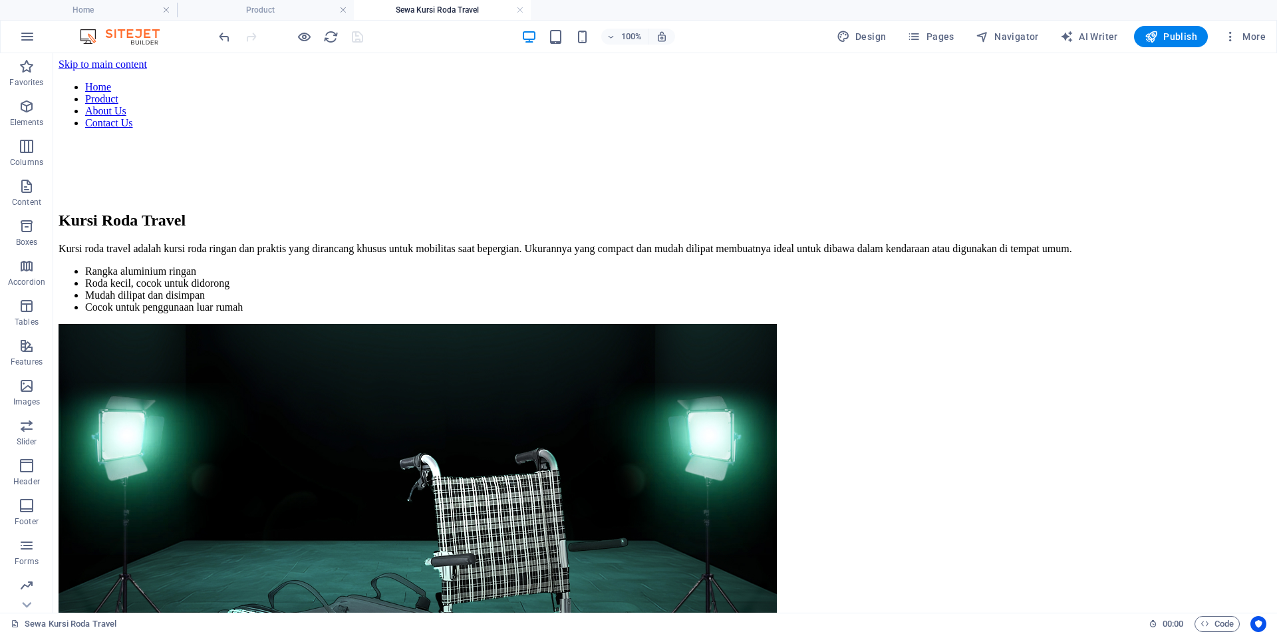
click at [521, 9] on link at bounding box center [520, 10] width 8 height 13
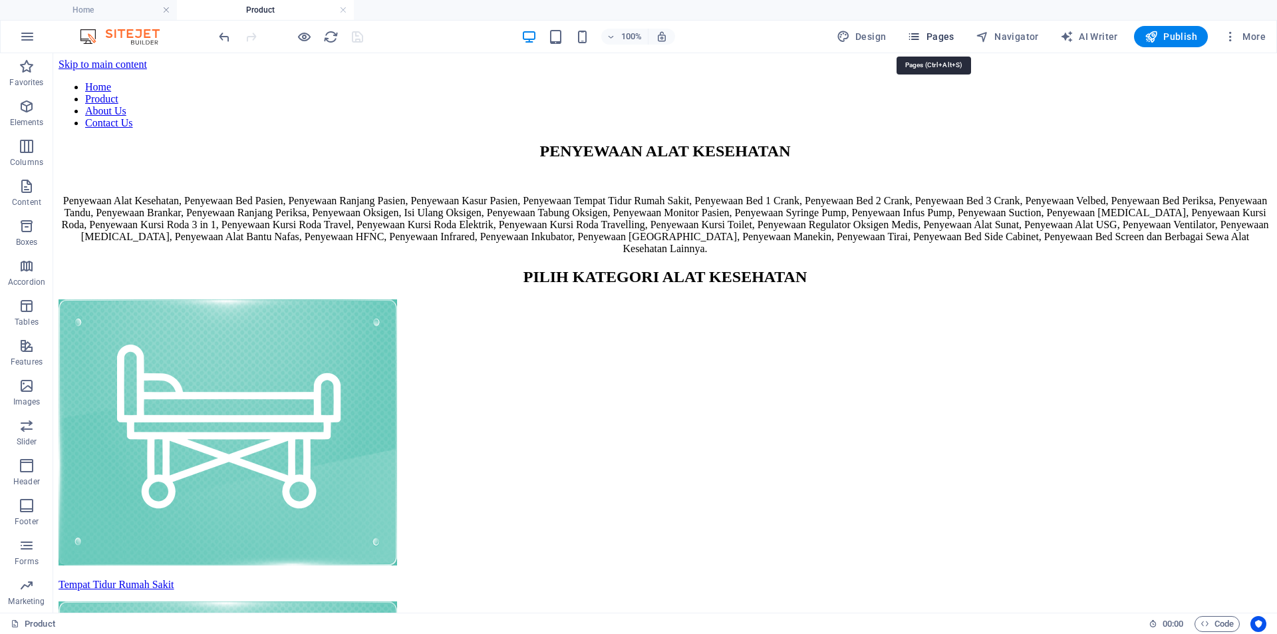
click at [928, 31] on span "Pages" at bounding box center [930, 36] width 47 height 13
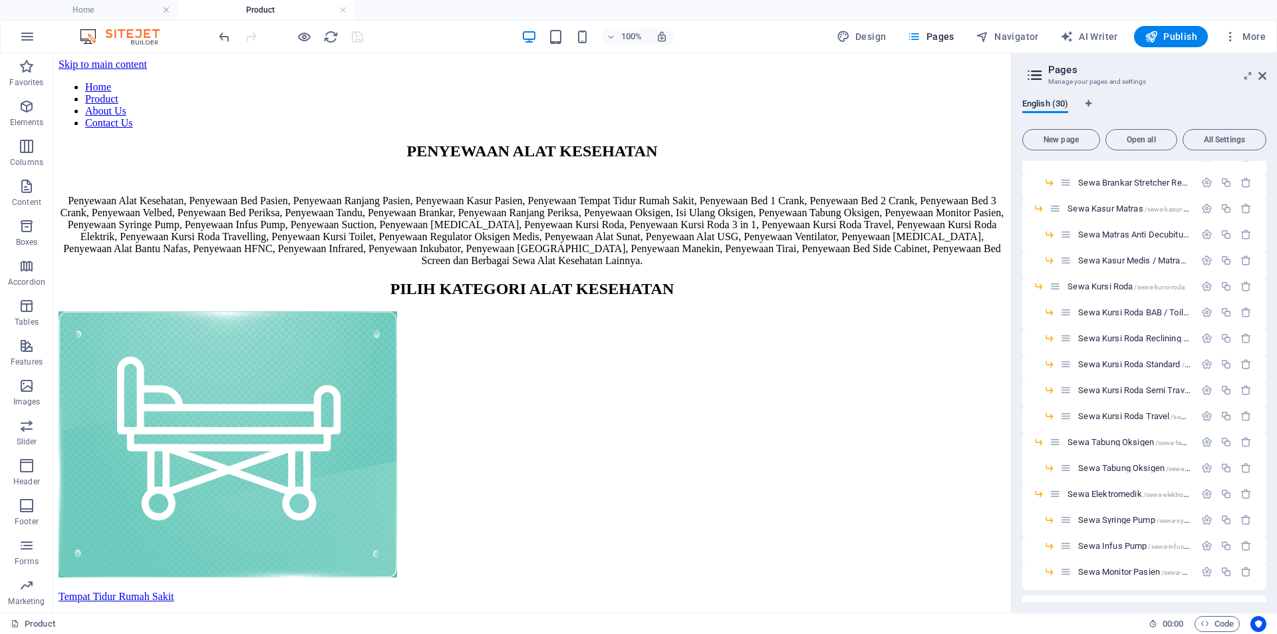
scroll to position [401, 0]
click at [1119, 361] on span "Sewa Tabung Oksigen /sewa-tabung-oksigen" at bounding box center [1145, 365] width 156 height 10
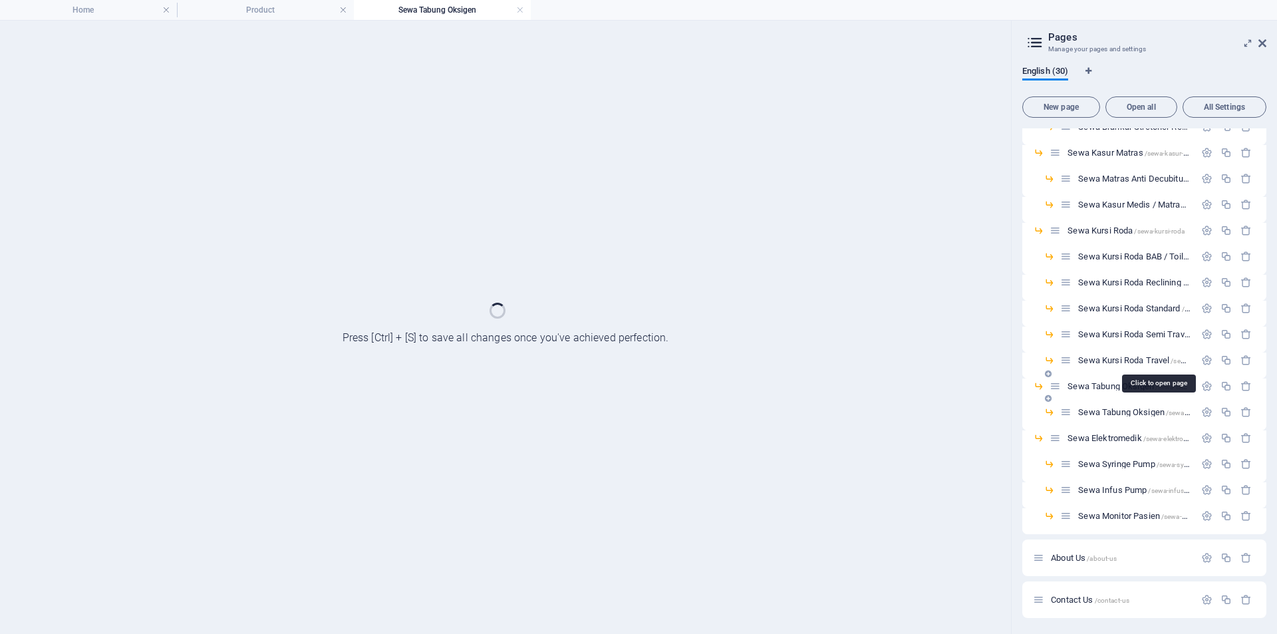
scroll to position [347, 0]
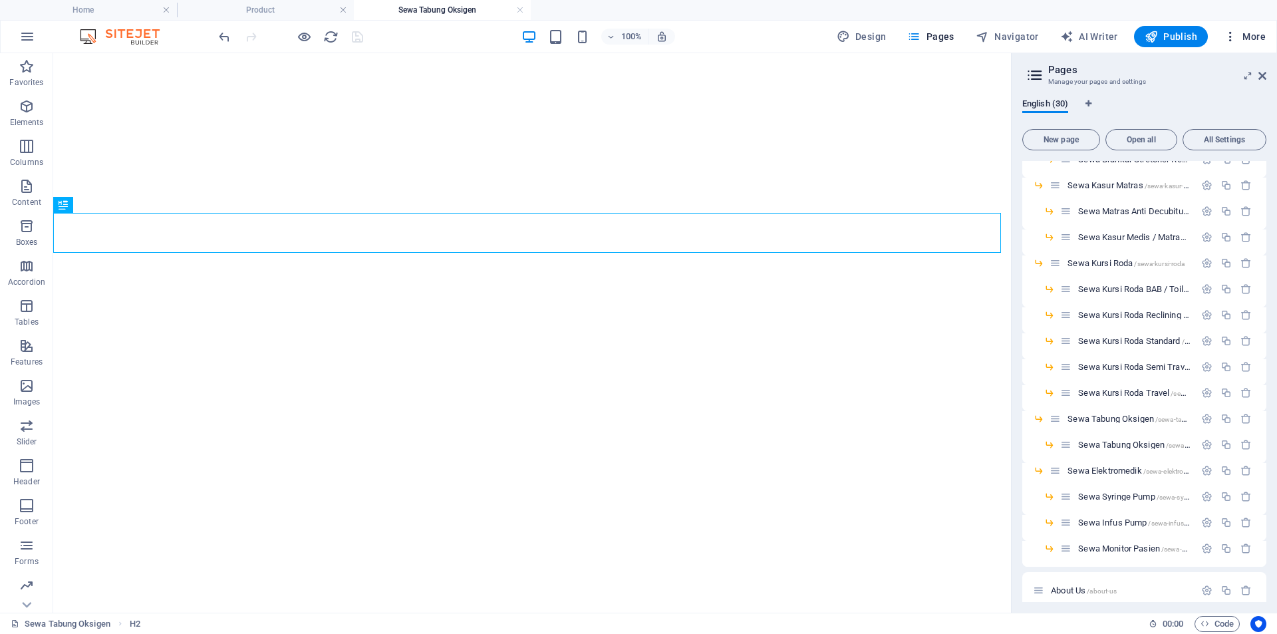
click at [1255, 38] on span "More" at bounding box center [1245, 36] width 42 height 13
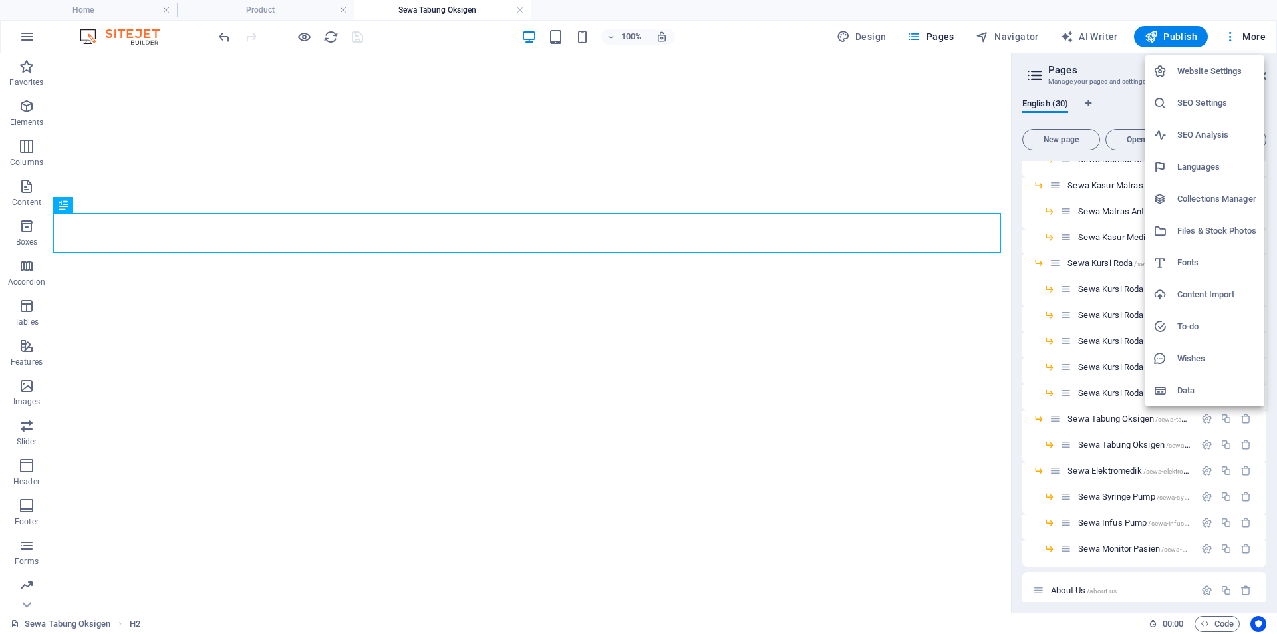
click at [1211, 232] on h6 "Files & Stock Photos" at bounding box center [1216, 231] width 79 height 16
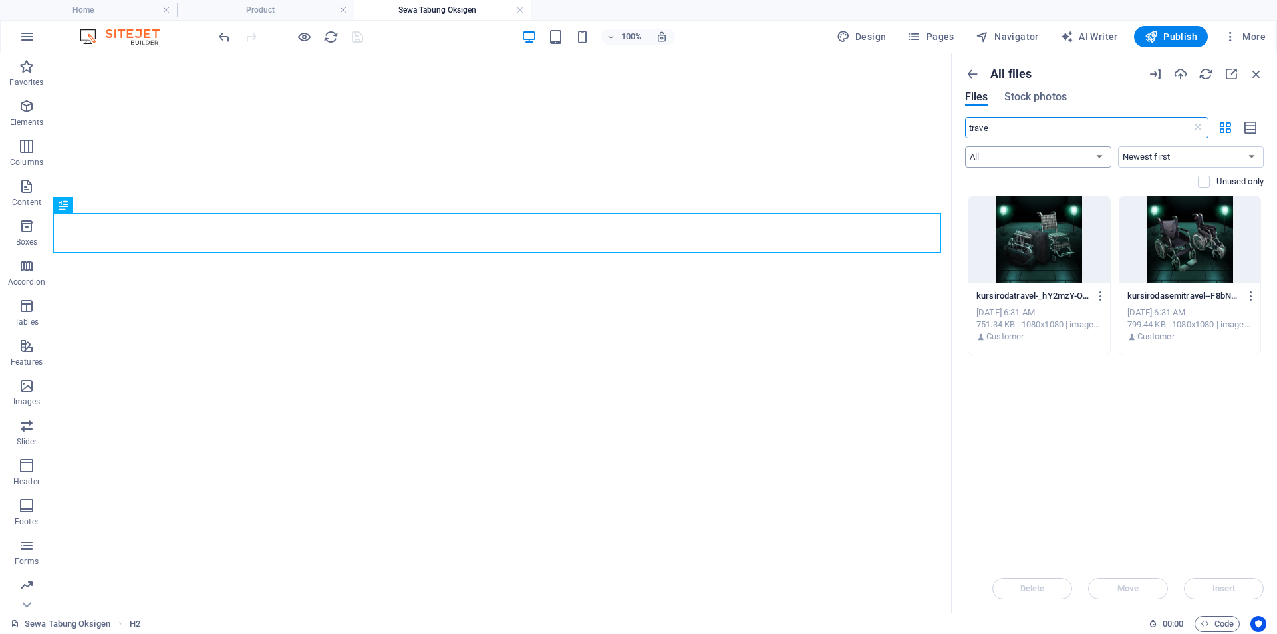
drag, startPoint x: 1123, startPoint y: 130, endPoint x: 1097, endPoint y: 153, distance: 34.4
click at [1097, 153] on div "trave ​ All Images Documents Audio Video Vector Other Newest first Oldest first…" at bounding box center [1114, 156] width 299 height 78
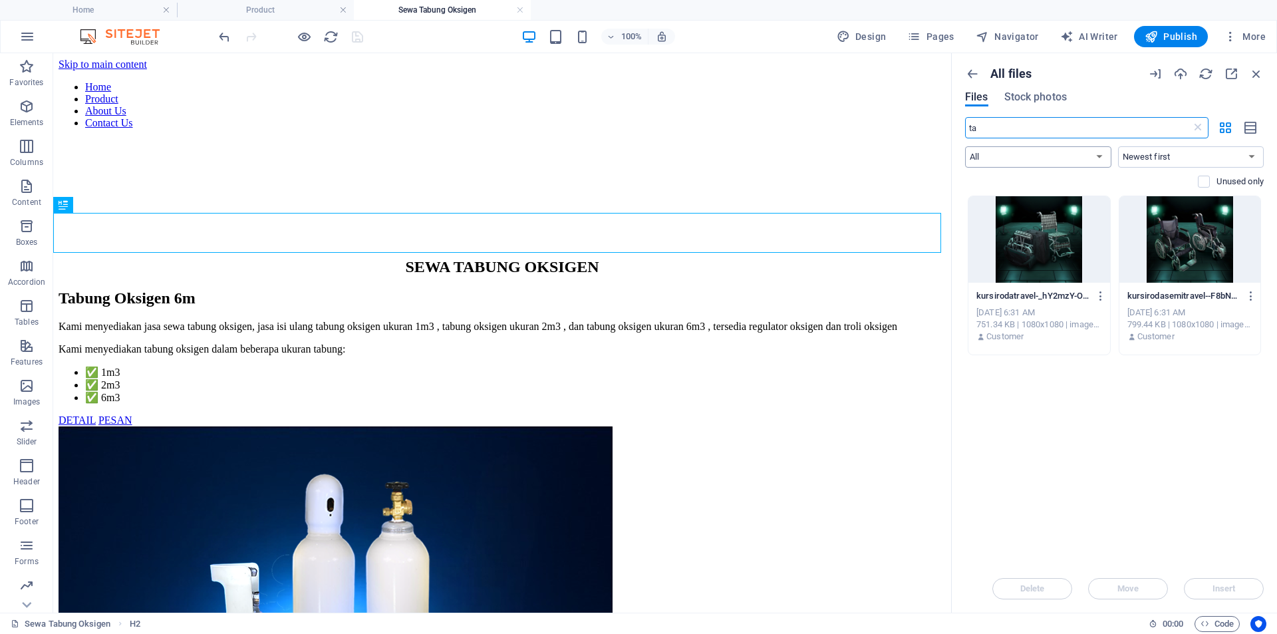
scroll to position [0, 0]
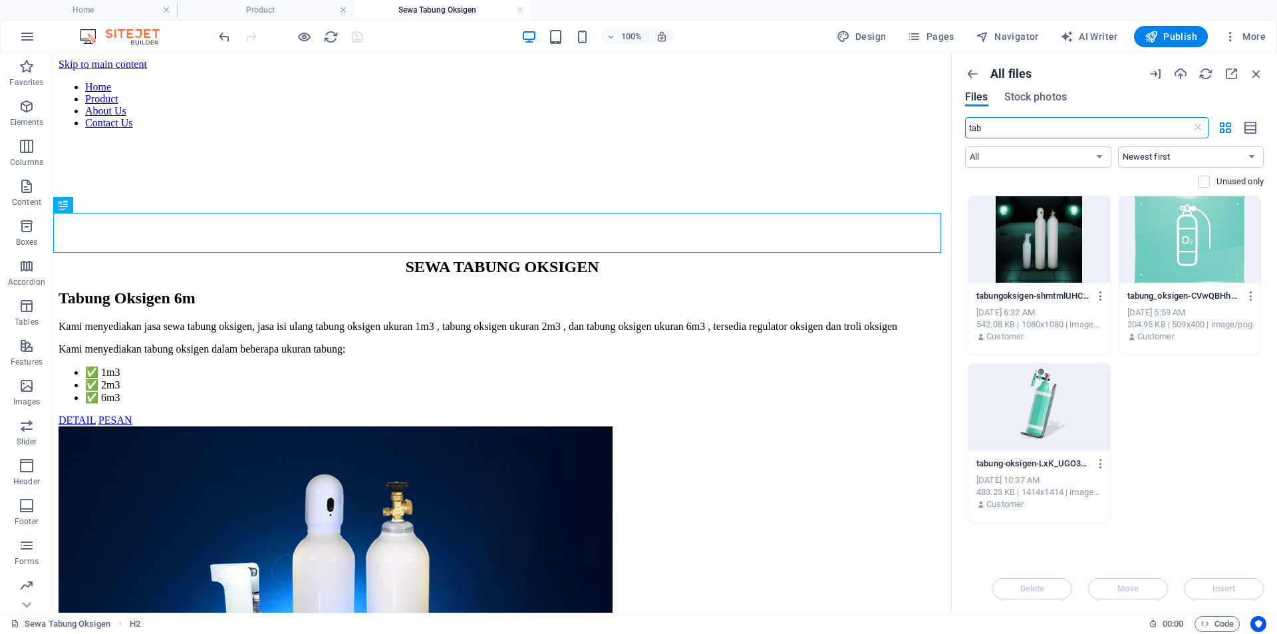
type input "tab"
click at [1040, 215] on div at bounding box center [1039, 239] width 142 height 86
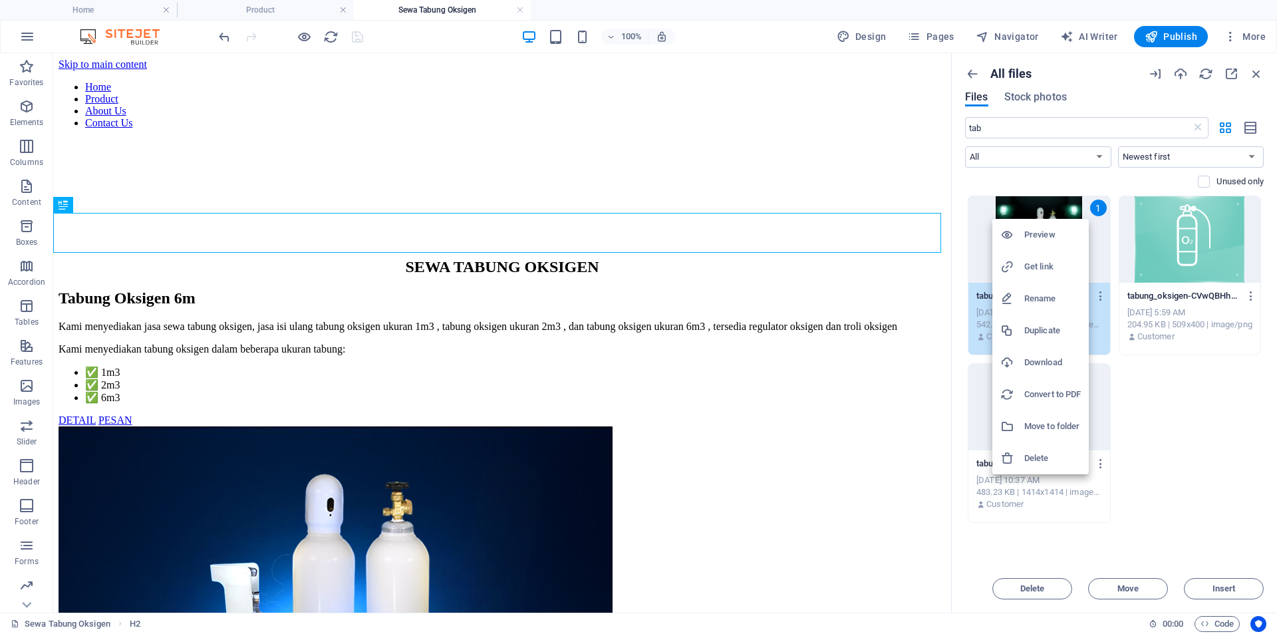
click at [1054, 268] on h6 "Get link" at bounding box center [1052, 267] width 57 height 16
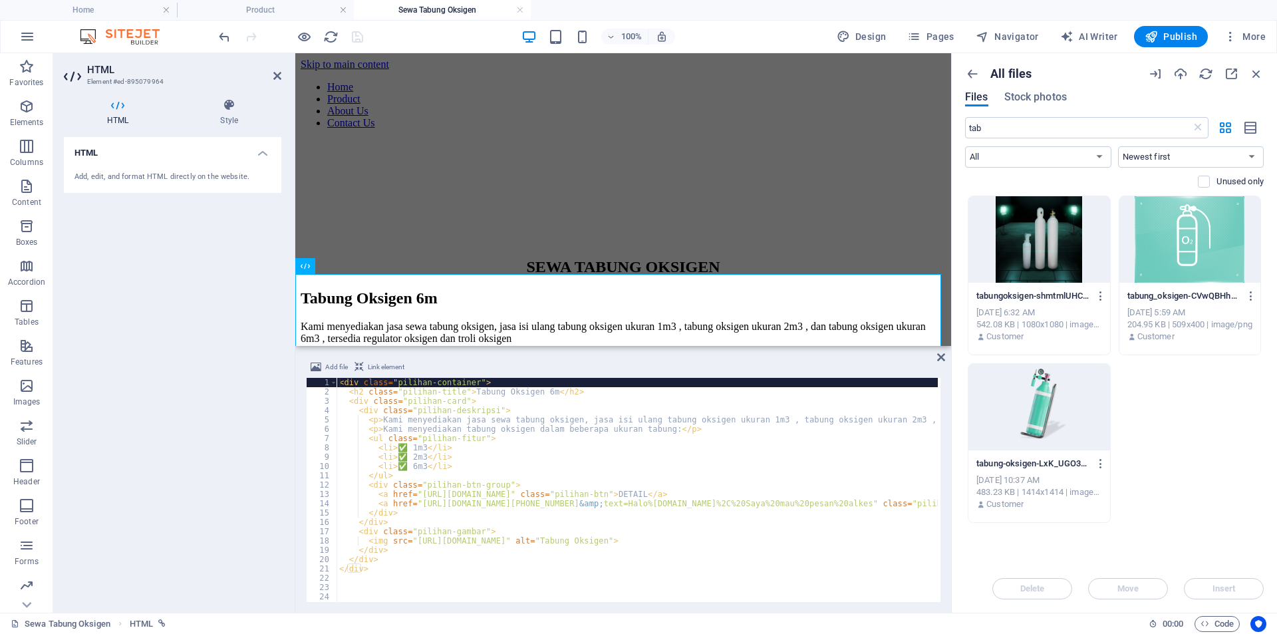
click at [419, 520] on div "< div class = "pilihan-container" > < h2 class = "pilihan-title" > Tabung Oksig…" at bounding box center [794, 498] width 915 height 240
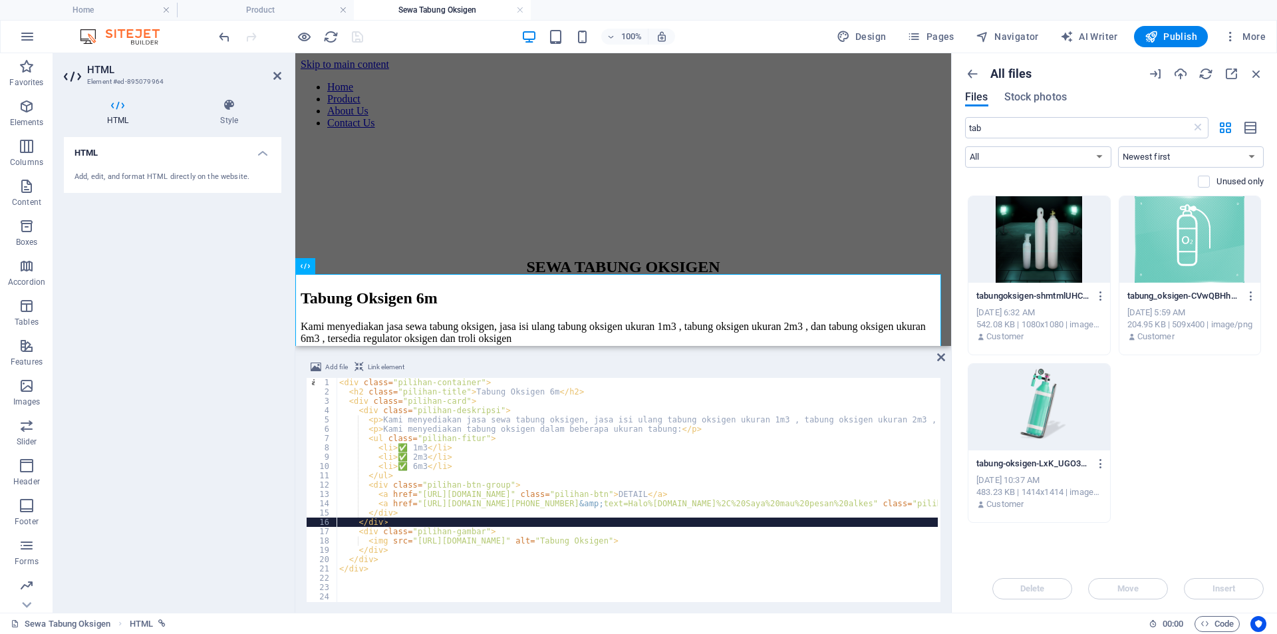
click at [422, 533] on div "< div class = "pilihan-container" > < h2 class = "pilihan-title" > Tabung Oksig…" at bounding box center [794, 498] width 915 height 240
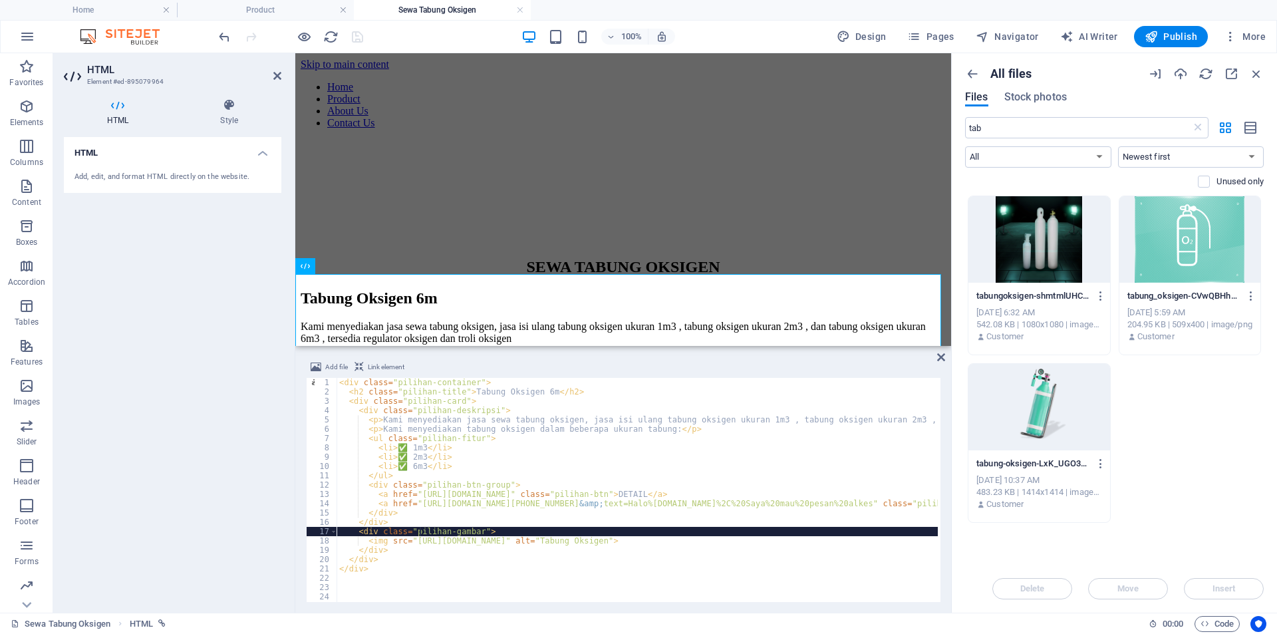
click at [398, 556] on div "< div class = "pilihan-container" > < h2 class = "pilihan-title" > Tabung Oksig…" at bounding box center [794, 498] width 915 height 240
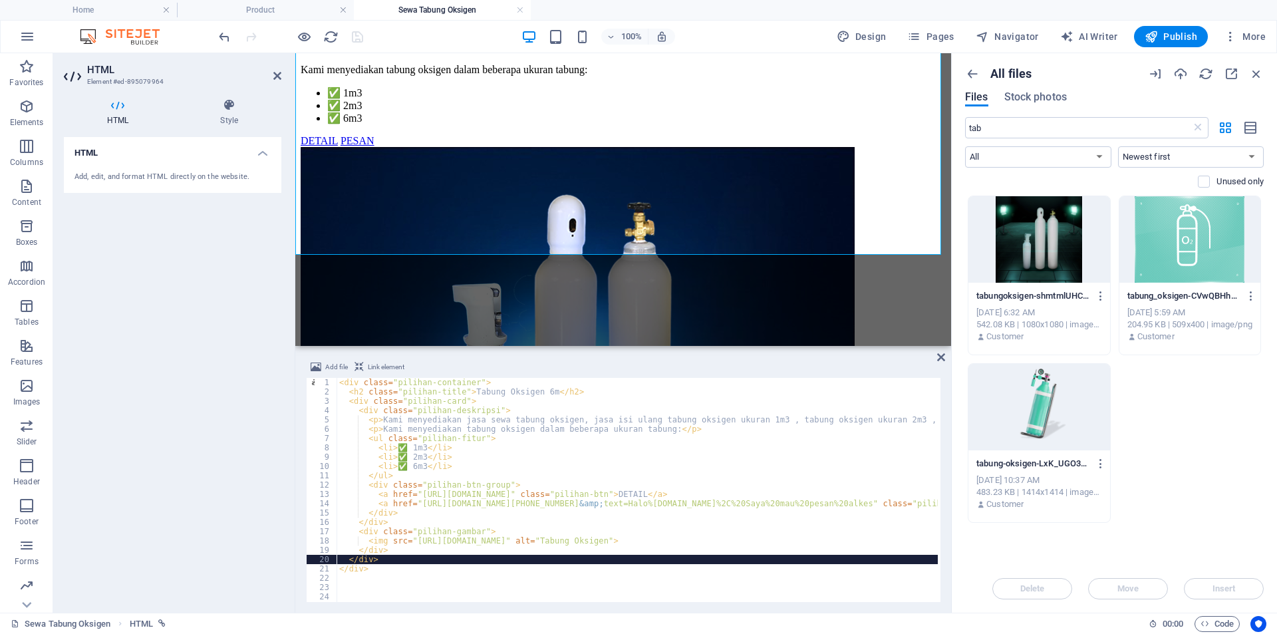
scroll to position [237, 0]
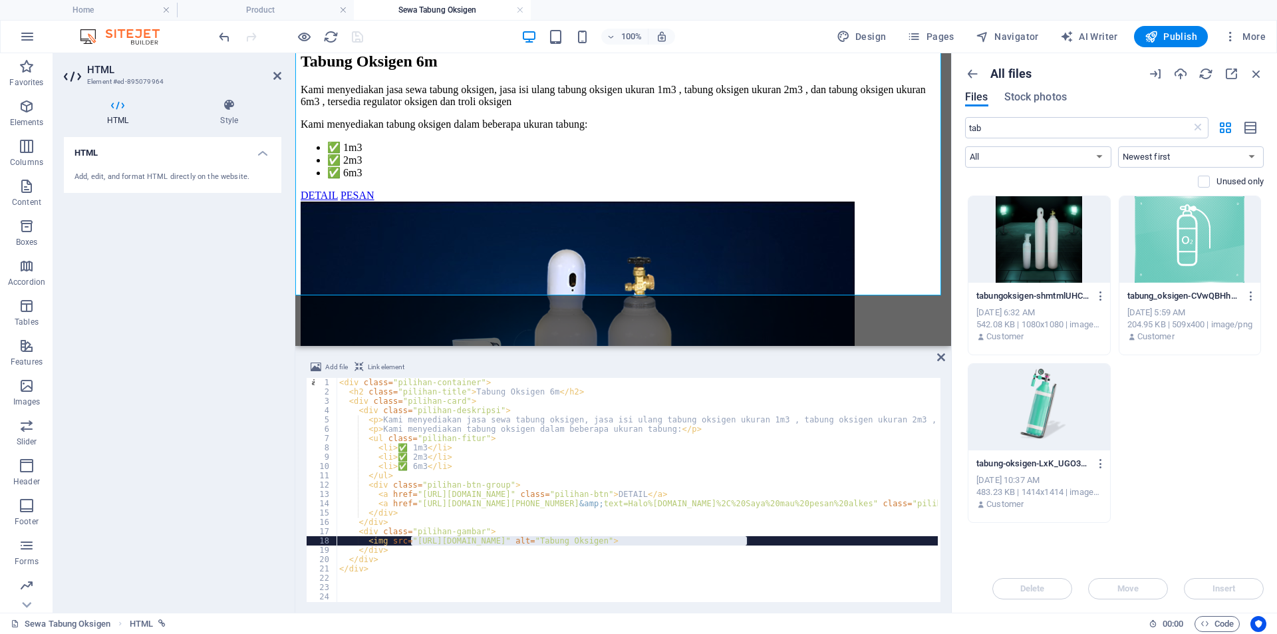
drag, startPoint x: 412, startPoint y: 541, endPoint x: 750, endPoint y: 538, distance: 337.9
click at [750, 538] on div "< div class = "pilihan-container" > < h2 class = "pilihan-title" > Tabung Oksig…" at bounding box center [794, 498] width 915 height 240
paste textarea "8810309/[DOMAIN_NAME]"
type textarea "<img src="[URL][DOMAIN_NAME]" alt="Tabung Oksigen">"
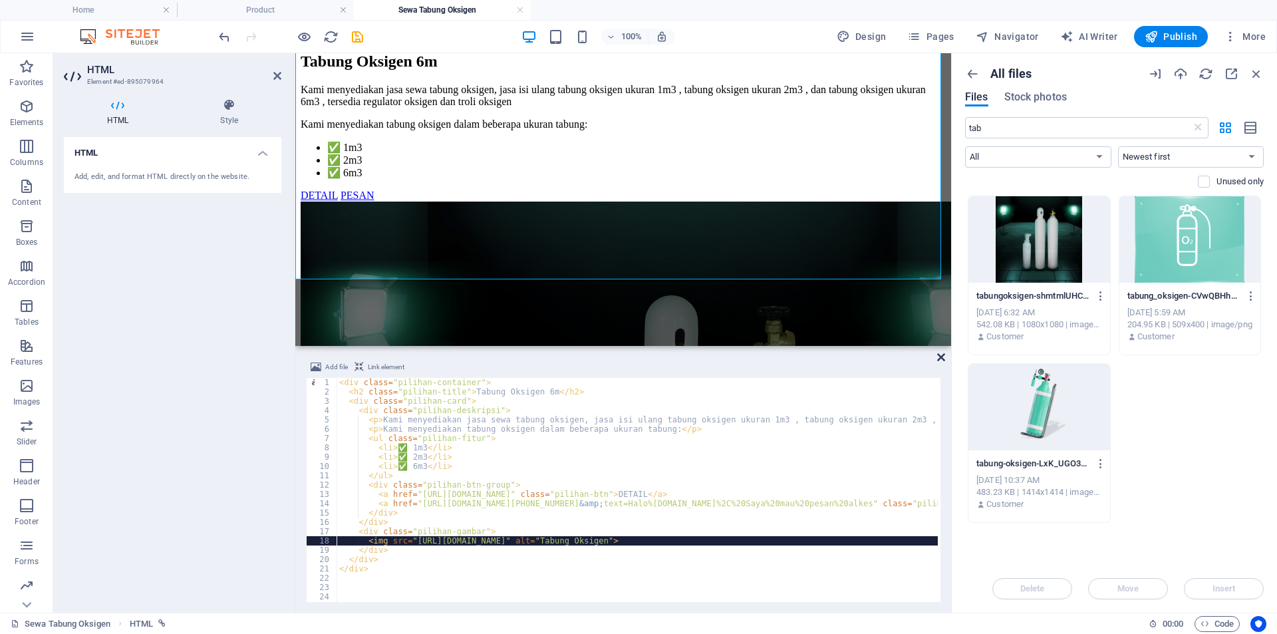
click at [938, 356] on icon at bounding box center [941, 357] width 8 height 11
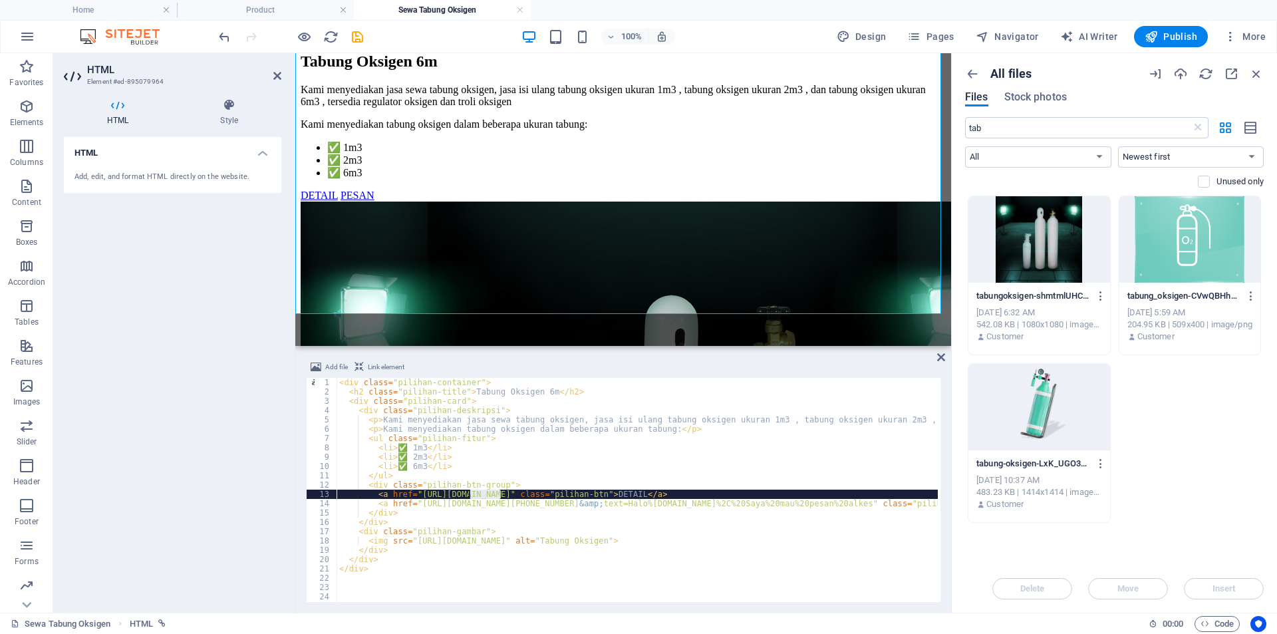
drag, startPoint x: 499, startPoint y: 493, endPoint x: 472, endPoint y: 495, distance: 28.1
click at [470, 496] on div "< div class = "pilihan-container" > < h2 class = "pilihan-title" > Tabung Oksig…" at bounding box center [794, 498] width 915 height 240
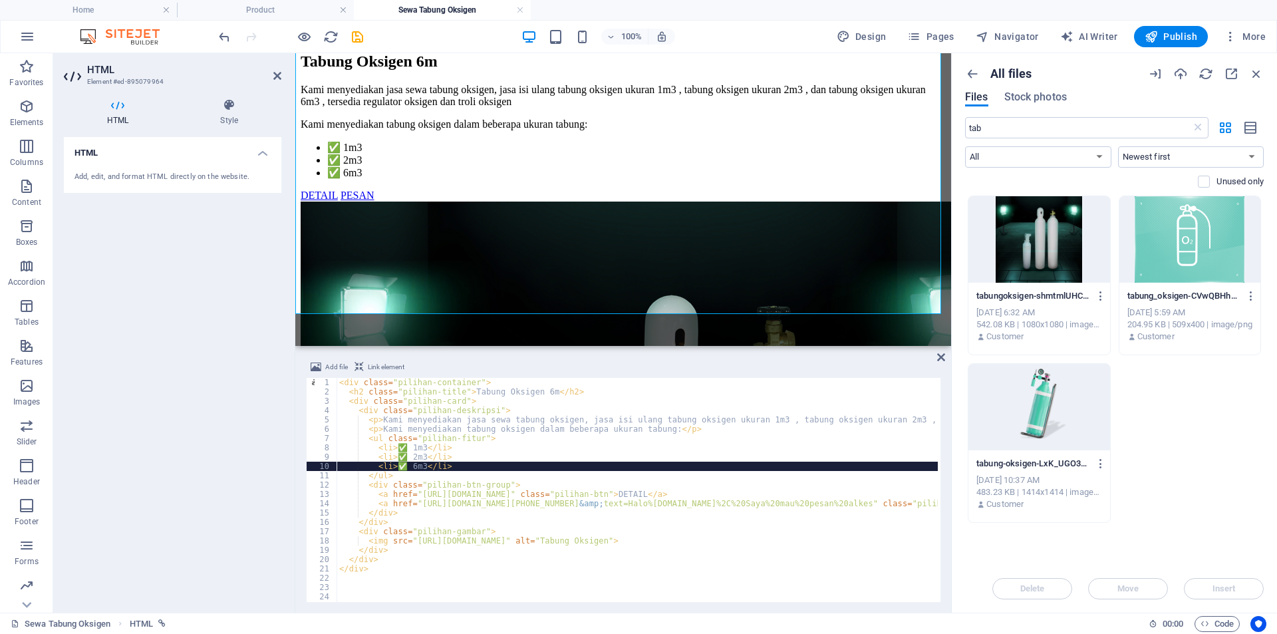
click at [644, 470] on div "< div class = "pilihan-container" > < h2 class = "pilihan-title" > Tabung Oksig…" at bounding box center [794, 498] width 915 height 240
drag, startPoint x: 557, startPoint y: 490, endPoint x: 551, endPoint y: 493, distance: 7.2
click at [557, 490] on div "< div class = "pilihan-container" > < h2 class = "pilihan-title" > Tabung Oksig…" at bounding box center [794, 498] width 915 height 240
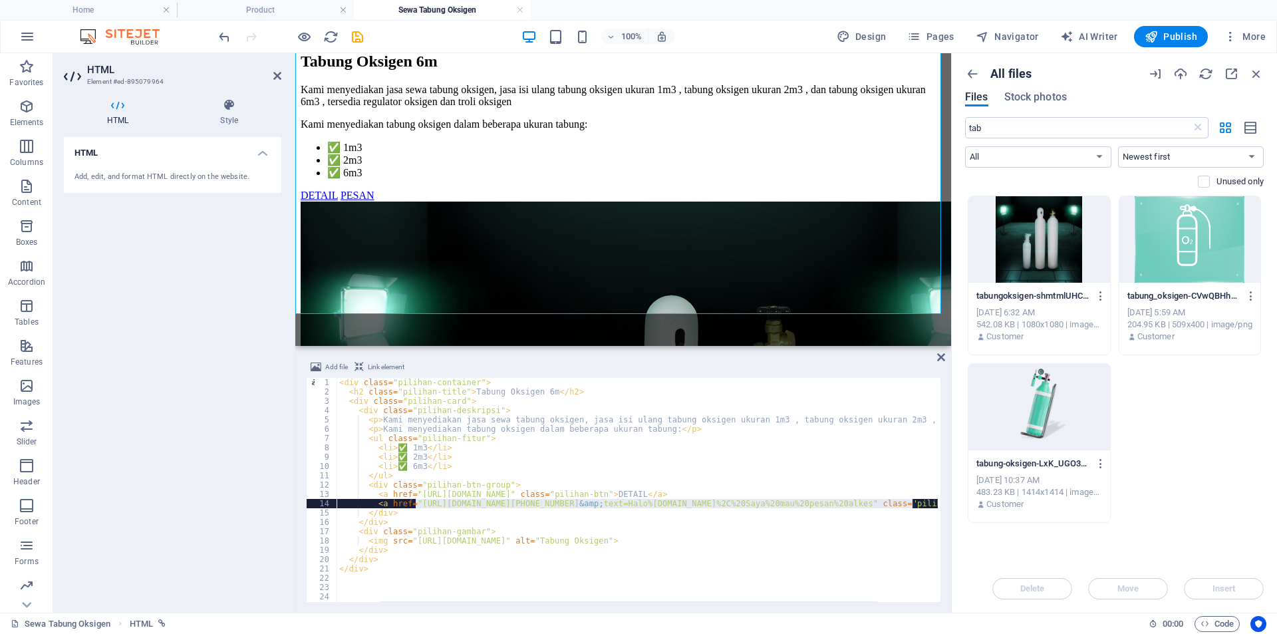
drag, startPoint x: 416, startPoint y: 506, endPoint x: 897, endPoint y: 508, distance: 481.5
click at [913, 506] on div "< div class = "pilihan-container" > < h2 class = "pilihan-title" > Tabung Oksig…" at bounding box center [794, 498] width 915 height 240
paste textarea "11338008&amp;text=Halo%20sewabed"
type textarea "<a href="[URL][DOMAIN_NAME][PHONE_NUMBER][DOMAIN_NAME]" class="pilihan-btn">PES…"
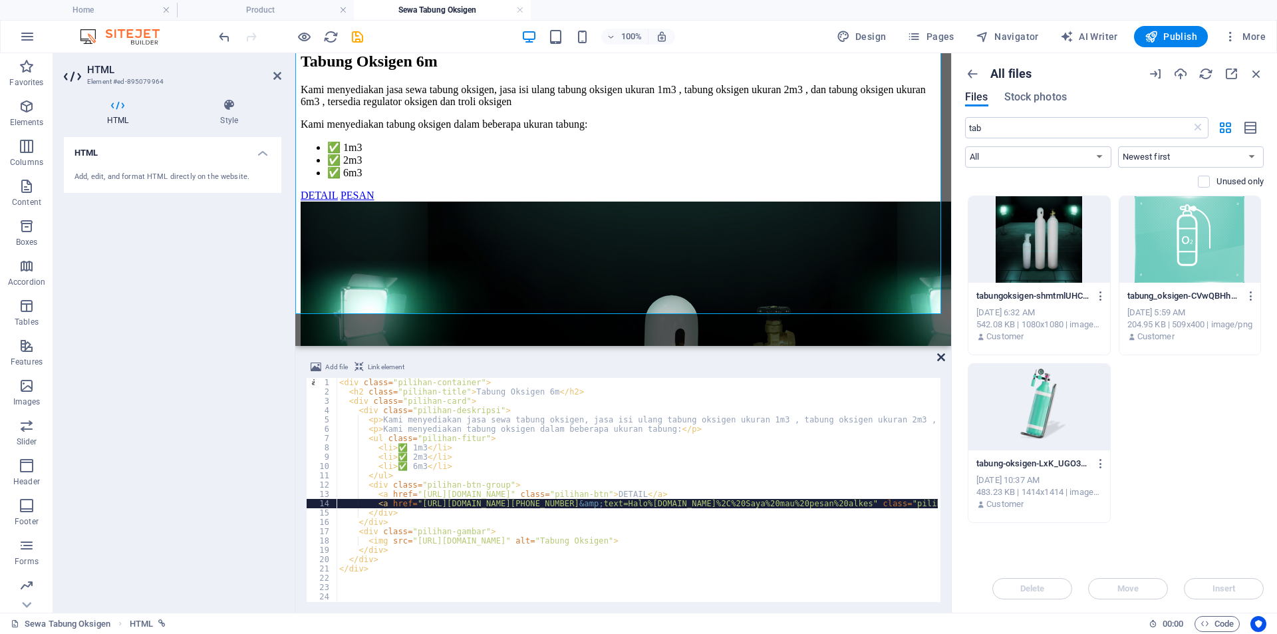
click at [940, 357] on icon at bounding box center [941, 357] width 8 height 11
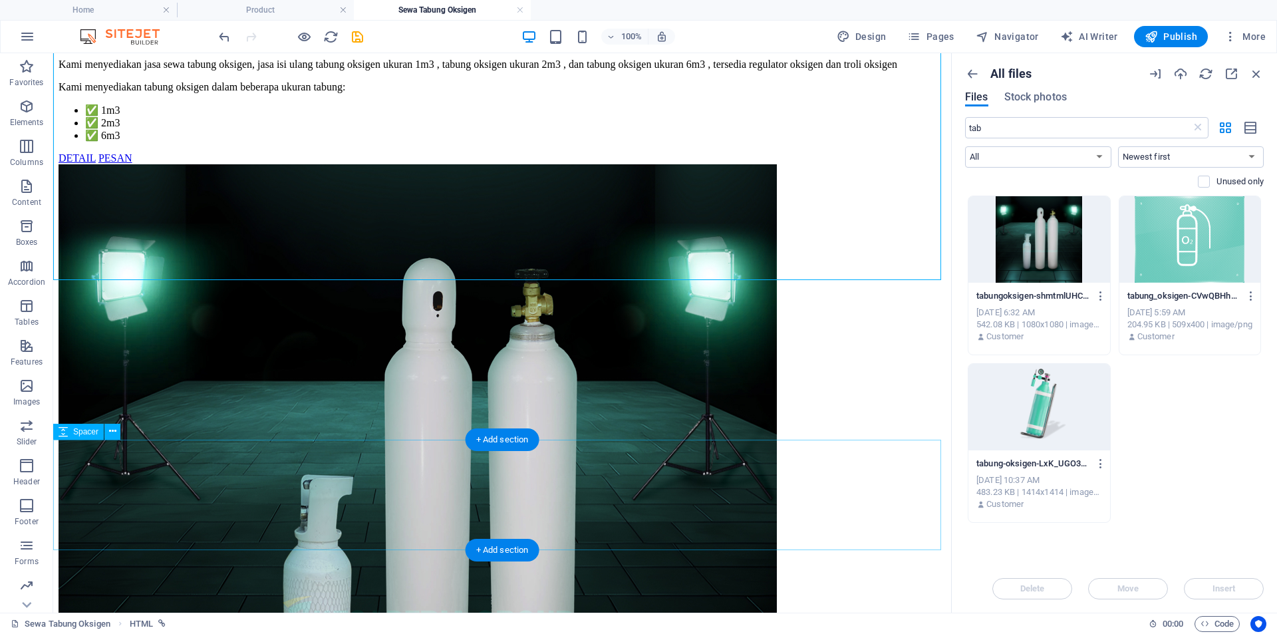
scroll to position [279, 0]
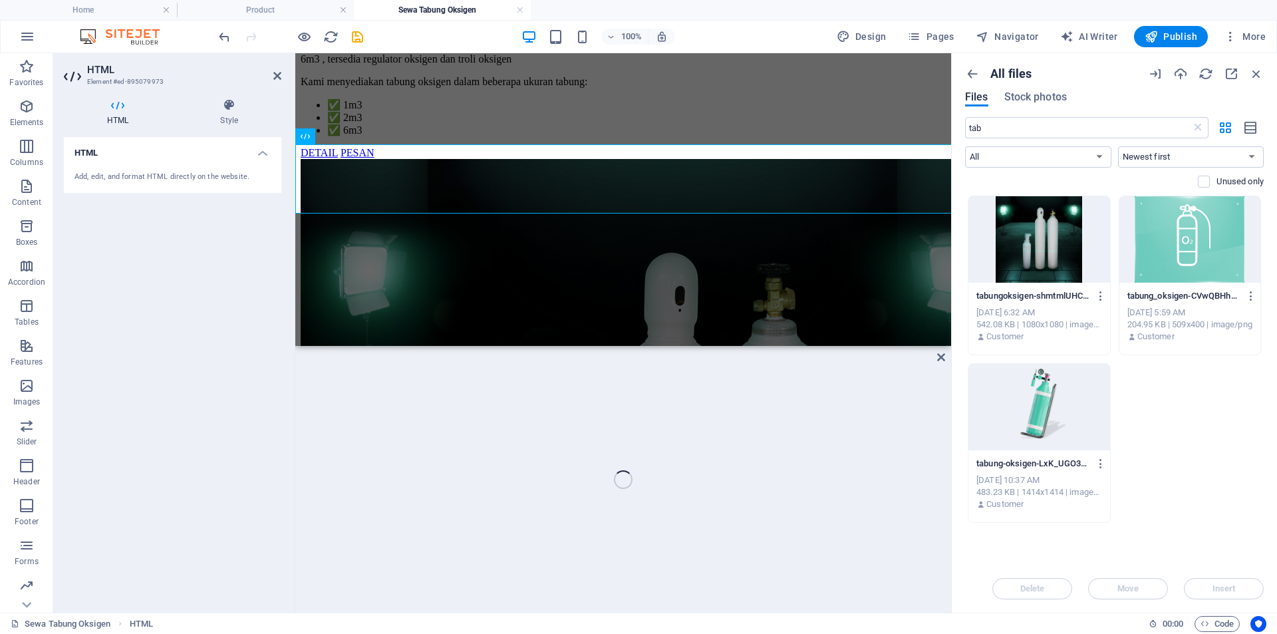
scroll to position [497, 0]
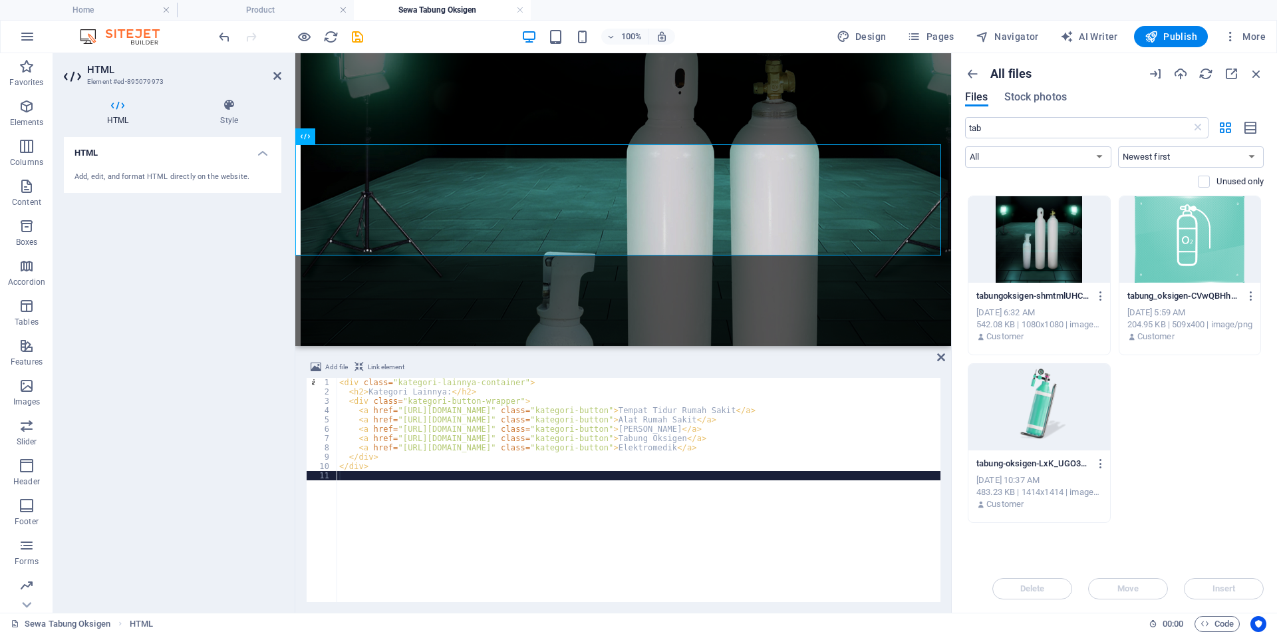
click at [576, 486] on div "< div class = "kategori-lainnya-container" > < h2 > Kategori Lainnya: </ h2 > <…" at bounding box center [639, 499] width 604 height 243
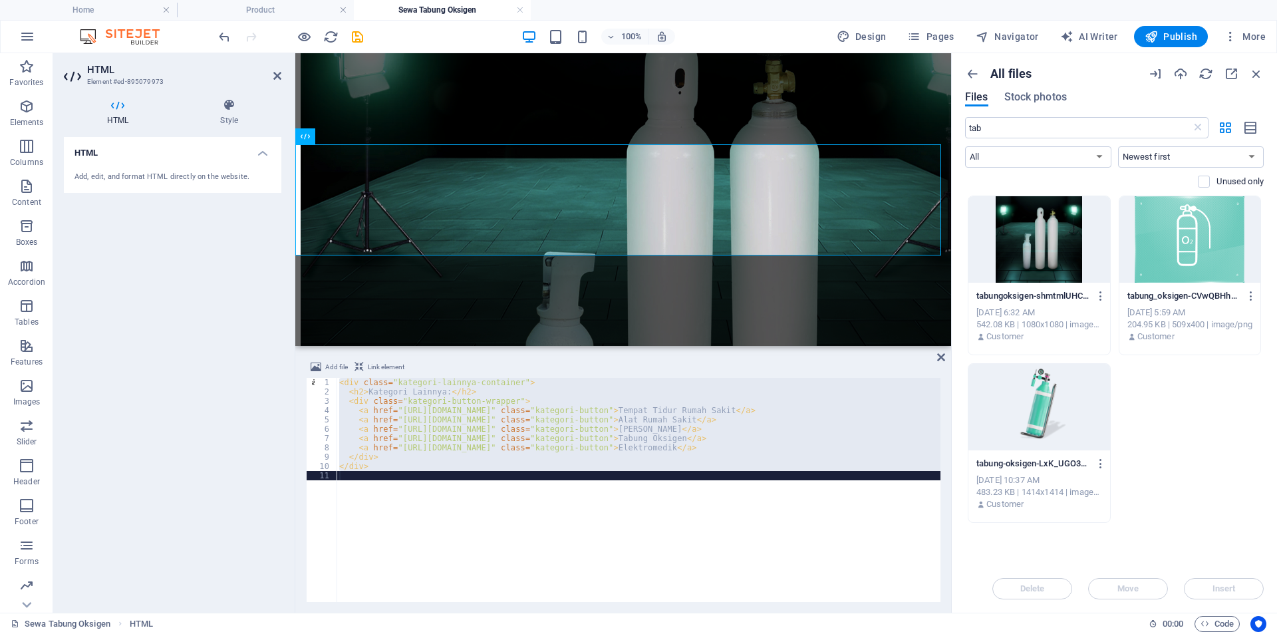
paste textarea
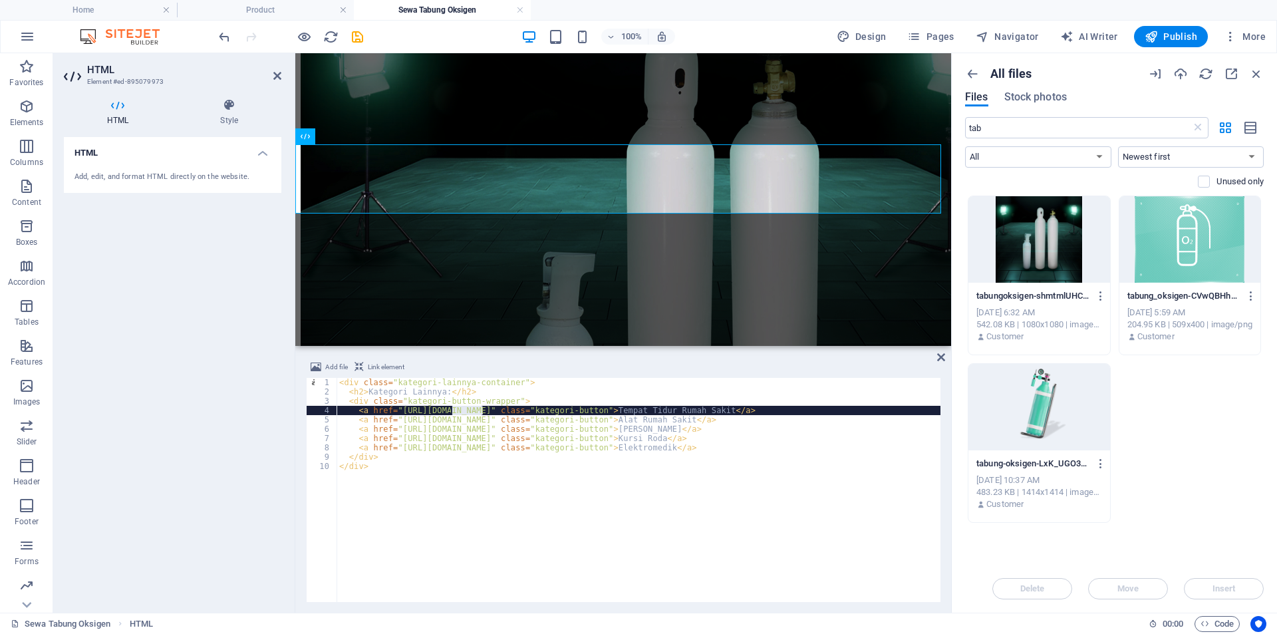
drag, startPoint x: 482, startPoint y: 409, endPoint x: 450, endPoint y: 412, distance: 31.4
click at [450, 412] on div "< div class = "kategori-lainnya-container" > < h2 > Kategori Lainnya: </ h2 > <…" at bounding box center [639, 499] width 604 height 243
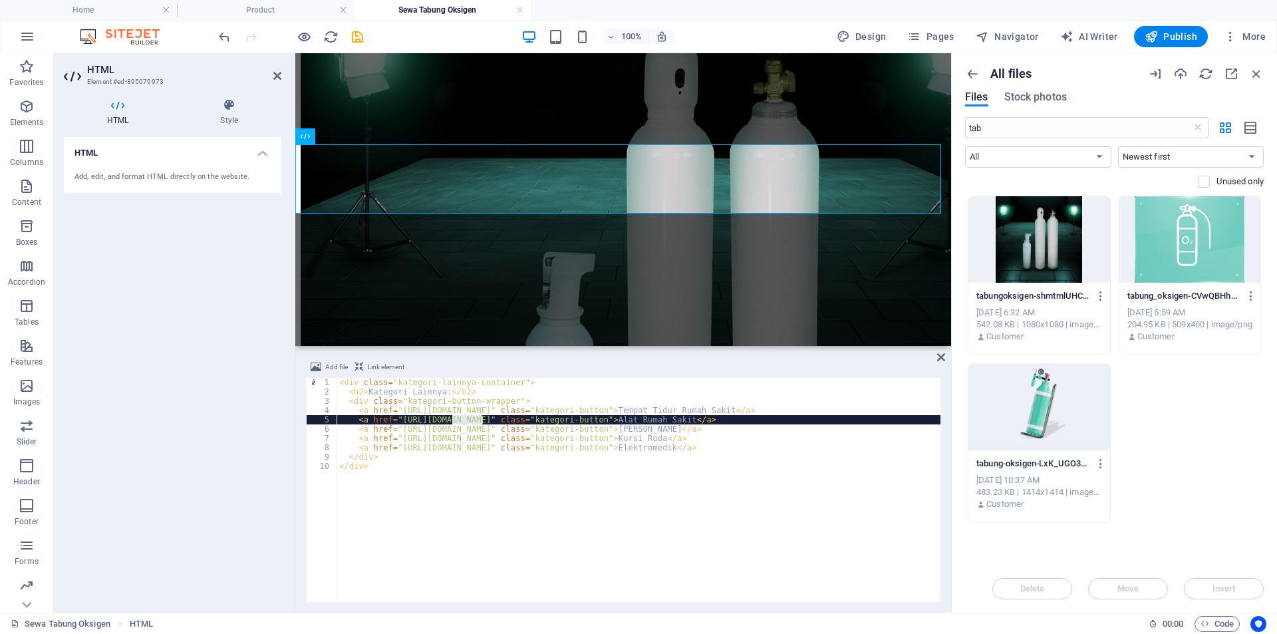
drag, startPoint x: 482, startPoint y: 421, endPoint x: 450, endPoint y: 421, distance: 31.9
click at [450, 421] on div "< div class = "kategori-lainnya-container" > < h2 > Kategori Lainnya: </ h2 > <…" at bounding box center [639, 499] width 604 height 243
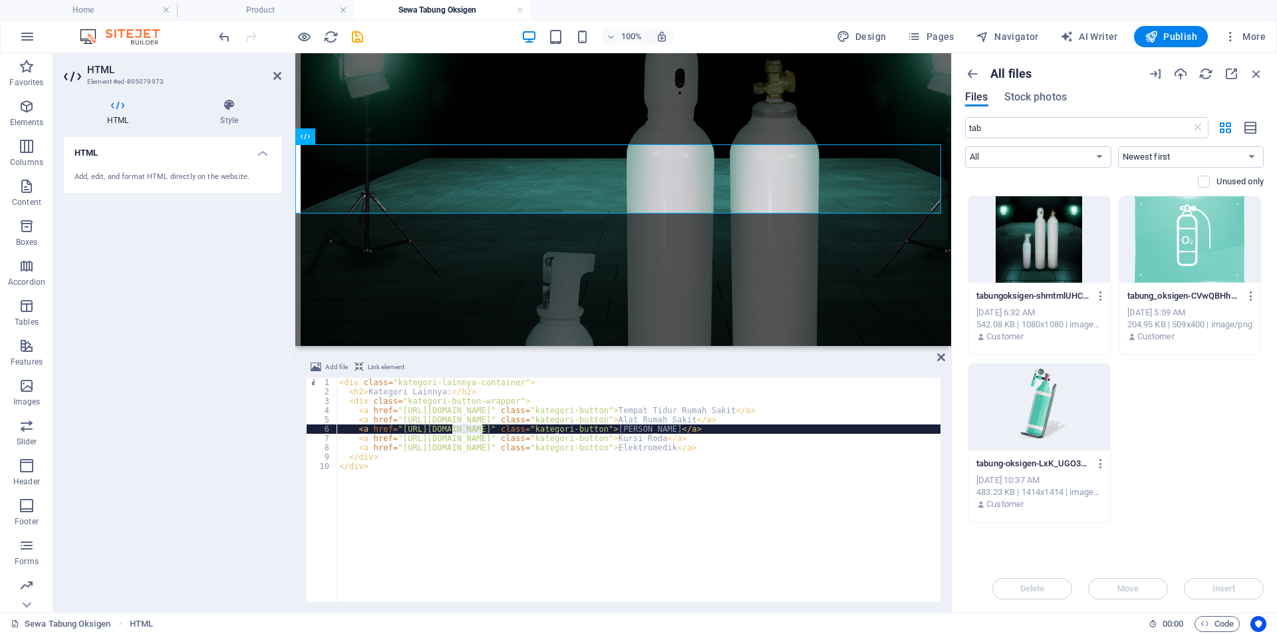
drag, startPoint x: 481, startPoint y: 430, endPoint x: 450, endPoint y: 433, distance: 31.4
click at [450, 433] on div "< div class = "kategori-lainnya-container" > < h2 > Kategori Lainnya: </ h2 > <…" at bounding box center [639, 499] width 604 height 243
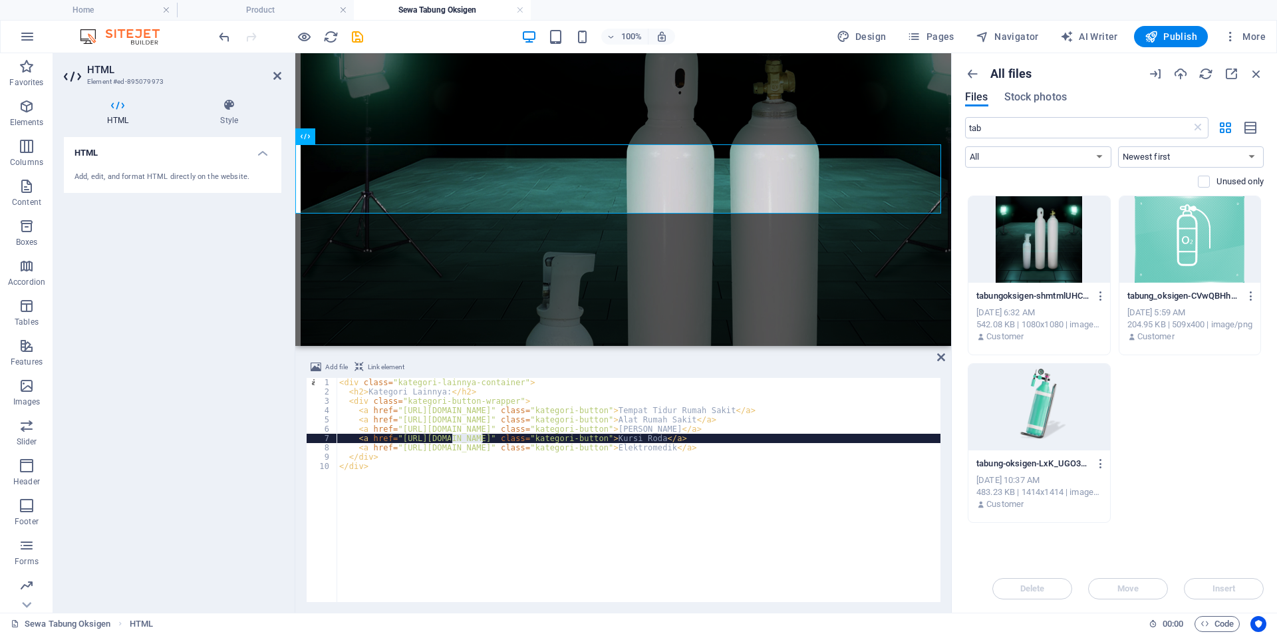
drag, startPoint x: 478, startPoint y: 437, endPoint x: 450, endPoint y: 437, distance: 27.9
click at [450, 437] on div "< div class = "kategori-lainnya-container" > < h2 > Kategori Lainnya: </ h2 > <…" at bounding box center [639, 499] width 604 height 243
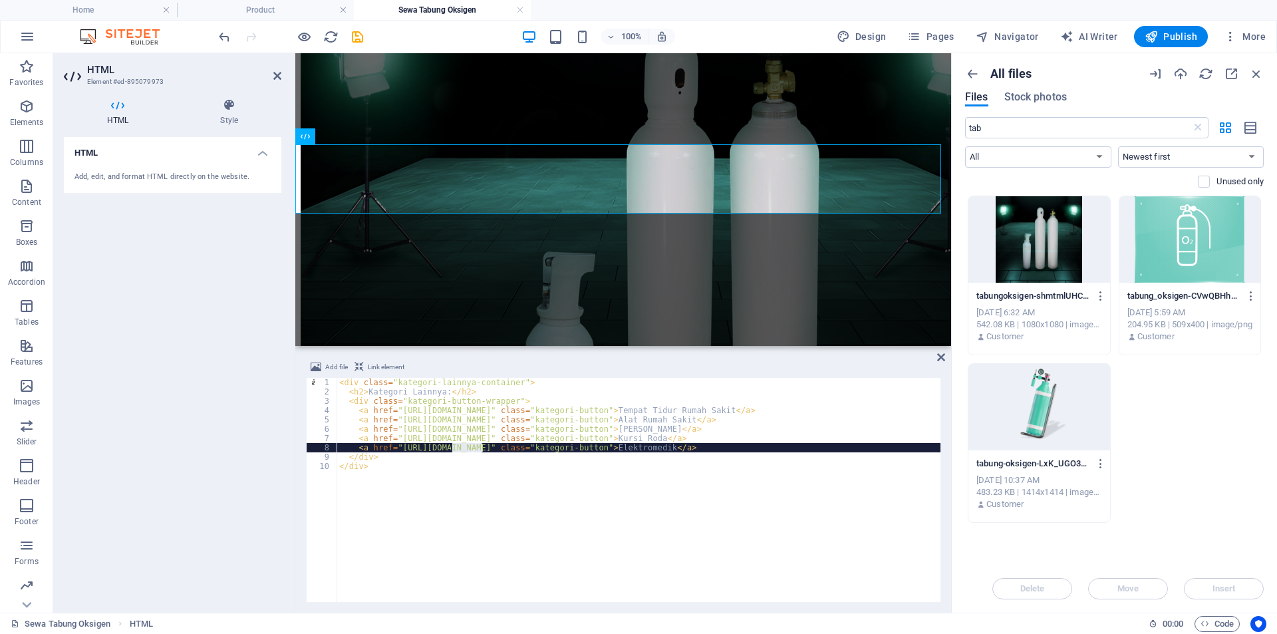
drag, startPoint x: 483, startPoint y: 446, endPoint x: 452, endPoint y: 450, distance: 30.8
click at [452, 450] on div "< div class = "kategori-lainnya-container" > < h2 > Kategori Lainnya: </ h2 > <…" at bounding box center [639, 499] width 604 height 243
click at [504, 472] on div "< div class = "kategori-lainnya-container" > < h2 > Kategori Lainnya: </ h2 > <…" at bounding box center [639, 499] width 604 height 243
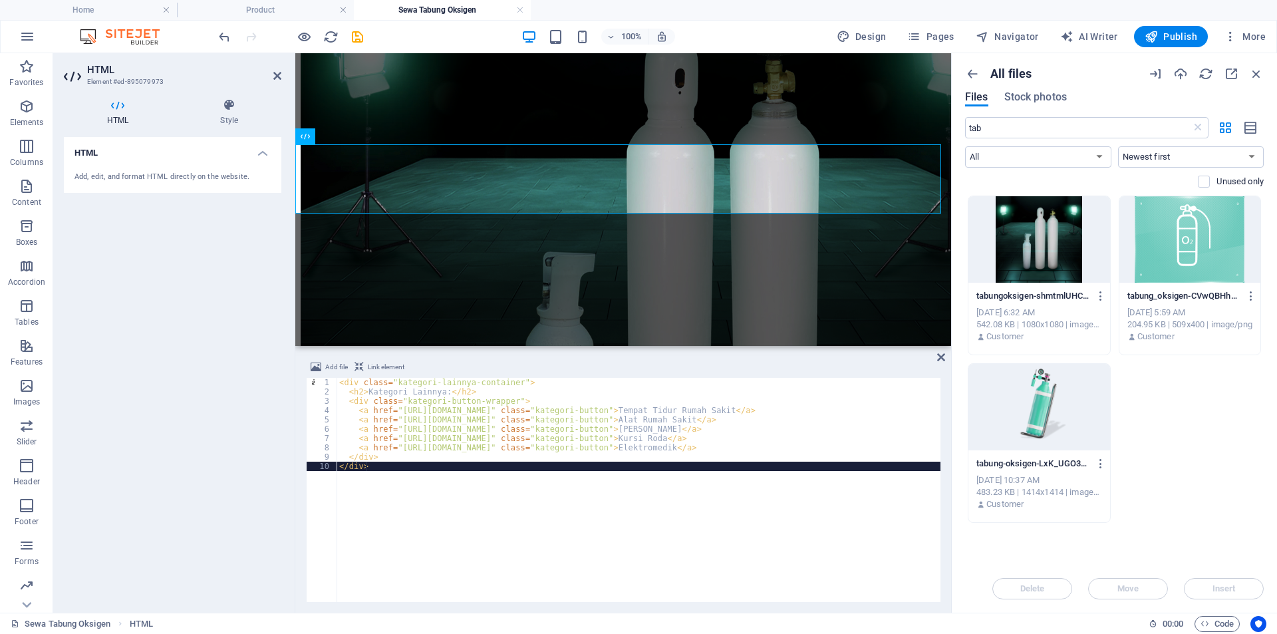
scroll to position [0, 1]
type textarea "</div>"
click at [939, 358] on icon at bounding box center [941, 357] width 8 height 11
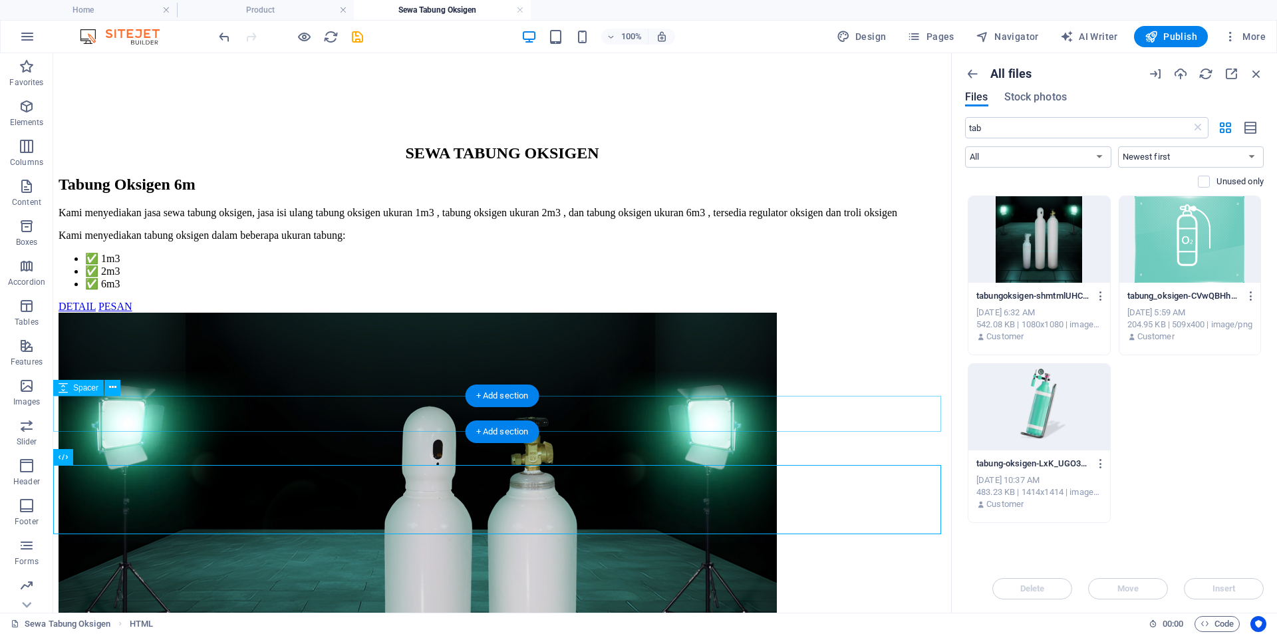
scroll to position [0, 0]
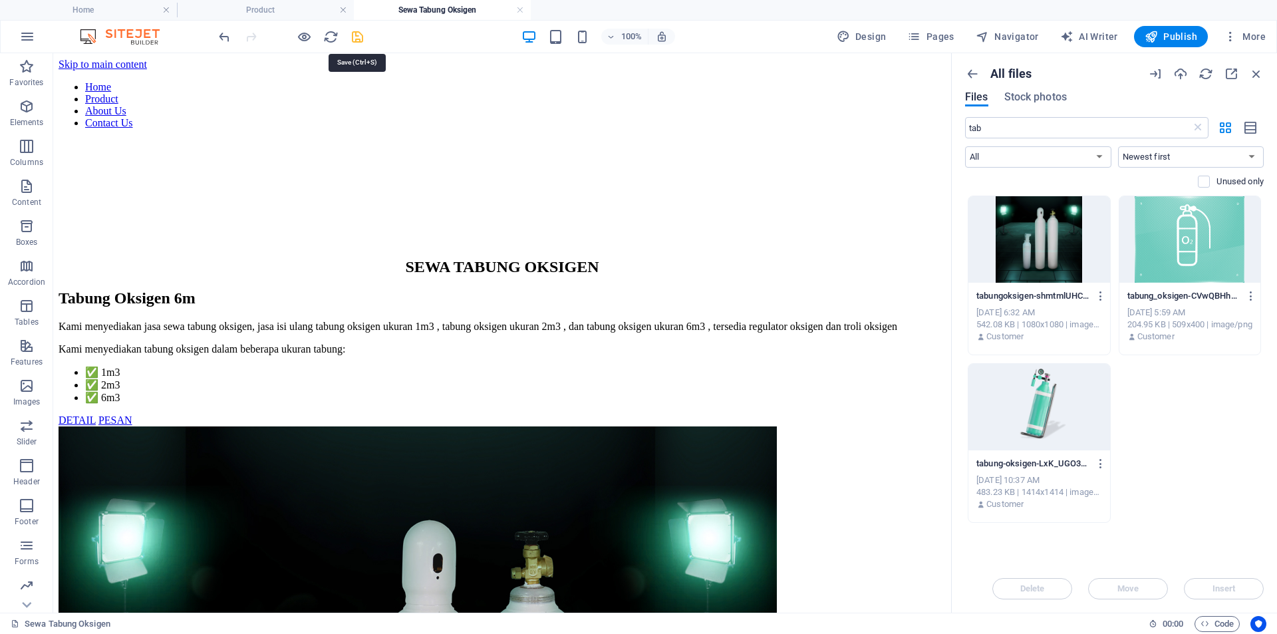
click at [355, 34] on icon "save" at bounding box center [357, 36] width 15 height 15
